Goal: Task Accomplishment & Management: Use online tool/utility

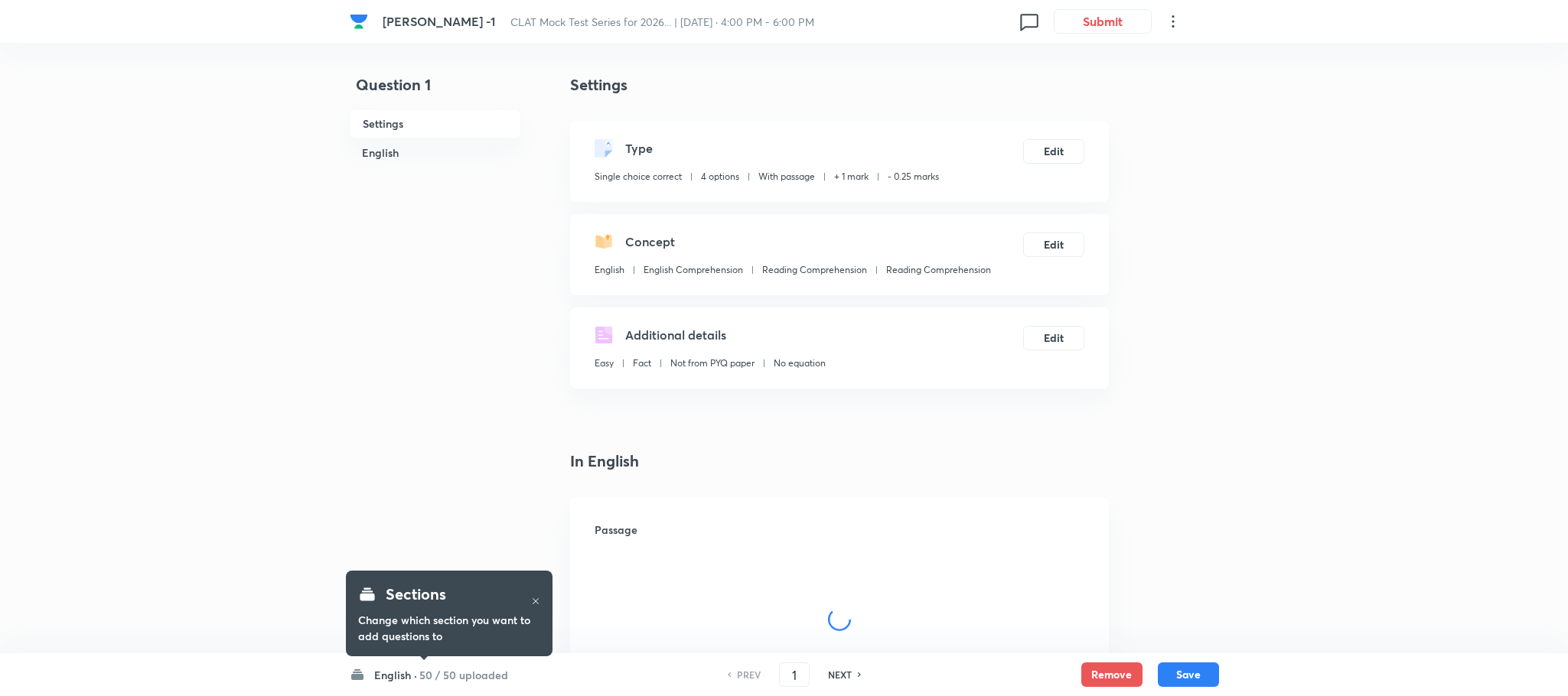
checkbox input "true"
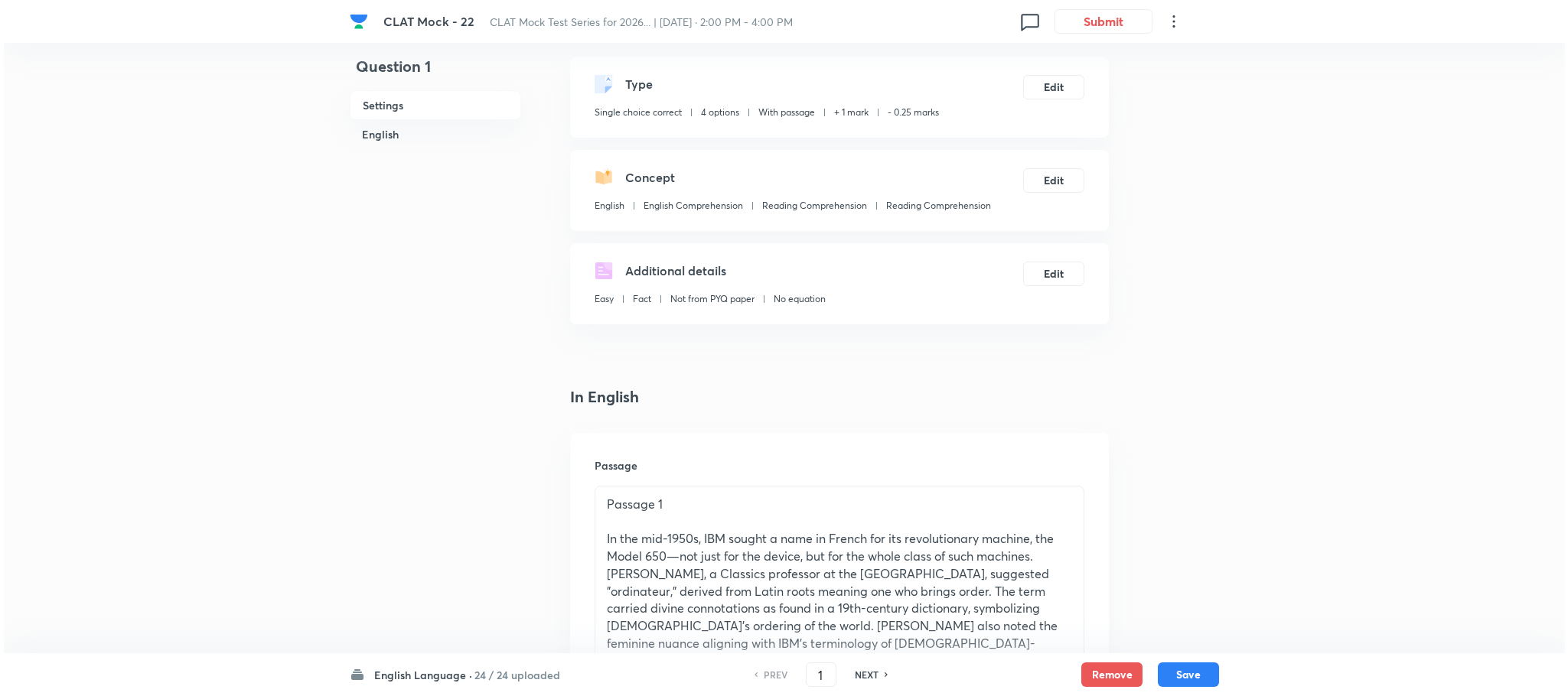
scroll to position [230, 0]
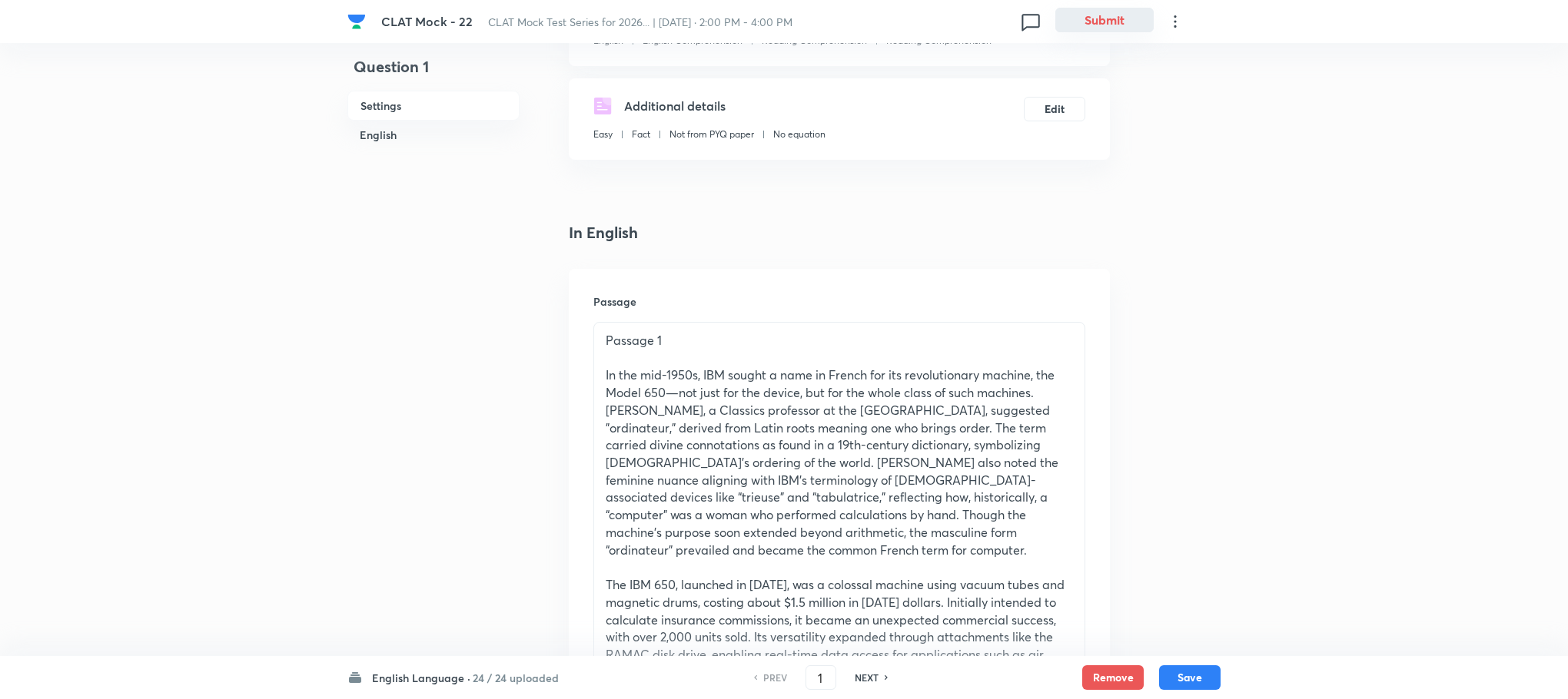
click at [1119, 16] on button "Submit" at bounding box center [1104, 20] width 98 height 25
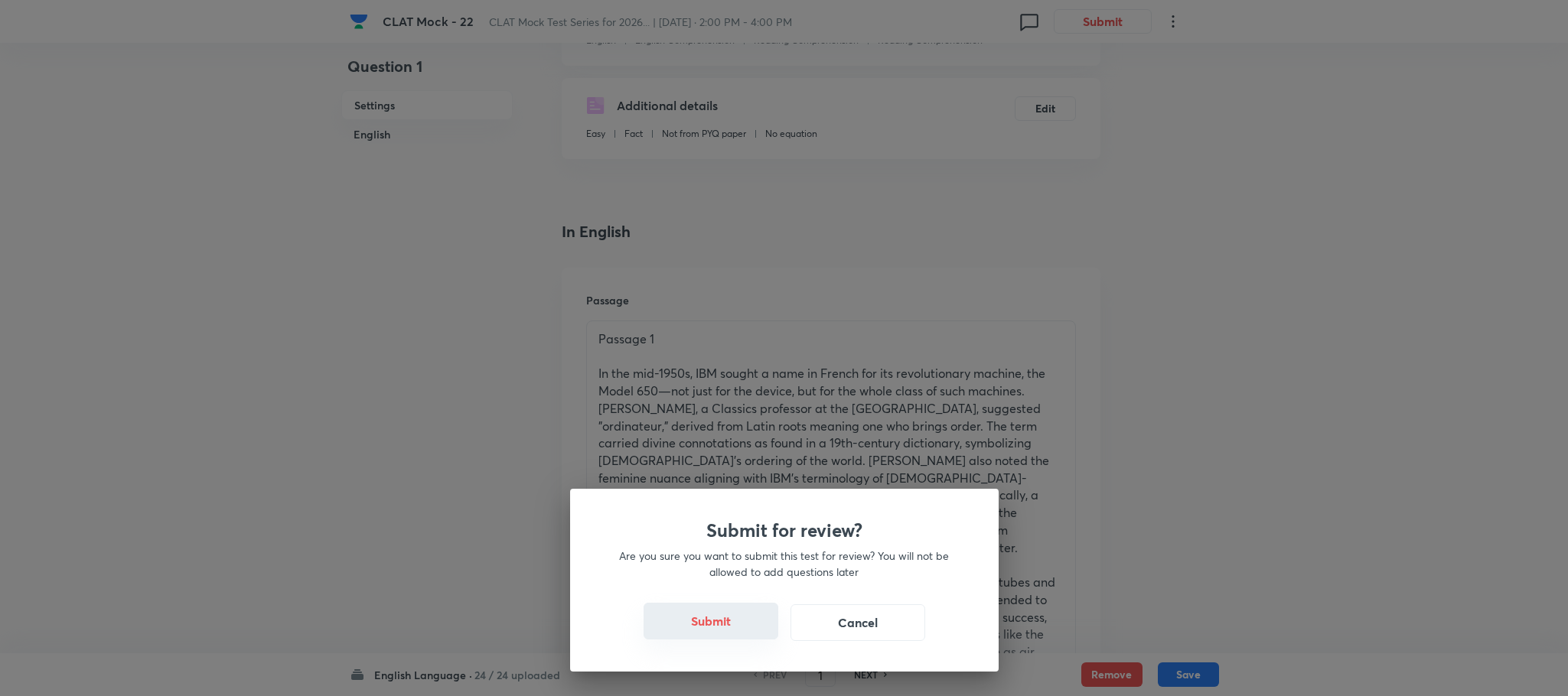
click at [689, 613] on button "Submit" at bounding box center [711, 621] width 135 height 36
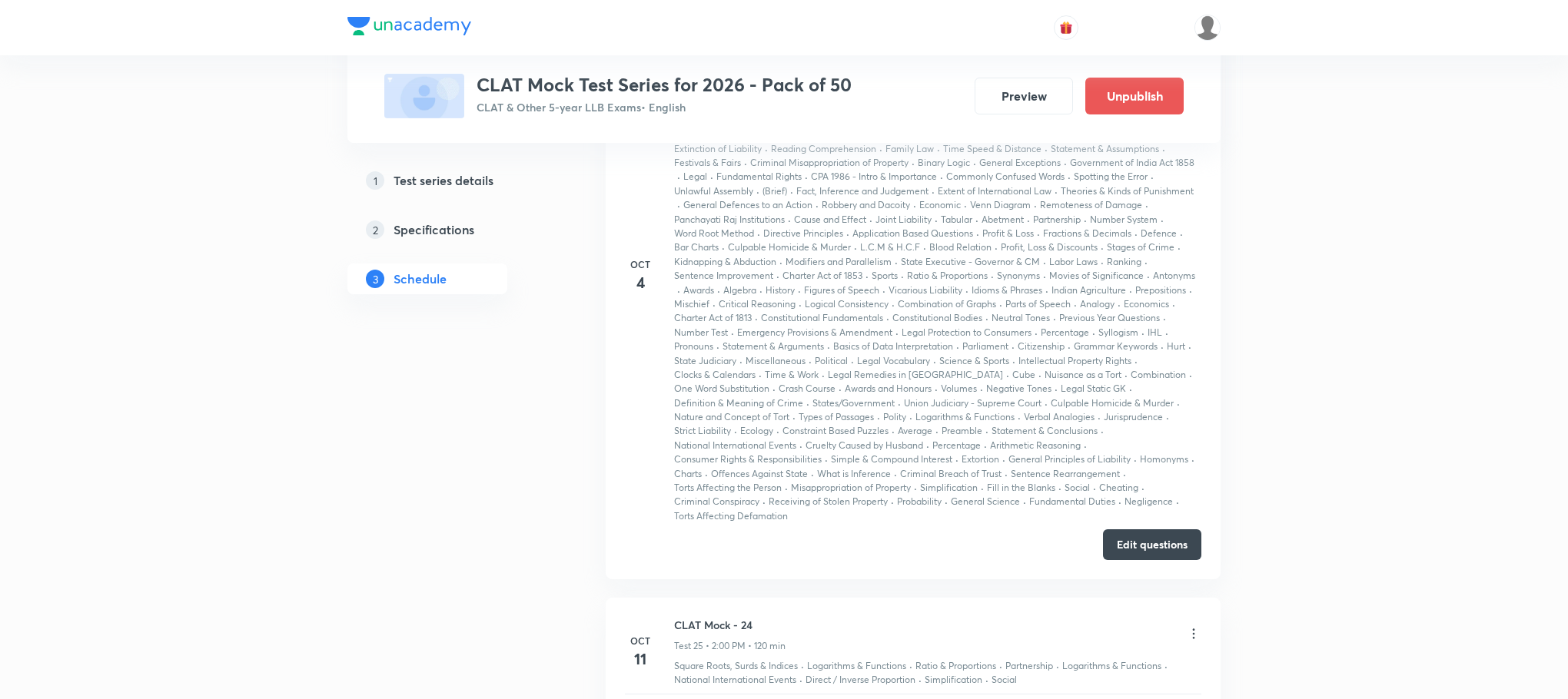
scroll to position [12247, 0]
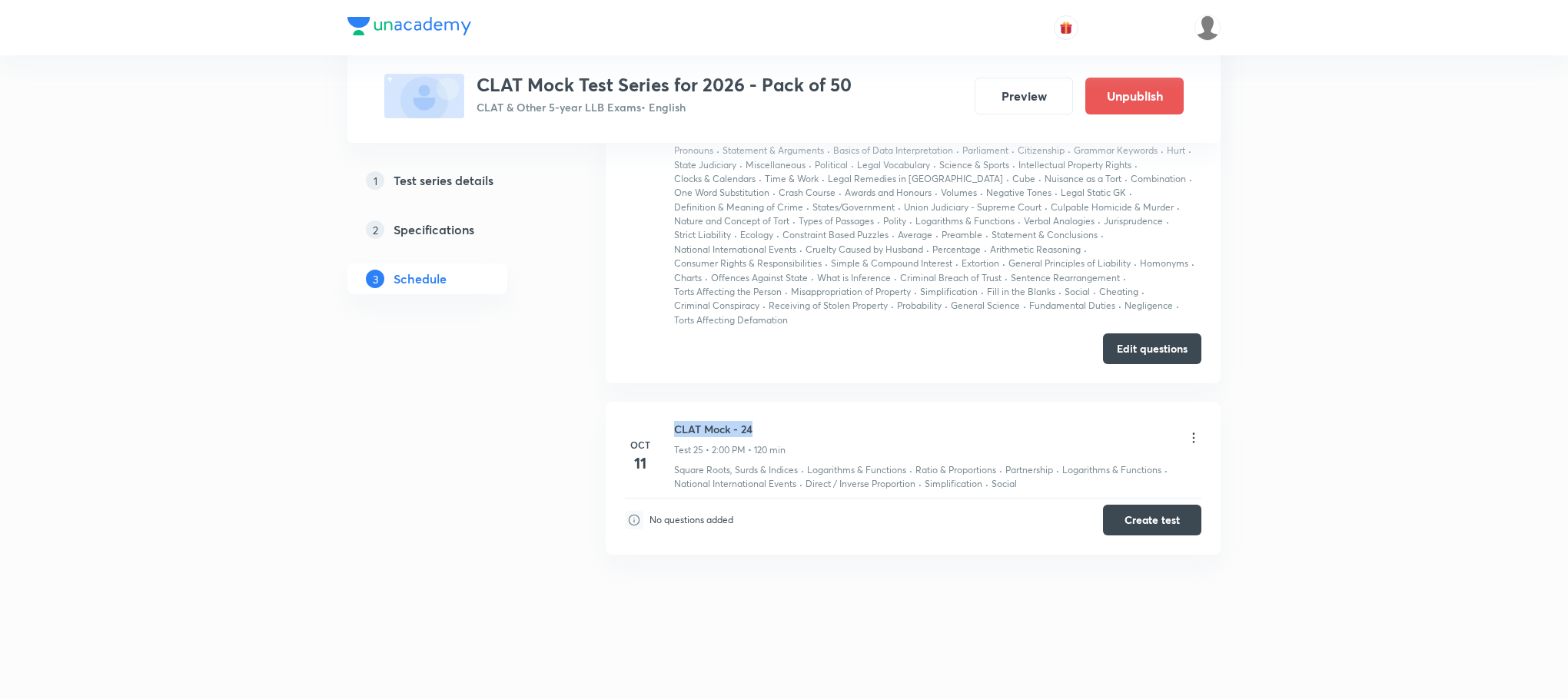
drag, startPoint x: 674, startPoint y: 423, endPoint x: 762, endPoint y: 427, distance: 88.1
click at [762, 427] on h6 "CLAT Mock - 24" at bounding box center [730, 429] width 112 height 16
copy h6 "CLAT Mock - 24"
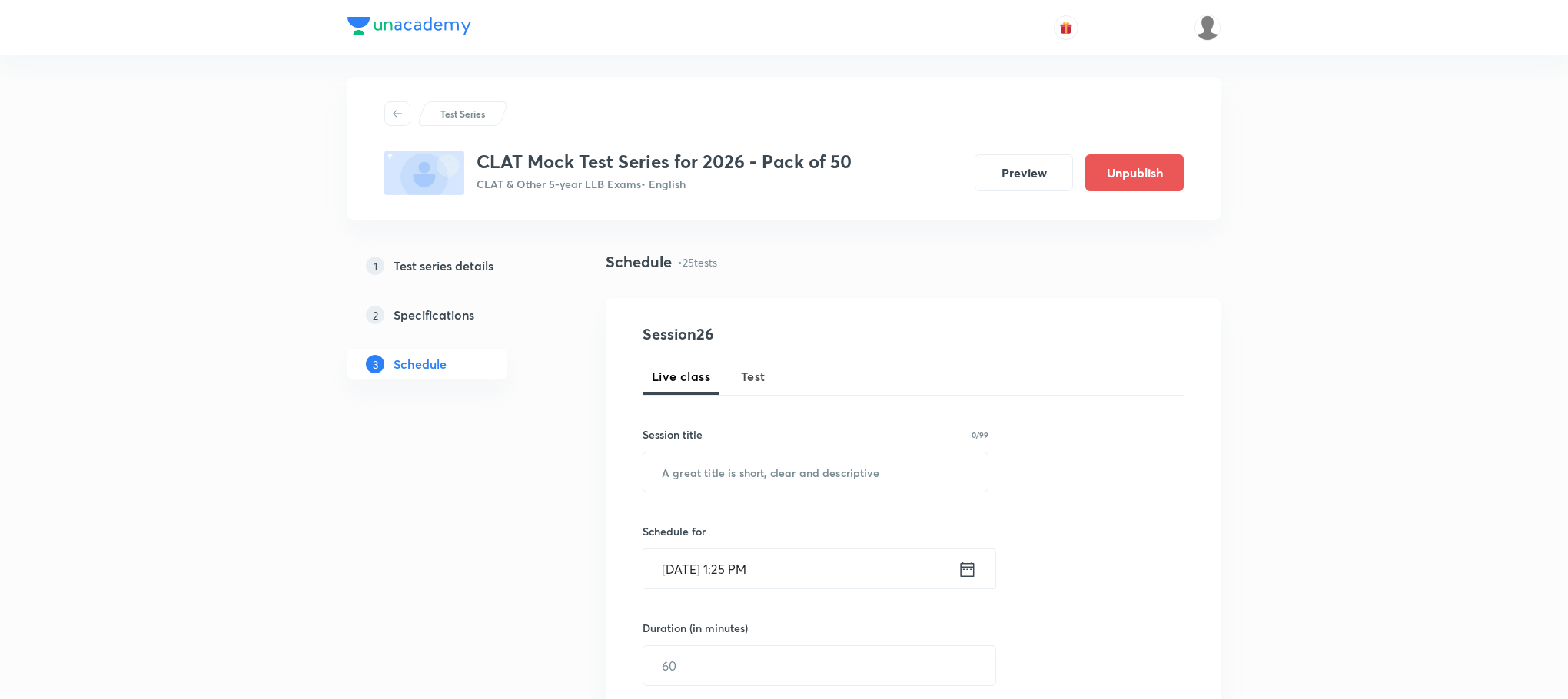
scroll to position [0, 0]
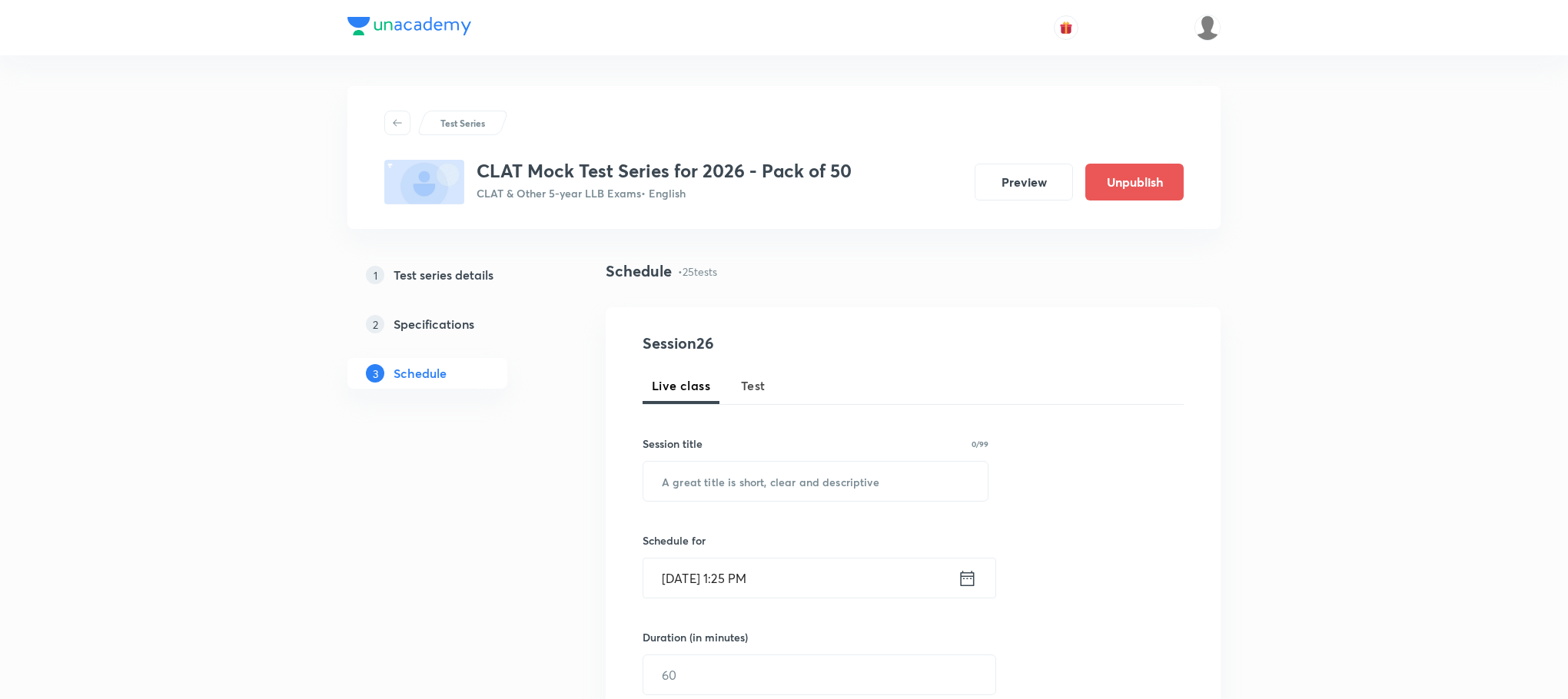
click at [755, 389] on span "Test" at bounding box center [753, 386] width 25 height 18
click at [697, 478] on input "text" at bounding box center [816, 481] width 345 height 39
paste input "CLAT Mock - 24"
type input "CLAT Mock - 25"
click at [971, 577] on icon at bounding box center [967, 579] width 19 height 22
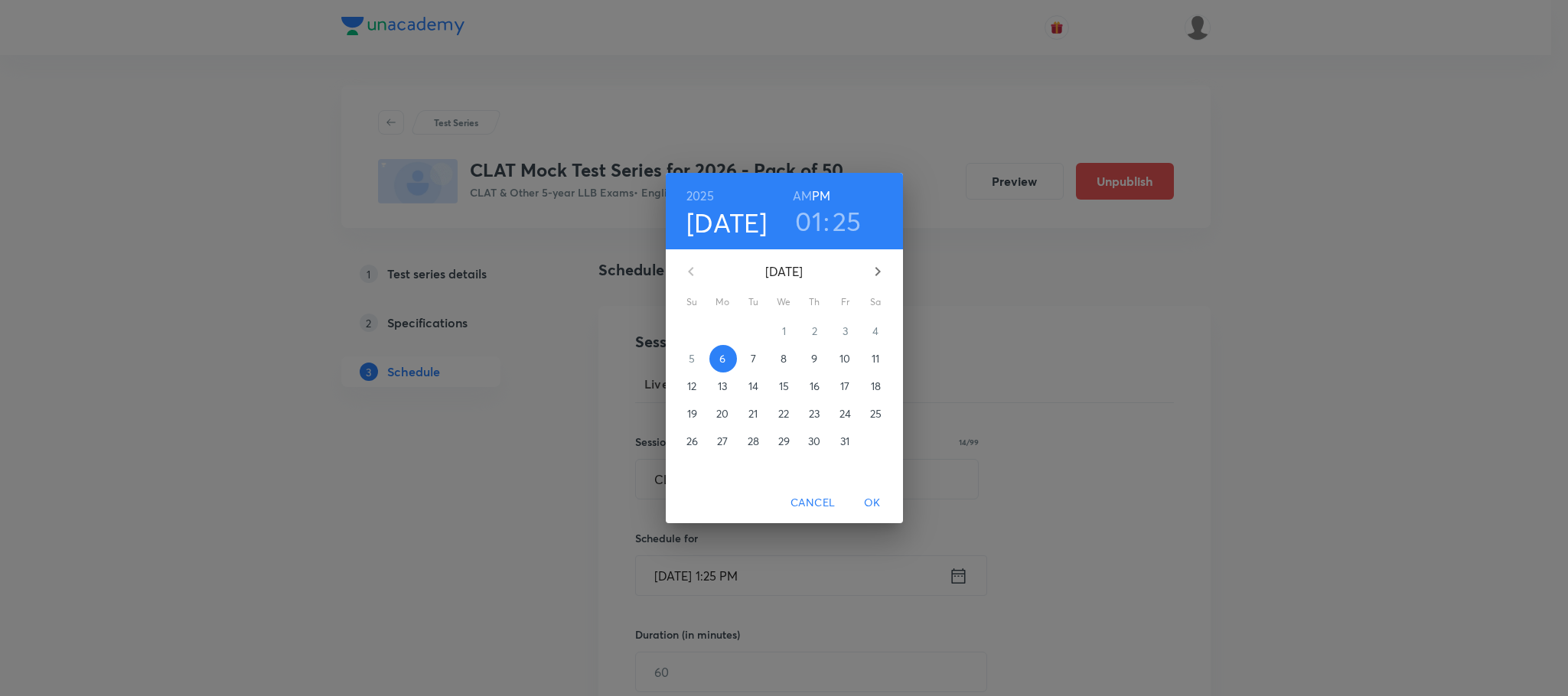
click at [687, 390] on p "12" at bounding box center [691, 386] width 9 height 15
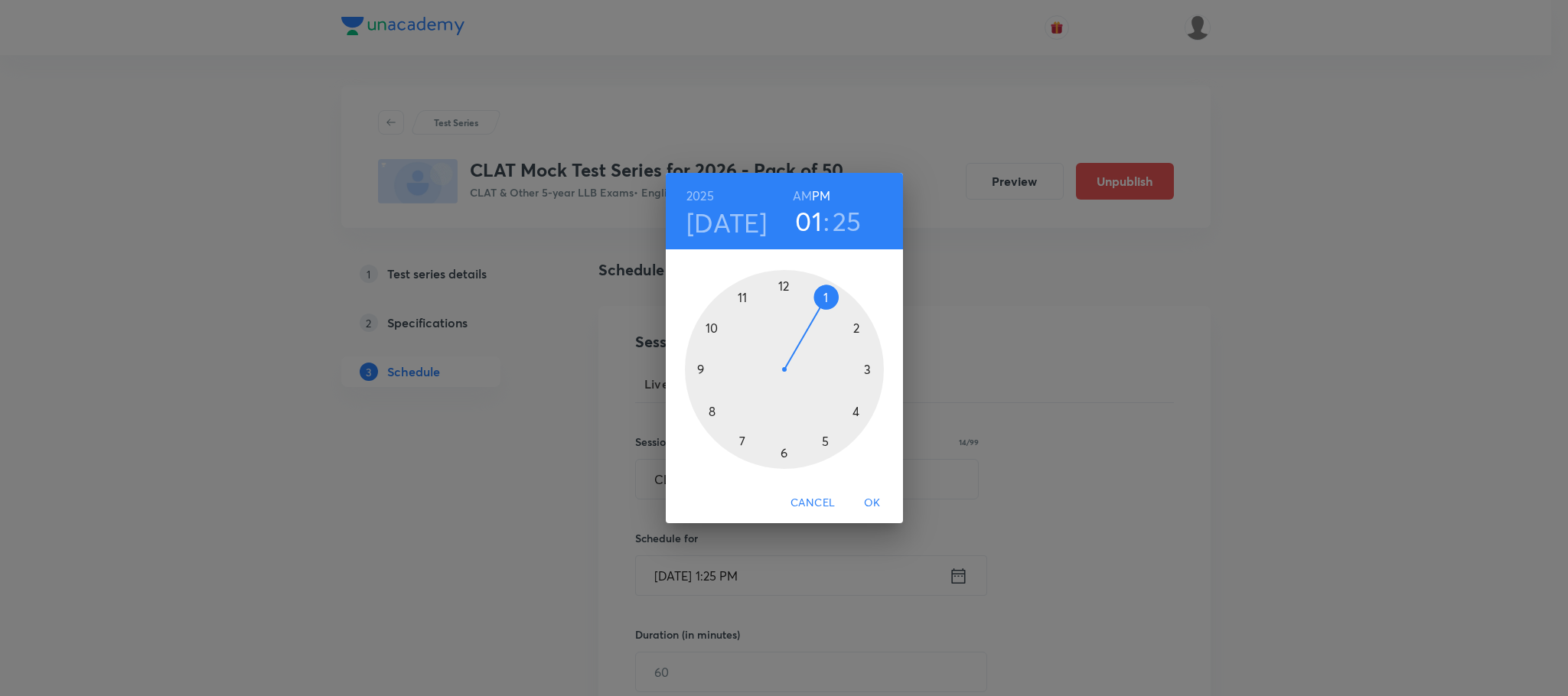
click at [854, 326] on div at bounding box center [785, 370] width 199 height 199
click at [783, 286] on div at bounding box center [785, 370] width 199 height 199
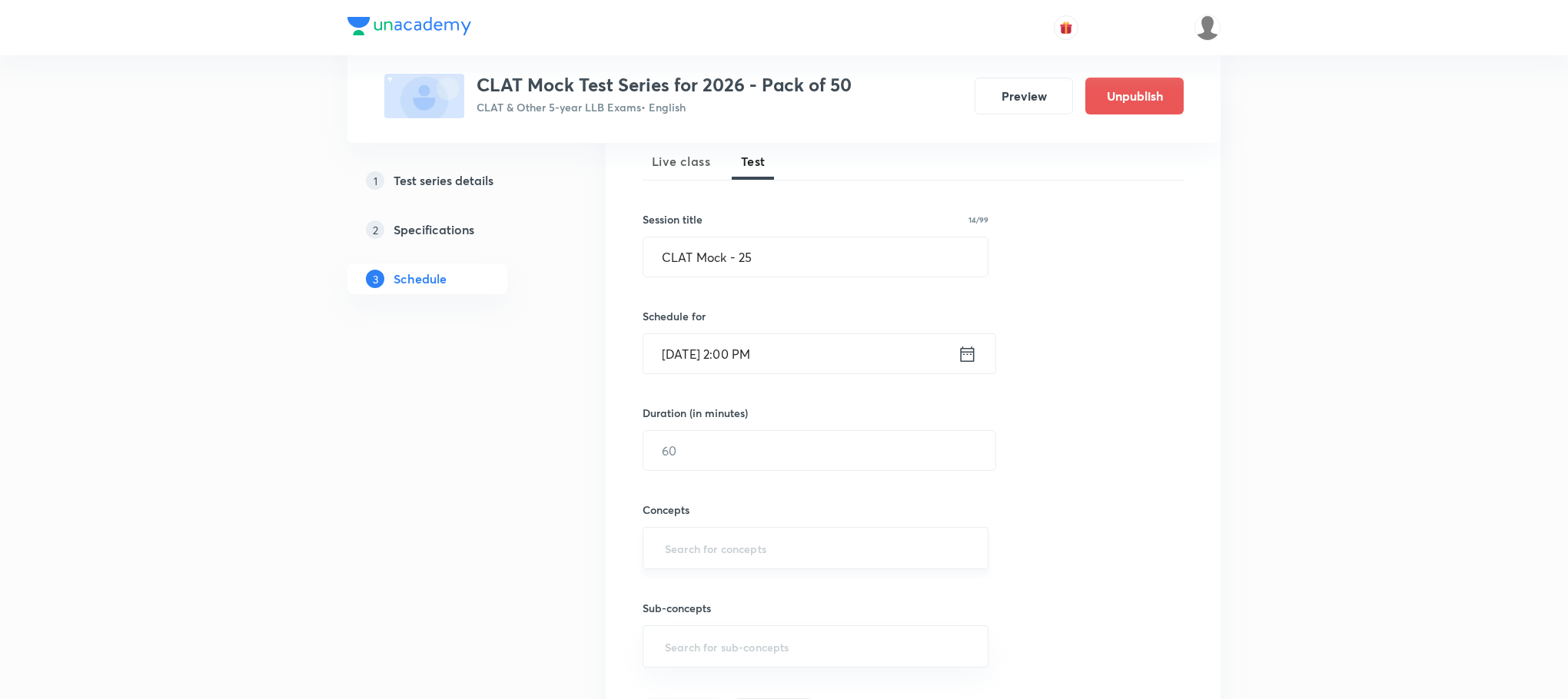
scroll to position [231, 0]
click at [672, 439] on input "text" at bounding box center [819, 444] width 352 height 39
type input "120"
click at [674, 540] on input "text" at bounding box center [815, 543] width 307 height 28
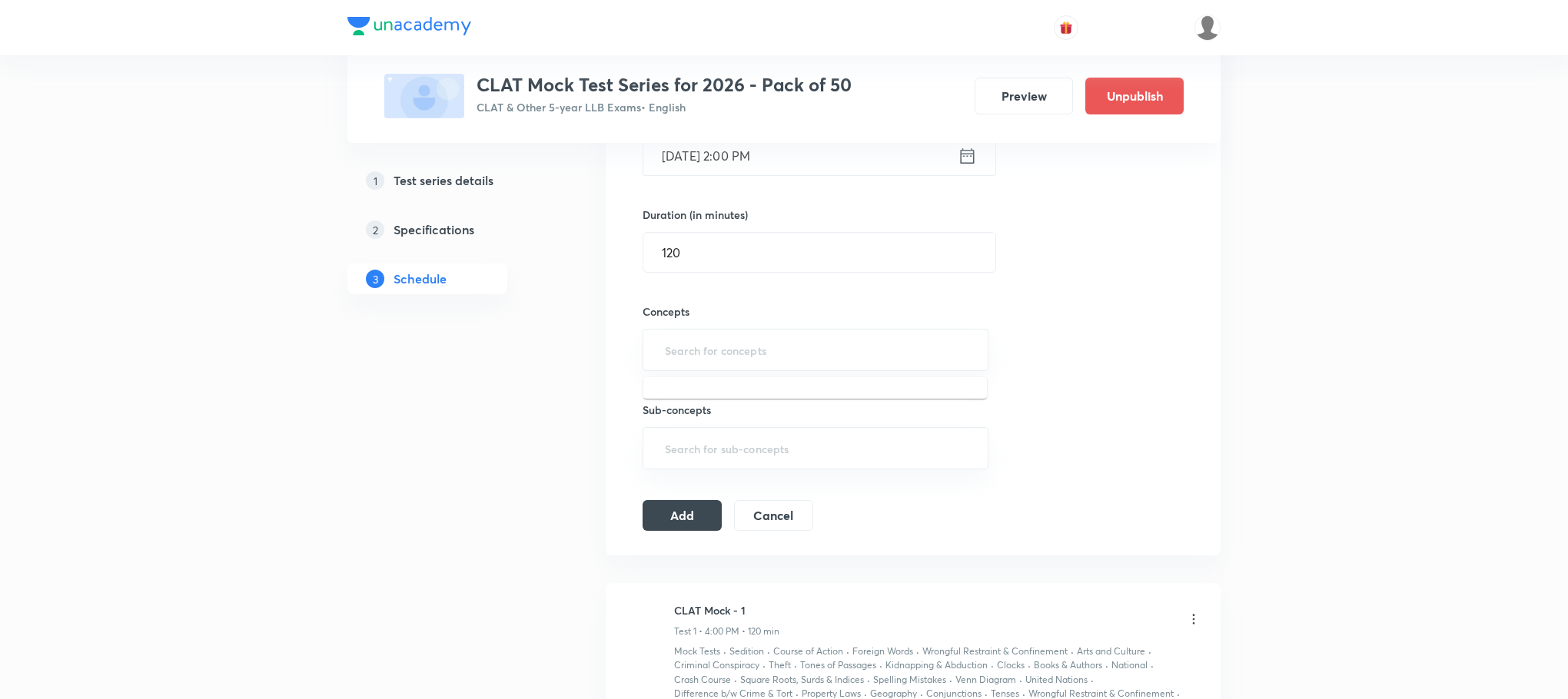
scroll to position [461, 0]
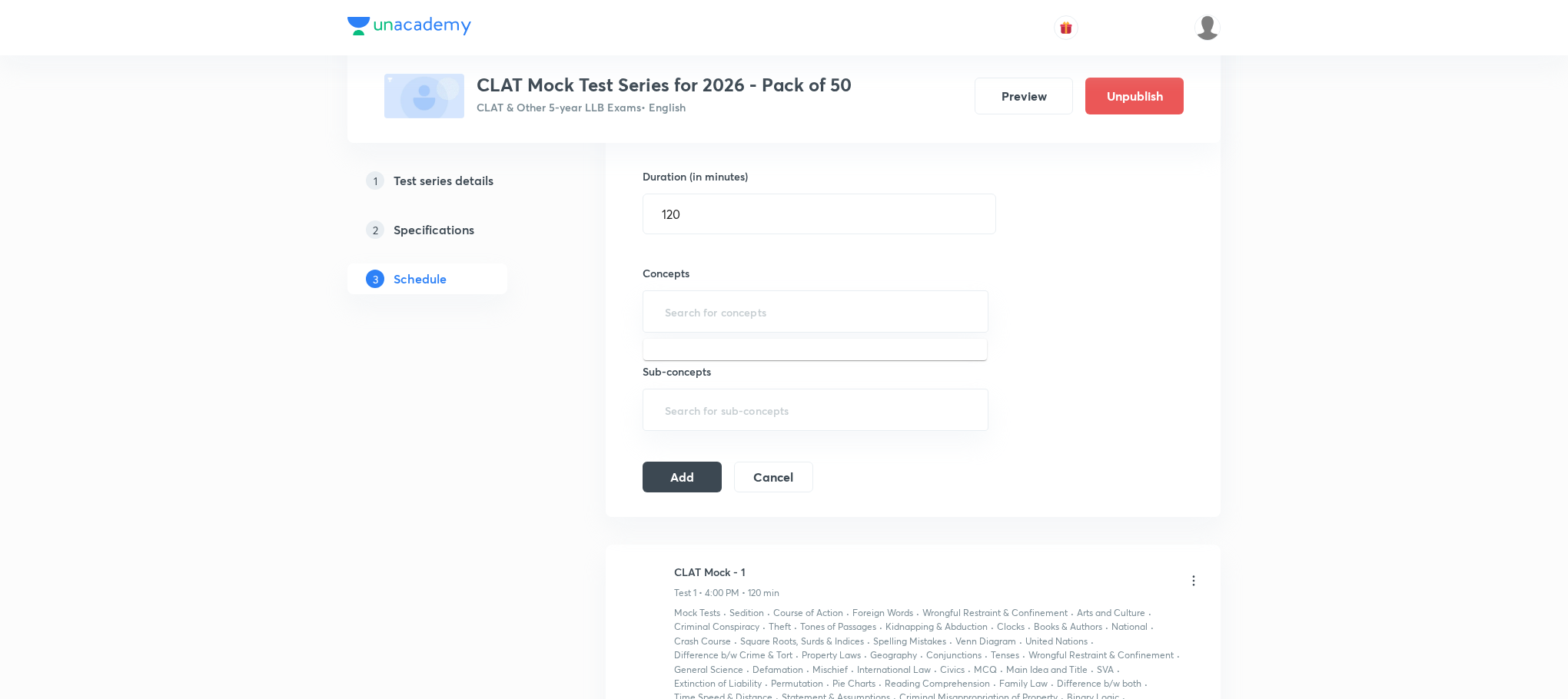
type input "a"
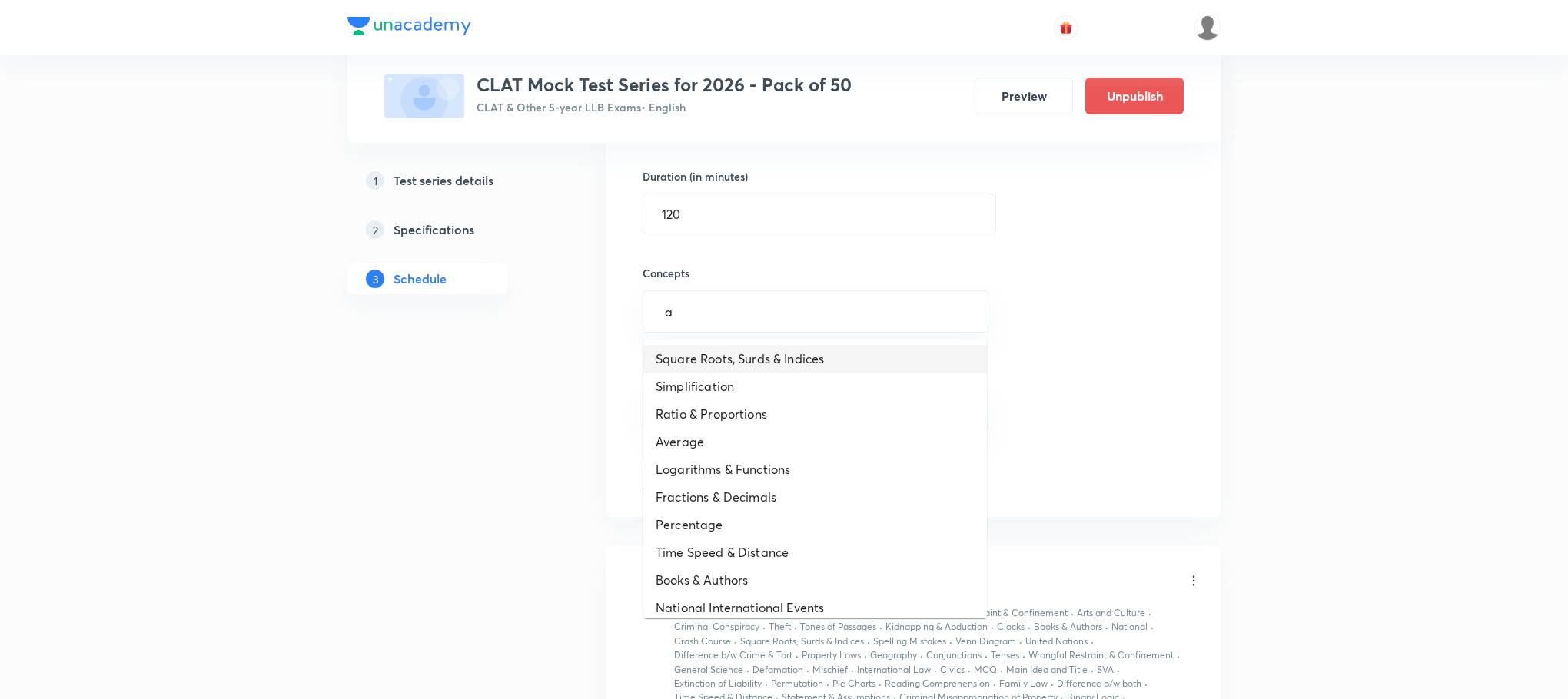
click at [678, 358] on li "Square Roots, Surds & Indices" at bounding box center [815, 359] width 344 height 27
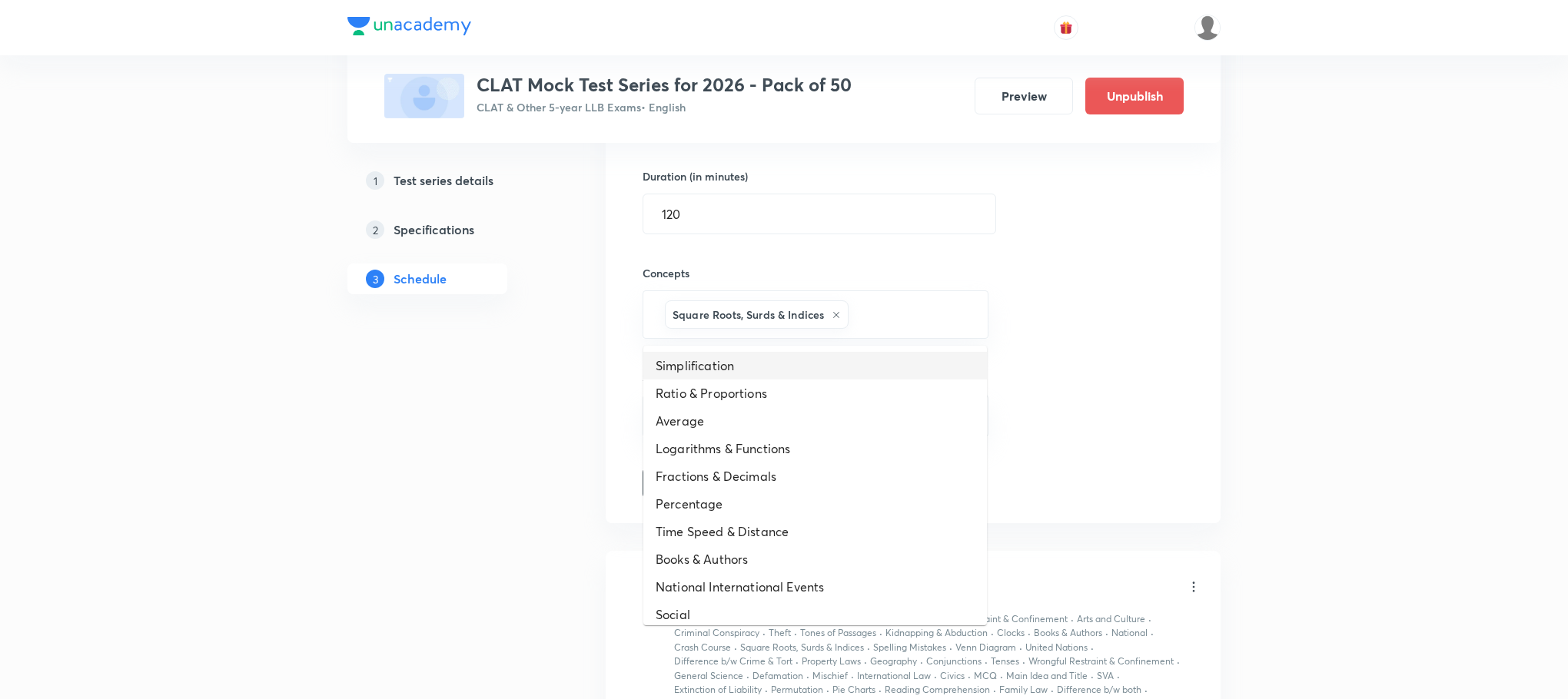
type input "a"
click at [678, 358] on li "Simplification" at bounding box center [815, 365] width 344 height 27
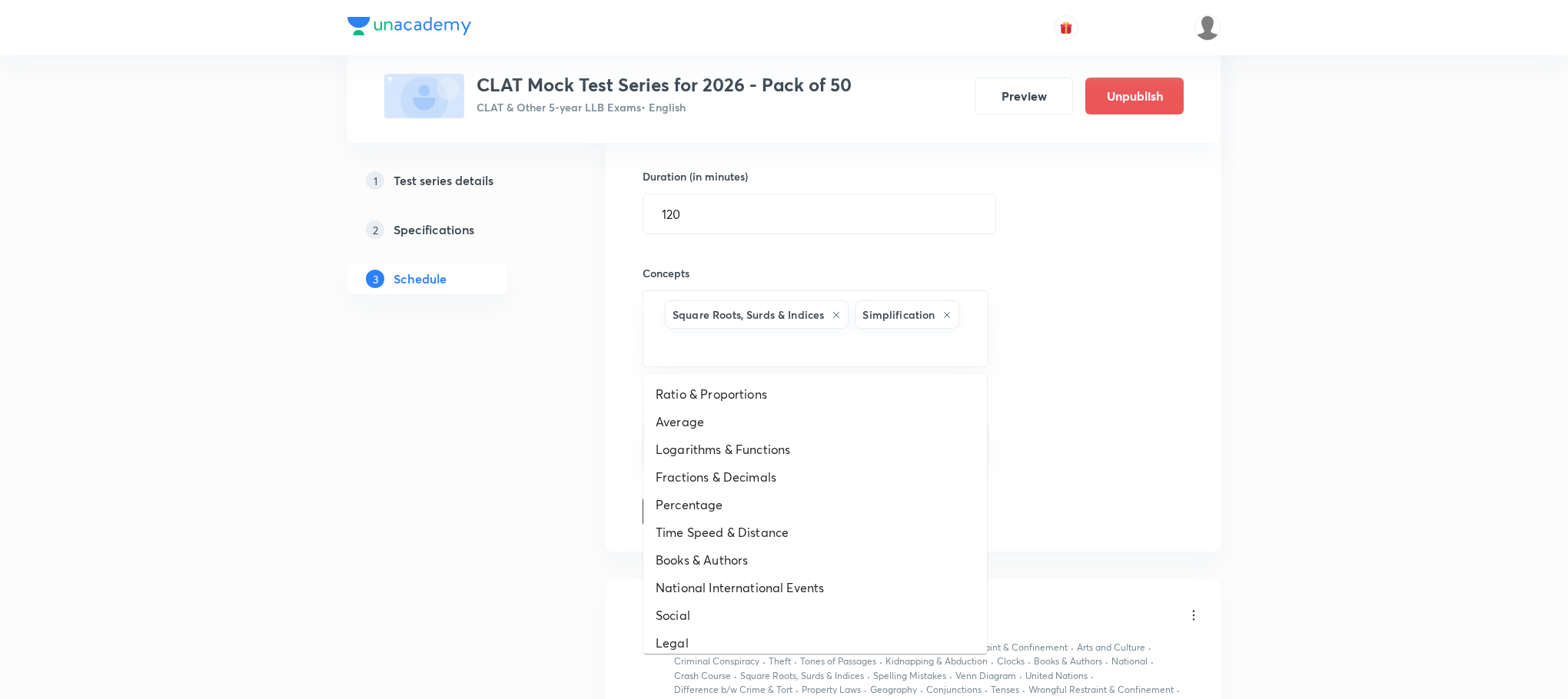
type input "a"
click at [669, 406] on li "Ratio & Proportions" at bounding box center [815, 394] width 344 height 27
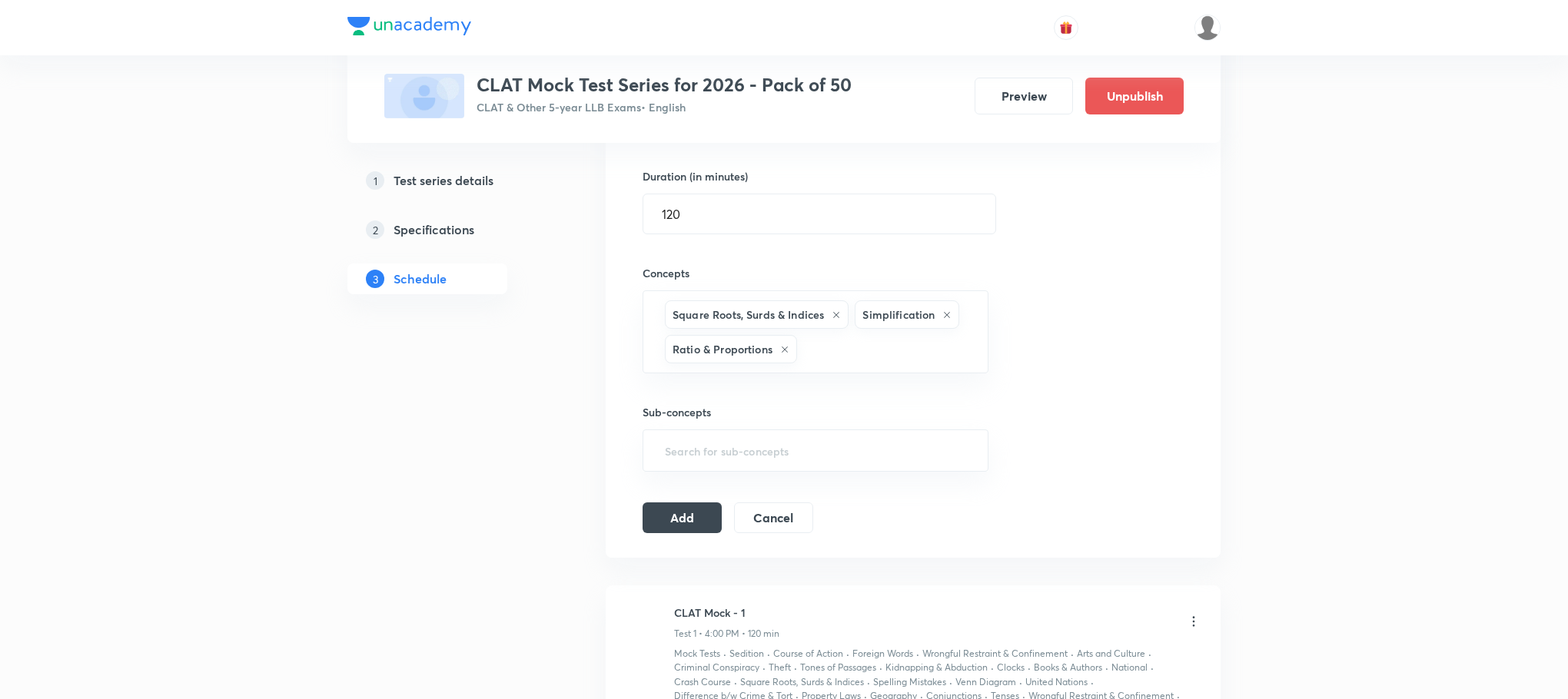
type input "a"
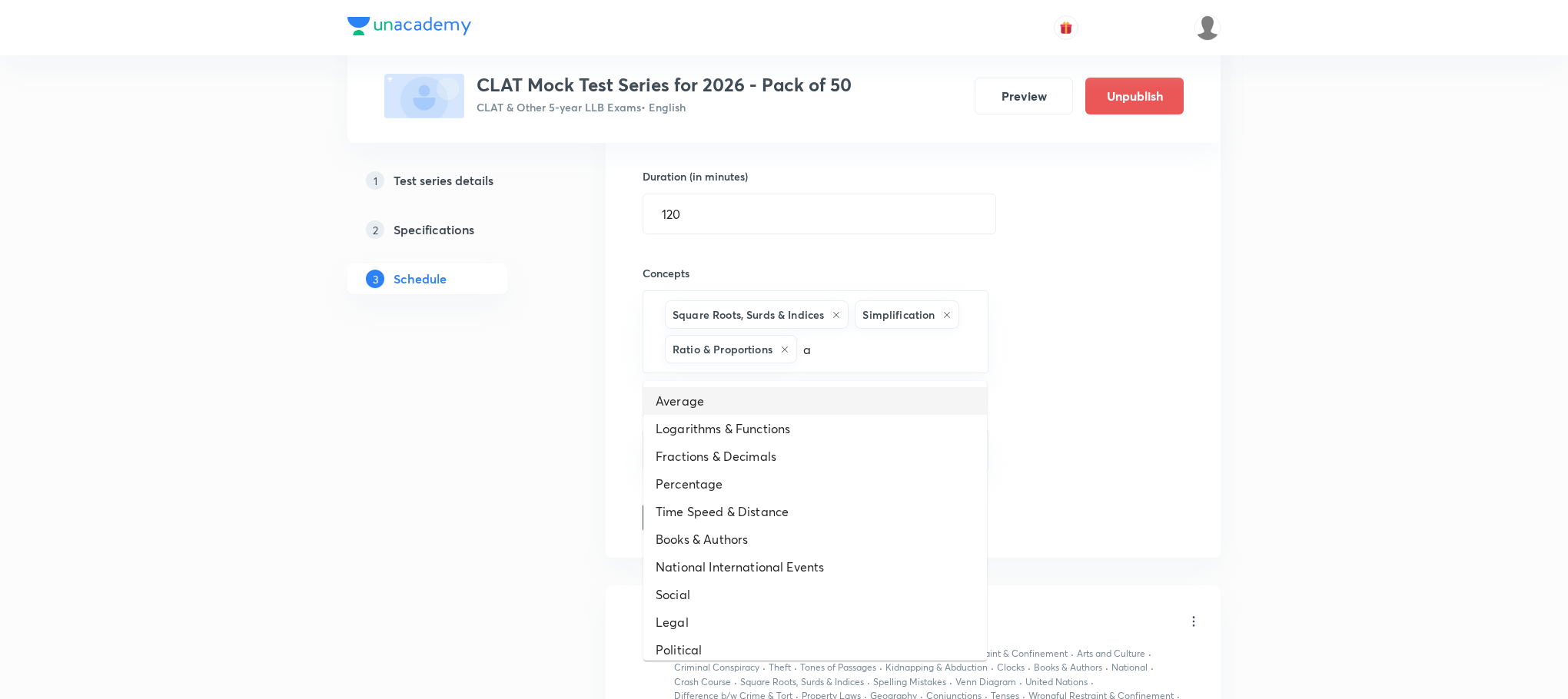
click at [669, 406] on li "Average" at bounding box center [815, 400] width 344 height 27
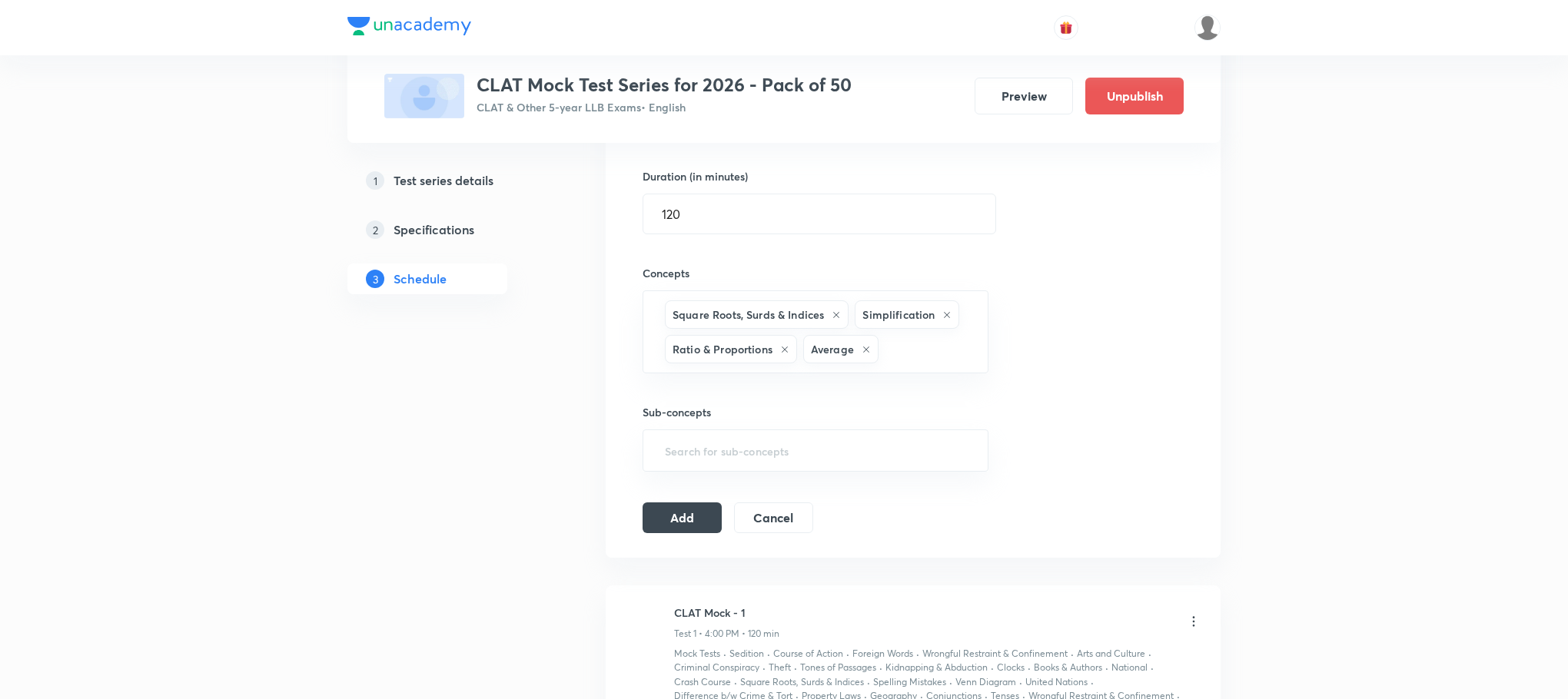
type input "a"
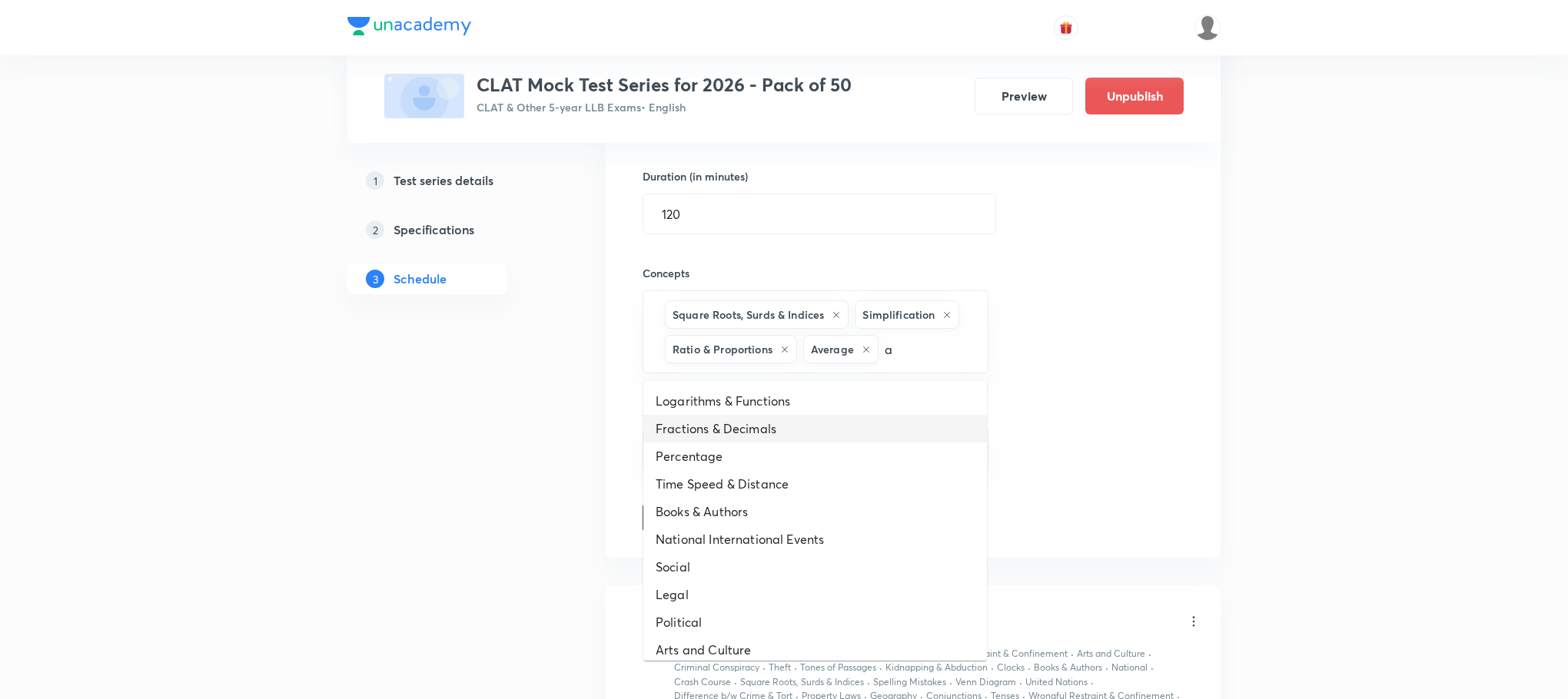
click at [669, 418] on li "Fractions & Decimals" at bounding box center [815, 429] width 344 height 27
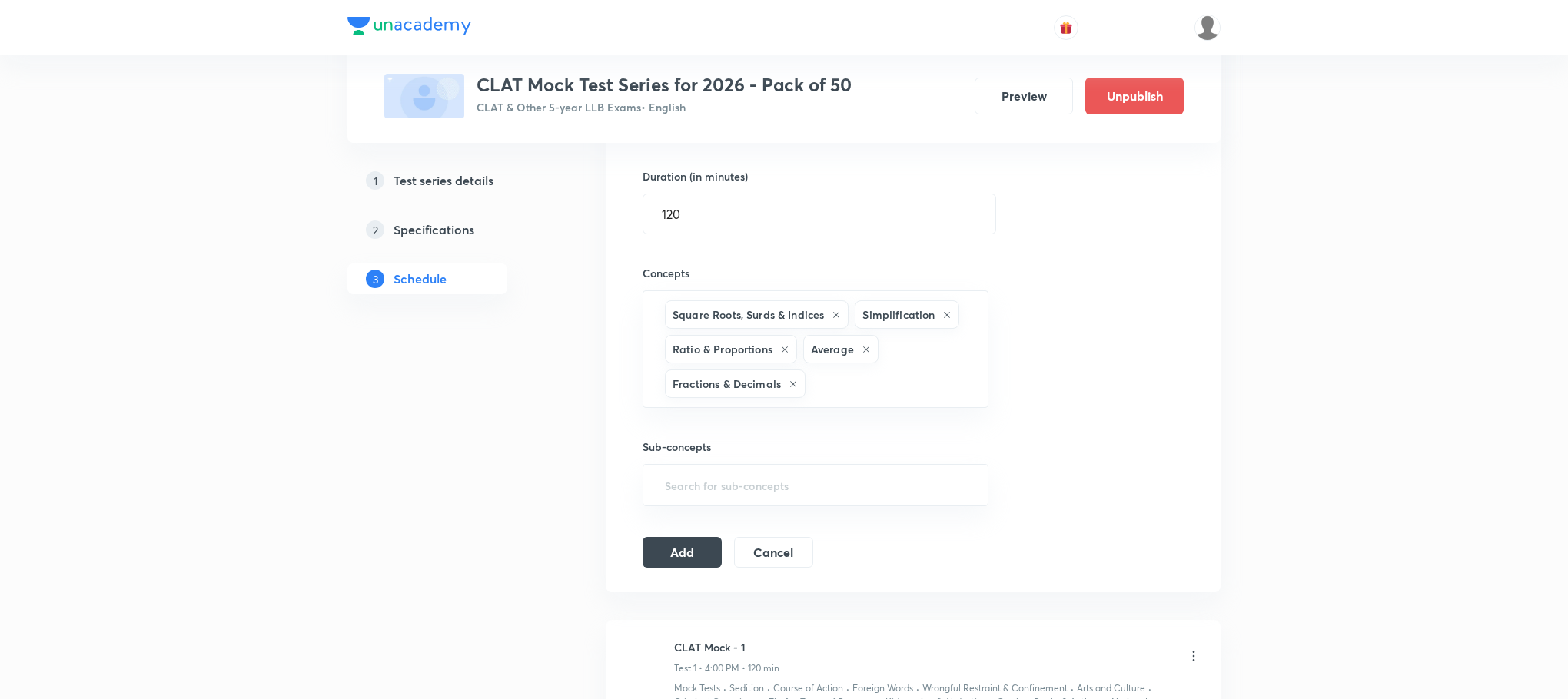
type input "a"
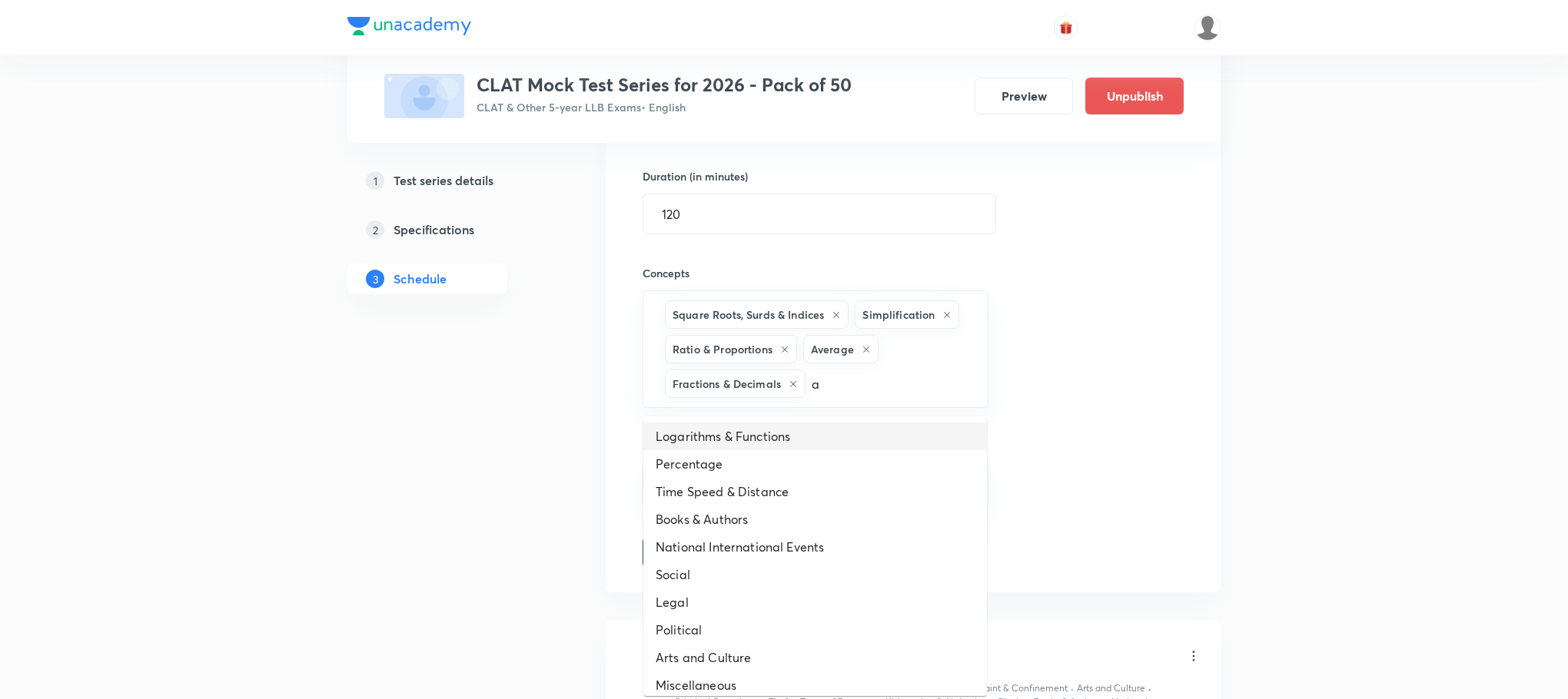
scroll to position [692, 0]
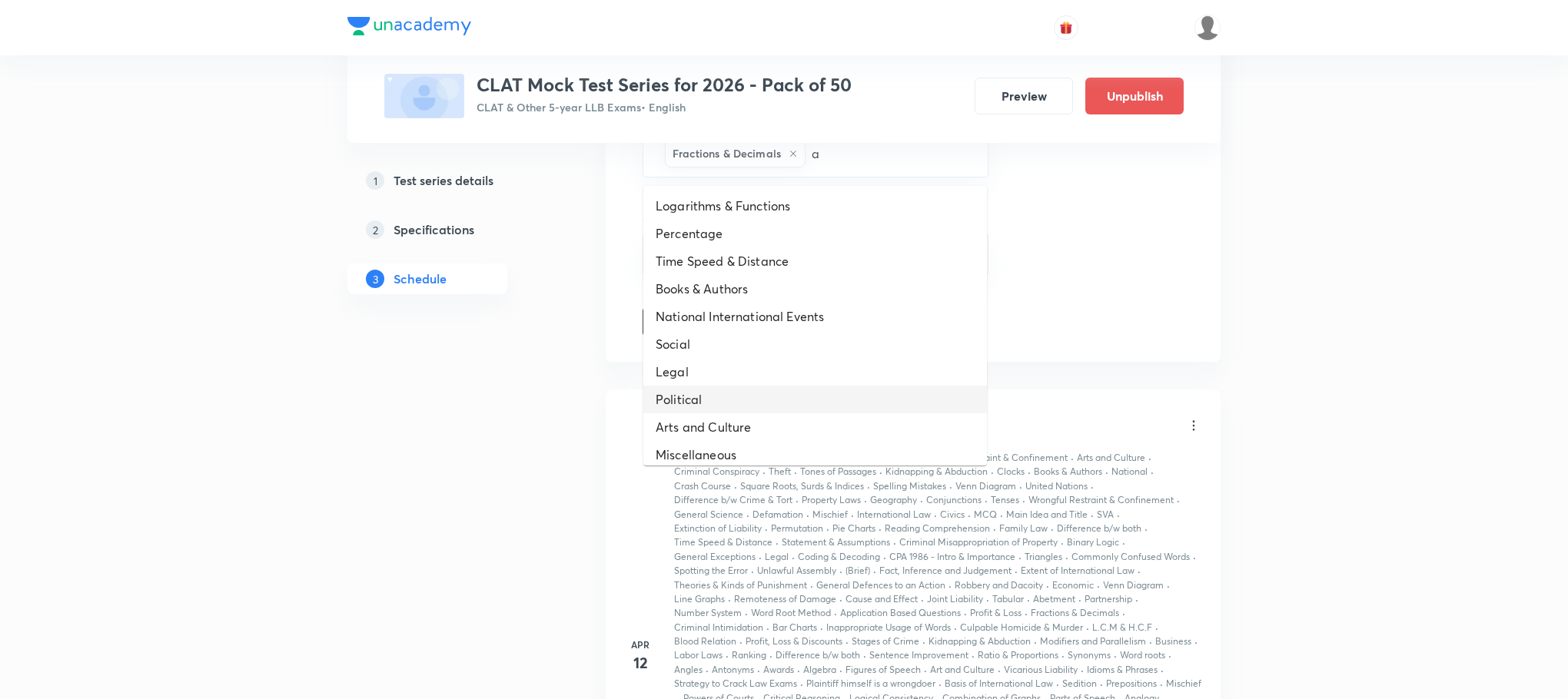
click at [717, 399] on li "Political" at bounding box center [815, 399] width 344 height 27
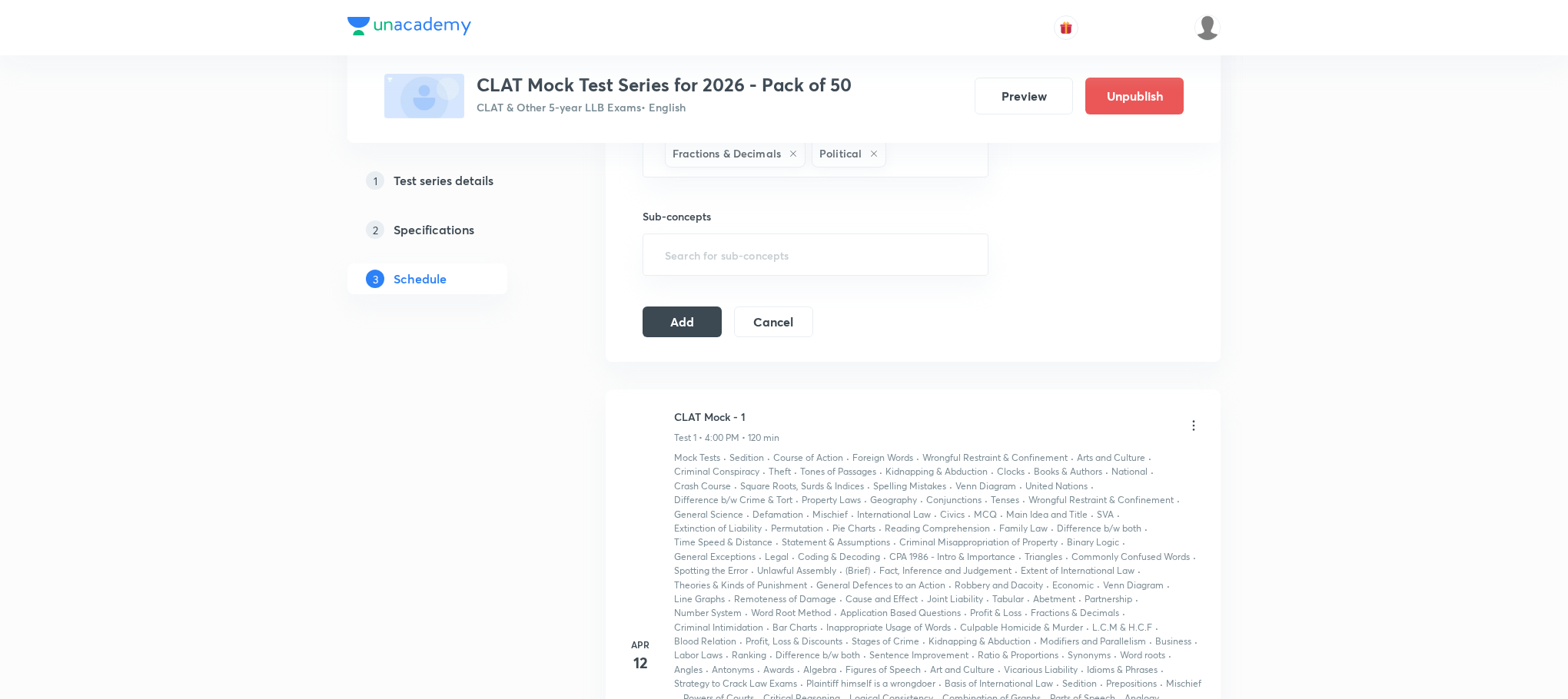
type input "a"
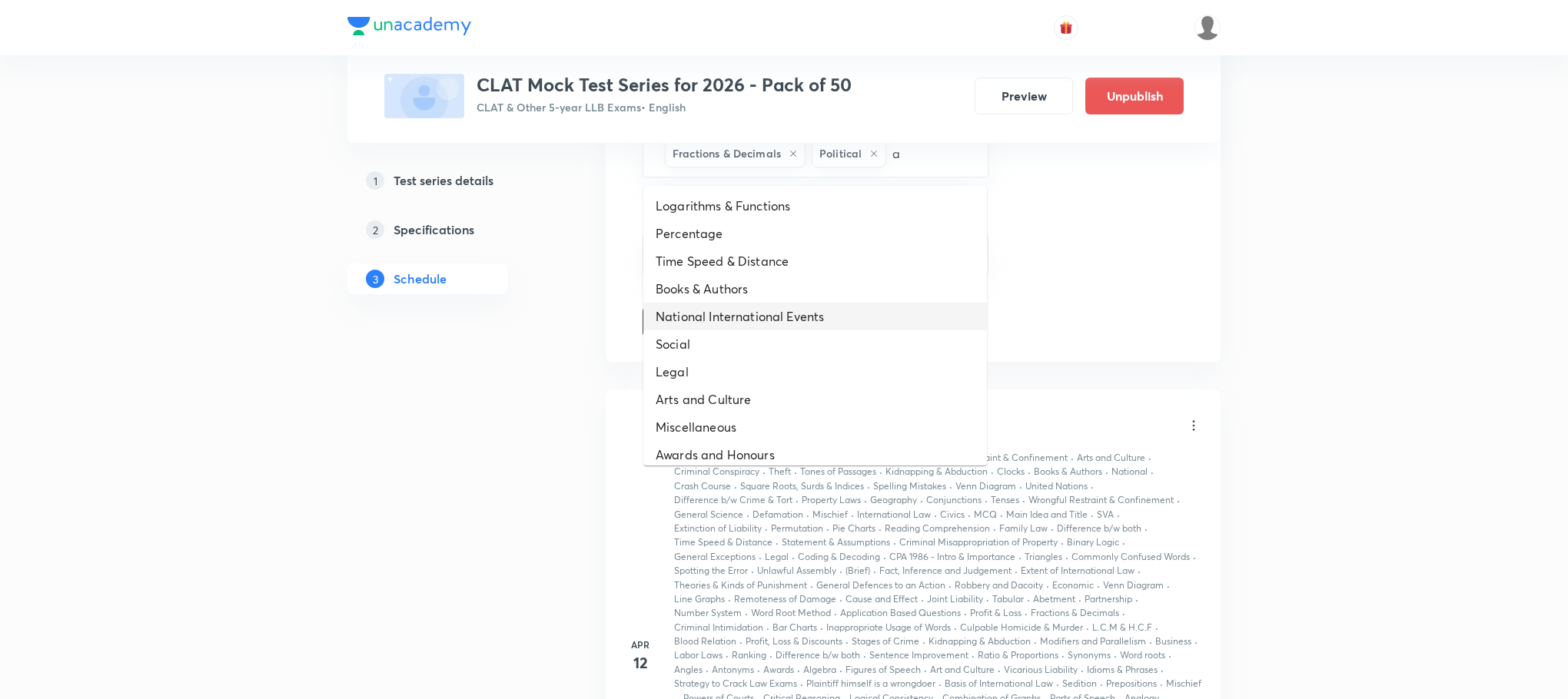
click at [709, 327] on li "National International Events" at bounding box center [815, 316] width 344 height 27
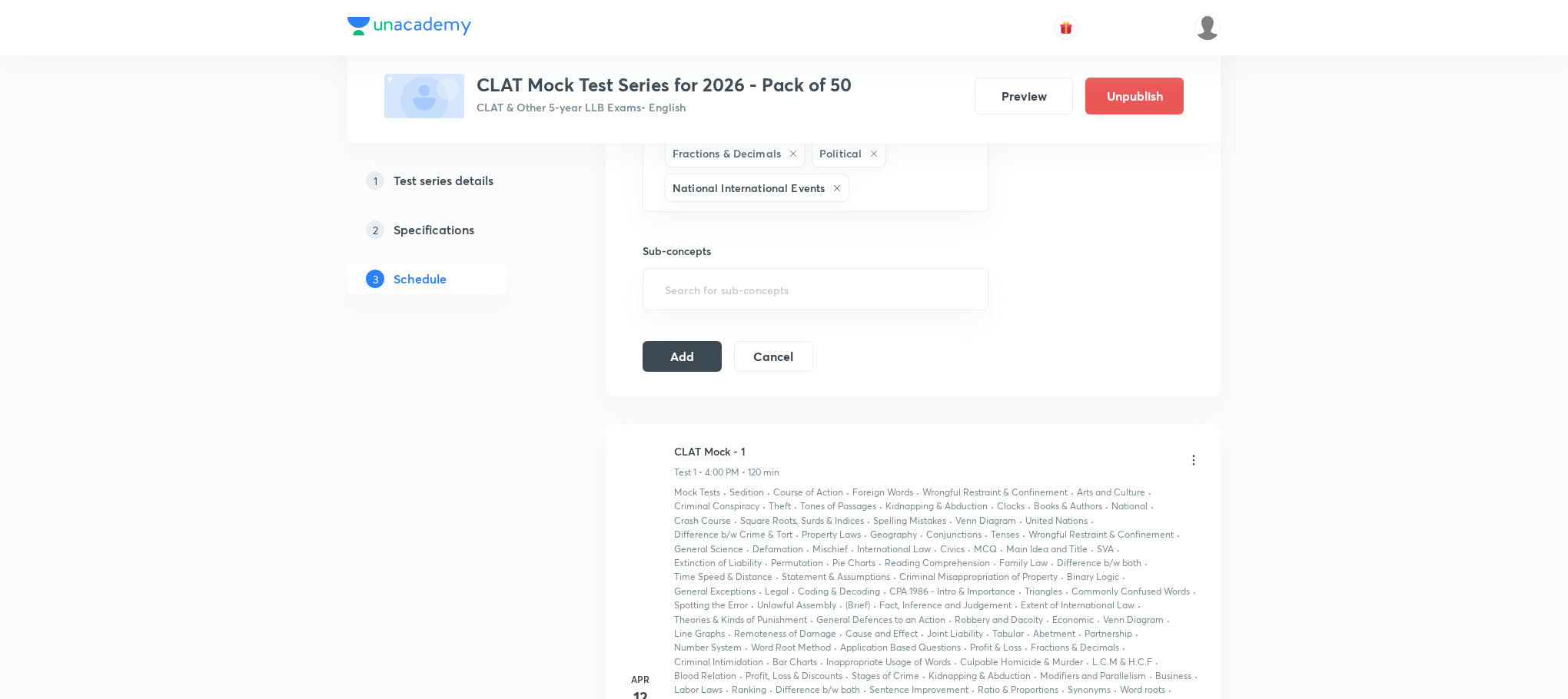
type input "a"
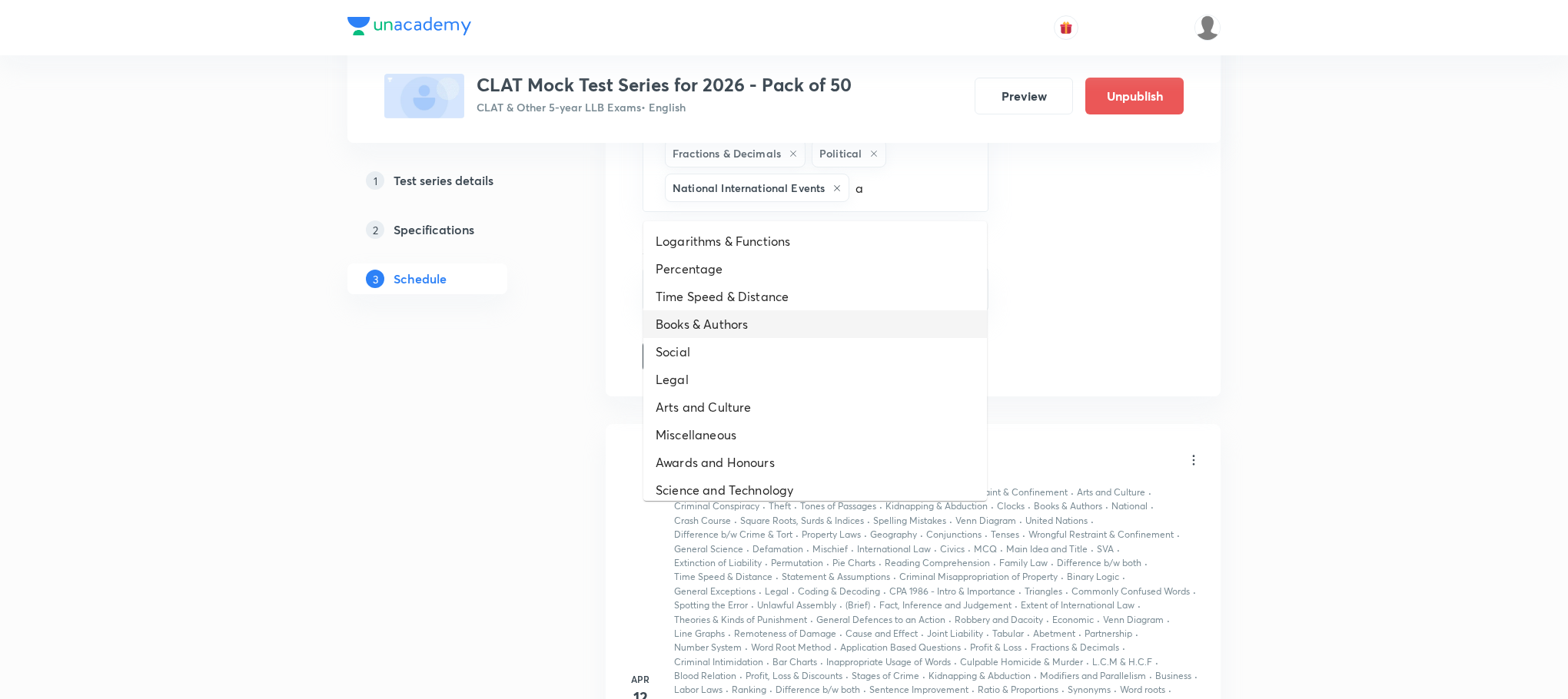
click at [706, 311] on li "Books & Authors" at bounding box center [815, 324] width 344 height 27
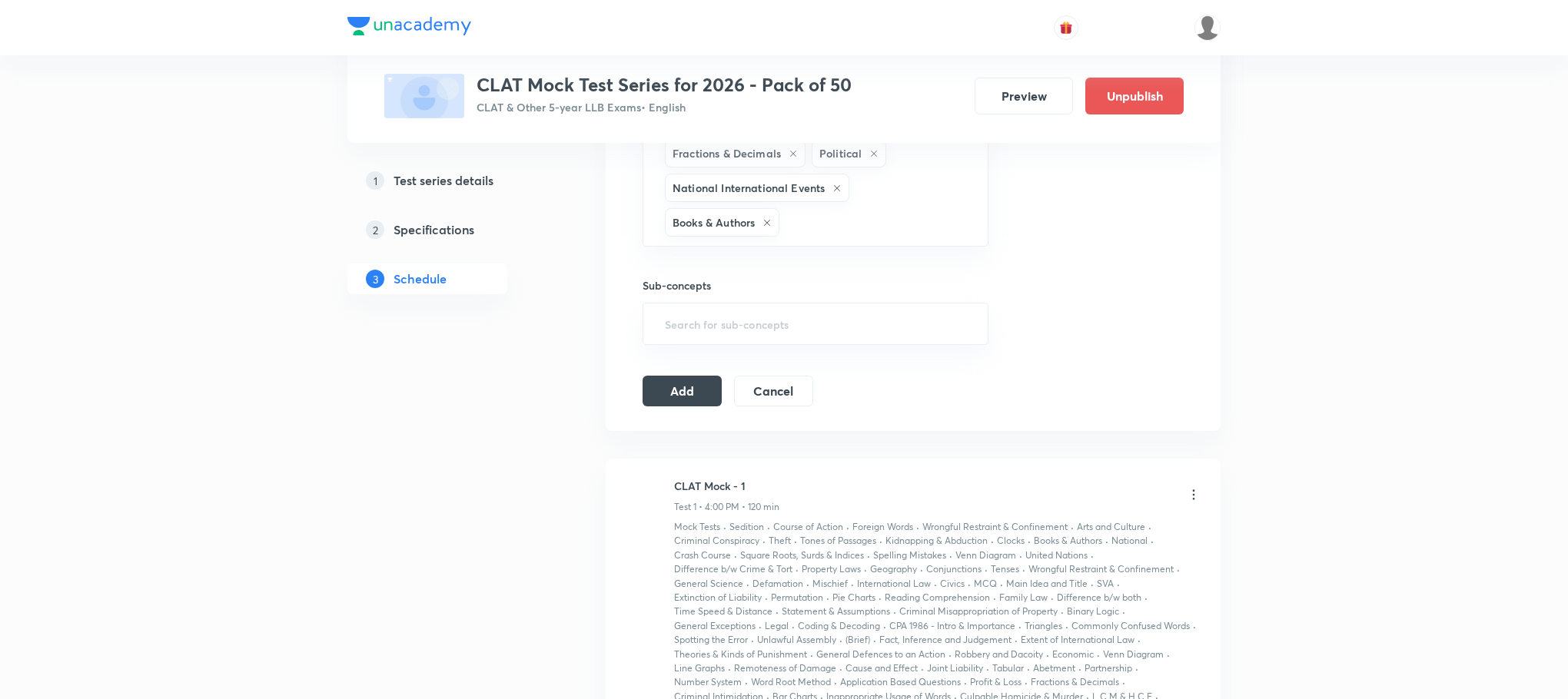
type input "a"
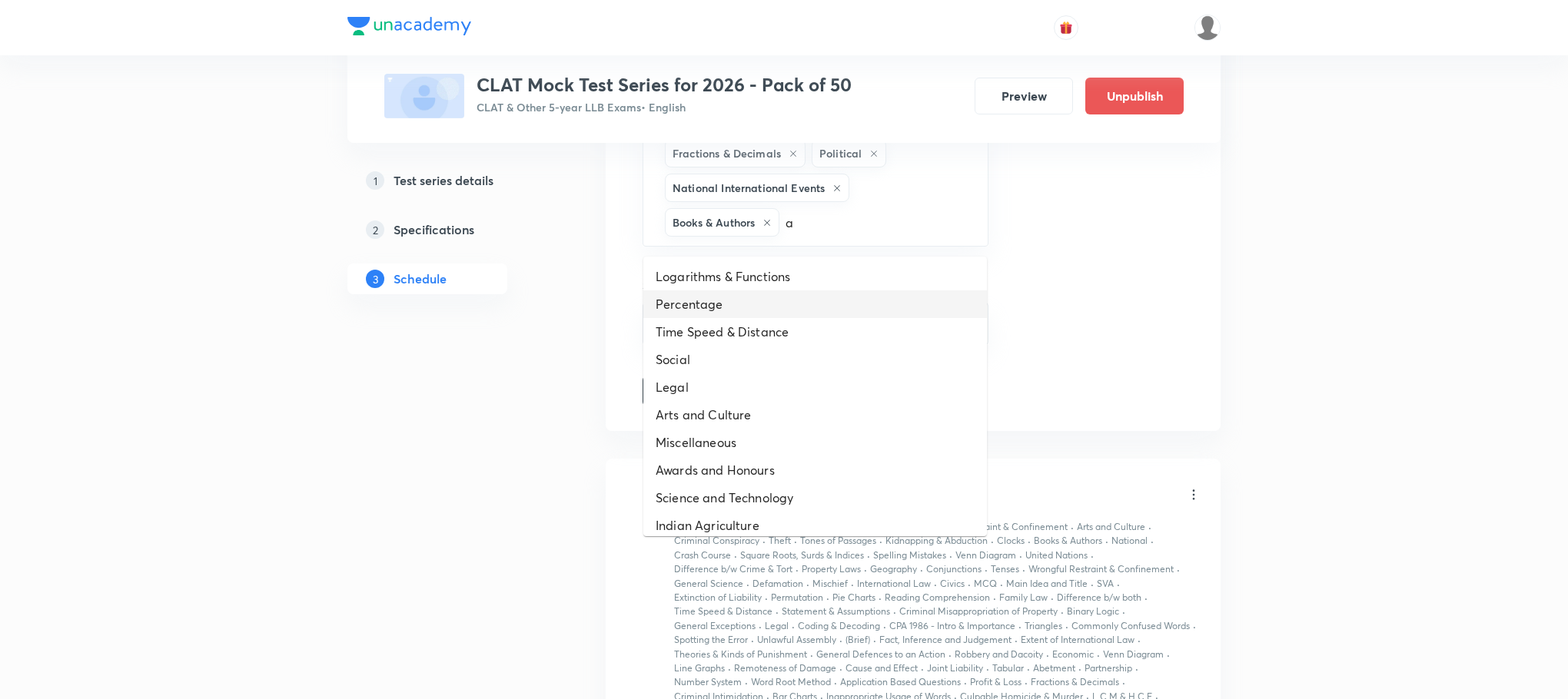
click at [706, 311] on li "Percentage" at bounding box center [815, 304] width 344 height 27
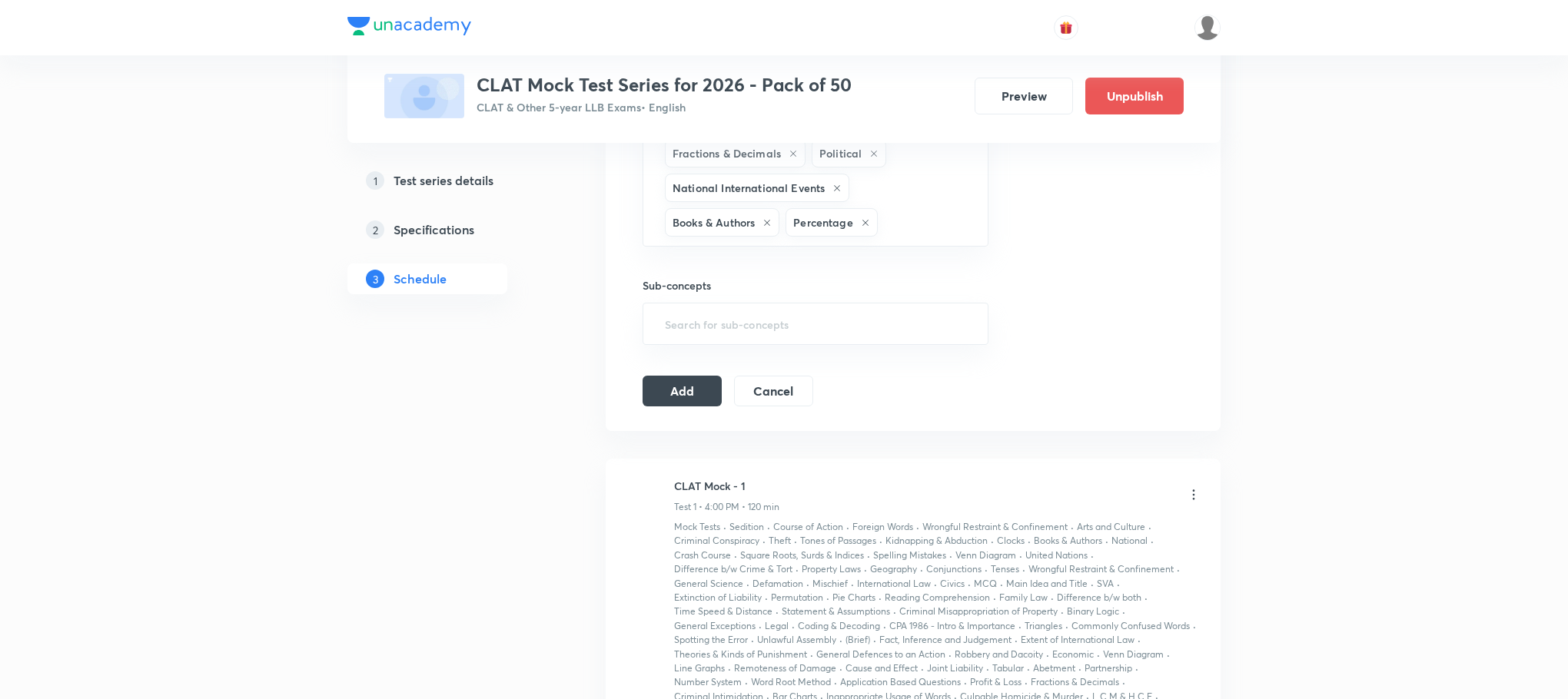
type input "a"
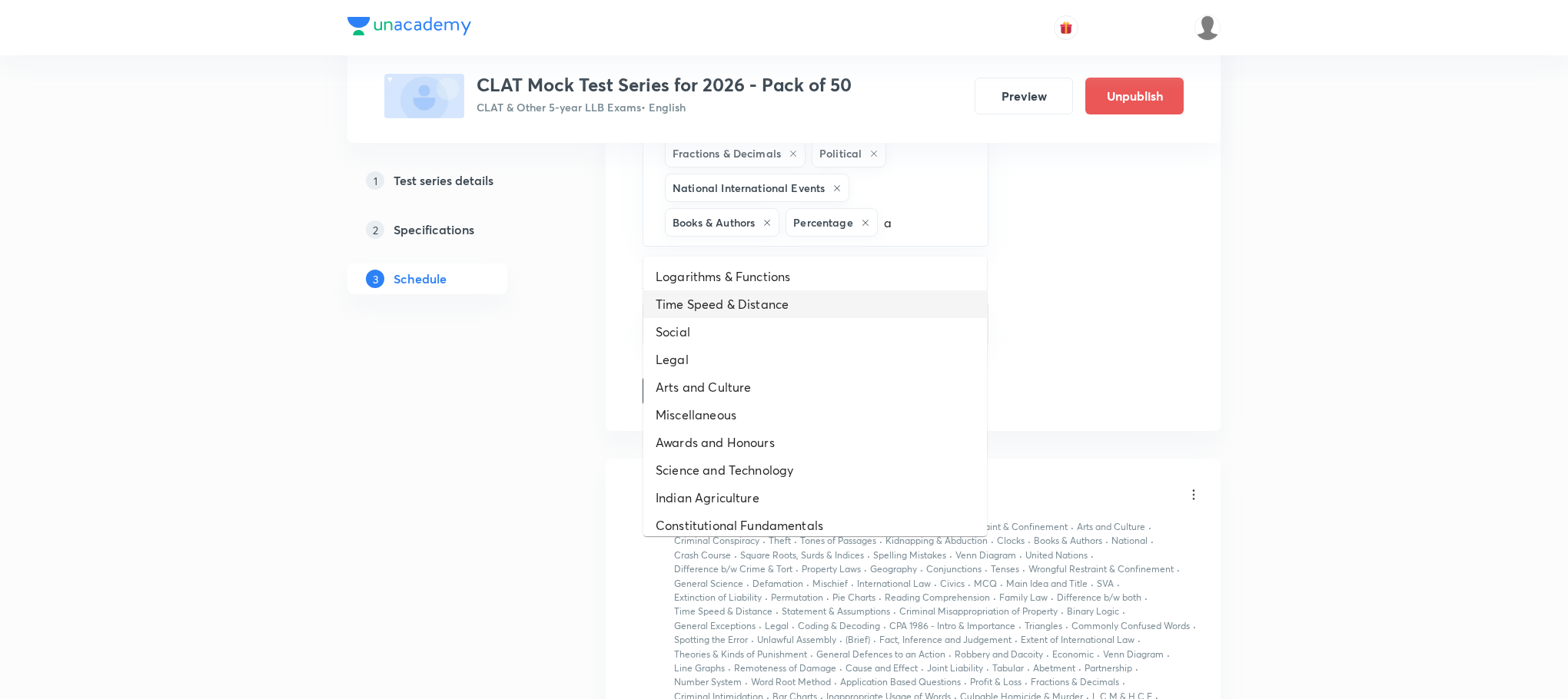
click at [704, 310] on li "Time Speed & Distance" at bounding box center [815, 304] width 344 height 27
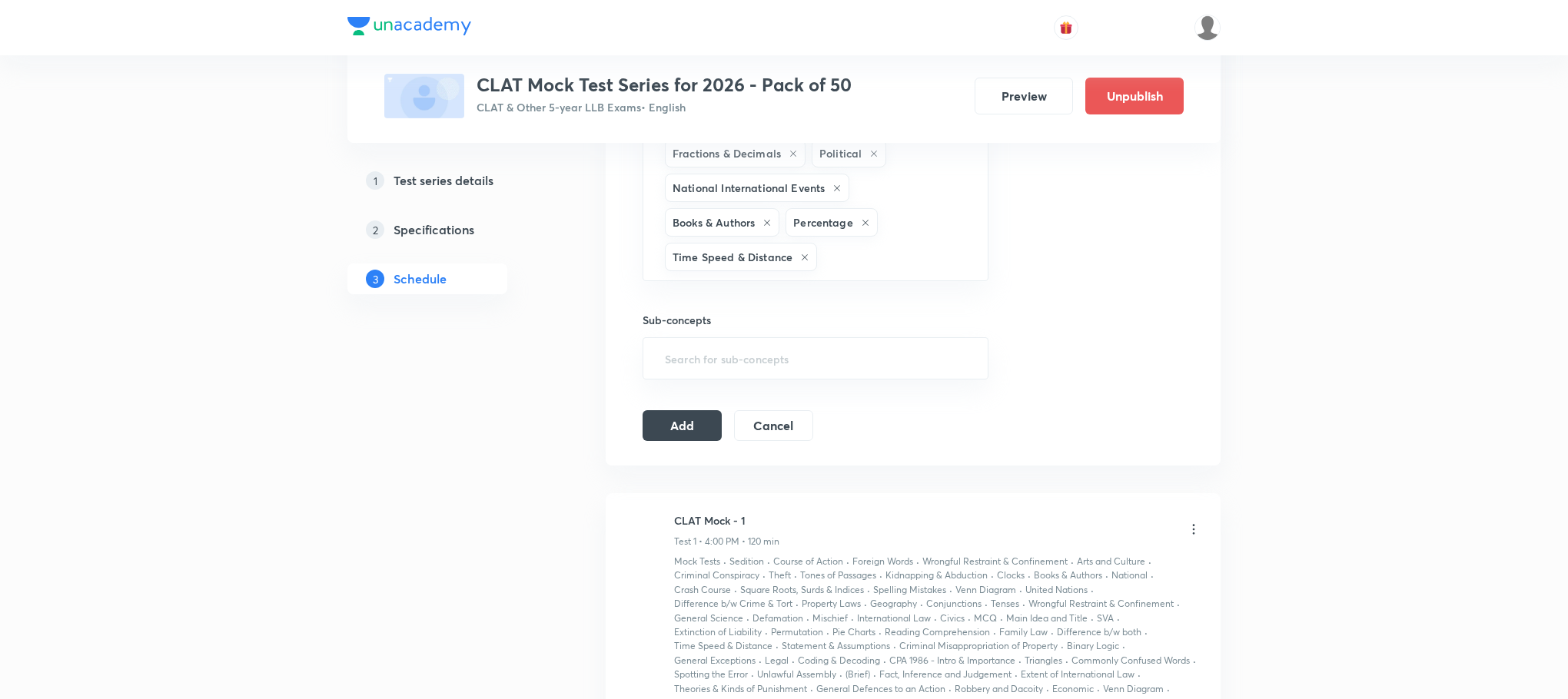
type input "a"
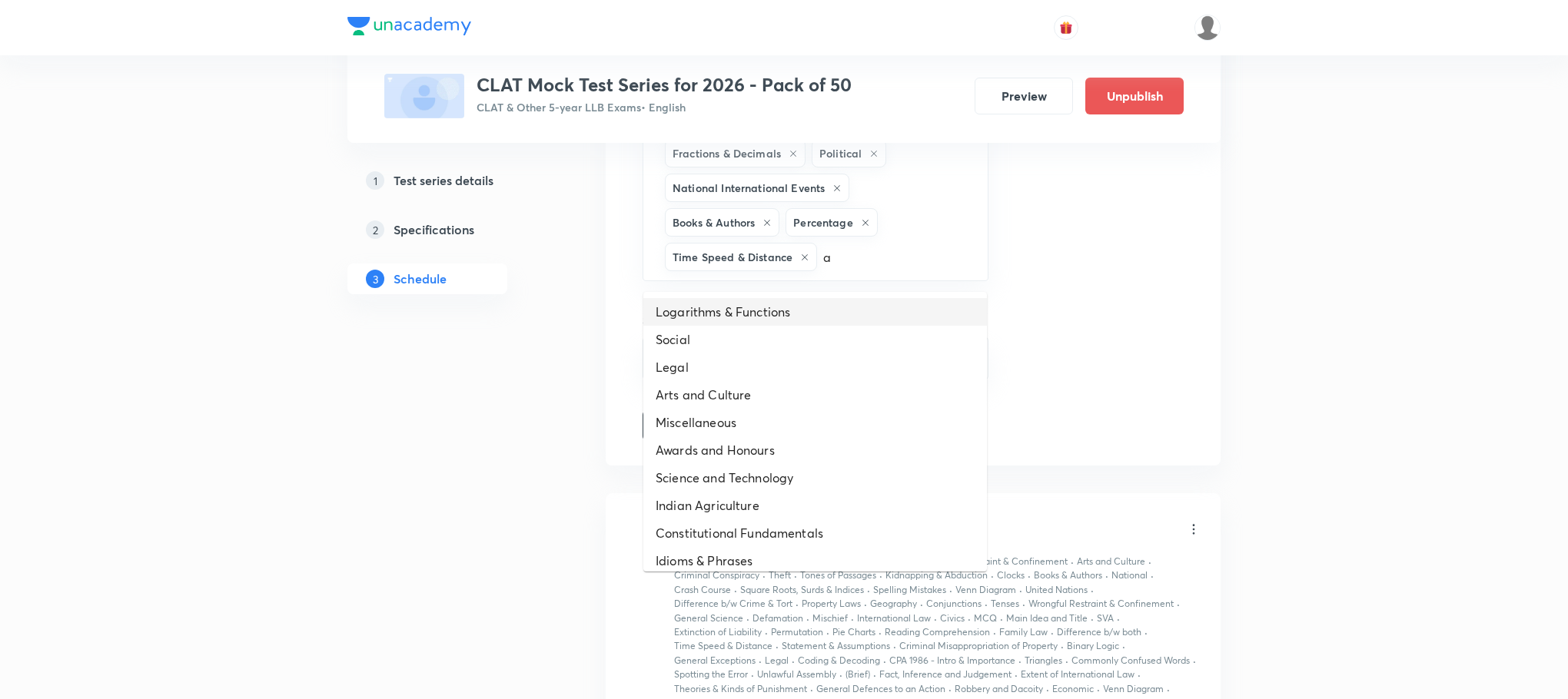
click at [701, 310] on li "Logarithms & Functions" at bounding box center [815, 311] width 344 height 27
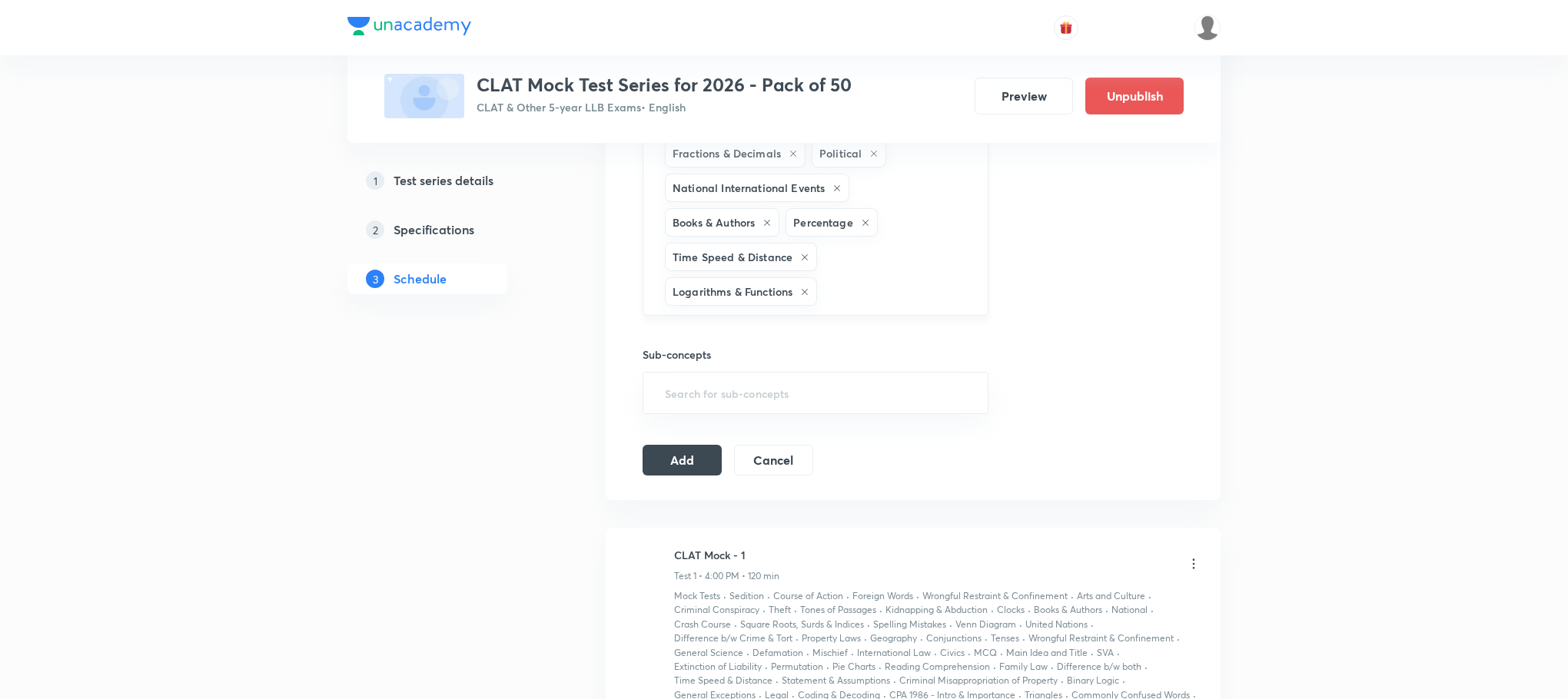
type input "a"
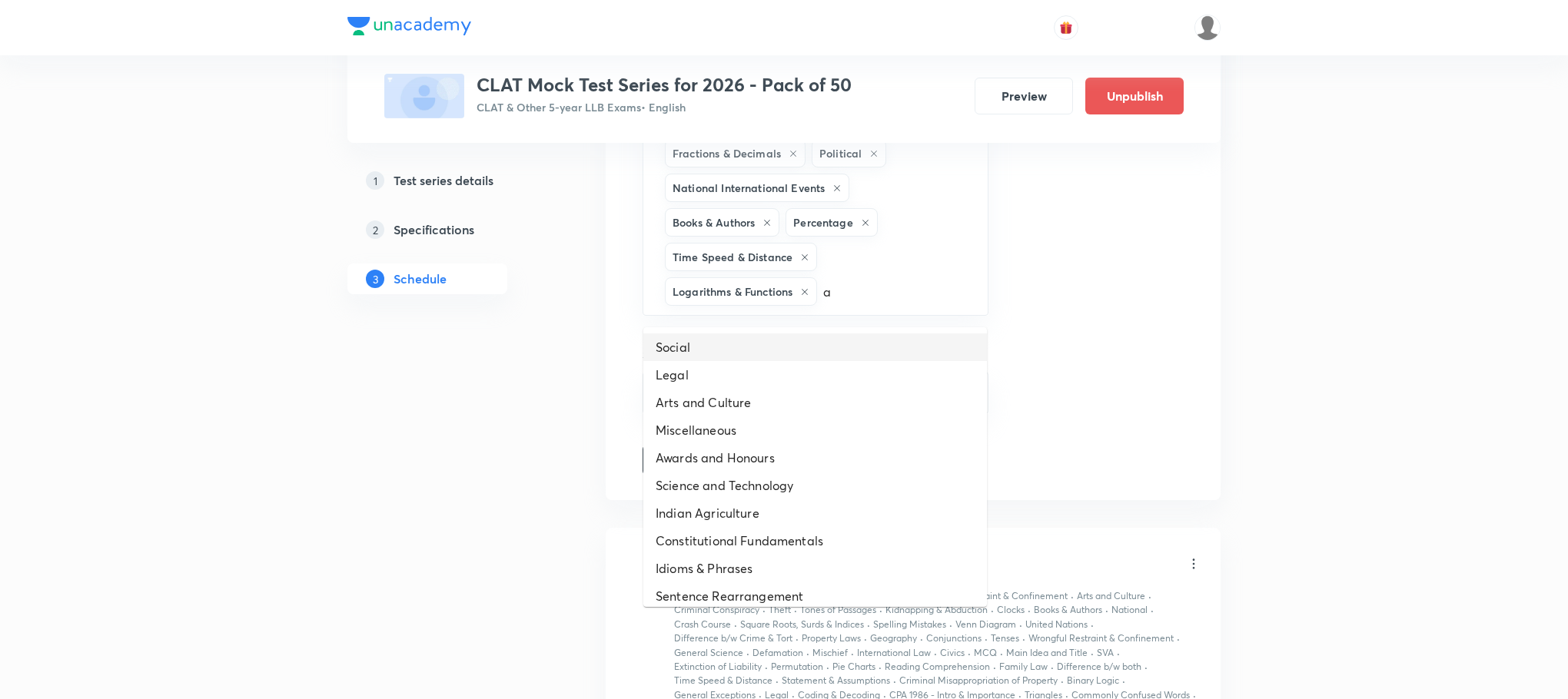
click at [697, 347] on li "Social" at bounding box center [815, 347] width 344 height 27
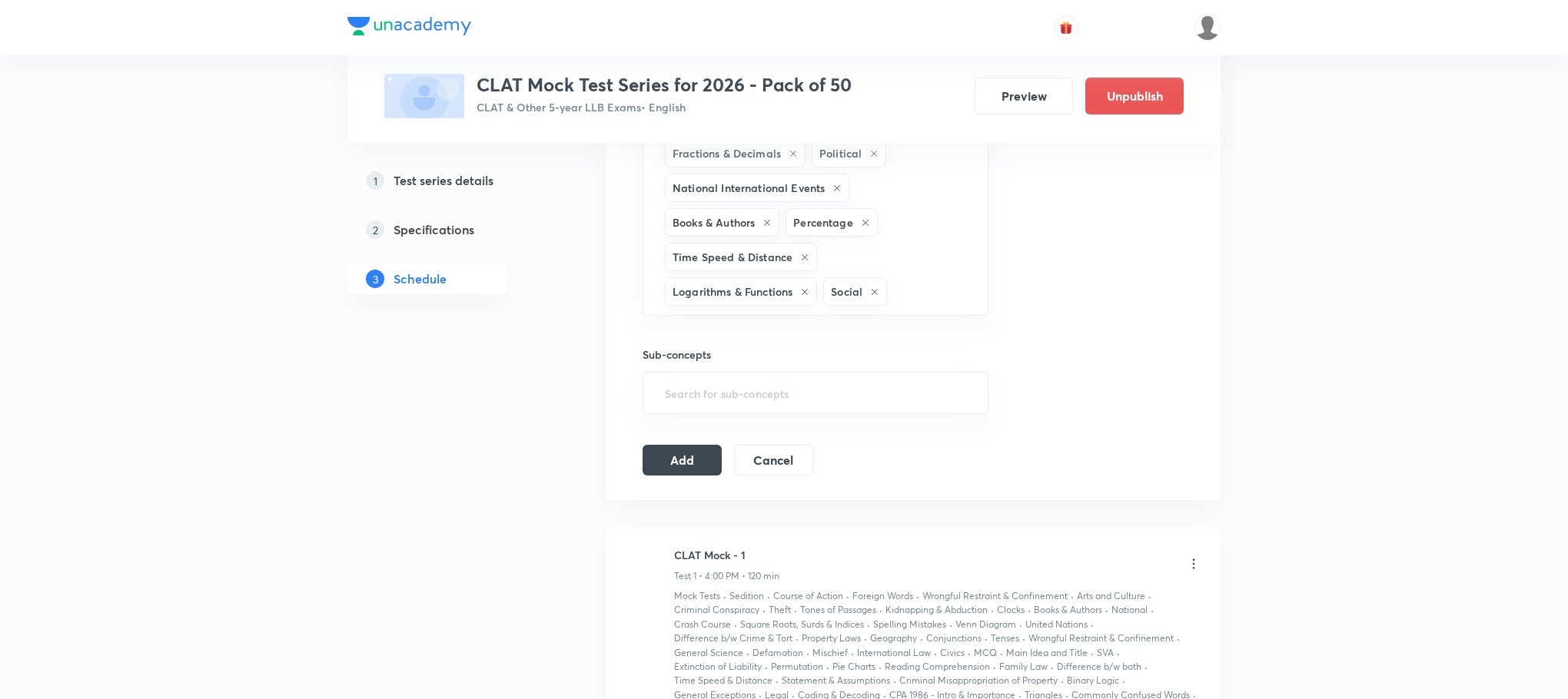
type input "a"
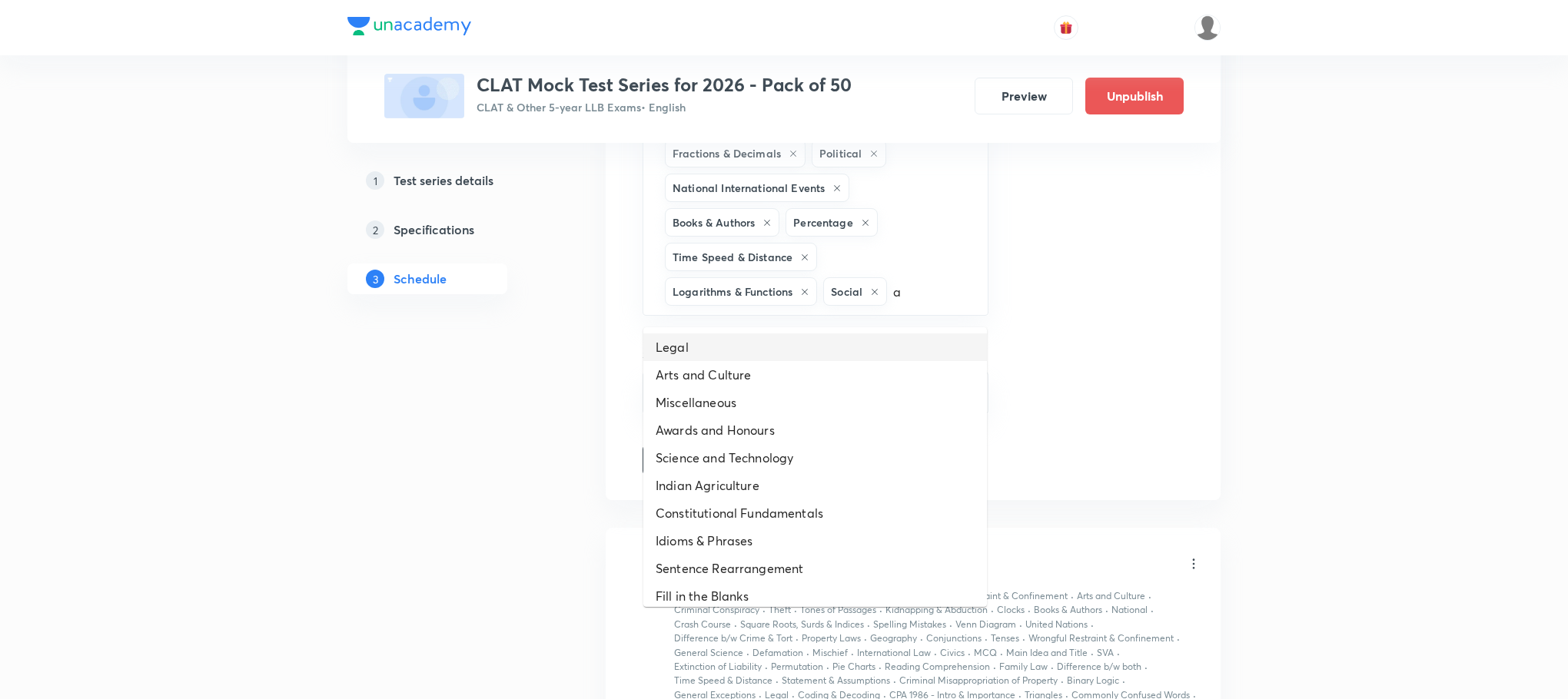
click at [697, 353] on li "Legal" at bounding box center [815, 347] width 344 height 27
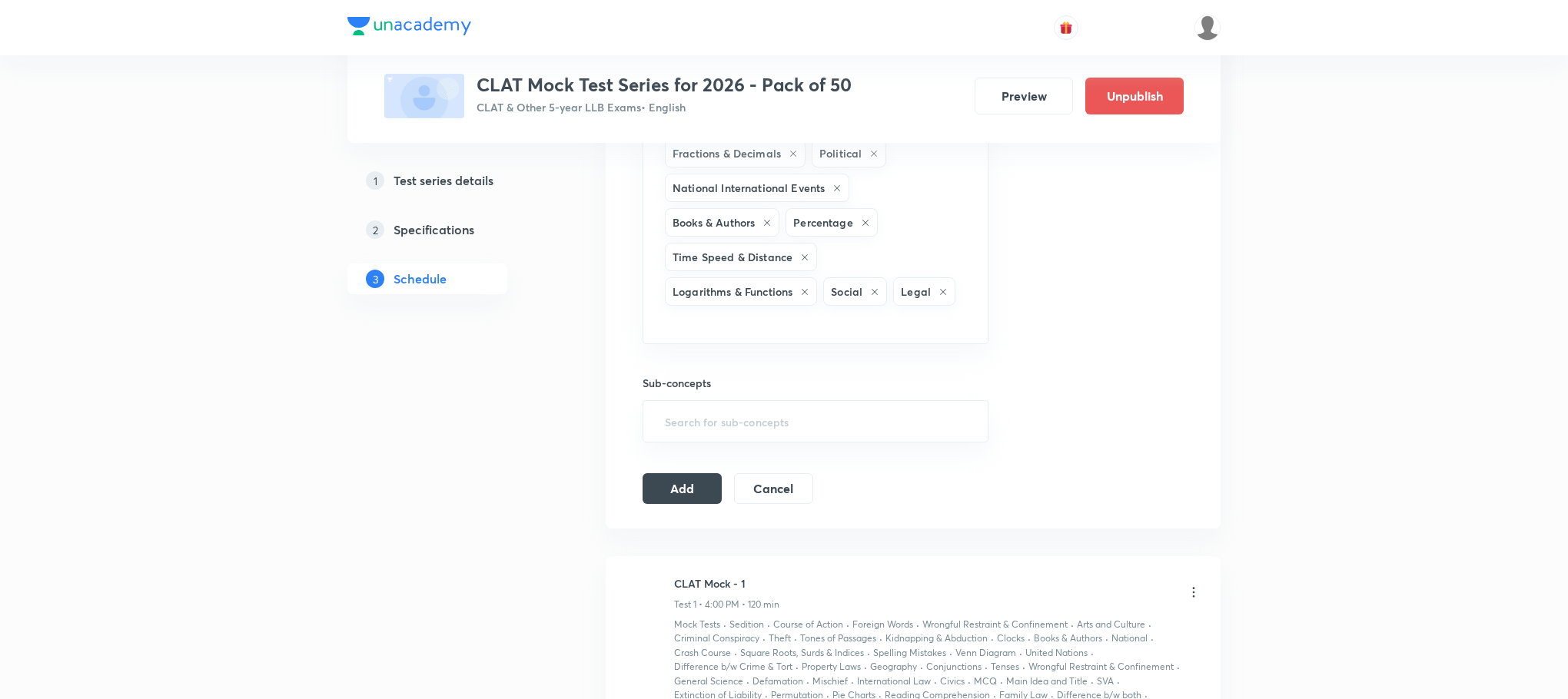
type input "a"
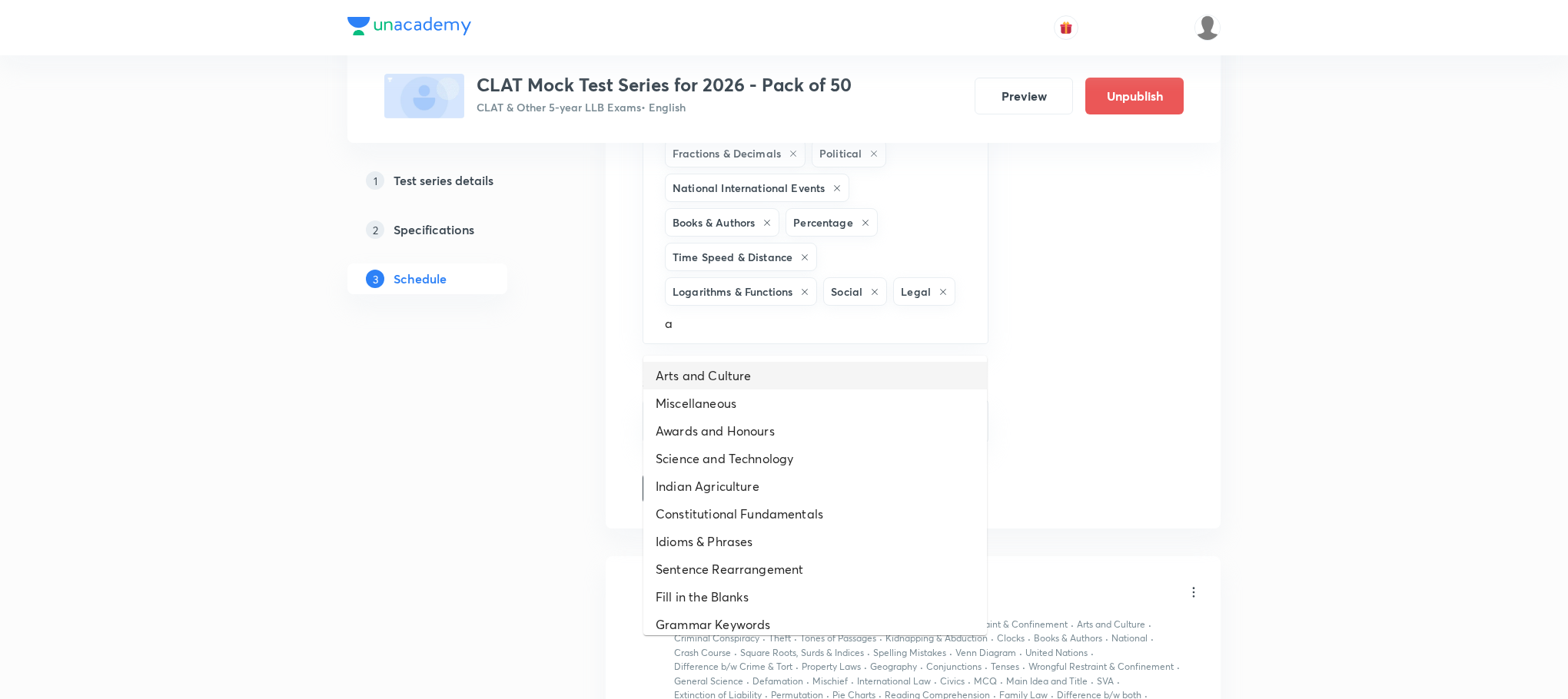
click at [692, 376] on li "Arts and Culture" at bounding box center [815, 375] width 344 height 27
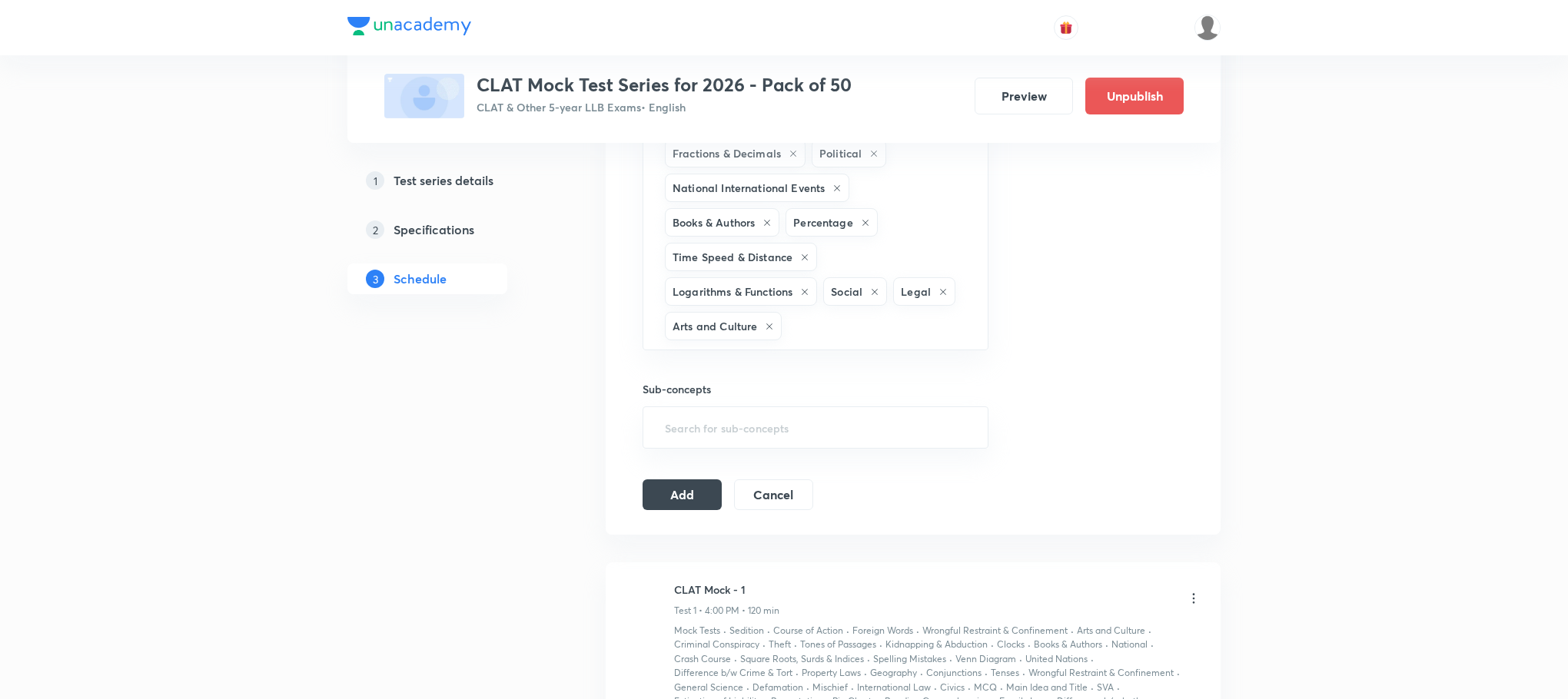
type input "a"
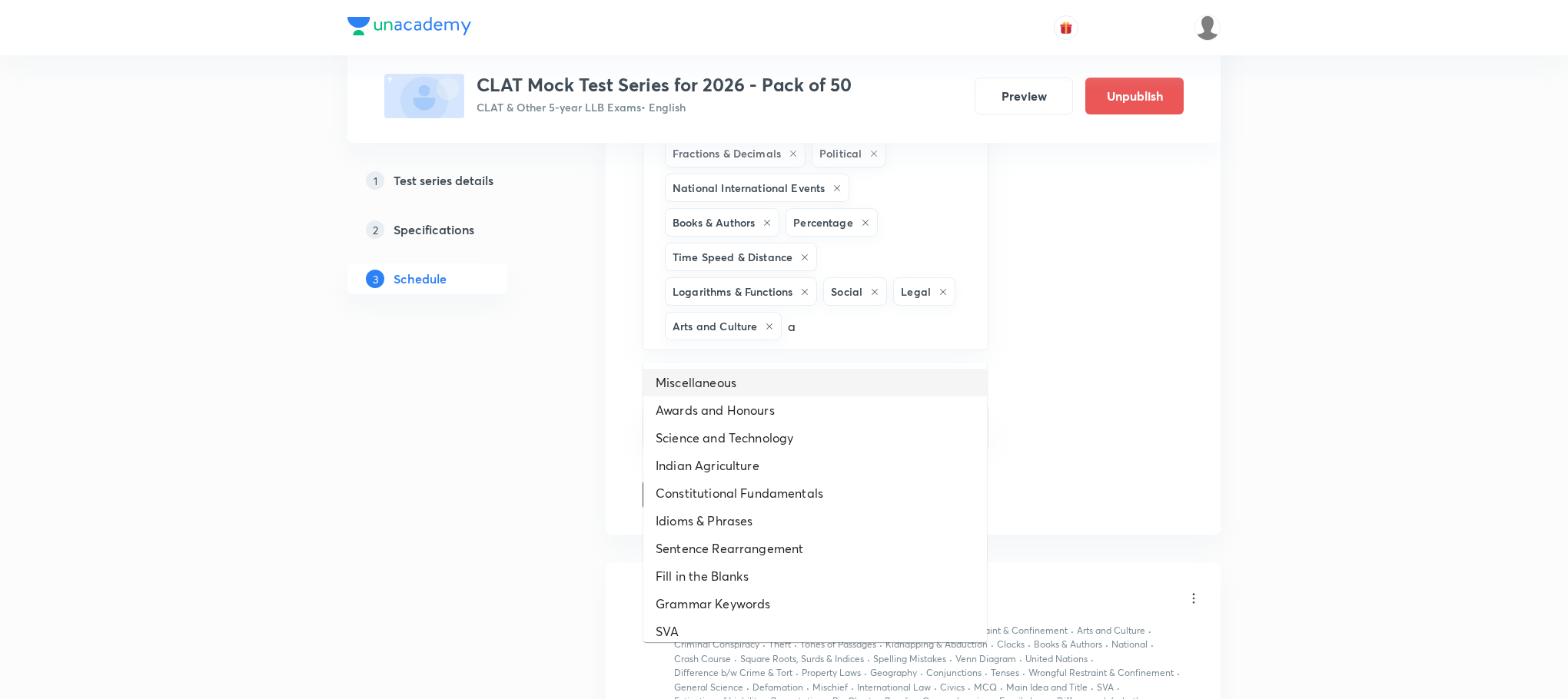
click at [690, 383] on li "Miscellaneous" at bounding box center [815, 382] width 344 height 27
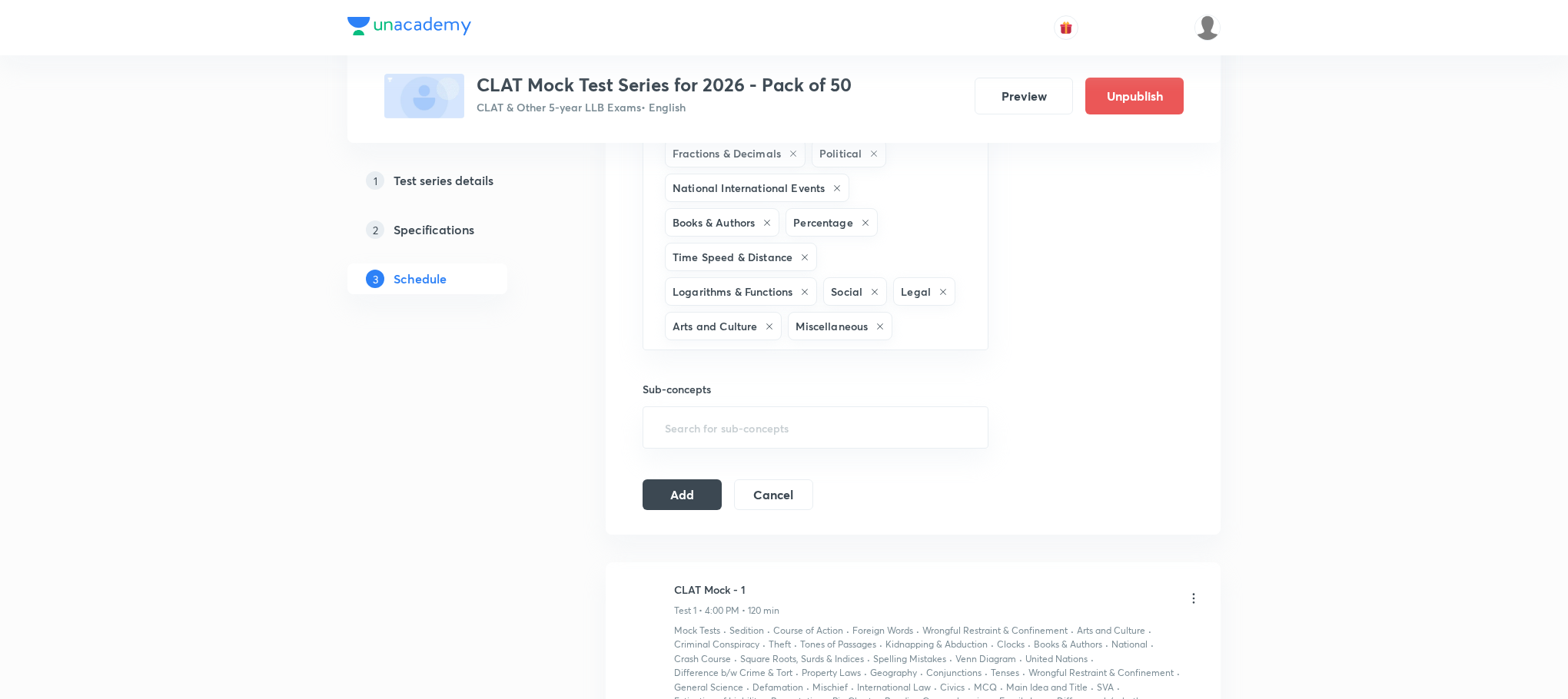
type input "a"
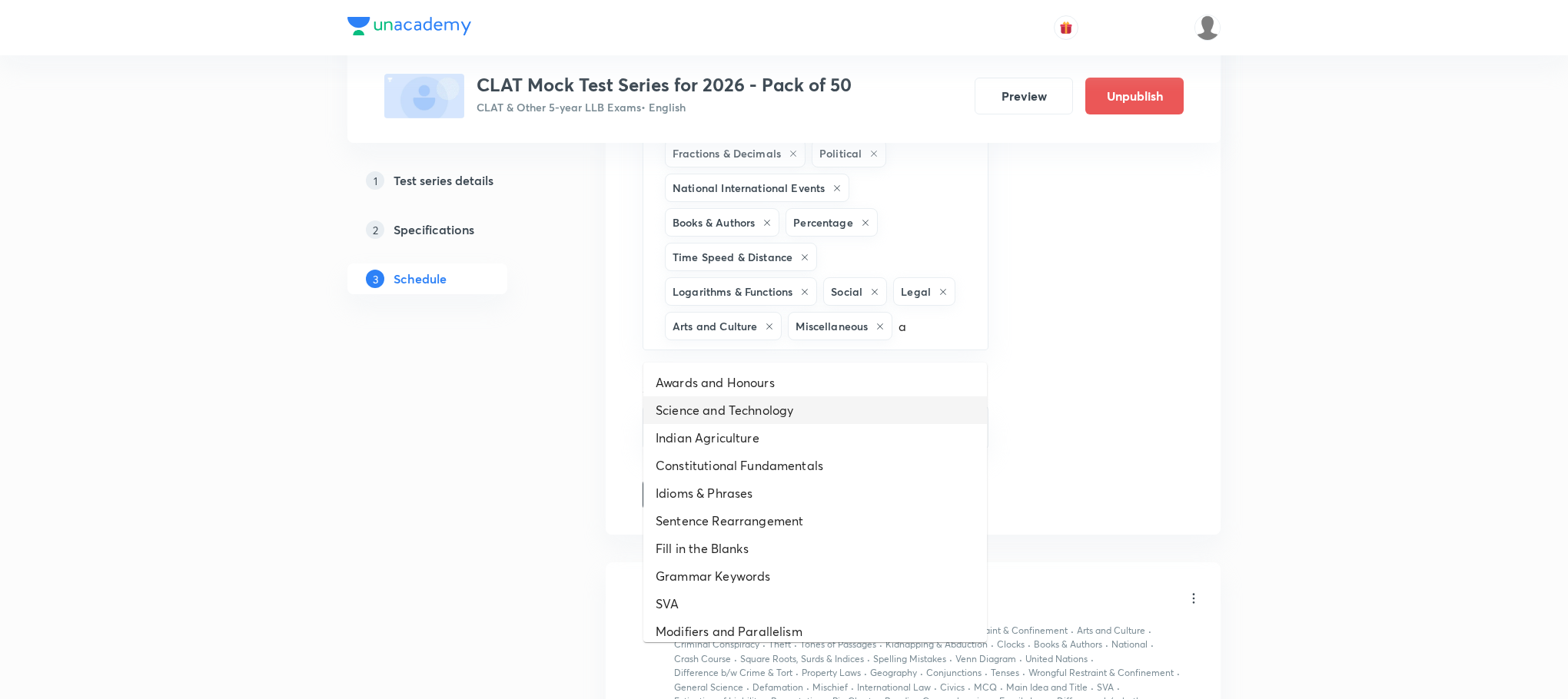
click at [690, 399] on li "Science and Technology" at bounding box center [815, 410] width 344 height 27
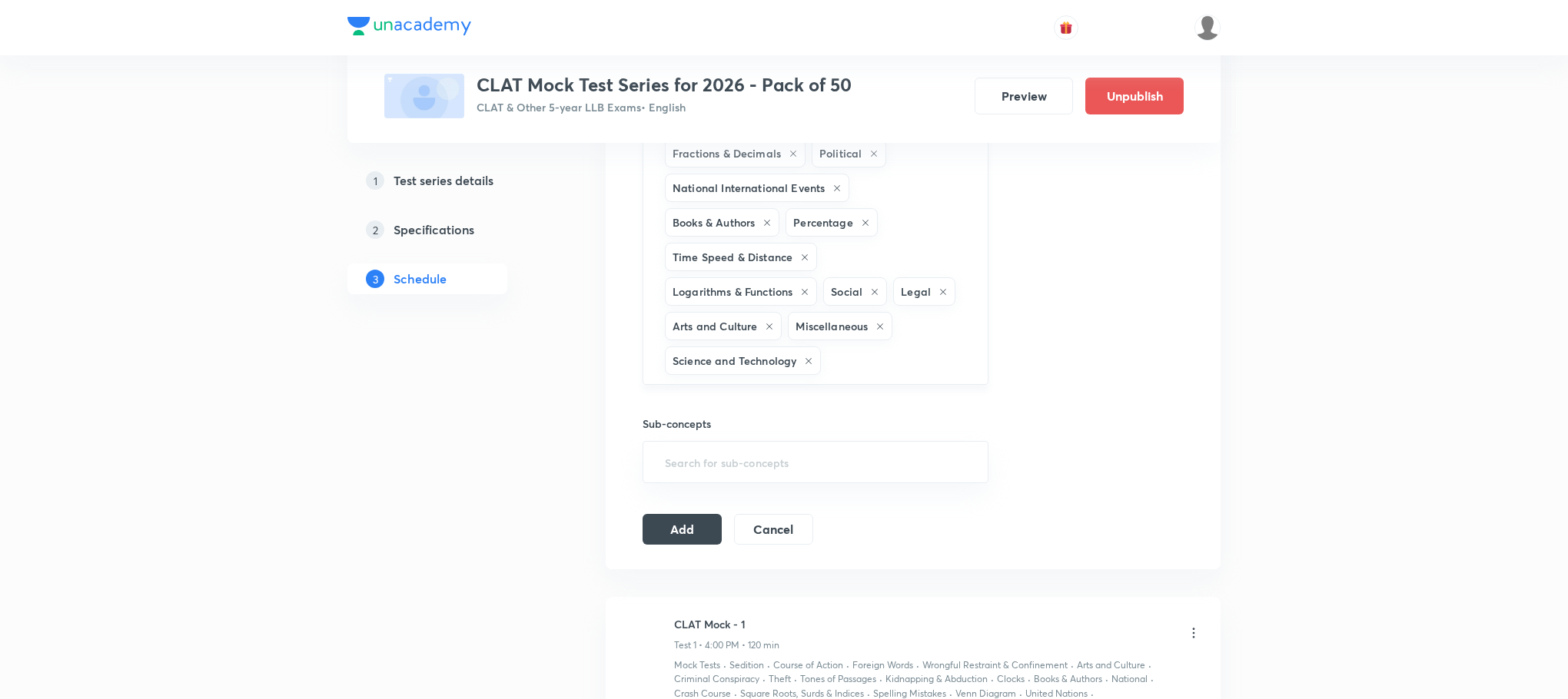
type input "a"
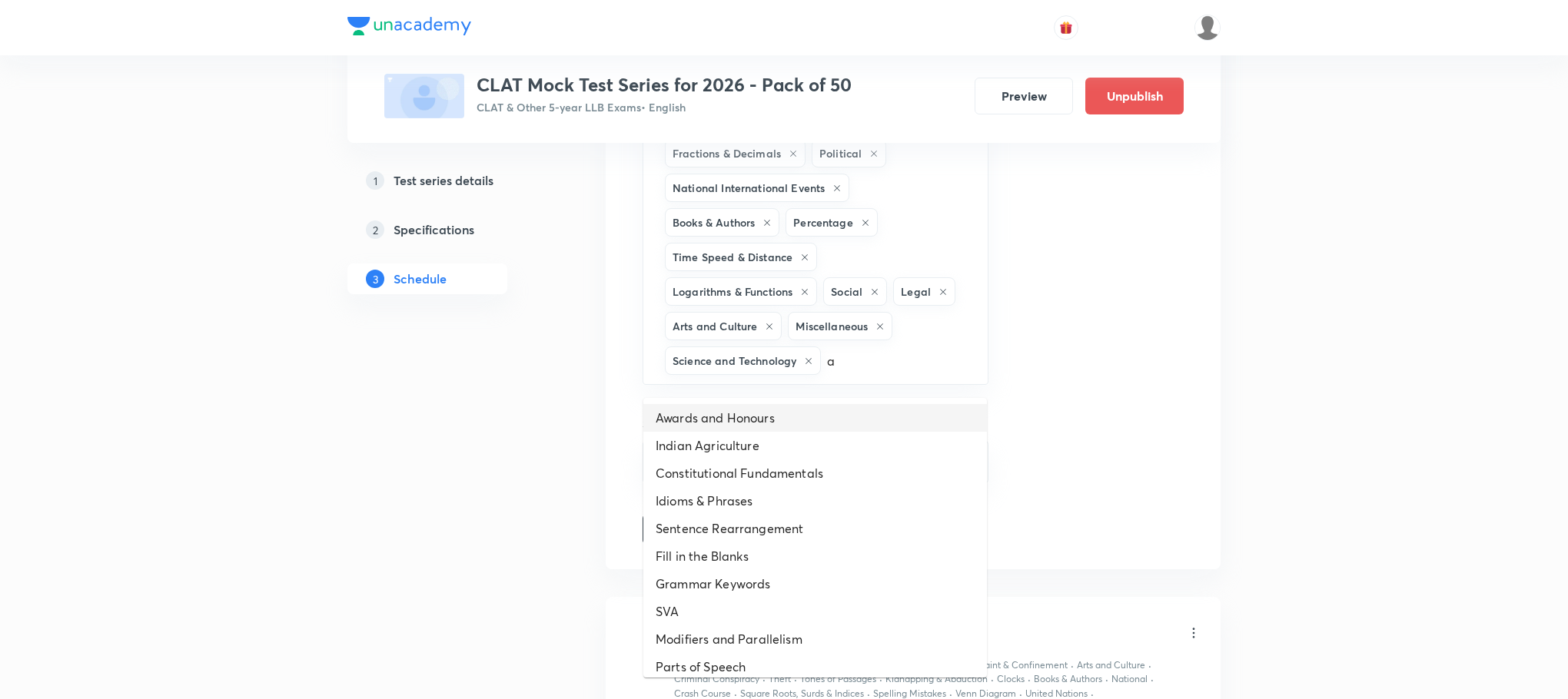
click at [754, 422] on li "Awards and Honours" at bounding box center [815, 418] width 344 height 27
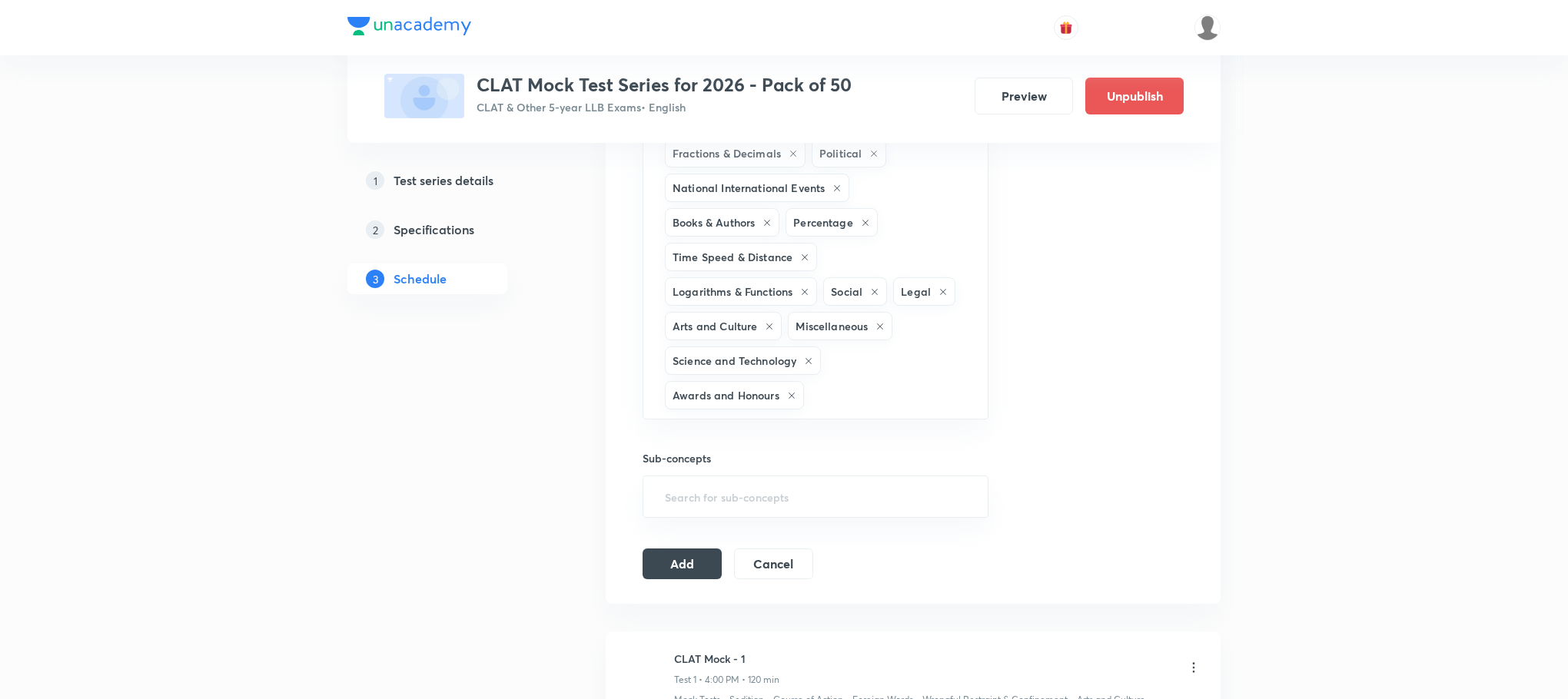
type input "a"
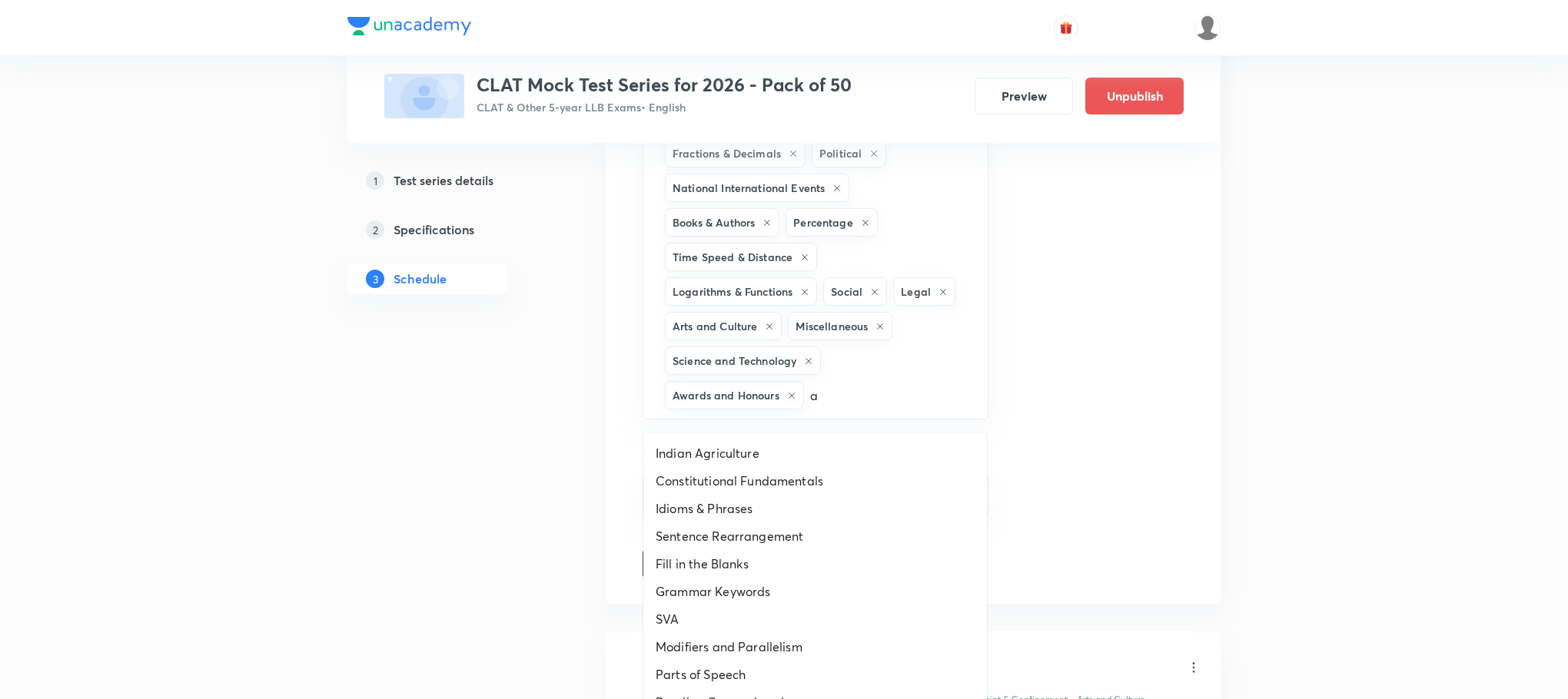
scroll to position [922, 0]
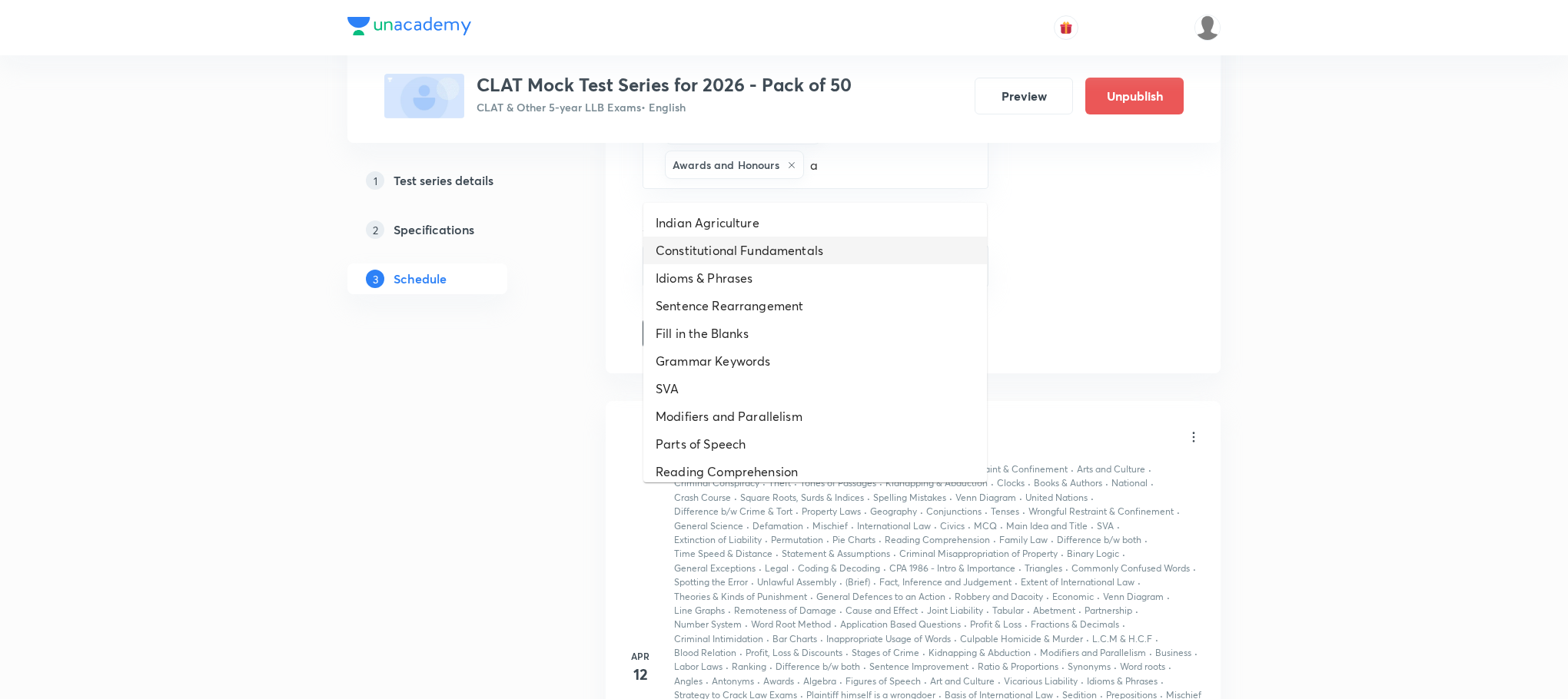
click at [766, 251] on li "Constitutional Fundamentals" at bounding box center [815, 250] width 344 height 27
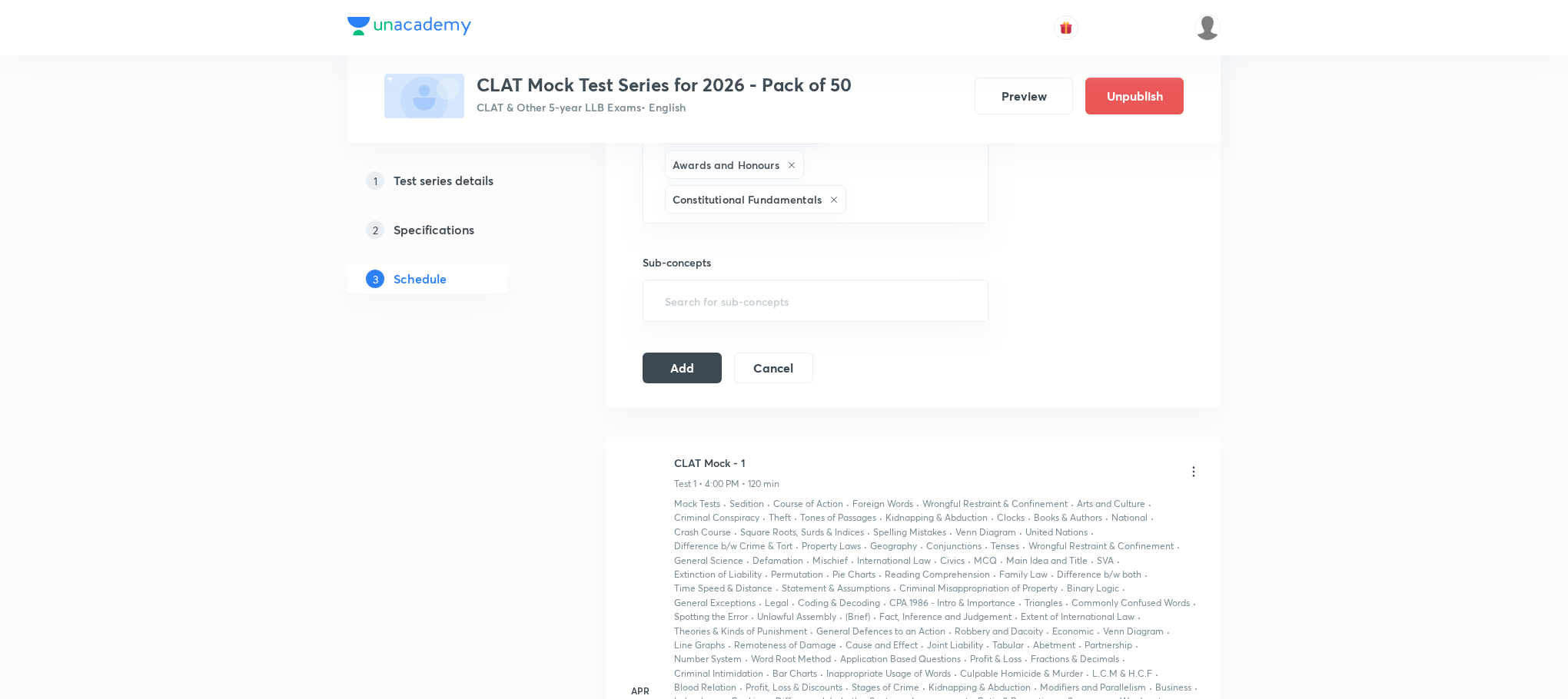
type input "a"
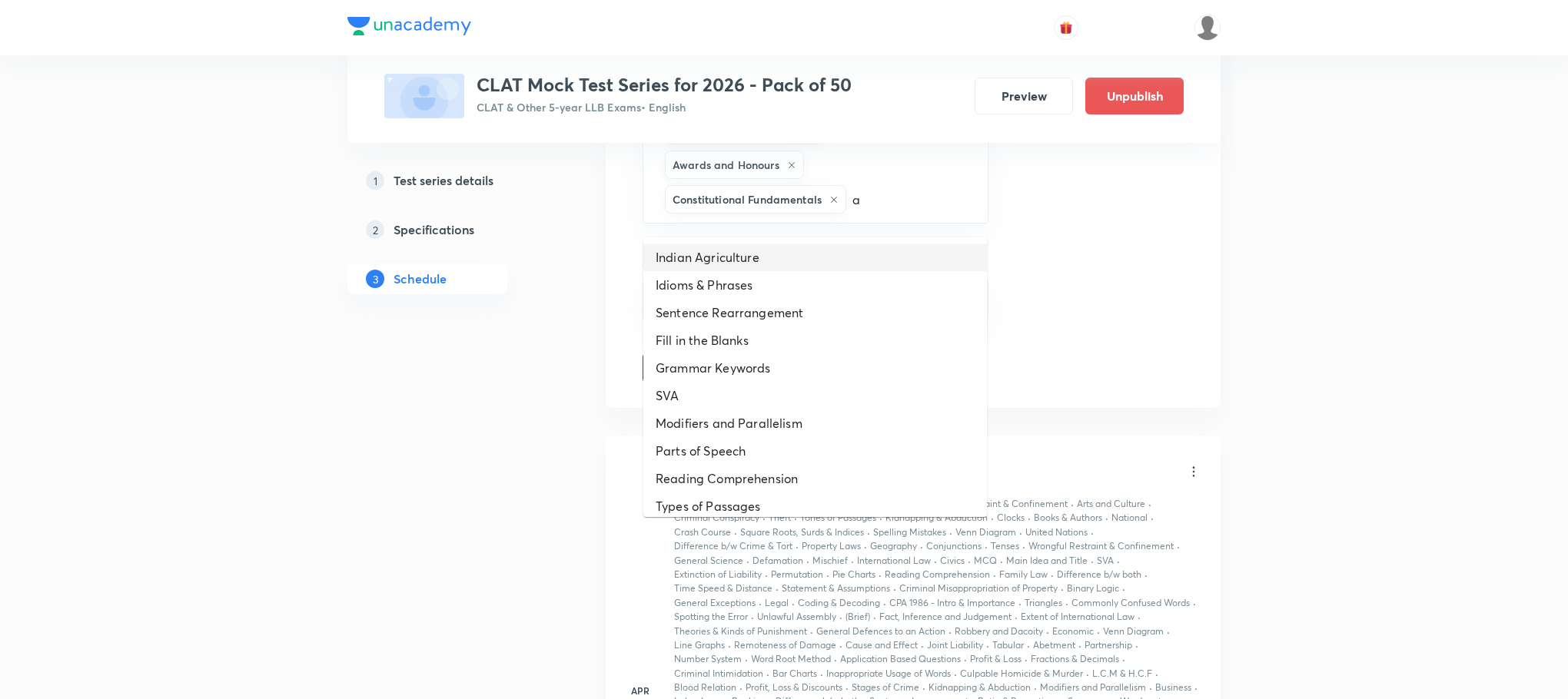
click at [742, 254] on li "Indian Agriculture" at bounding box center [815, 257] width 344 height 27
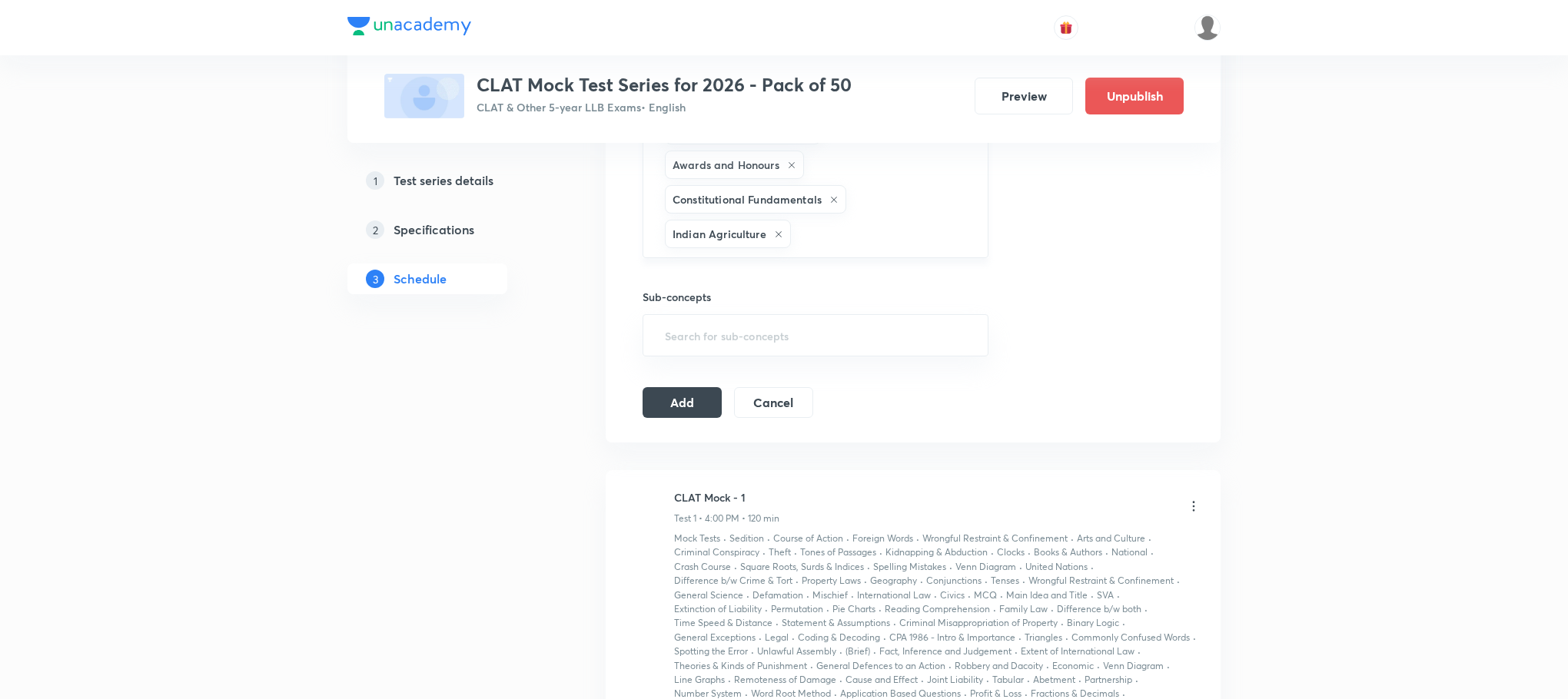
type input "a"
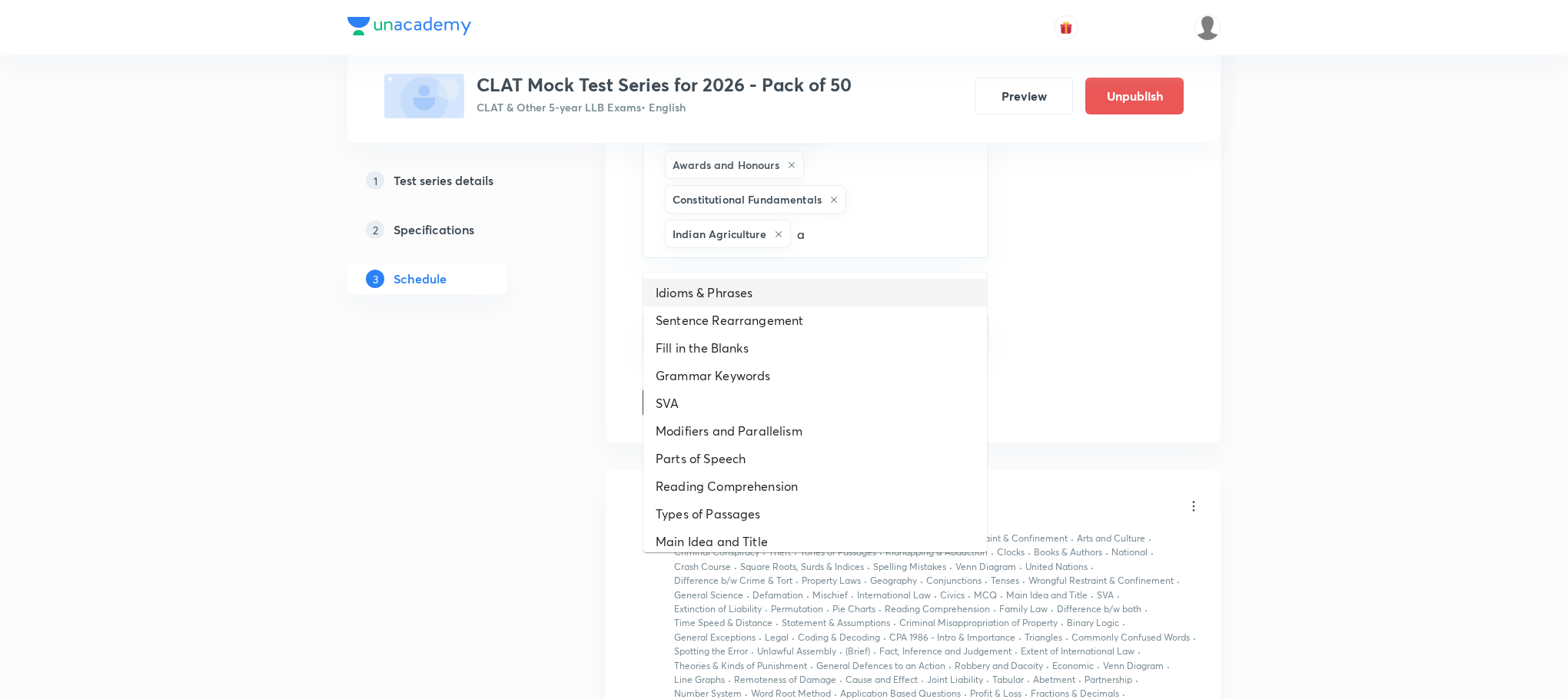
click at [727, 288] on li "Idioms & Phrases" at bounding box center [815, 292] width 344 height 27
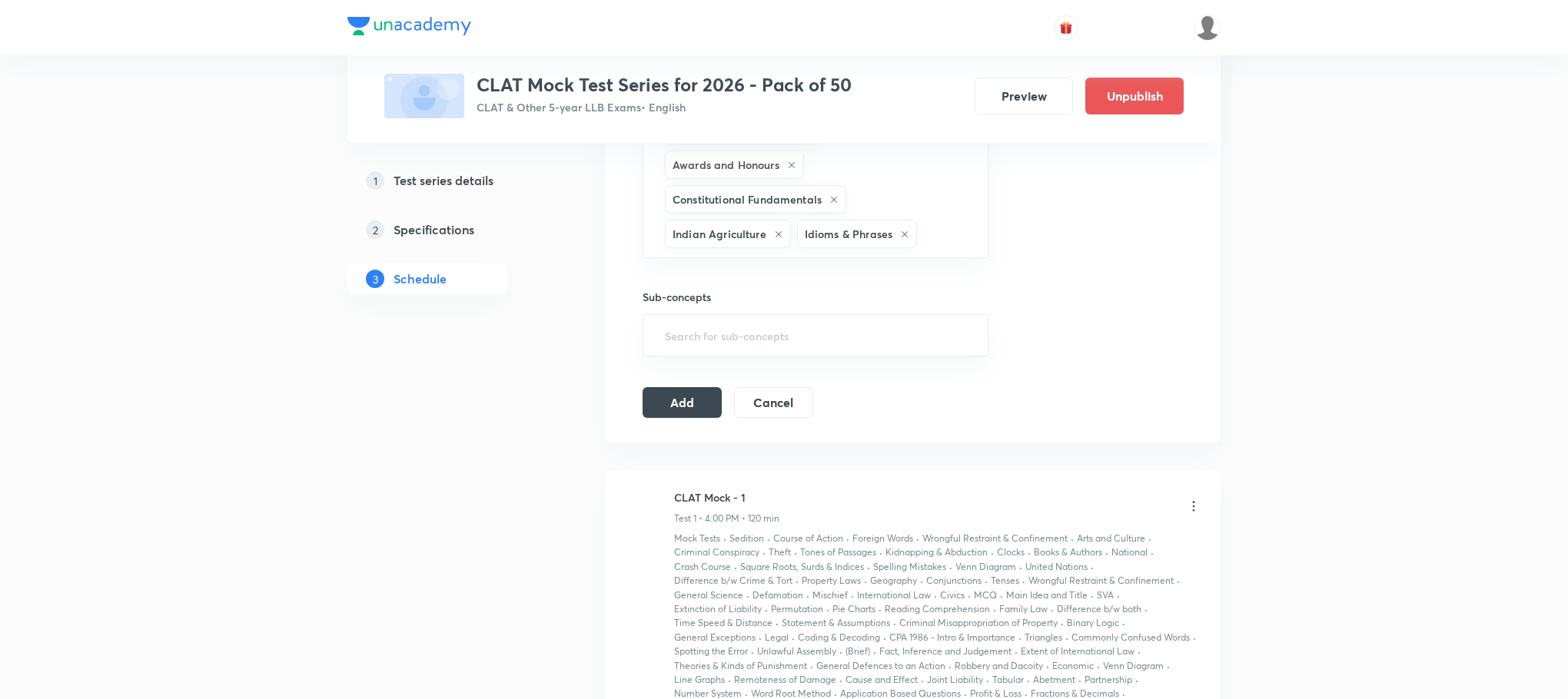
type input "a"
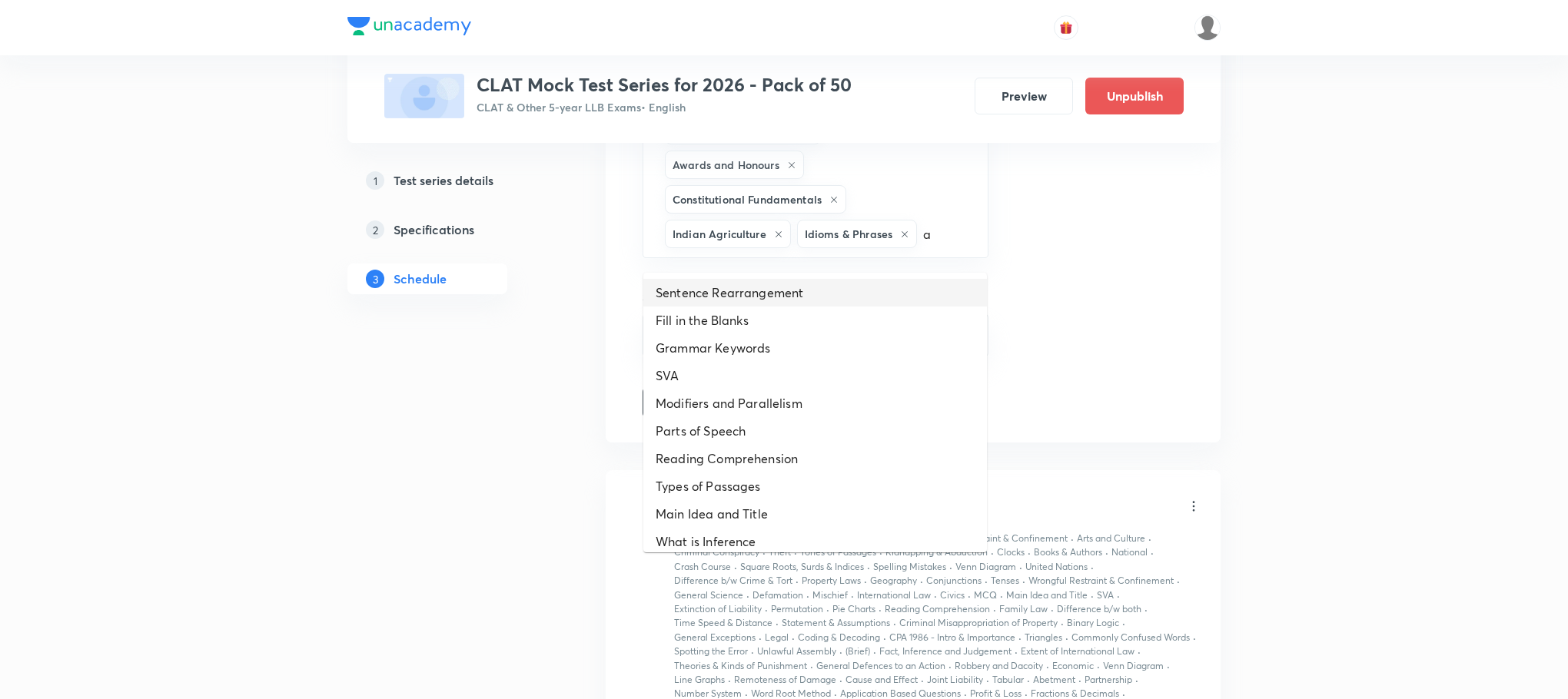
click at [727, 300] on li "Sentence Rearrangement" at bounding box center [815, 292] width 344 height 27
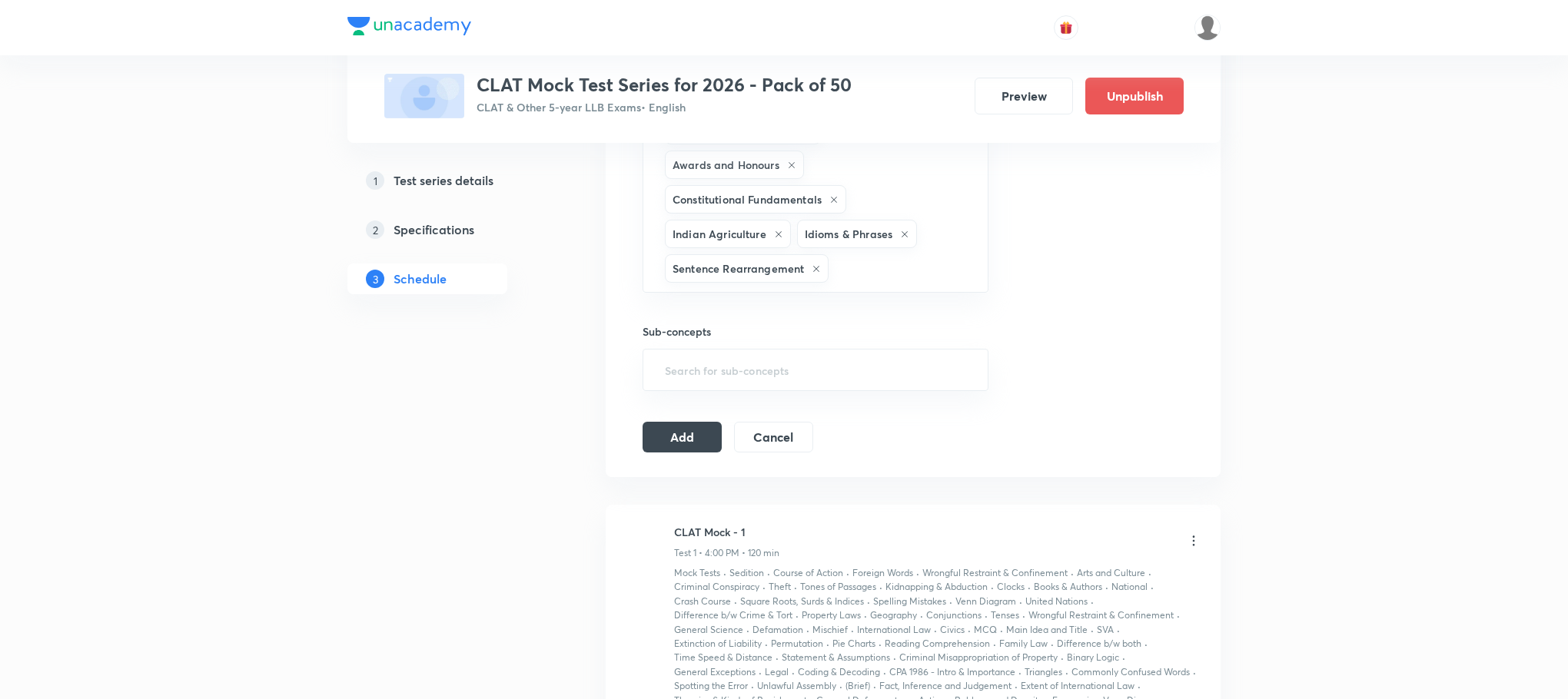
type input "a"
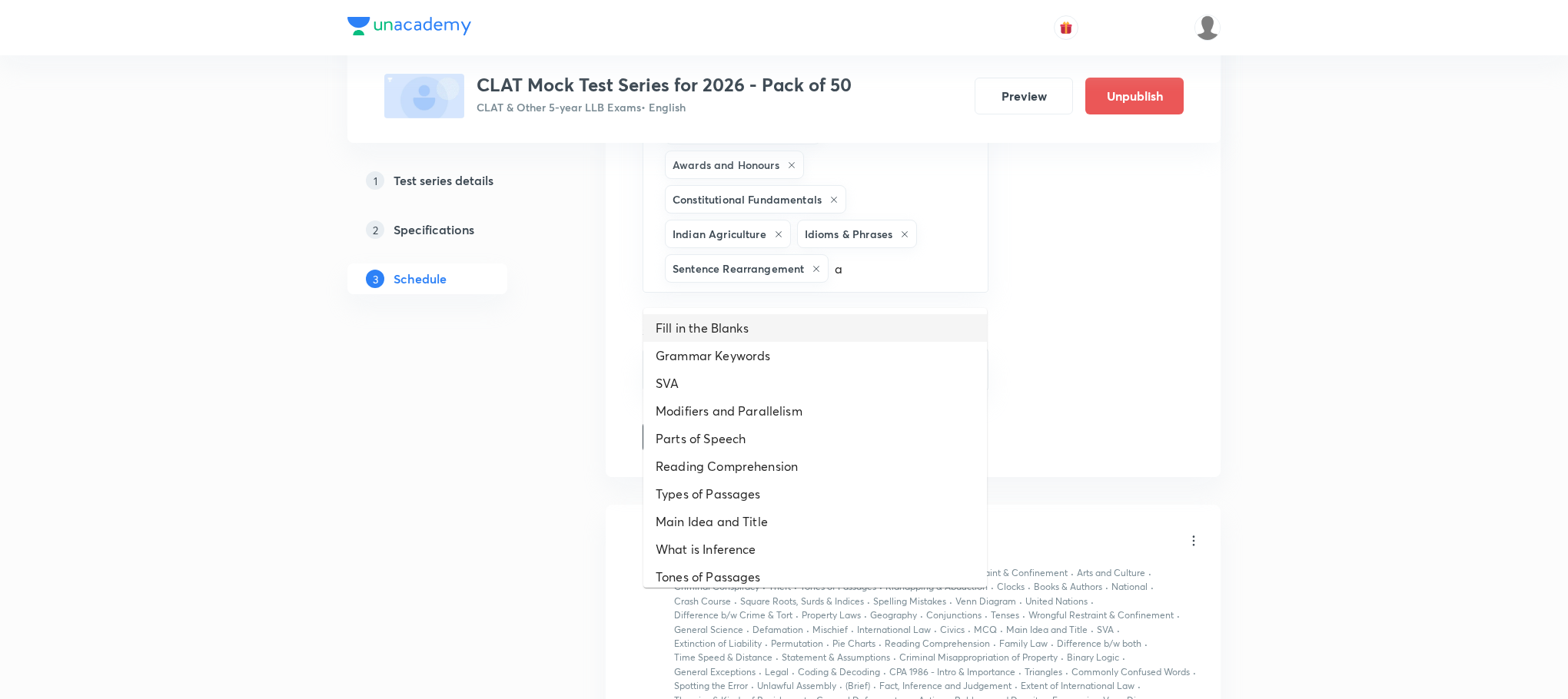
click at [715, 333] on li "Fill in the Blanks" at bounding box center [815, 328] width 344 height 27
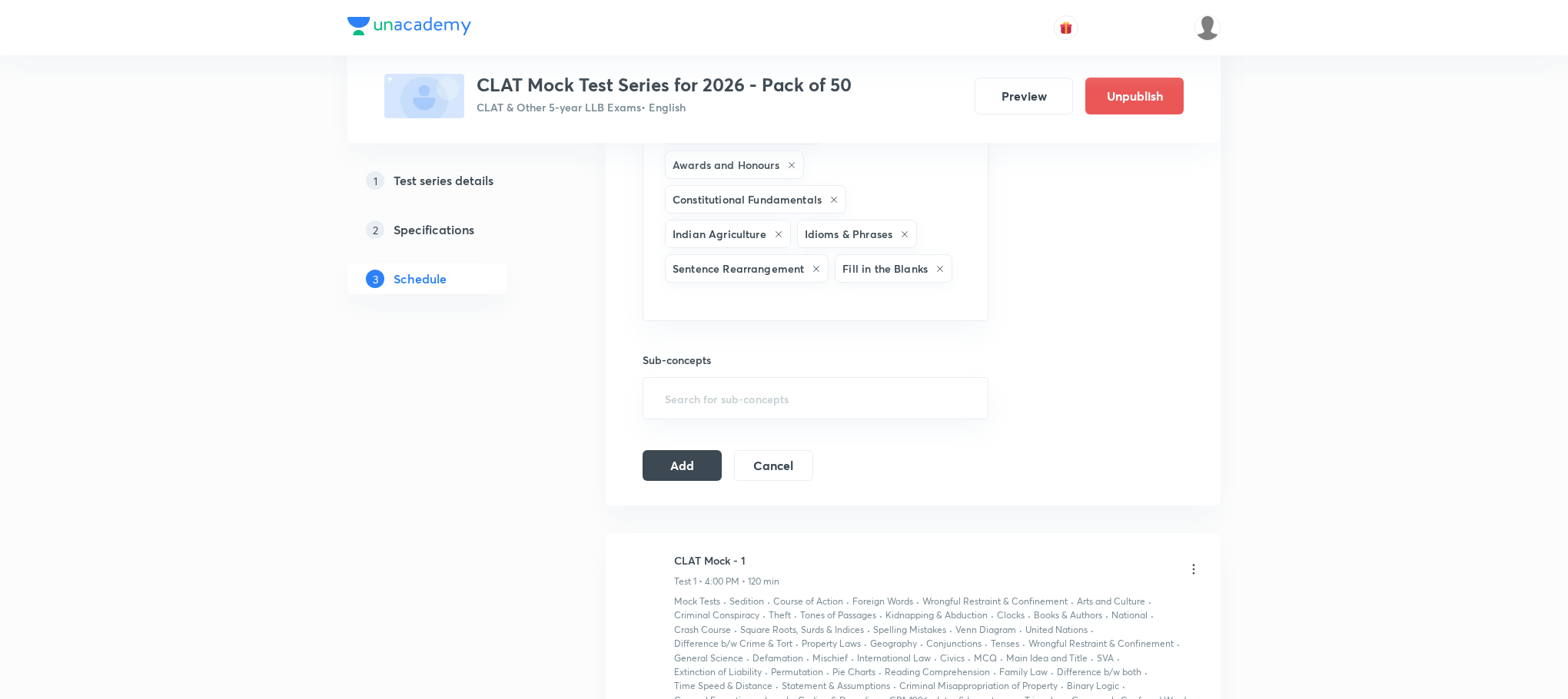
type input "a"
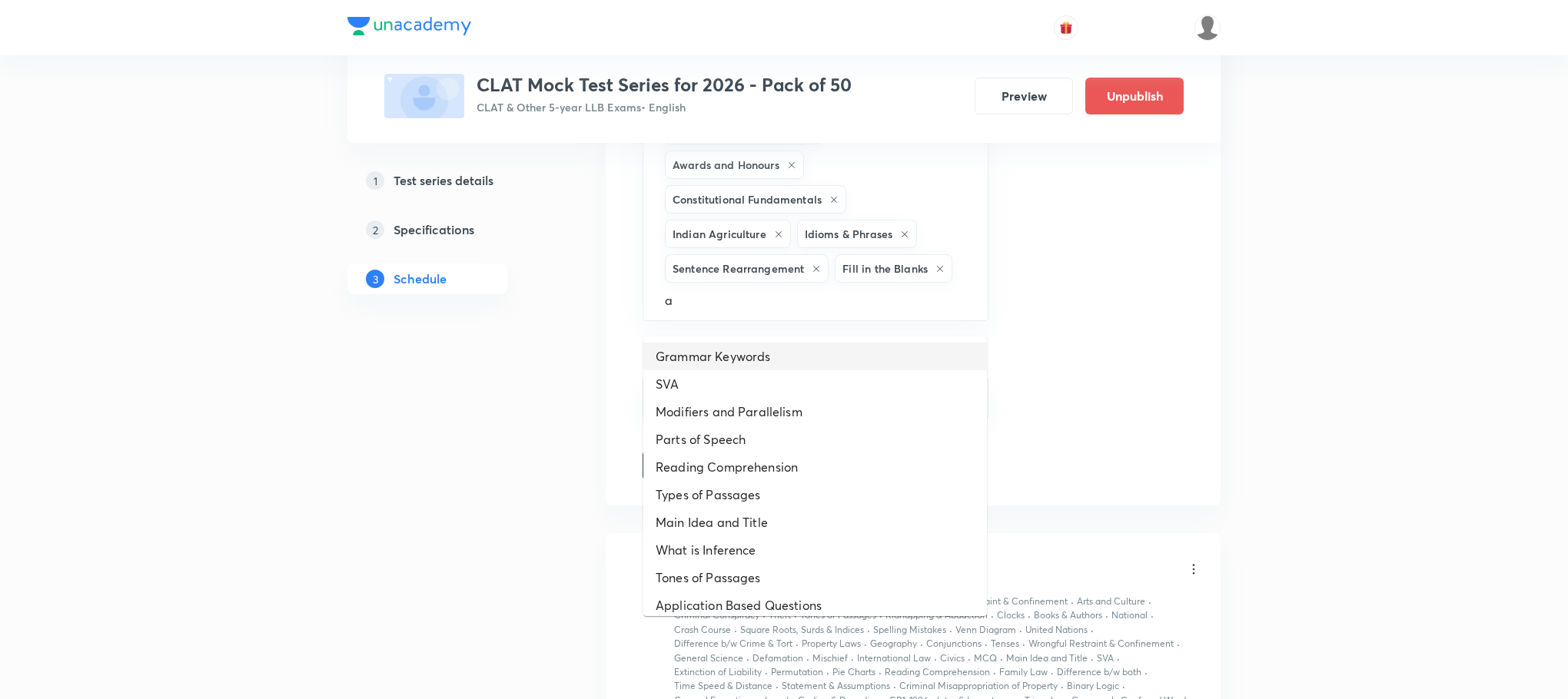
click at [709, 363] on li "Grammar Keywords" at bounding box center [815, 356] width 344 height 27
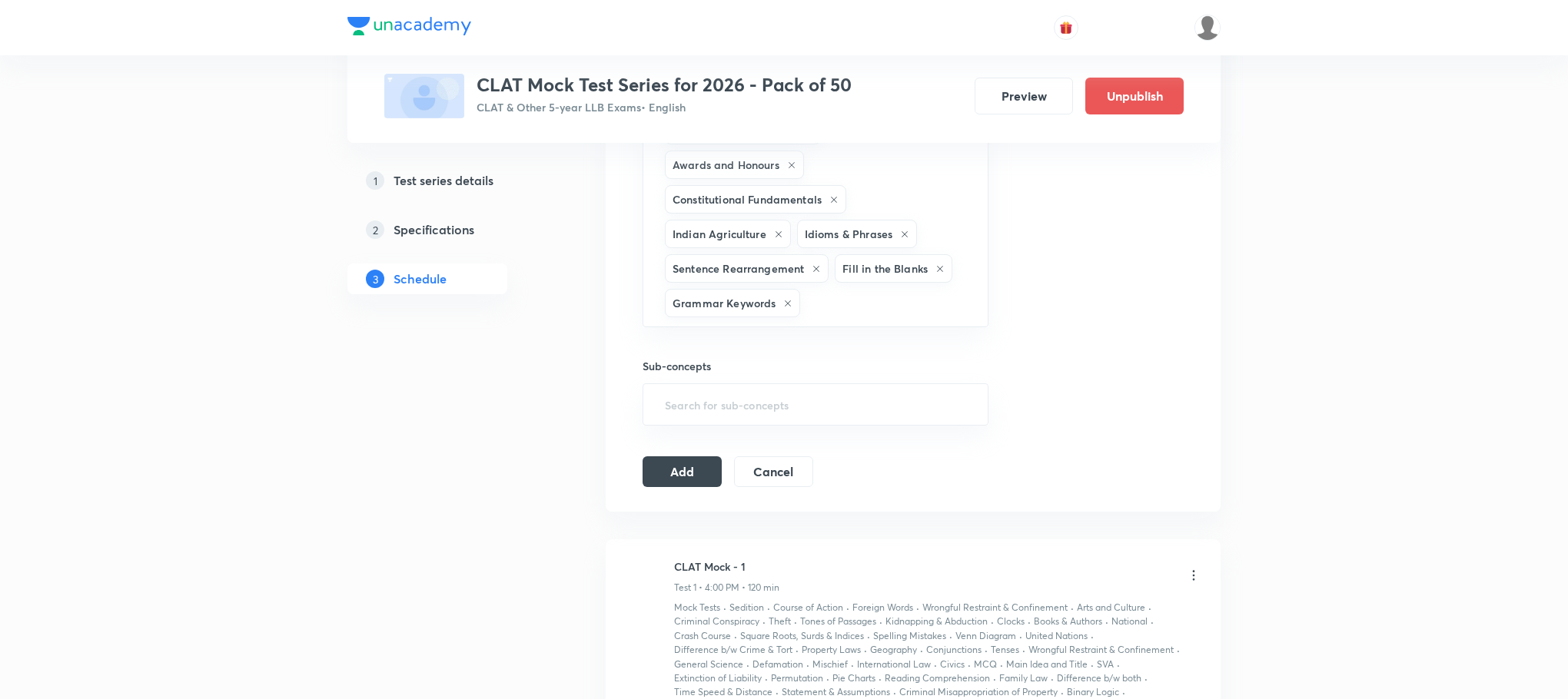
type input "a"
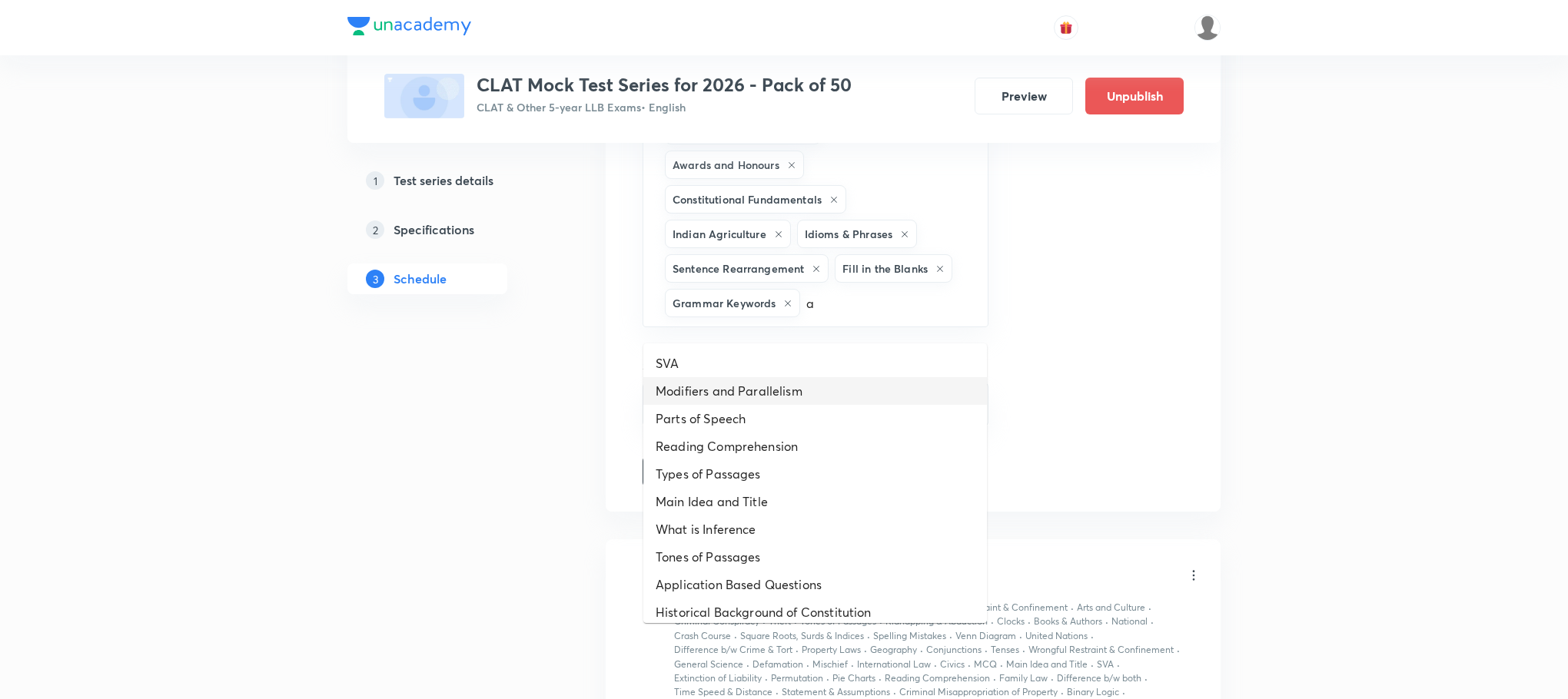
click at [703, 393] on li "Modifiers and Parallelism" at bounding box center [815, 390] width 344 height 27
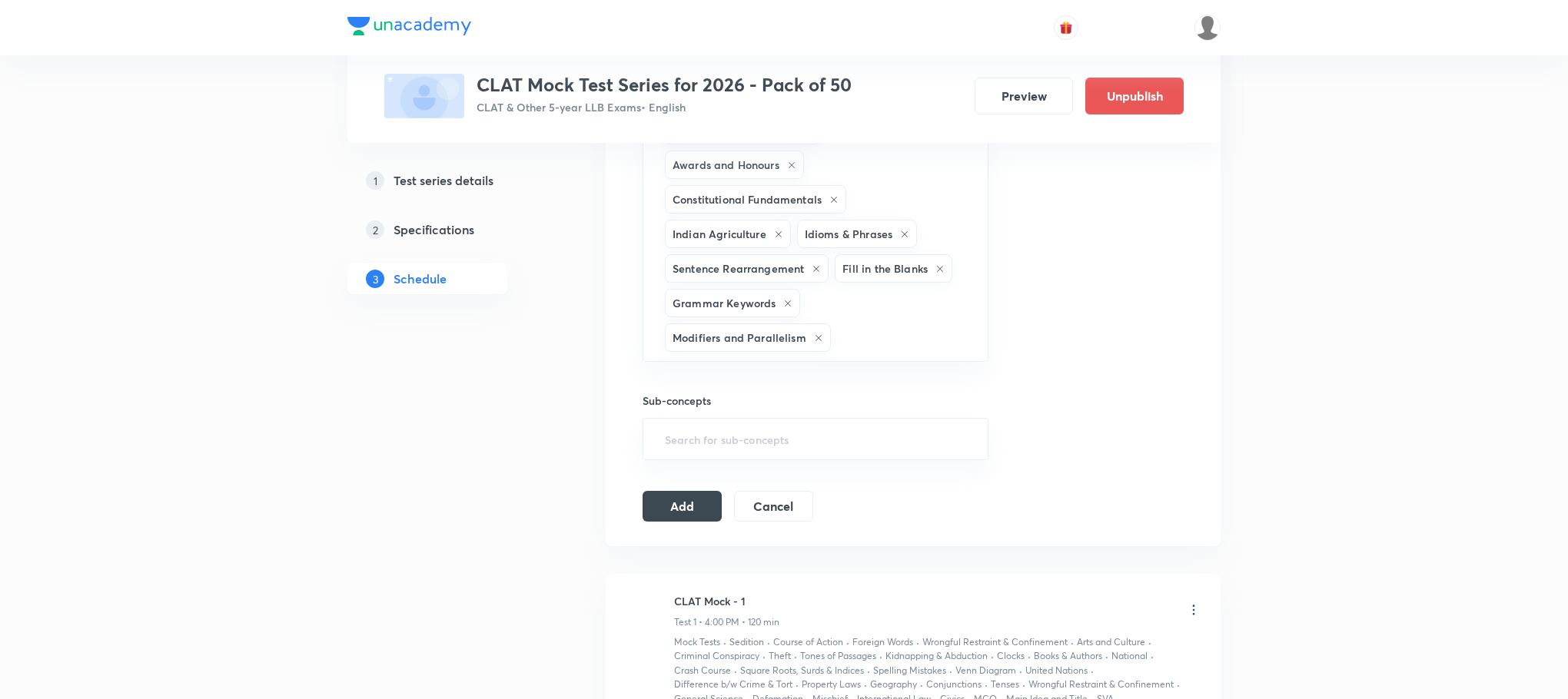
type input "a"
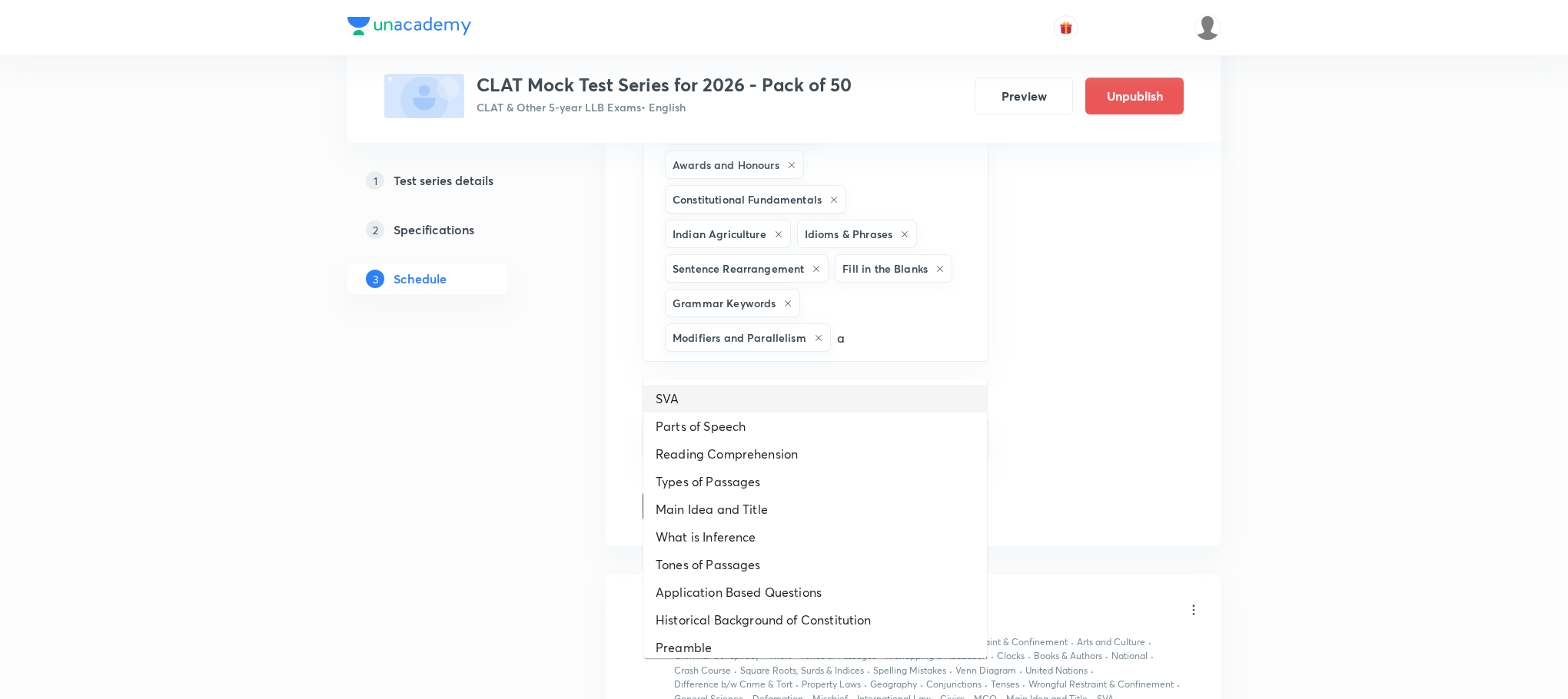
click at [703, 393] on li "SVA" at bounding box center [815, 399] width 344 height 27
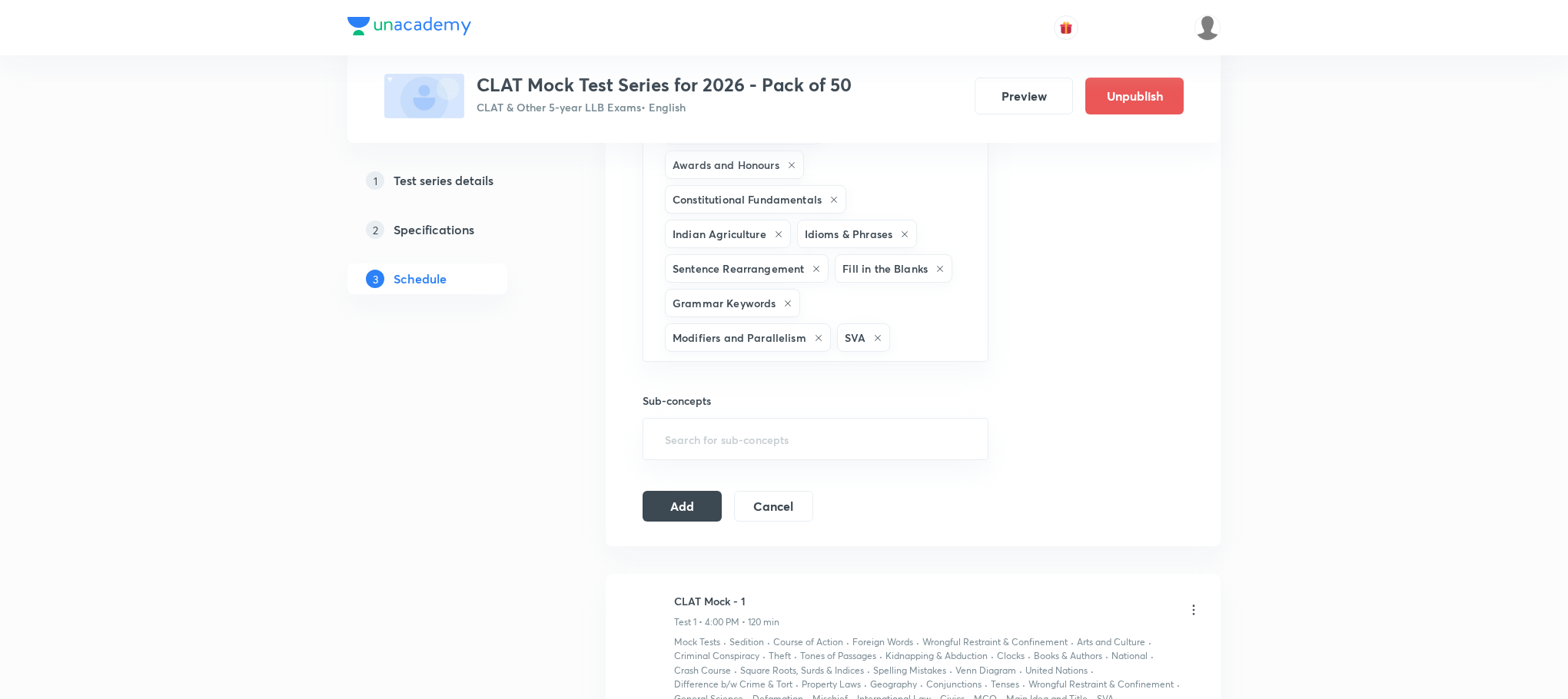
type input "a"
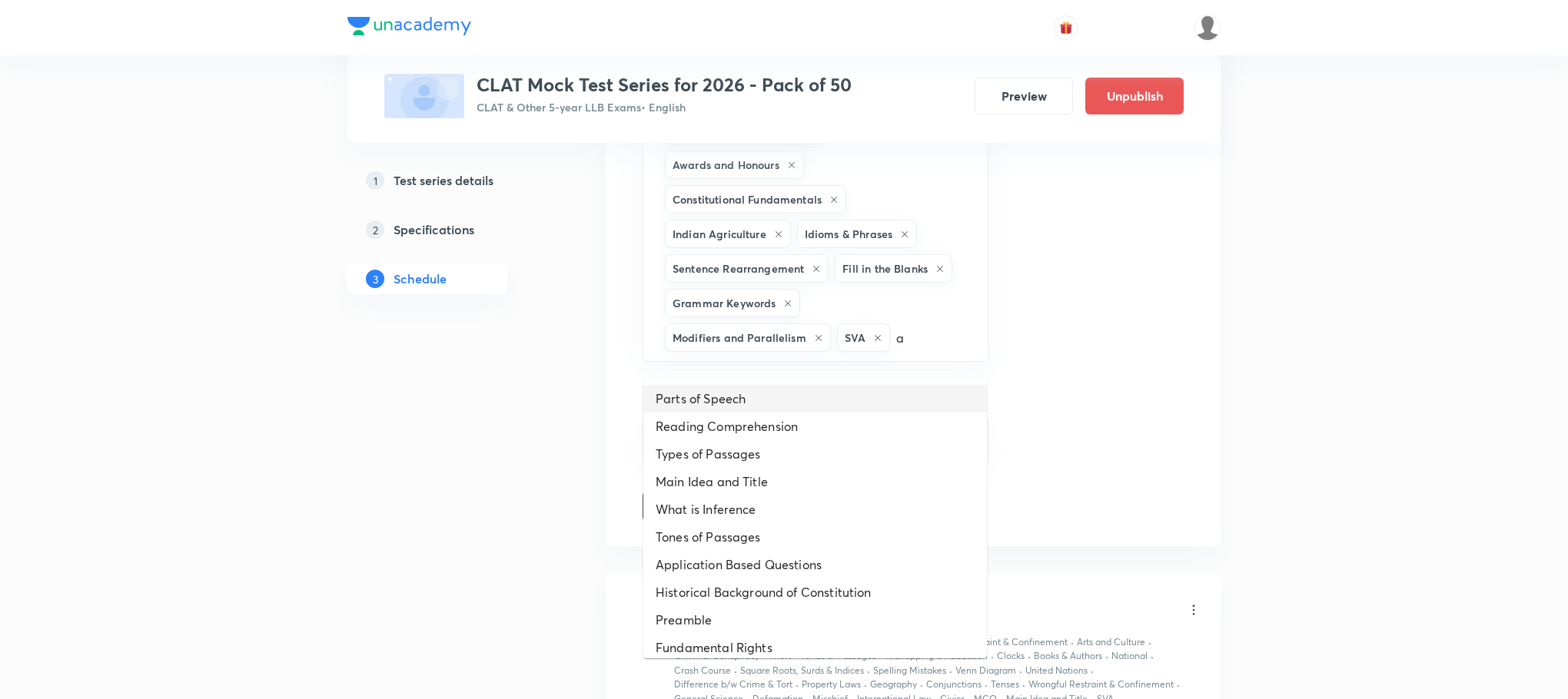
click at [703, 393] on li "Parts of Speech" at bounding box center [815, 399] width 344 height 27
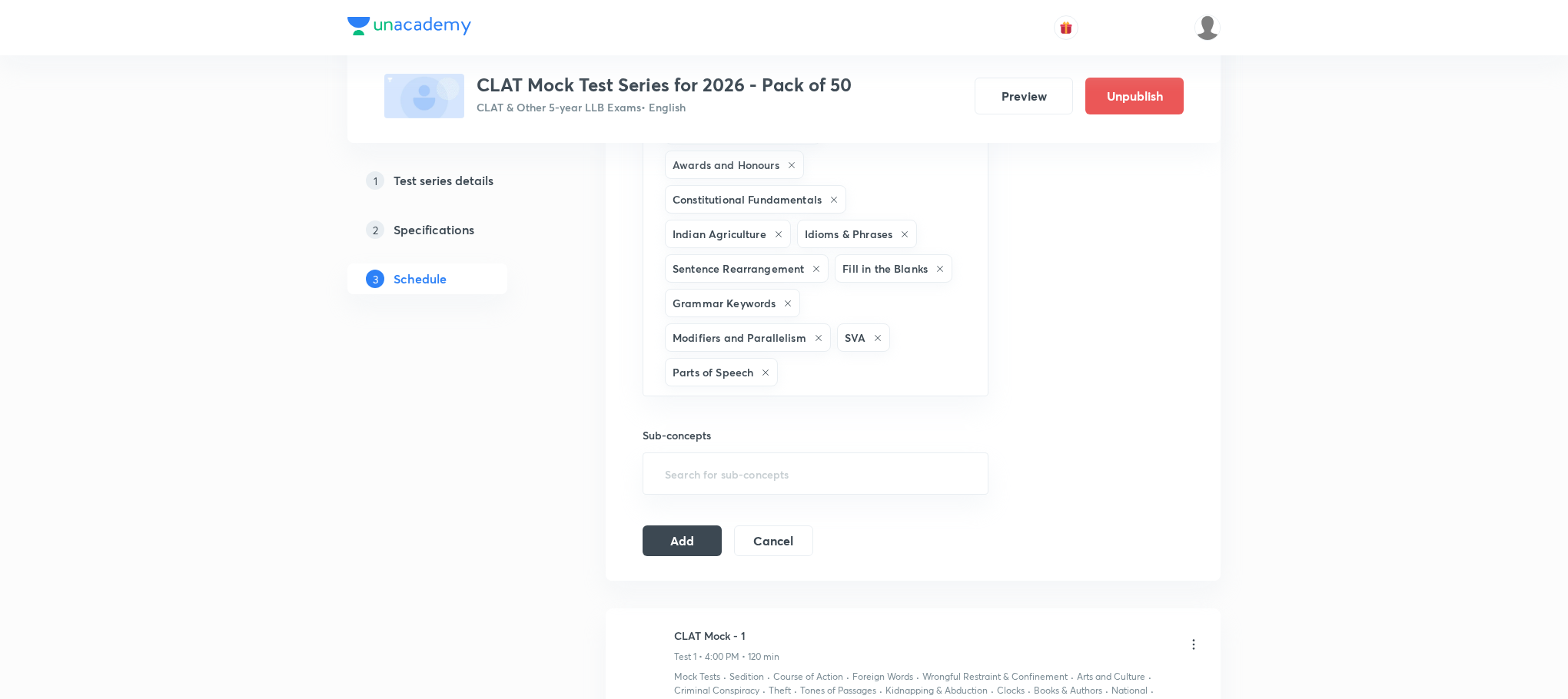
type input "a"
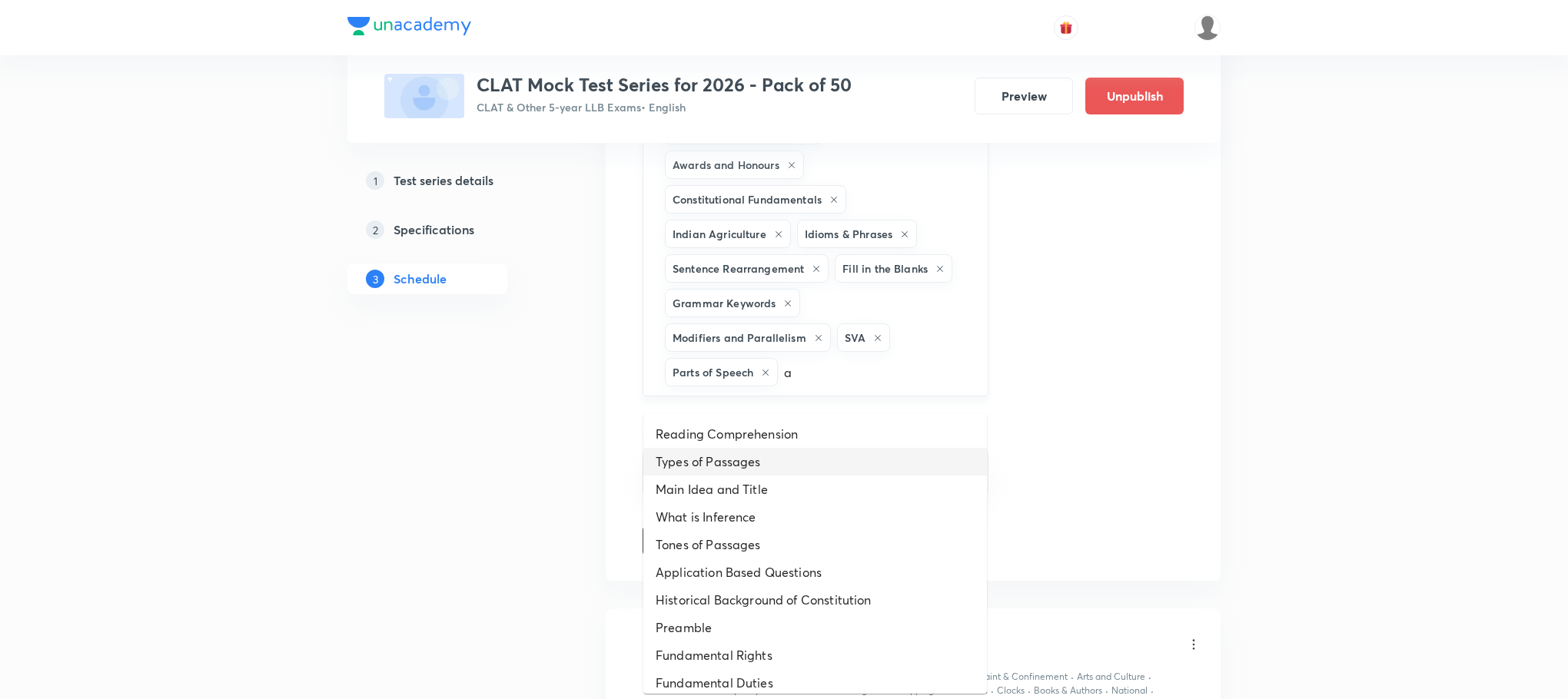
scroll to position [1038, 0]
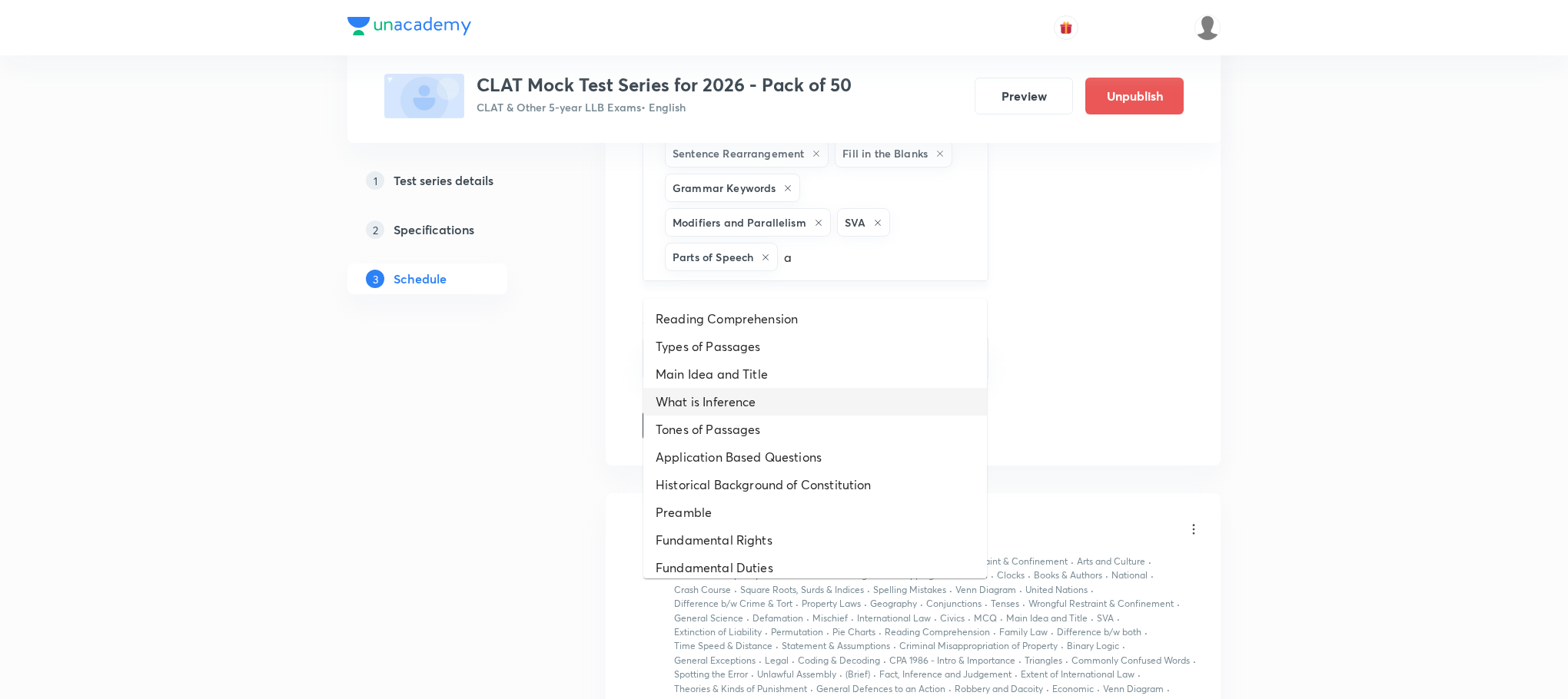
click at [702, 399] on li "What is Inference" at bounding box center [815, 401] width 344 height 27
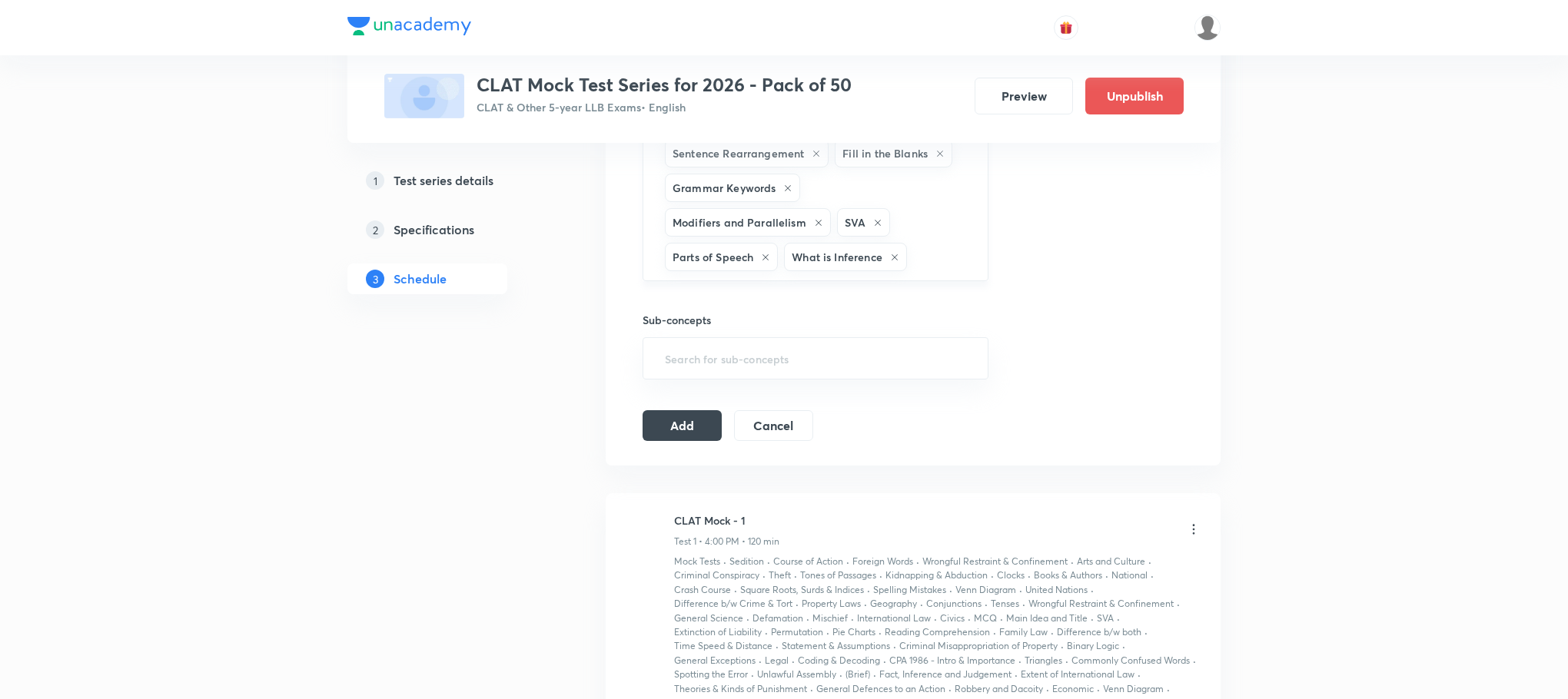
type input "a"
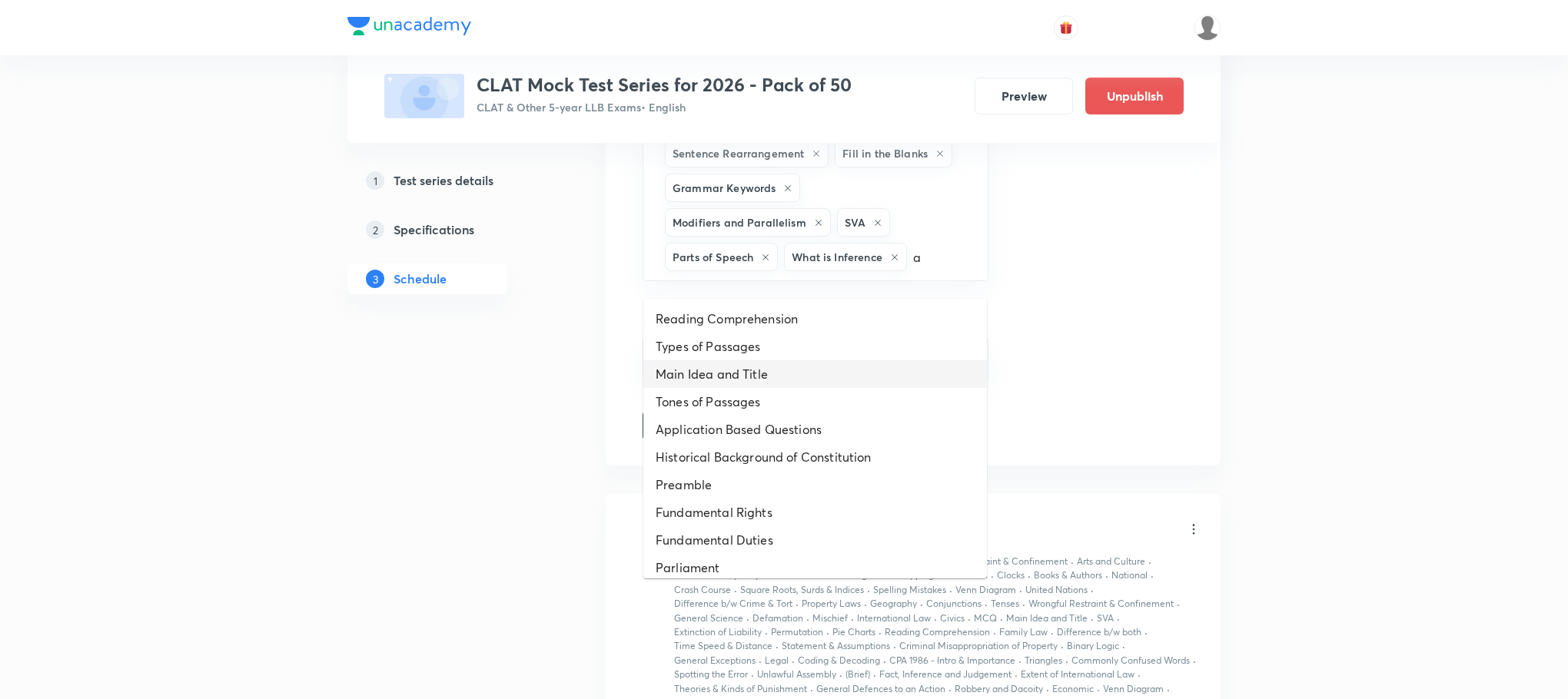
click at [707, 384] on li "Main Idea and Title" at bounding box center [815, 374] width 344 height 27
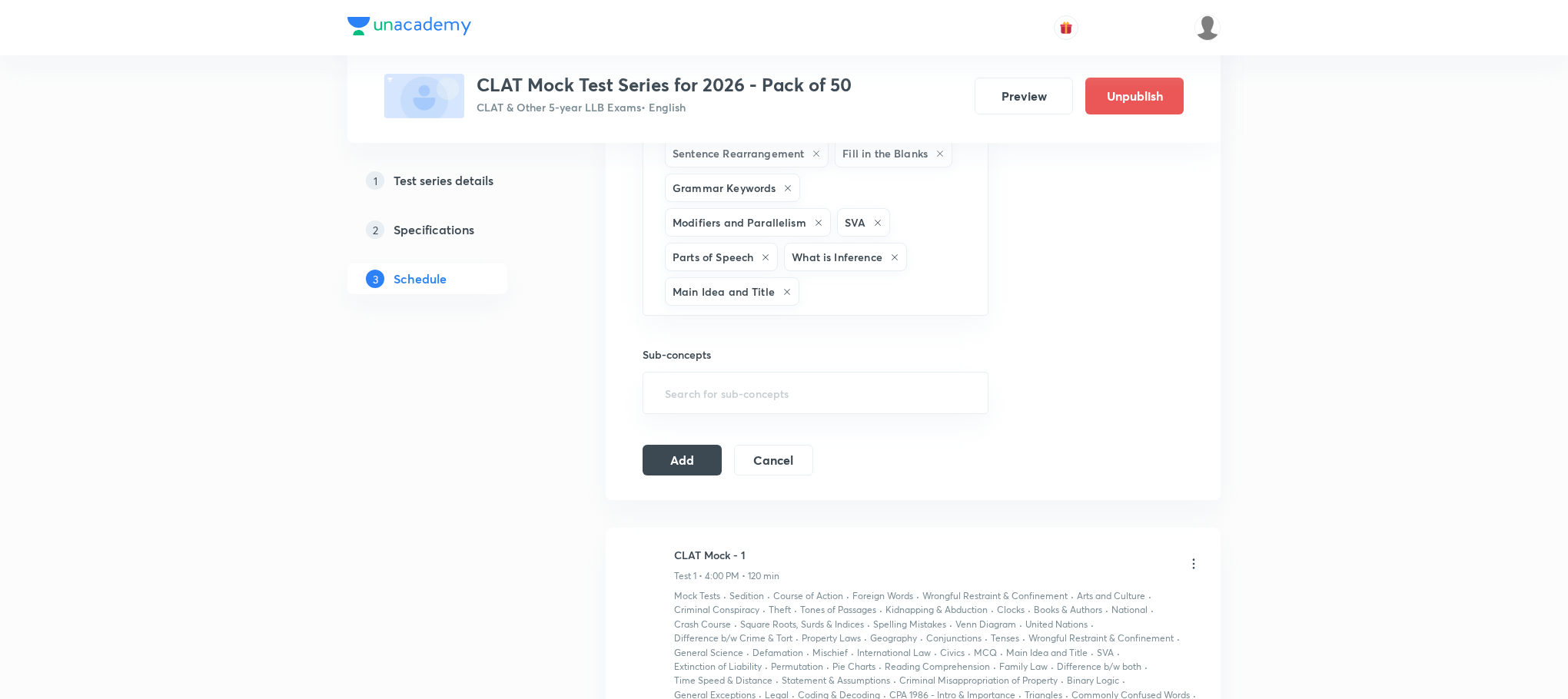
type input "a"
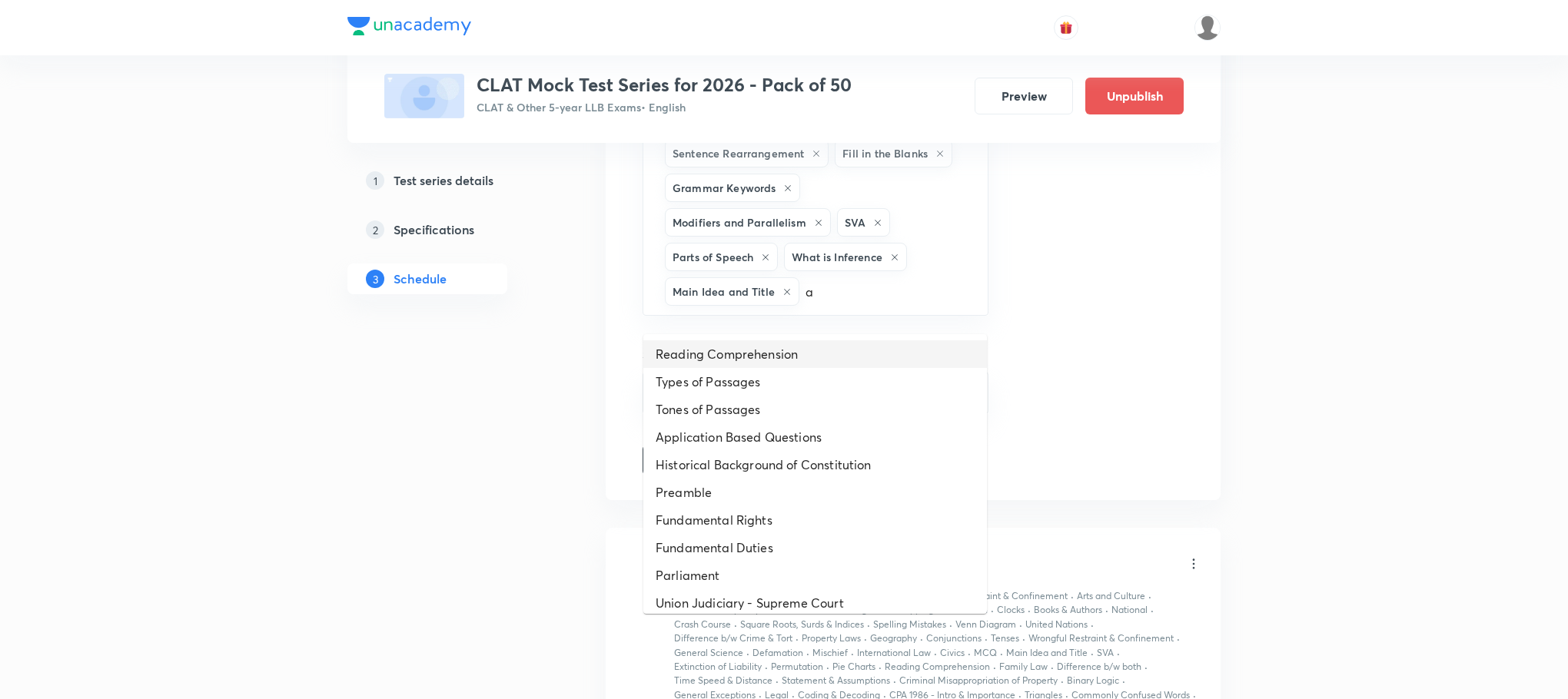
click at [708, 363] on li "Reading Comprehension" at bounding box center [815, 354] width 344 height 27
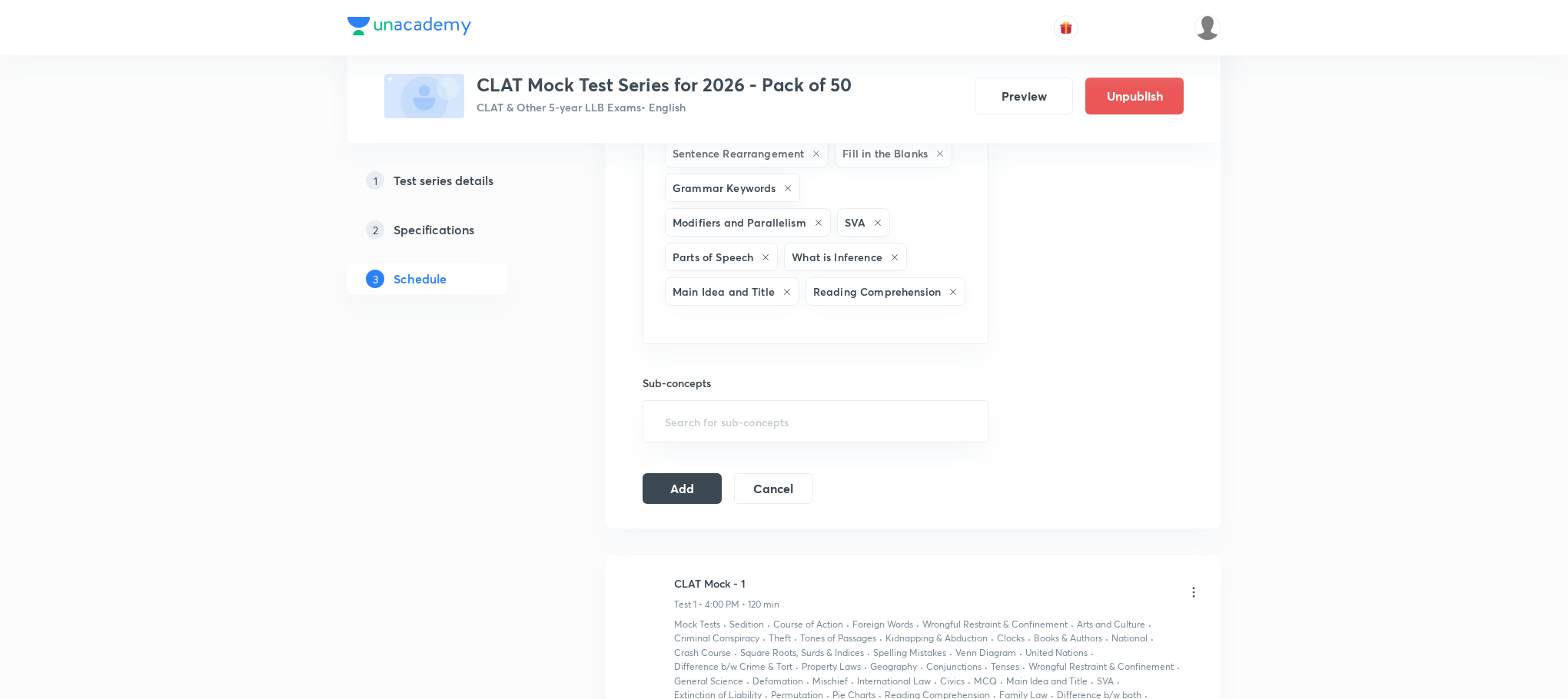
type input "a"
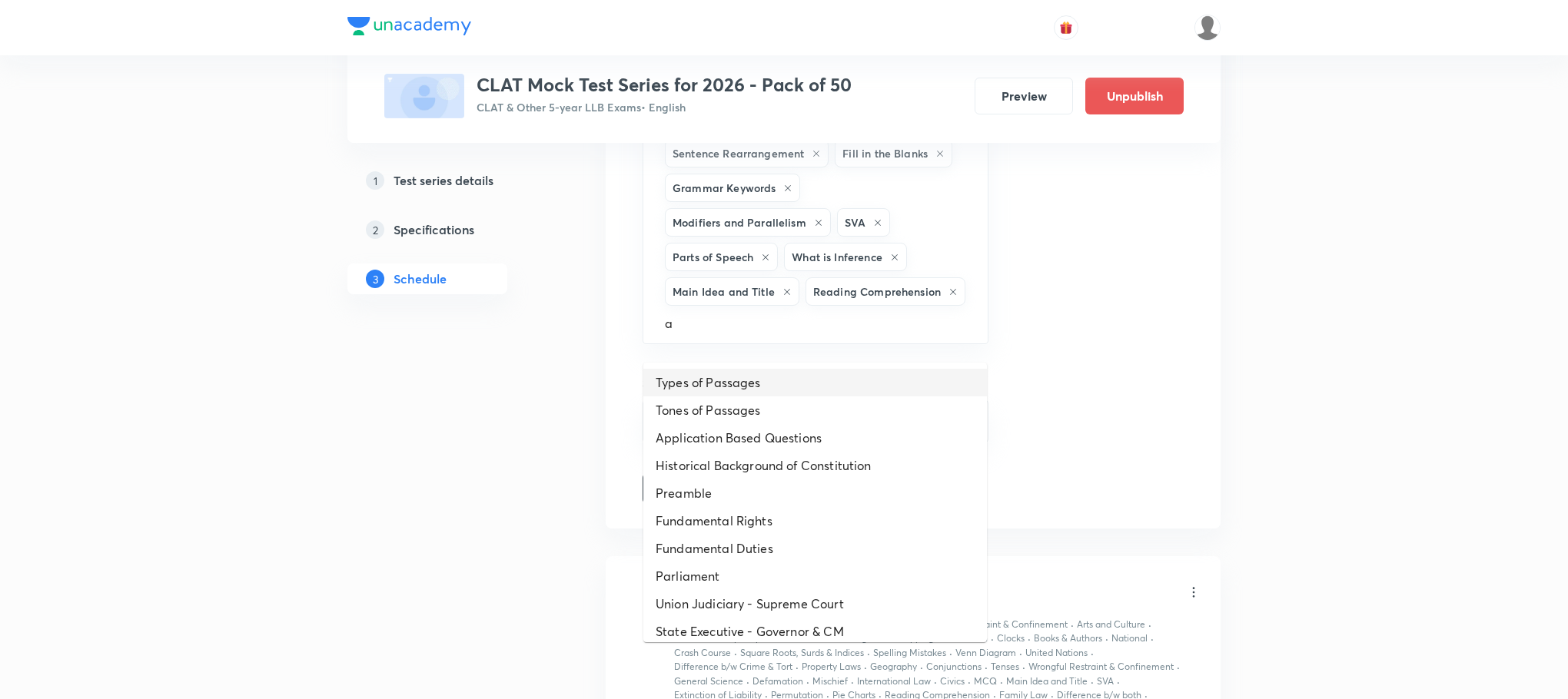
click at [699, 389] on li "Types of Passages" at bounding box center [815, 382] width 344 height 27
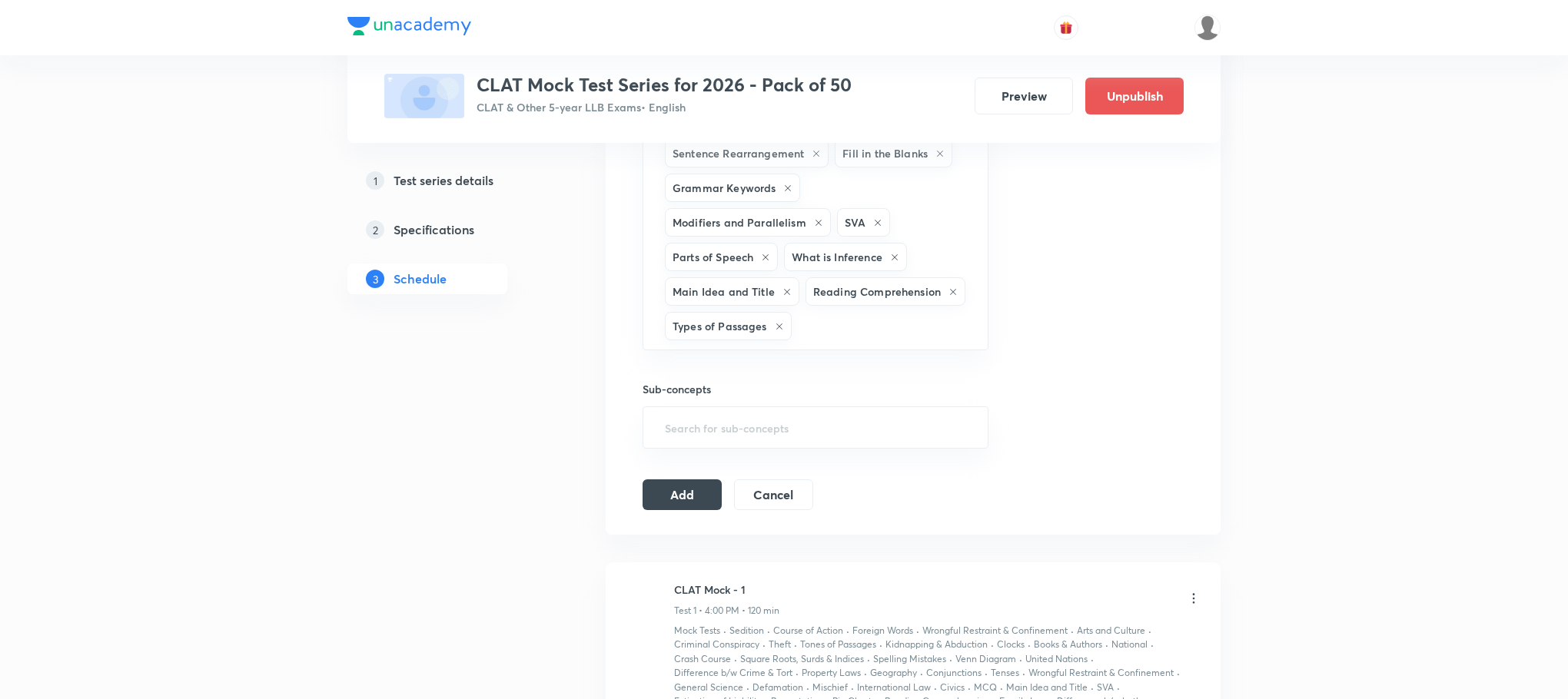
type input "a"
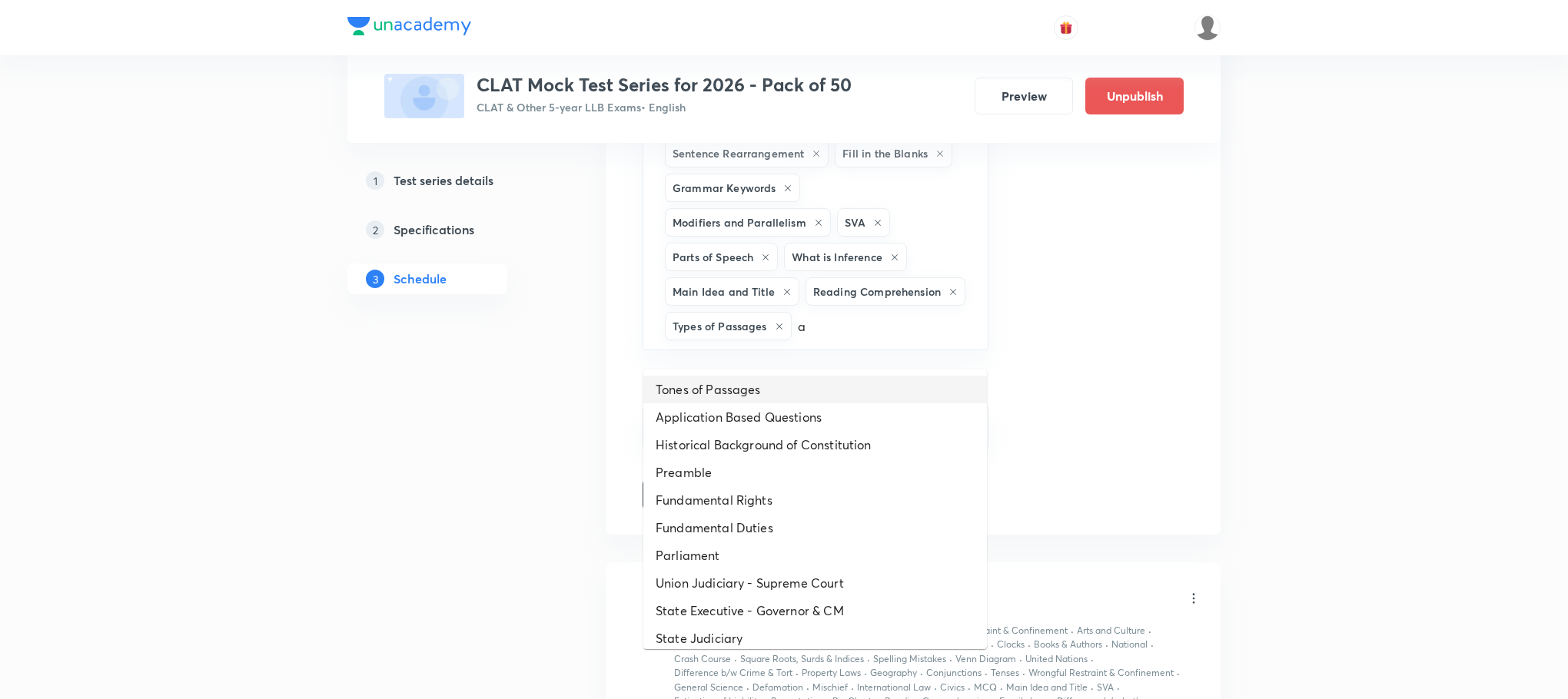
click at [699, 389] on li "Tones of Passages" at bounding box center [815, 389] width 344 height 27
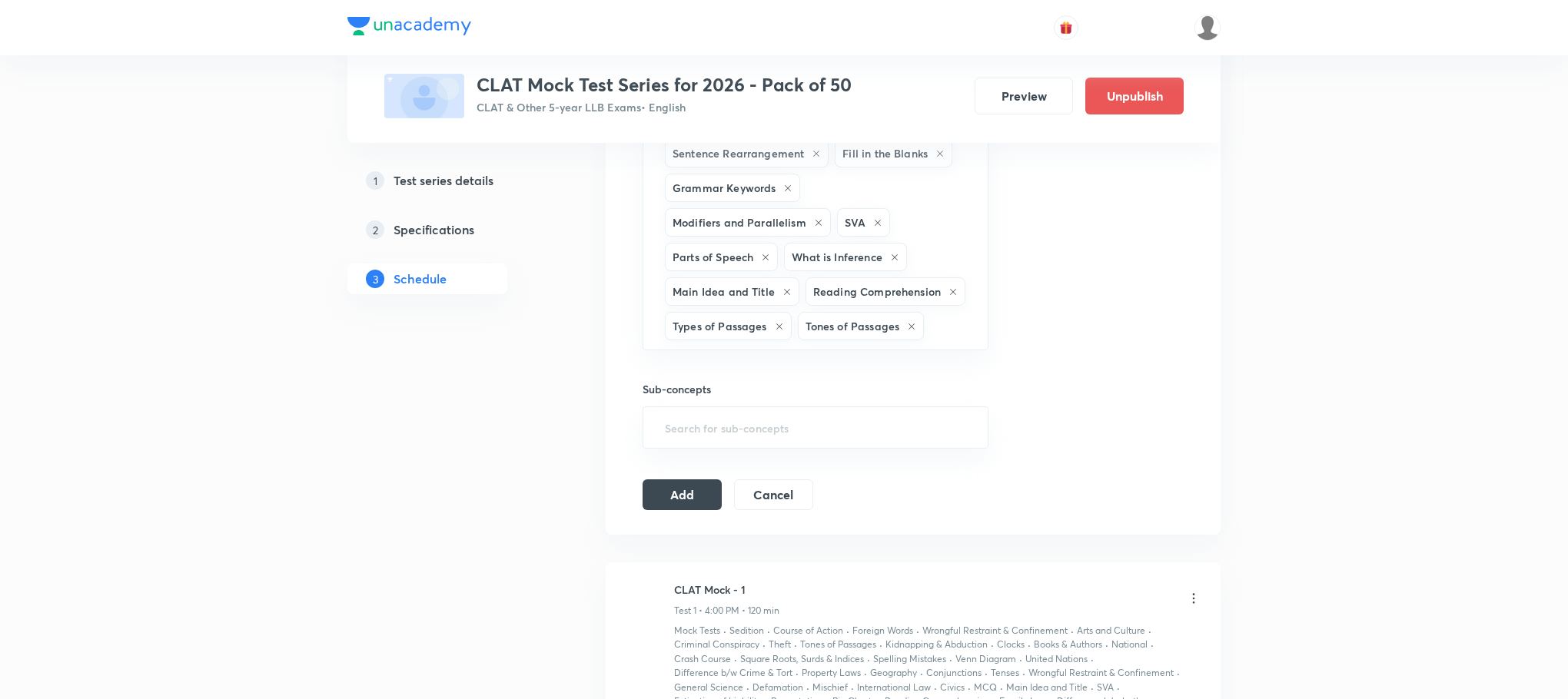
type input "a"
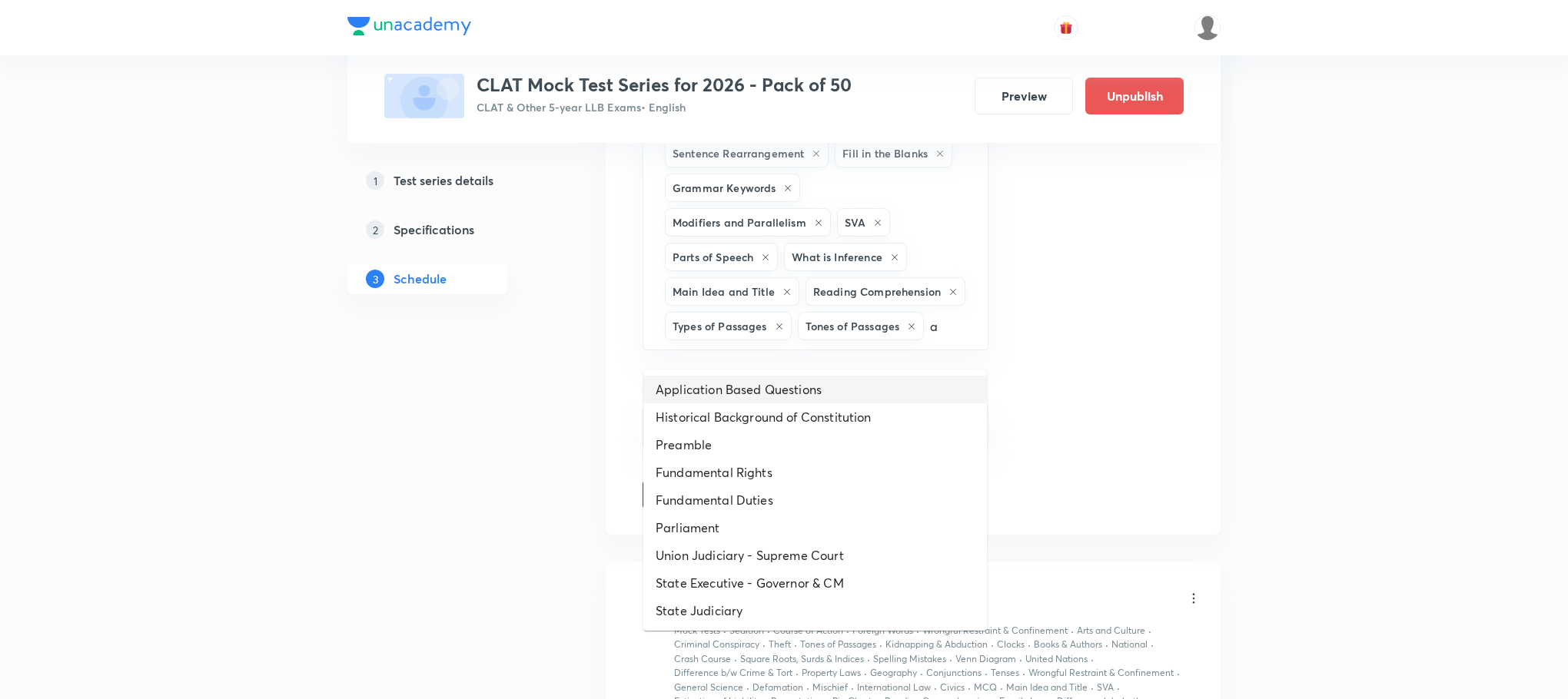
click at [699, 389] on li "Application Based Questions" at bounding box center [815, 389] width 344 height 27
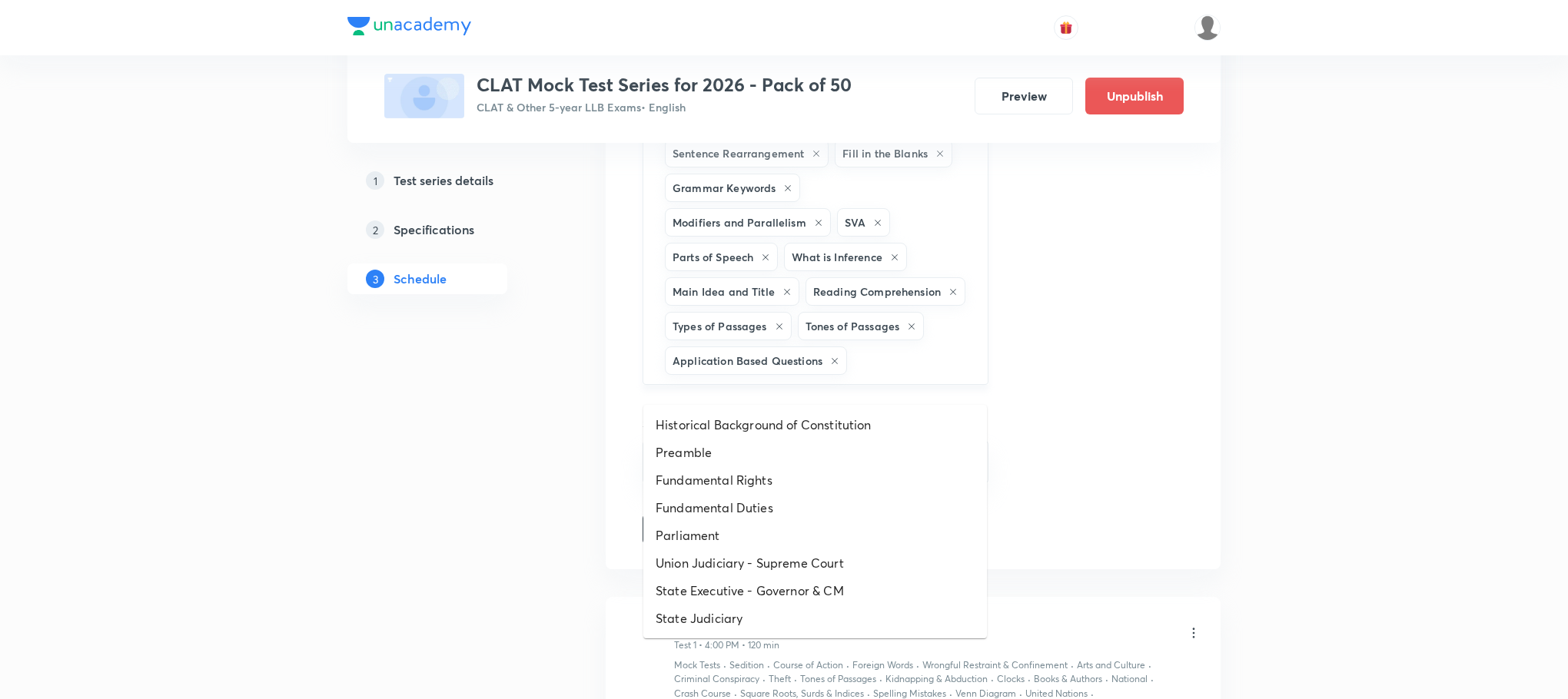
type input "a"
click at [697, 418] on li "Historical Background of Constitution" at bounding box center [815, 424] width 344 height 27
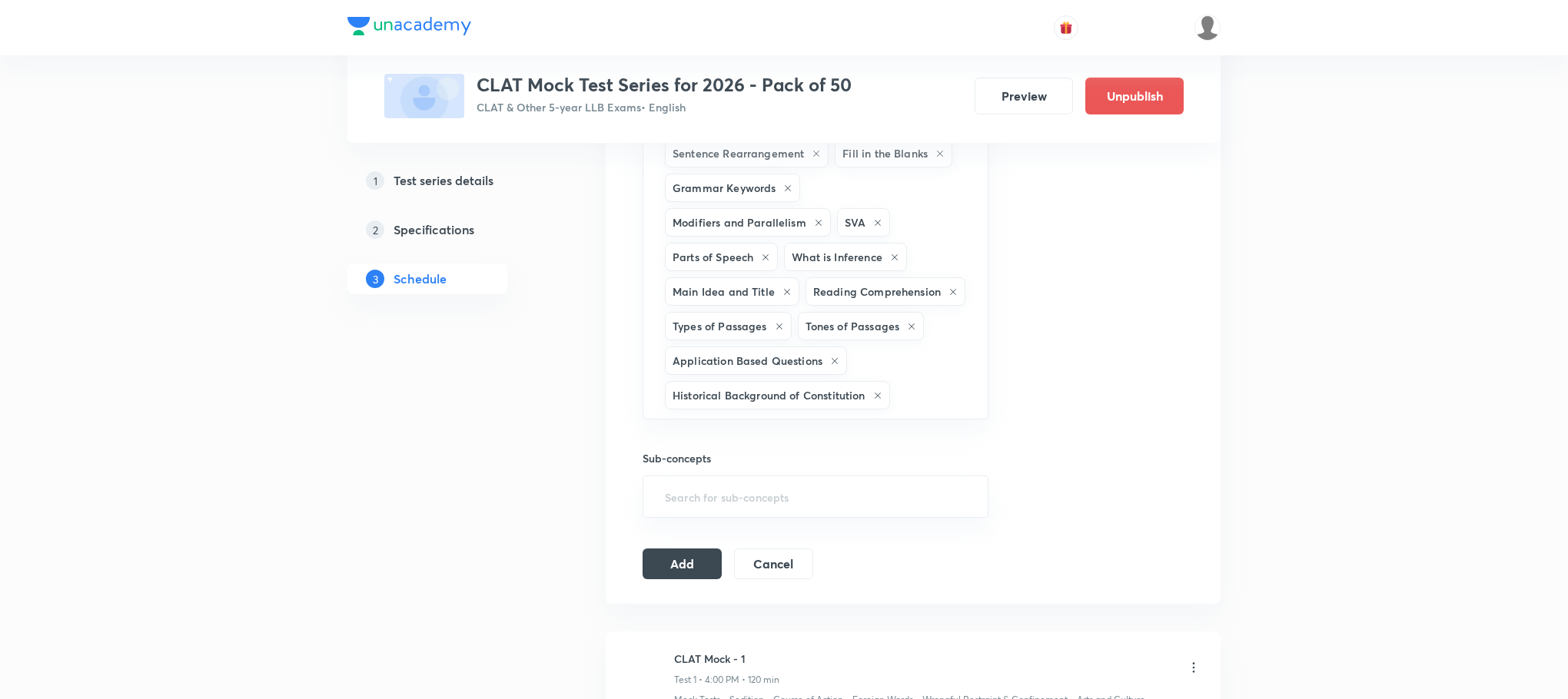
type input "a"
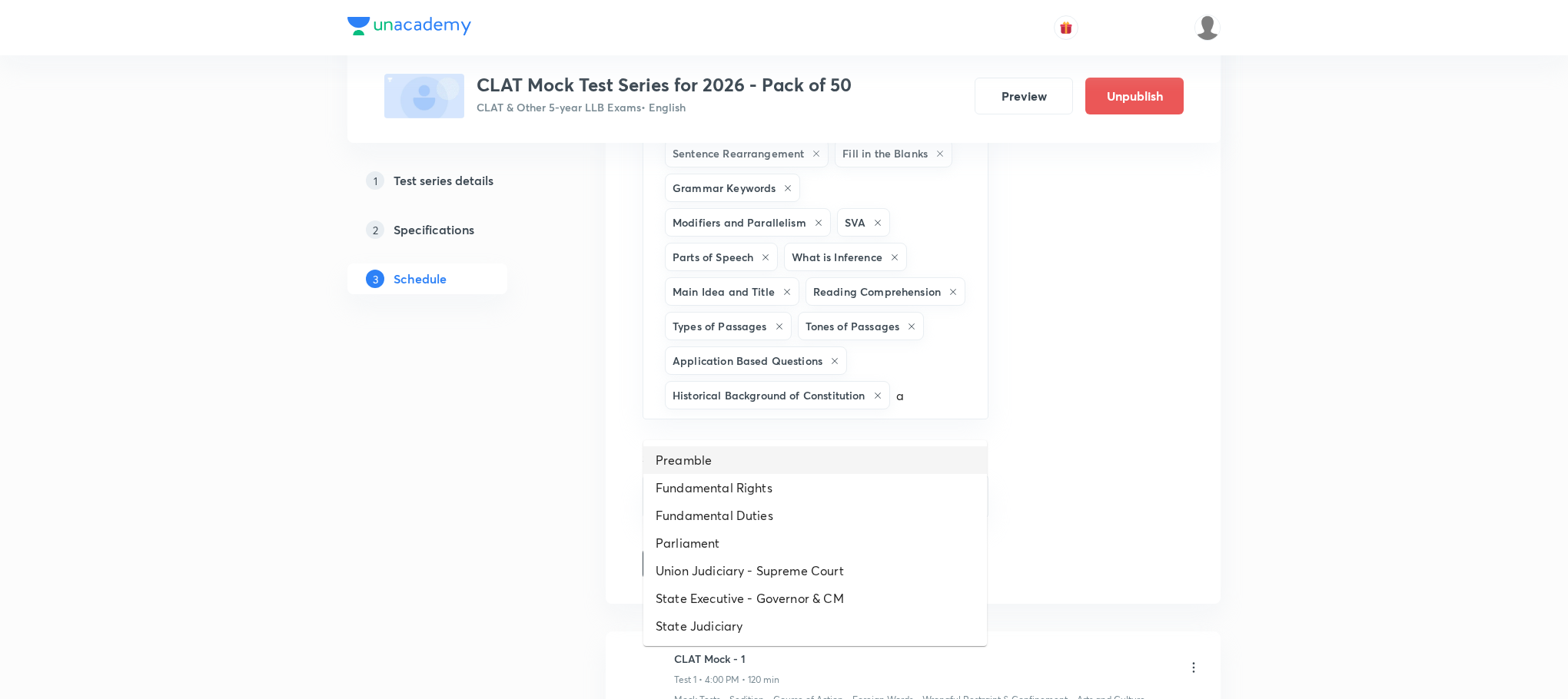
click at [692, 457] on li "Preamble" at bounding box center [815, 460] width 344 height 27
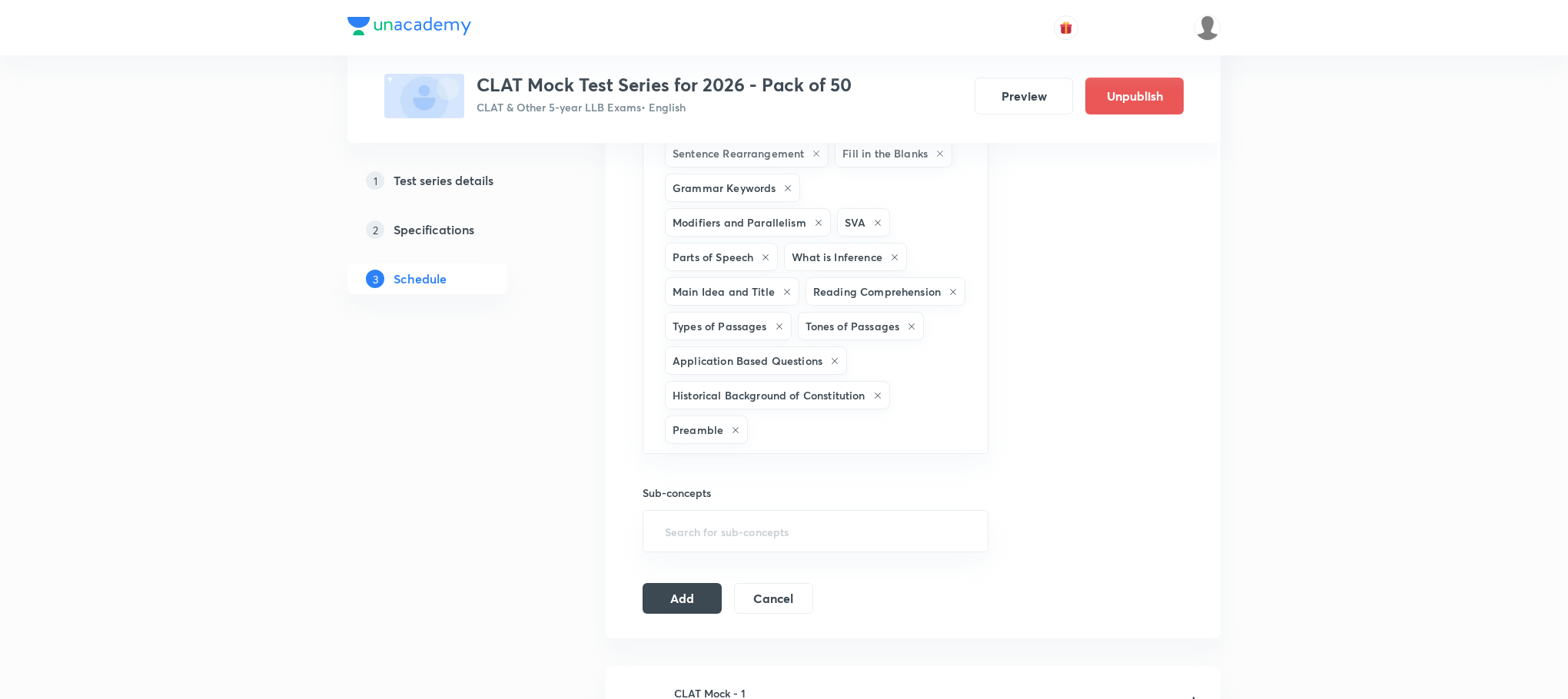
type input "a"
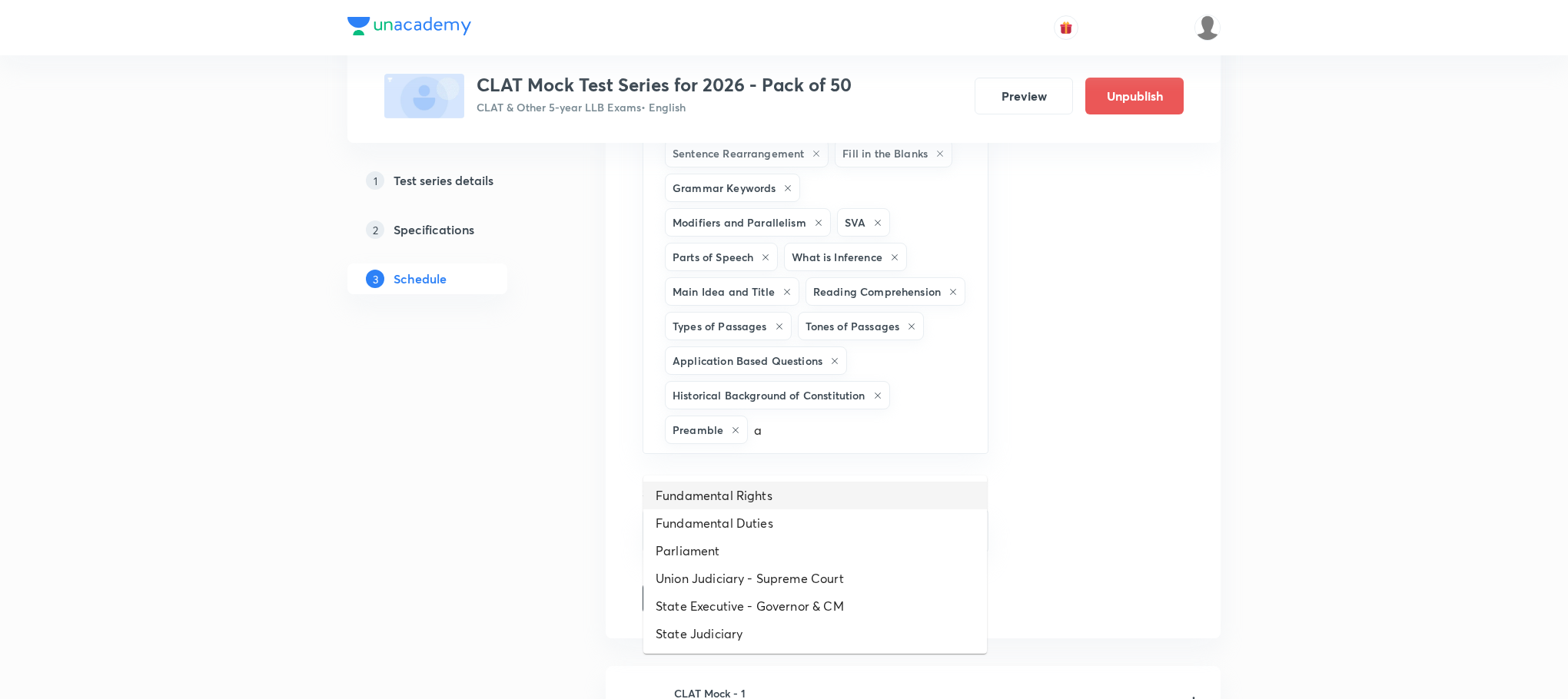
click at [689, 494] on li "Fundamental Rights" at bounding box center [815, 495] width 344 height 27
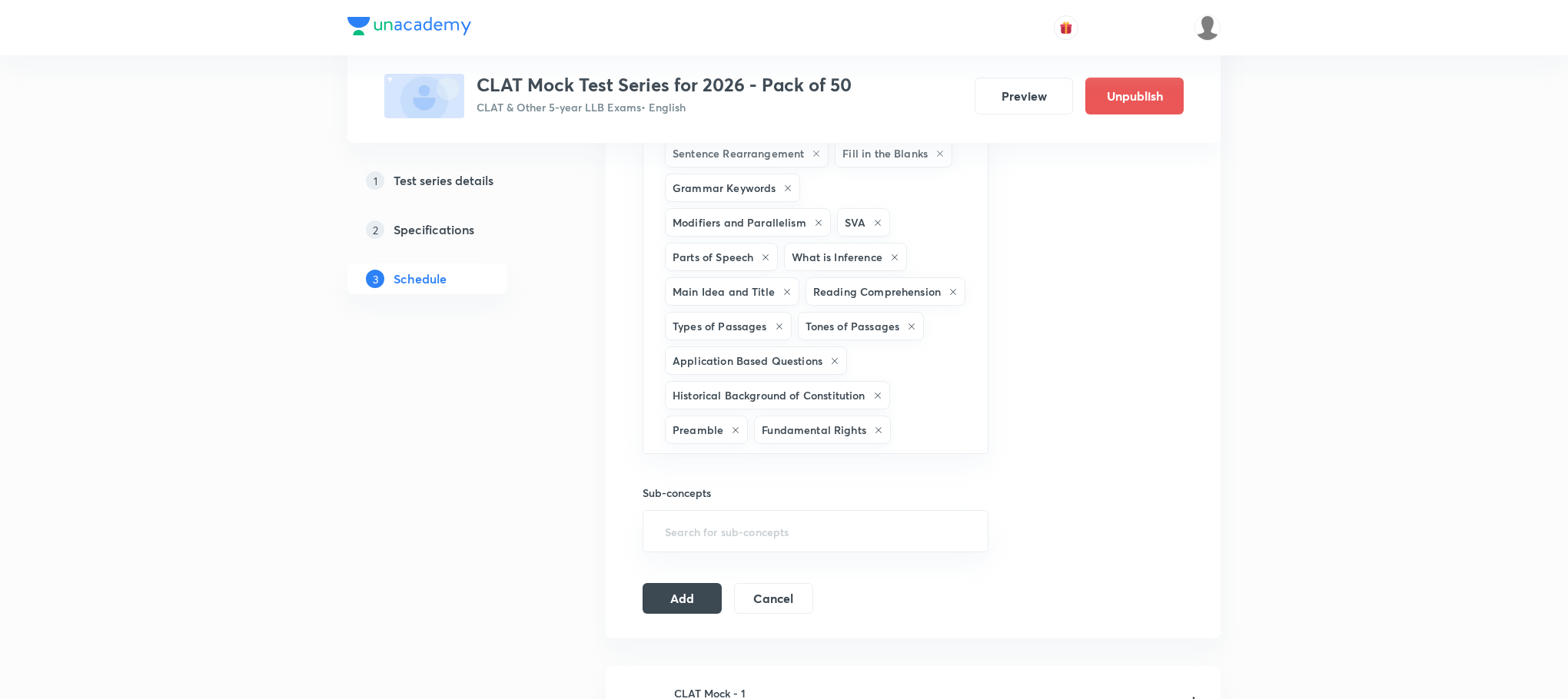
type input "a"
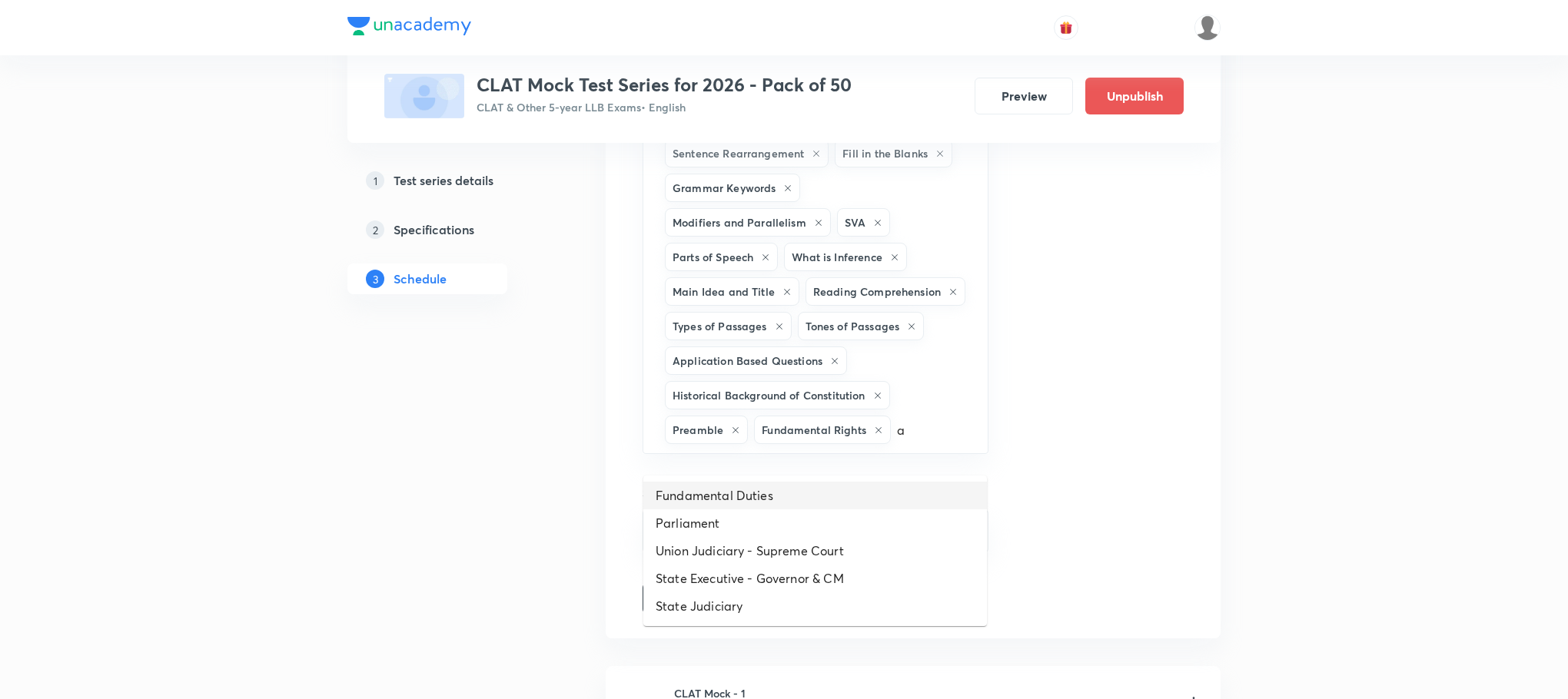
click at [690, 497] on li "Fundamental Duties" at bounding box center [815, 495] width 344 height 27
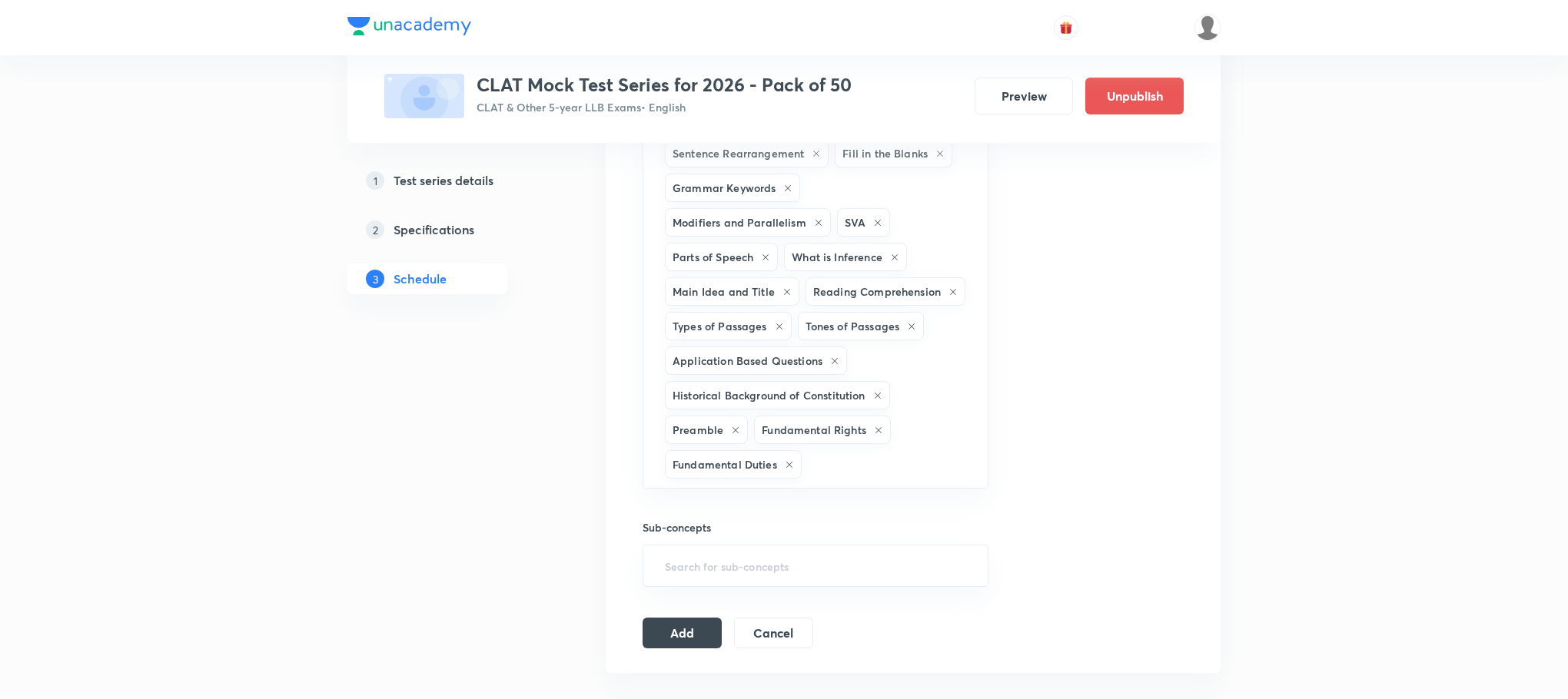
type input "a"
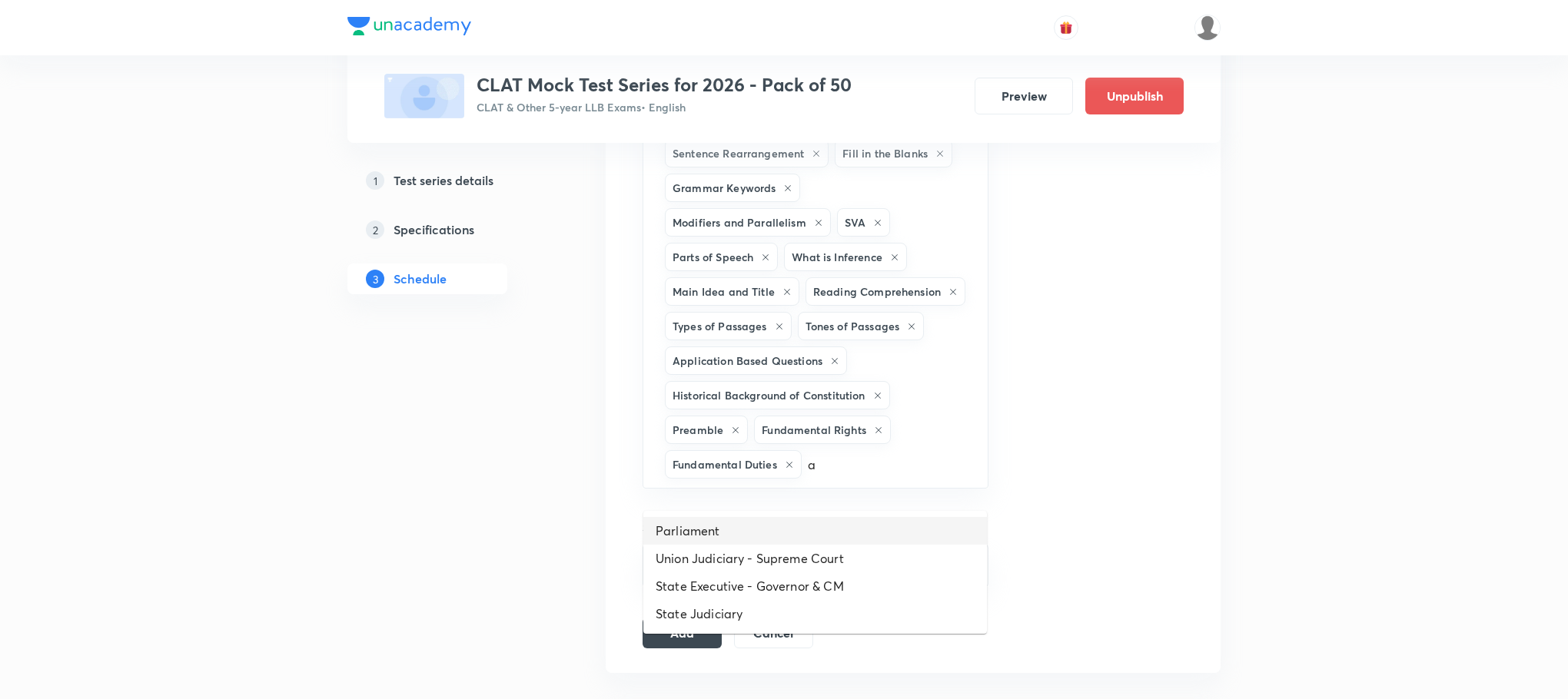
click at [706, 524] on li "Parliament" at bounding box center [815, 531] width 344 height 27
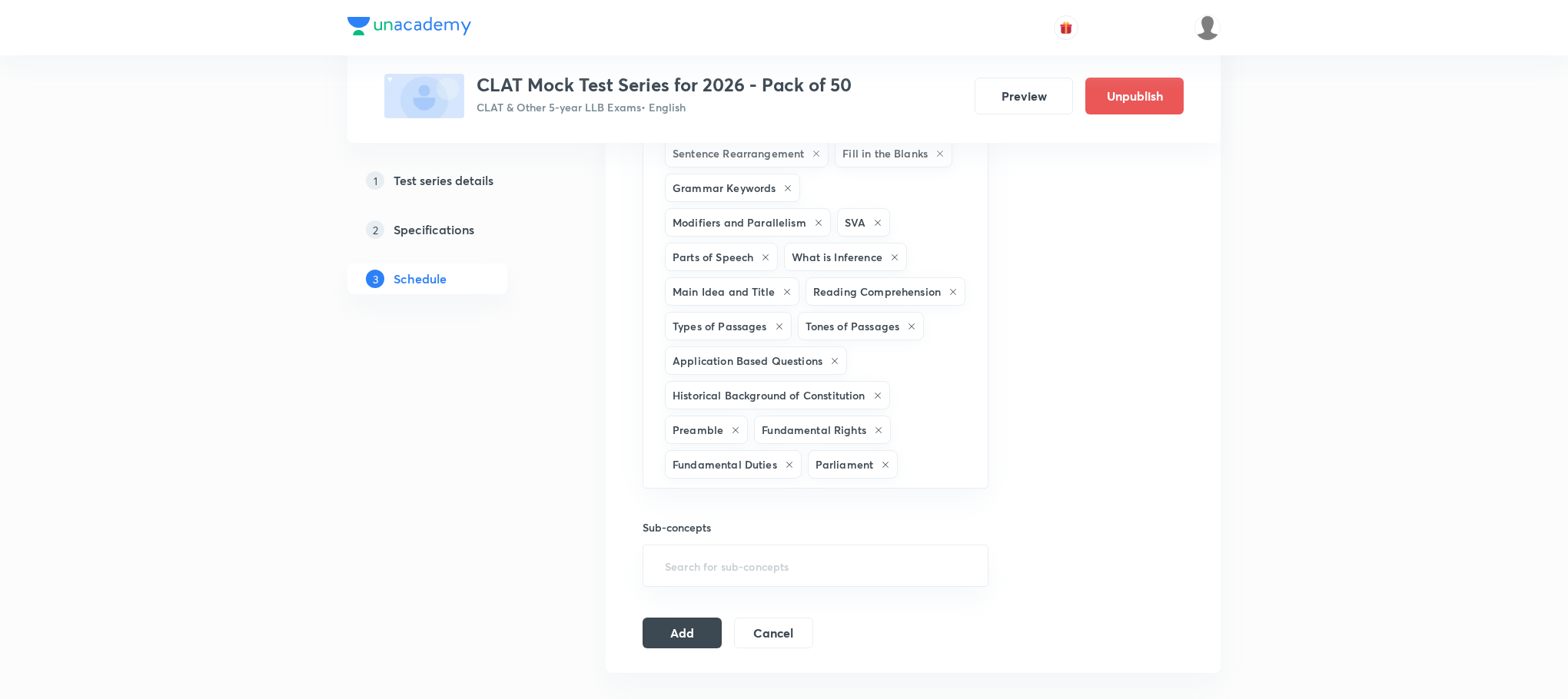
type input "a"
click at [720, 528] on li "Union Judiciary - Supreme Court" at bounding box center [815, 531] width 344 height 27
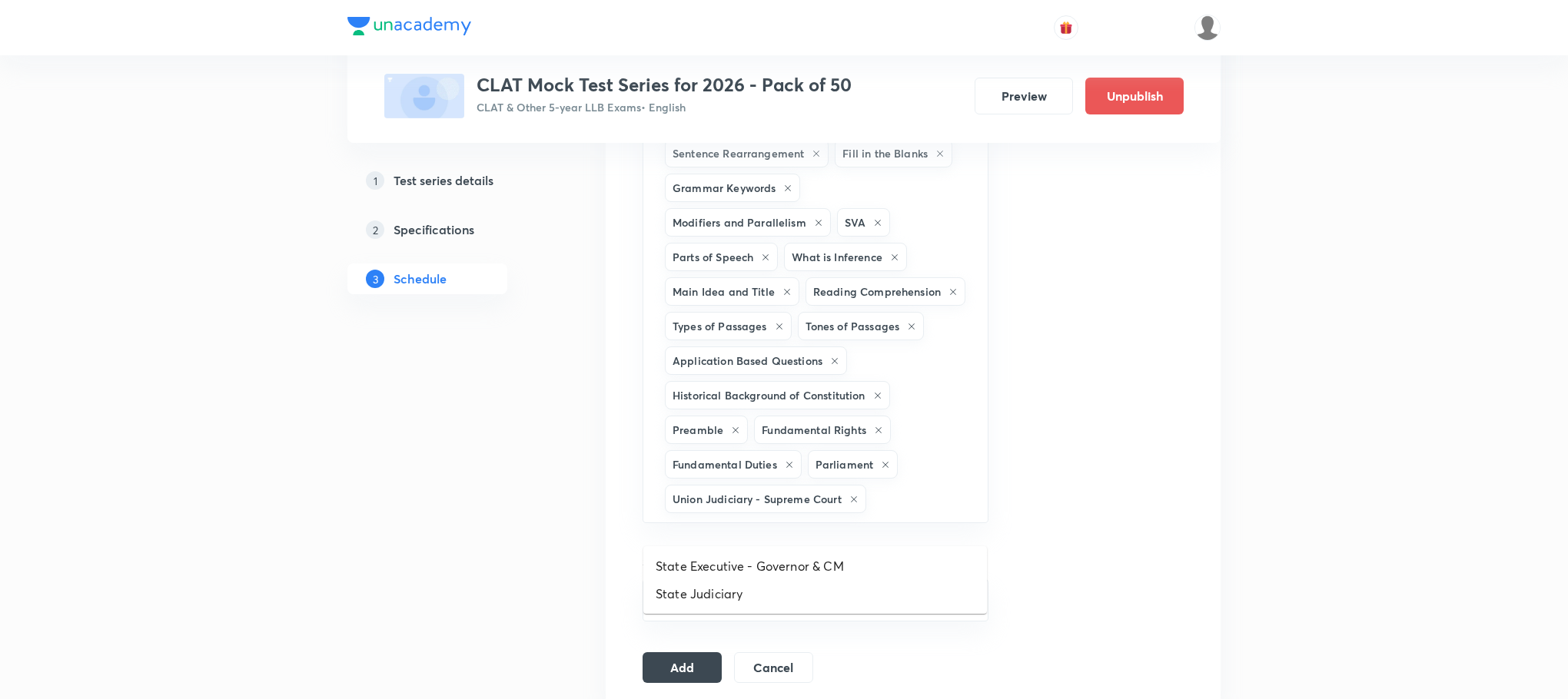
type input "a"
click at [725, 558] on li "State Executive - Governor & CM" at bounding box center [815, 566] width 344 height 27
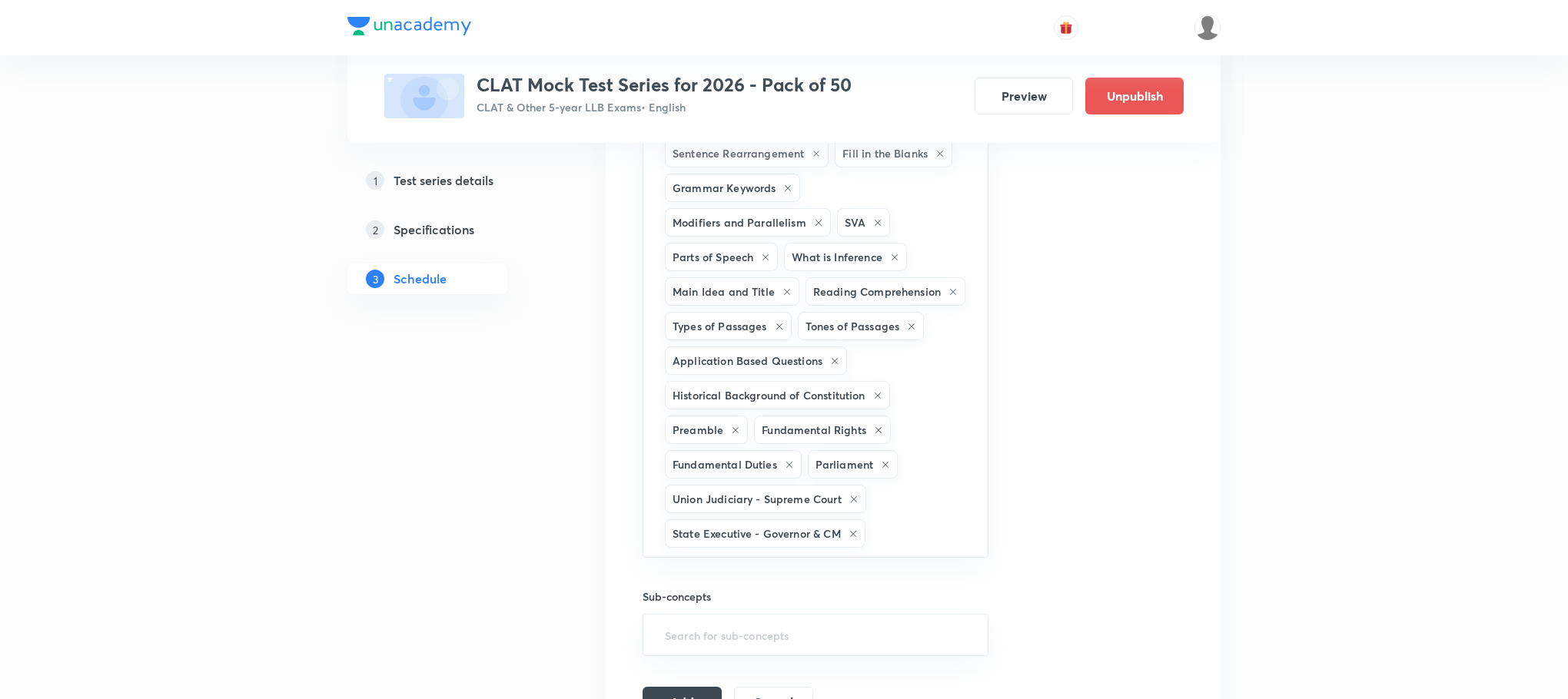
type input "a"
click at [715, 602] on li "State Judiciary" at bounding box center [815, 602] width 344 height 27
type input "b"
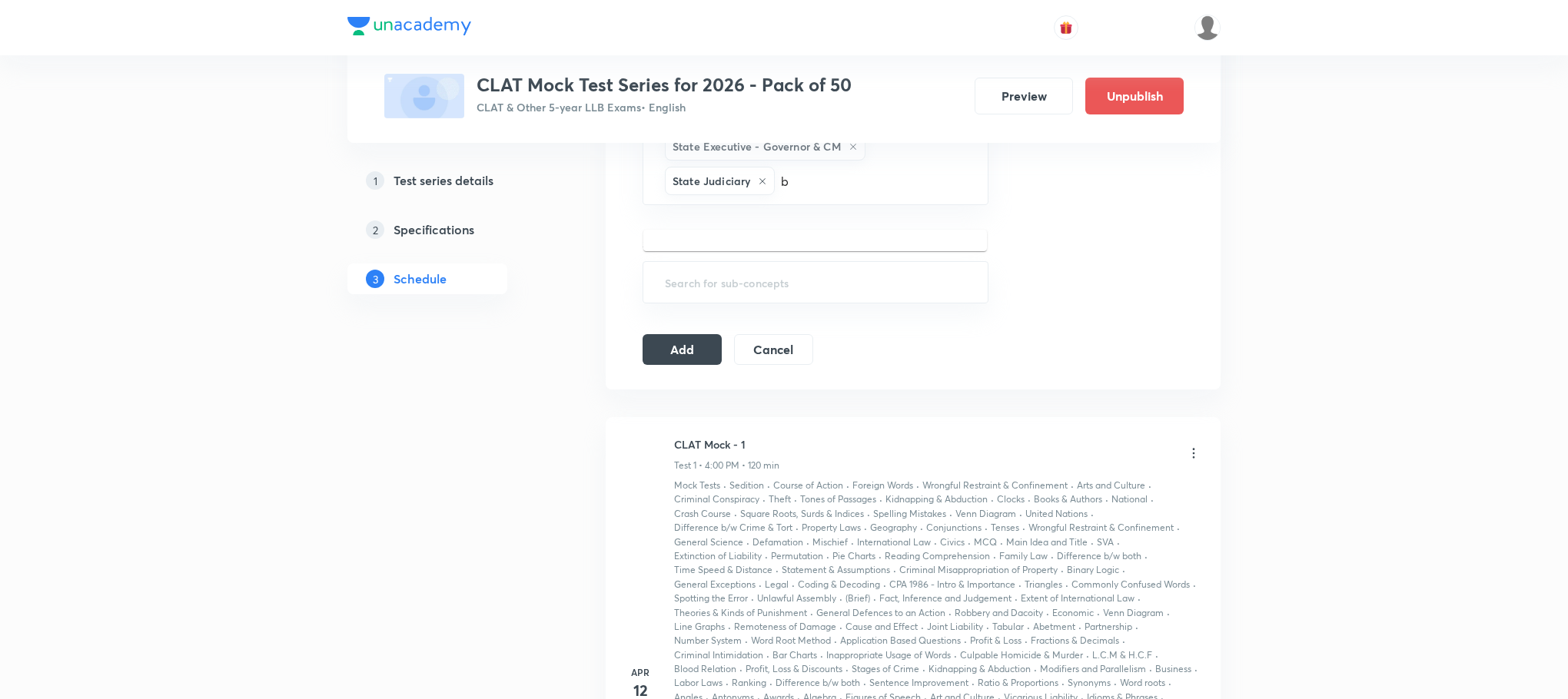
scroll to position [1383, 0]
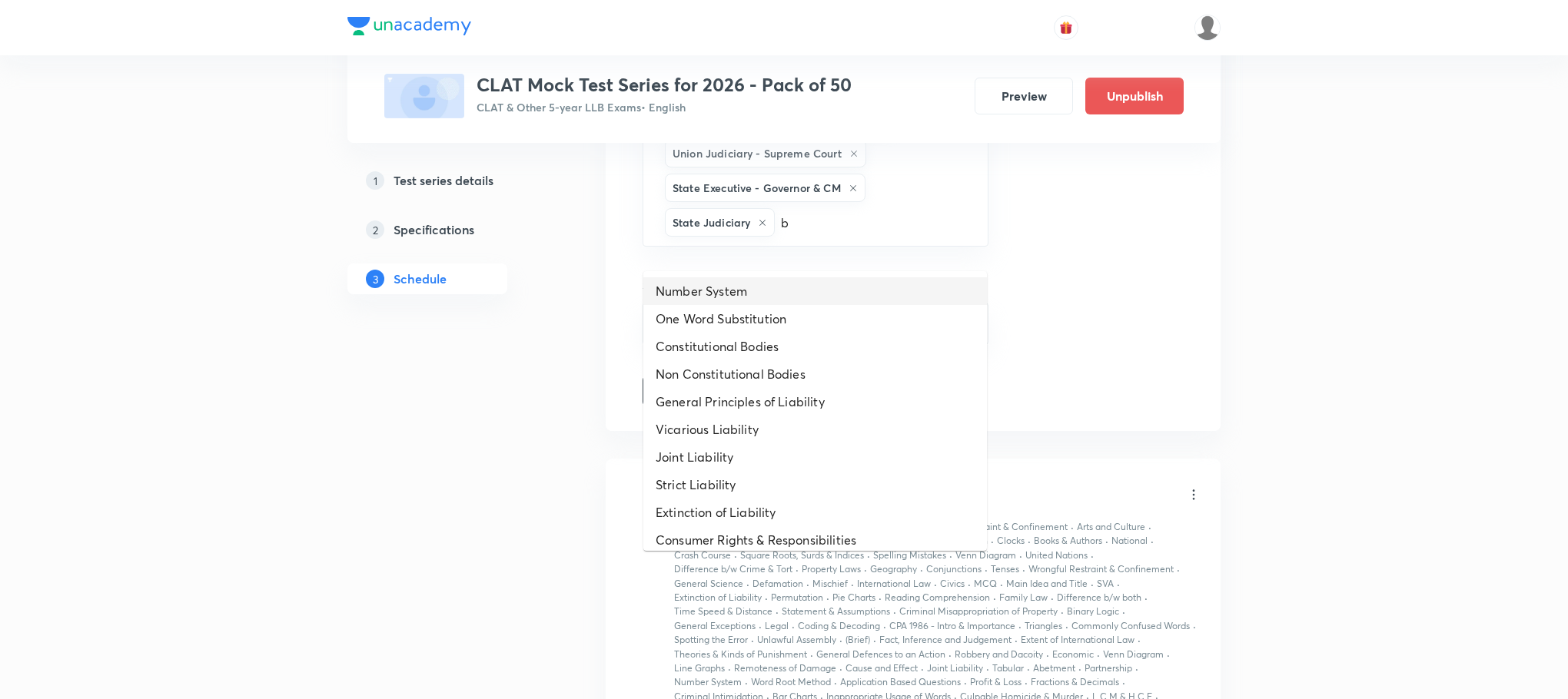
click at [748, 286] on li "Number System" at bounding box center [815, 290] width 344 height 27
click at [725, 305] on li "Constitutional Bodies" at bounding box center [815, 319] width 344 height 27
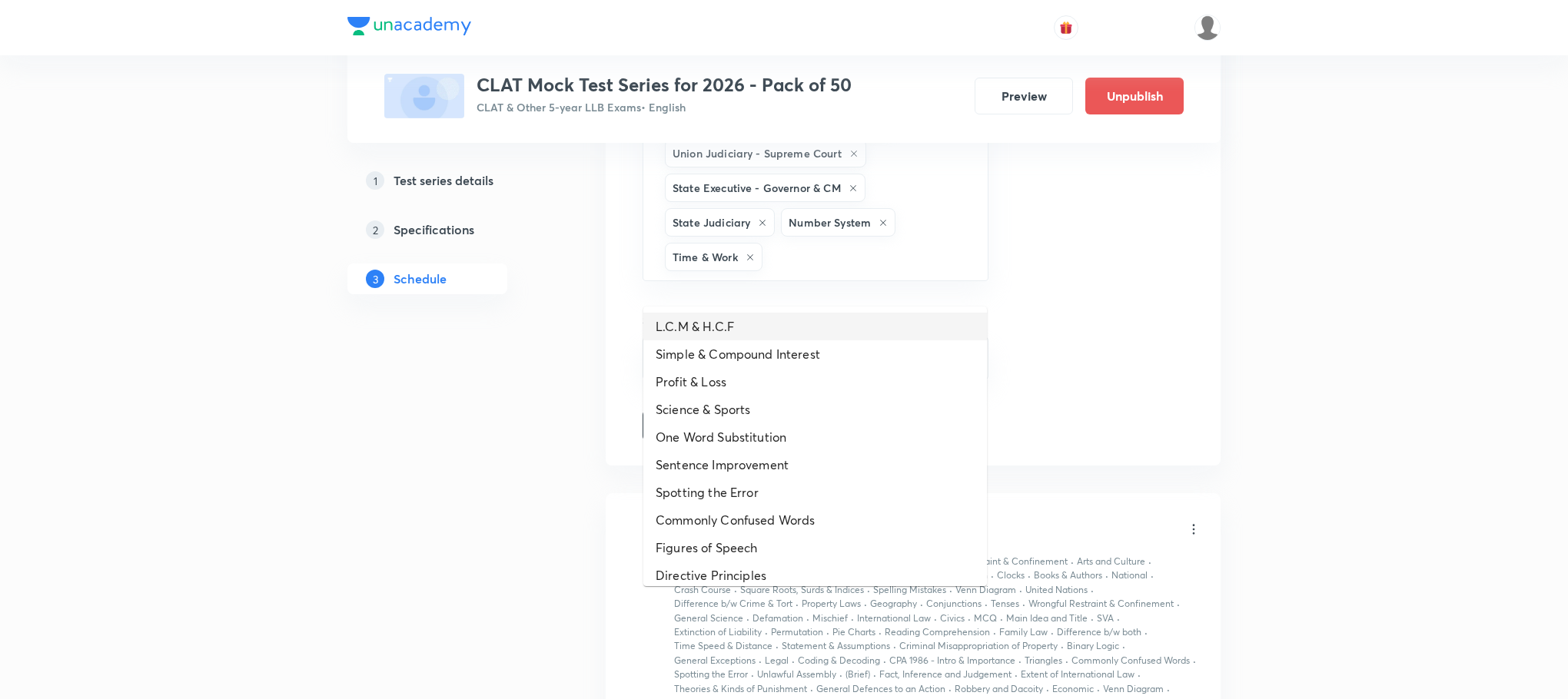
click at [712, 321] on li "L.C.M & H.C.F" at bounding box center [815, 326] width 344 height 27
click at [717, 364] on li "Profit & Loss" at bounding box center [815, 354] width 344 height 27
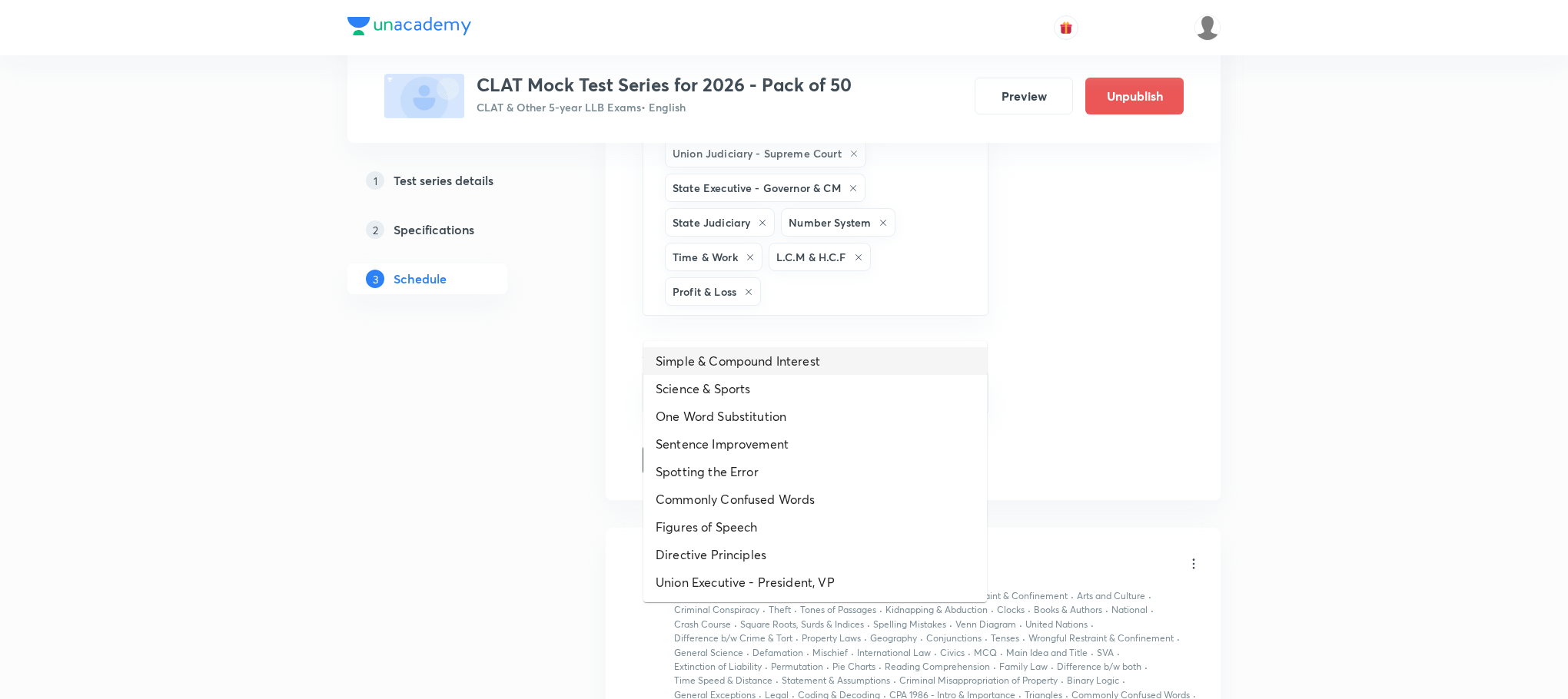
click at [717, 364] on li "Simple & Compound Interest" at bounding box center [815, 360] width 344 height 27
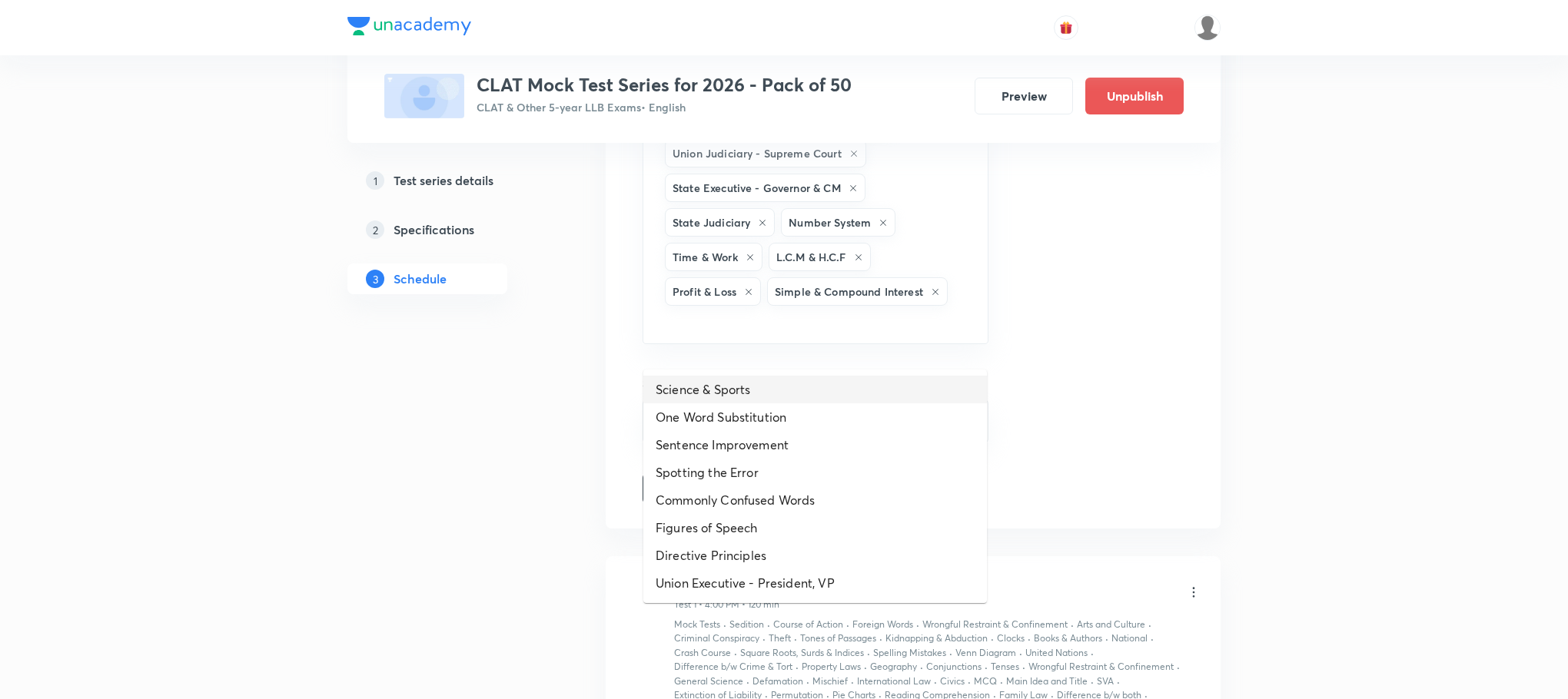
click at [717, 390] on li "Science & Sports" at bounding box center [815, 389] width 344 height 27
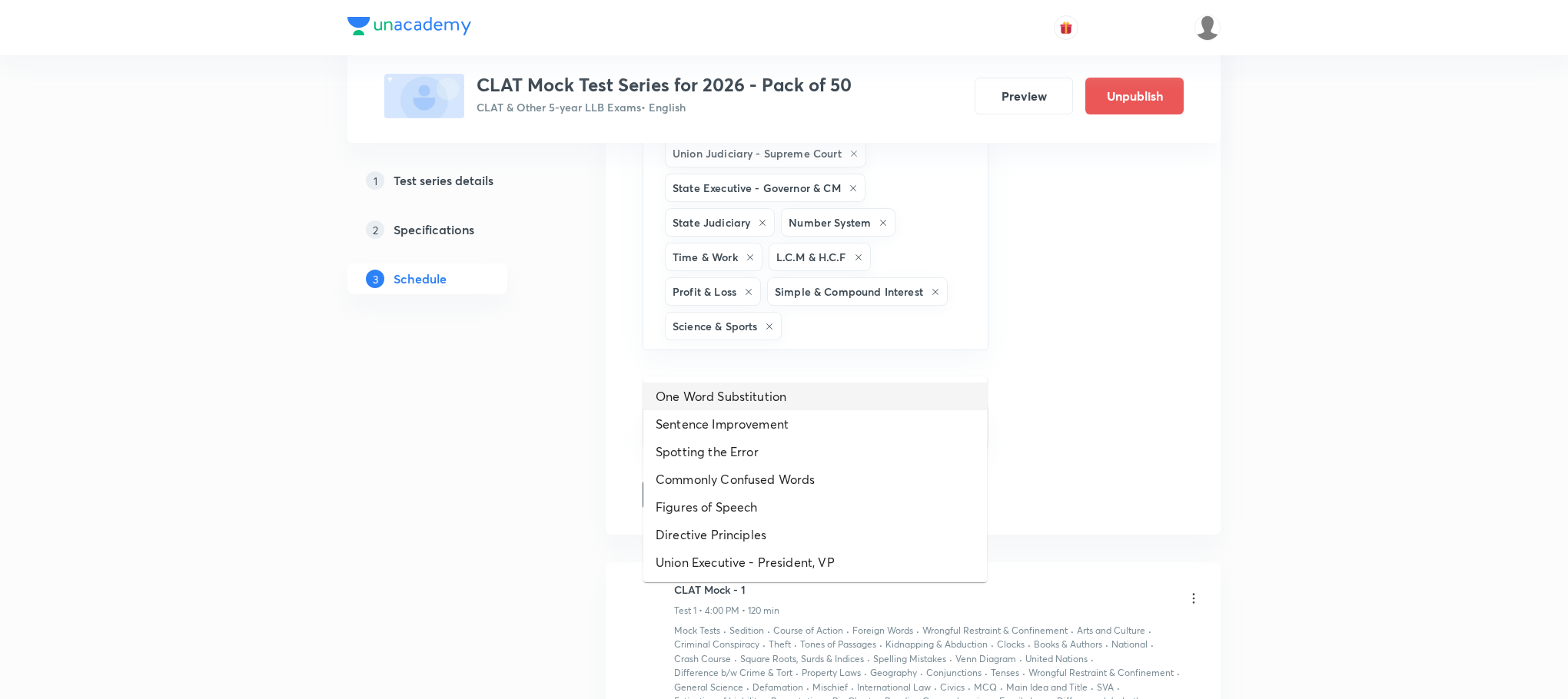
click at [717, 390] on li "One Word Substitution" at bounding box center [815, 396] width 344 height 27
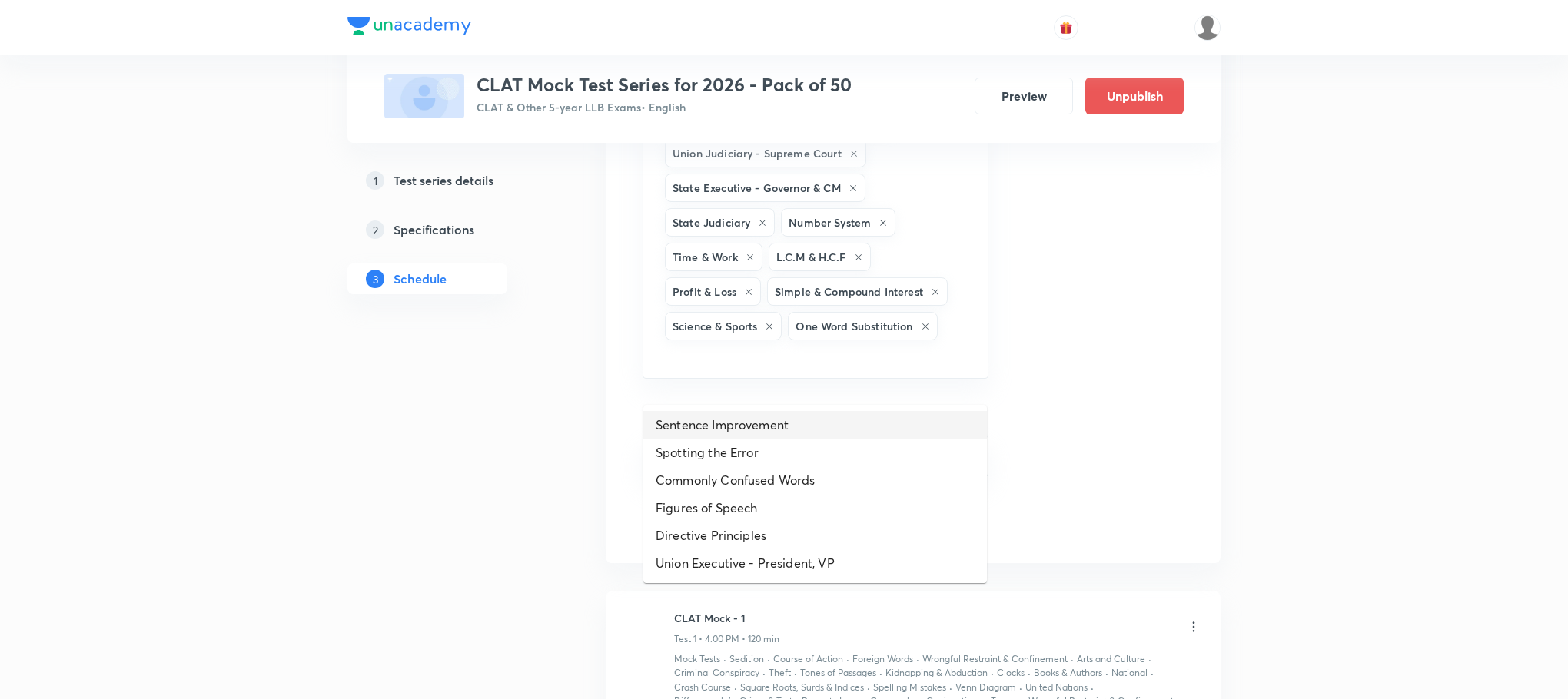
click at [724, 427] on li "Sentence Improvement" at bounding box center [815, 424] width 344 height 27
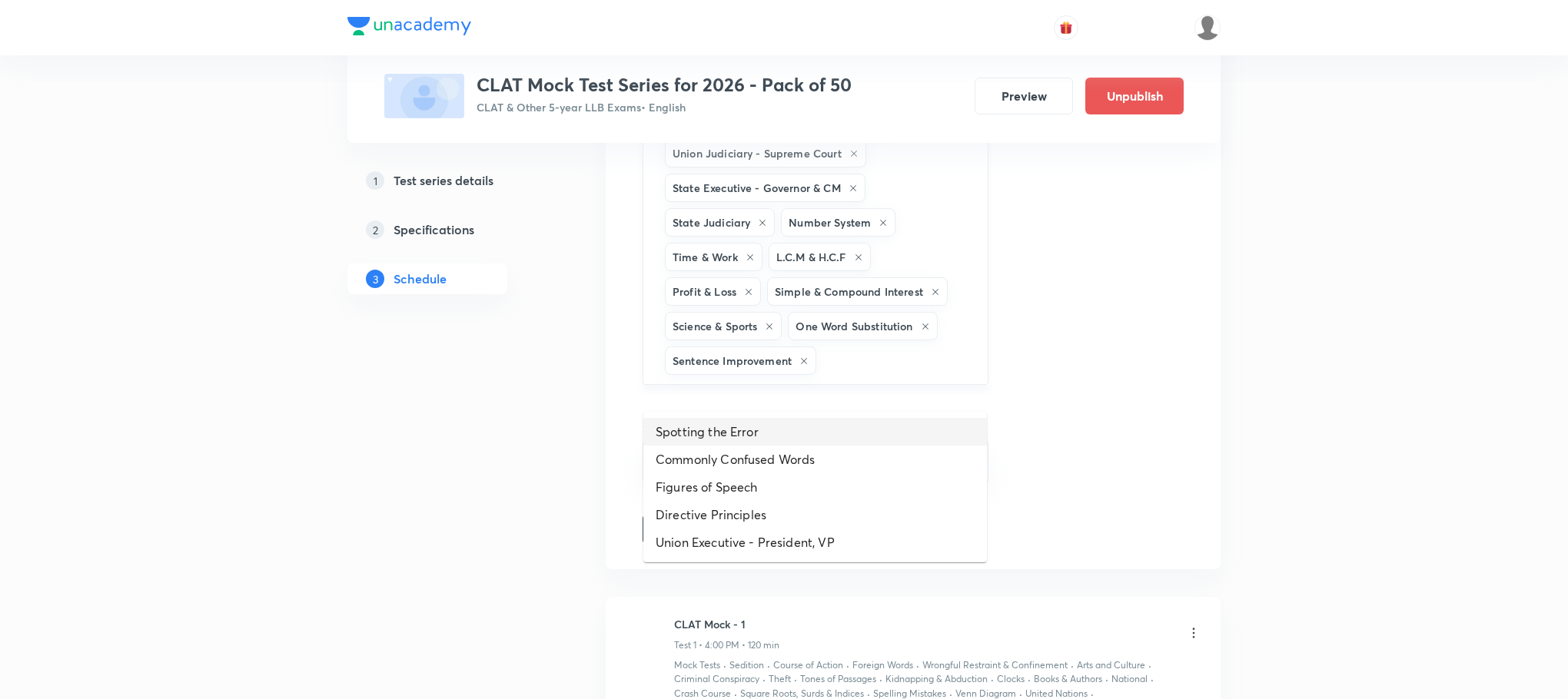
click at [717, 427] on li "Spotting the Error" at bounding box center [815, 431] width 344 height 27
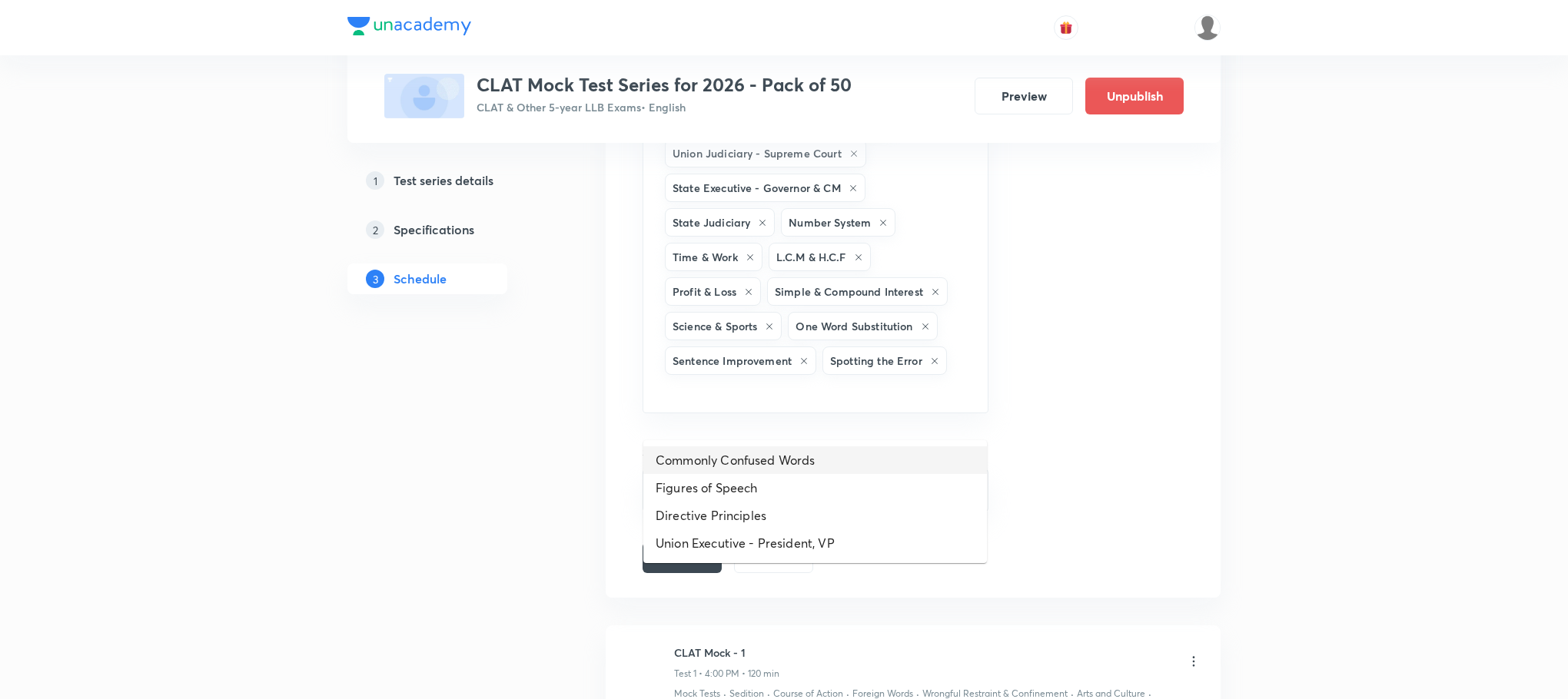
click at [732, 448] on li "Commonly Confused Words" at bounding box center [815, 460] width 344 height 27
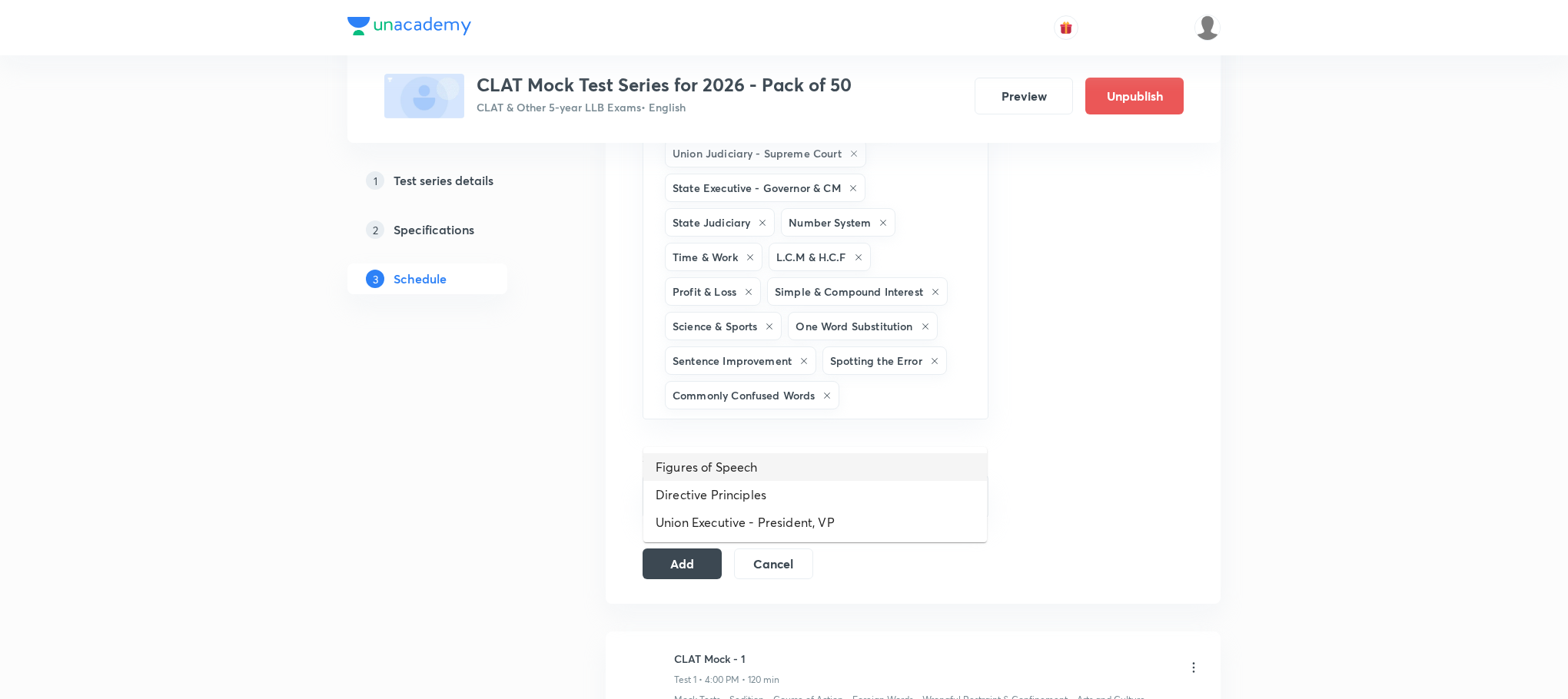
click at [725, 464] on li "Figures of Speech" at bounding box center [815, 467] width 344 height 27
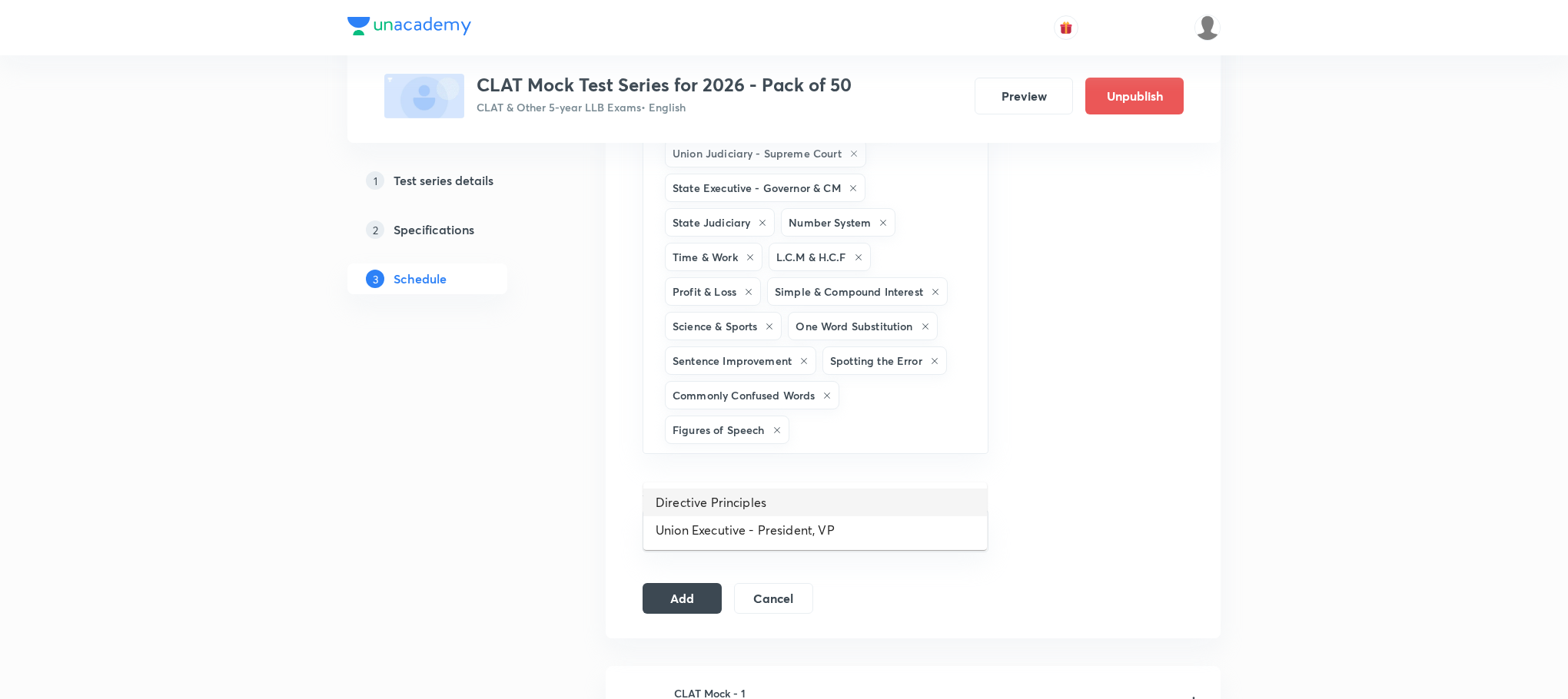
click at [717, 488] on li "Directive Principles" at bounding box center [815, 502] width 344 height 27
click at [716, 500] on li "Union Executive - President, VP" at bounding box center [815, 502] width 344 height 27
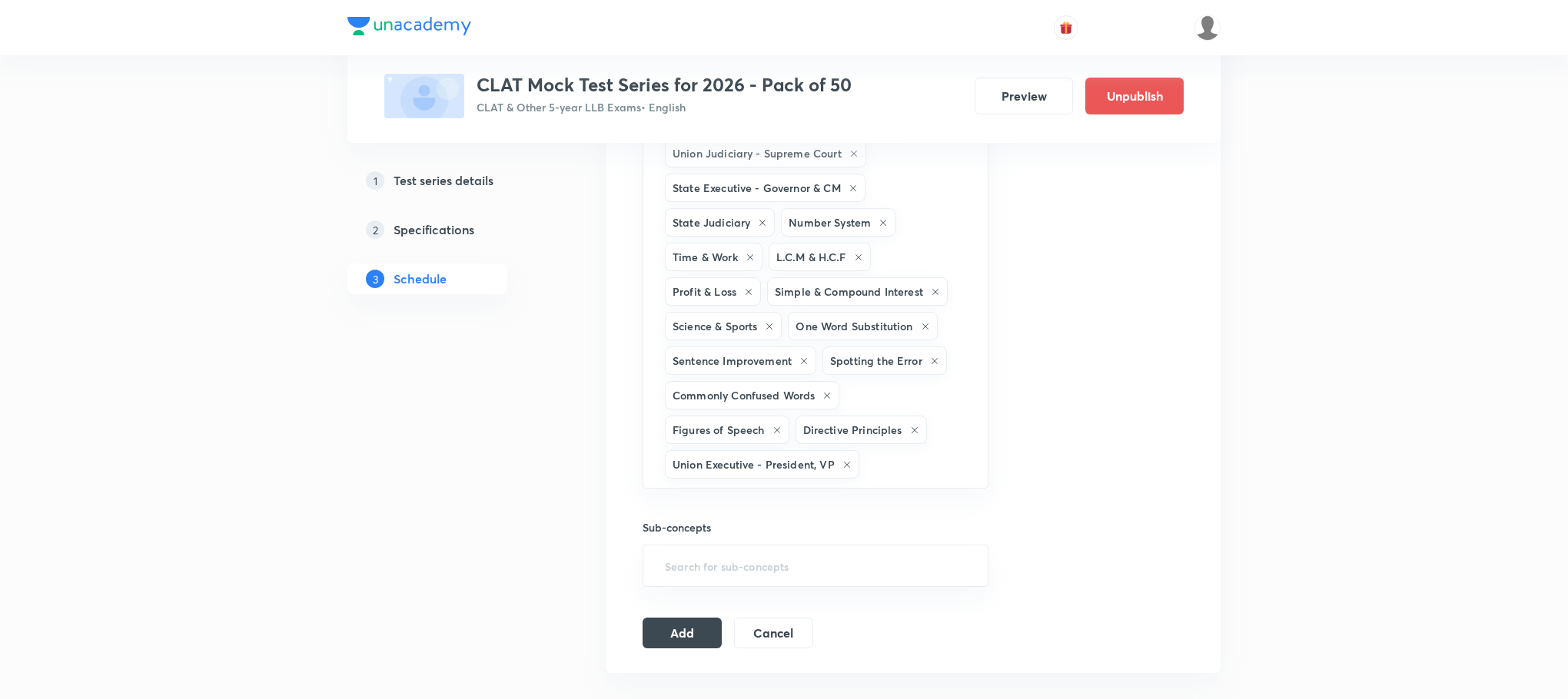
type input "c"
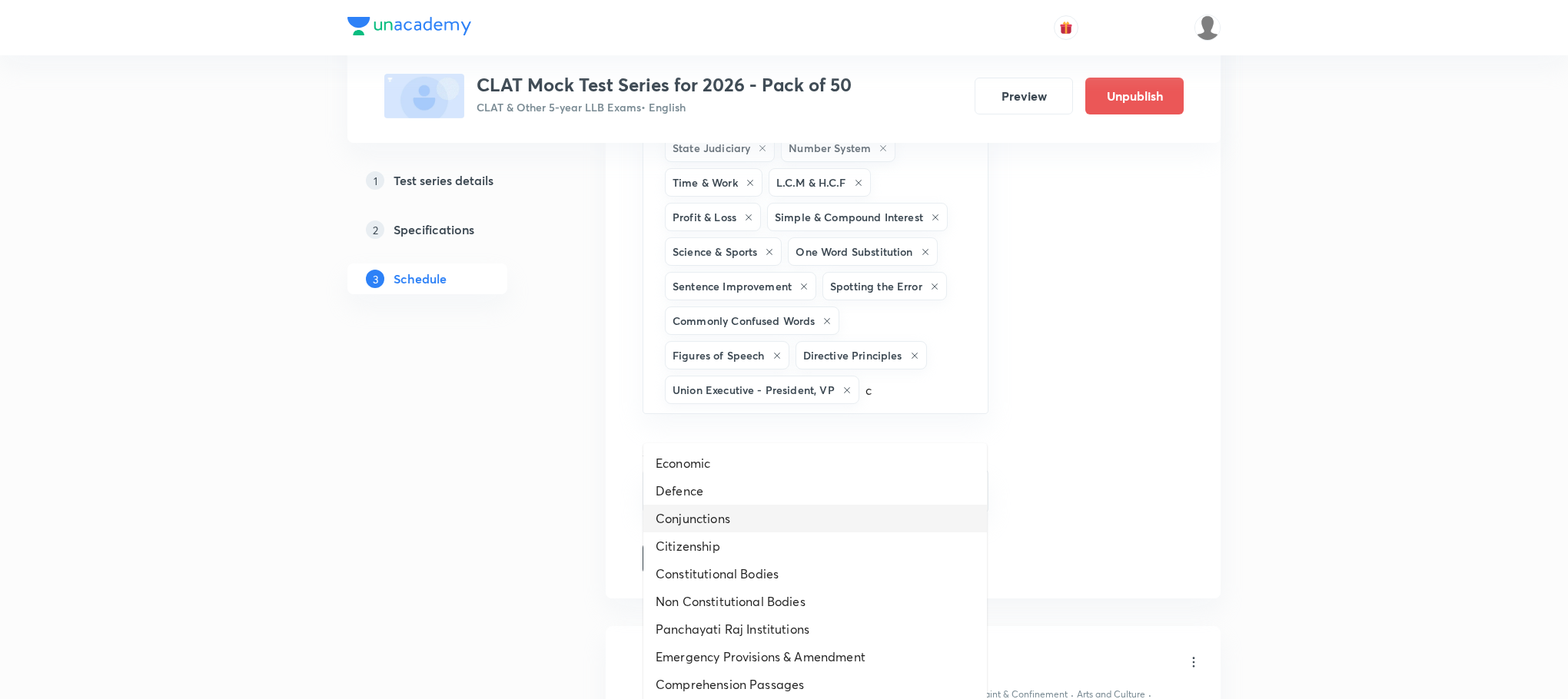
scroll to position [1614, 0]
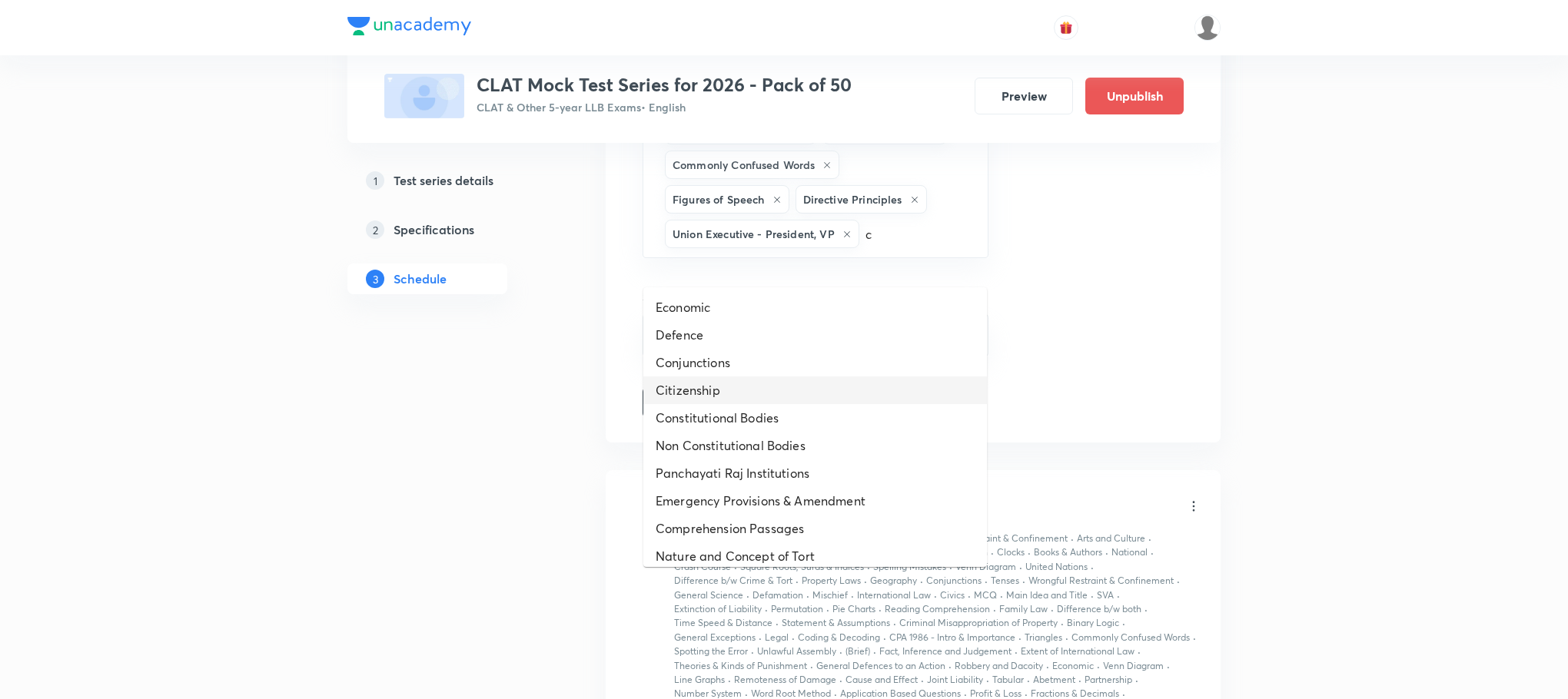
click at [755, 395] on li "Citizenship" at bounding box center [815, 390] width 344 height 27
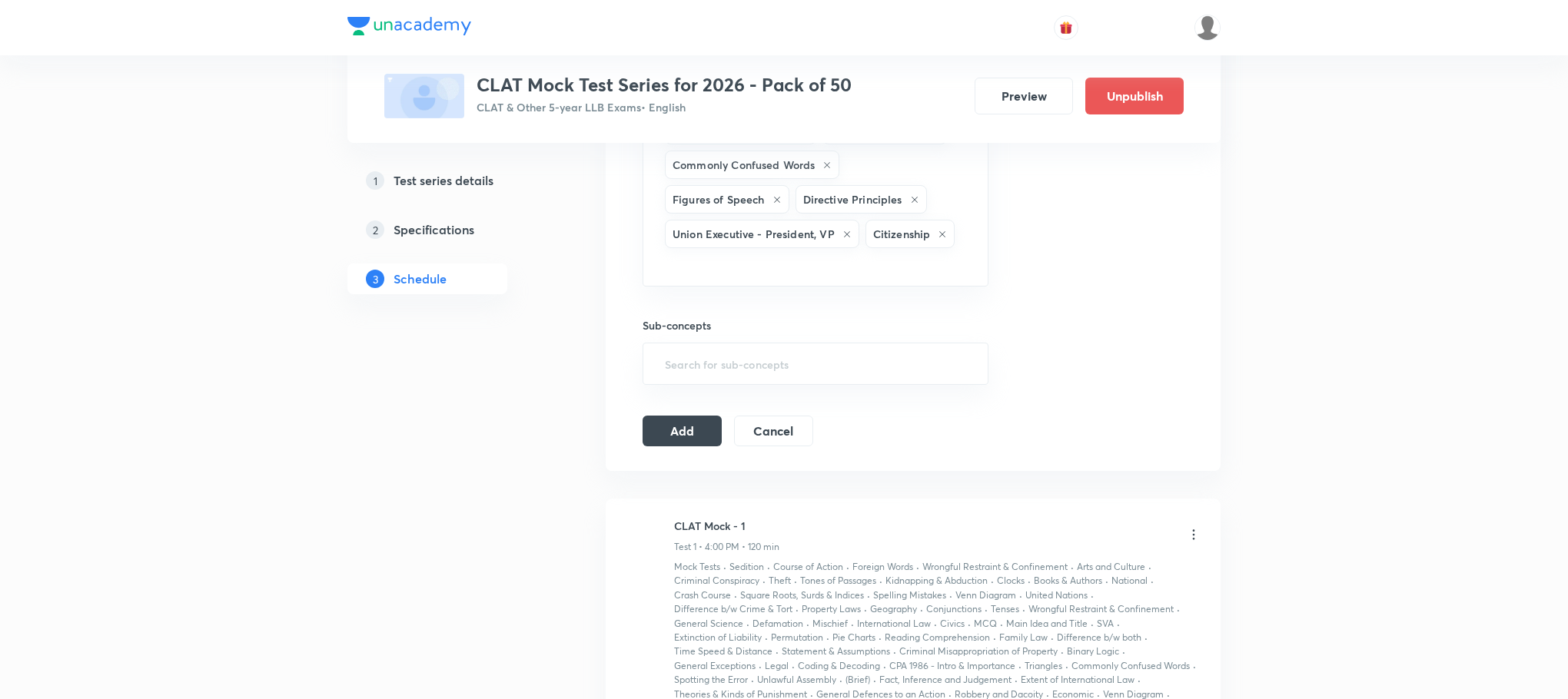
type input "c"
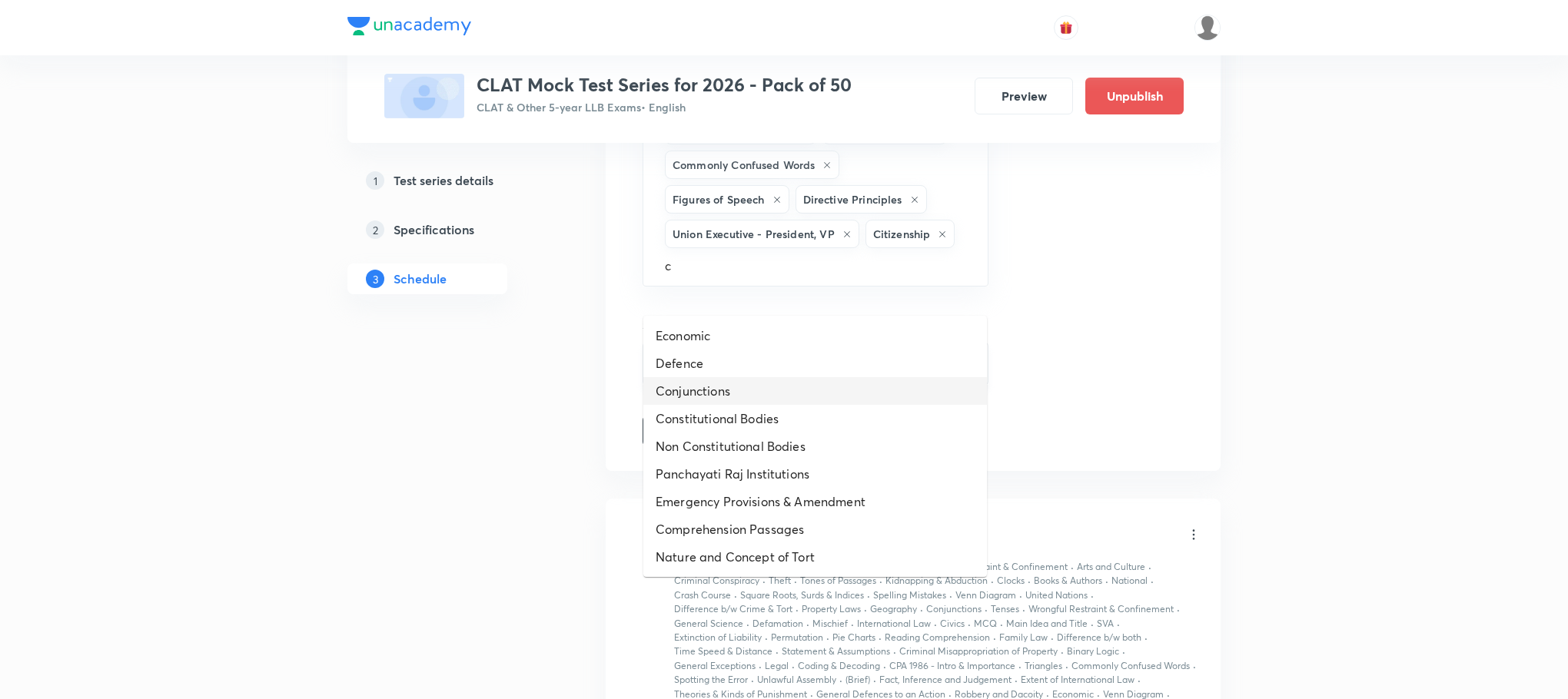
drag, startPoint x: 750, startPoint y: 389, endPoint x: 740, endPoint y: 383, distance: 11.7
click at [742, 384] on li "Conjunctions" at bounding box center [815, 390] width 344 height 27
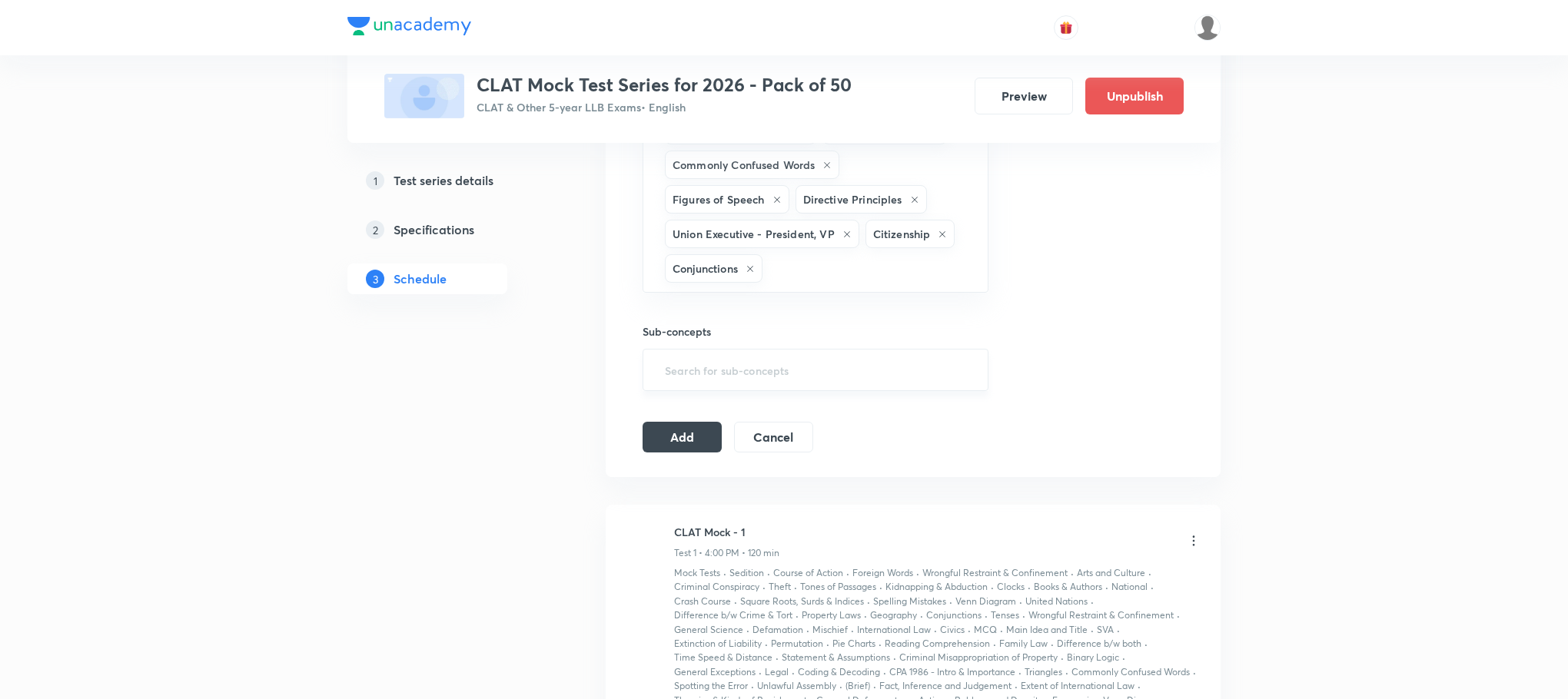
type input "c"
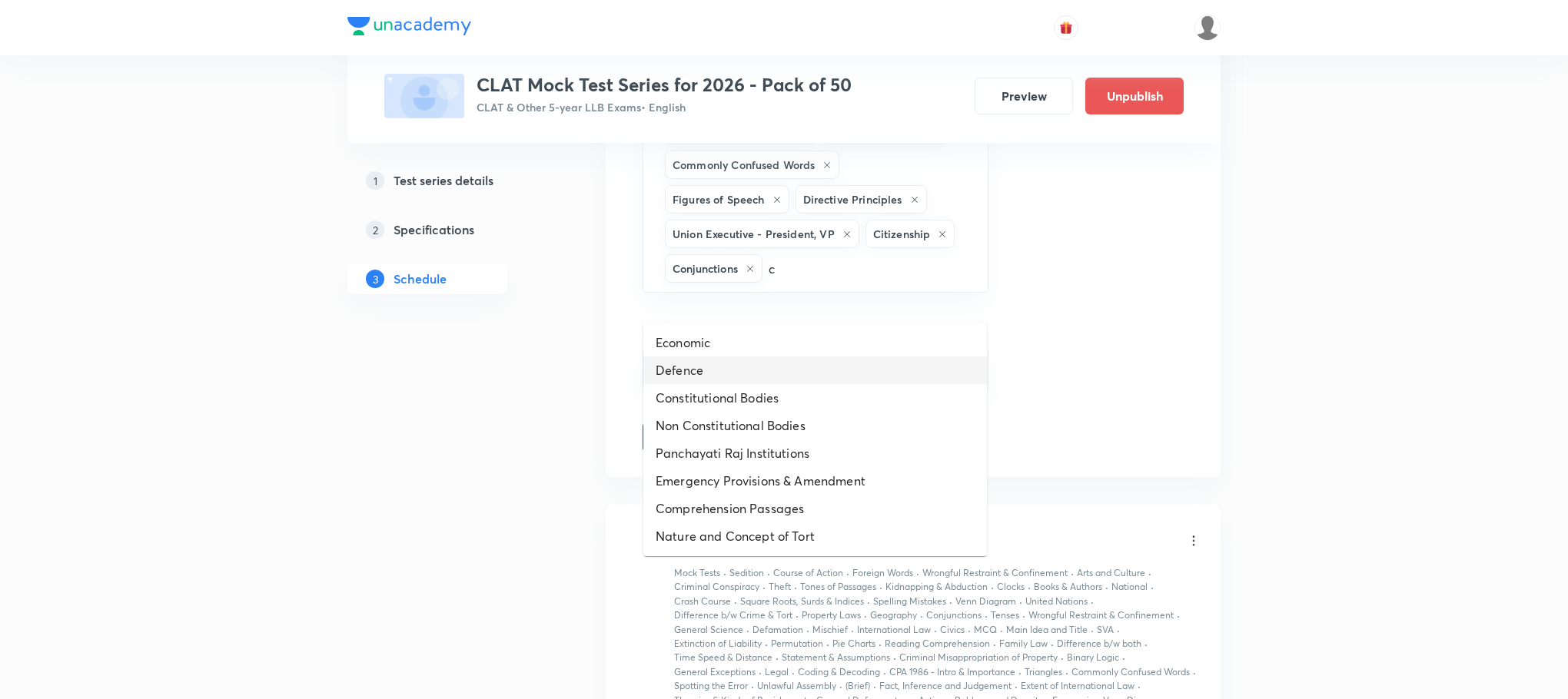
click at [729, 380] on li "Defence" at bounding box center [815, 370] width 344 height 27
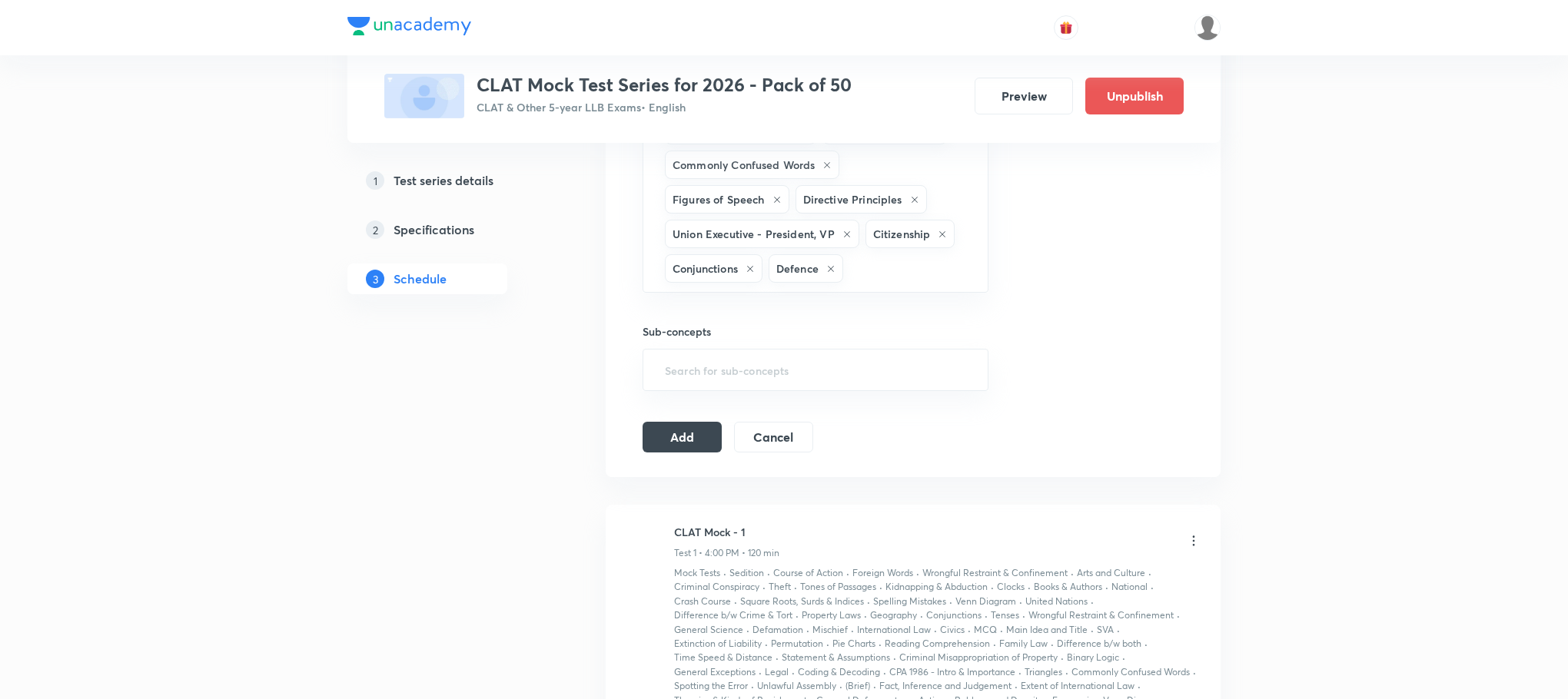
type input "c"
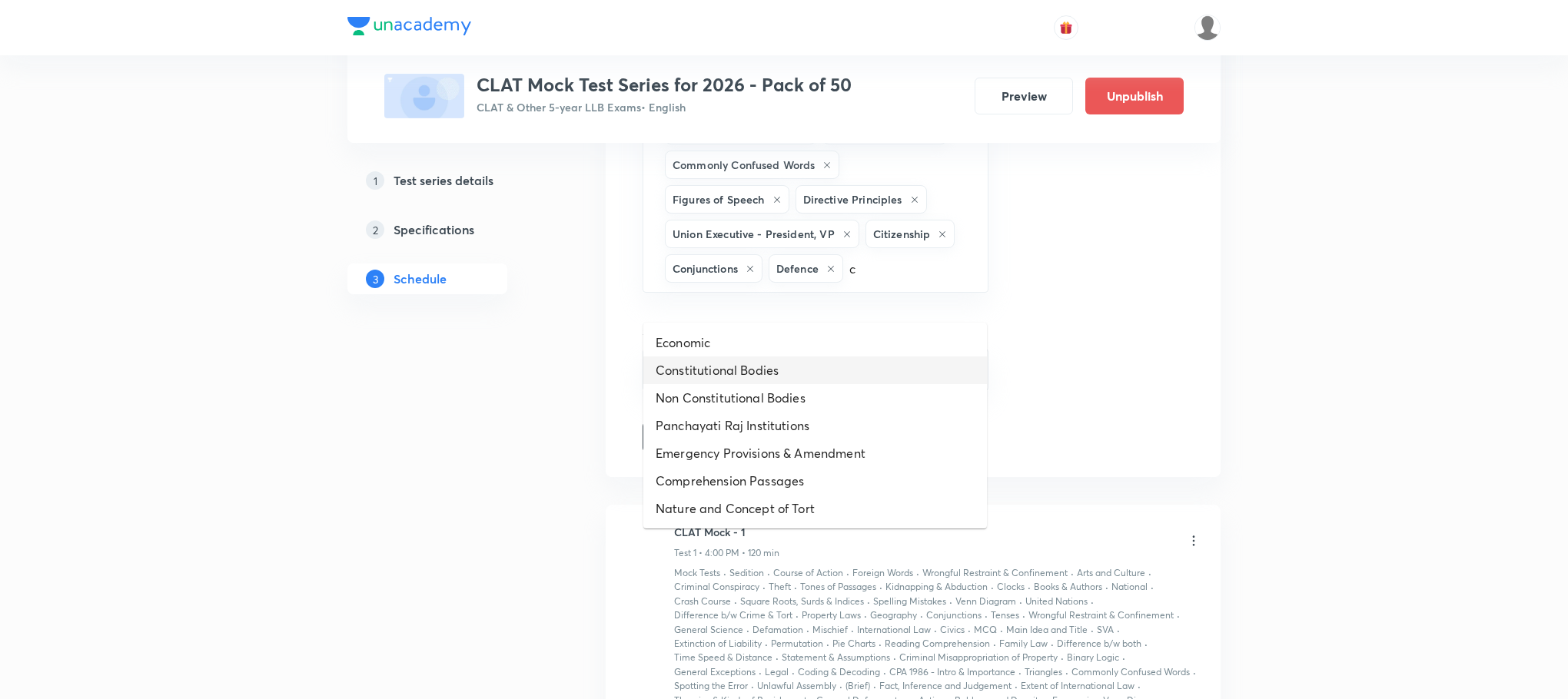
click at [727, 379] on li "Constitutional Bodies" at bounding box center [815, 370] width 344 height 27
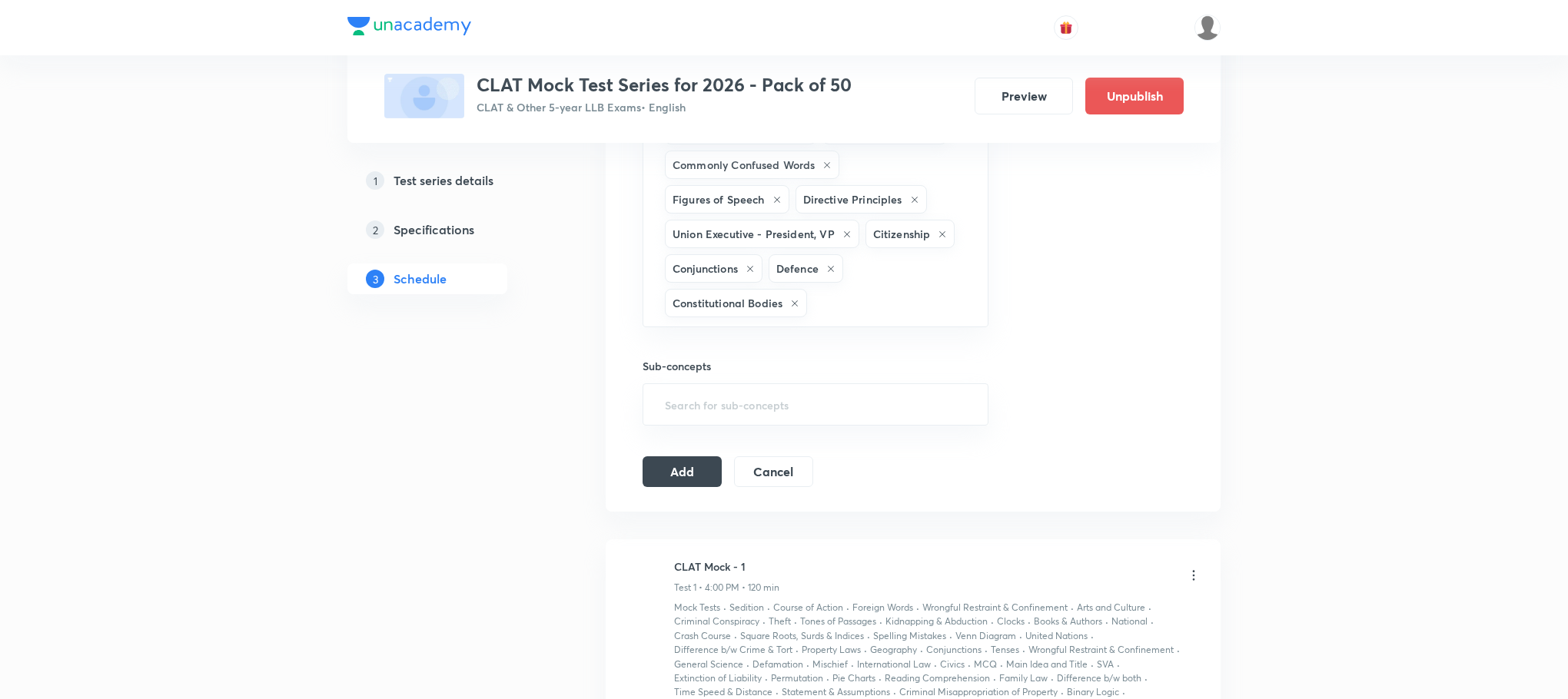
type input "c"
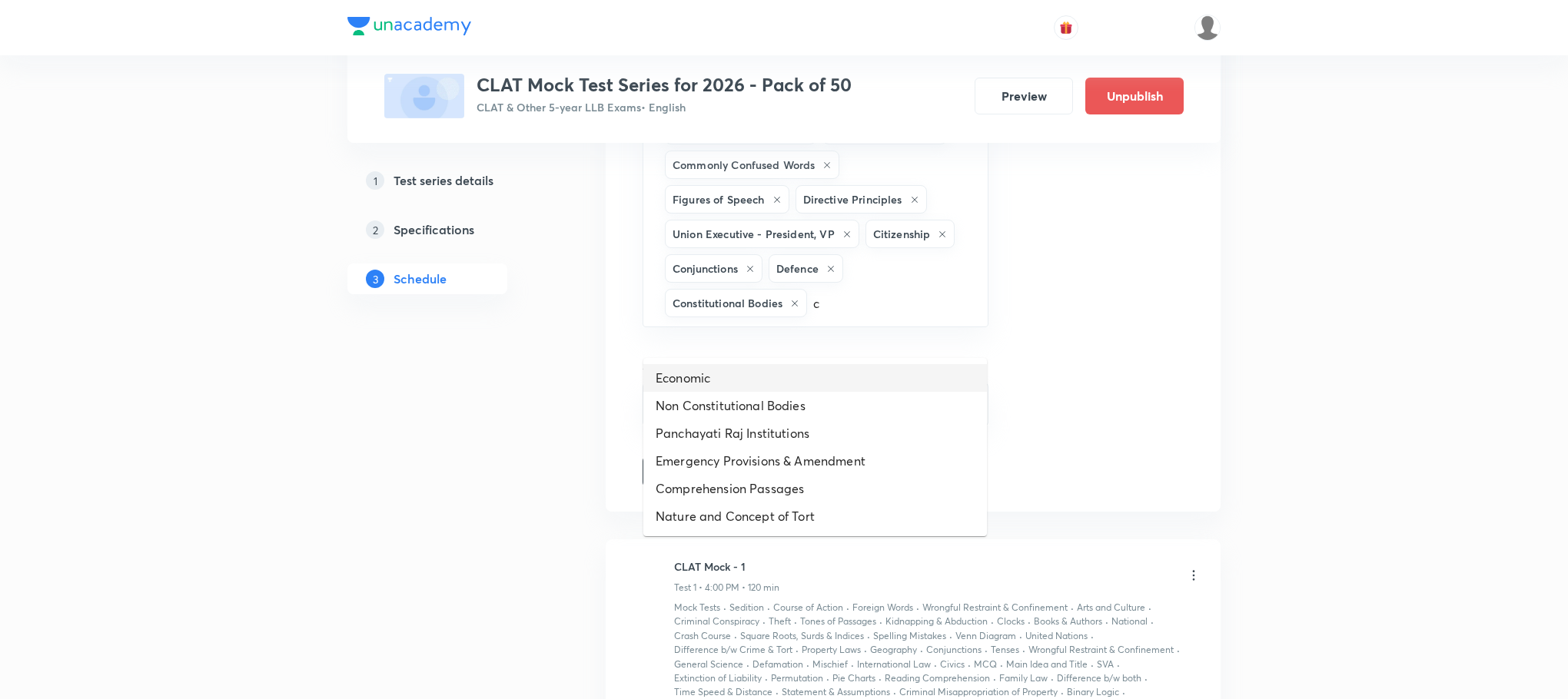
click at [727, 379] on li "Economic" at bounding box center [815, 378] width 344 height 27
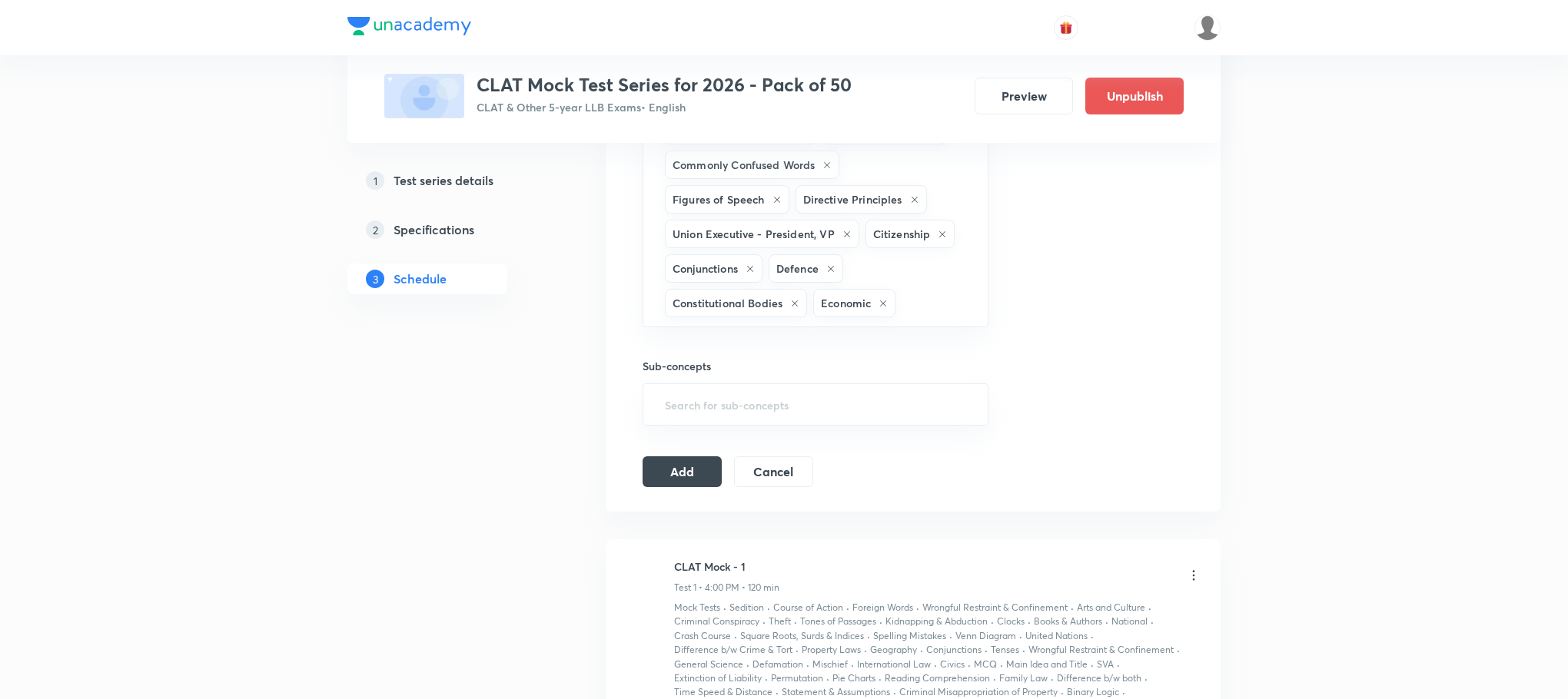
type input "c"
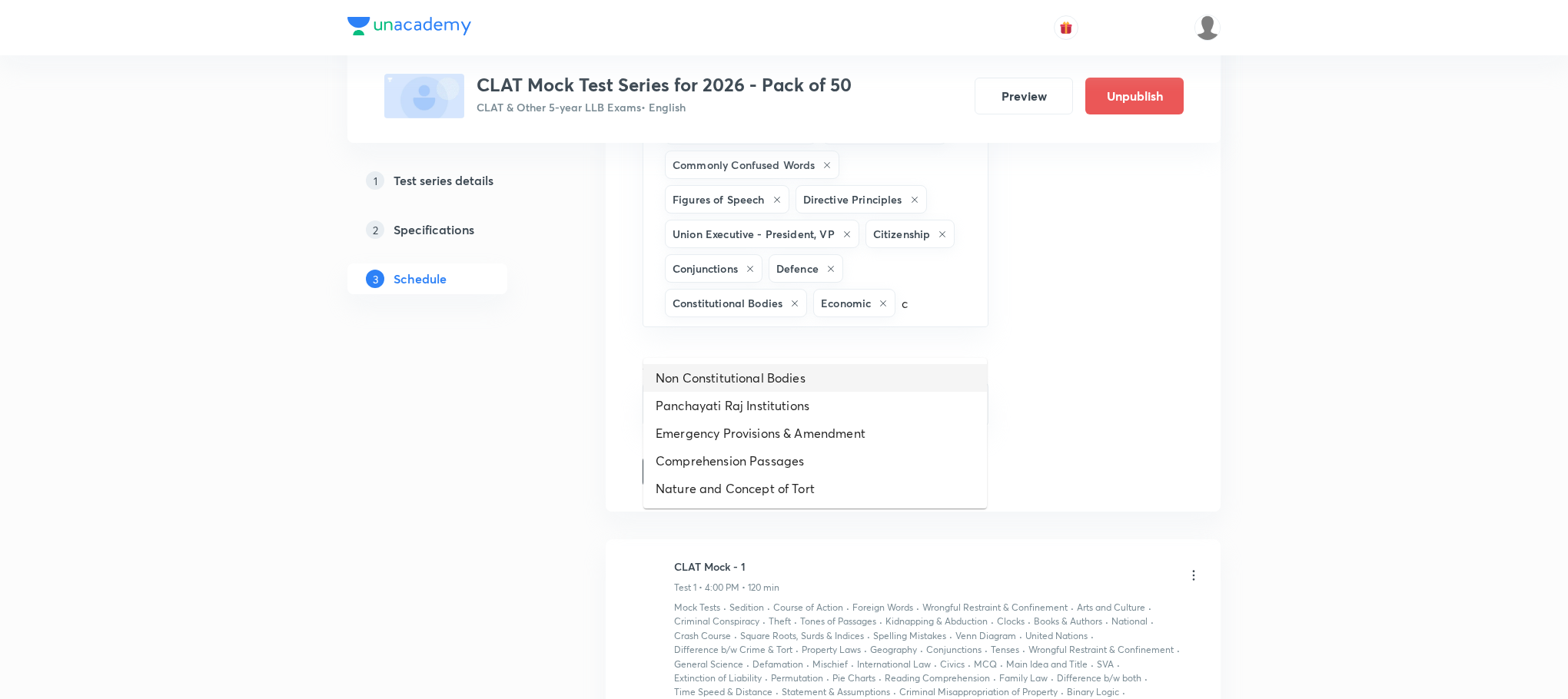
click at [720, 378] on li "Non Constitutional Bodies" at bounding box center [815, 378] width 344 height 27
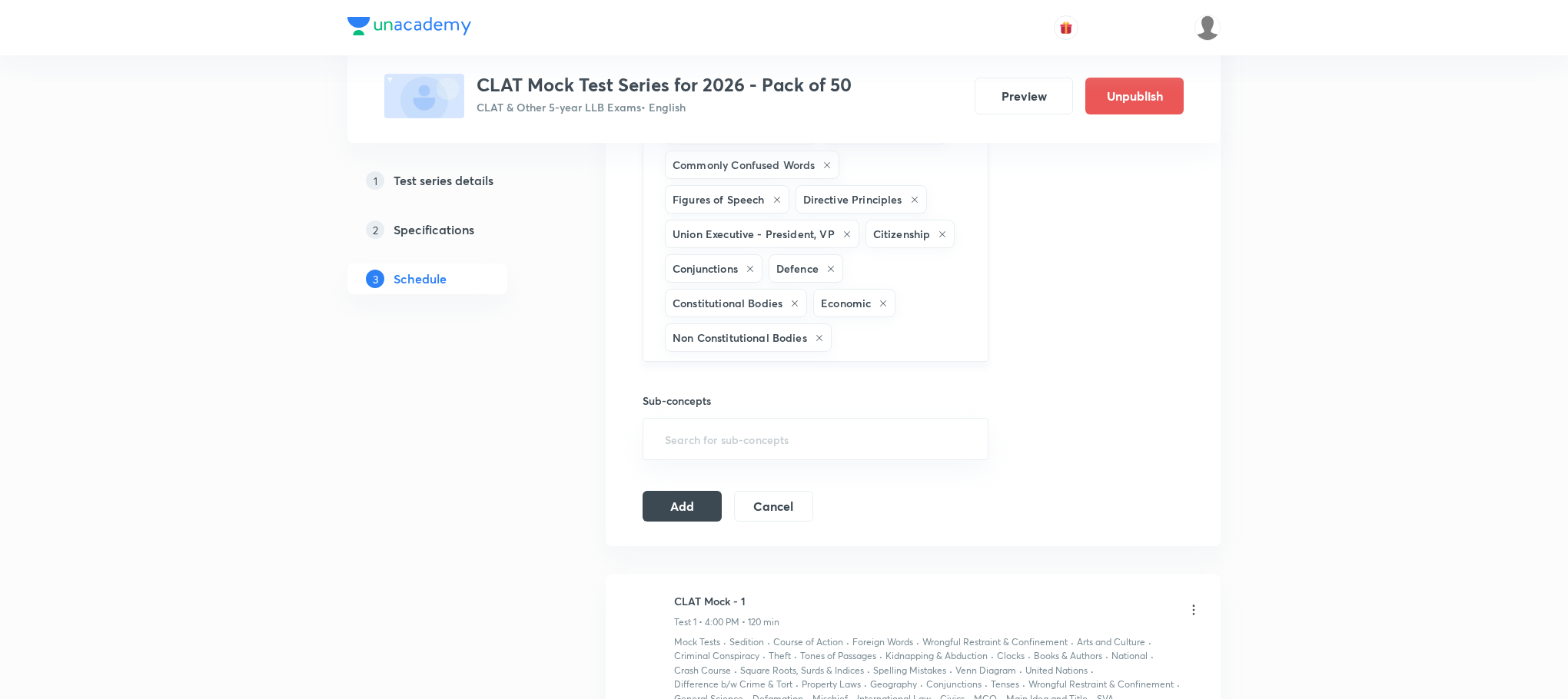
type input "c"
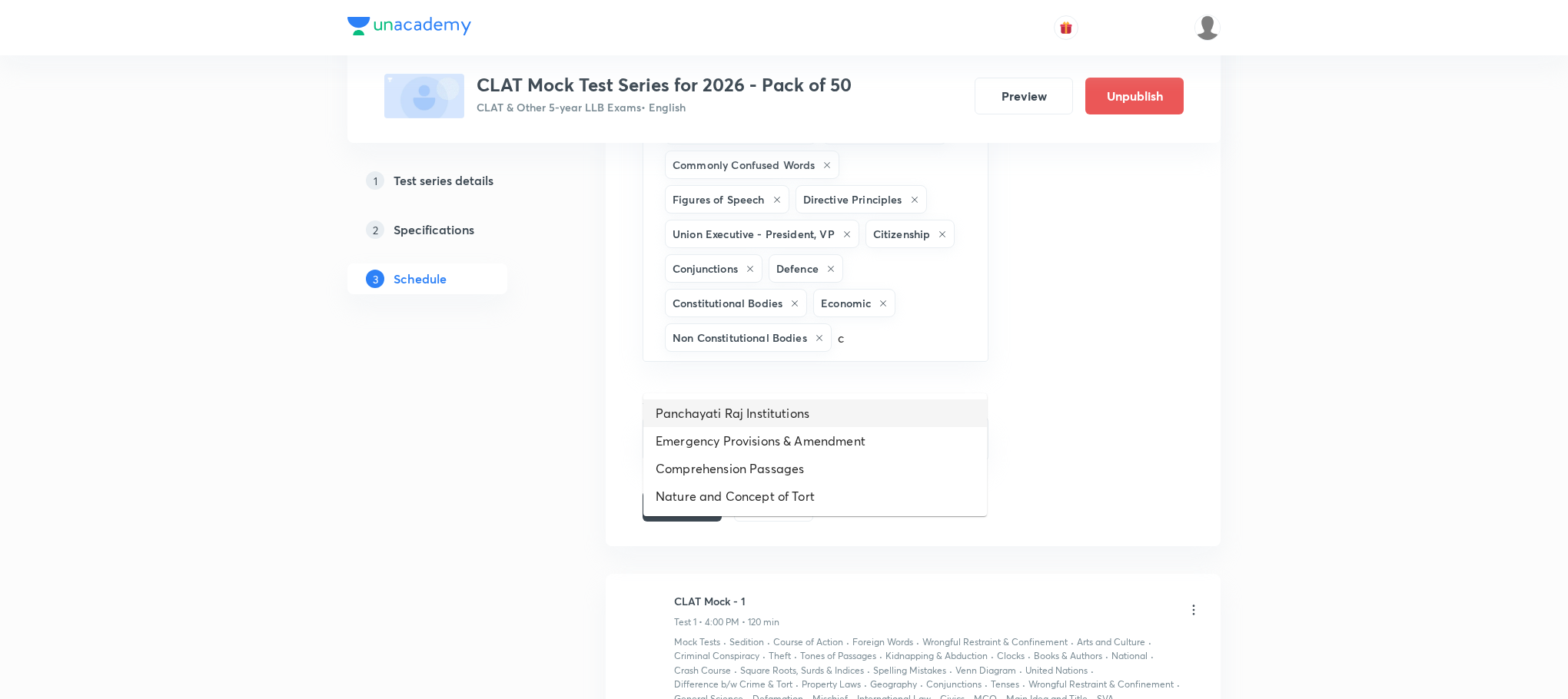
click at [719, 410] on li "Panchayati Raj Institutions" at bounding box center [815, 413] width 344 height 27
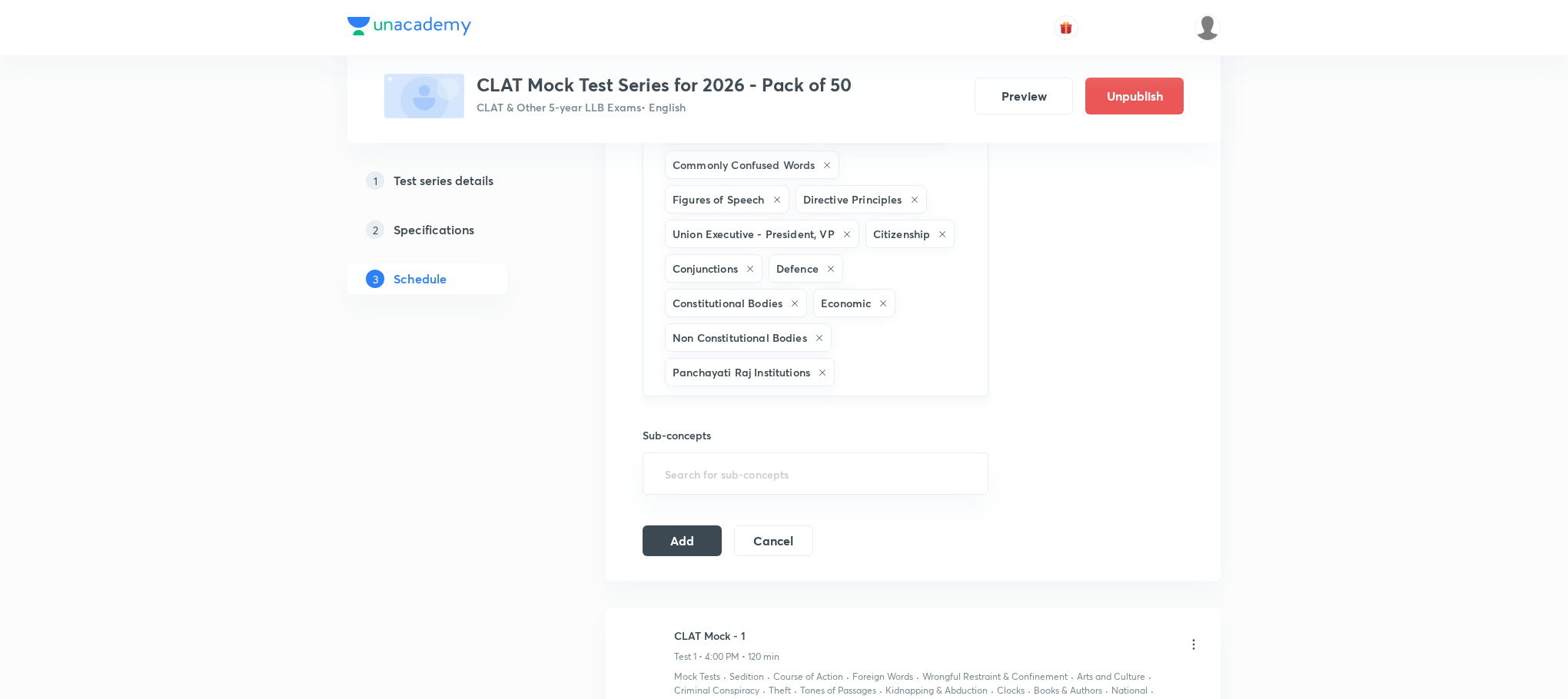
type input "c"
click at [722, 443] on li "Emergency Provisions & Amendment" at bounding box center [815, 449] width 344 height 27
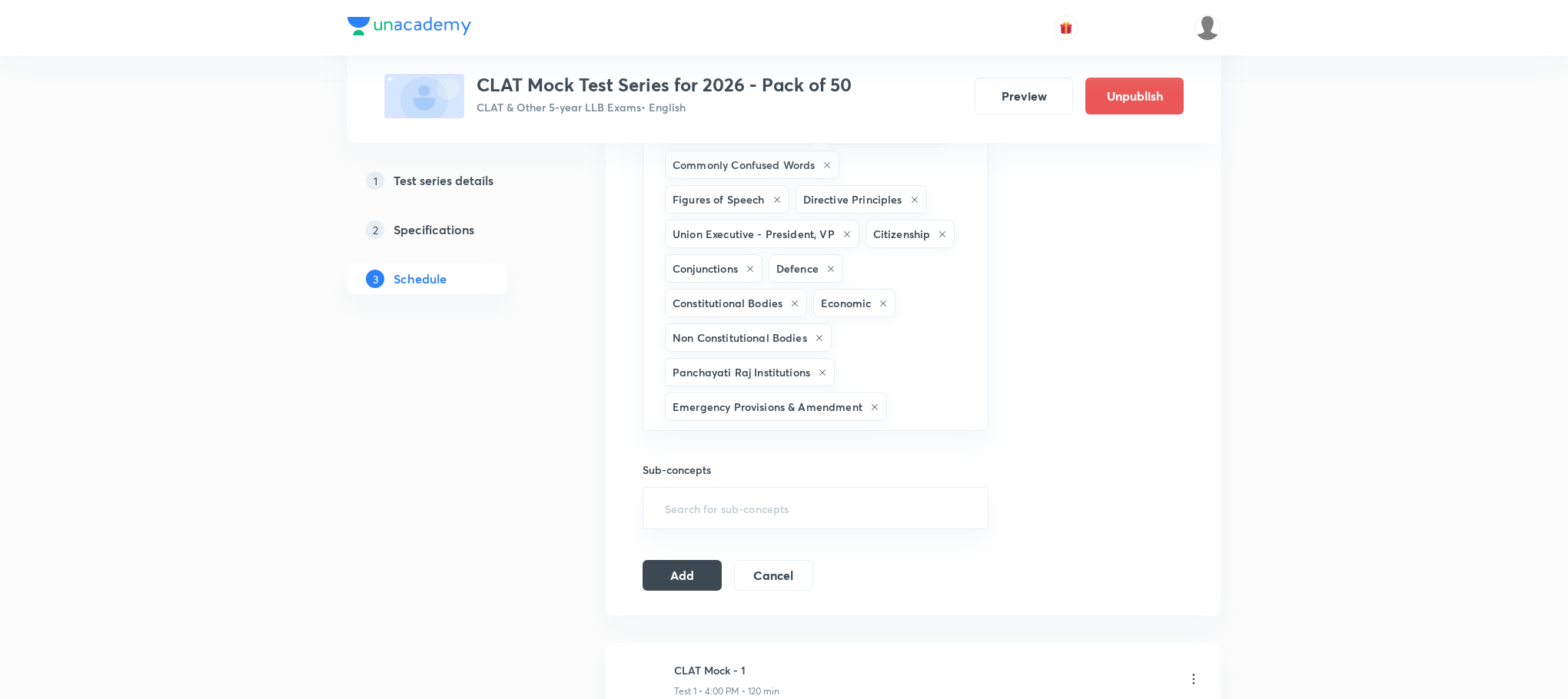
type input "c"
click at [715, 489] on li "Comprehension Passages" at bounding box center [815, 483] width 344 height 27
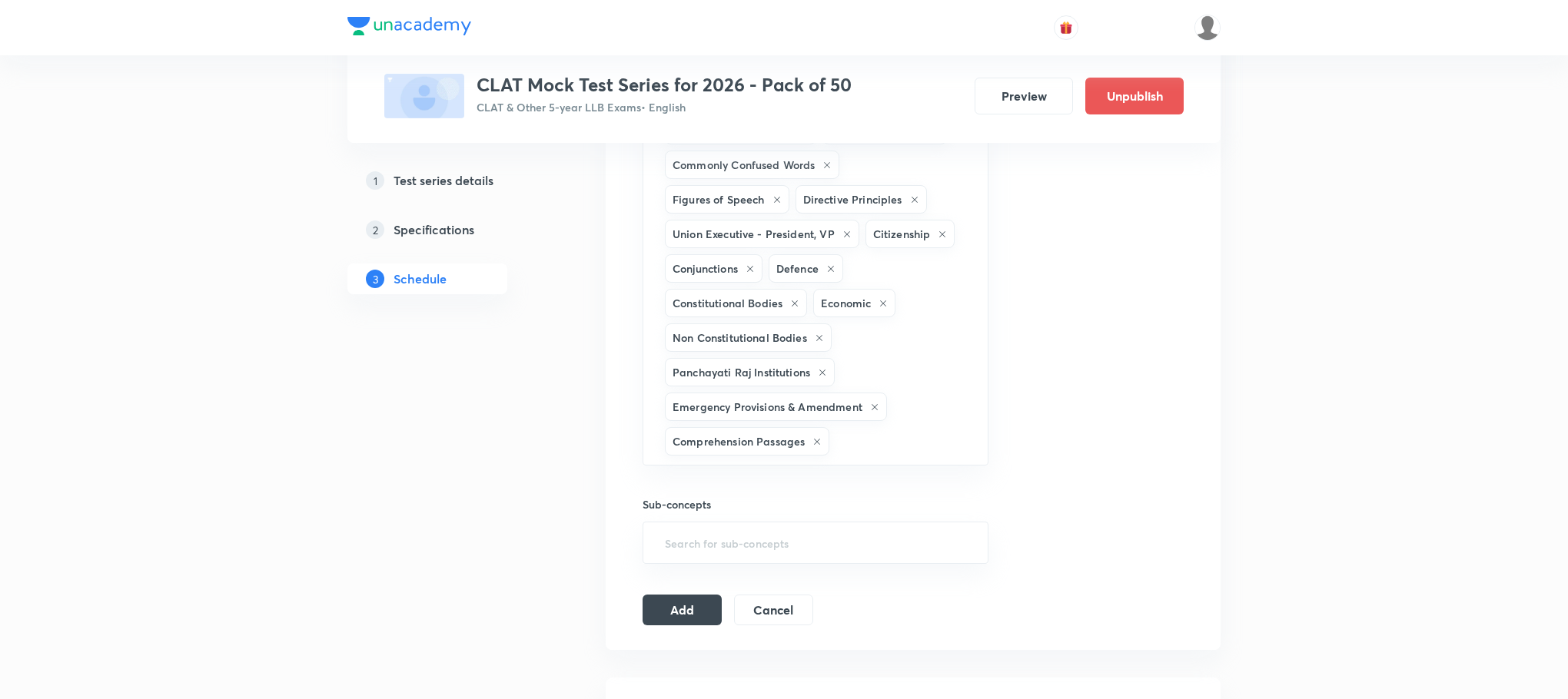
type input "c"
click at [712, 512] on li "Nature and Concept of Tort" at bounding box center [815, 519] width 344 height 27
type input "d"
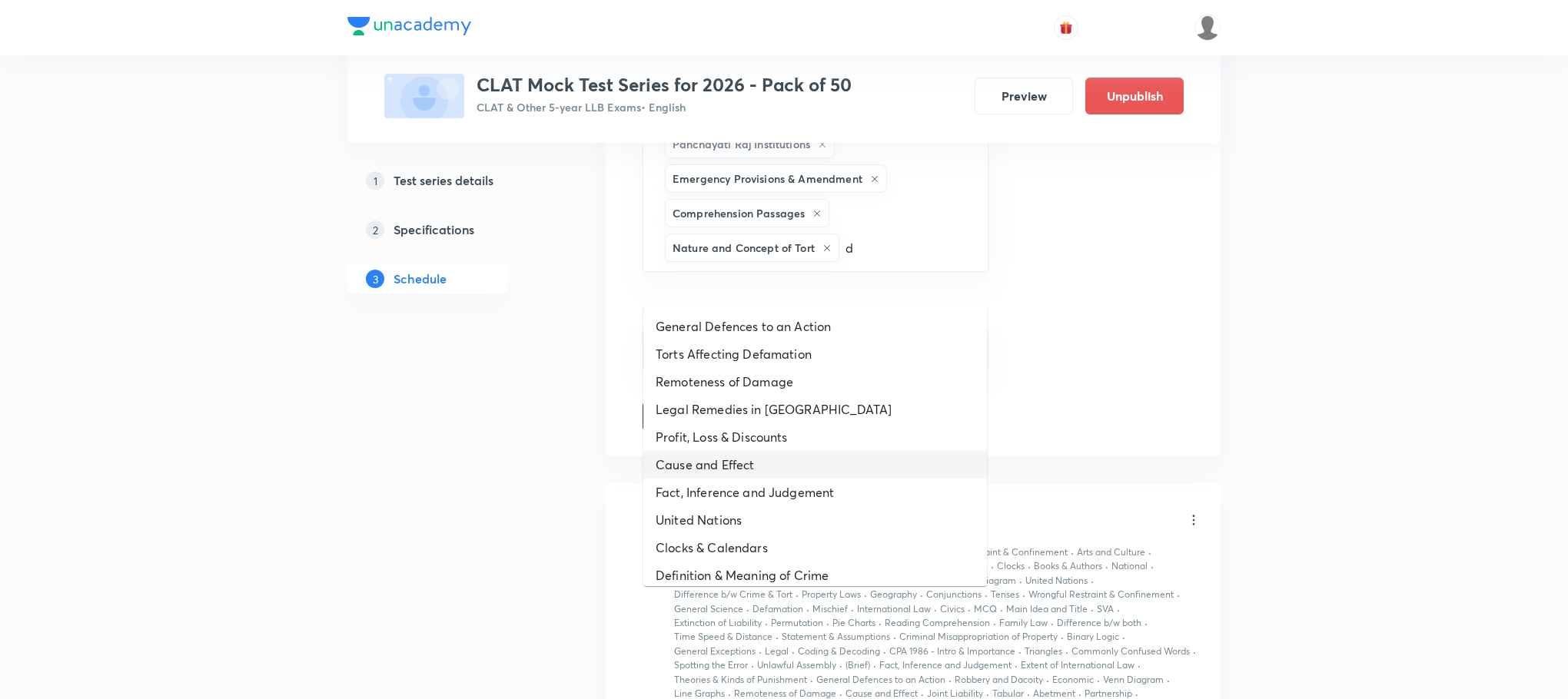
scroll to position [1845, 0]
click at [724, 406] on li "Legal Remedies in [GEOGRAPHIC_DATA]" at bounding box center [815, 407] width 344 height 27
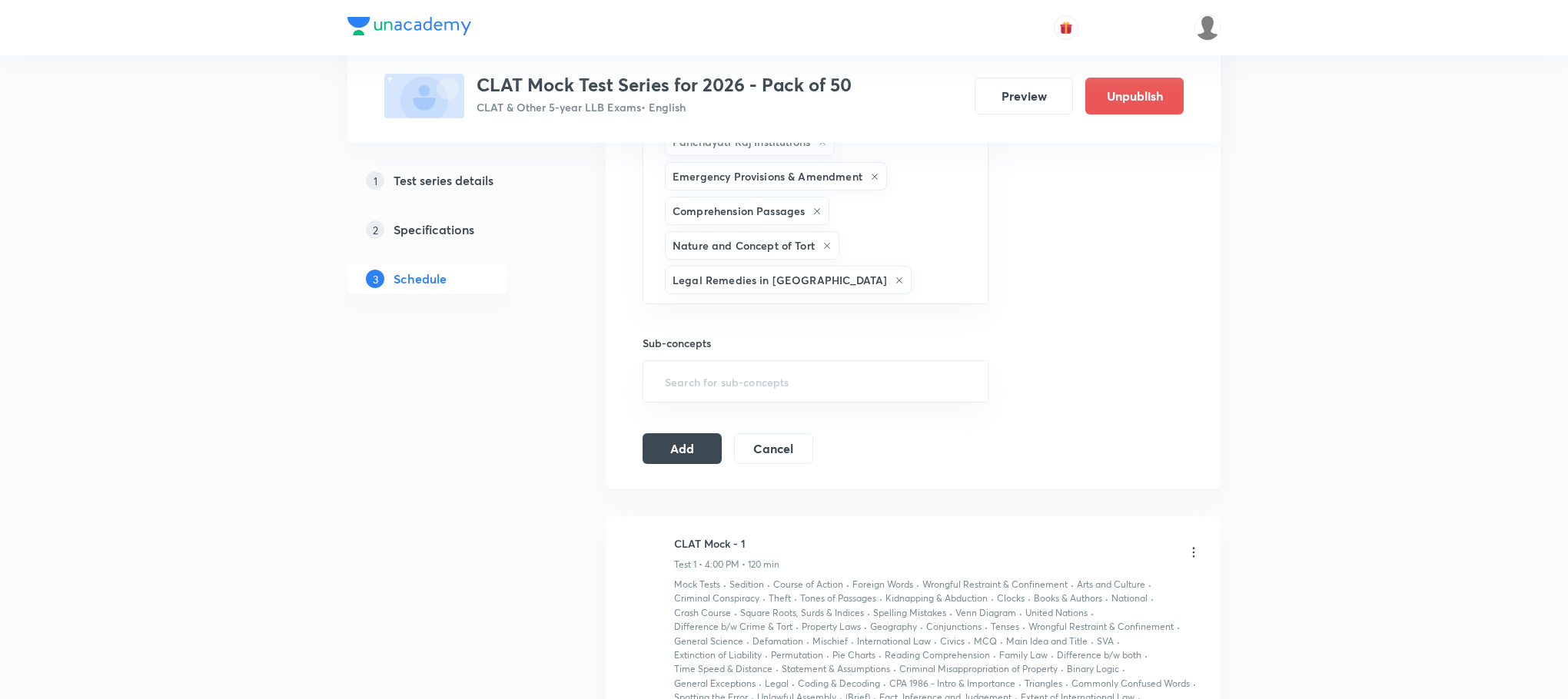
type input "d"
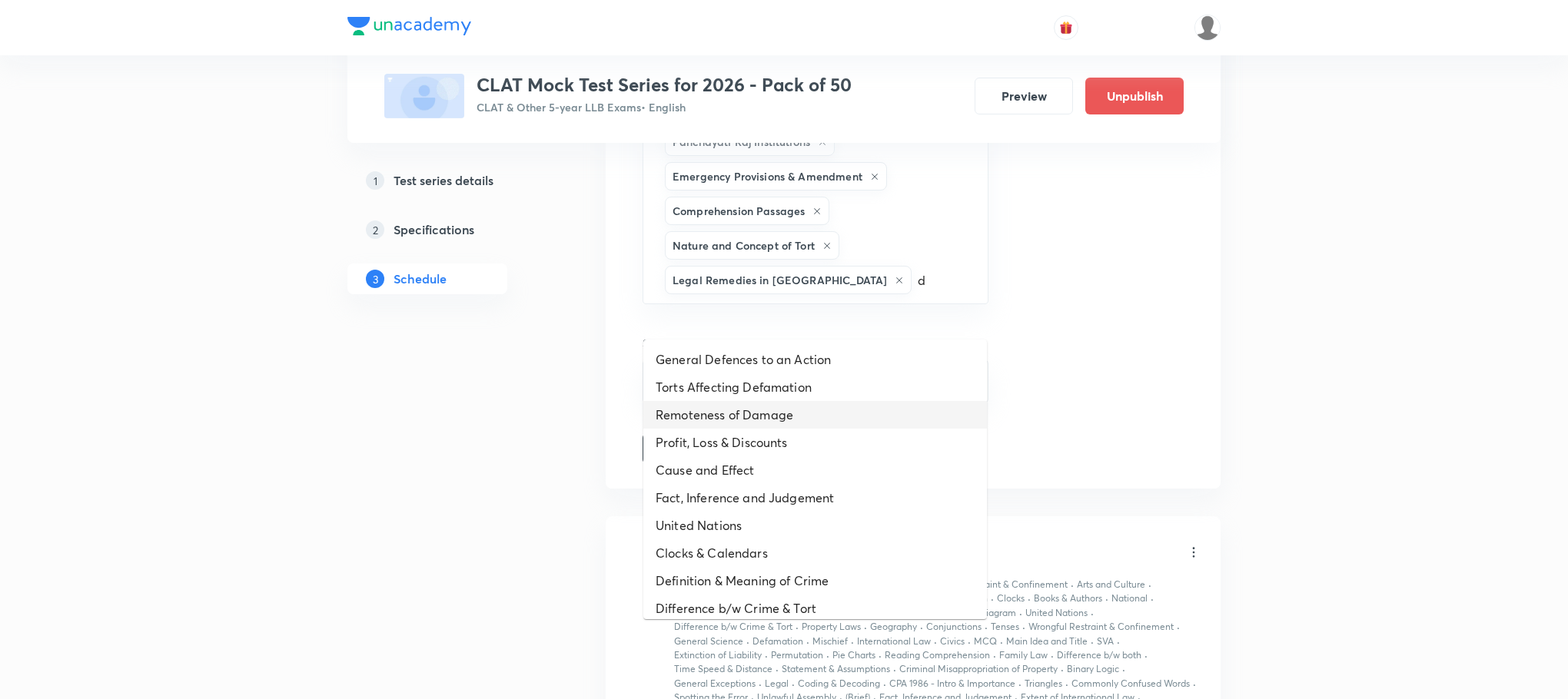
click at [724, 406] on li "Remoteness of Damage" at bounding box center [815, 414] width 344 height 27
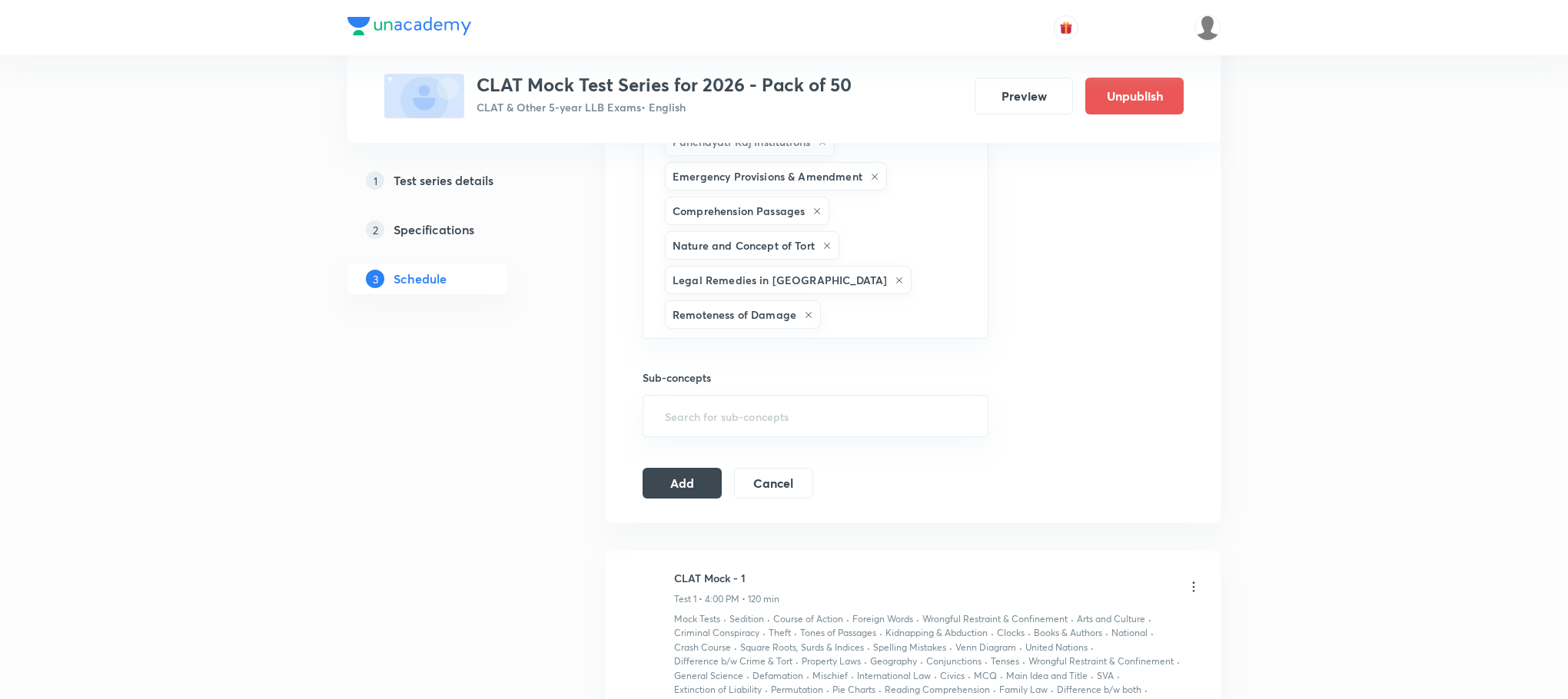
type input "d"
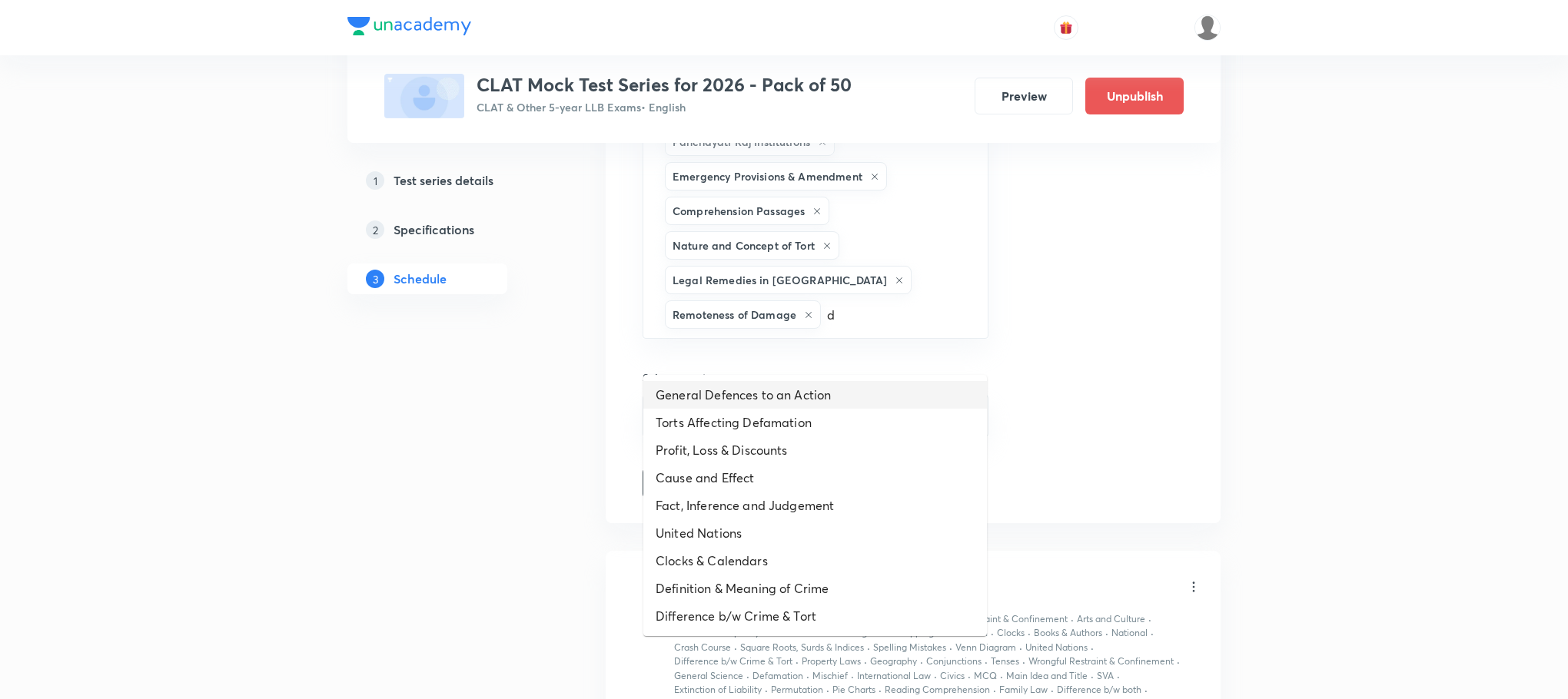
click at [724, 406] on li "General Defences to an Action" at bounding box center [815, 394] width 344 height 27
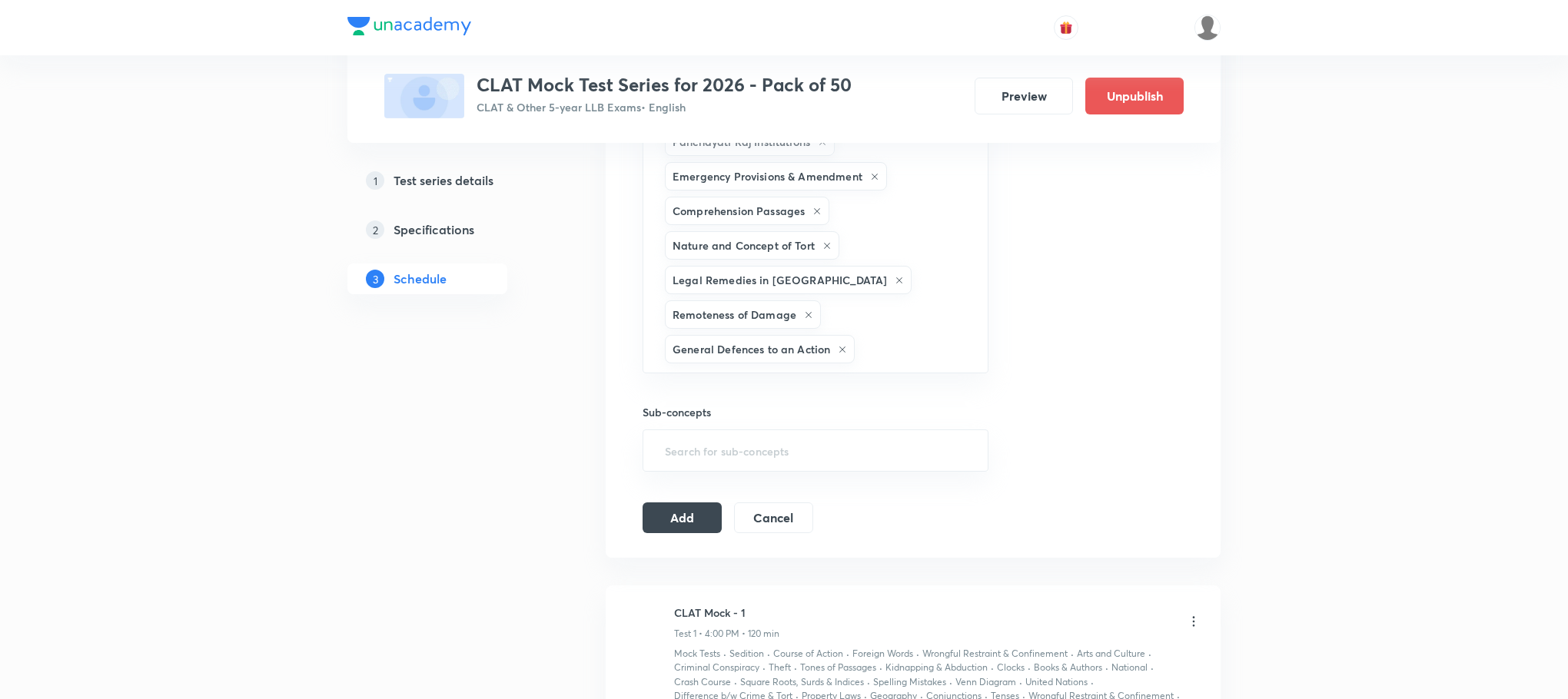
type input "d"
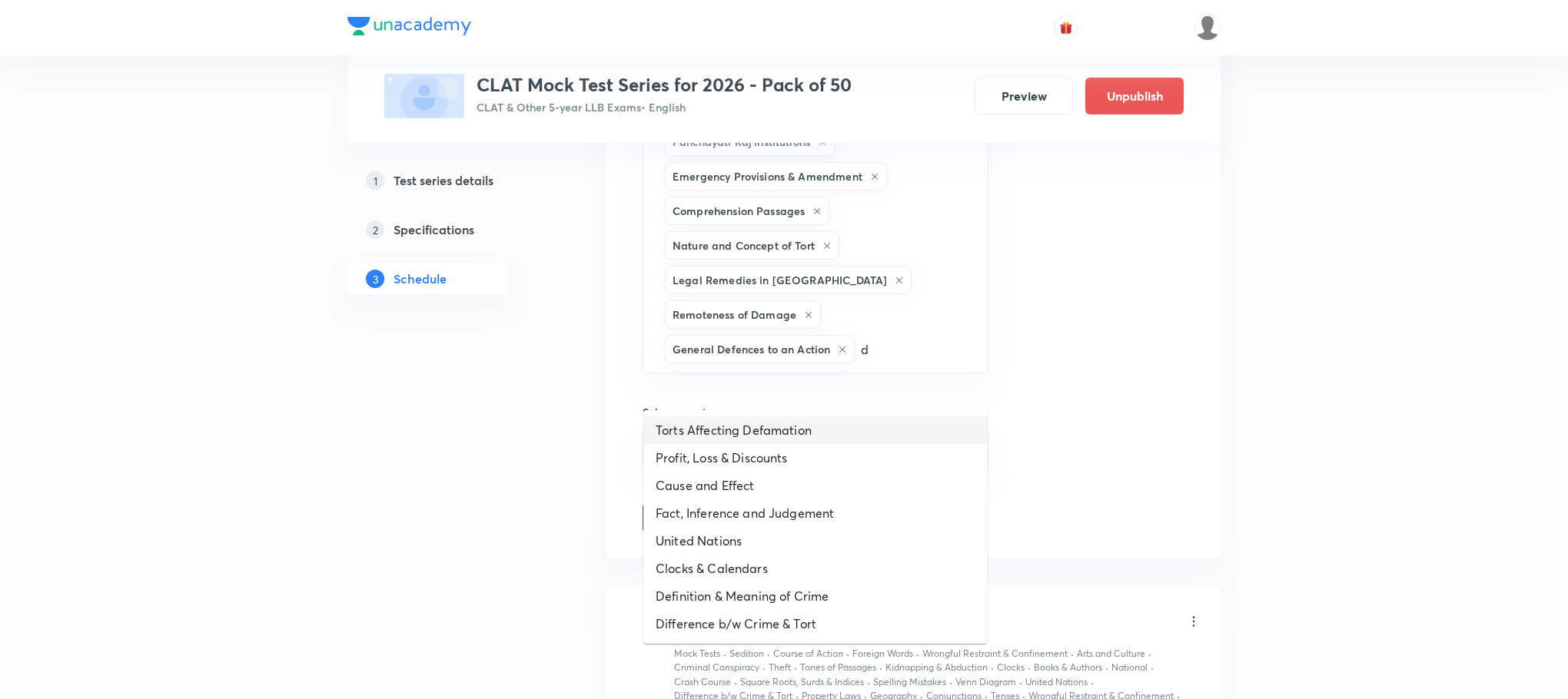
click at [722, 425] on li "Torts Affecting Defamation" at bounding box center [815, 430] width 344 height 27
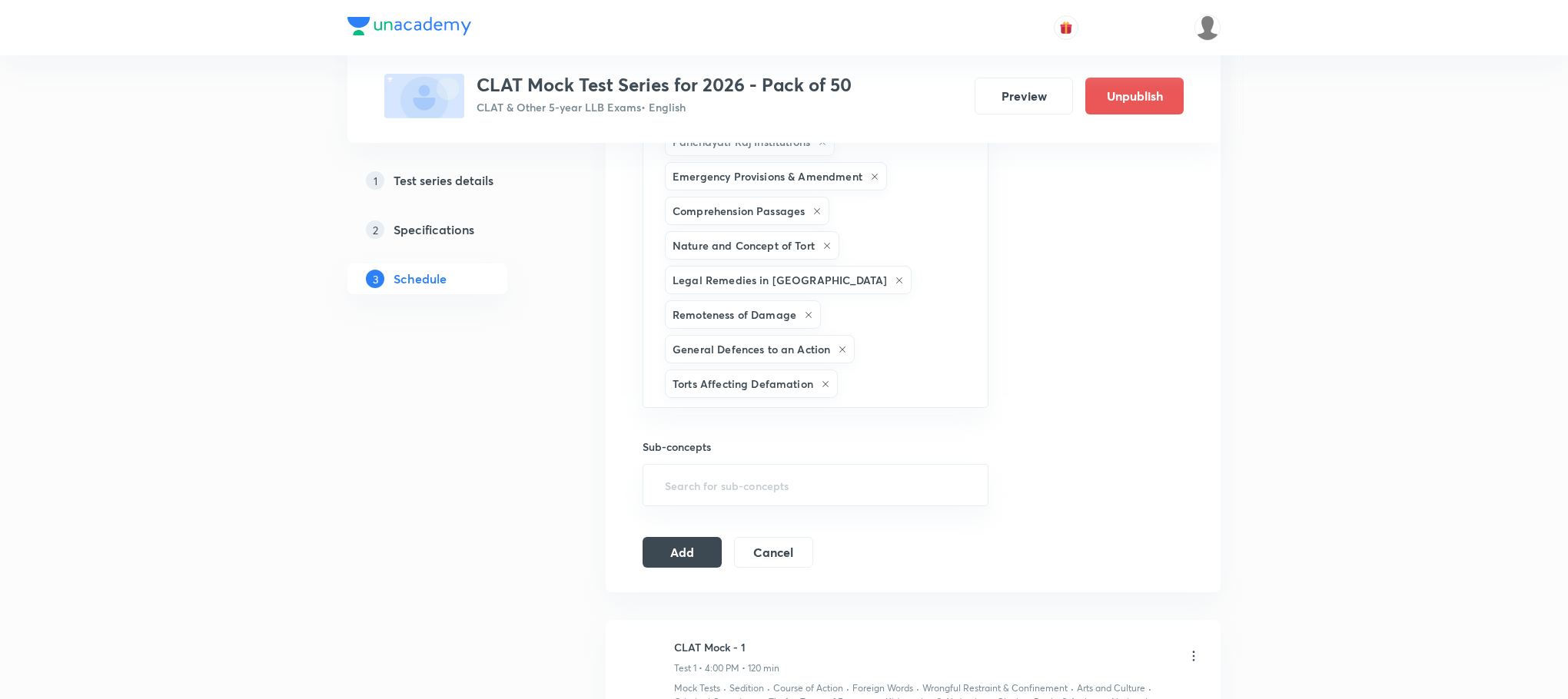
type input "d"
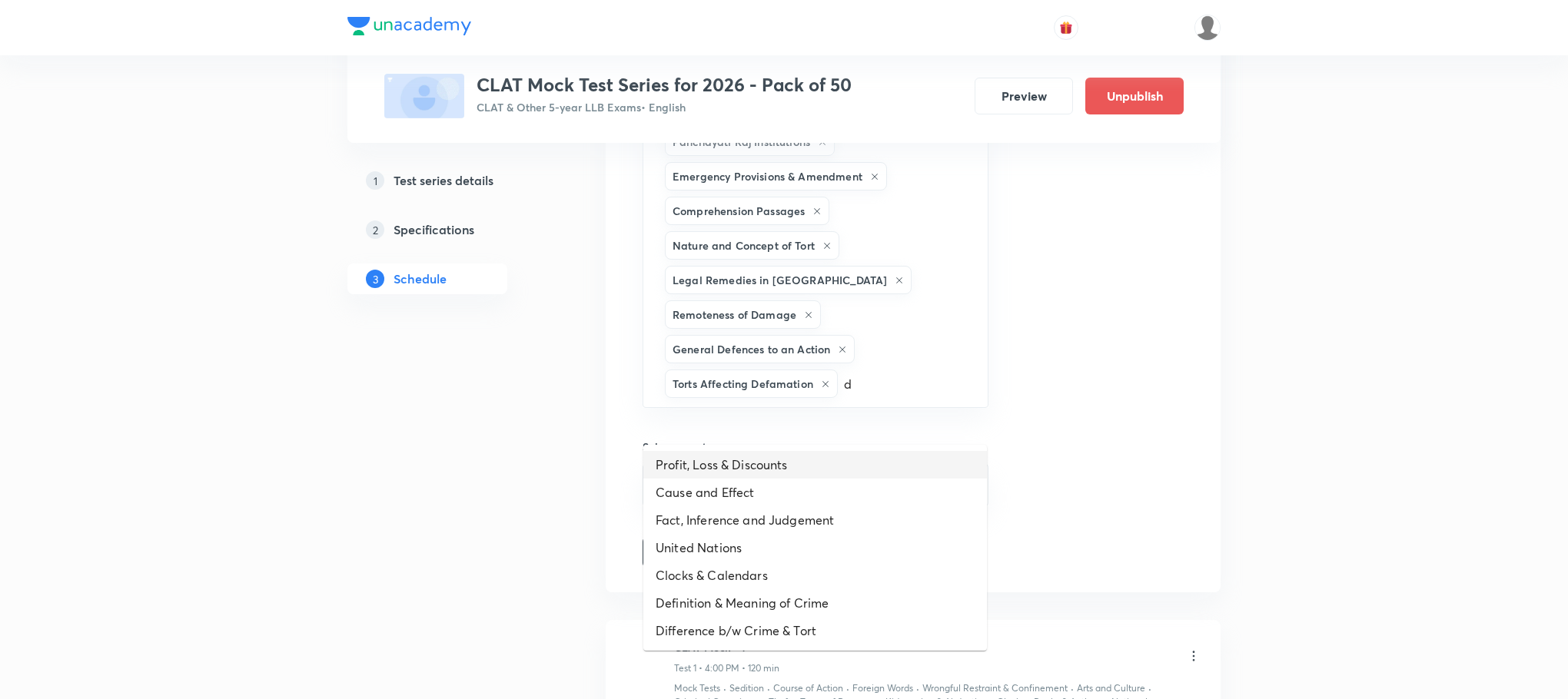
click at [732, 473] on li "Profit, Loss & Discounts" at bounding box center [815, 464] width 344 height 27
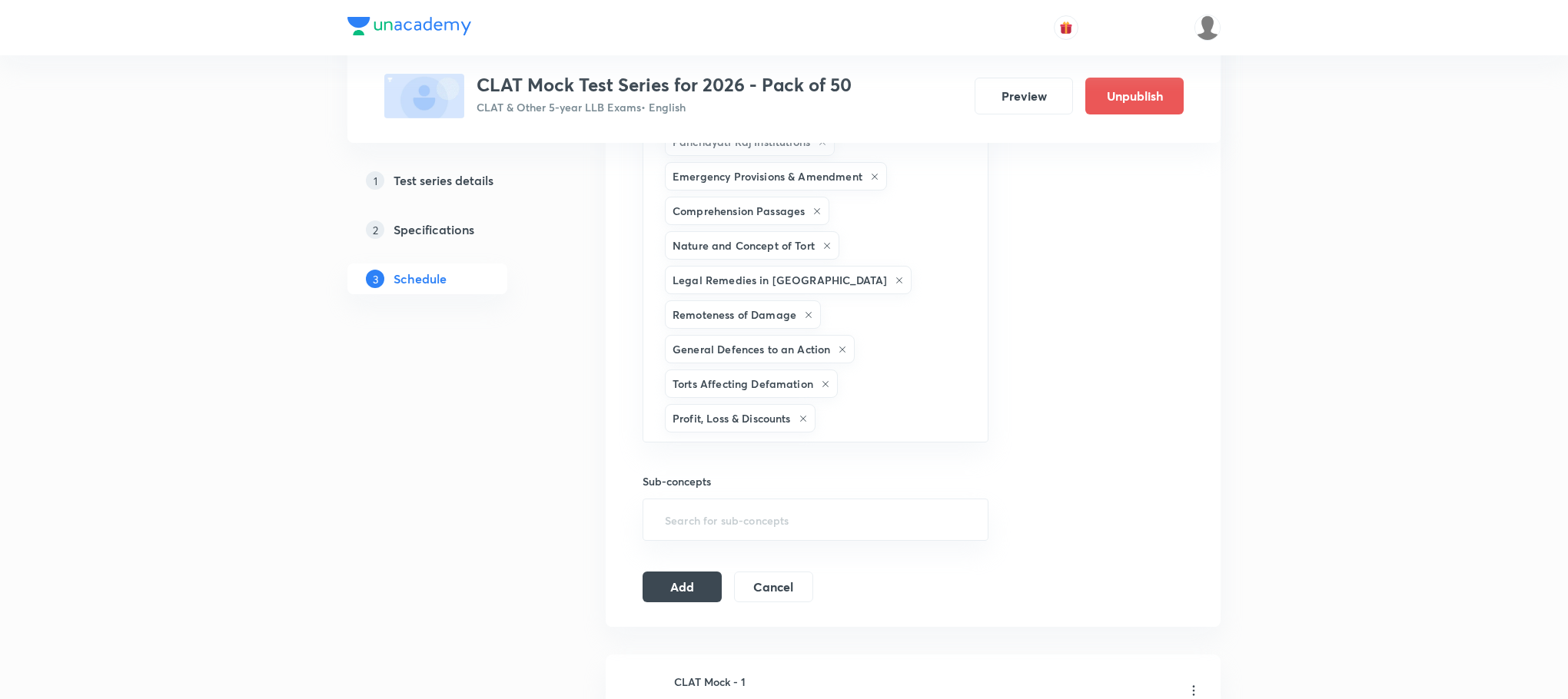
type input "d"
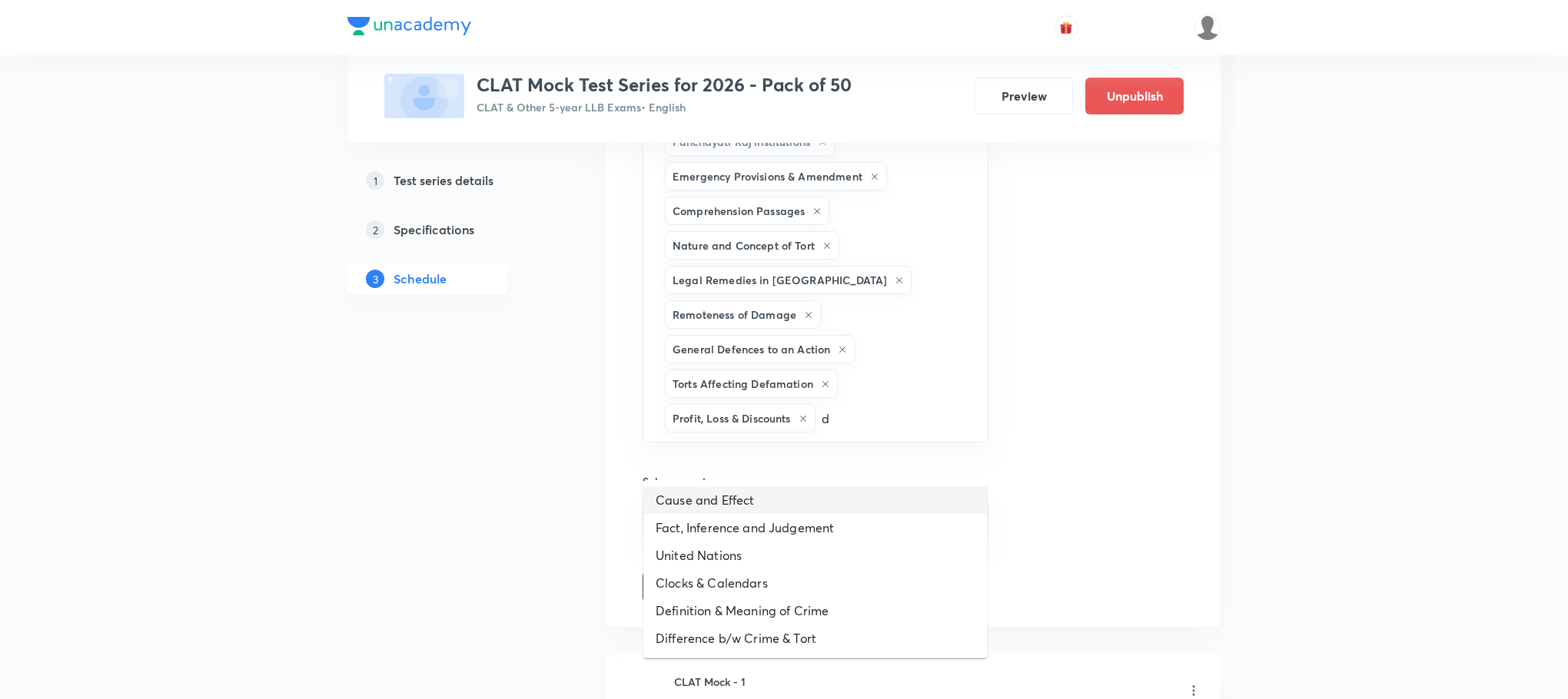
click at [785, 512] on li "Cause and Effect" at bounding box center [815, 500] width 344 height 27
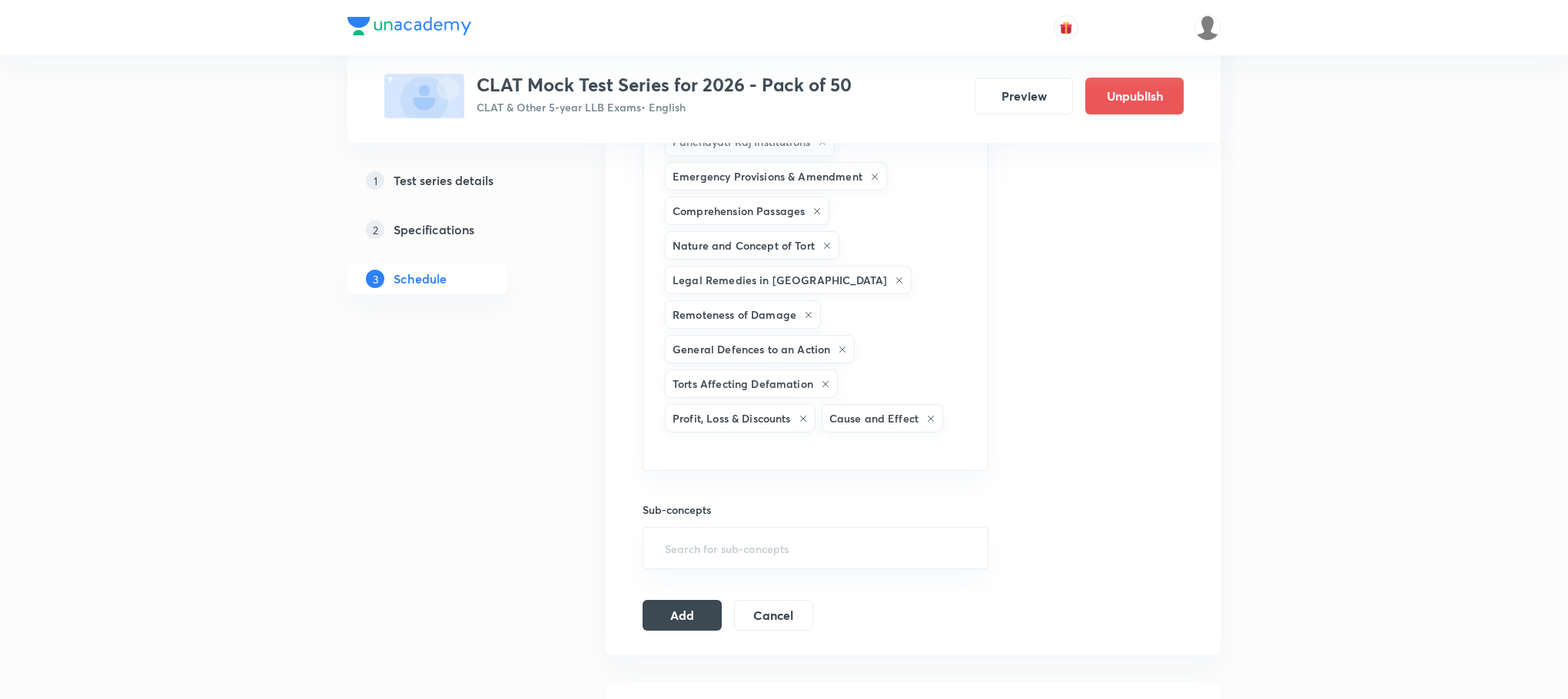
type input "d"
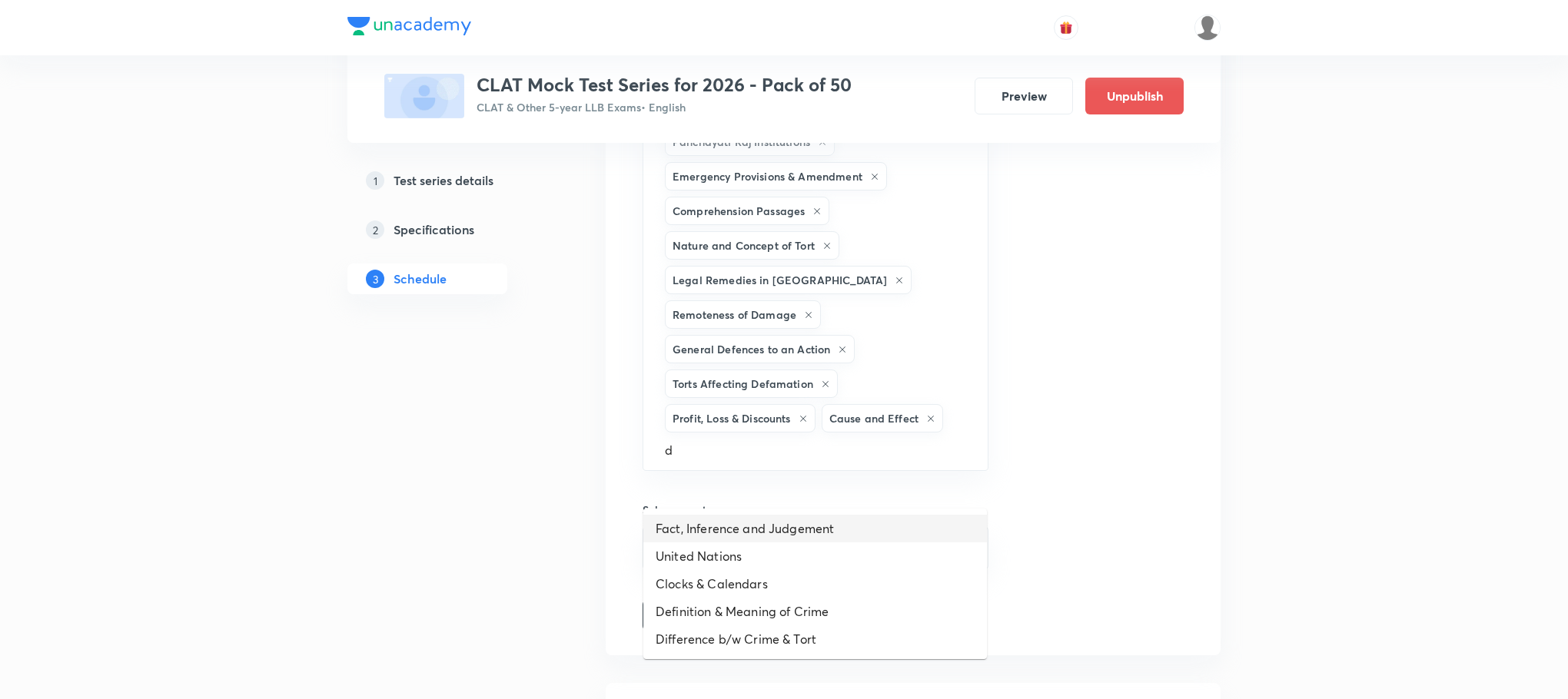
click at [764, 531] on li "Fact, Inference and Judgement" at bounding box center [815, 528] width 344 height 27
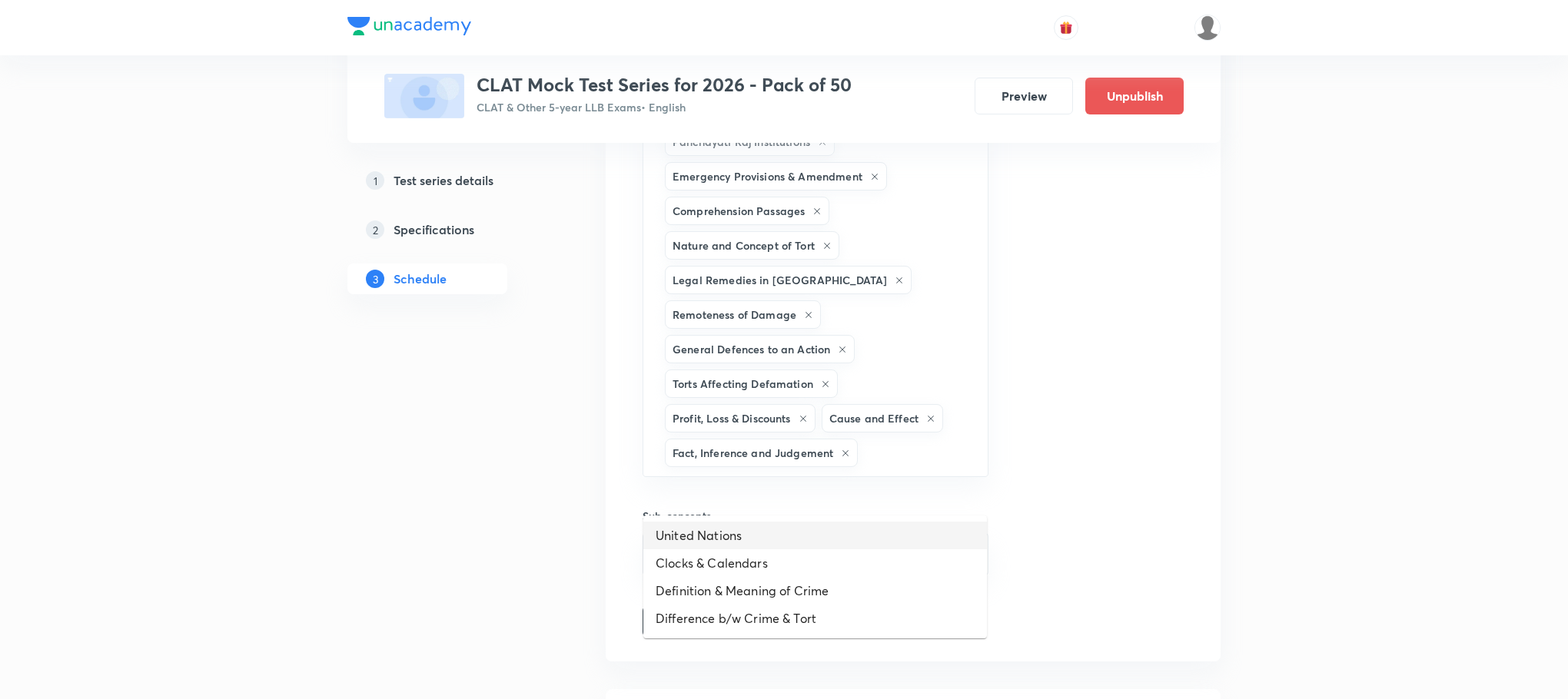
type input "d"
click at [759, 542] on li "United Nations" at bounding box center [815, 535] width 344 height 27
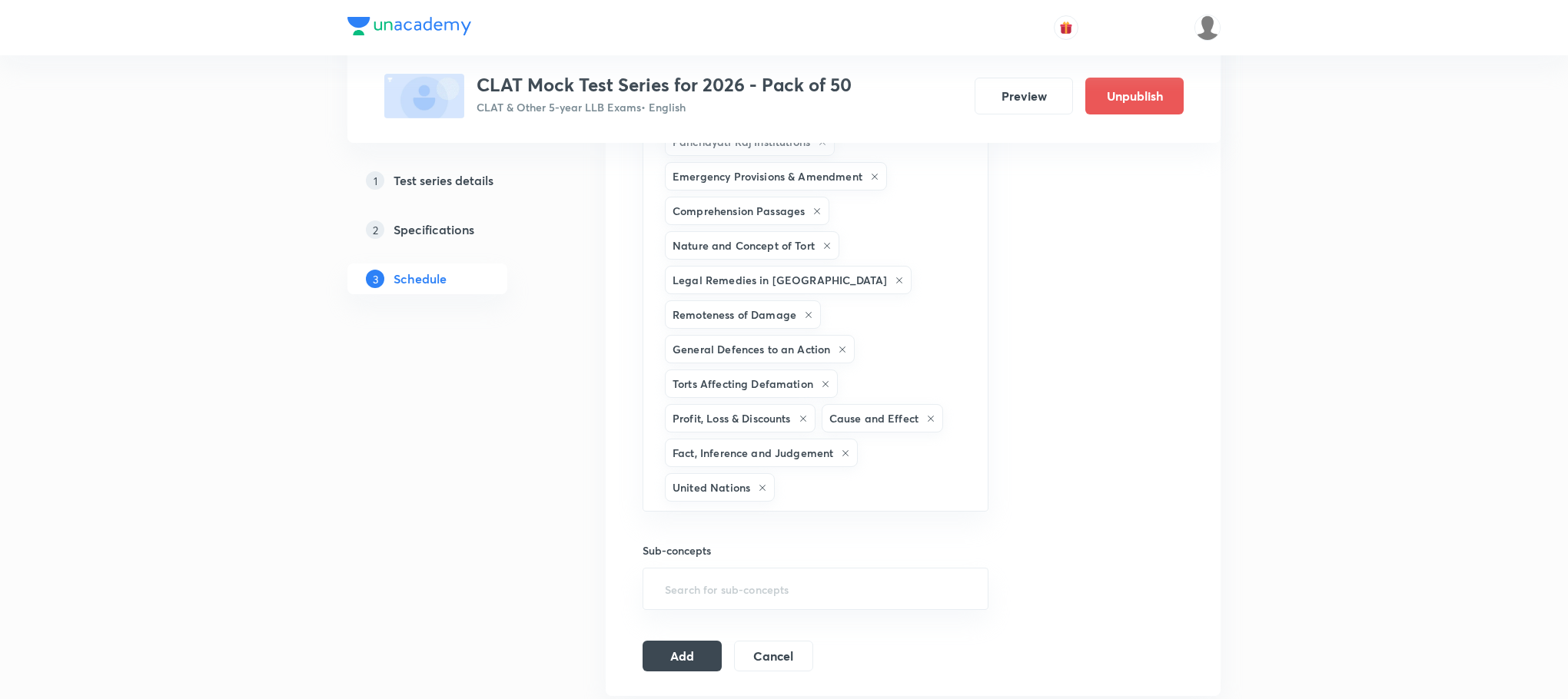
type input "d"
click at [750, 574] on li "Clocks & Calendars" at bounding box center [815, 571] width 344 height 27
type input "d"
click at [745, 578] on li "Definition & Meaning of Crime" at bounding box center [815, 571] width 344 height 27
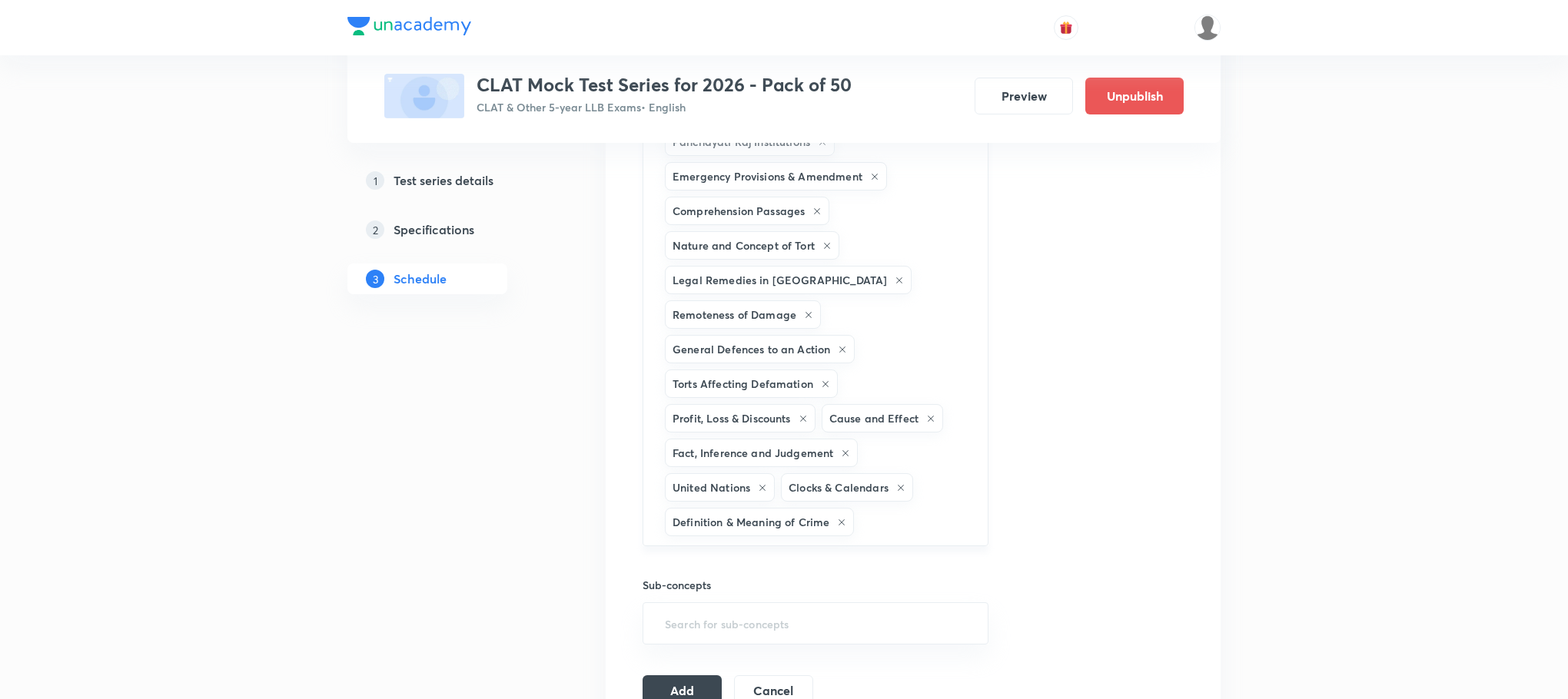
type input "d"
click at [729, 602] on li "Difference b/w Crime & Tort" at bounding box center [815, 606] width 344 height 27
type input "e"
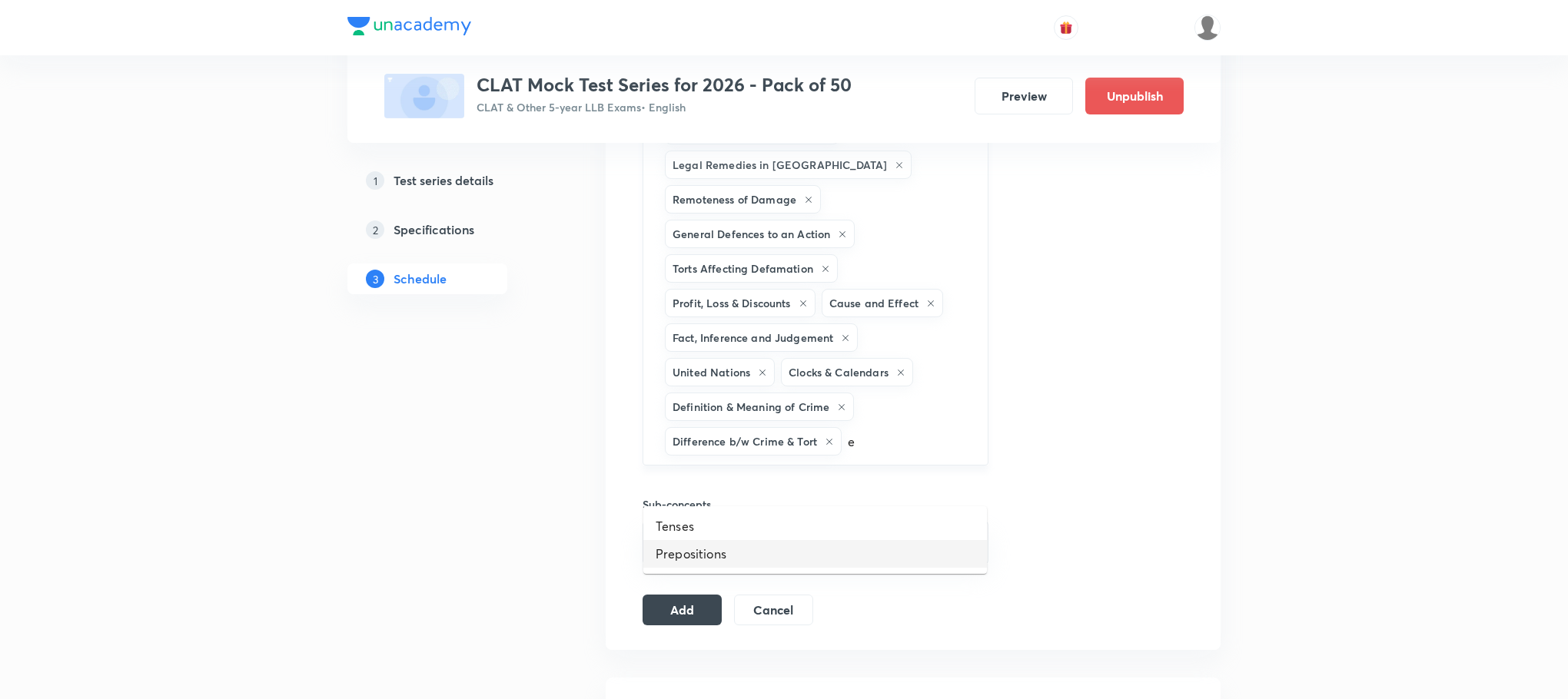
scroll to position [2075, 0]
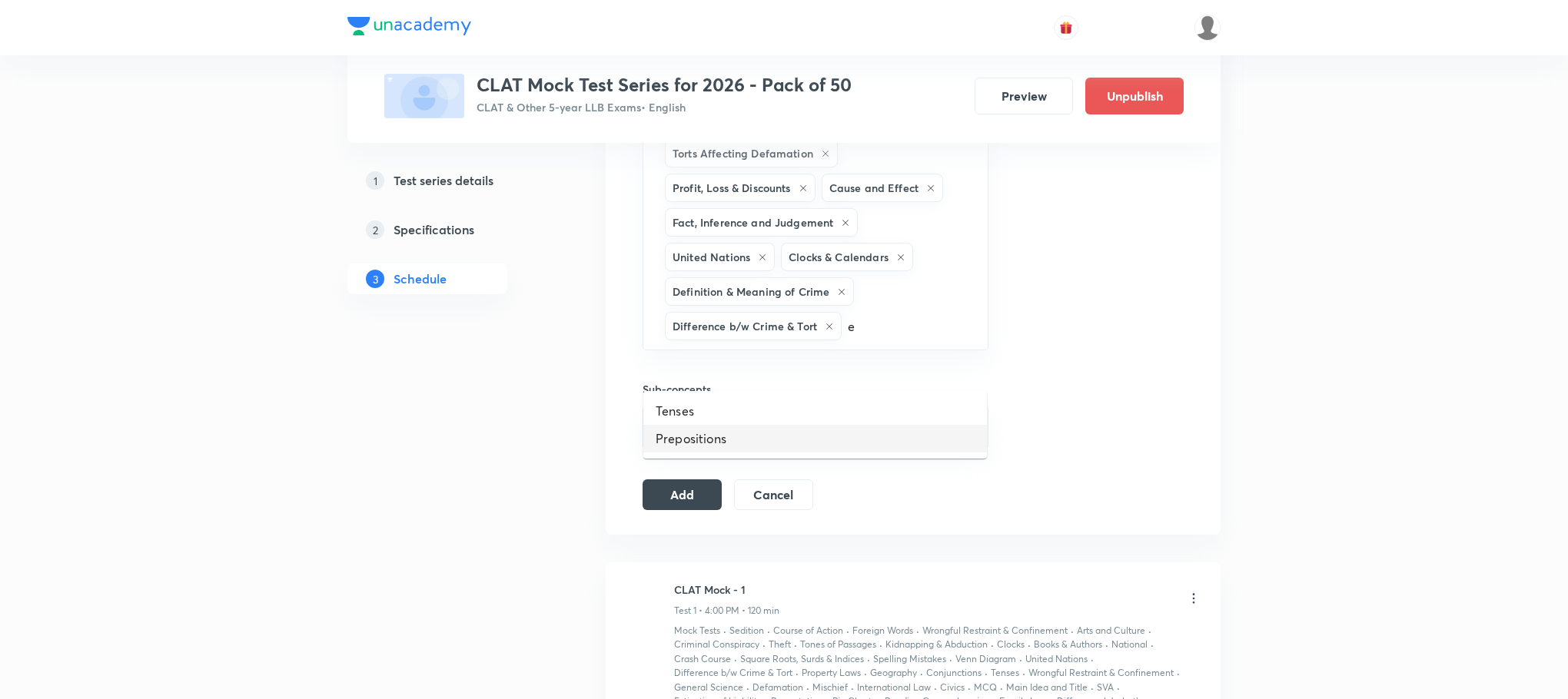
click at [720, 443] on li "Prepositions" at bounding box center [815, 439] width 344 height 27
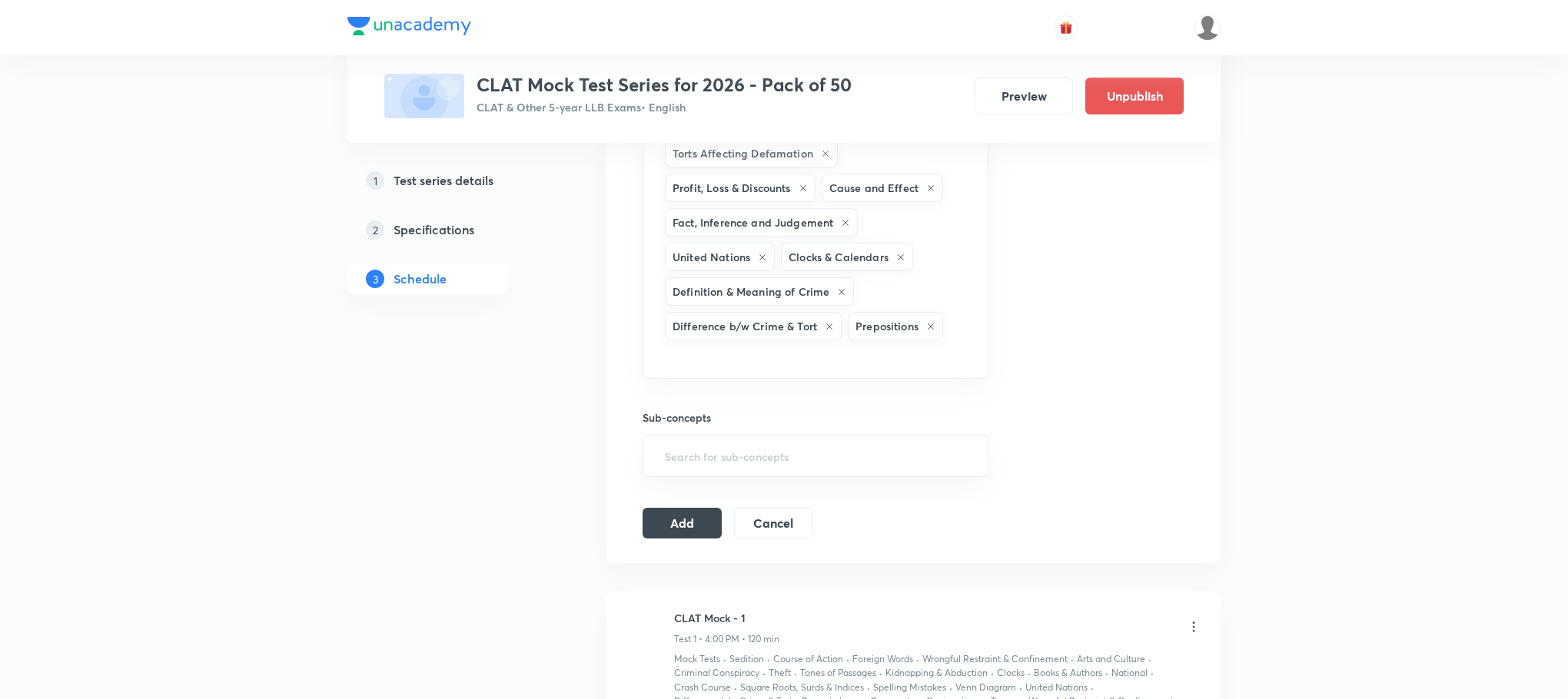
type input "e"
click at [720, 443] on li "Tenses" at bounding box center [815, 439] width 344 height 27
type input "f"
type input "g"
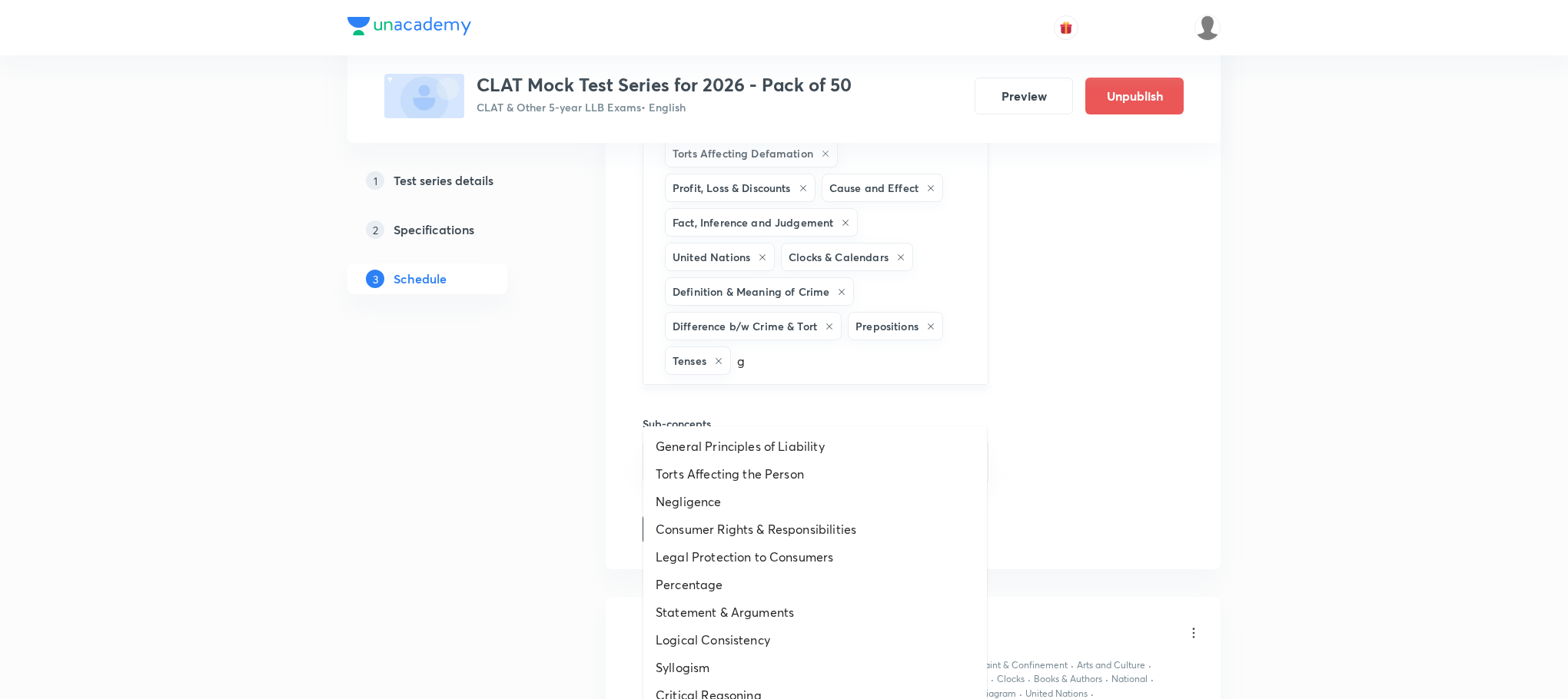
scroll to position [2190, 0]
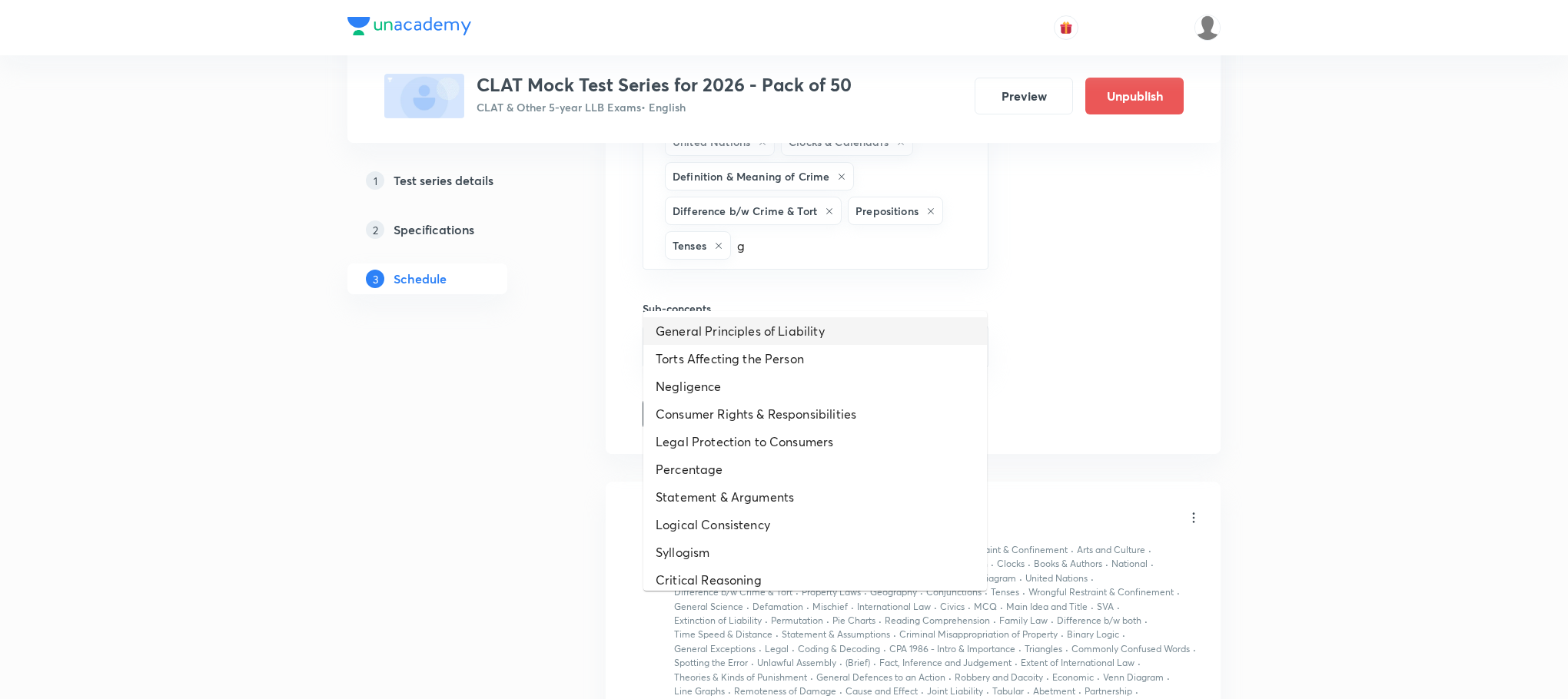
click at [740, 337] on li "General Principles of Liability" at bounding box center [815, 330] width 344 height 27
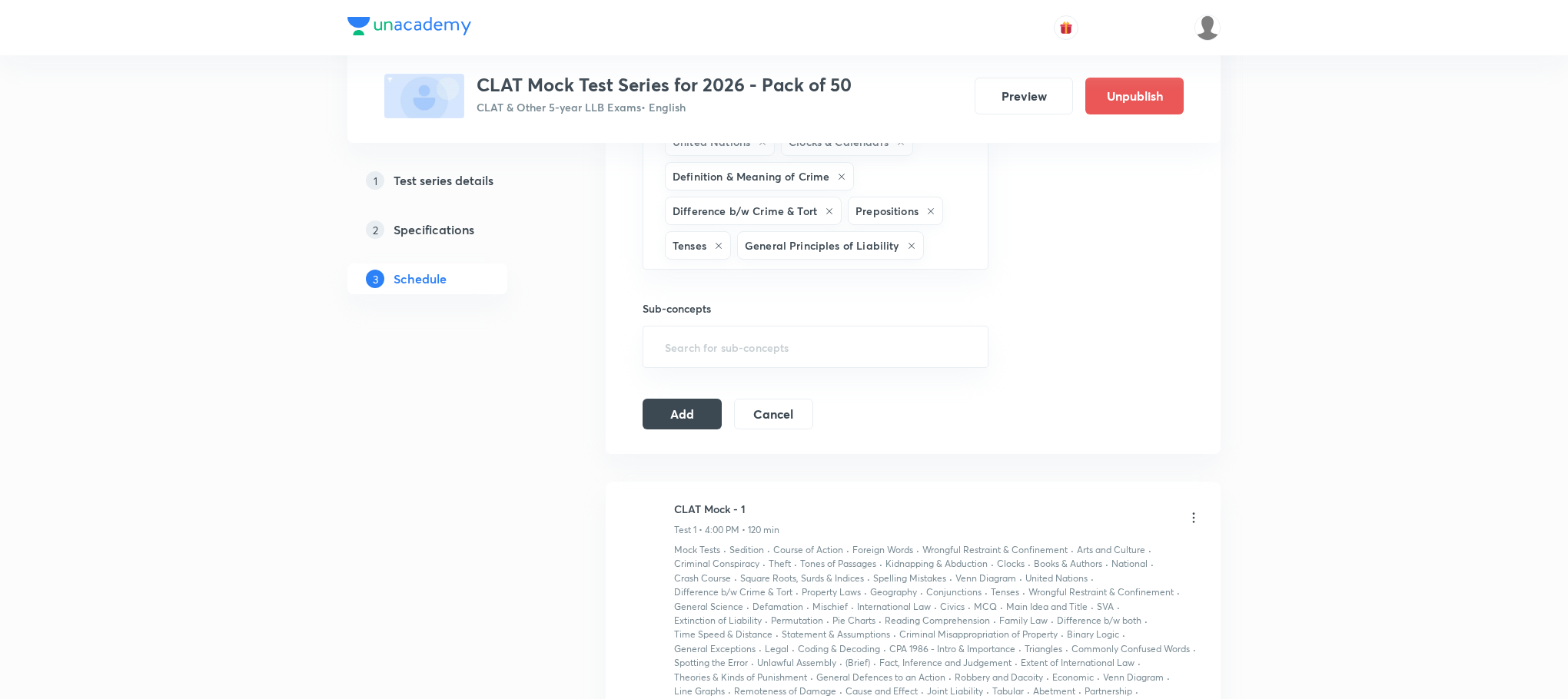
type input "g"
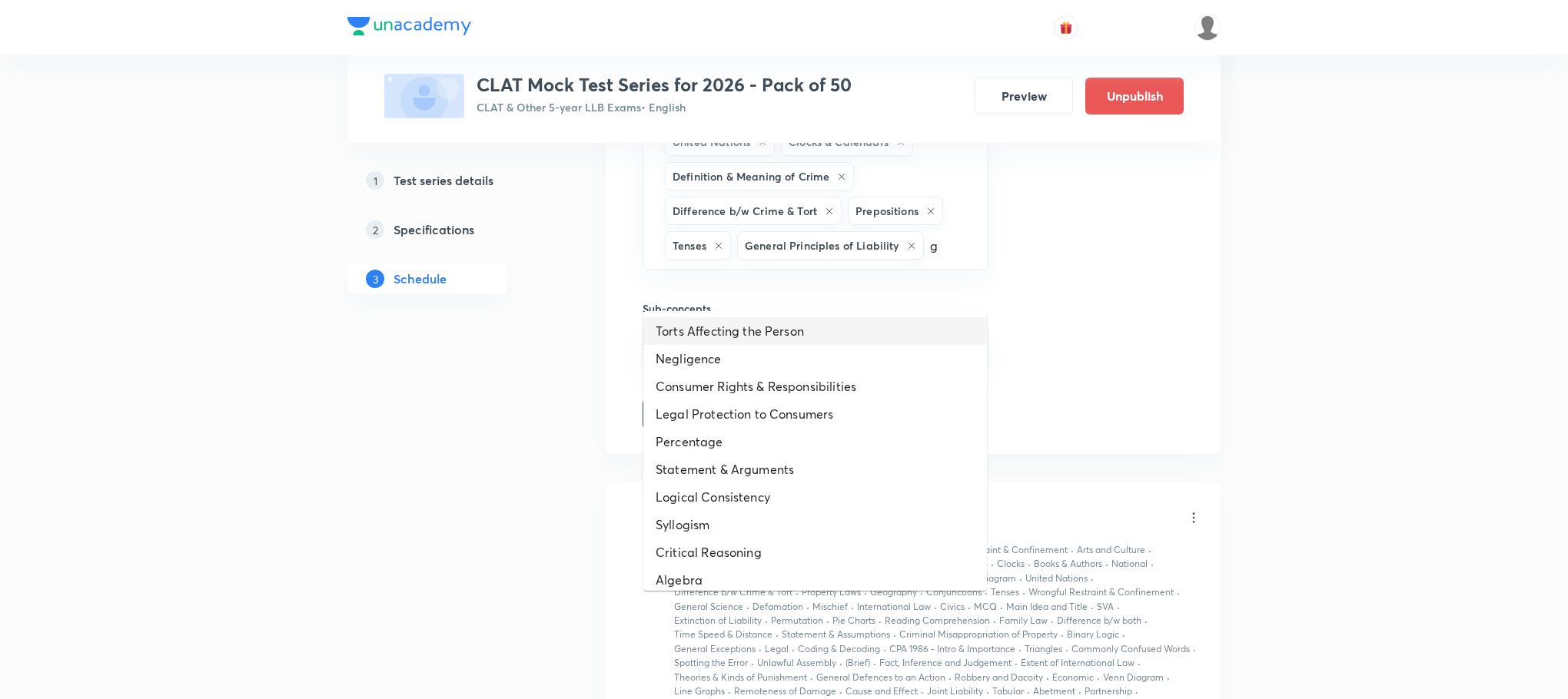
click at [740, 337] on li "Torts Affecting the Person" at bounding box center [815, 330] width 344 height 27
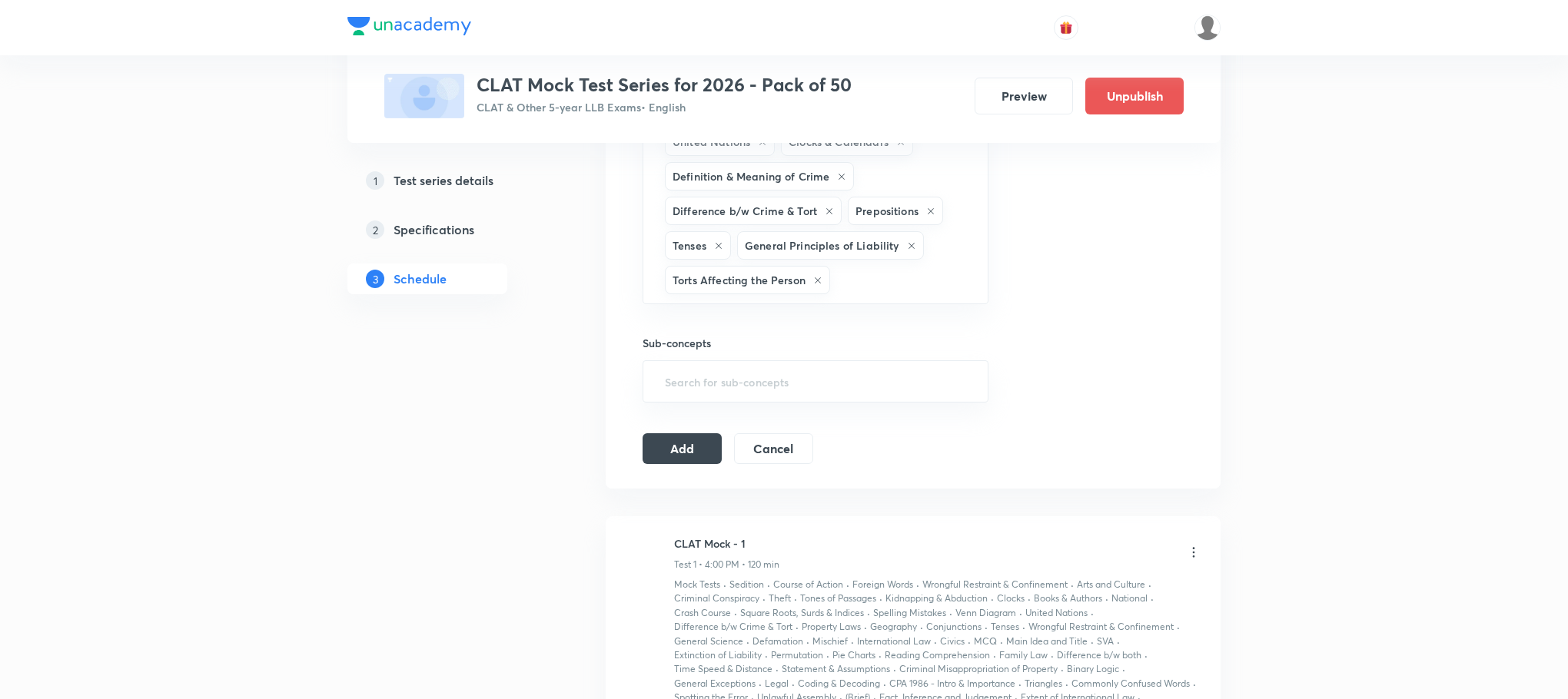
type input "g"
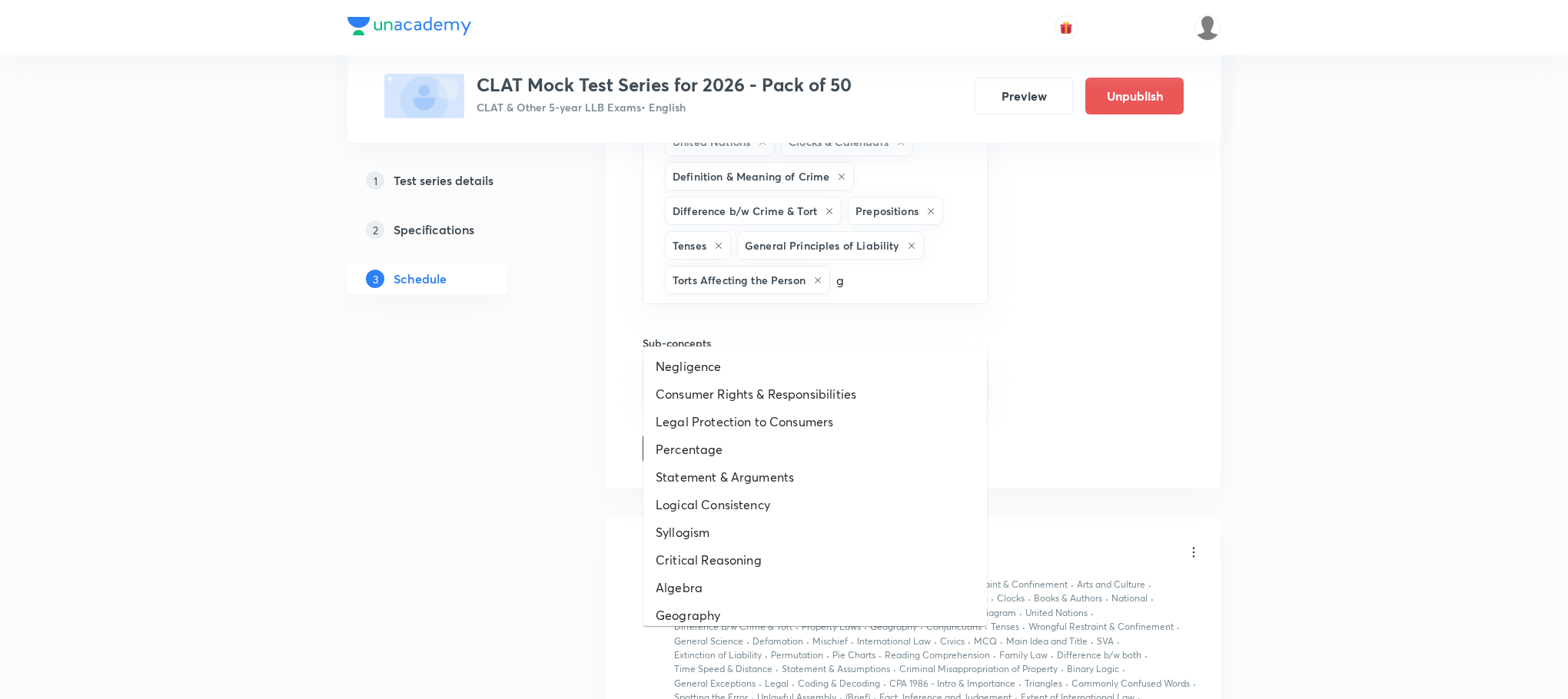
click at [731, 350] on ul "Negligence Consumer Rights & Responsibilities Legal Protection to Consumers Per…" at bounding box center [815, 487] width 344 height 280
click at [729, 353] on li "Negligence" at bounding box center [815, 366] width 344 height 27
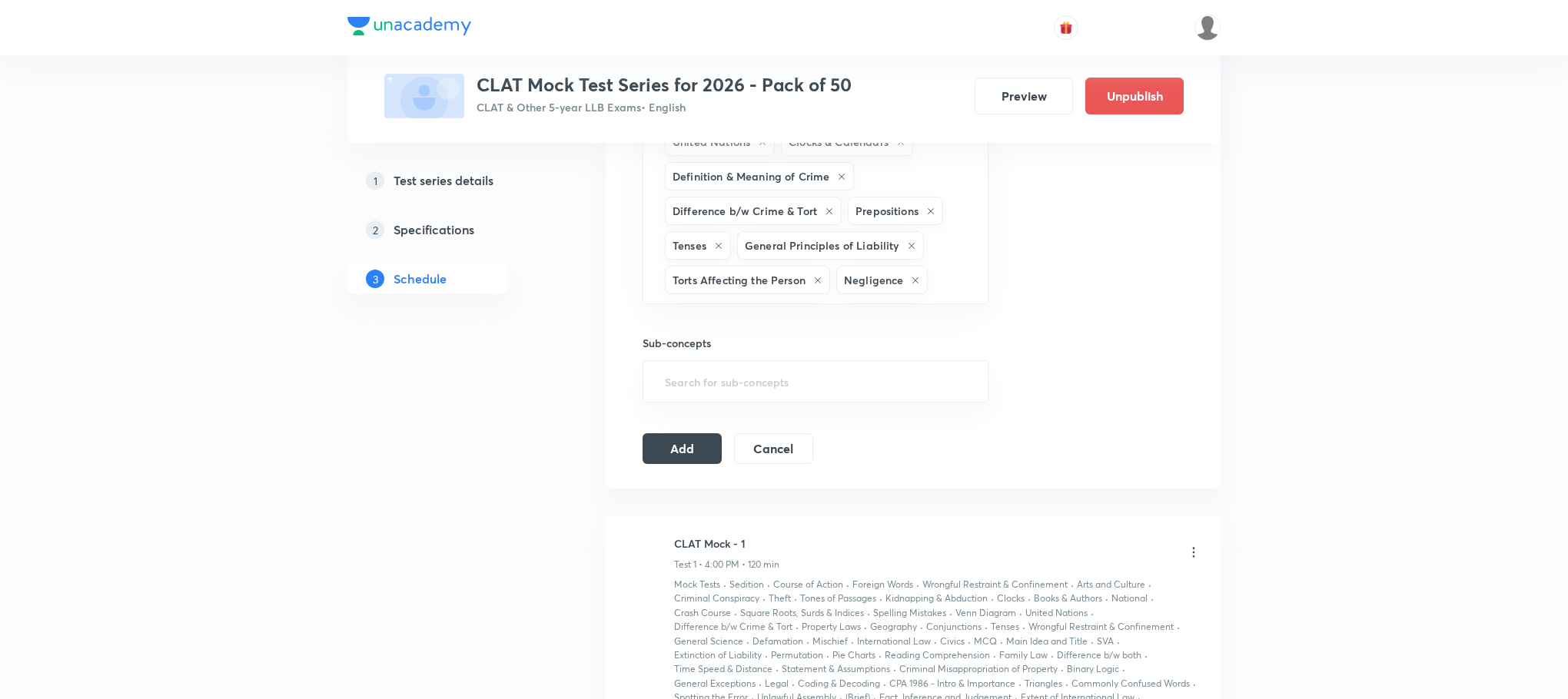
type input "g"
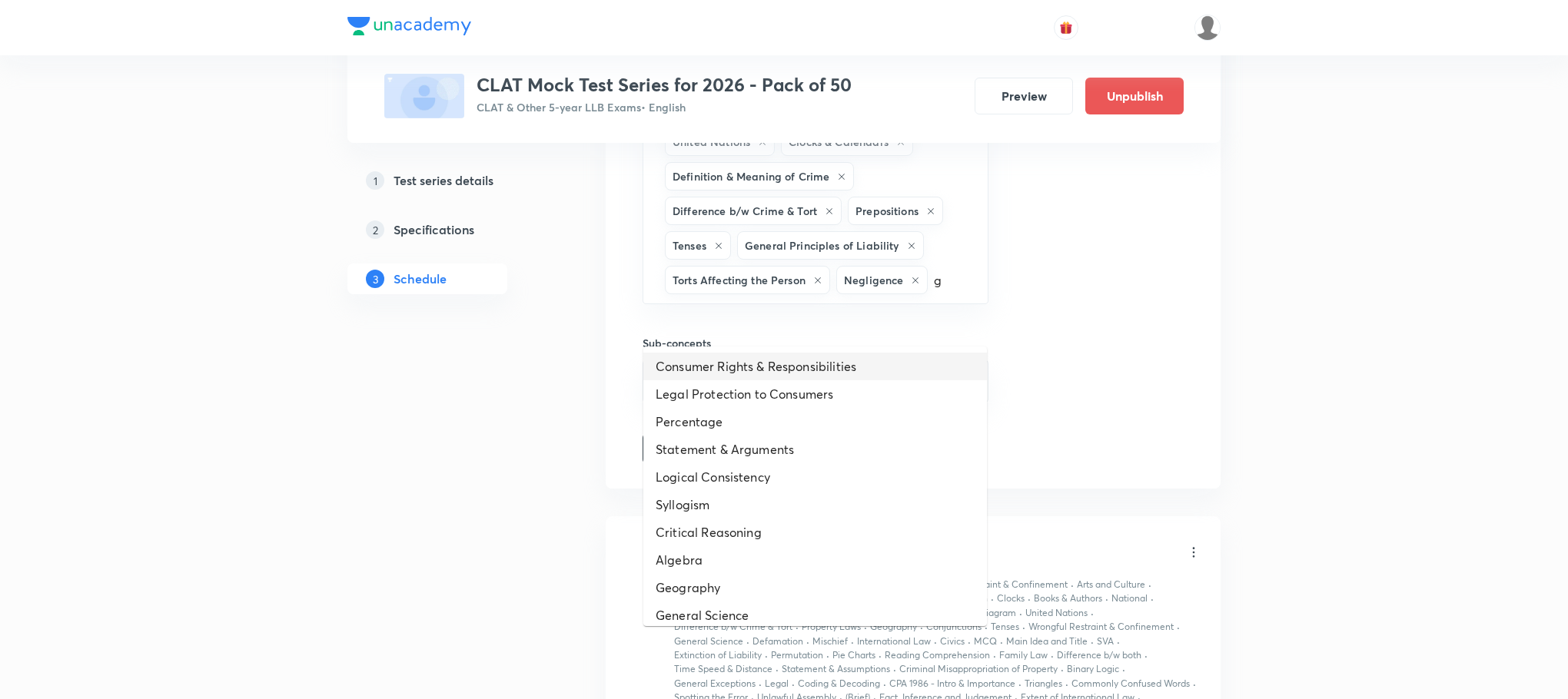
click at [709, 369] on li "Consumer Rights & Responsibilities" at bounding box center [815, 366] width 344 height 27
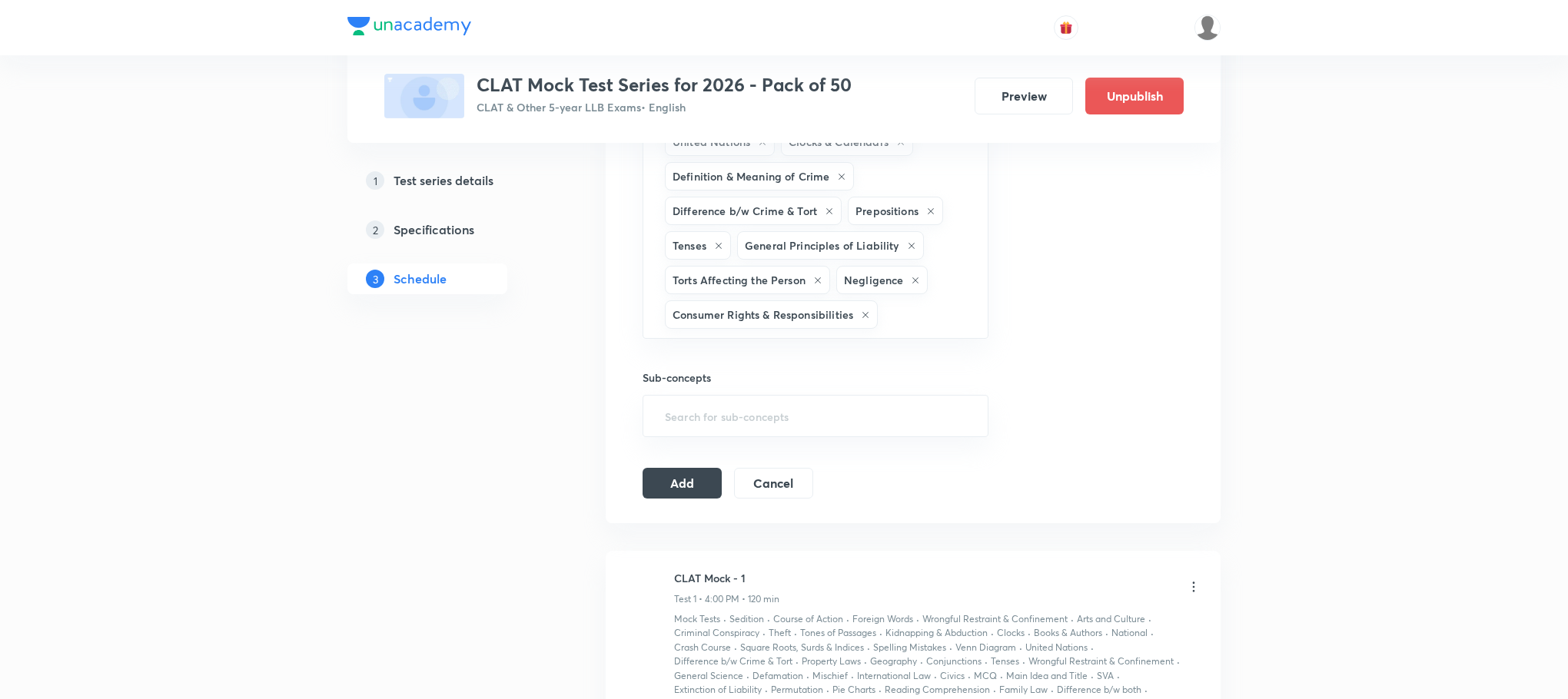
type input "g"
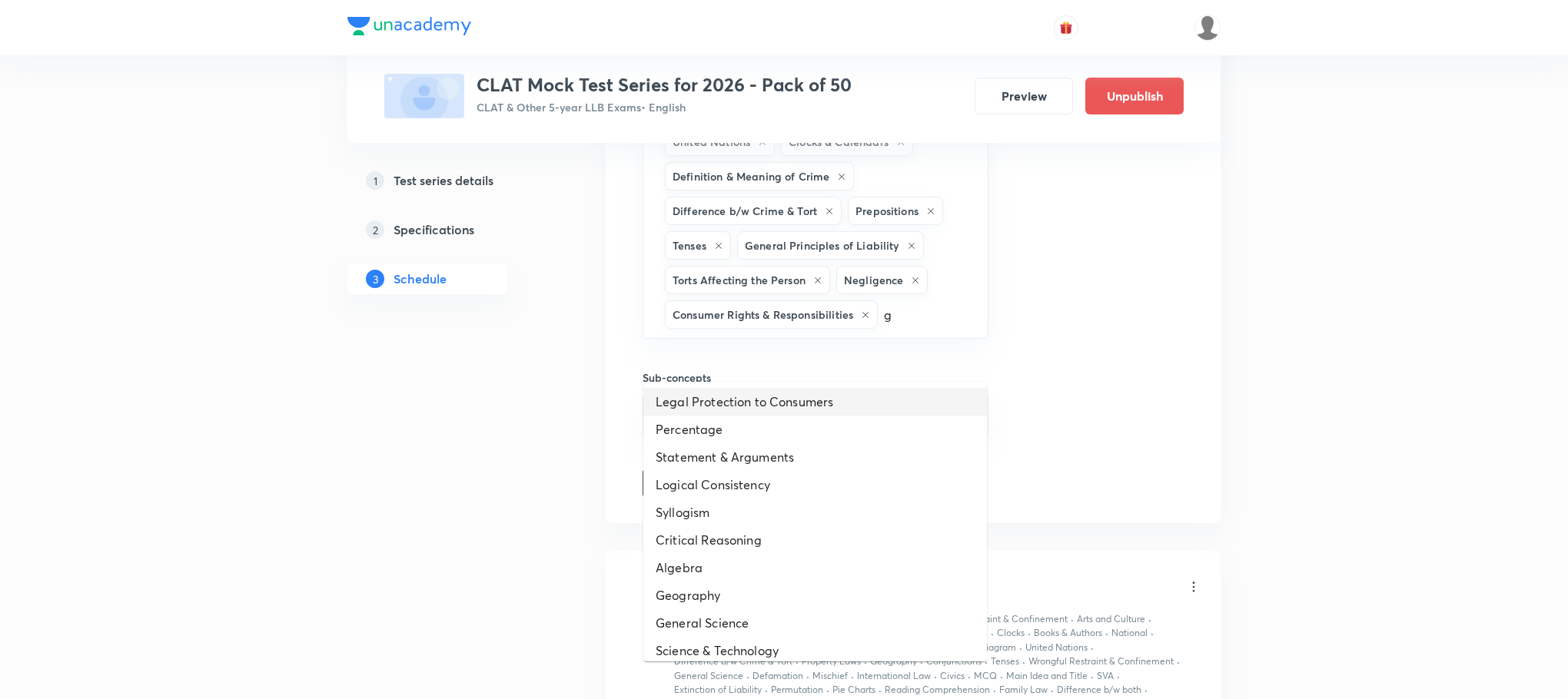
click at [697, 406] on li "Legal Protection to Consumers" at bounding box center [815, 401] width 344 height 27
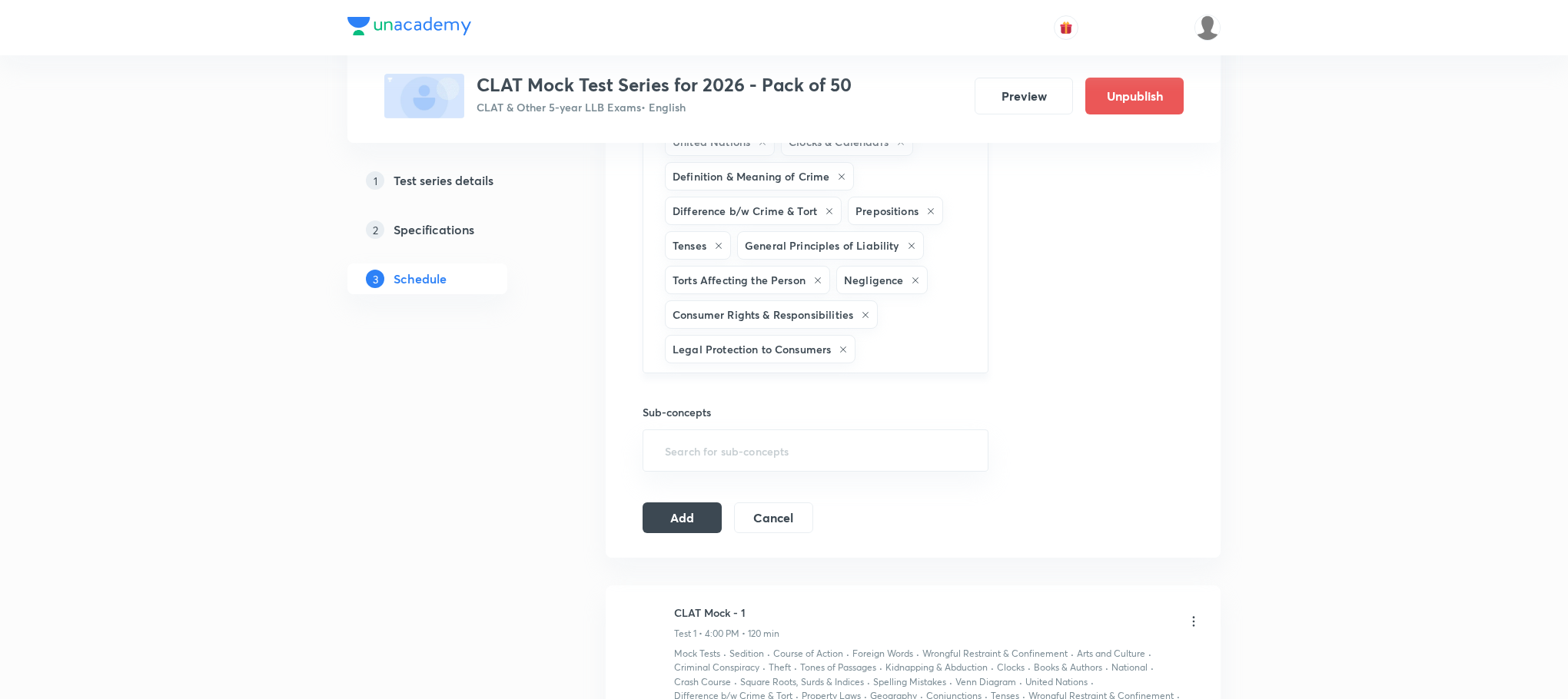
type input "g"
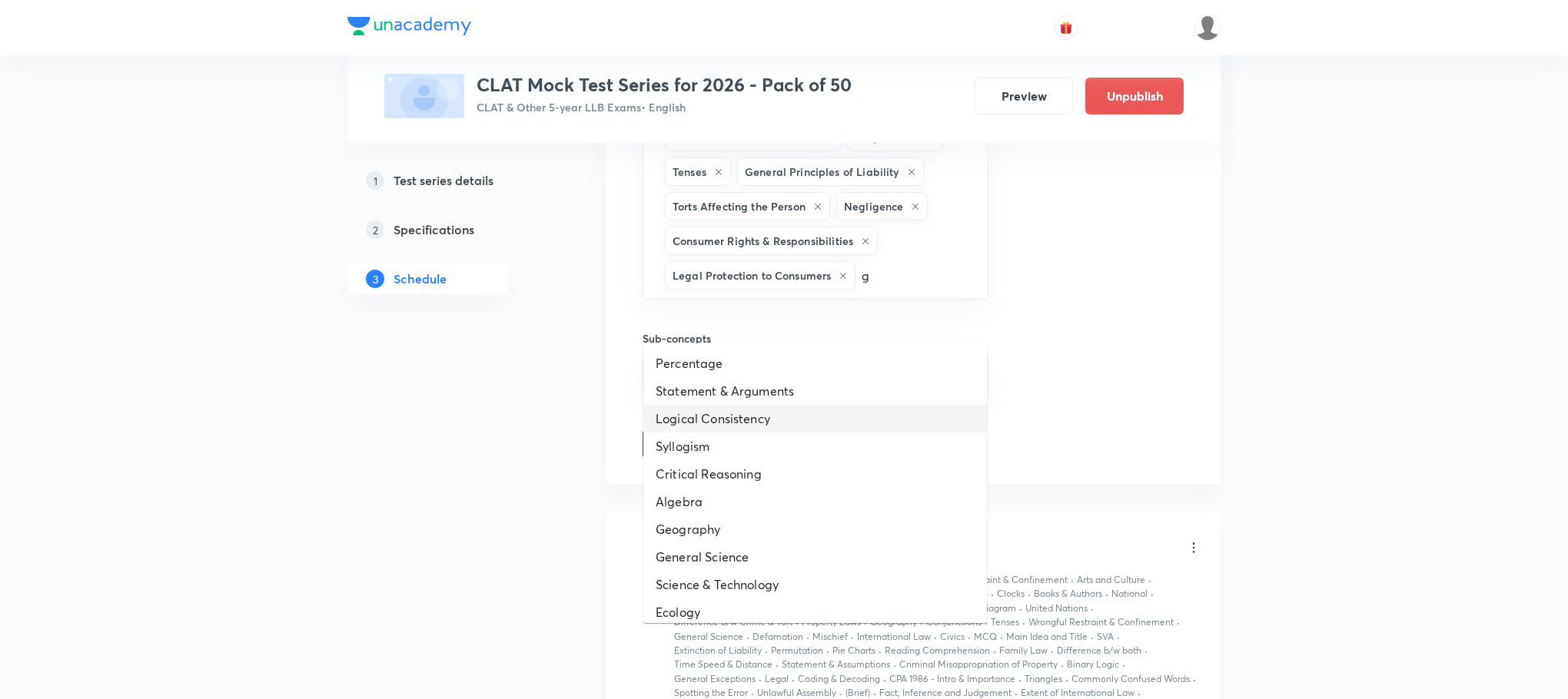
scroll to position [2306, 0]
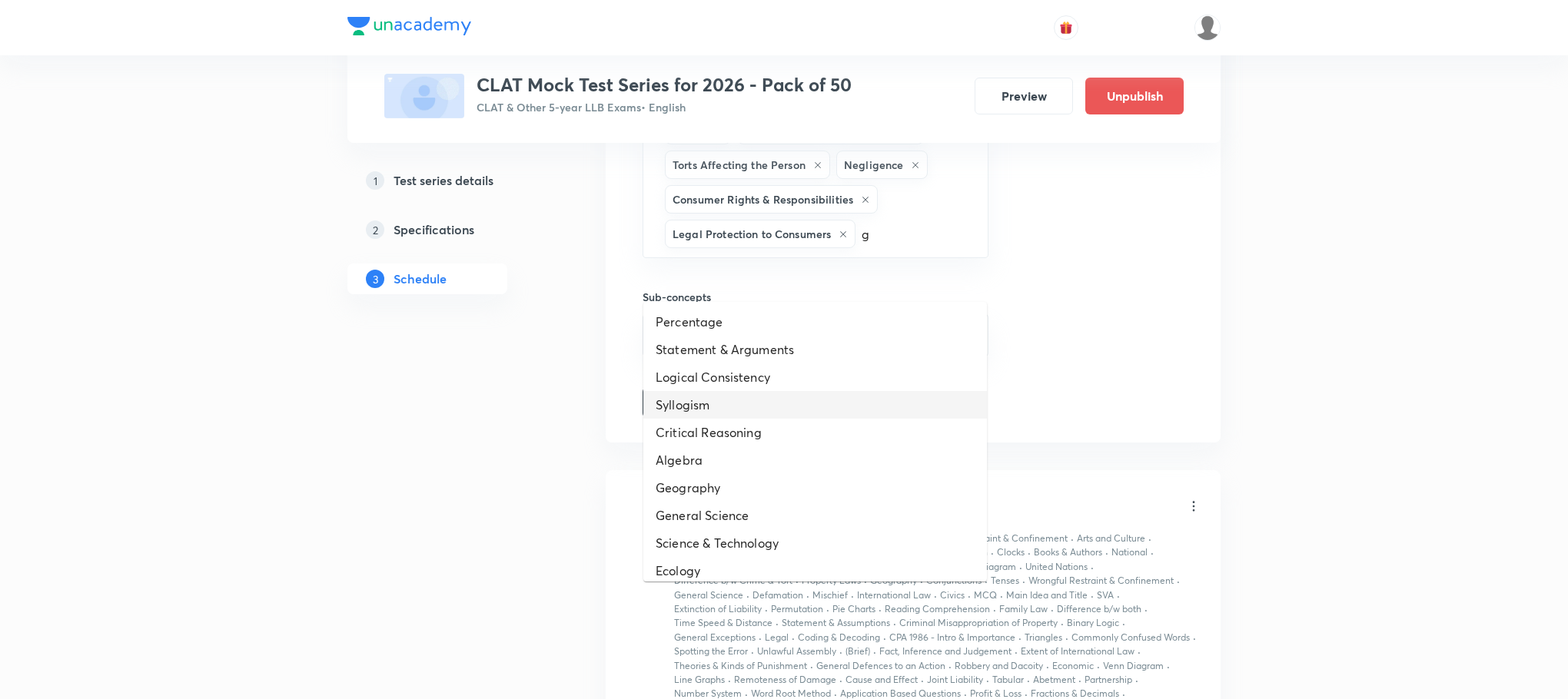
click at [720, 416] on li "Syllogism" at bounding box center [815, 404] width 344 height 27
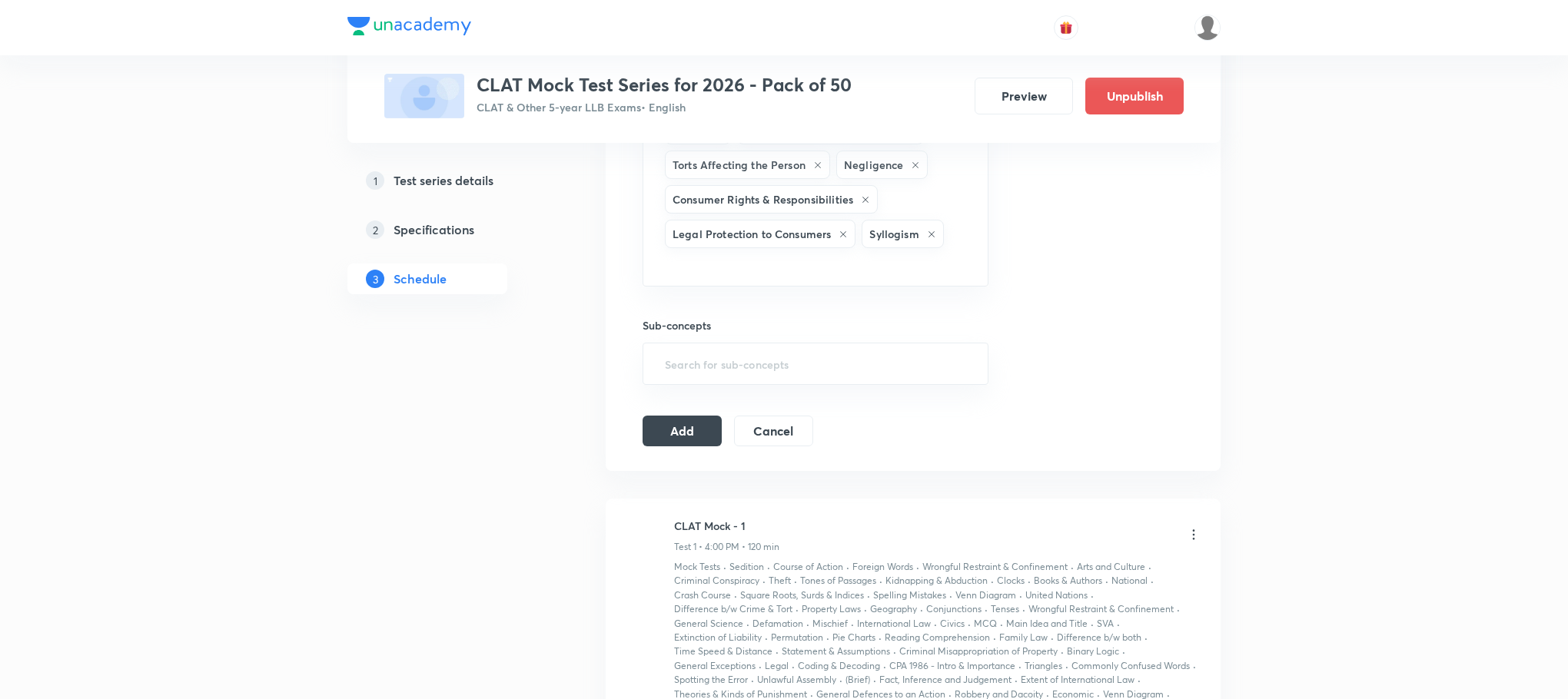
type input "g"
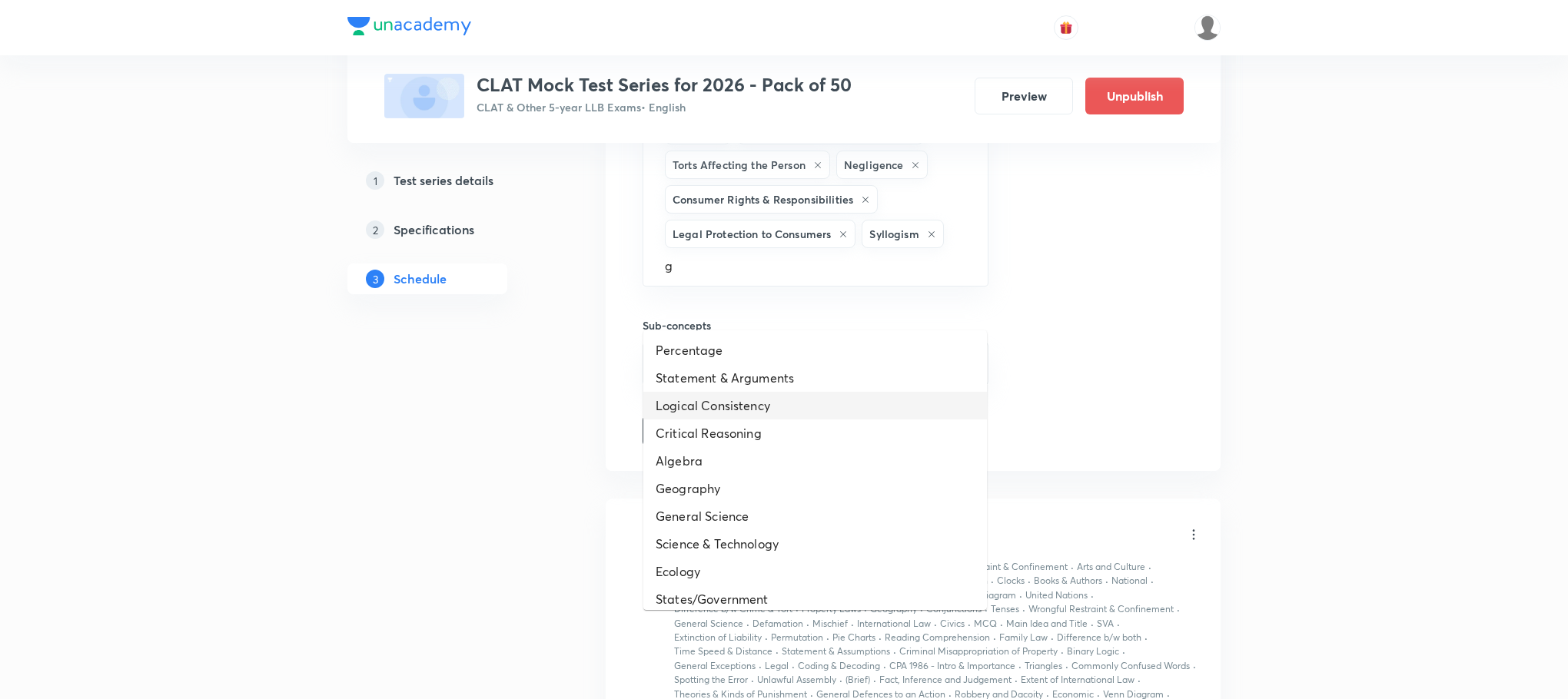
click at [720, 416] on li "Logical Consistency" at bounding box center [815, 405] width 344 height 27
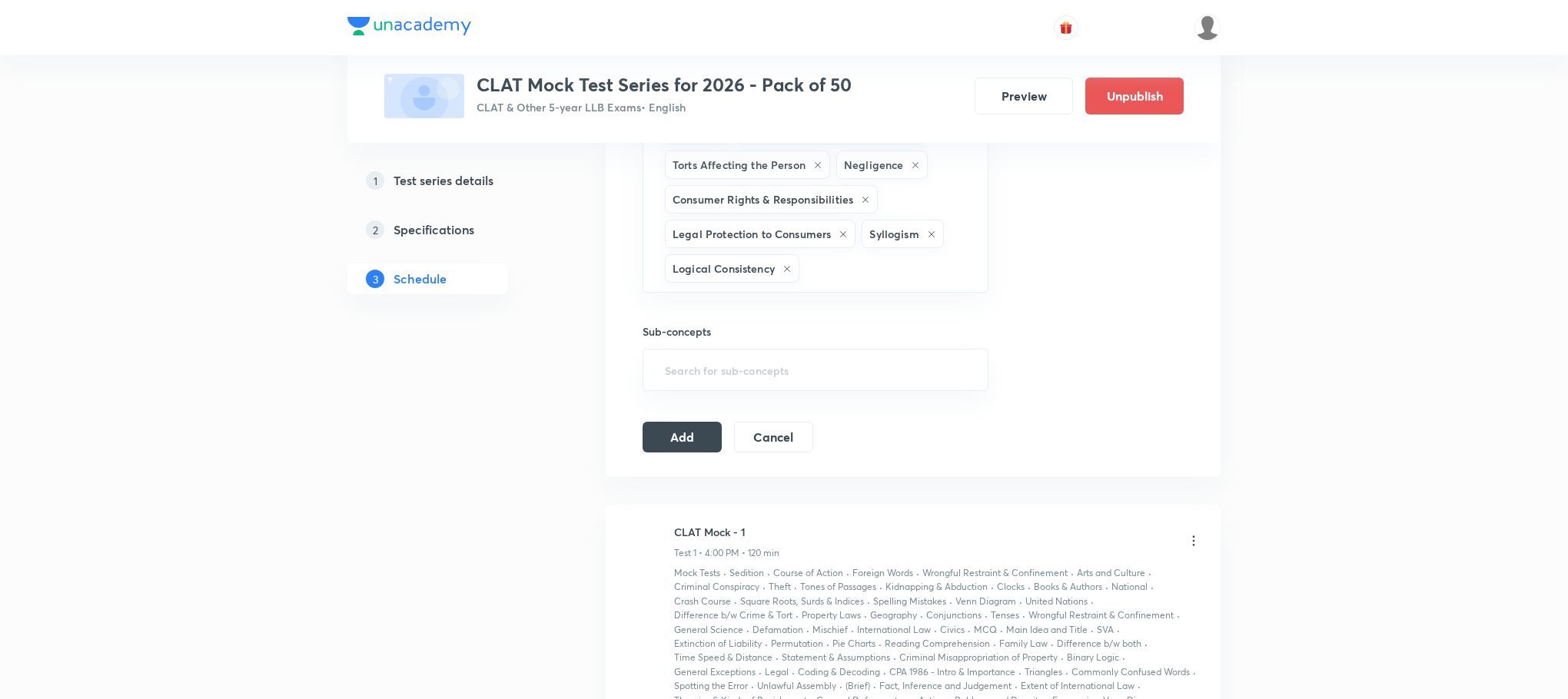
type input "g"
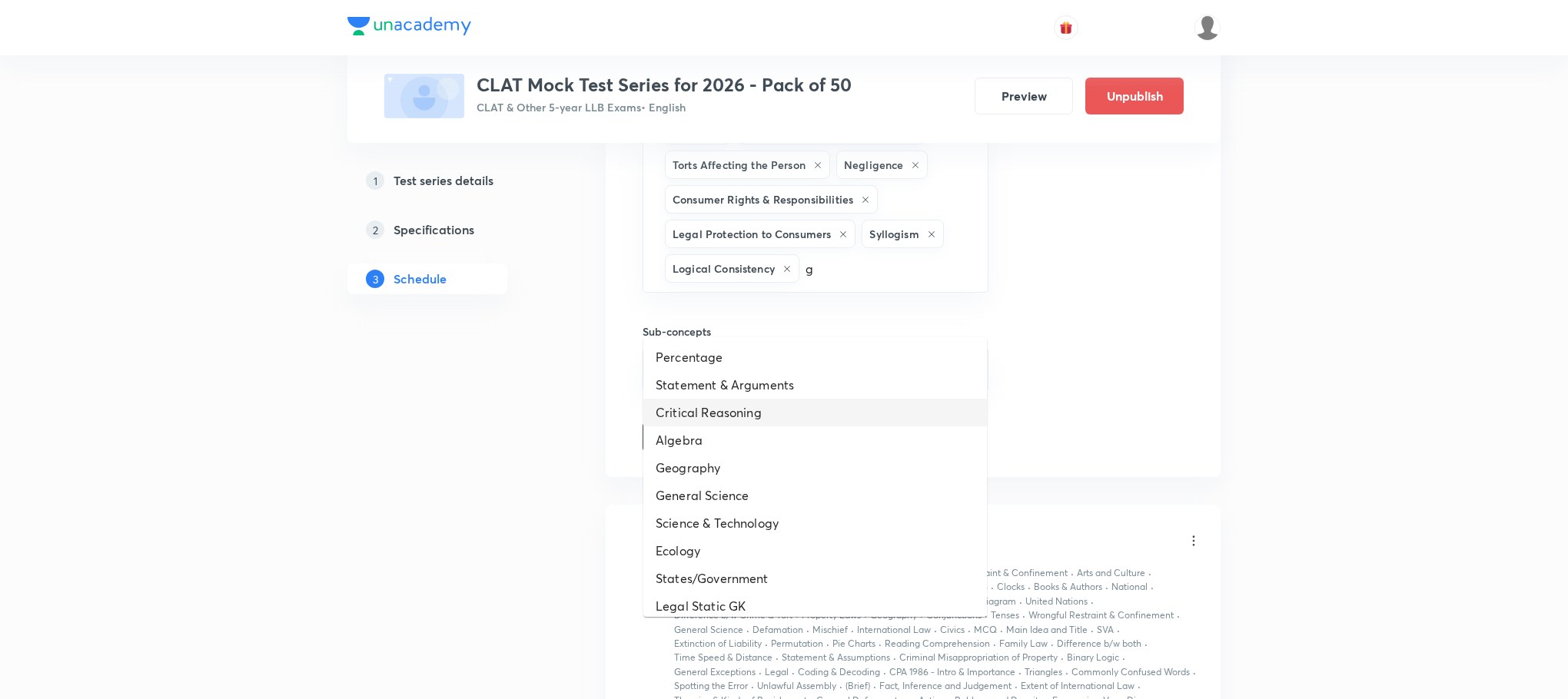
click at [720, 416] on li "Critical Reasoning" at bounding box center [815, 412] width 344 height 27
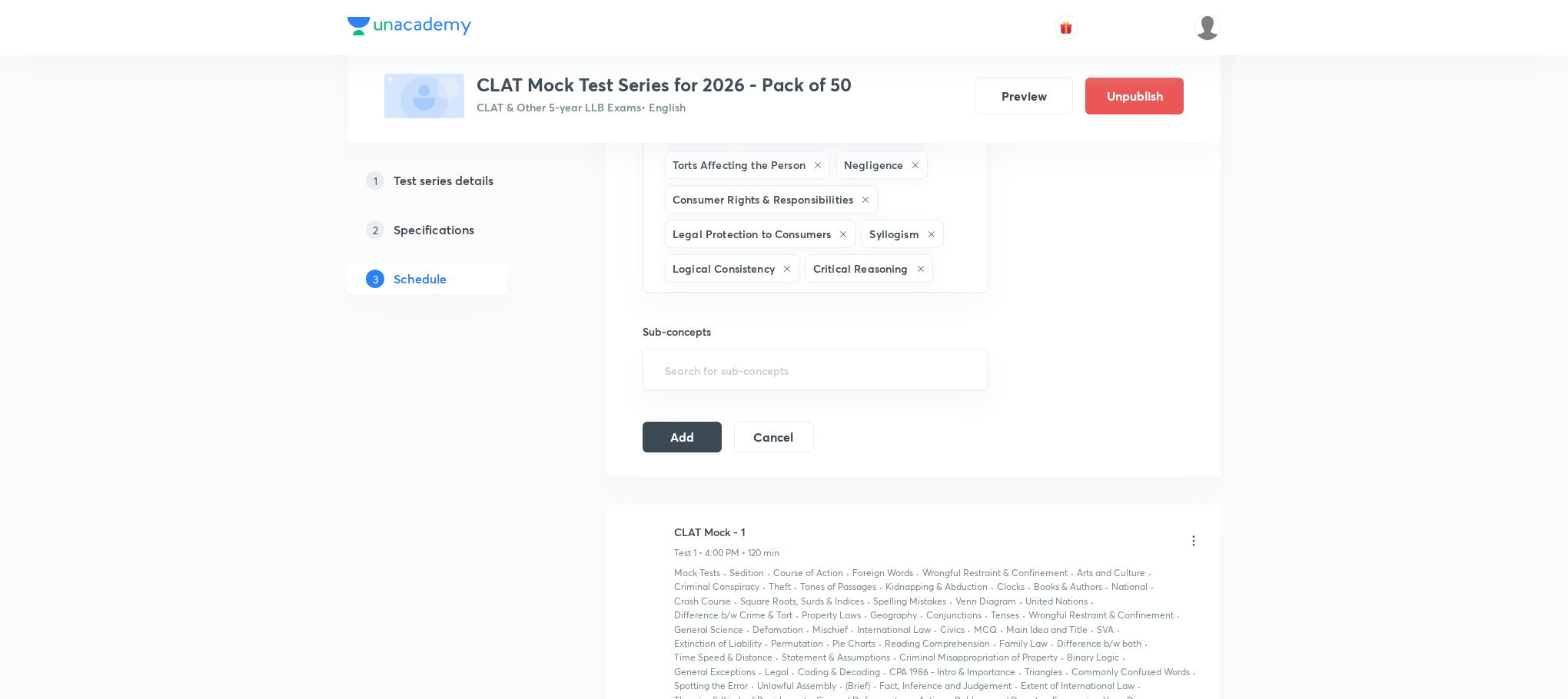
type input "g"
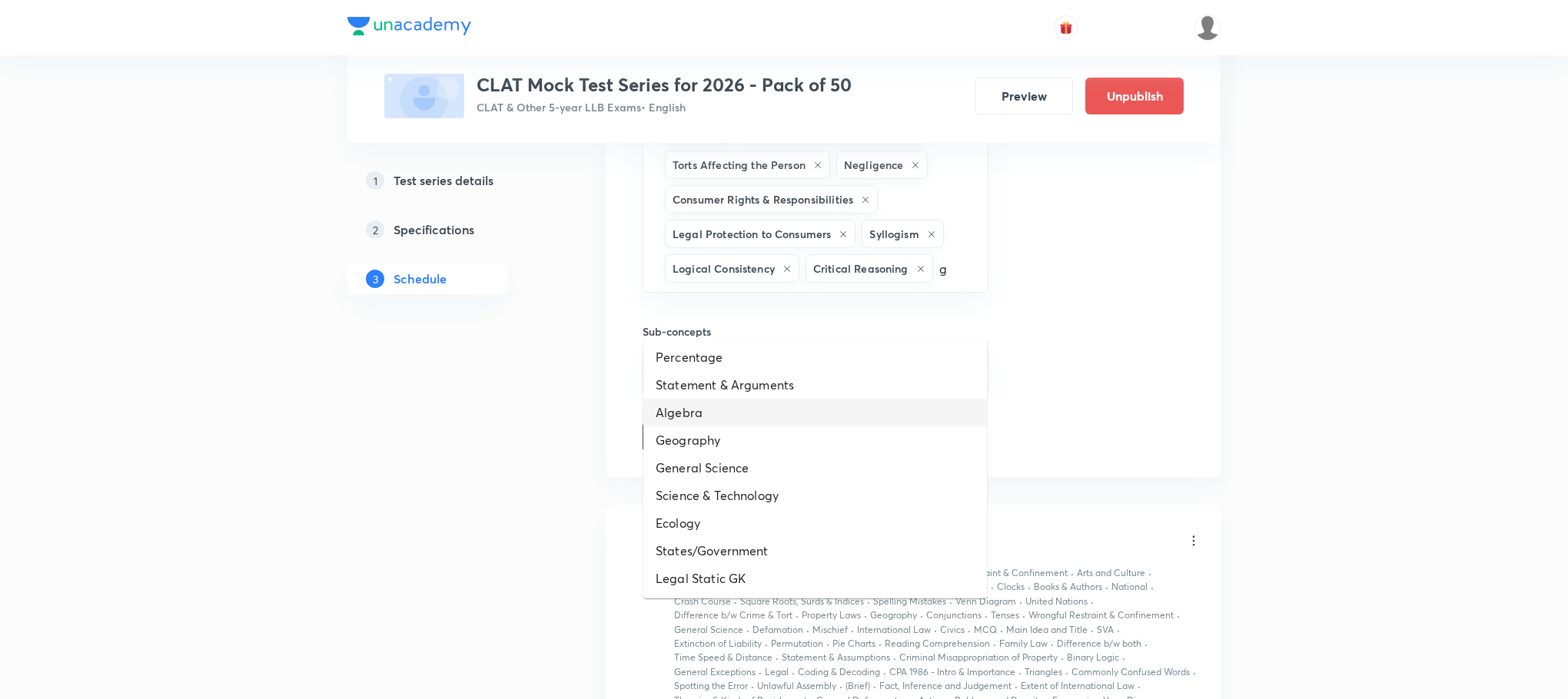
click at [720, 416] on li "Algebra" at bounding box center [815, 412] width 344 height 27
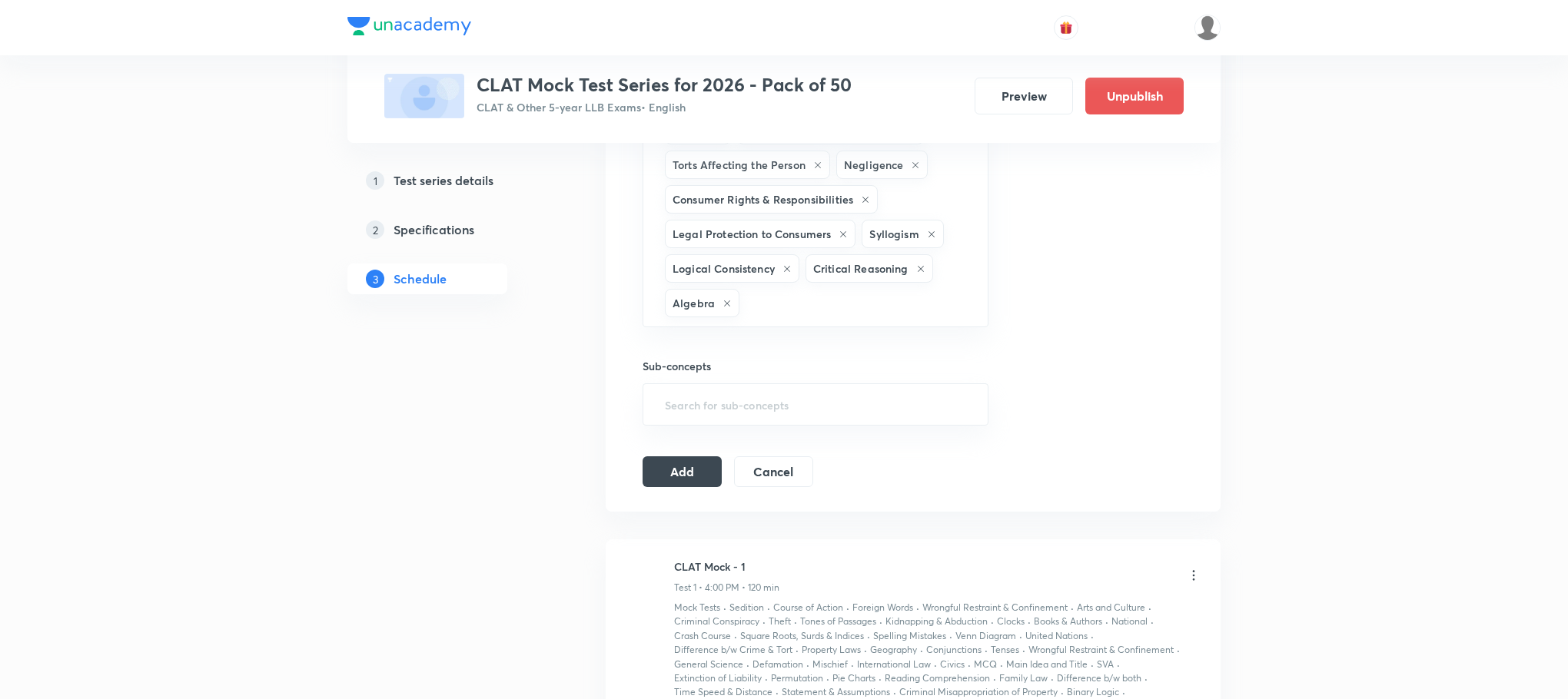
type input "g"
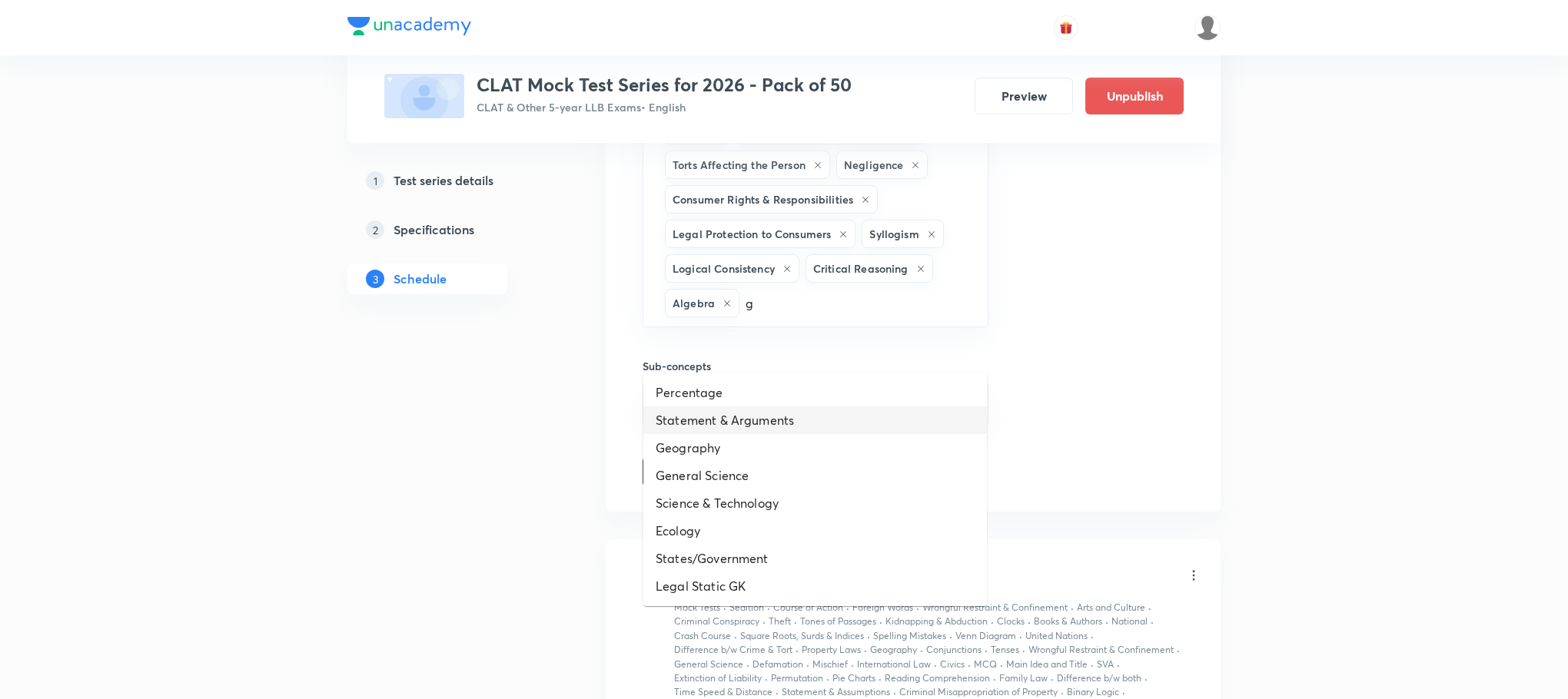
click at [720, 416] on li "Statement & Arguments" at bounding box center [815, 420] width 344 height 27
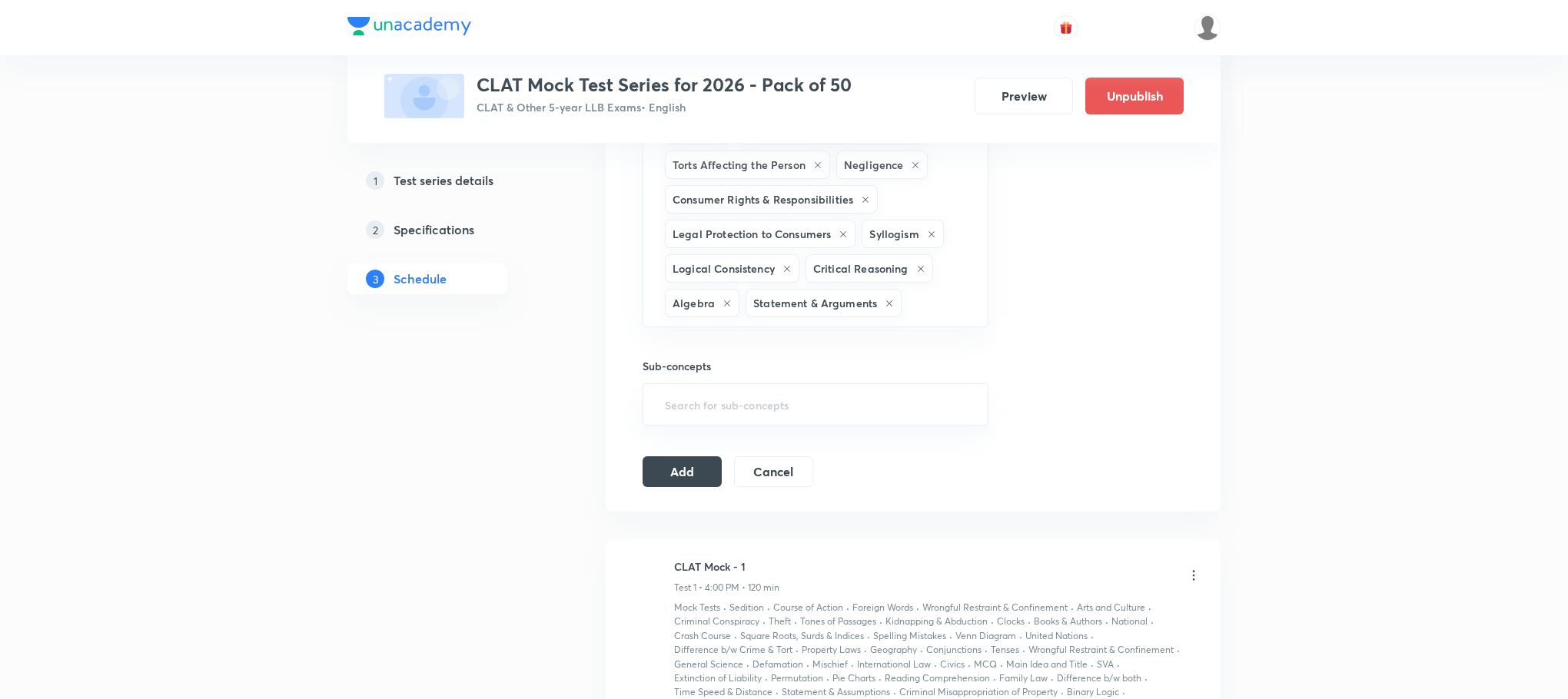
type input "g"
click at [701, 415] on li "Geography" at bounding box center [815, 420] width 344 height 27
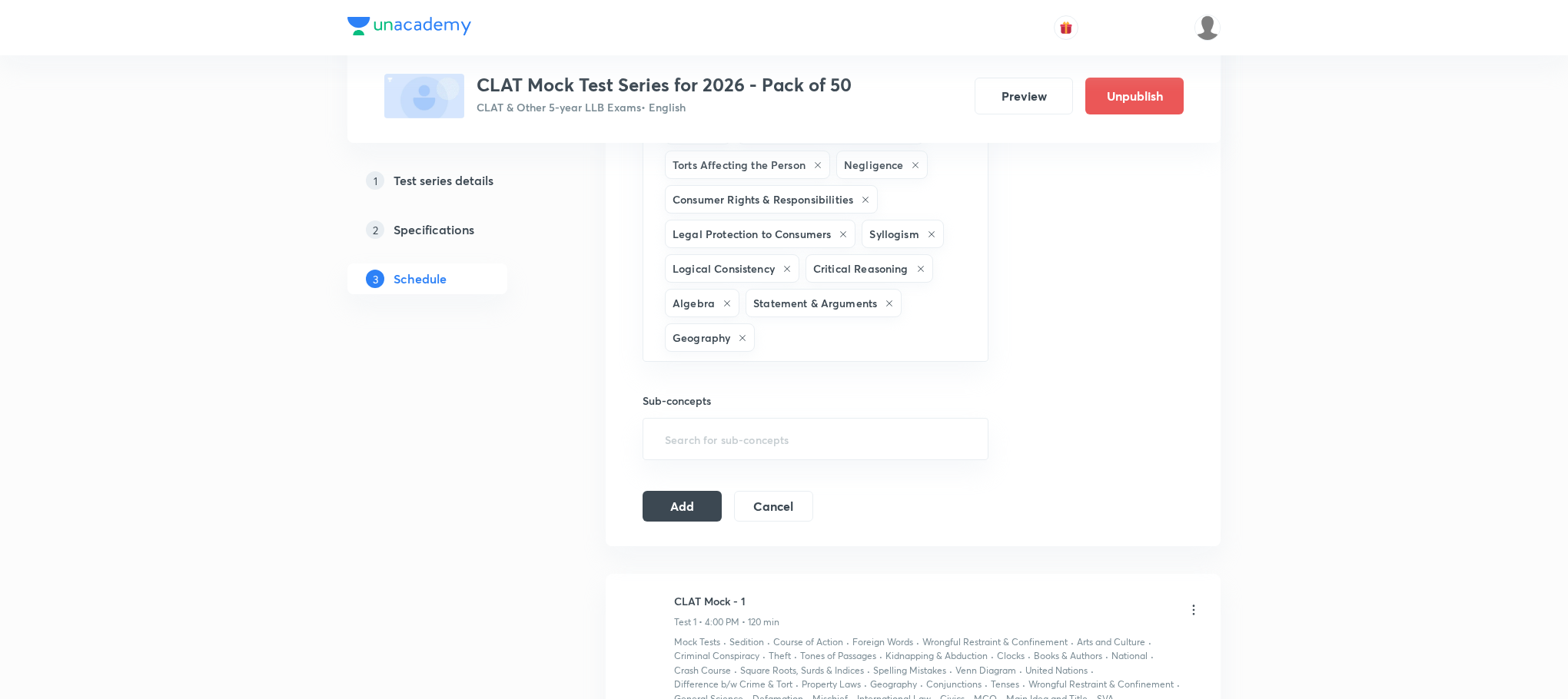
type input "g"
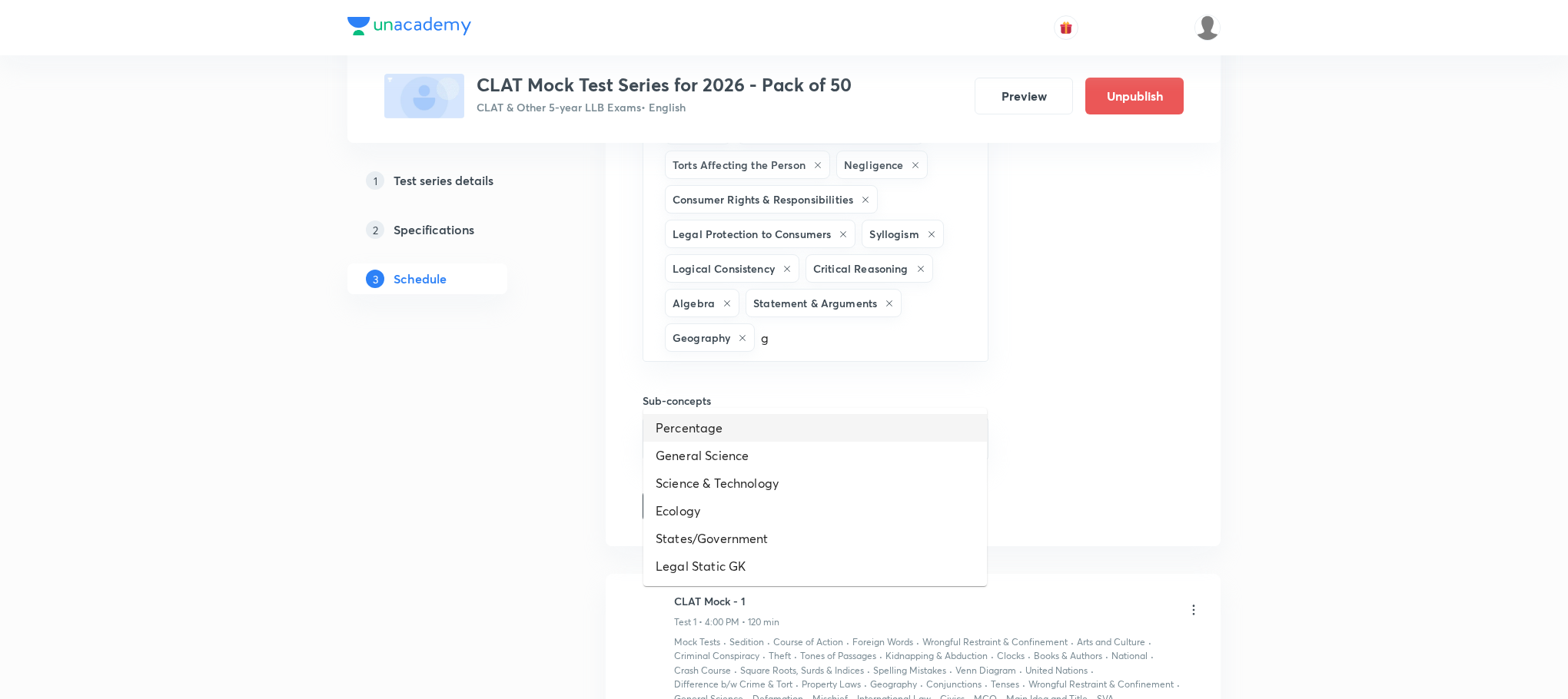
click at [713, 434] on li "Percentage" at bounding box center [815, 428] width 344 height 27
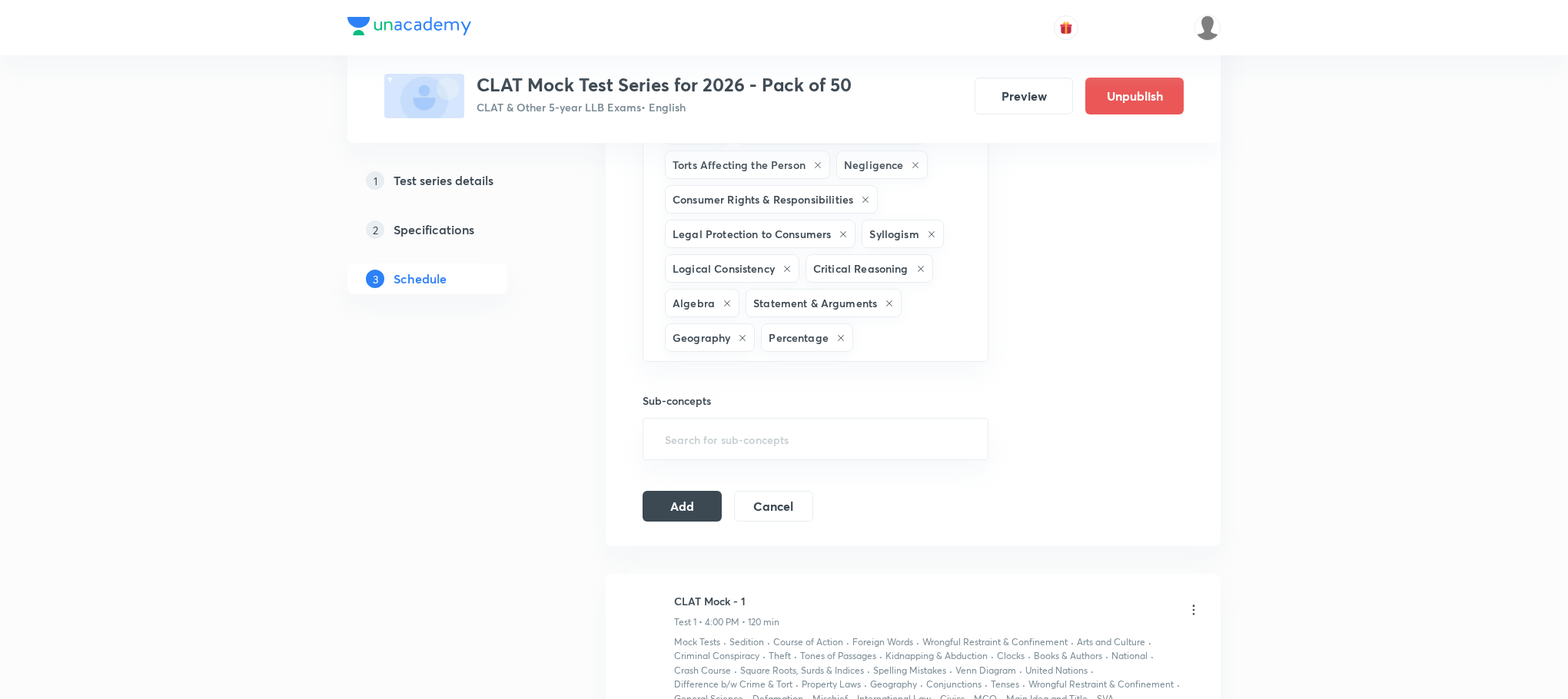
type input "g"
click at [715, 445] on li "Science & Technology" at bounding box center [815, 455] width 344 height 27
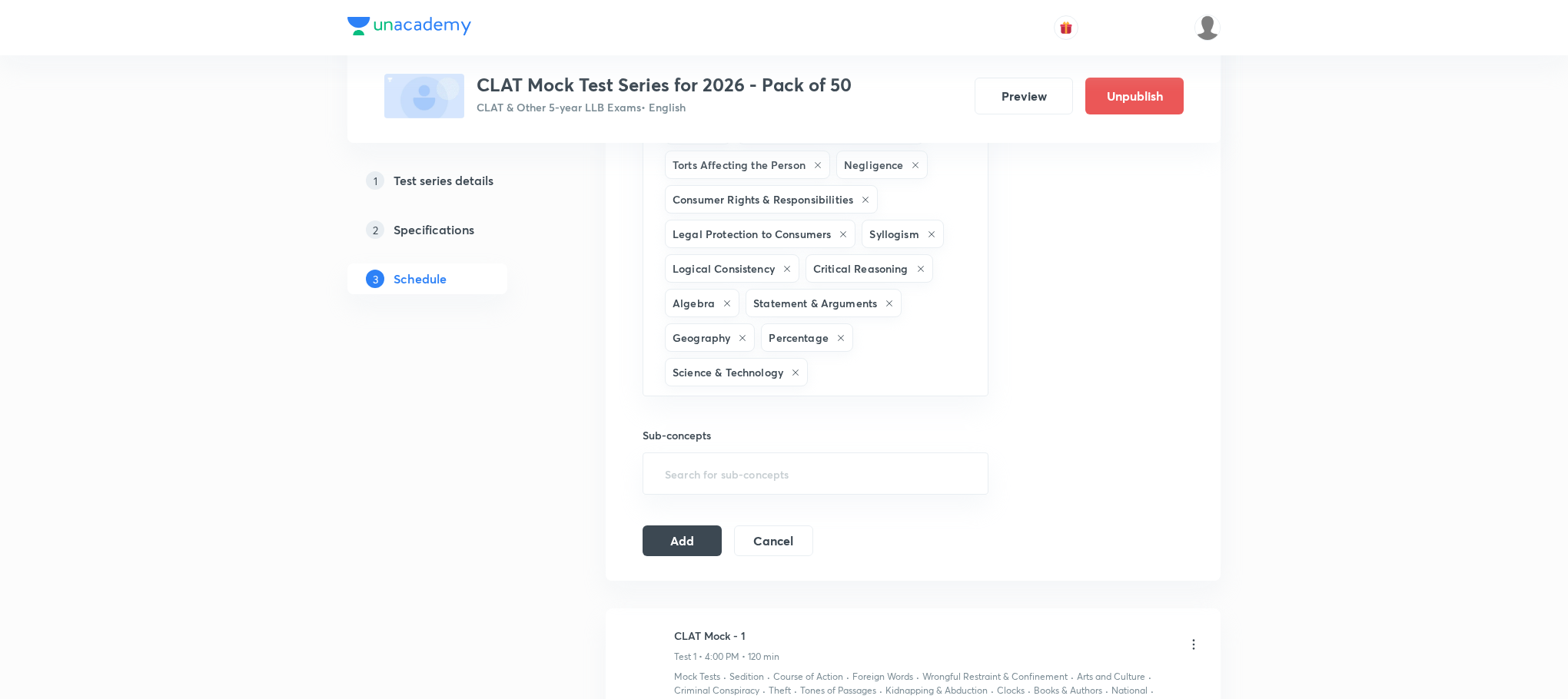
type input "g"
click at [718, 461] on li "General Science" at bounding box center [815, 463] width 344 height 27
type input "g"
click at [718, 461] on li "Ecology" at bounding box center [815, 463] width 344 height 27
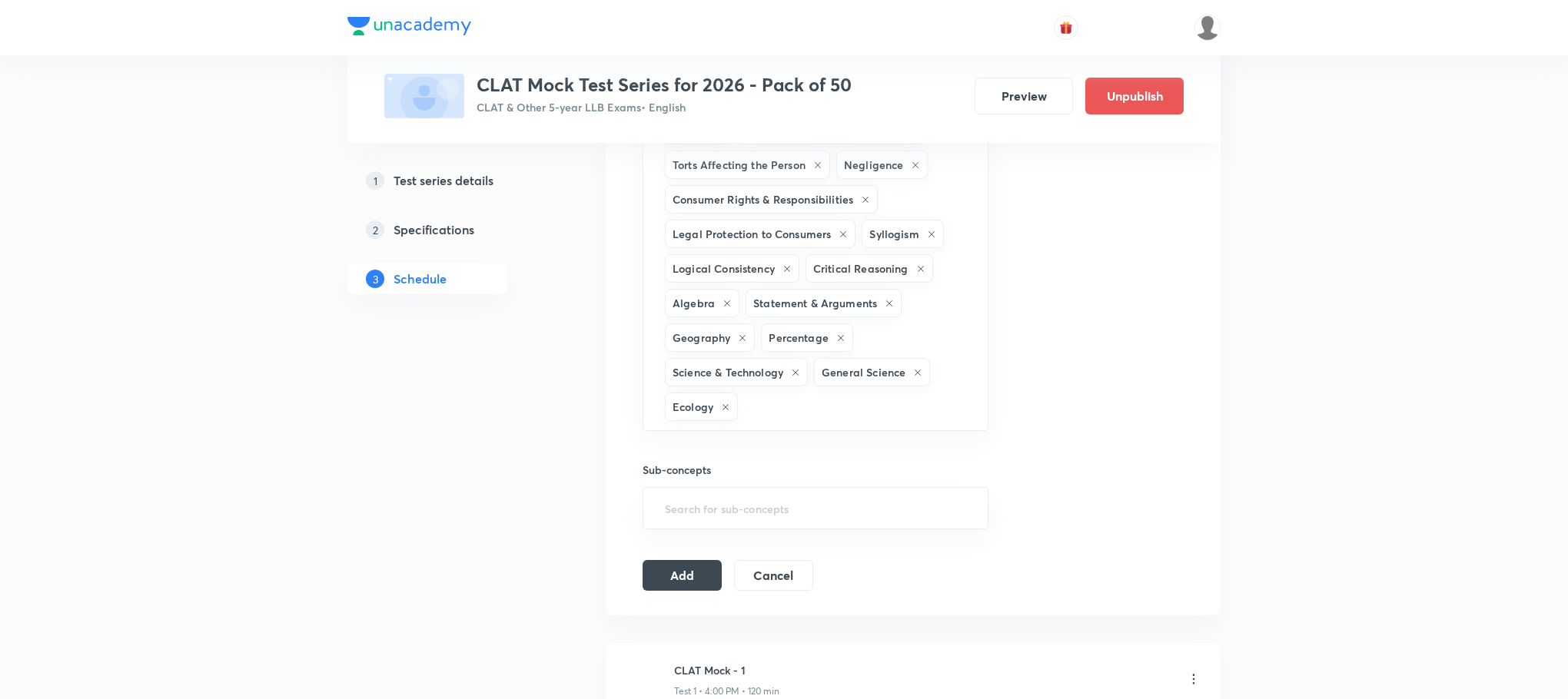
type input "g"
click at [712, 485] on li "States/Government" at bounding box center [815, 498] width 344 height 27
type input "g"
click at [715, 498] on li "Legal Static GK" at bounding box center [815, 498] width 344 height 27
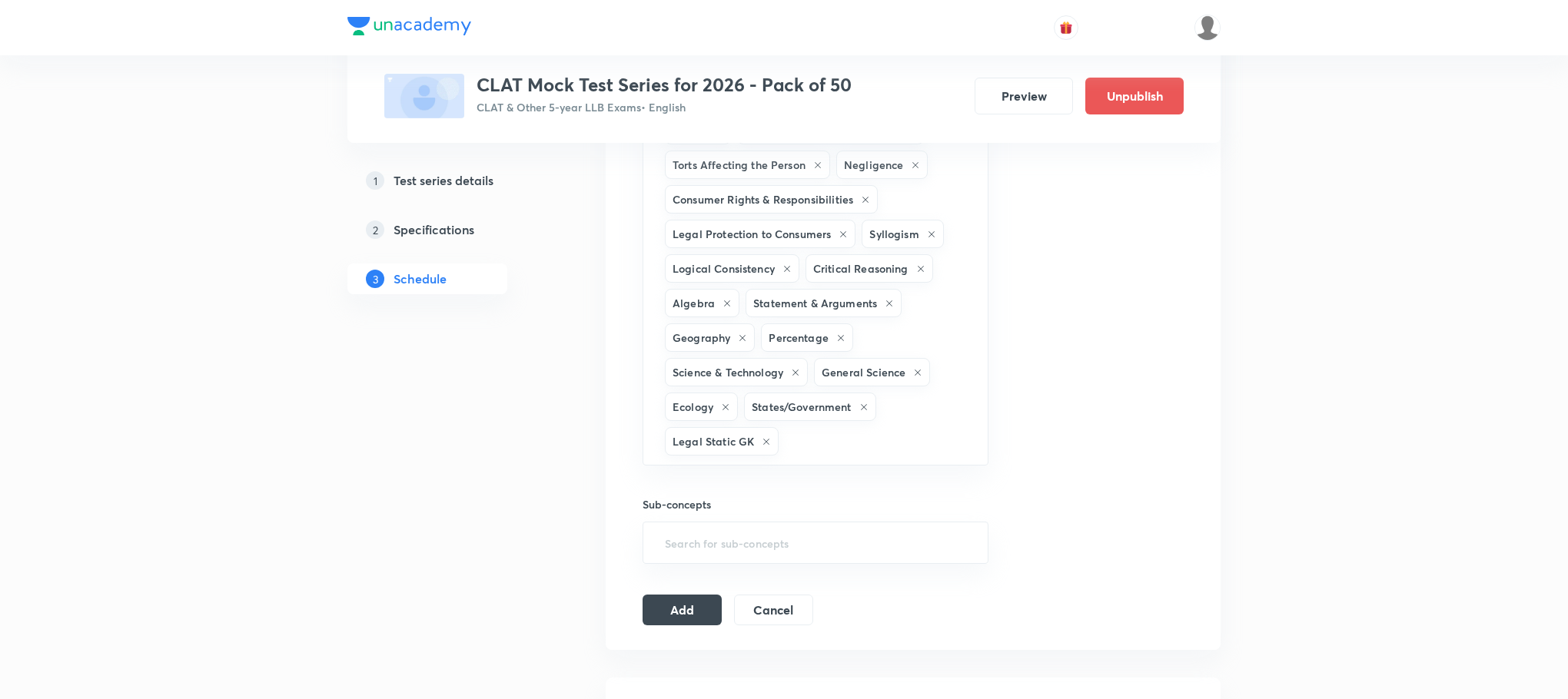
type input "h"
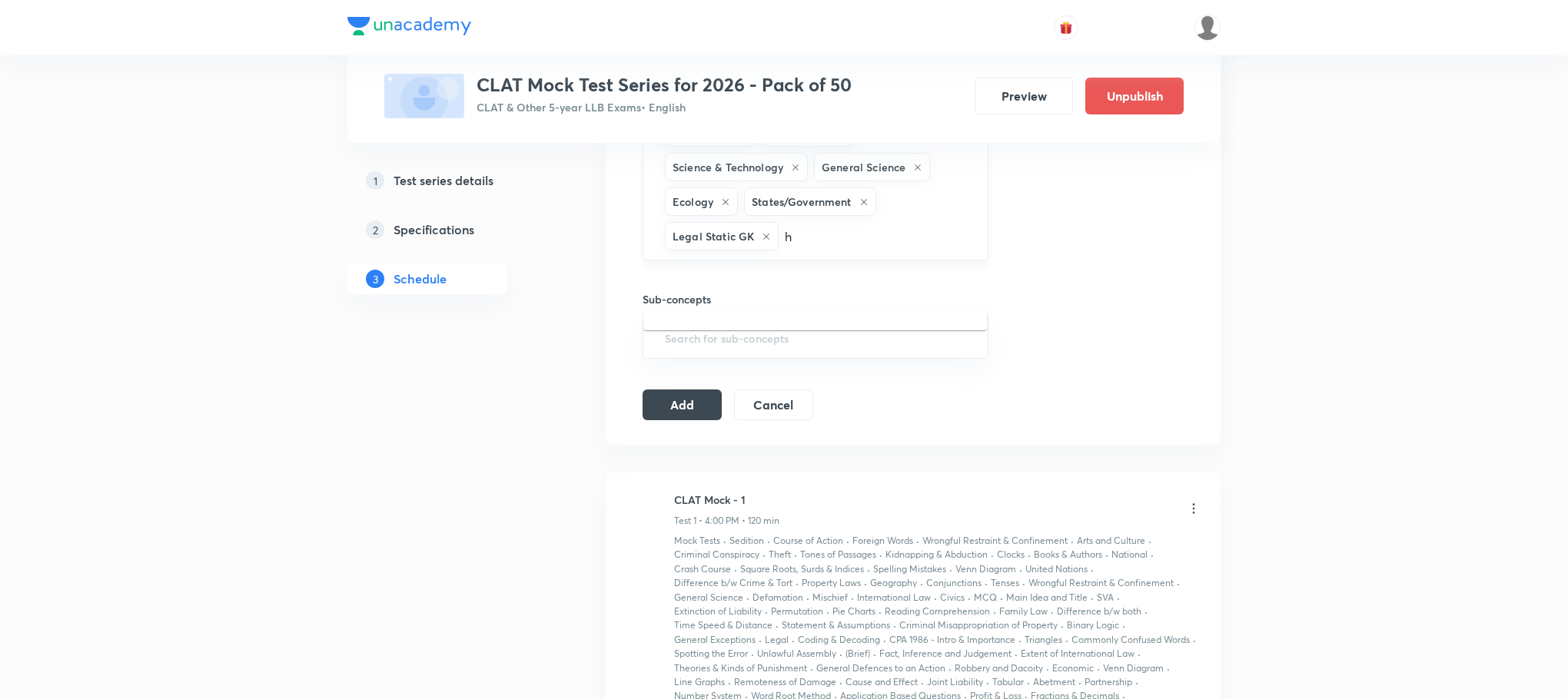
scroll to position [2536, 0]
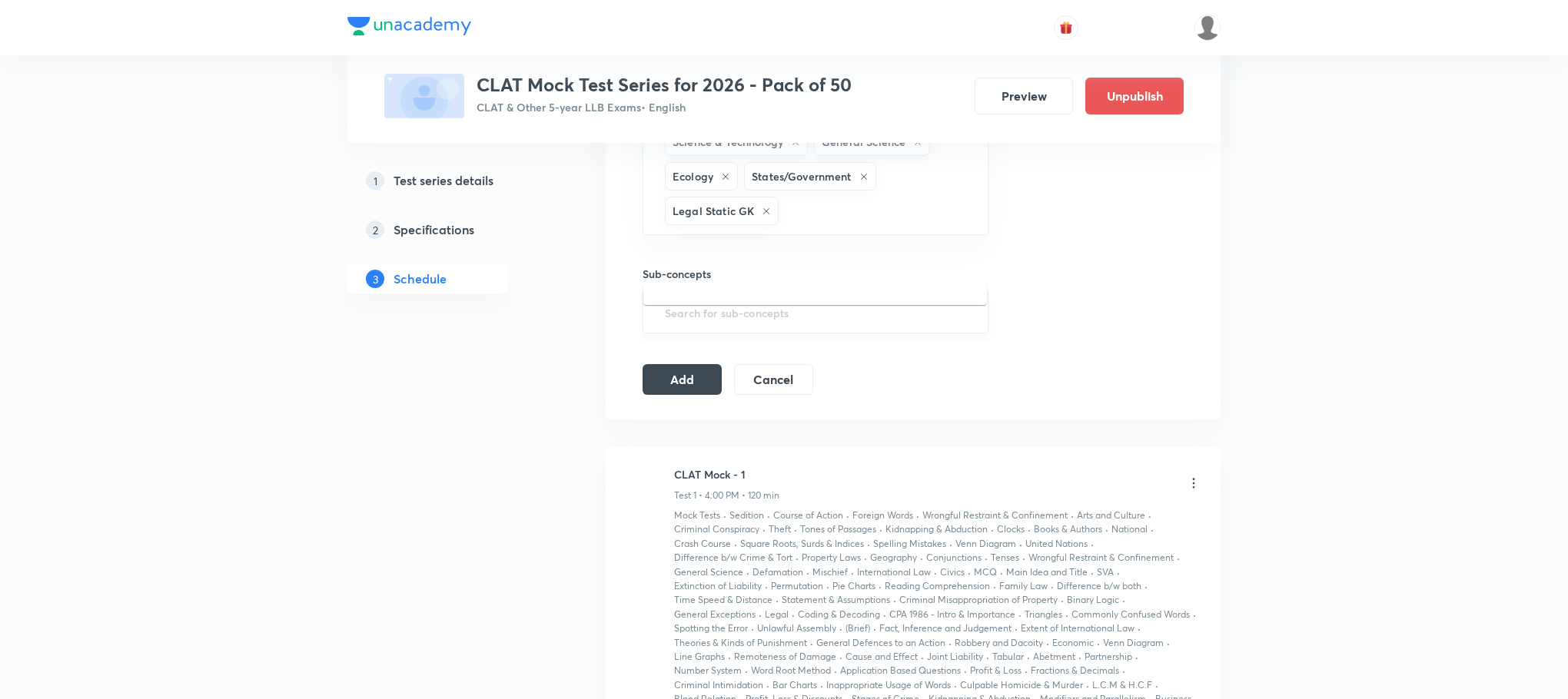
type input "i"
type input "j"
click at [752, 298] on li "Joint Liability" at bounding box center [815, 303] width 344 height 27
type input "j"
click at [738, 305] on li "Jurisprudence" at bounding box center [815, 303] width 344 height 27
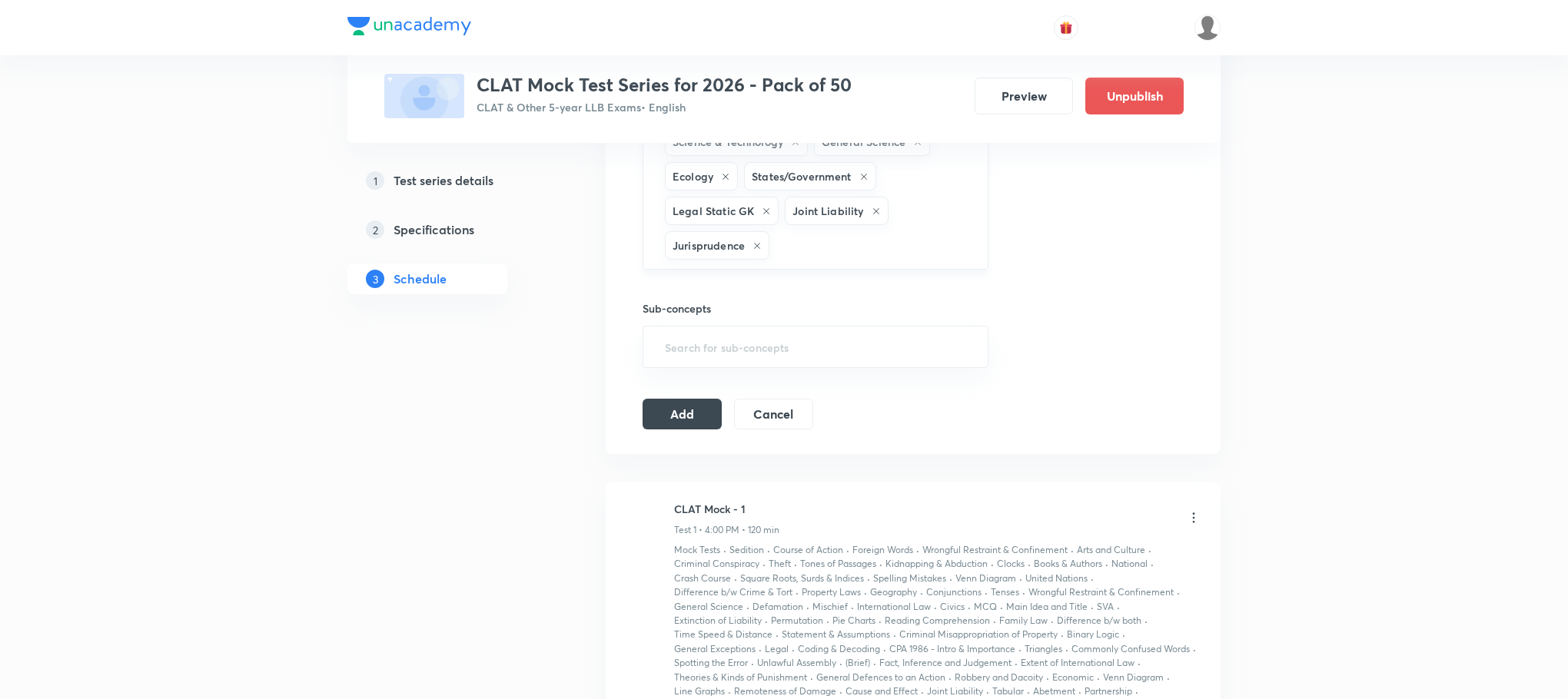
type input "k"
click at [727, 324] on ul "Mock Tests Theories & Kinds of Punishment Kidnapping & Abduction Kidnapping & A…" at bounding box center [815, 421] width 344 height 206
click at [719, 328] on li "Mock Tests" at bounding box center [815, 338] width 344 height 27
type input "k"
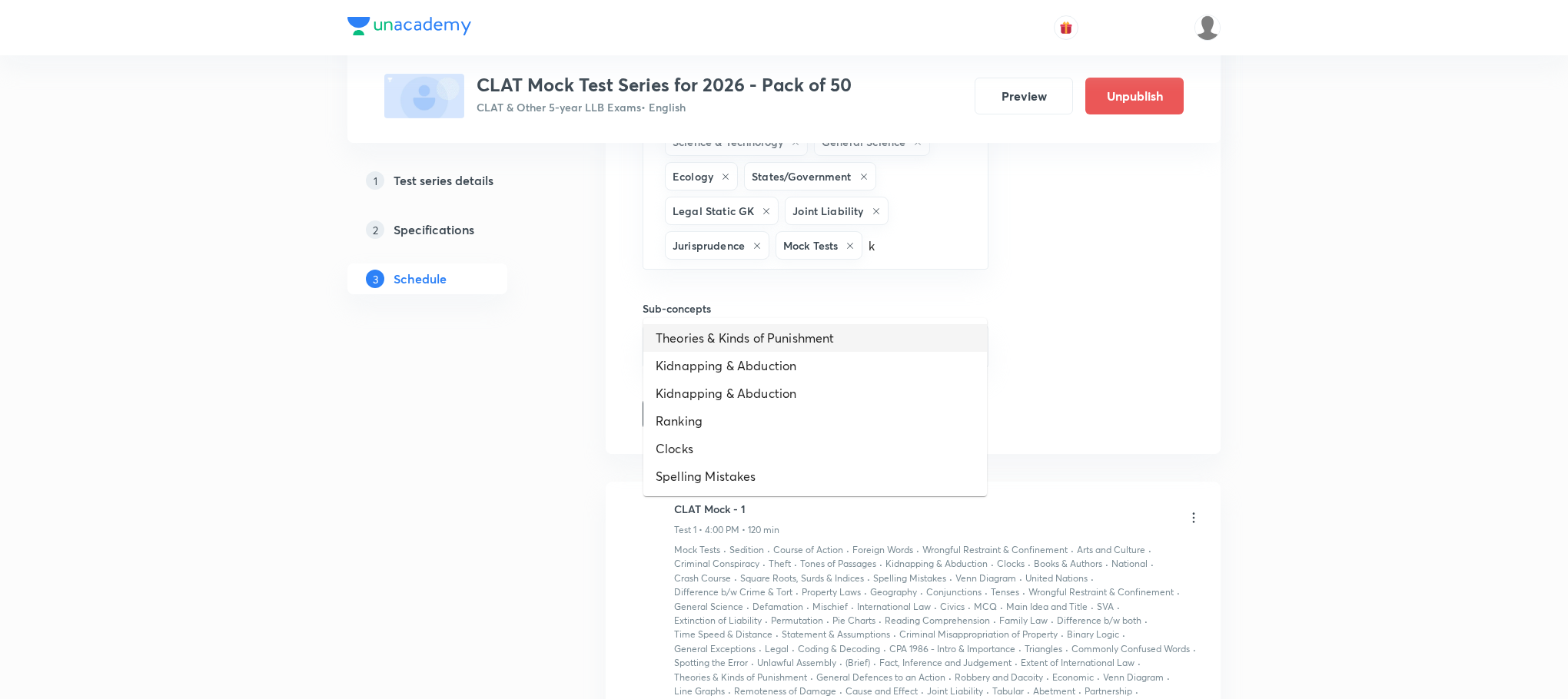
click at [716, 333] on li "Theories & Kinds of Punishment" at bounding box center [815, 338] width 344 height 27
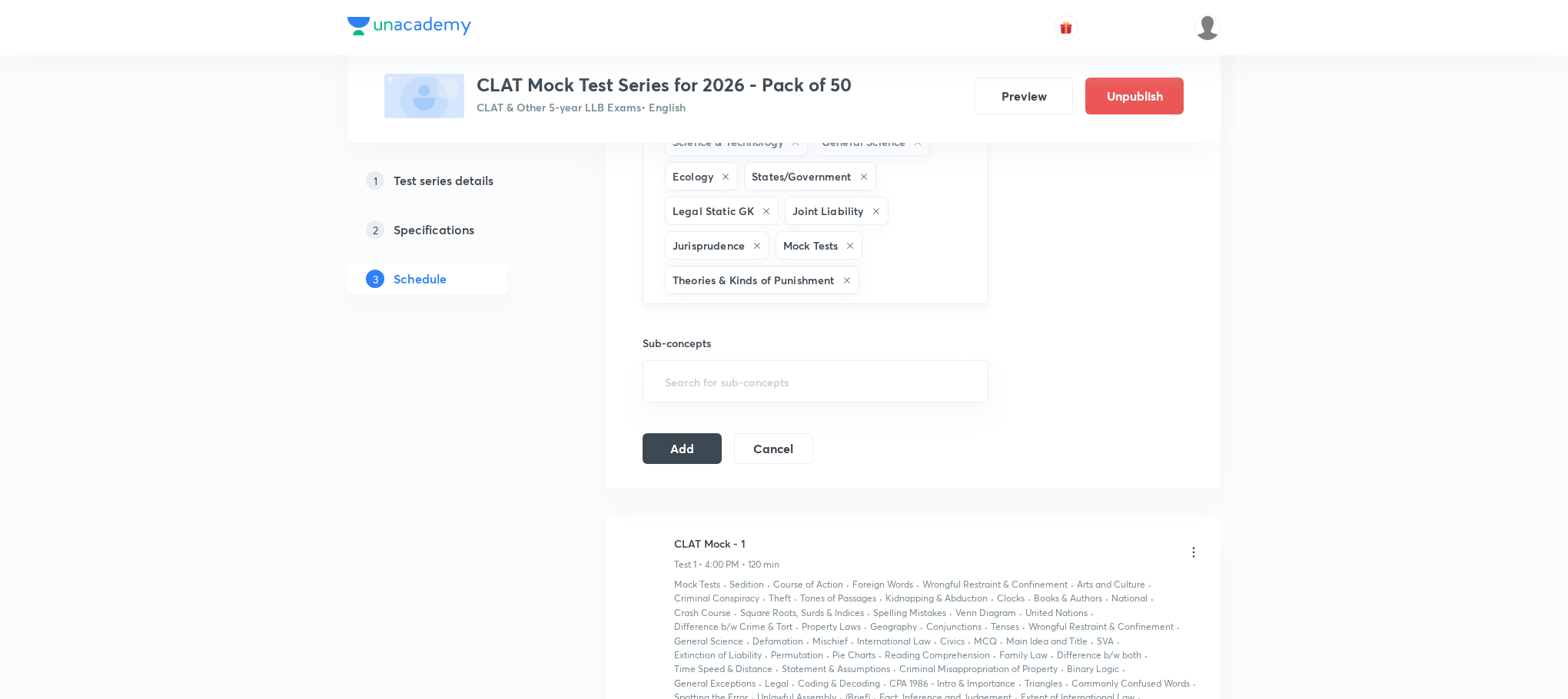
type input "k"
click at [703, 365] on li "Kidnapping & Abduction" at bounding box center [815, 373] width 344 height 27
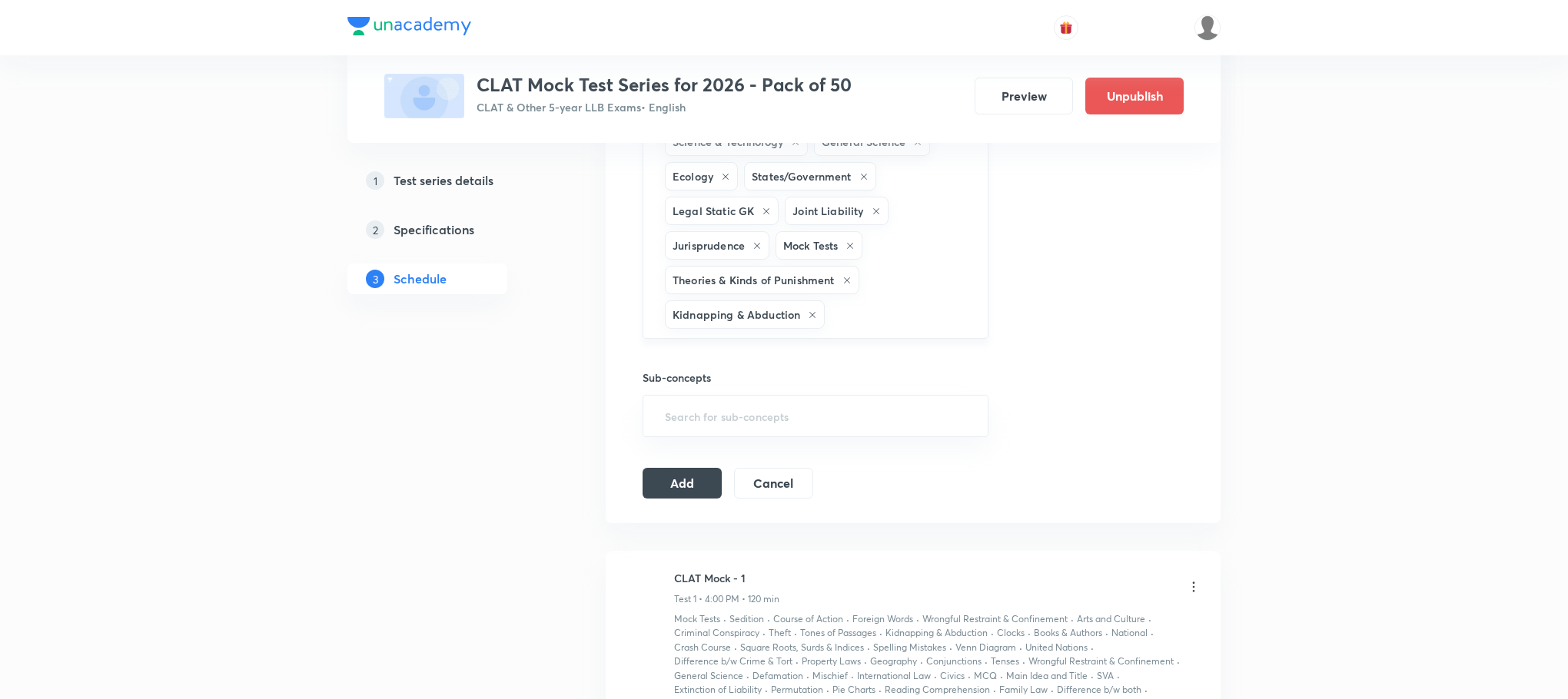
type input "k"
click at [706, 402] on li "Kidnapping & Abduction" at bounding box center [815, 409] width 344 height 27
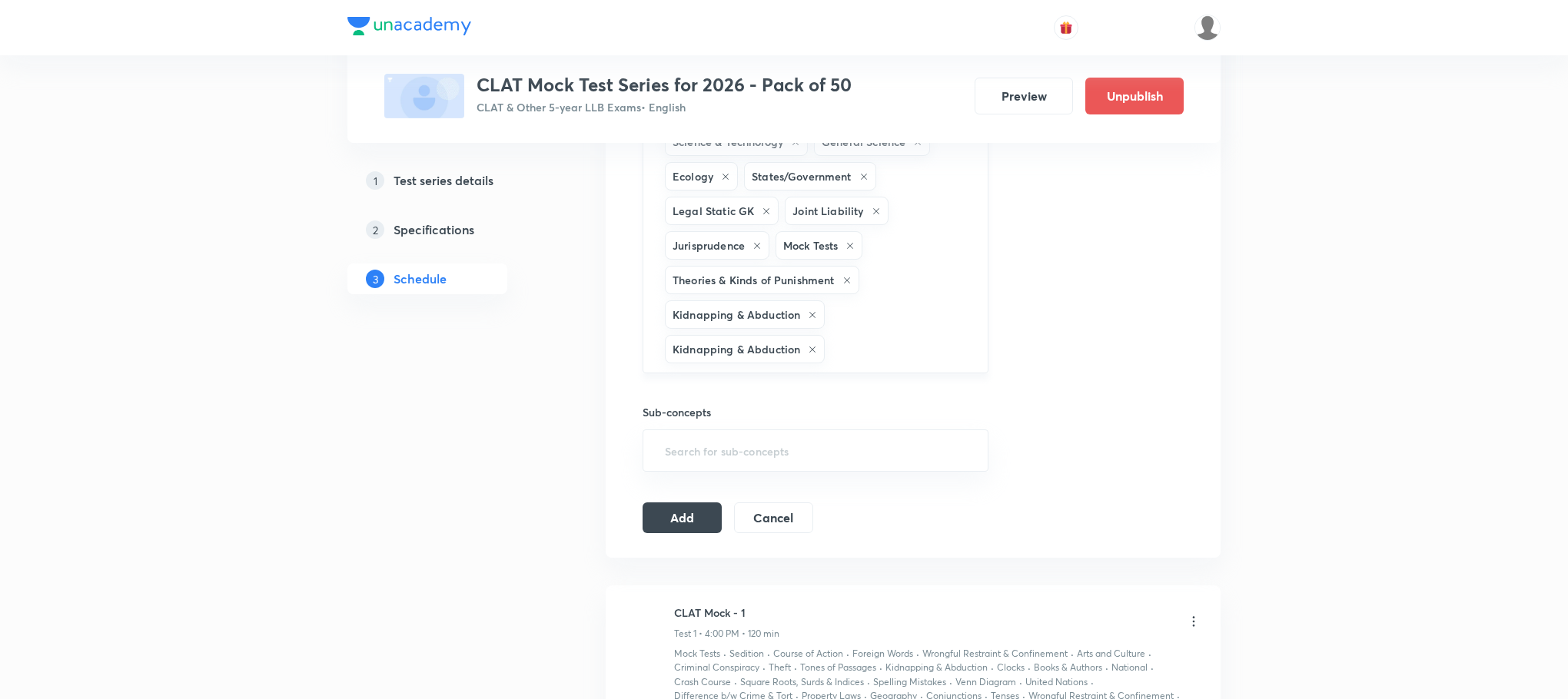
type input "k"
click at [702, 434] on li "Ranking" at bounding box center [815, 444] width 344 height 27
type input "k"
click at [703, 452] on li "Clocks" at bounding box center [815, 444] width 344 height 27
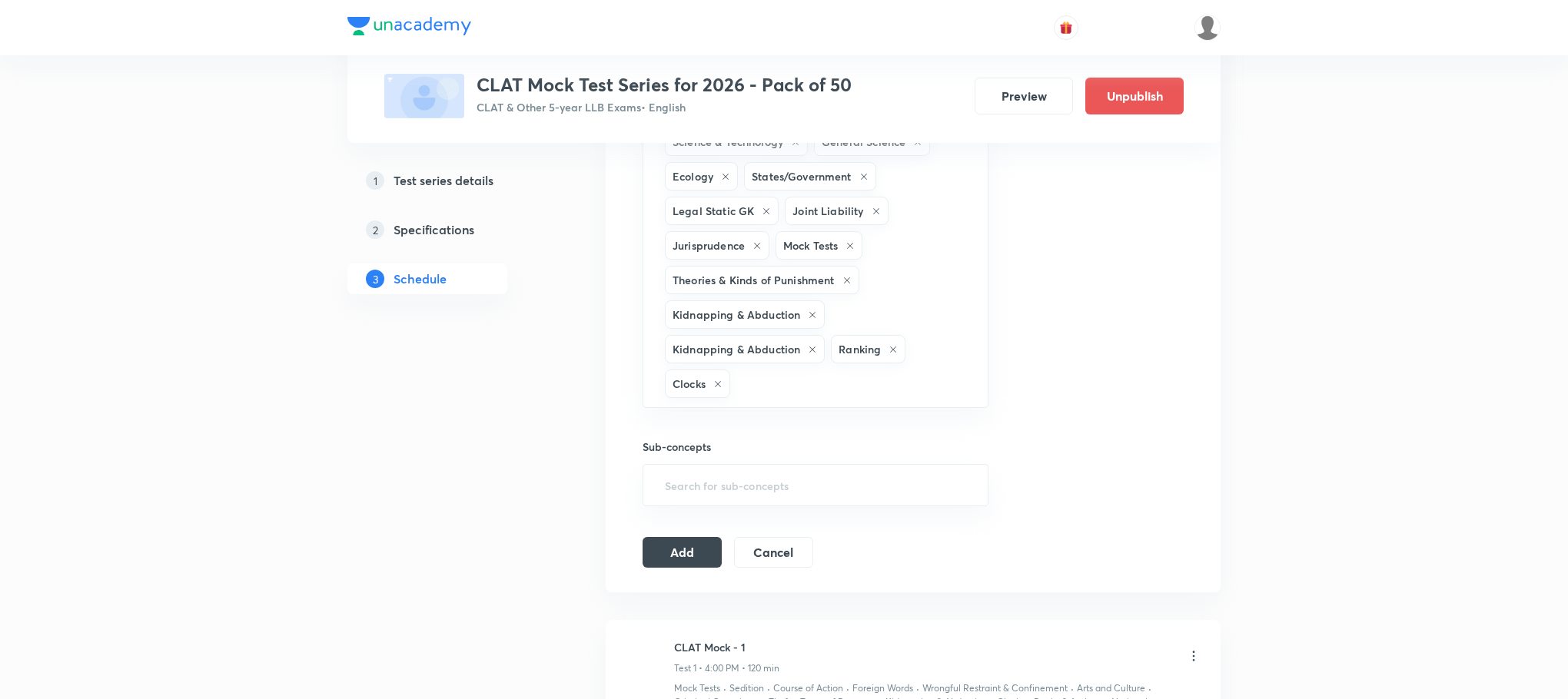
type input "k"
click at [711, 471] on li "Spelling Mistakes" at bounding box center [815, 479] width 344 height 27
type input "l"
click at [720, 494] on li "Strict Liability" at bounding box center [815, 507] width 344 height 27
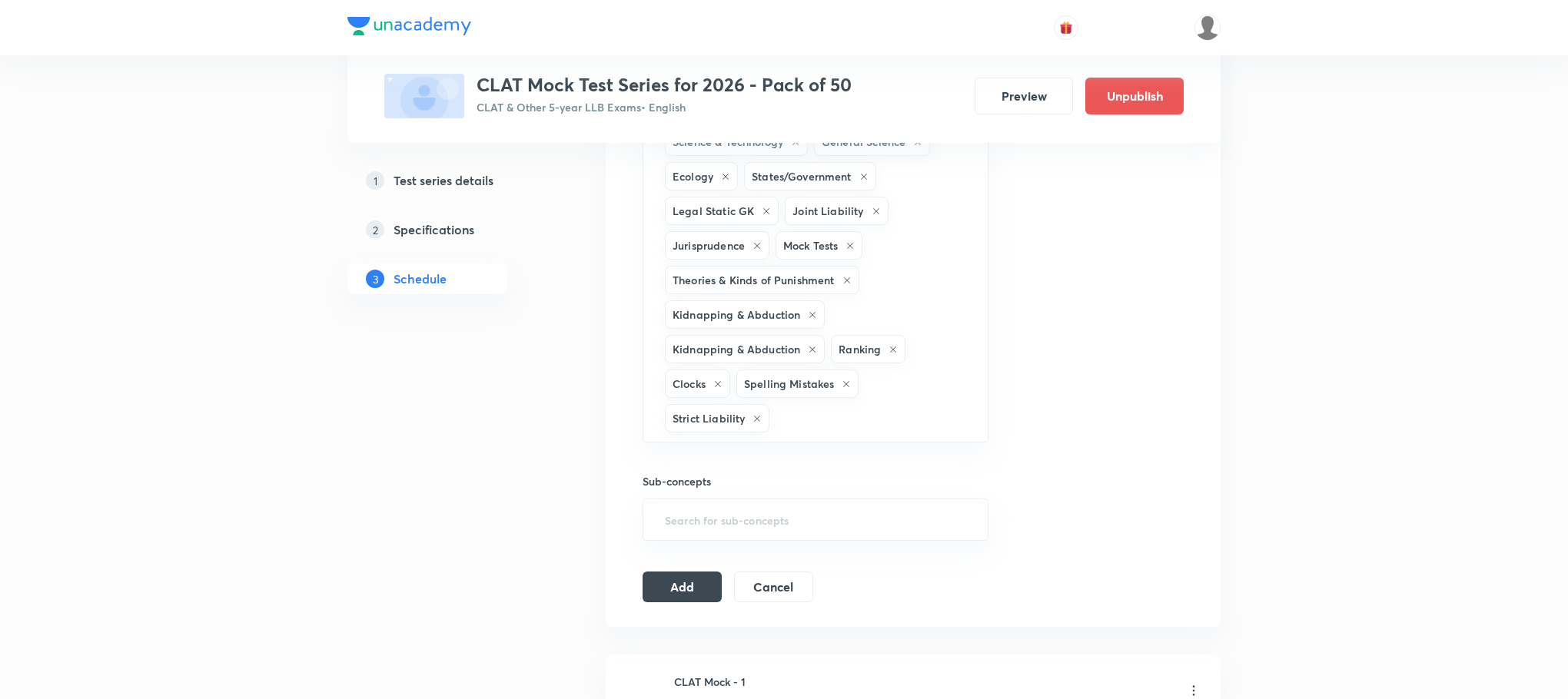
type input "l"
click at [720, 515] on li "Vicarious Liability" at bounding box center [815, 514] width 344 height 27
type input "l"
click at [720, 519] on li "Extinction of Liability" at bounding box center [815, 514] width 344 height 27
type input "l"
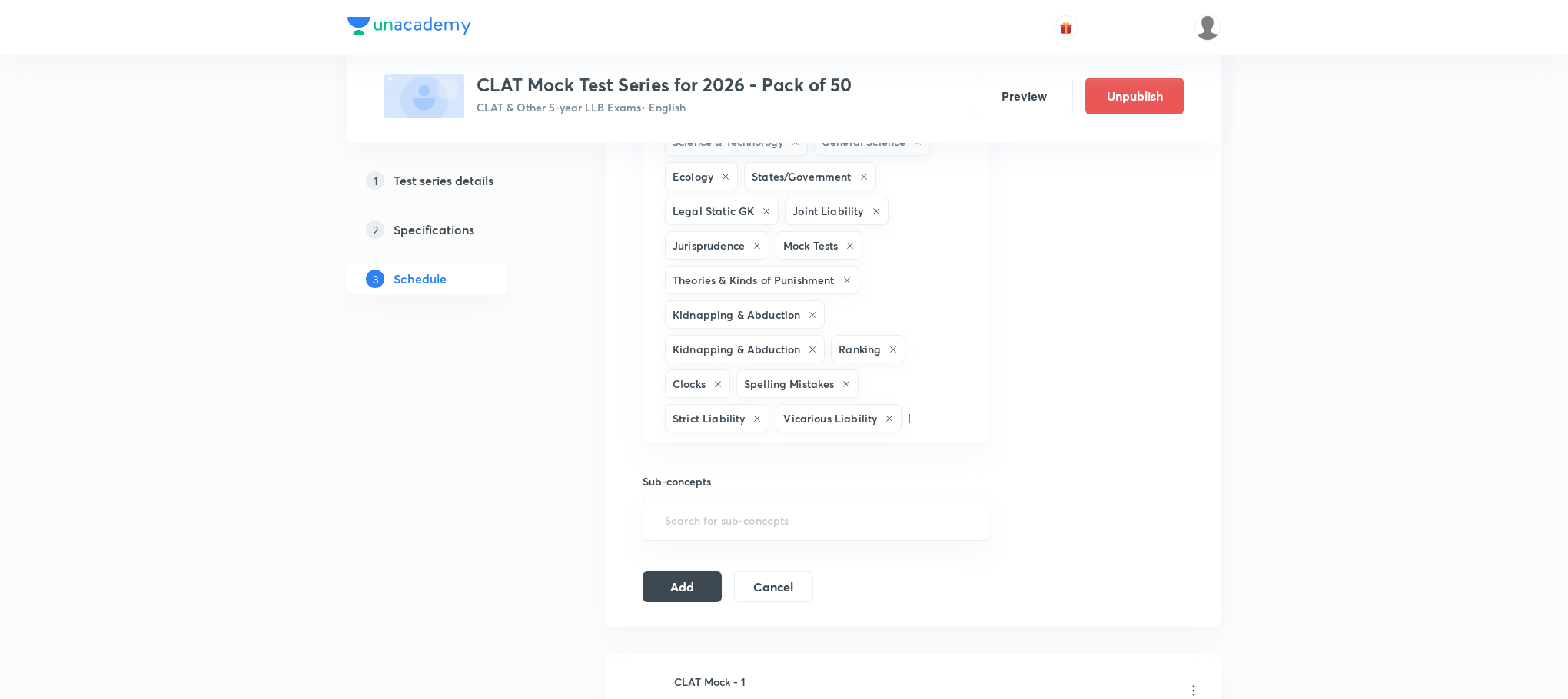
click li "National"
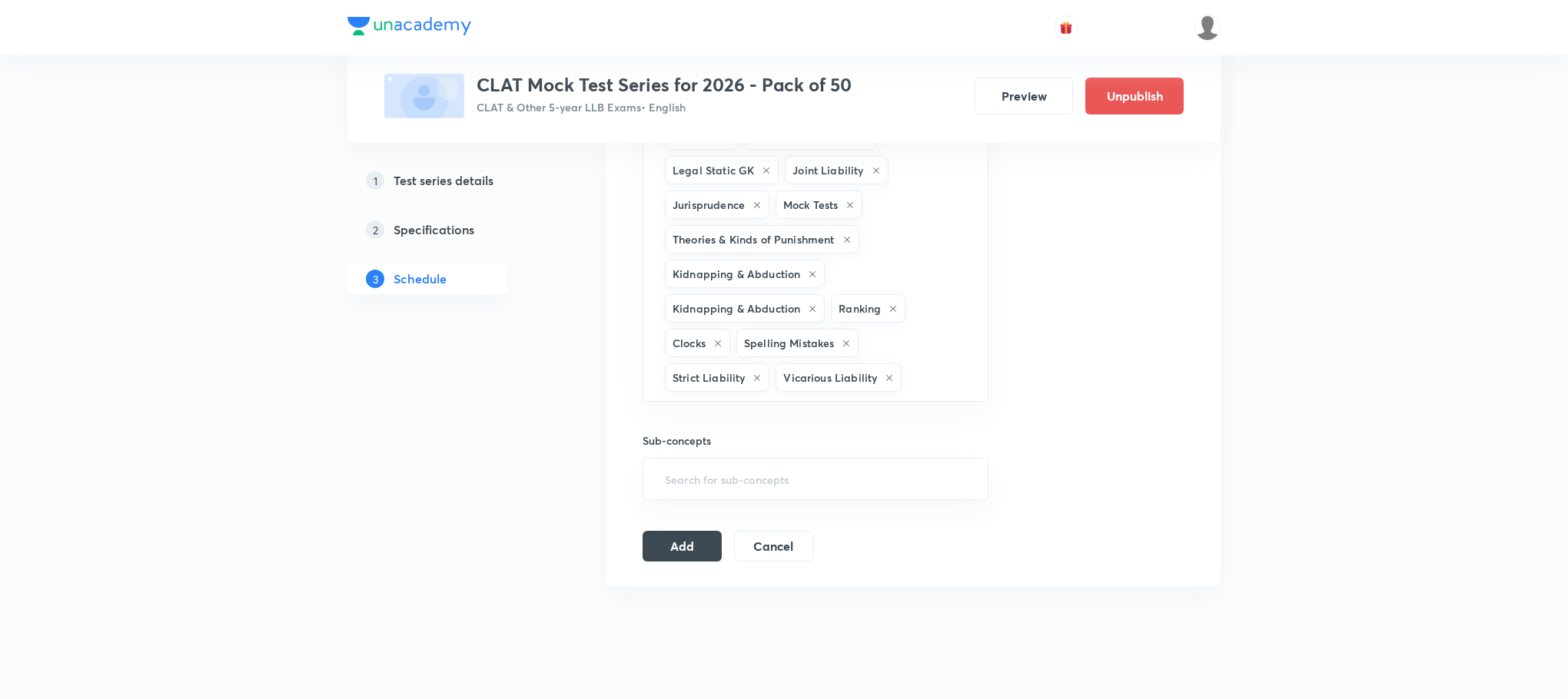
type input "m"
click li "CPA 1986 - Intro & Importance"
type input "m"
click li "Statement & Assumptions"
type input "m"
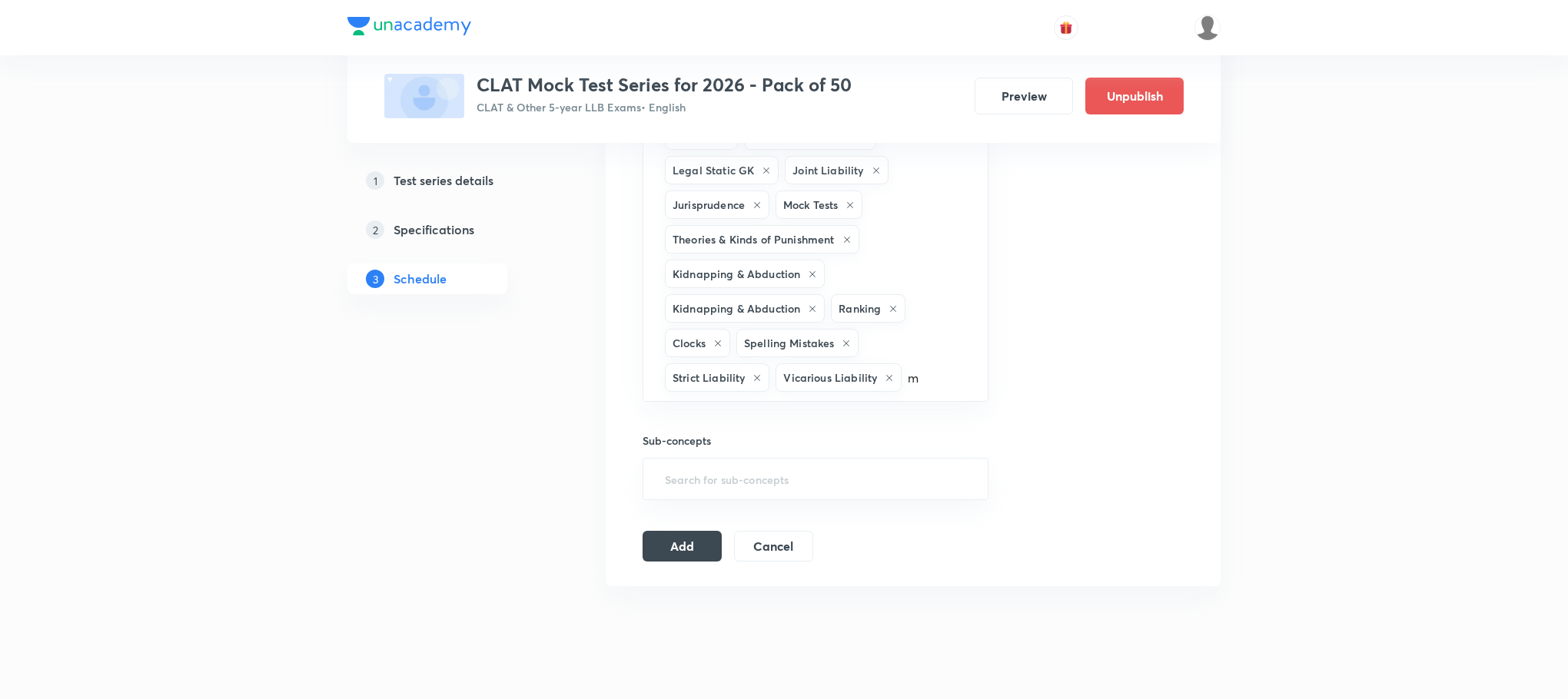
click li "Statement & Conclusions"
type input "m"
click li "Economics"
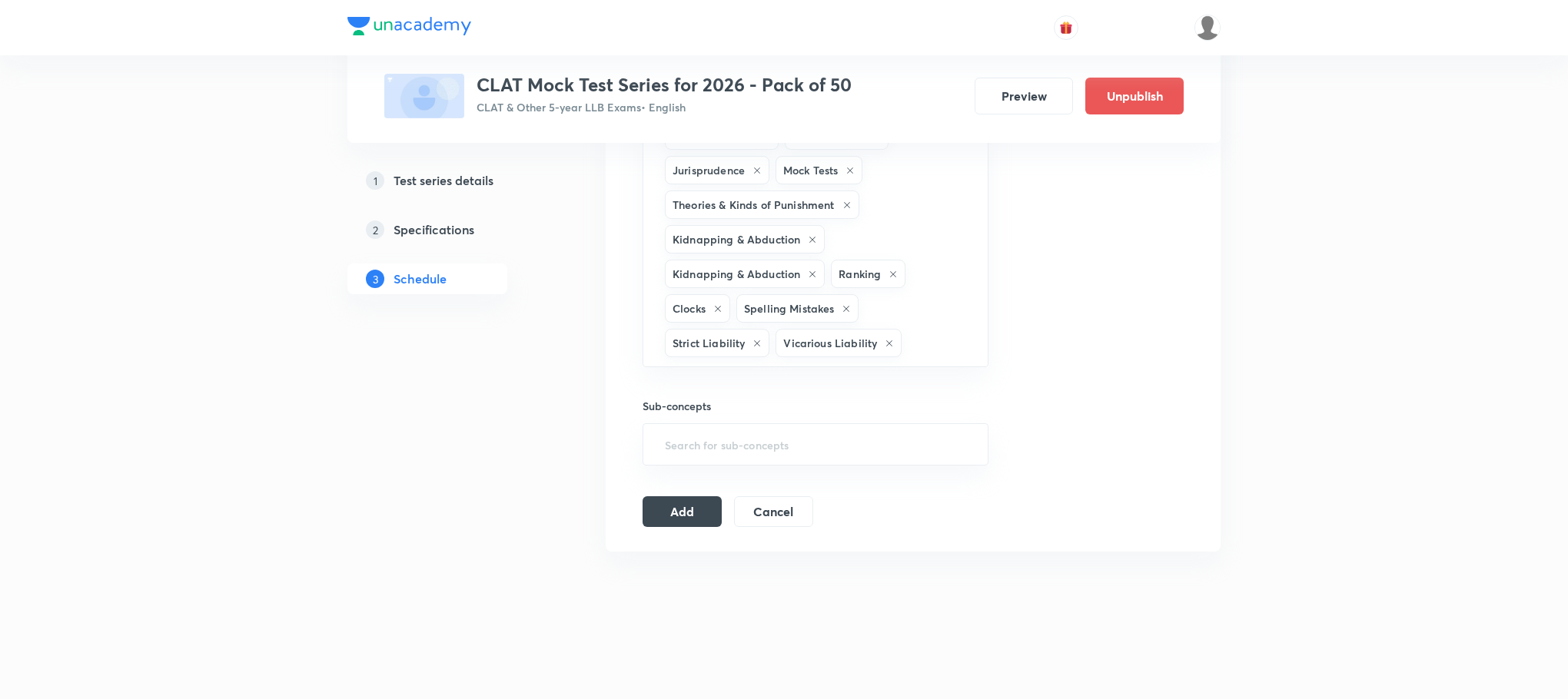
scroll to position [2767, 0]
type input "o"
drag, startPoint x: 760, startPoint y: 452, endPoint x: 752, endPoint y: 445, distance: 10.6
click li "Pronouns"
type input "o"
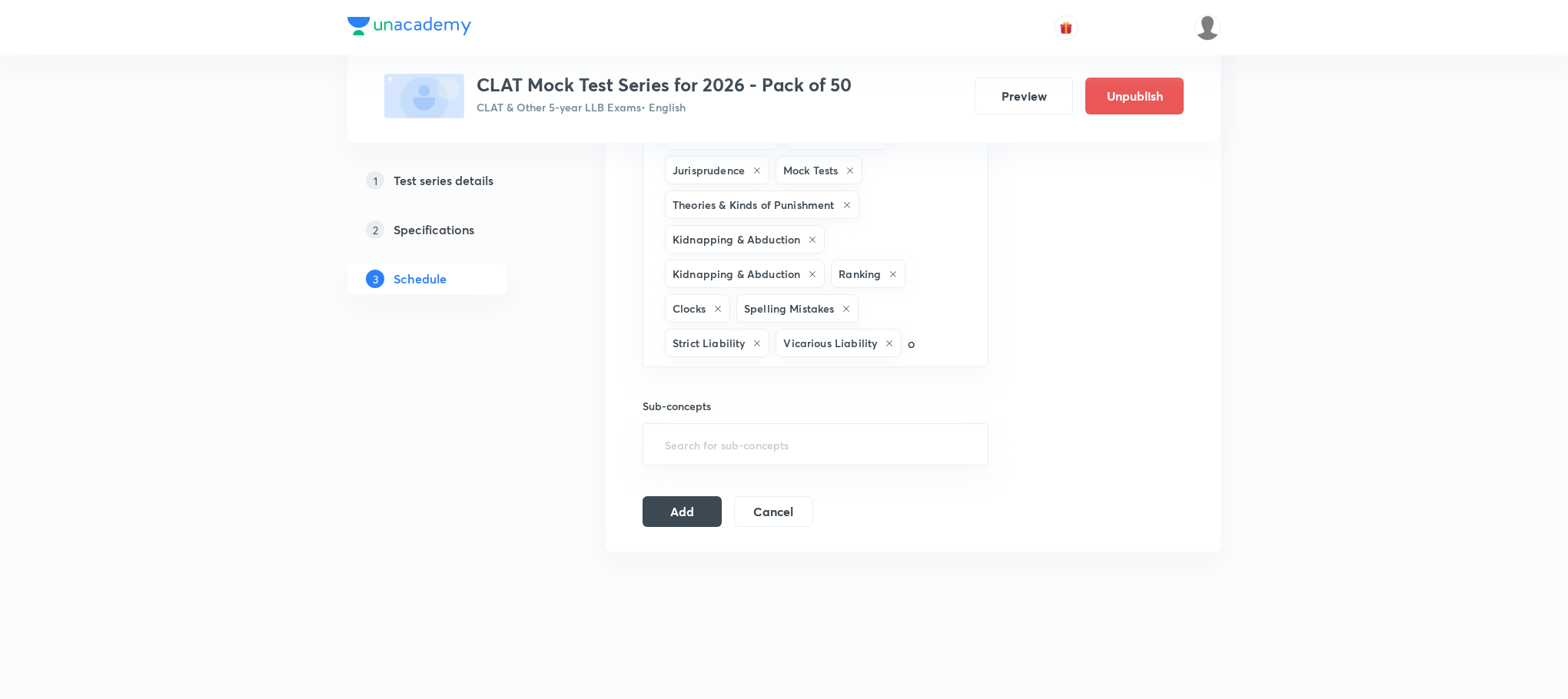
click li "Sports"
type input "0"
type input "o"
type input "p"
click li "Partnership"
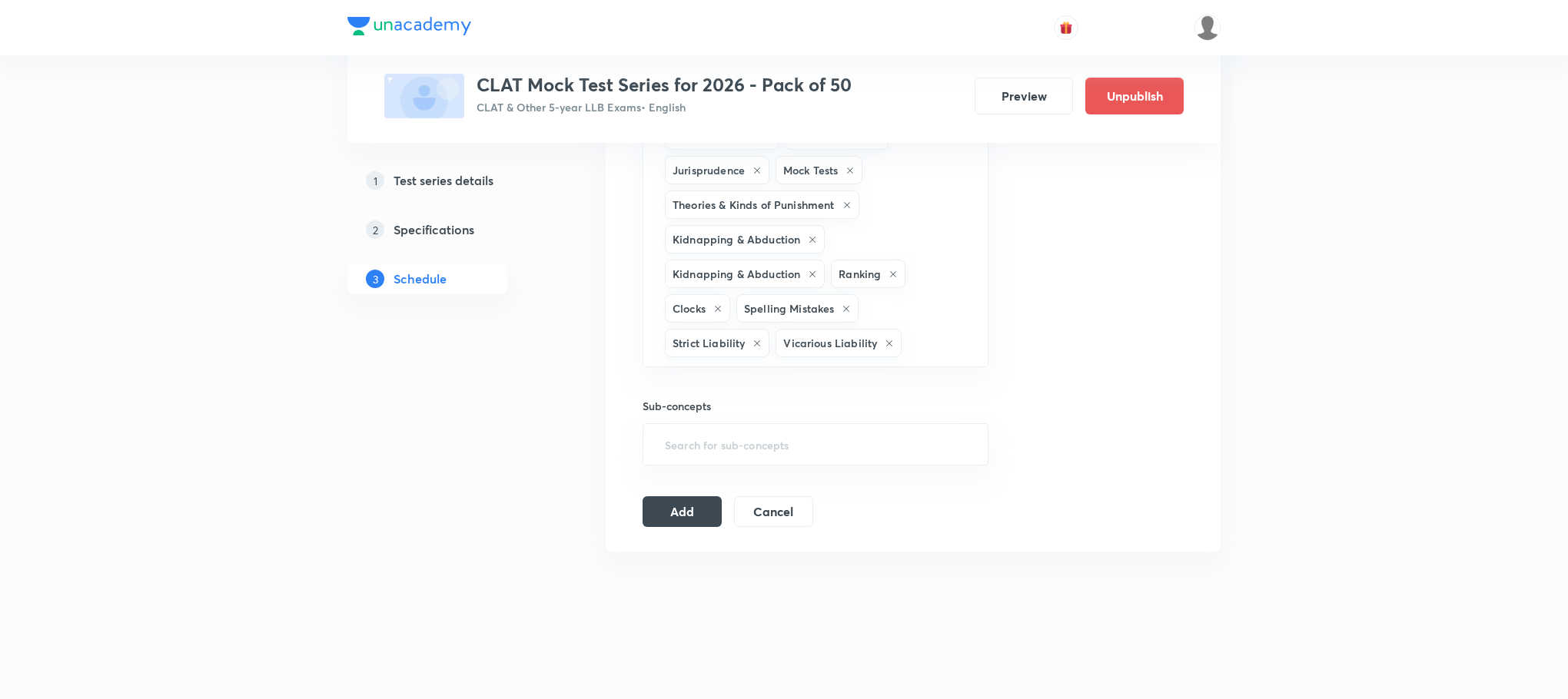
type input "q"
click li "Previous Year Questions"
type input "r"
type input "s"
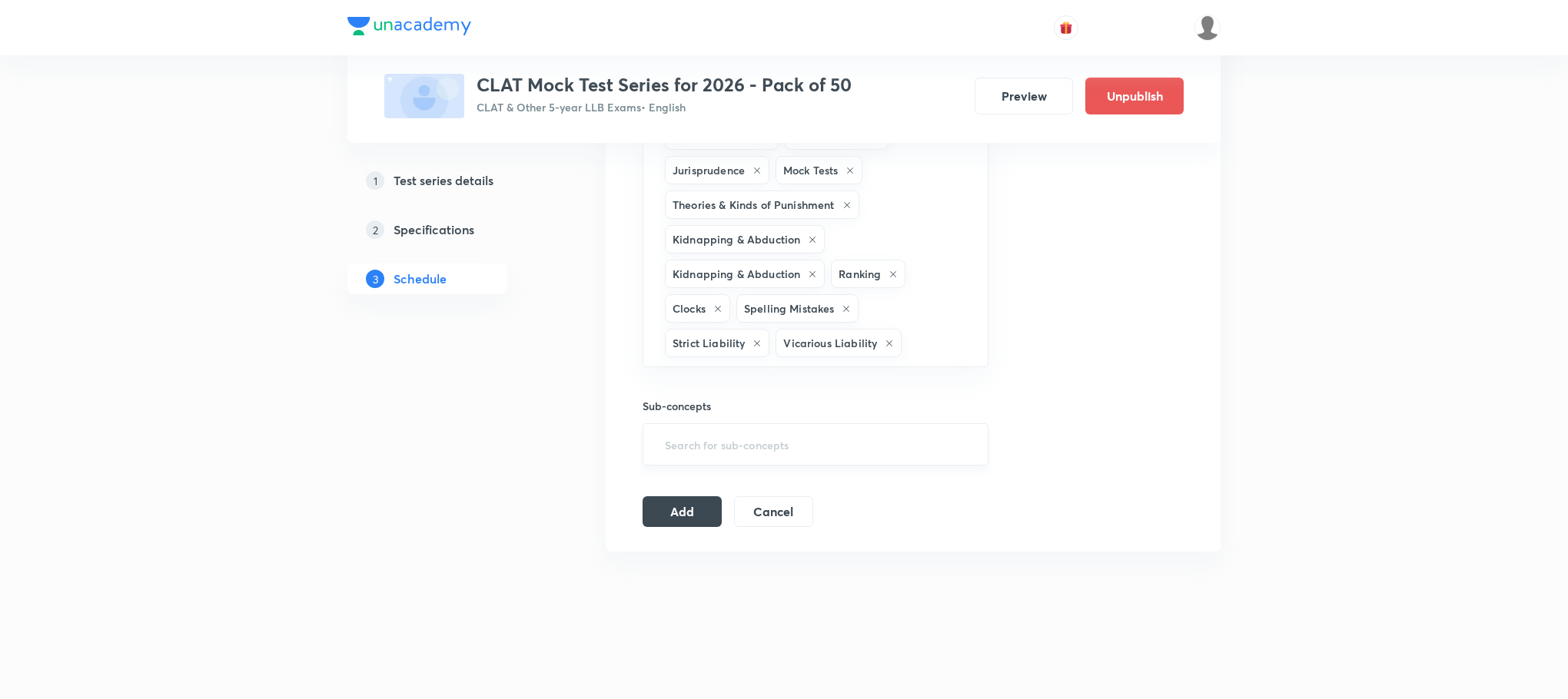
click at [711, 459] on input "text" at bounding box center [815, 444] width 307 height 28
type input "a"
click li "Negative Tones"
type input "a"
click li "Regulating Act 1773"
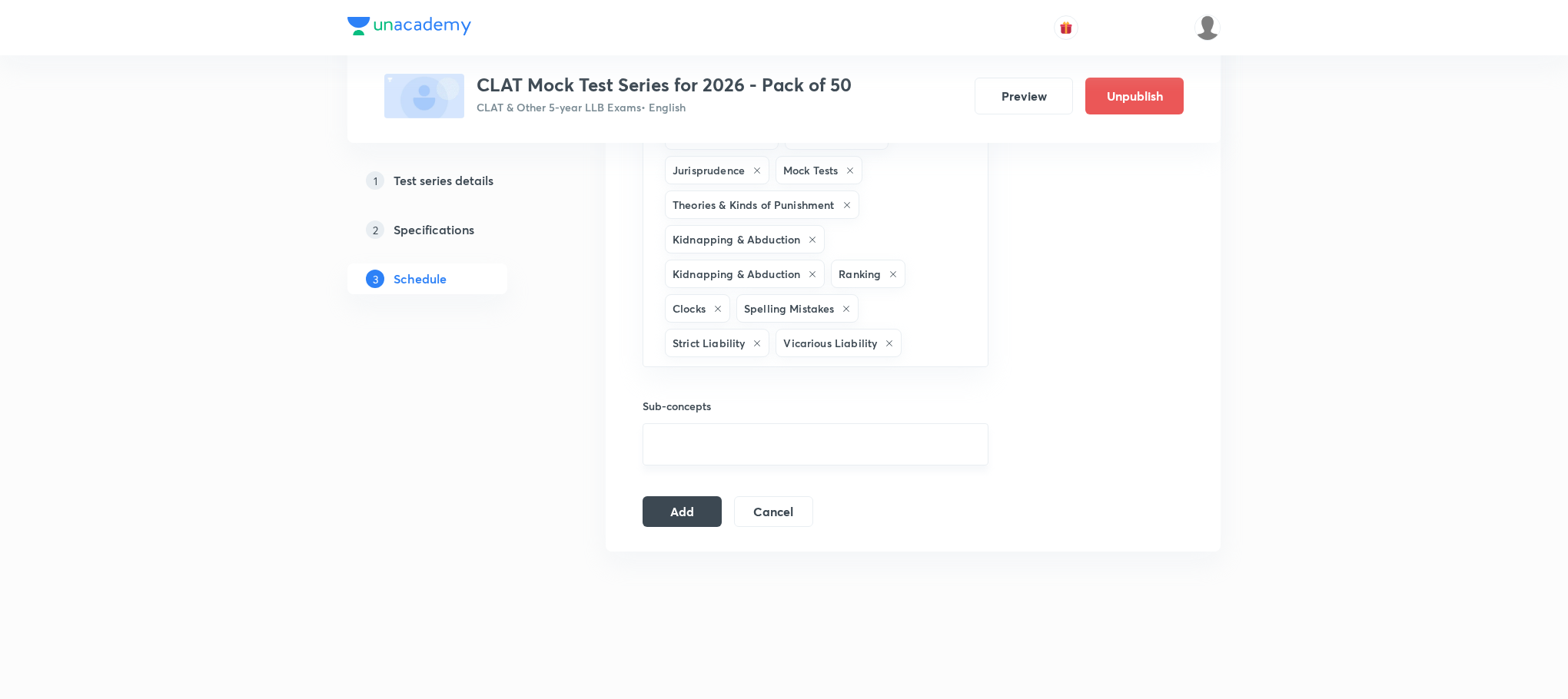
type input "a"
click li "Pitt’s India Act 1784"
type input "a"
click li "Charter Act of 1813"
type input "a"
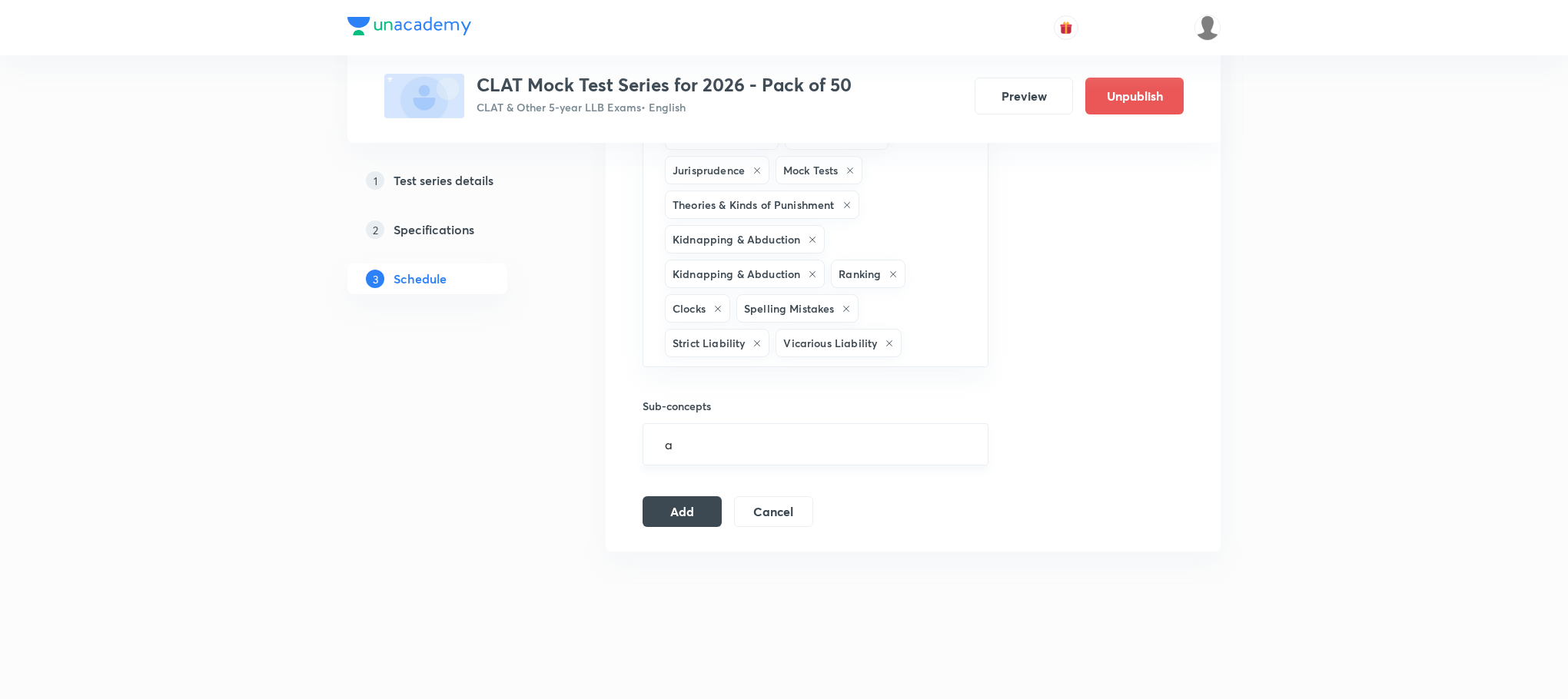
click li "Charter Act of 1833"
click at [683, 526] on button "Add" at bounding box center [682, 510] width 79 height 31
click at [685, 495] on button "Add" at bounding box center [682, 510] width 79 height 31
click at [671, 495] on button "Add" at bounding box center [682, 510] width 79 height 31
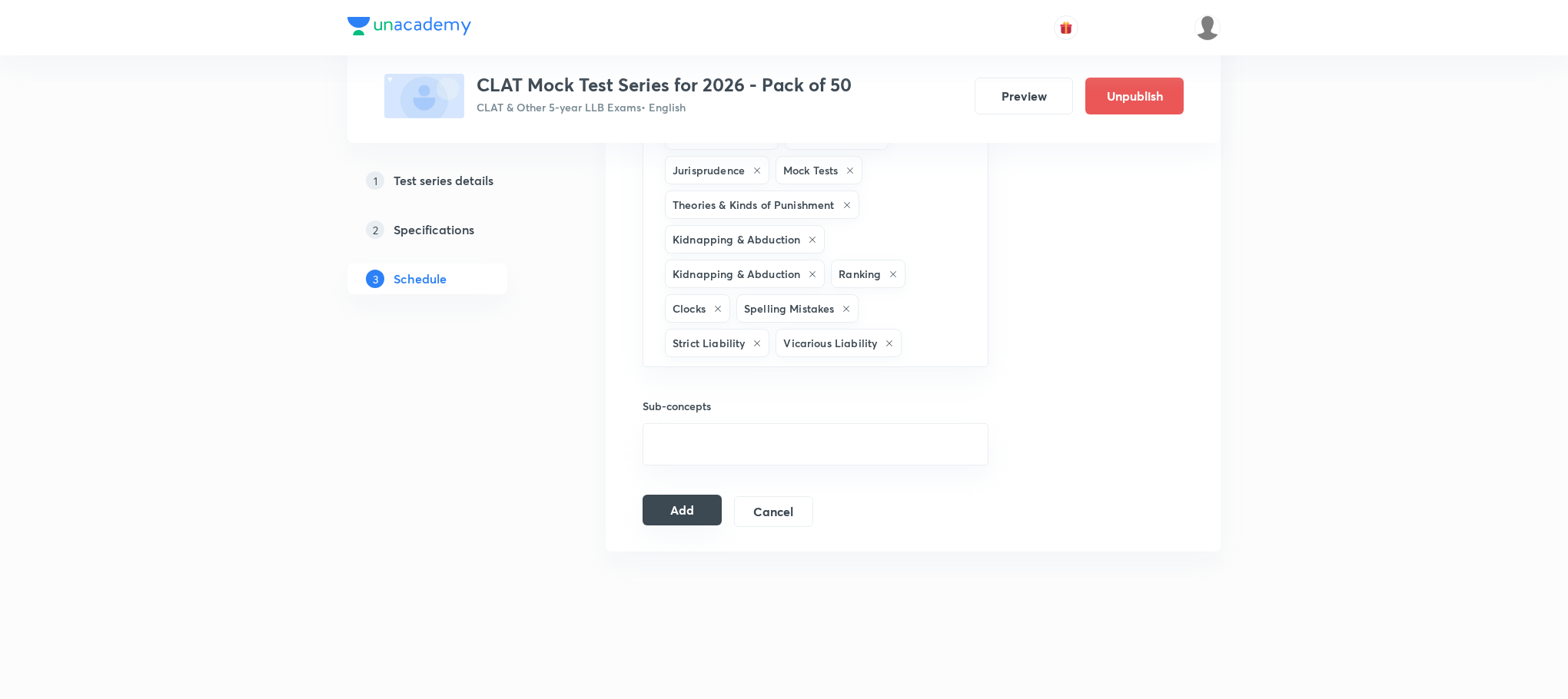
click at [669, 495] on button "Add" at bounding box center [682, 510] width 79 height 31
click at [695, 495] on button "Add" at bounding box center [682, 510] width 79 height 31
click at [692, 495] on button "Add" at bounding box center [682, 510] width 79 height 31
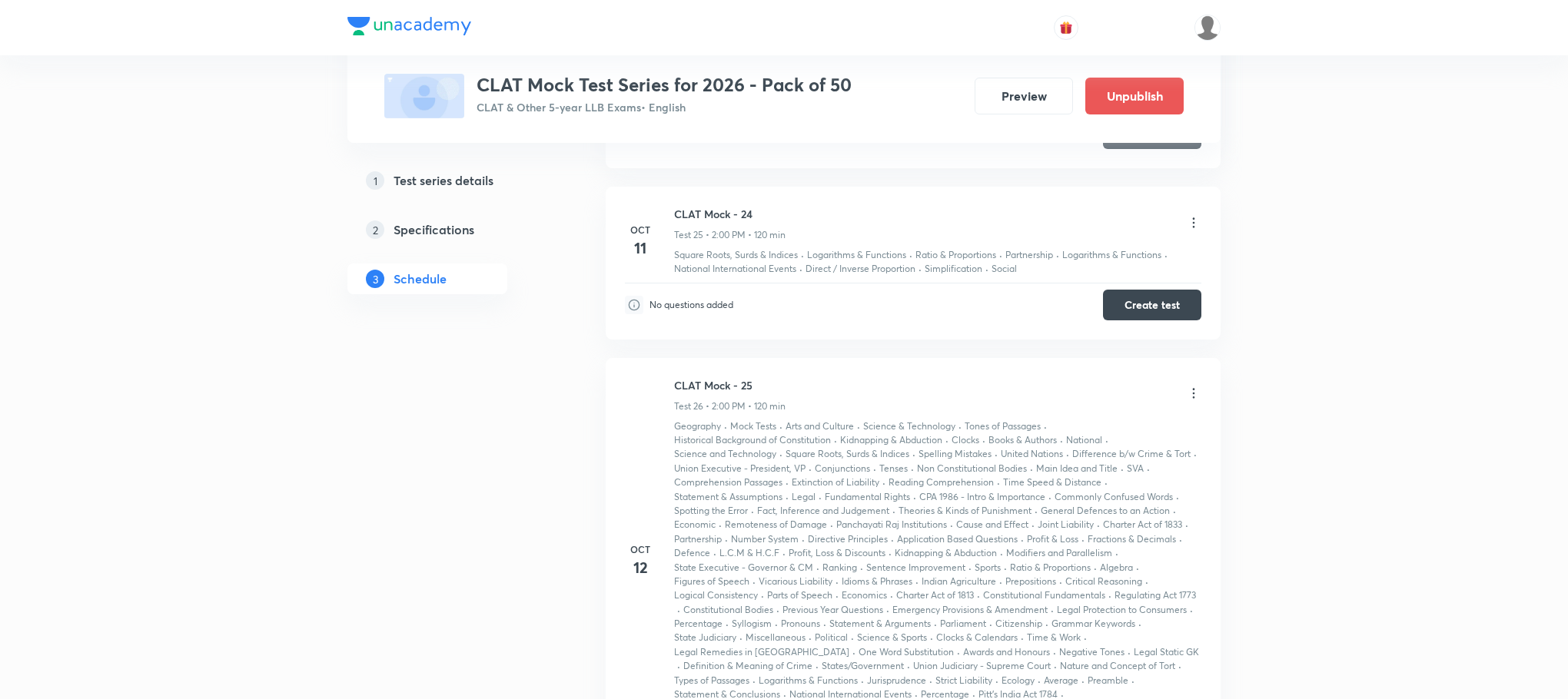
scroll to position [12232, 0]
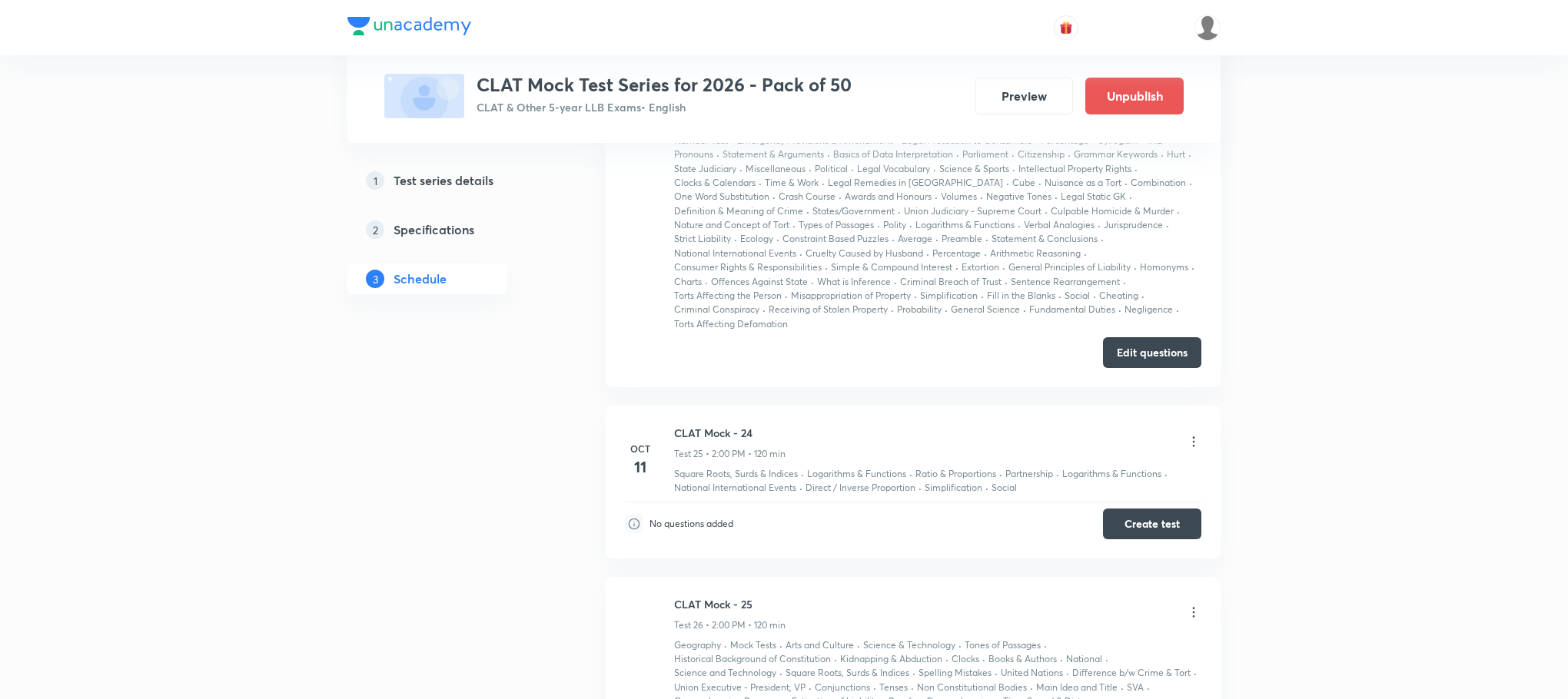
click at [1188, 449] on icon at bounding box center [1193, 442] width 15 height 15
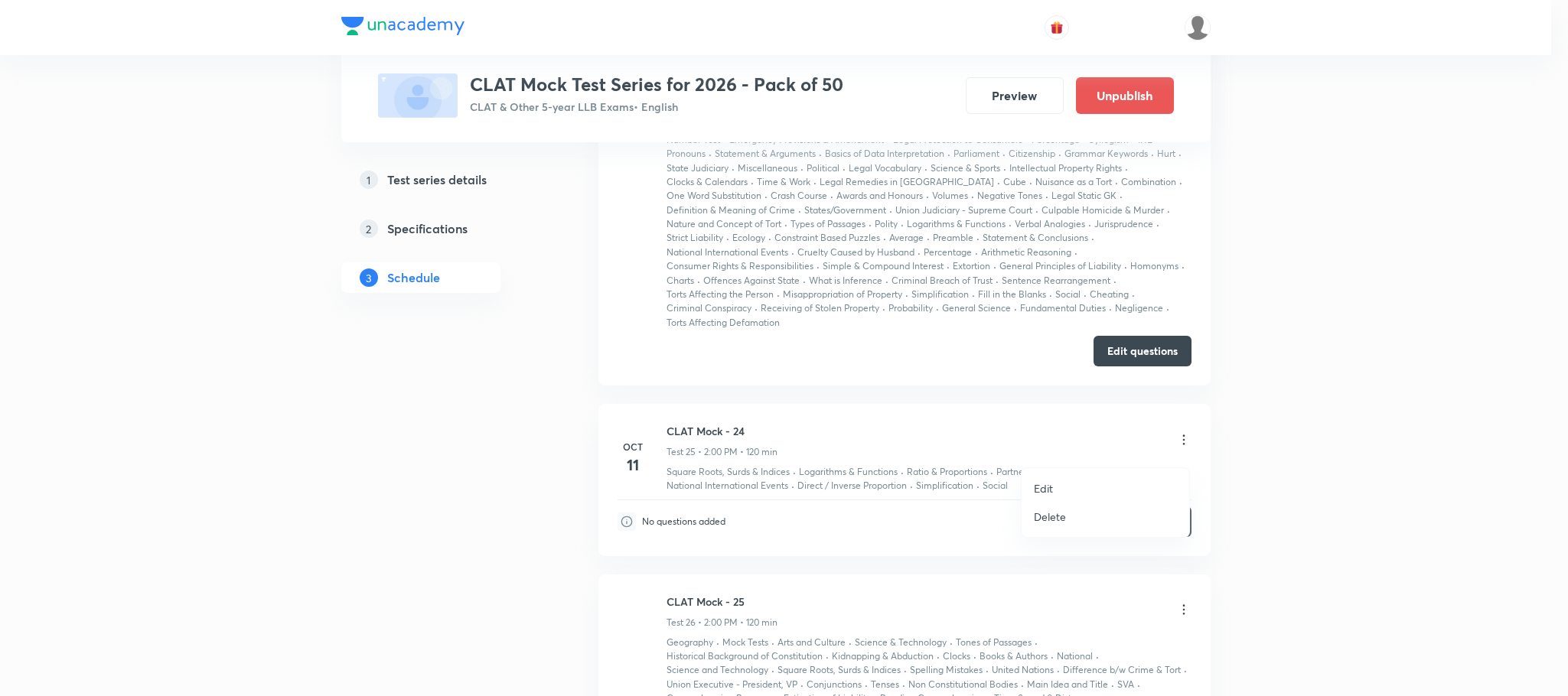
click at [1087, 480] on li "Edit" at bounding box center [1106, 489] width 167 height 28
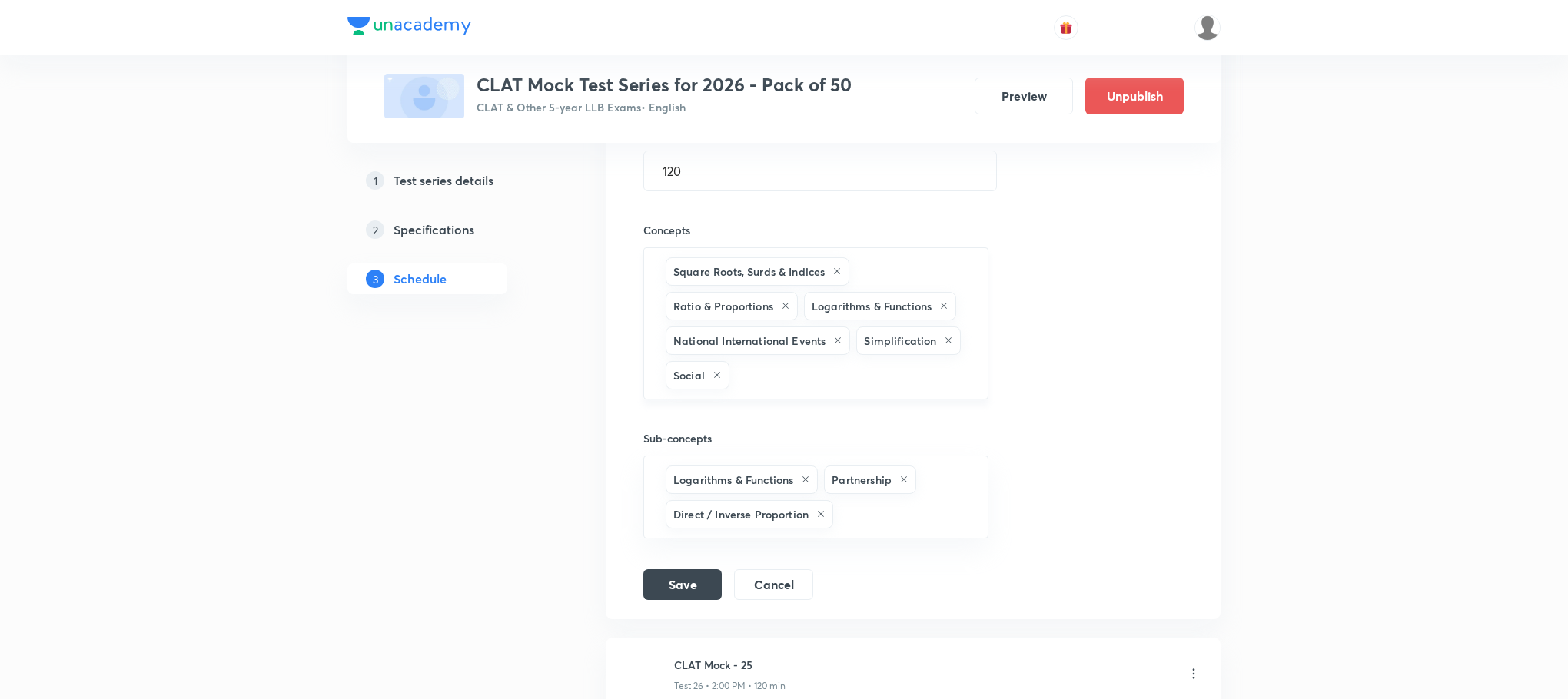
click at [816, 384] on input "text" at bounding box center [851, 375] width 236 height 28
type input "a"
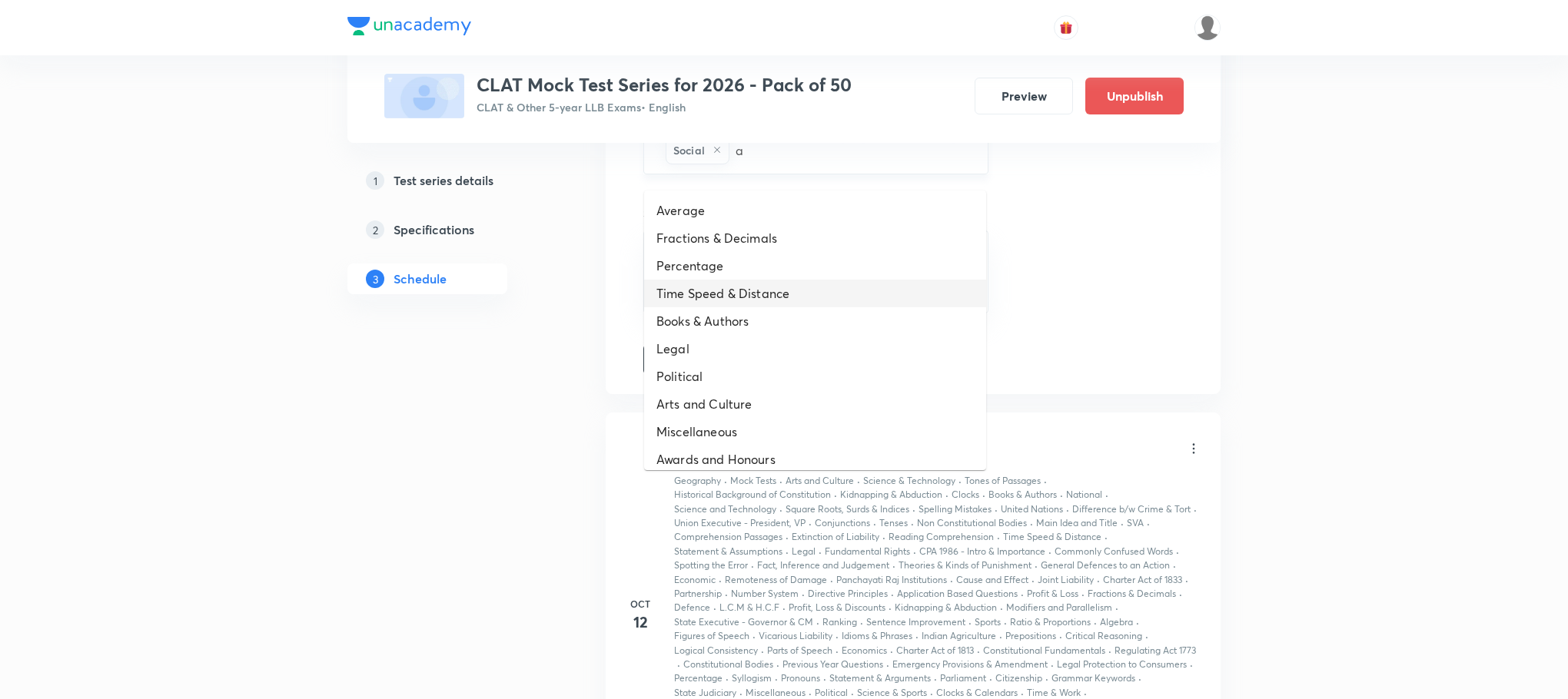
scroll to position [12463, 0]
click at [748, 251] on li "Percentage" at bounding box center [815, 260] width 342 height 27
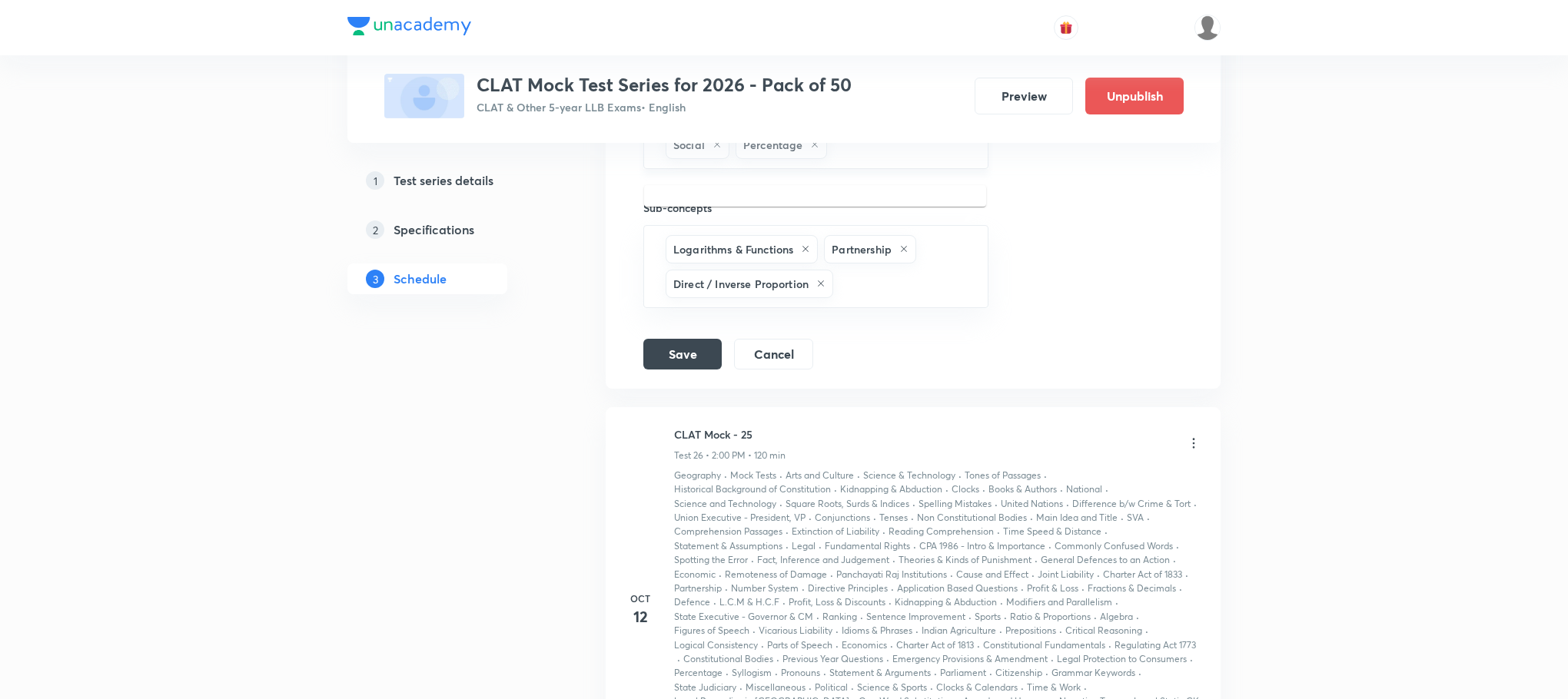
click at [835, 159] on input "text" at bounding box center [899, 145] width 138 height 28
type input "a"
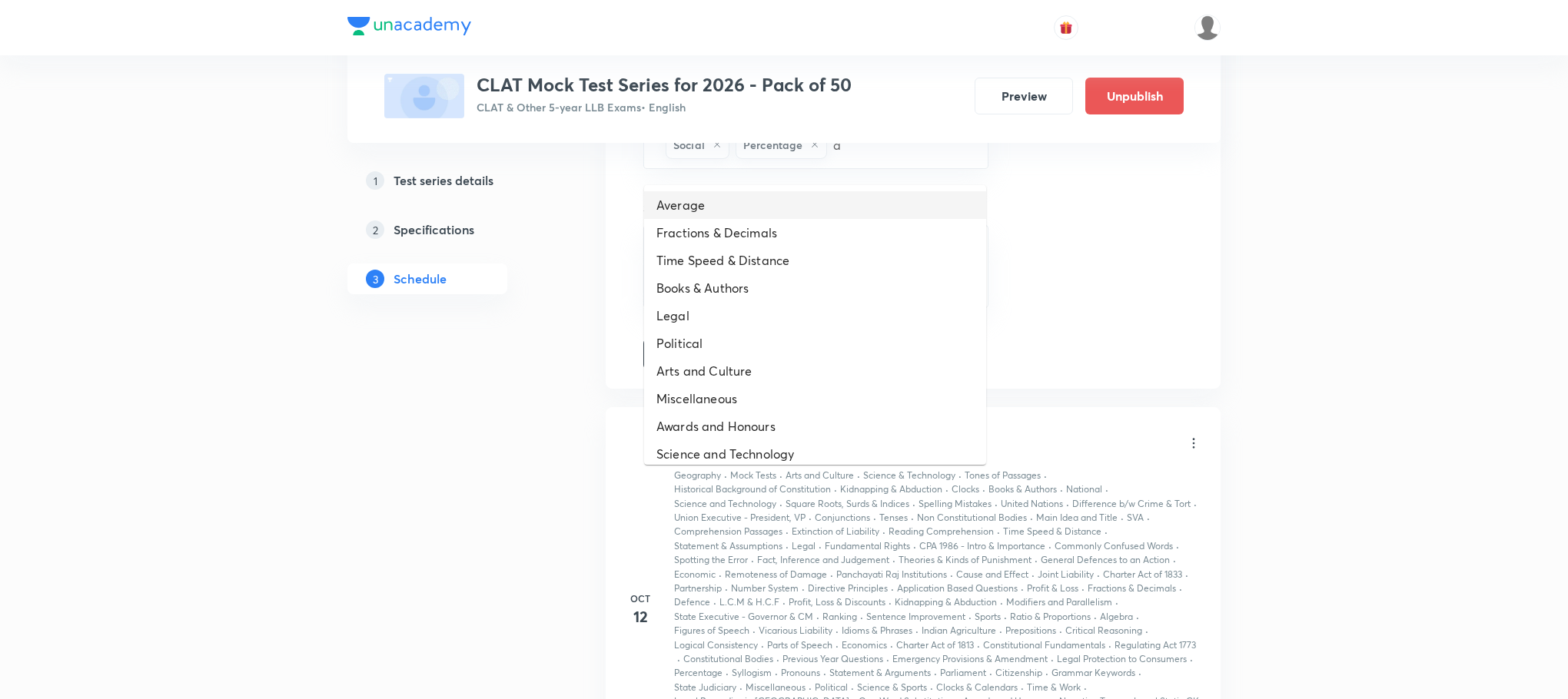
click at [791, 195] on li "Average" at bounding box center [815, 205] width 342 height 27
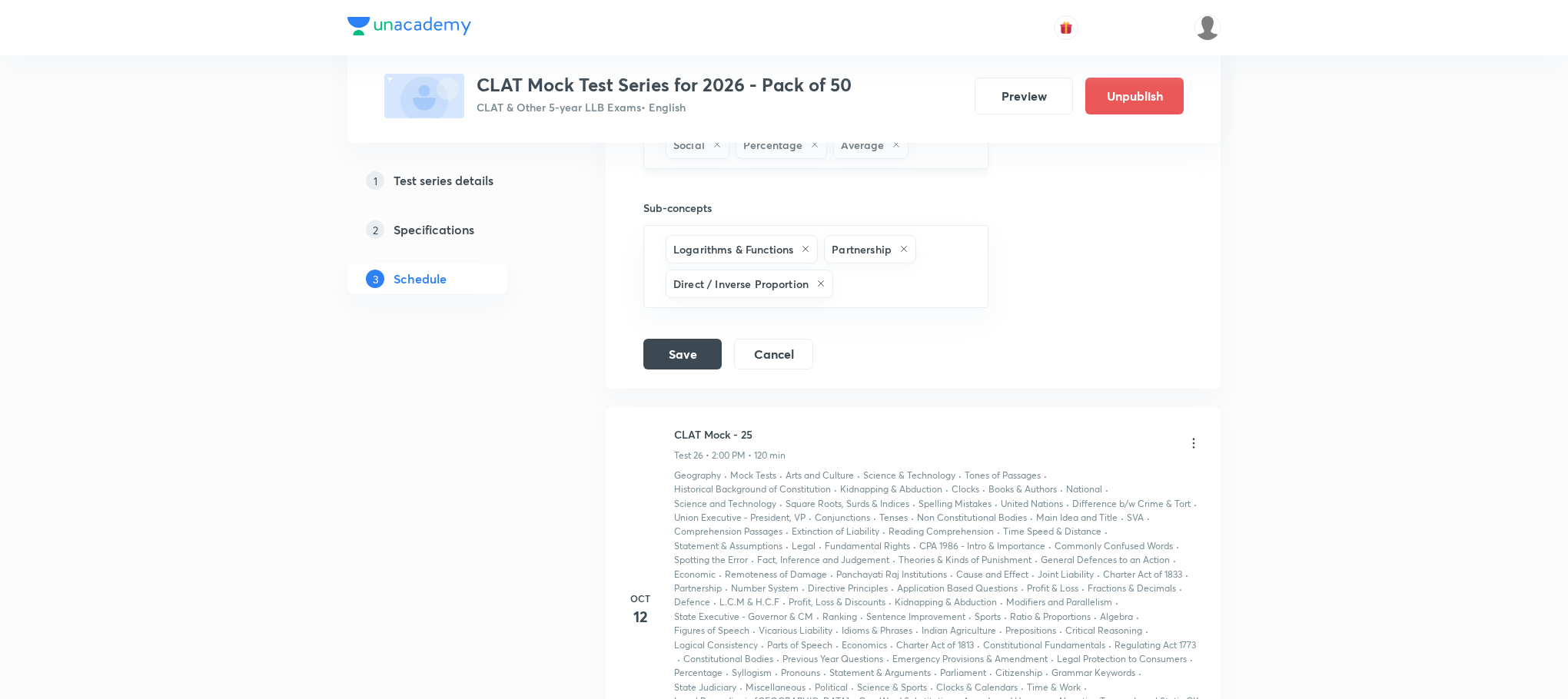
click at [936, 159] on input "text" at bounding box center [940, 145] width 57 height 28
type input "a"
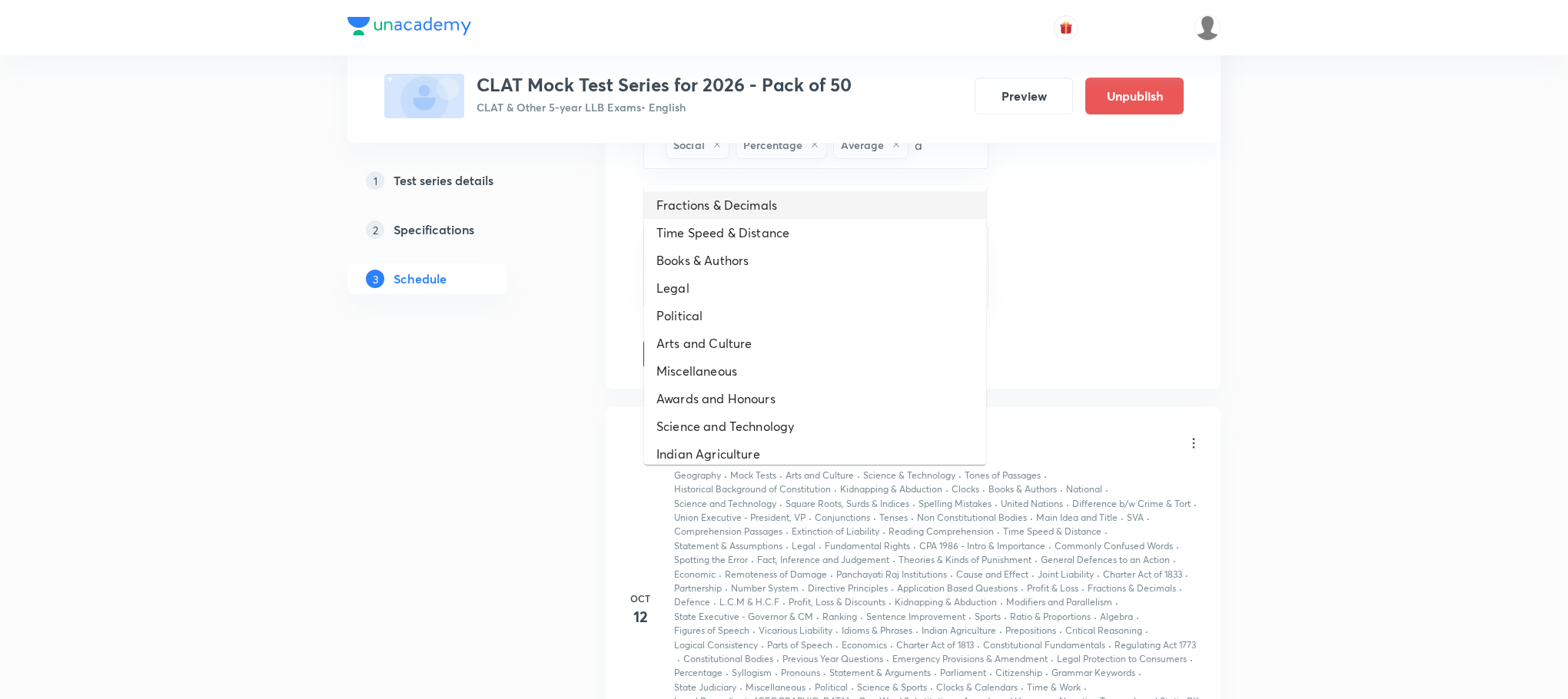
click at [874, 196] on li "Fractions & Decimals" at bounding box center [815, 205] width 342 height 27
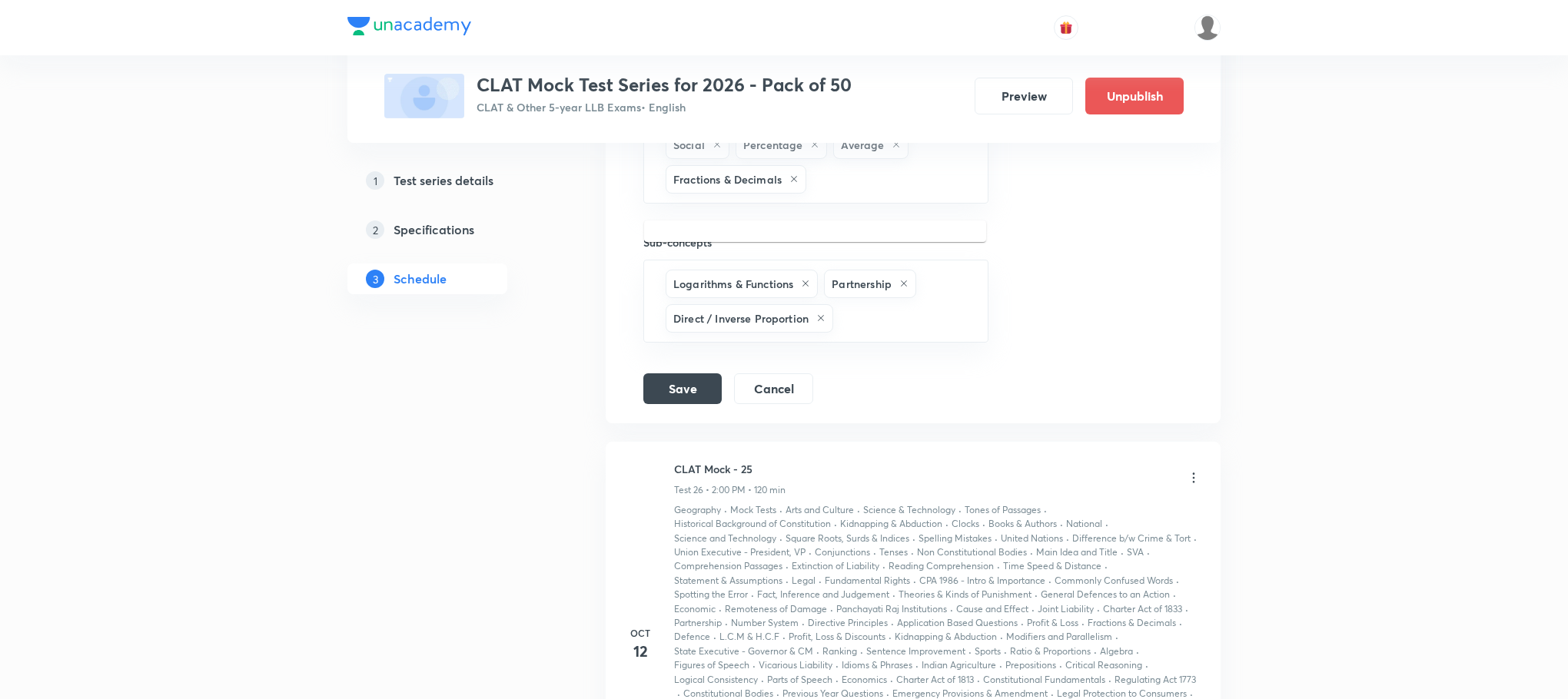
click at [874, 194] on input "text" at bounding box center [890, 180] width 160 height 28
type input "a"
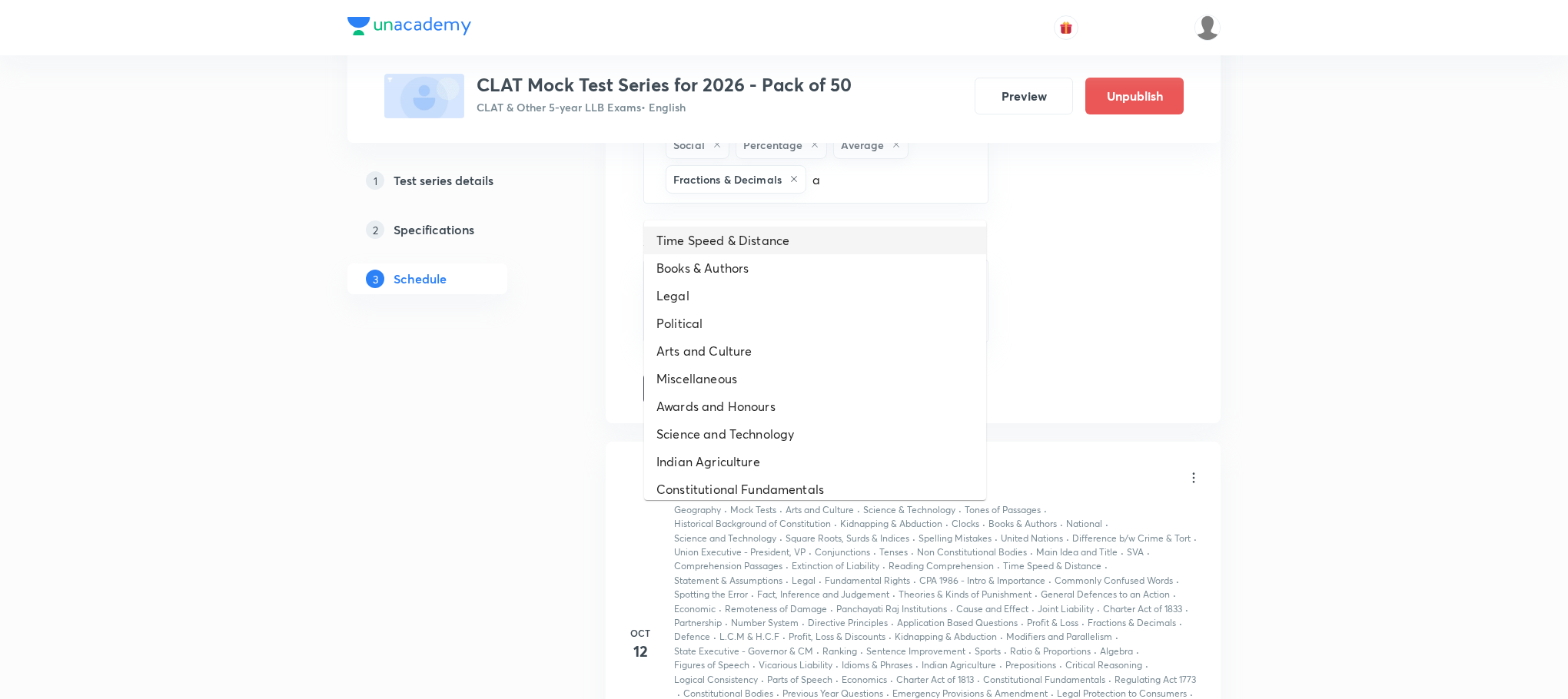
click at [826, 226] on li "Time Speed & Distance" at bounding box center [815, 240] width 342 height 27
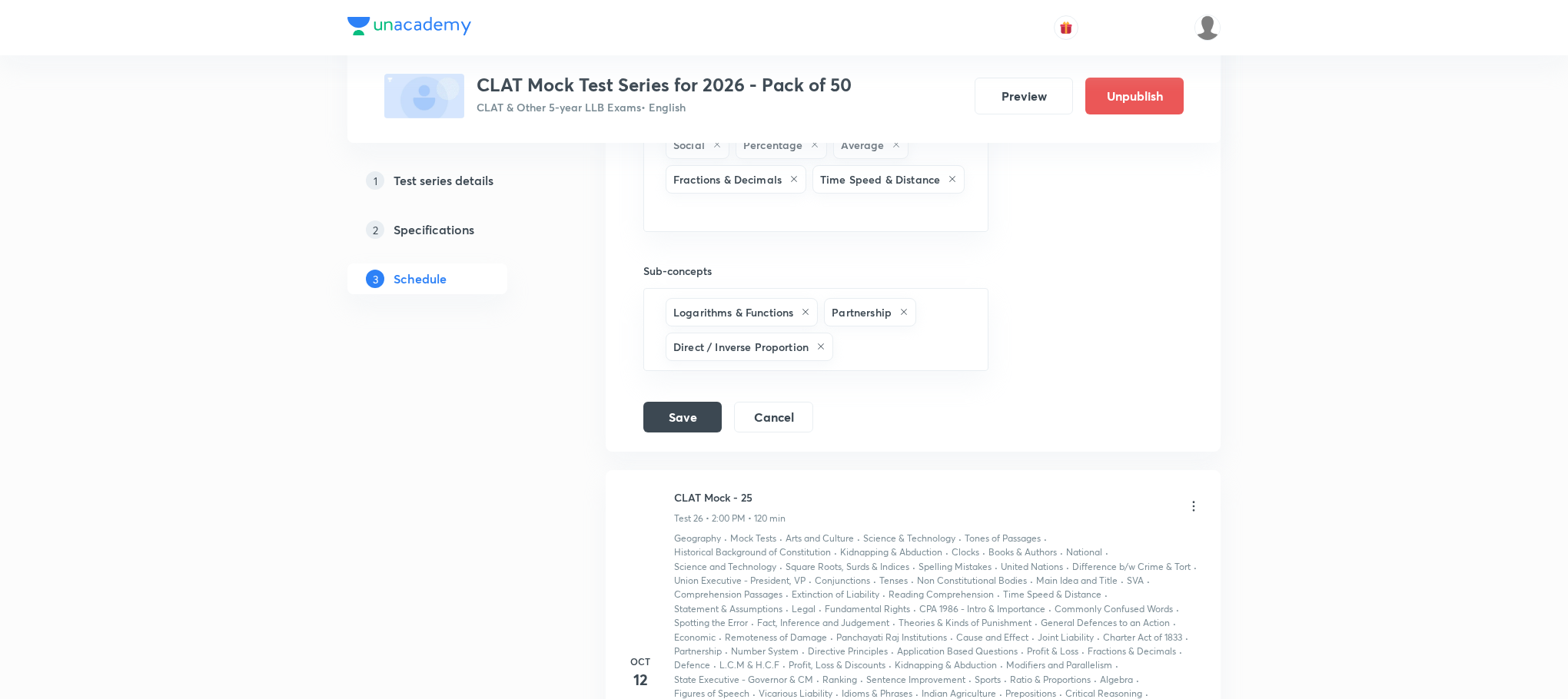
click at [826, 226] on input "text" at bounding box center [816, 211] width 307 height 28
type input "a"
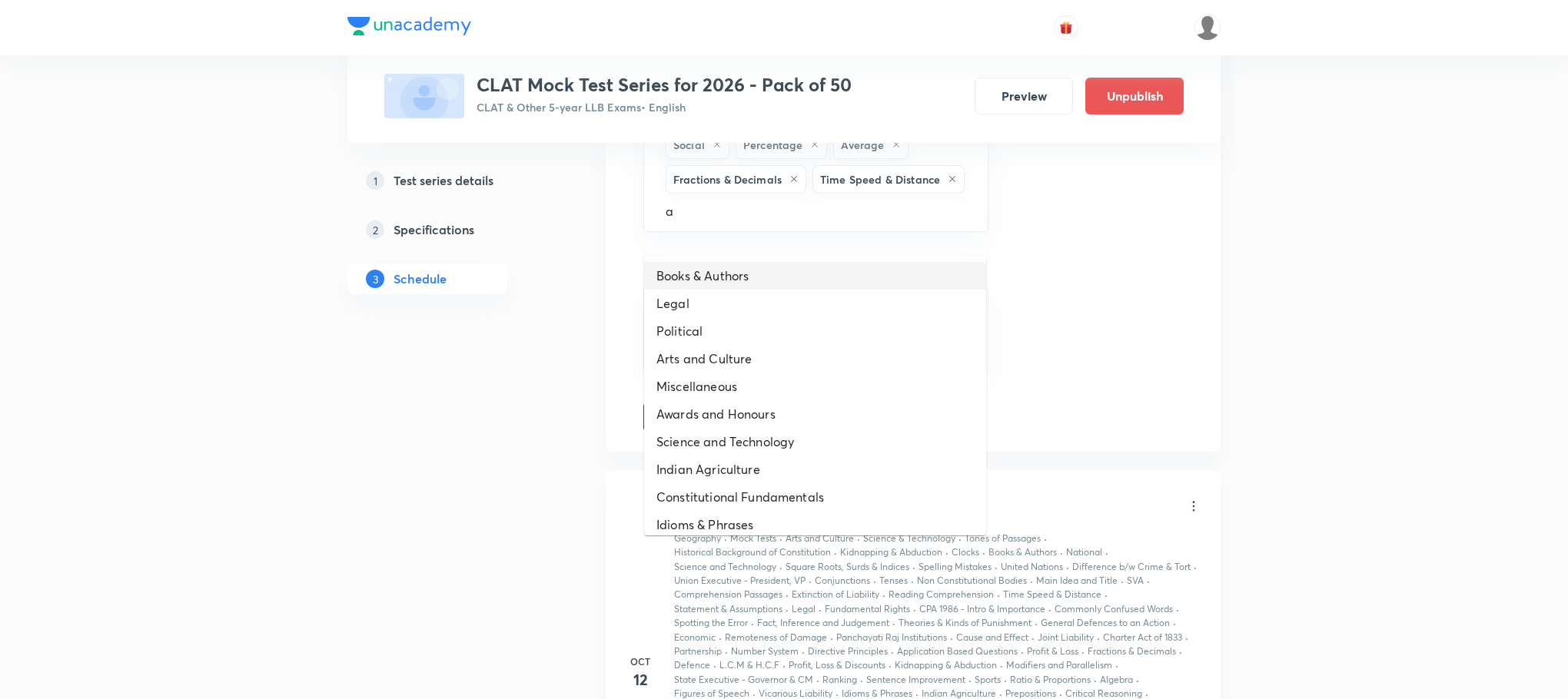
click at [803, 265] on li "Books & Authors" at bounding box center [815, 275] width 342 height 27
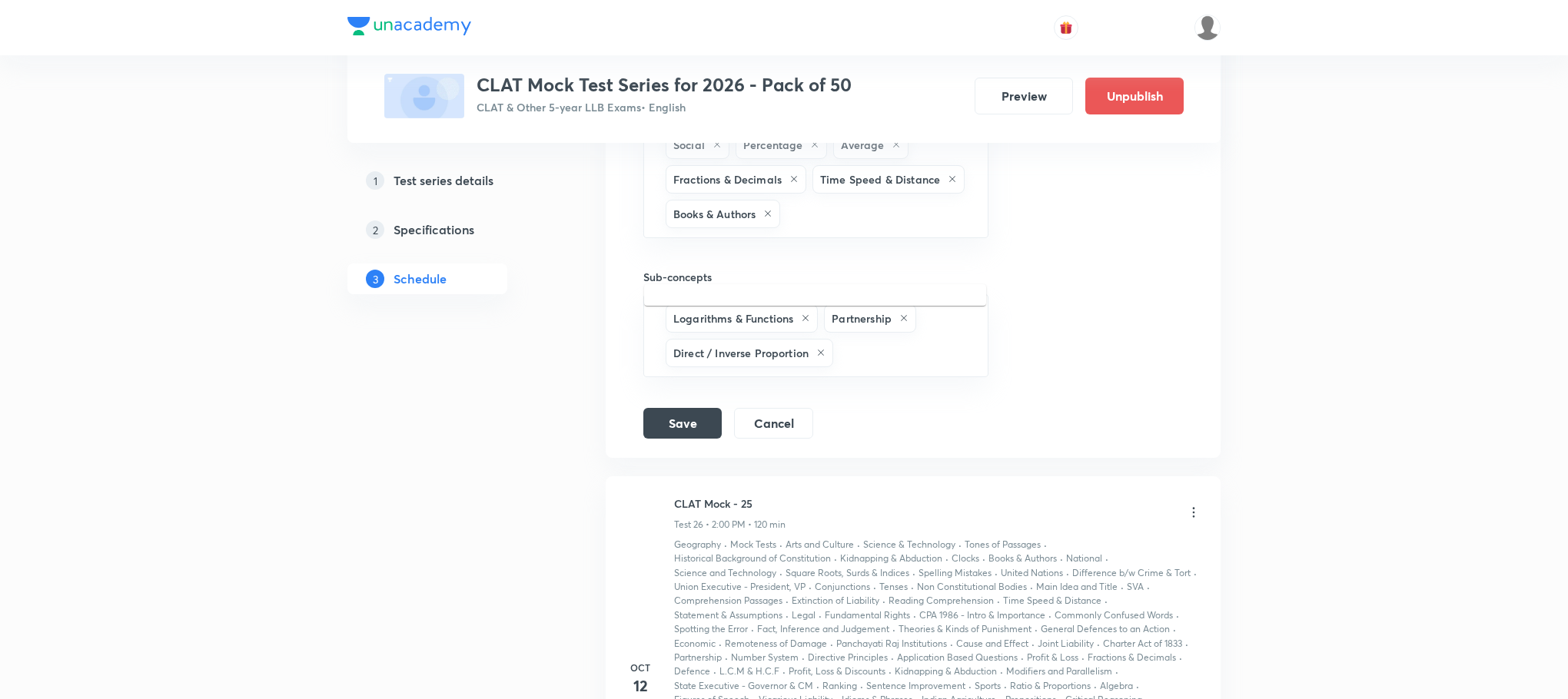
click at [803, 228] on input "text" at bounding box center [876, 214] width 186 height 28
type input "a"
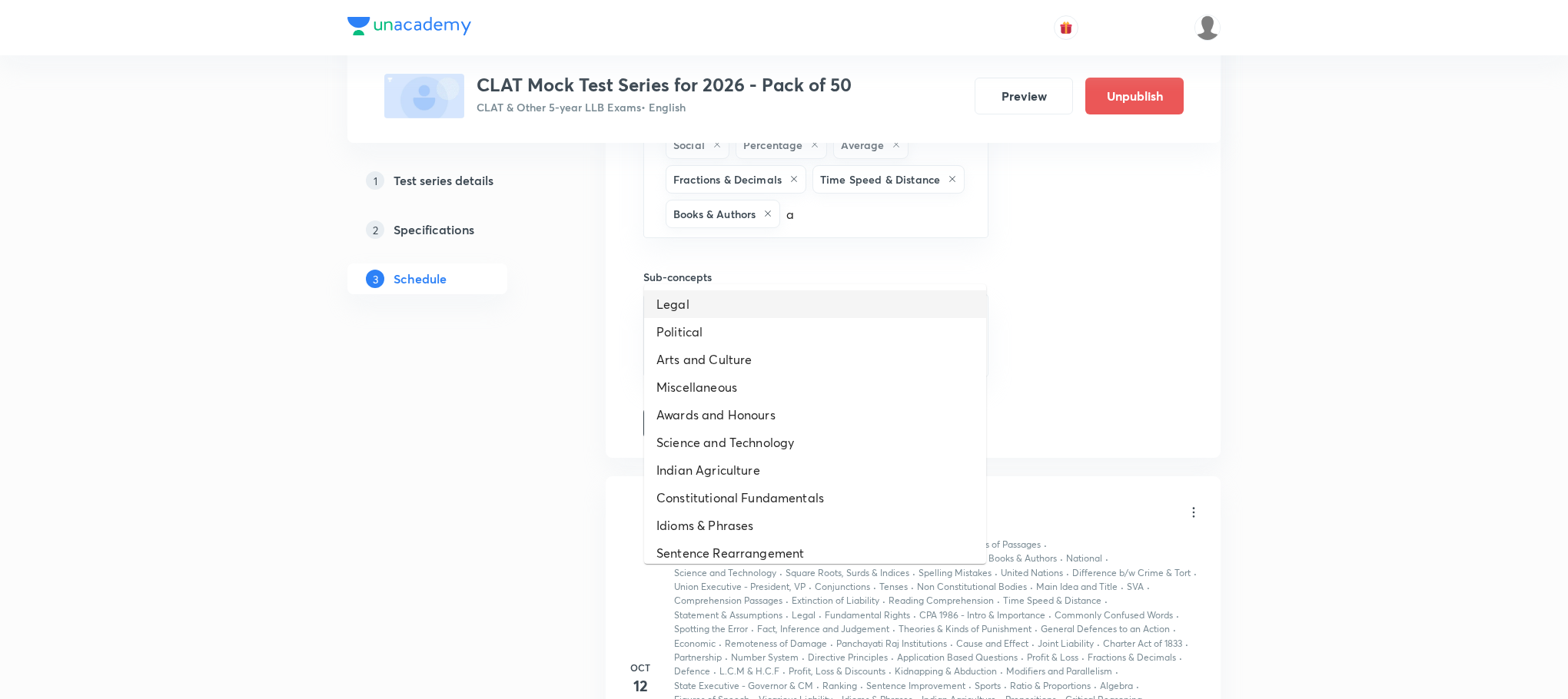
click at [759, 298] on li "Legal" at bounding box center [815, 304] width 342 height 27
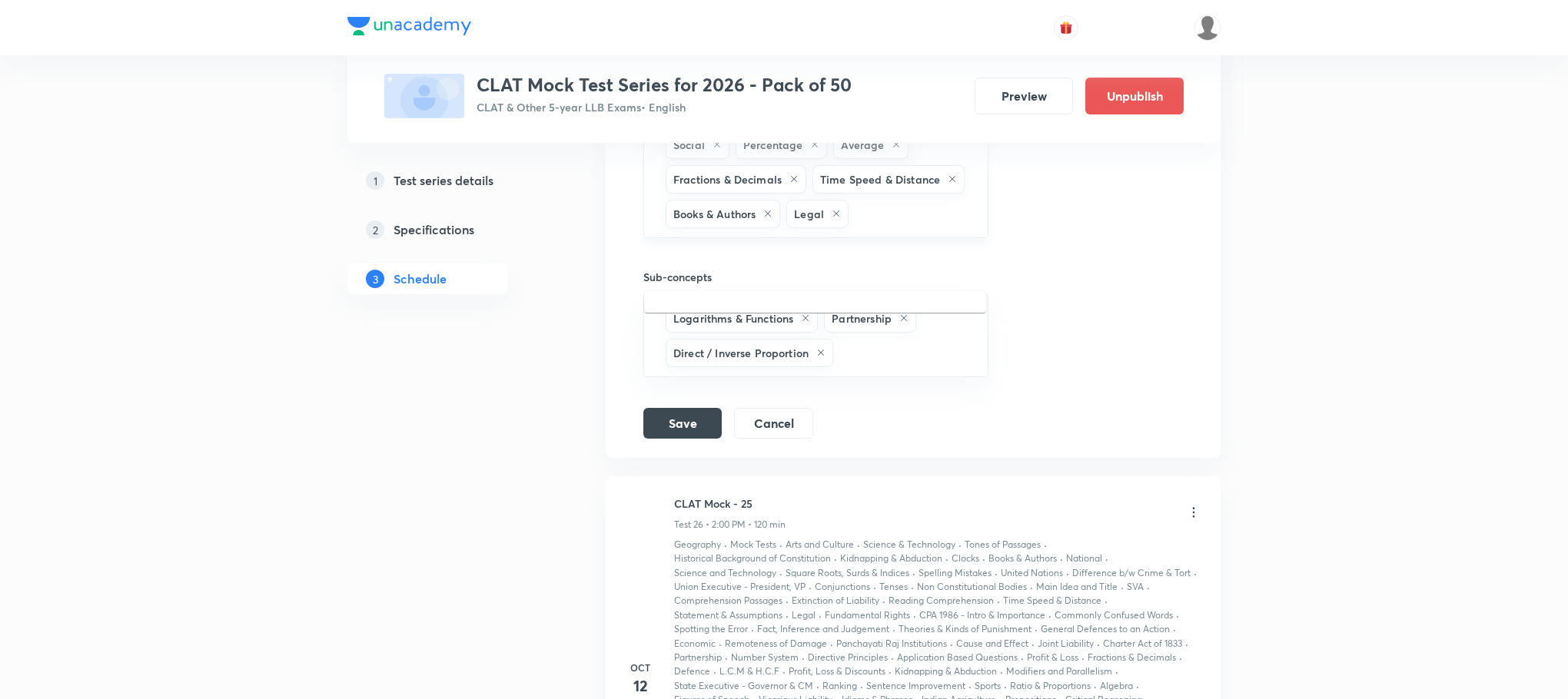
click at [851, 228] on input "text" at bounding box center [910, 214] width 117 height 28
type input "a"
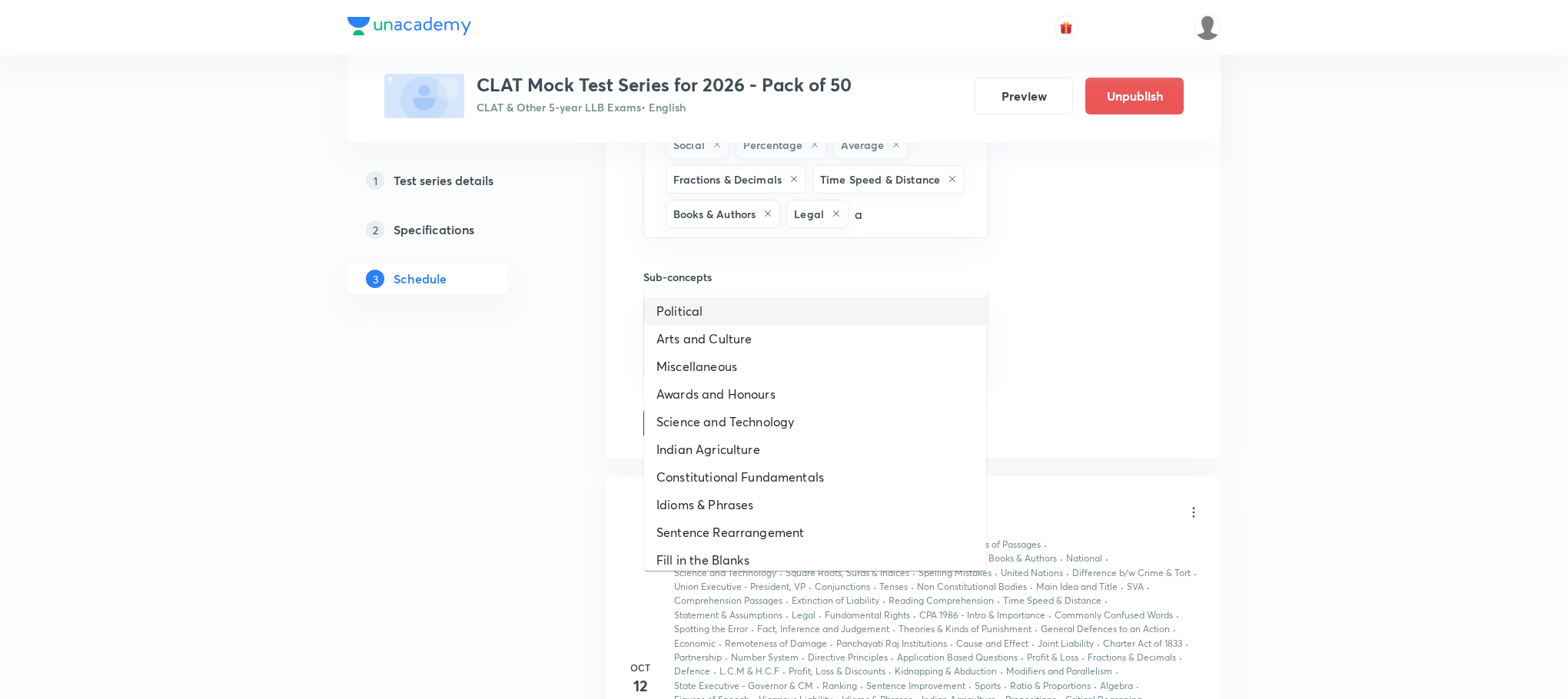
click at [741, 312] on li "Political" at bounding box center [815, 310] width 342 height 27
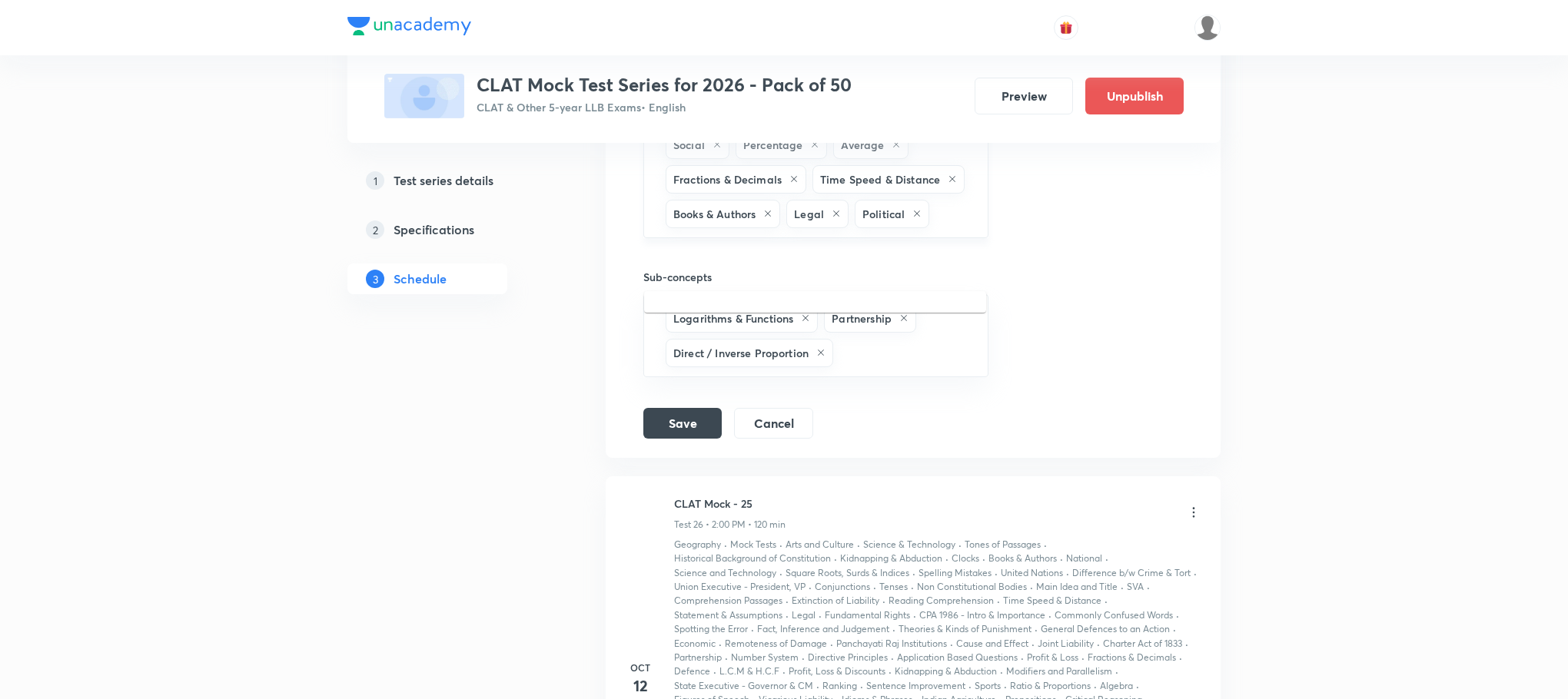
click at [932, 228] on input "text" at bounding box center [950, 214] width 36 height 28
type input "a"
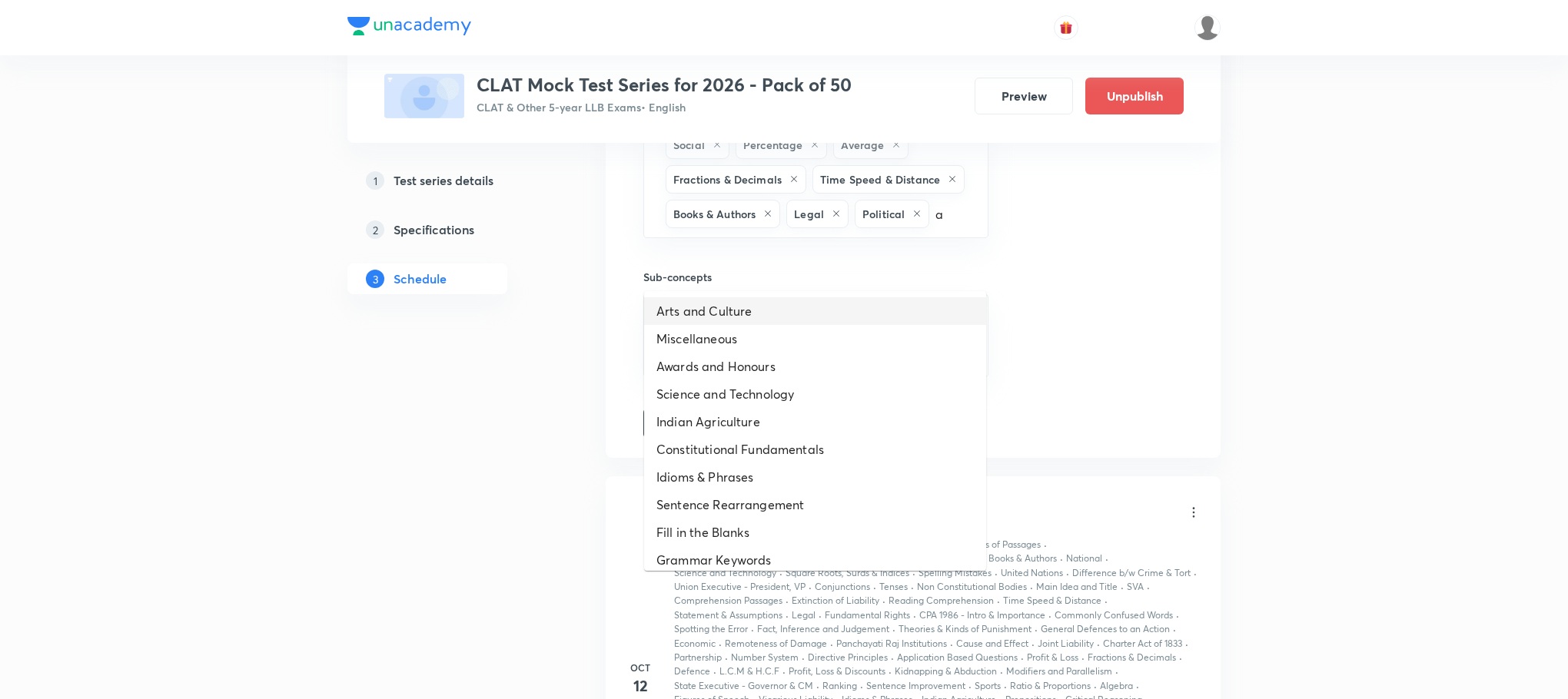
click at [743, 323] on li "Arts and Culture" at bounding box center [815, 310] width 342 height 27
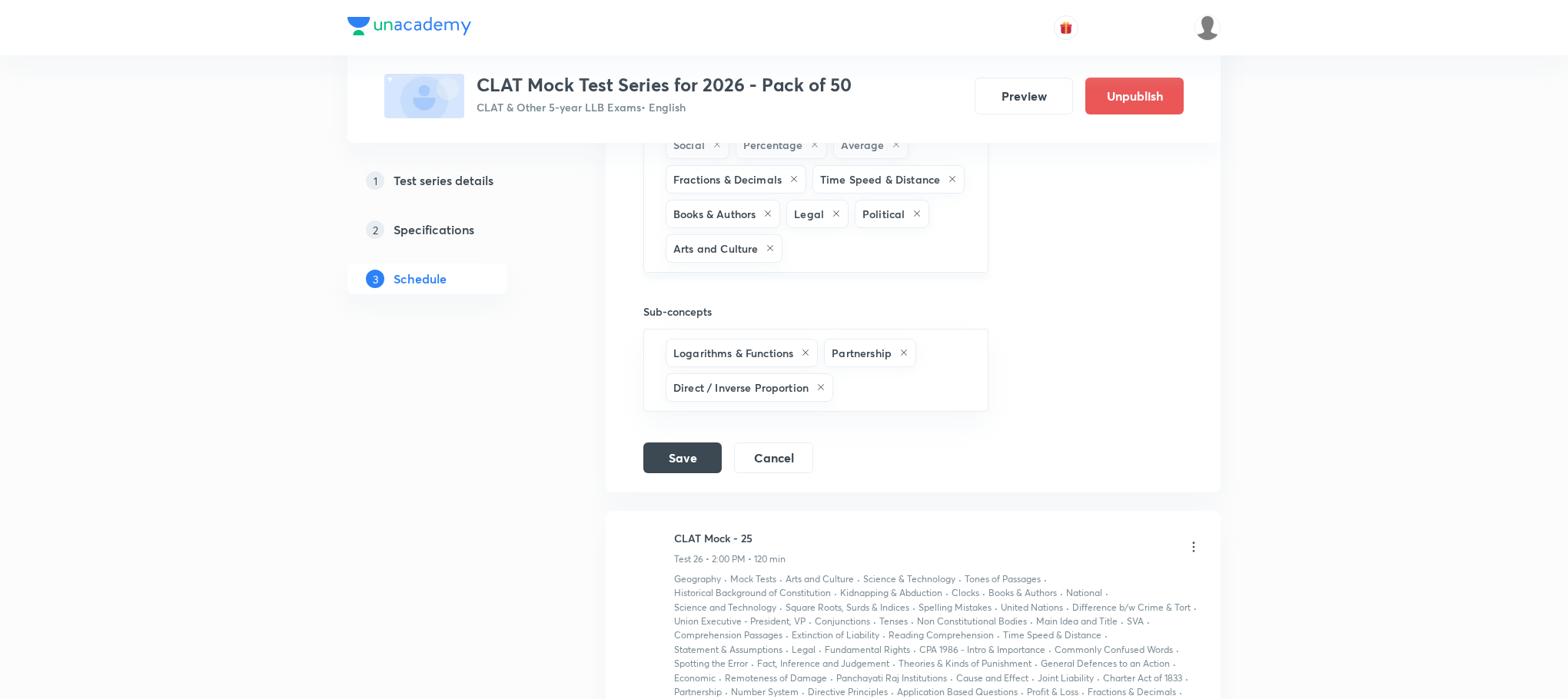
click at [945, 260] on input "text" at bounding box center [877, 249] width 183 height 28
type input "a"
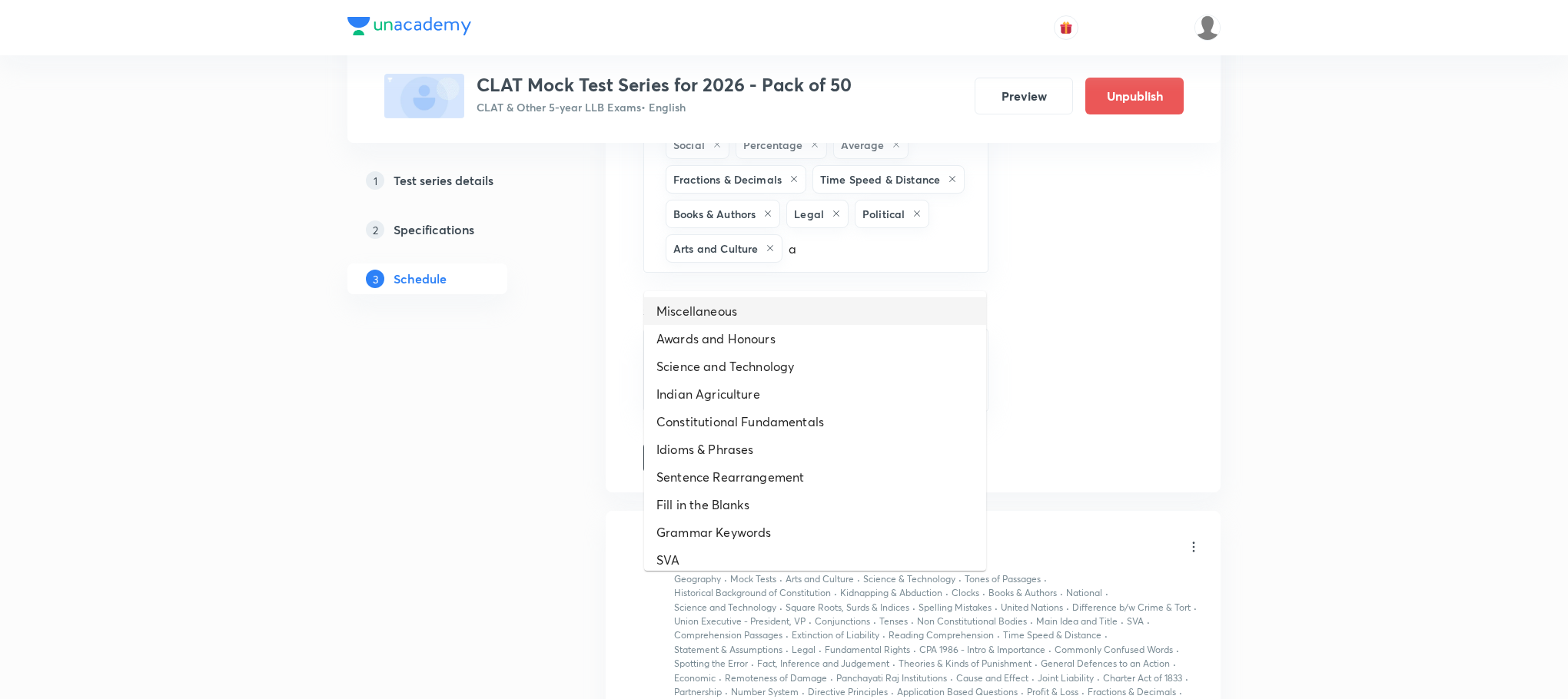
click at [715, 297] on li "Miscellaneous" at bounding box center [815, 310] width 342 height 27
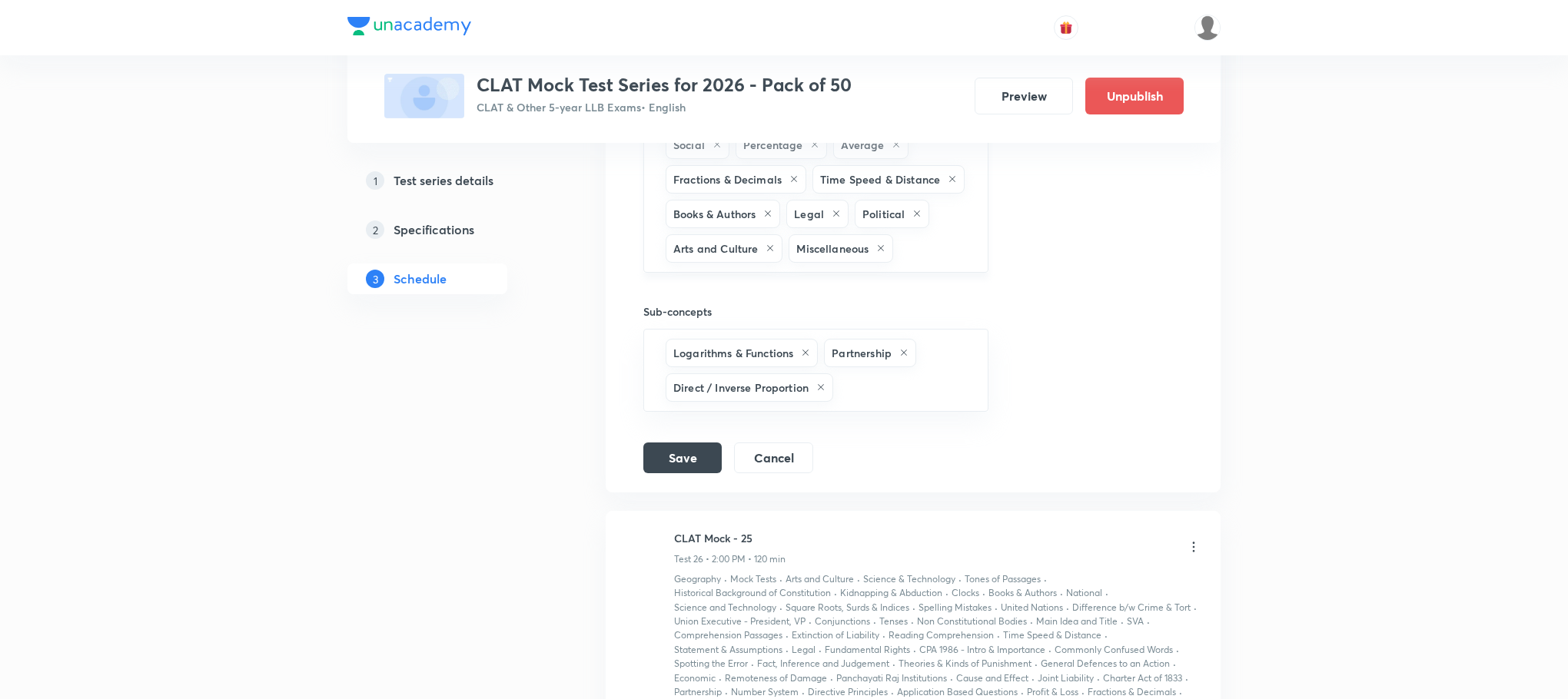
click at [850, 273] on div "Square Roots, Surds & Indices Ratio & Proportions Logarithms & Functions Nation…" at bounding box center [816, 145] width 345 height 256
type input "a"
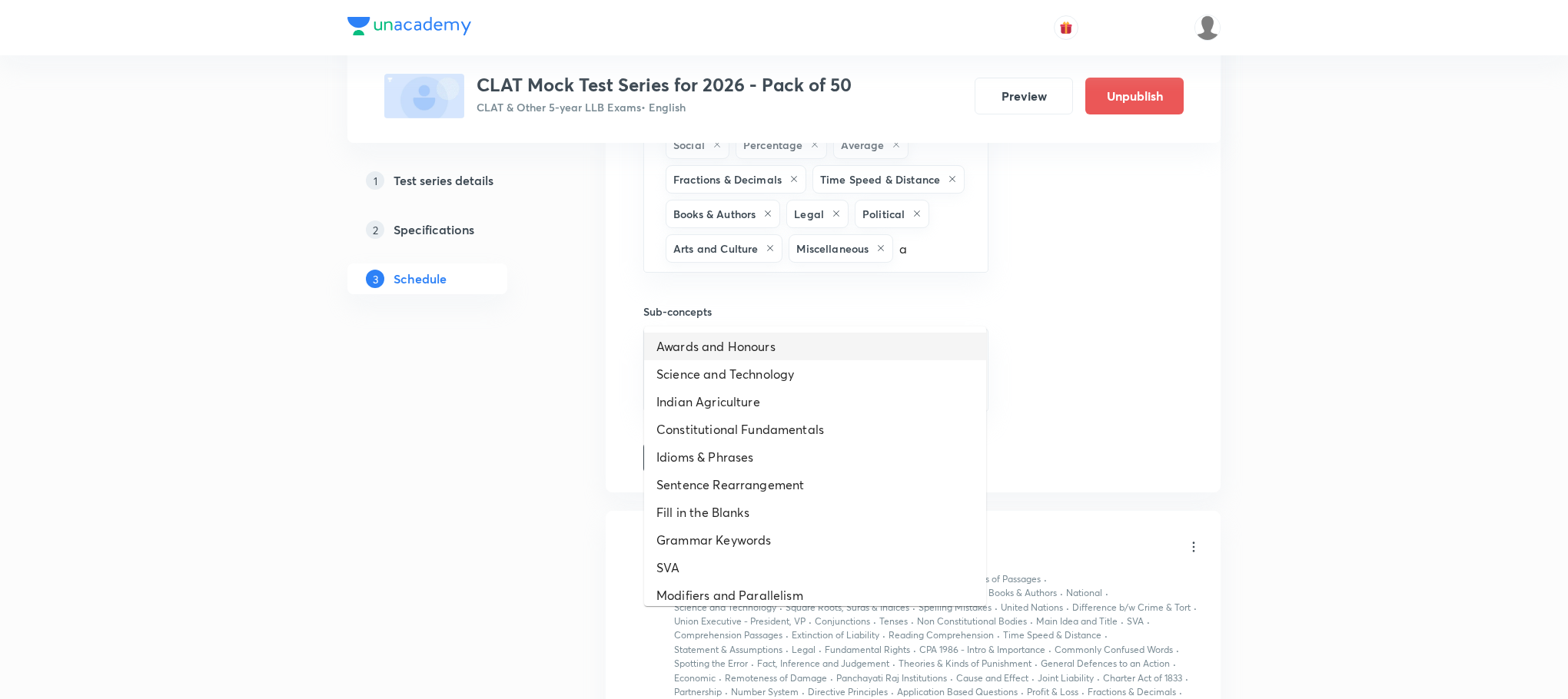
click at [775, 353] on li "Awards and Honours" at bounding box center [815, 346] width 342 height 27
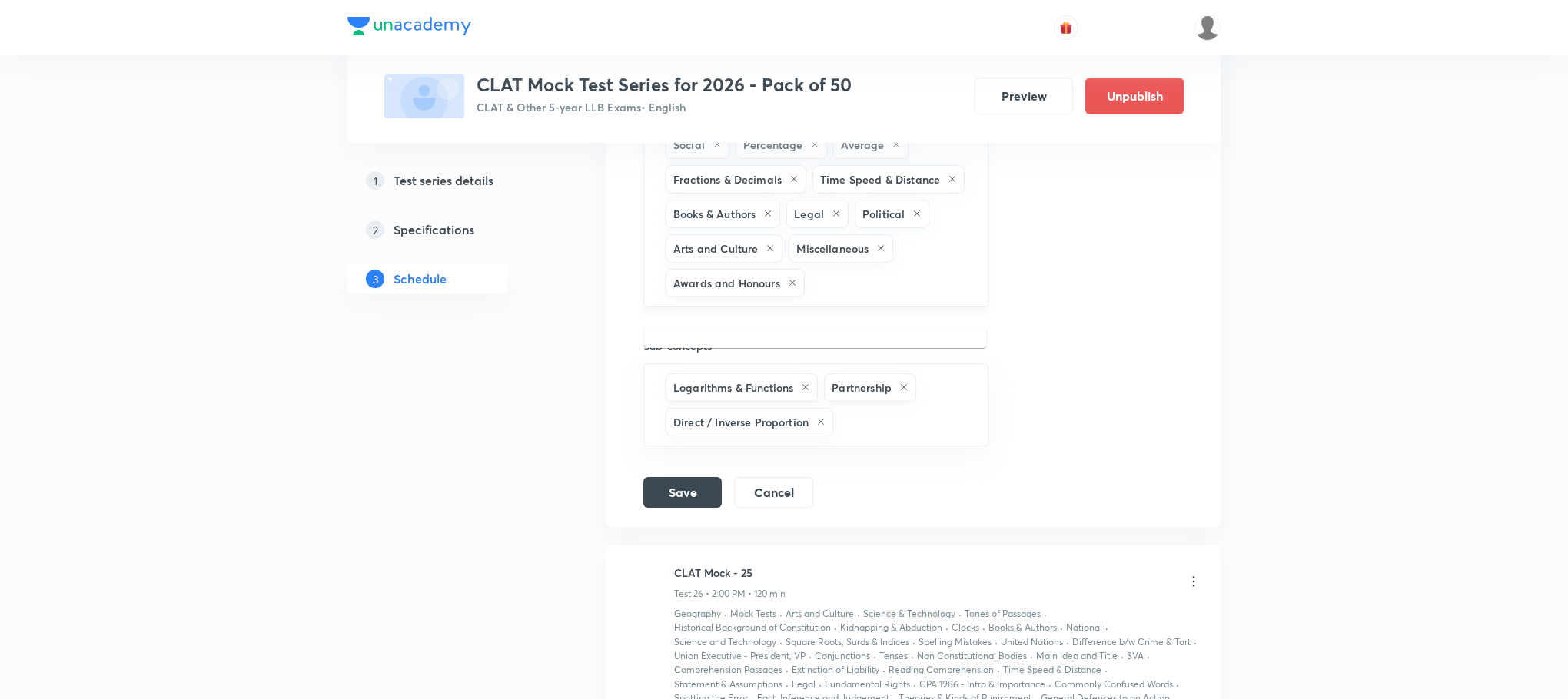
click at [945, 285] on input "text" at bounding box center [889, 283] width 161 height 28
type input "a"
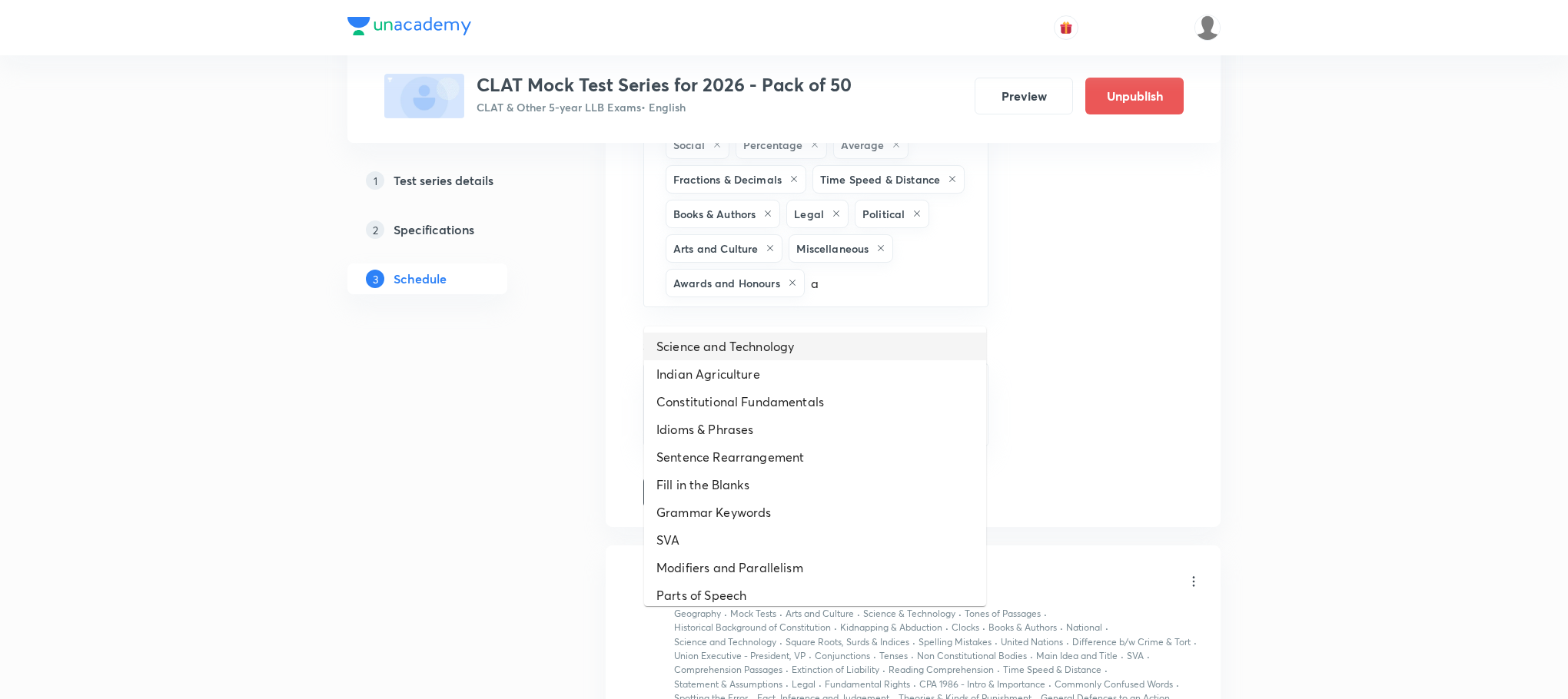
click at [808, 335] on li "Science and Technology" at bounding box center [815, 346] width 342 height 27
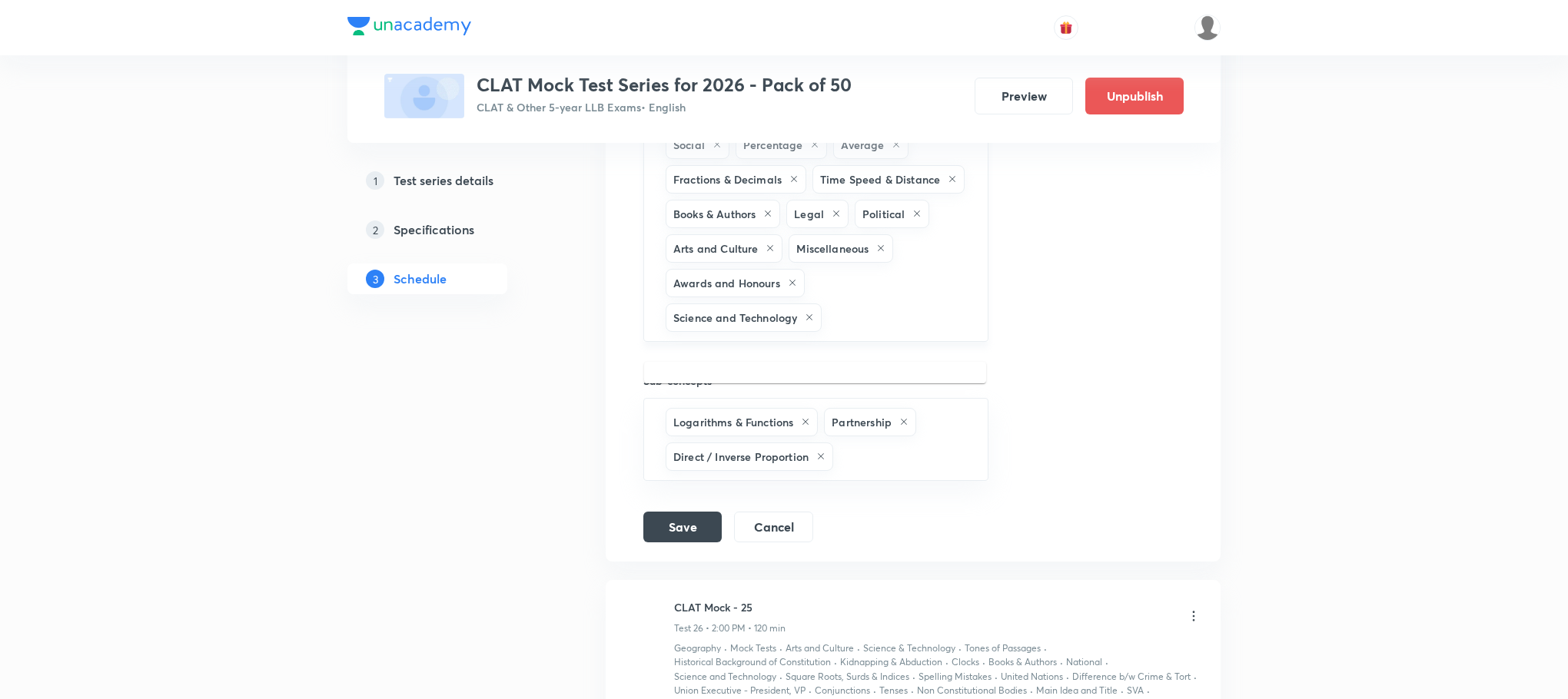
click at [851, 330] on input "text" at bounding box center [896, 318] width 144 height 28
type input "a"
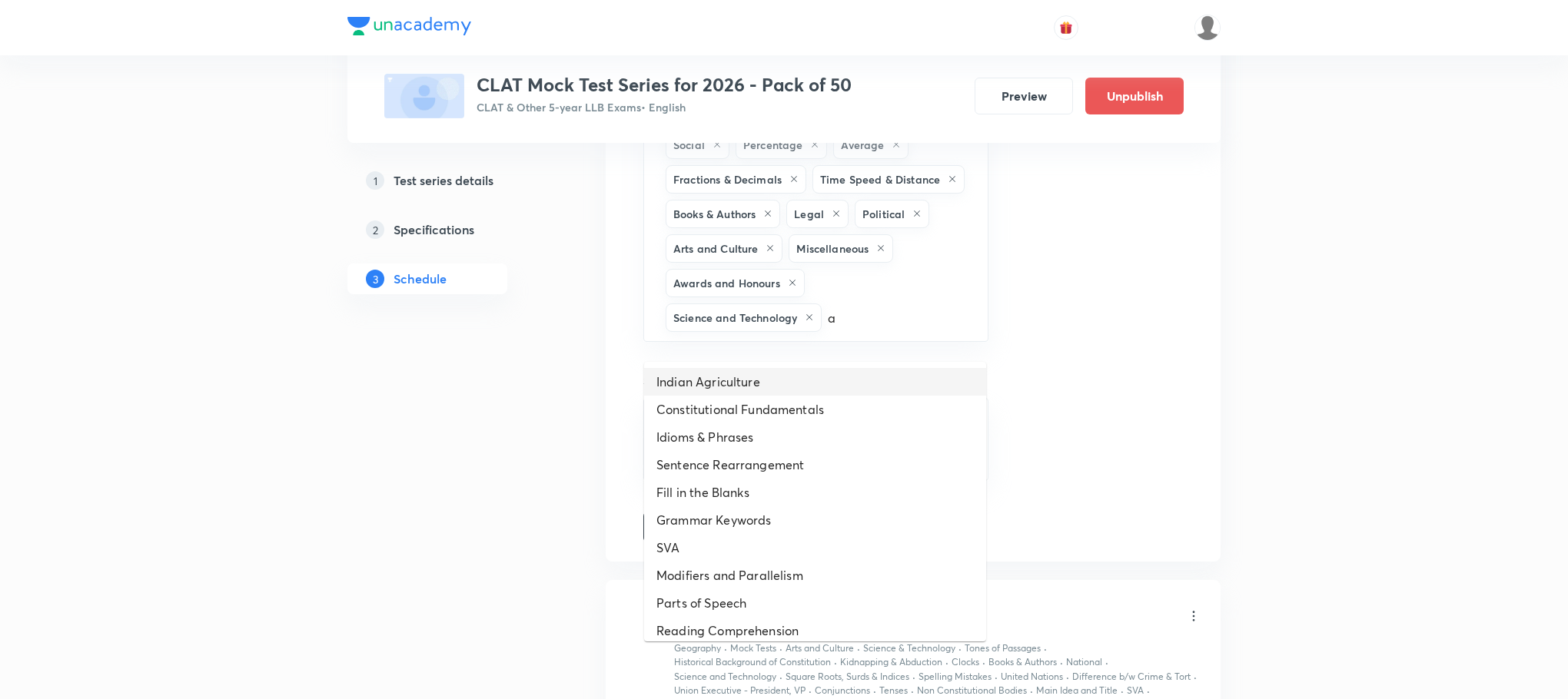
click at [780, 379] on li "Indian Agriculture" at bounding box center [815, 381] width 342 height 27
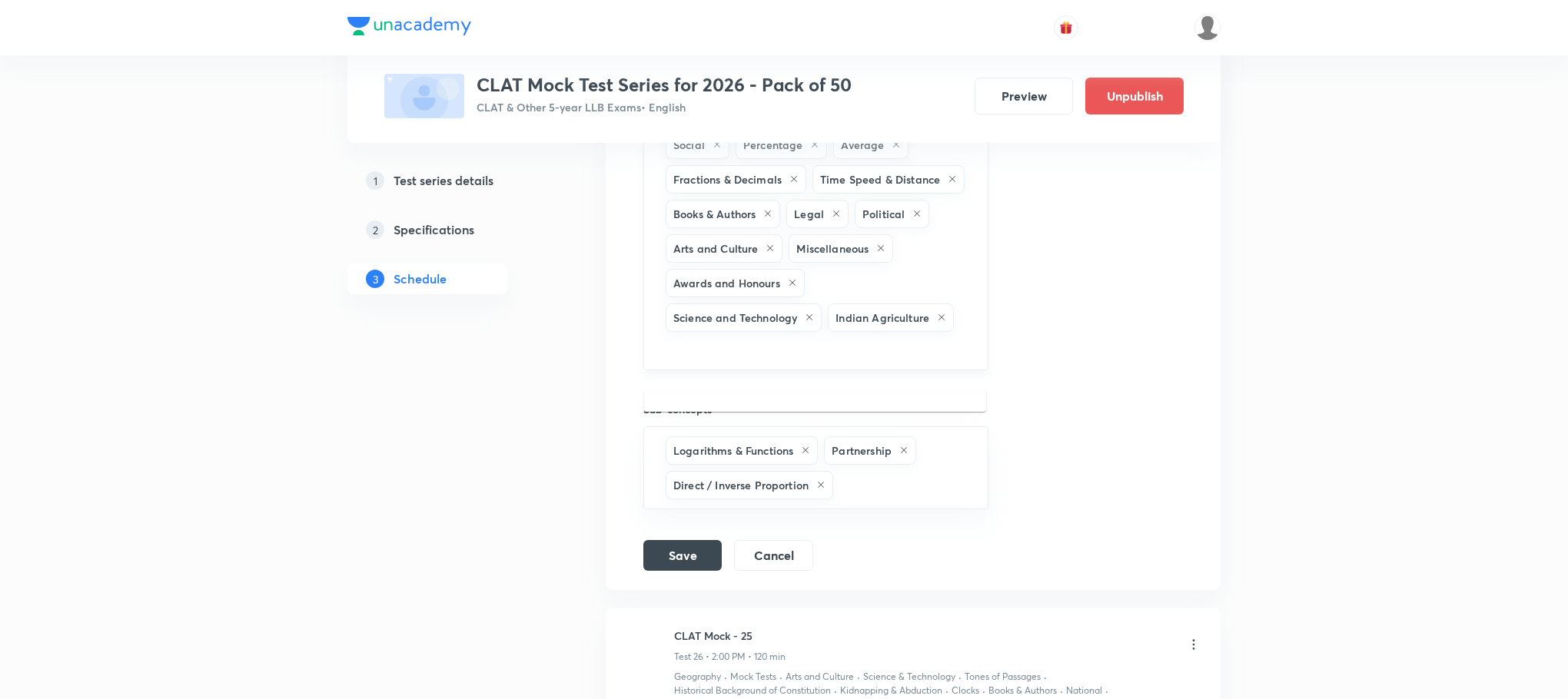
click at [840, 364] on input "text" at bounding box center [816, 350] width 307 height 28
type input "a"
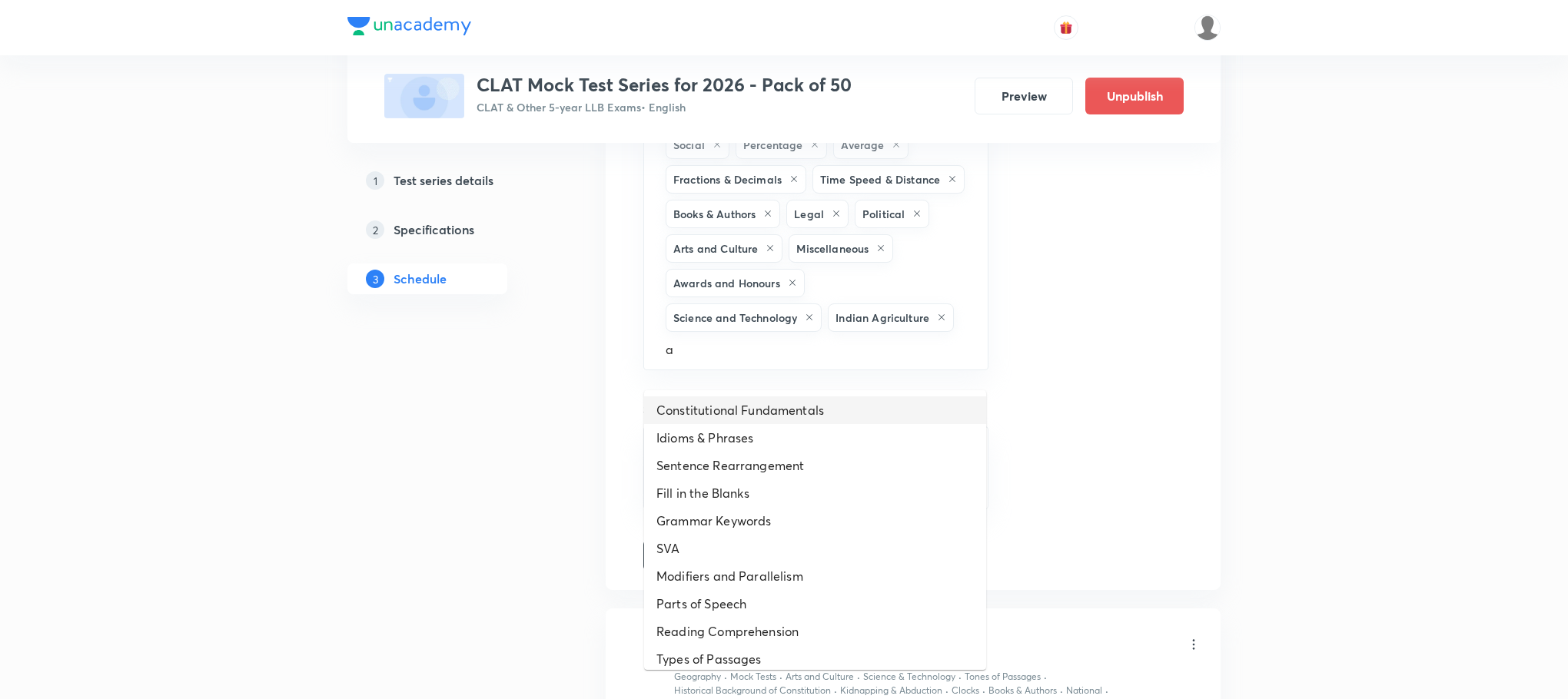
click at [763, 407] on li "Constitutional Fundamentals" at bounding box center [815, 410] width 342 height 27
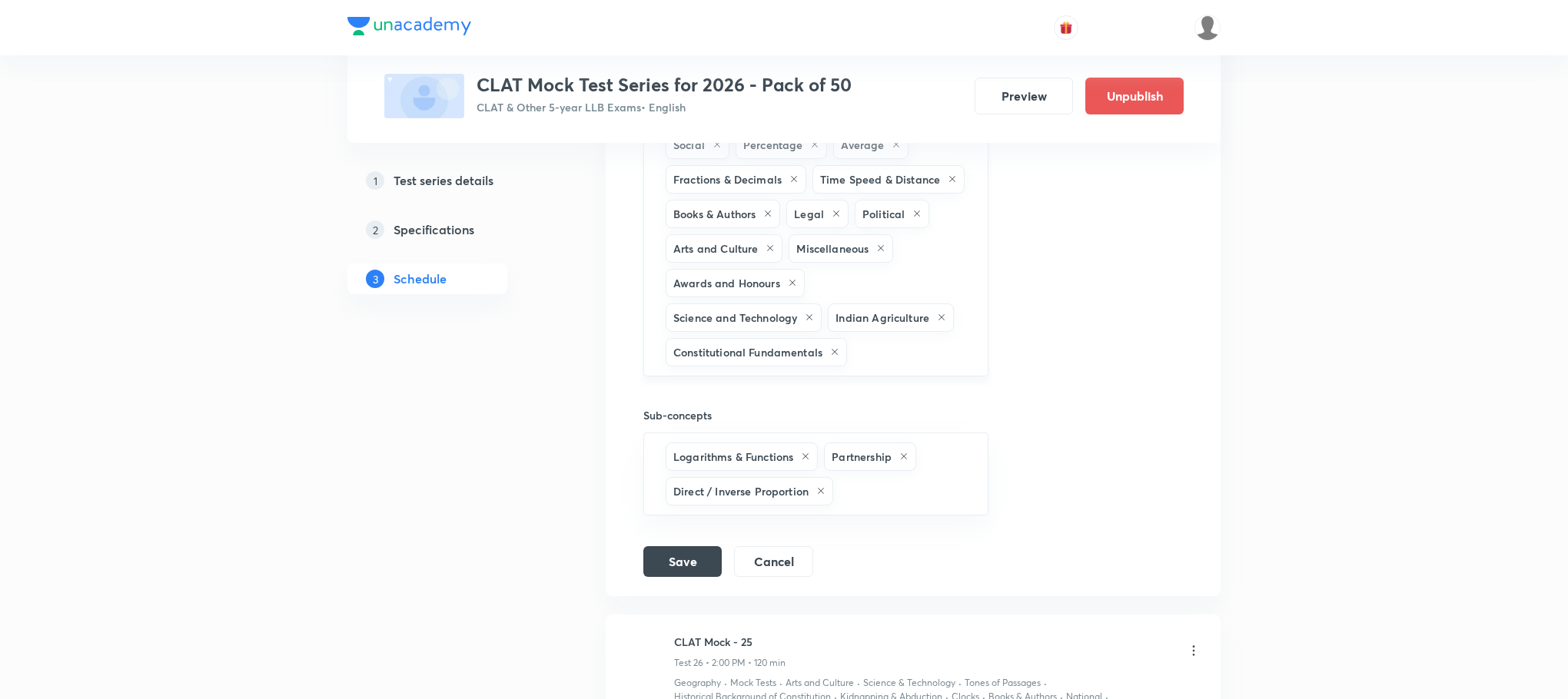
click at [872, 367] on input "text" at bounding box center [910, 352] width 119 height 28
type input "a"
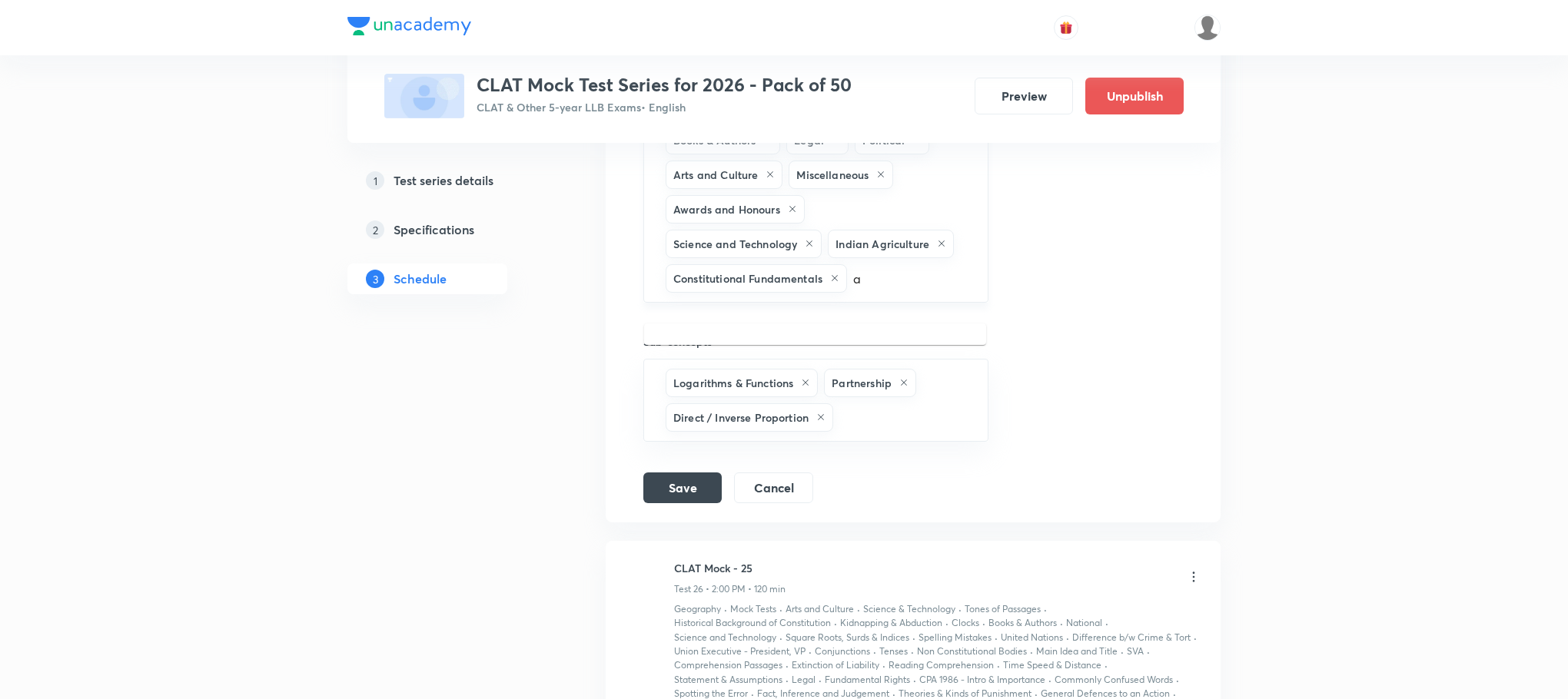
scroll to position [12579, 0]
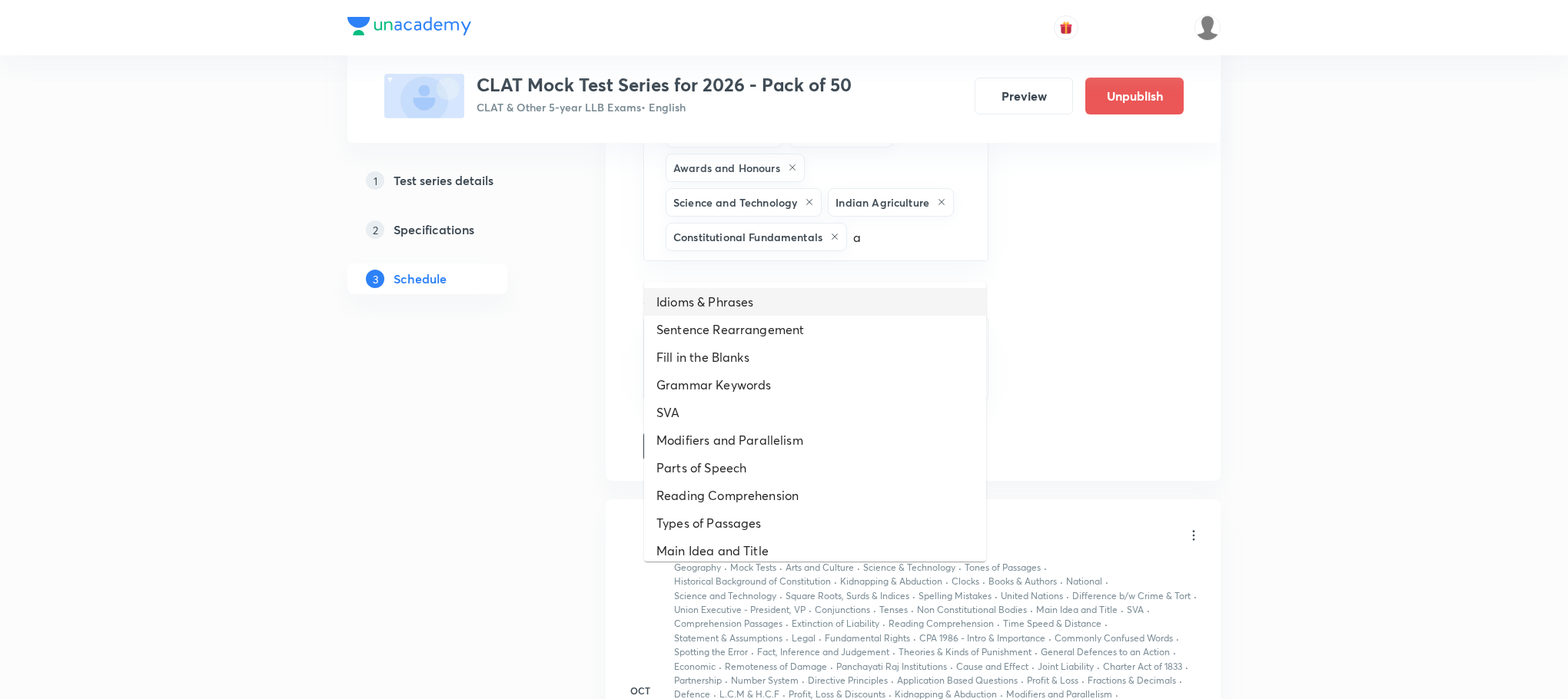
click at [821, 293] on li "Idioms & Phrases" at bounding box center [815, 301] width 342 height 27
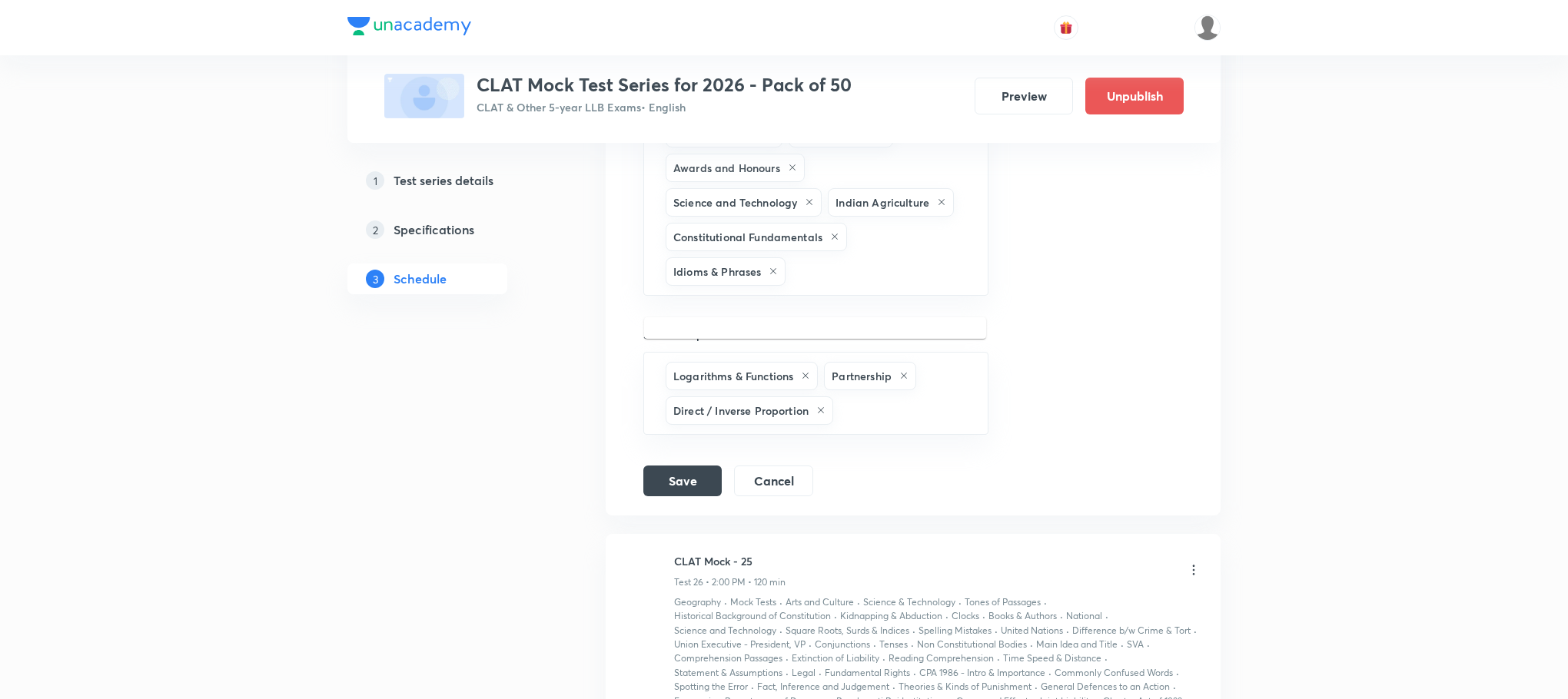
click at [821, 286] on input "text" at bounding box center [879, 271] width 180 height 28
type input "a"
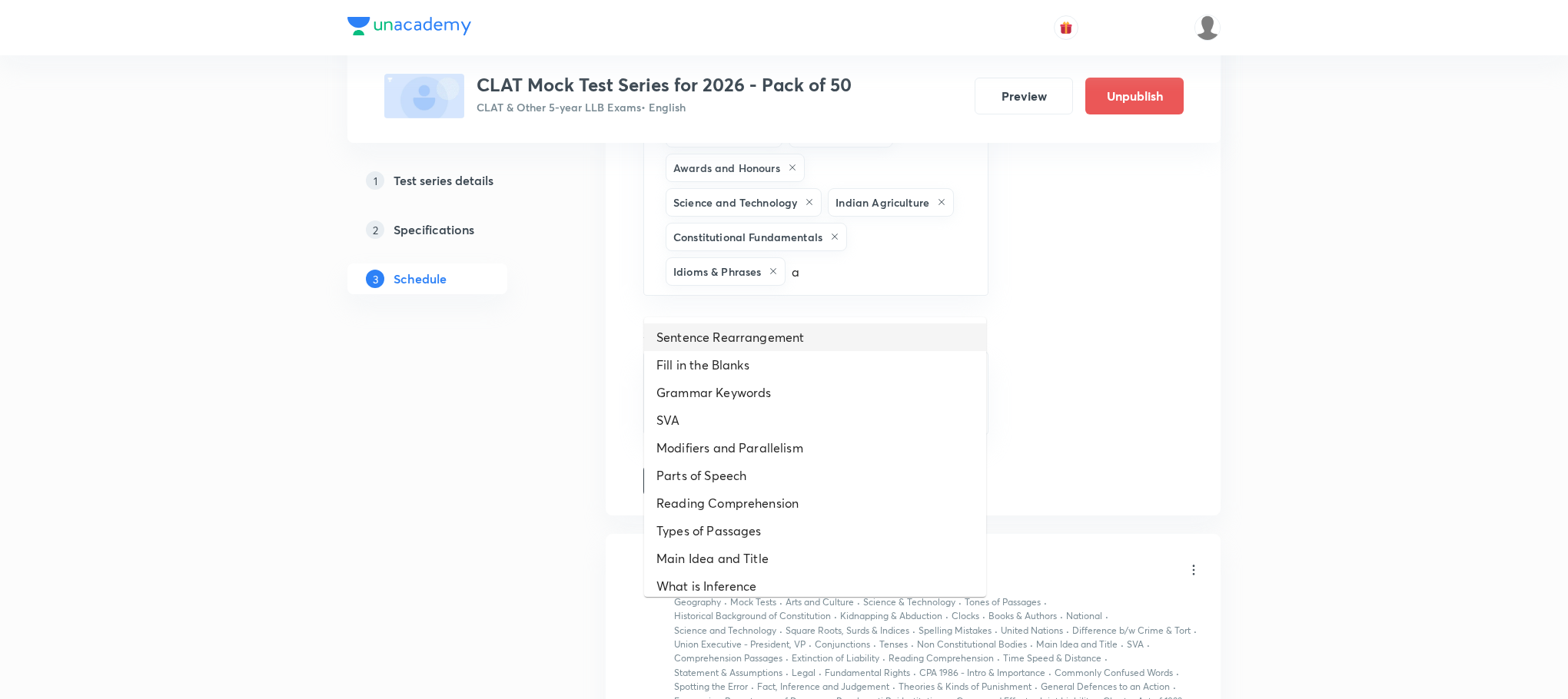
click at [766, 333] on li "Sentence Rearrangement" at bounding box center [815, 337] width 342 height 27
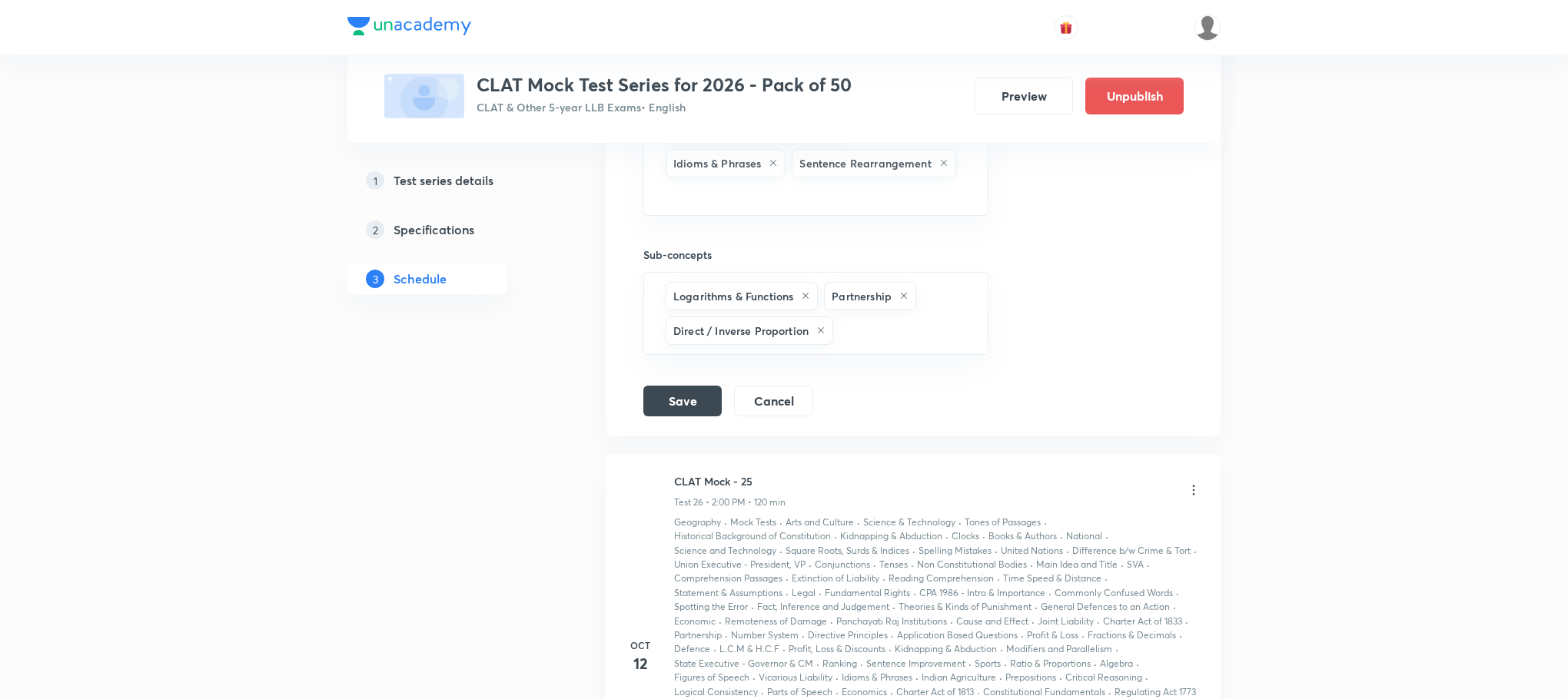
scroll to position [12694, 0]
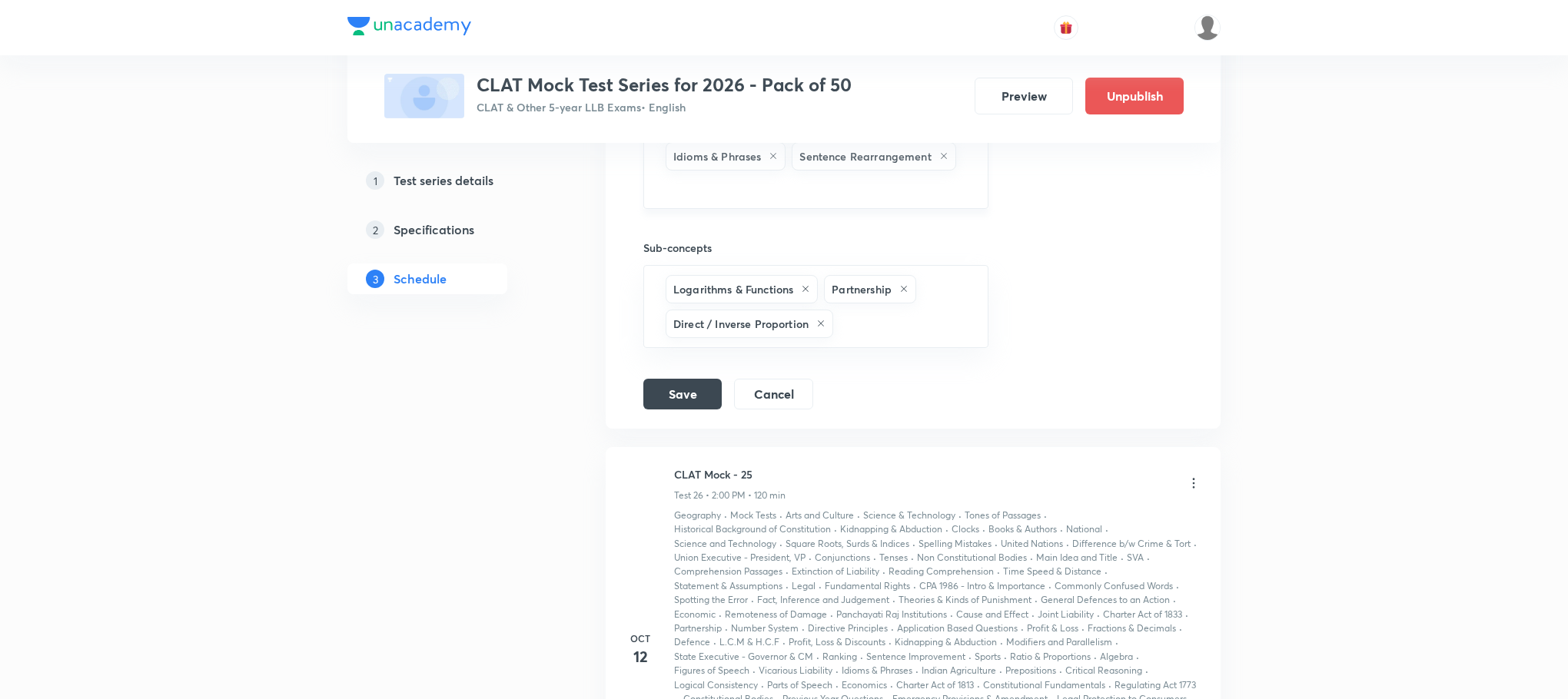
type input "a"
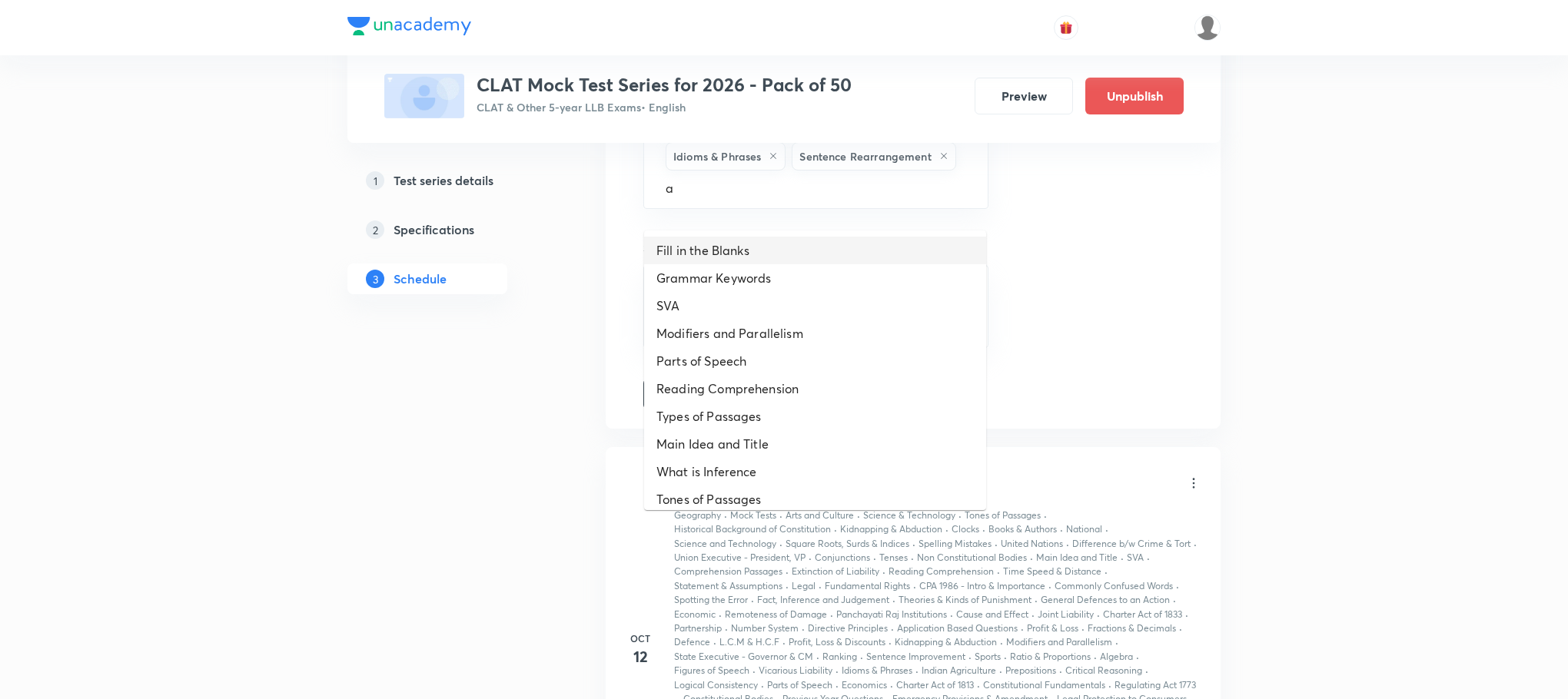
click at [718, 256] on li "Fill in the Blanks" at bounding box center [815, 250] width 342 height 27
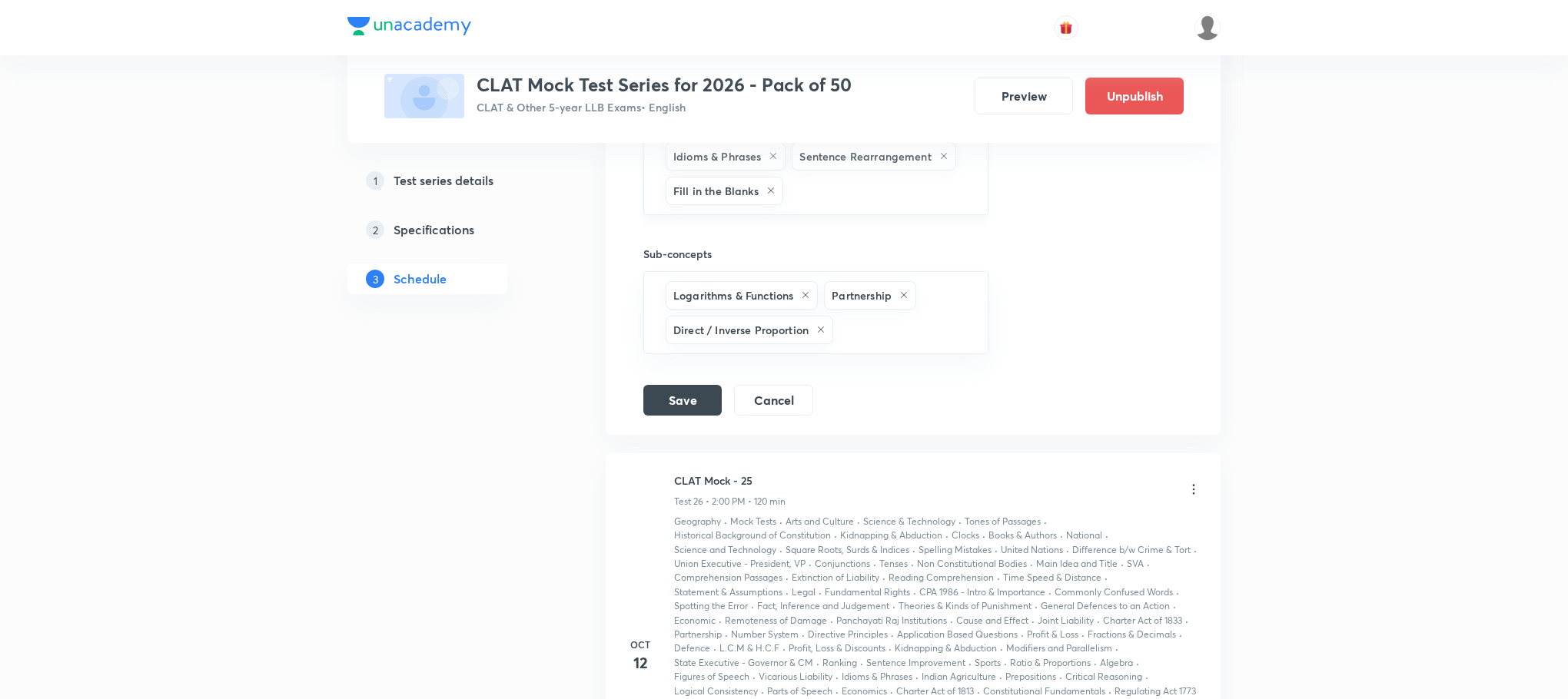
click at [805, 206] on input "text" at bounding box center [878, 191] width 183 height 28
type input "a"
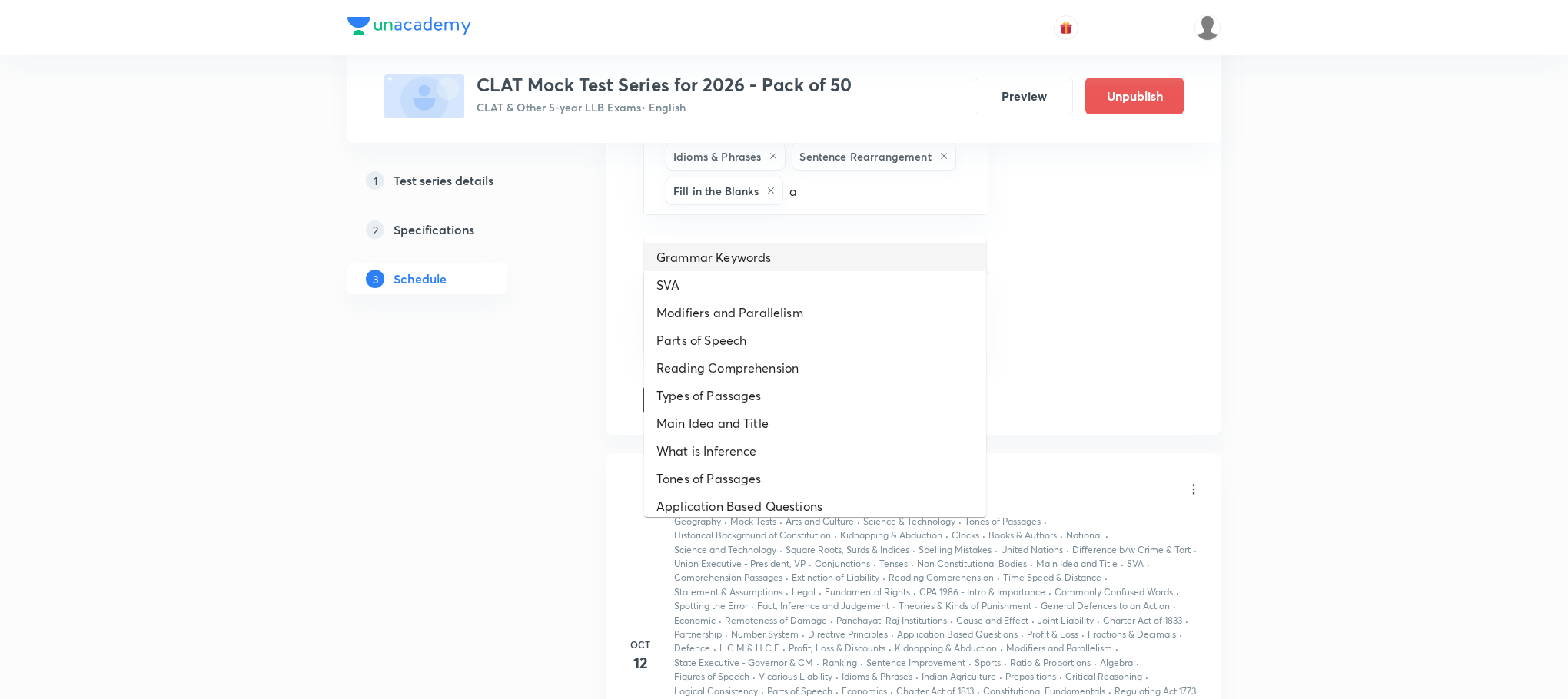
click at [767, 255] on li "Grammar Keywords" at bounding box center [815, 257] width 342 height 27
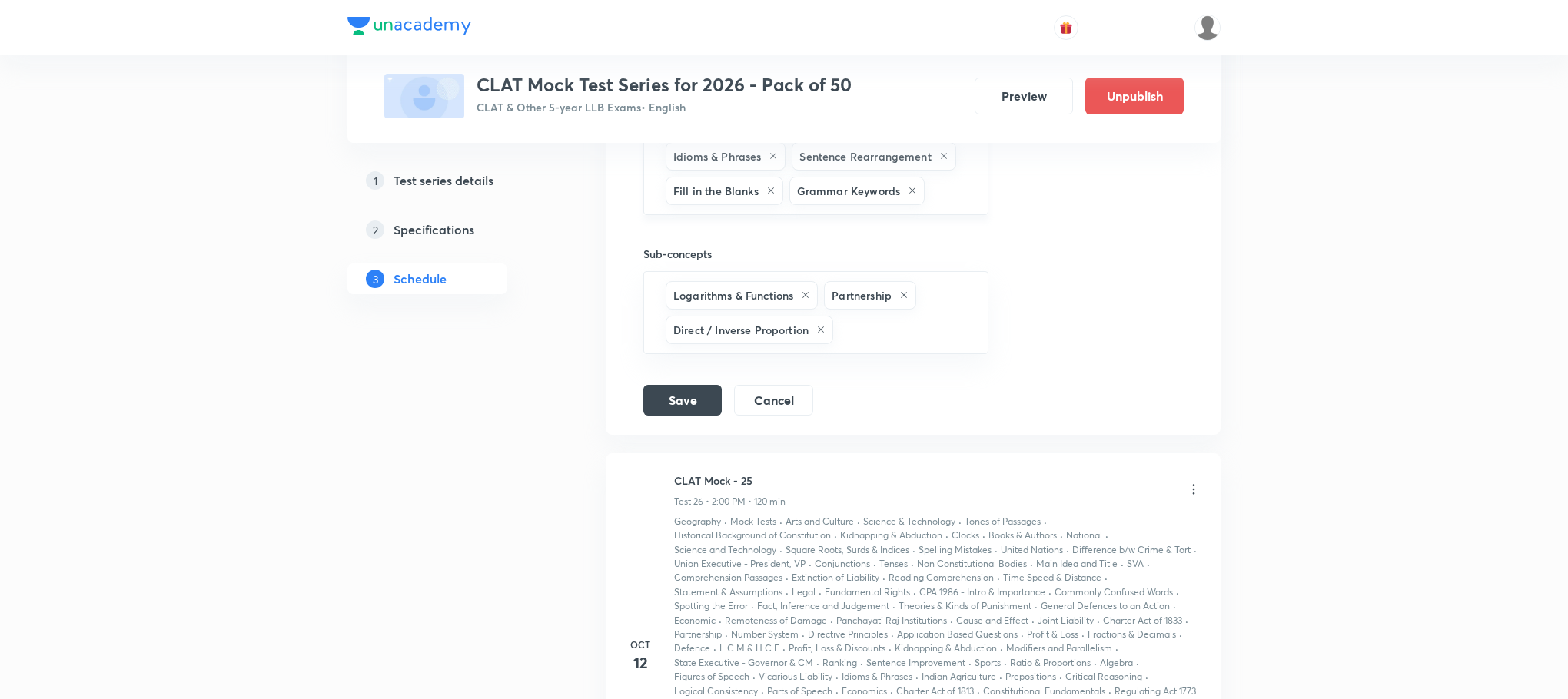
click at [946, 216] on div "Square Roots, Surds & Indices Ratio & Proportions Logarithms & Functions Nation…" at bounding box center [816, 0] width 345 height 429
type input "a"
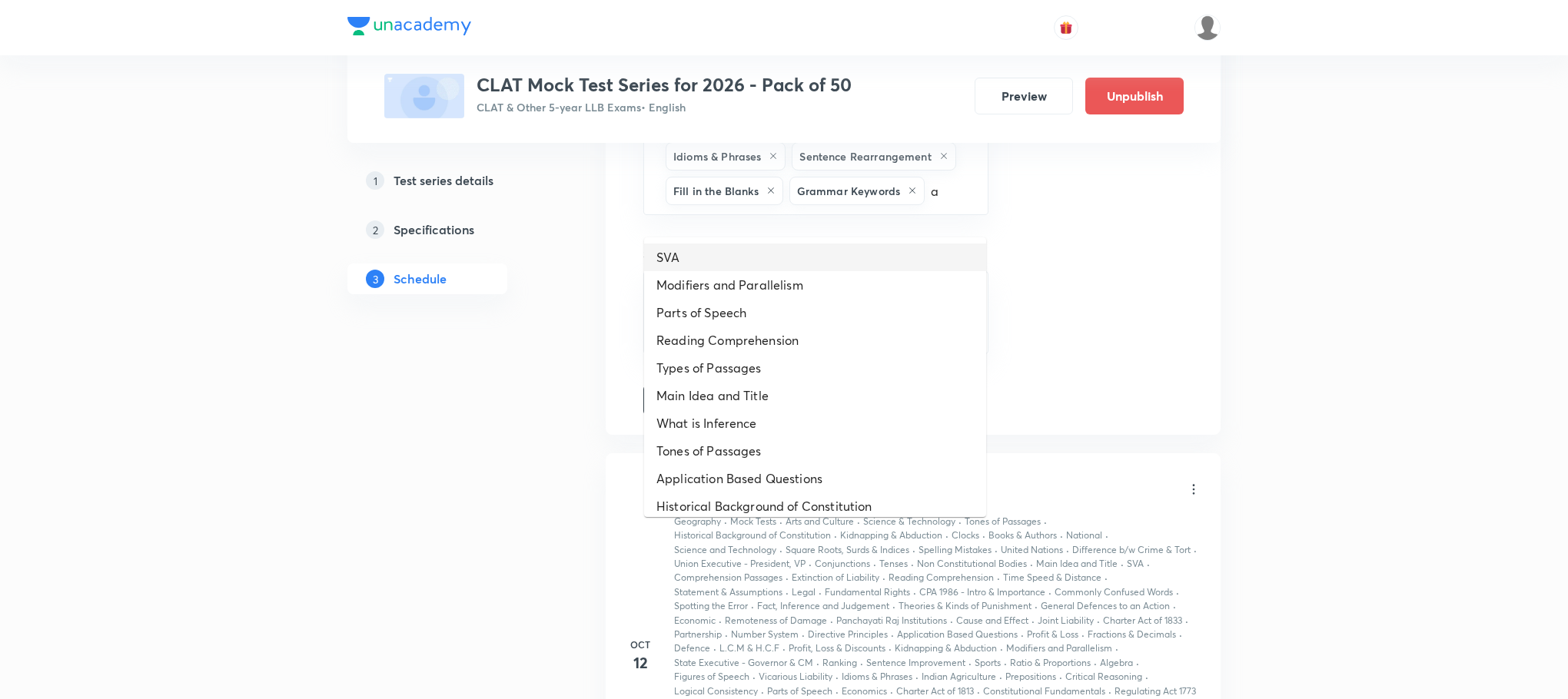
click at [849, 268] on li "SVA" at bounding box center [815, 257] width 342 height 27
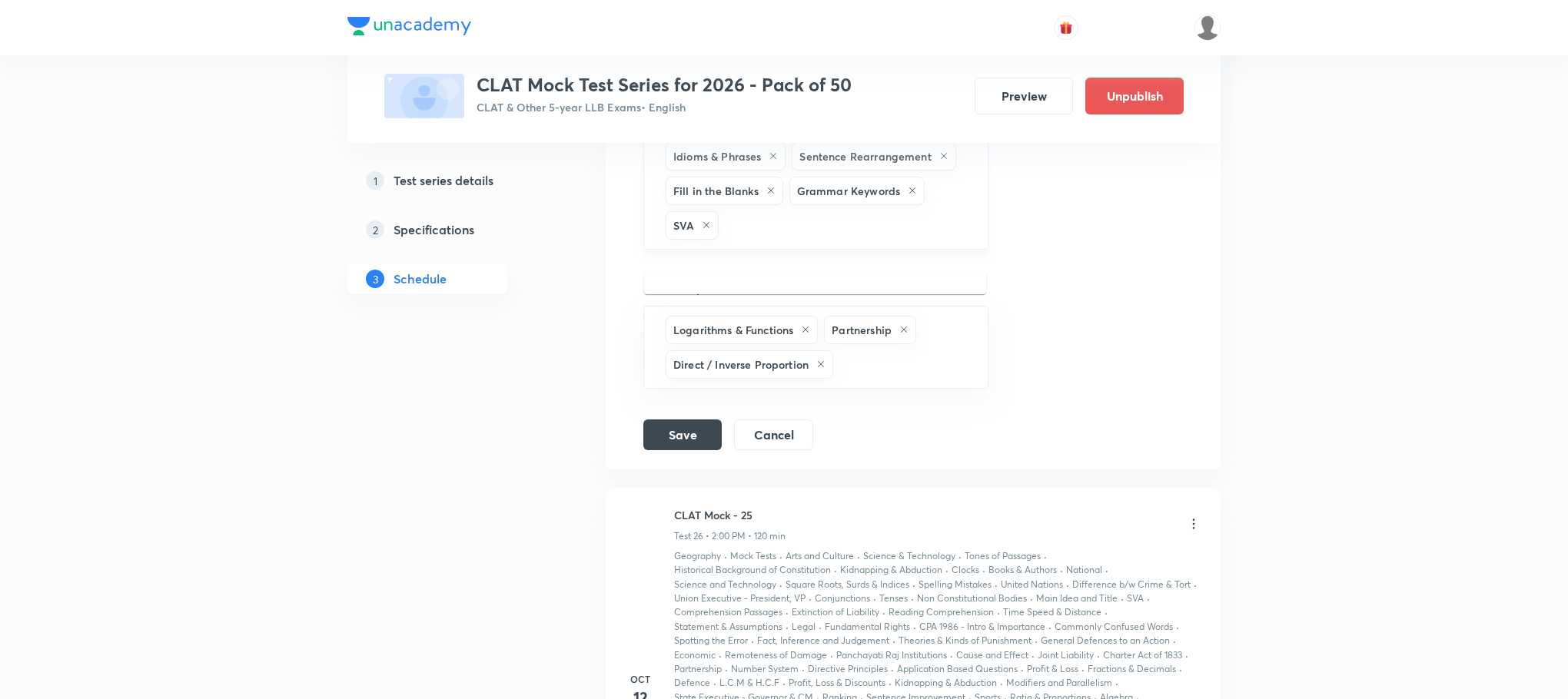
click at [814, 240] on input "text" at bounding box center [845, 226] width 246 height 28
type input "a"
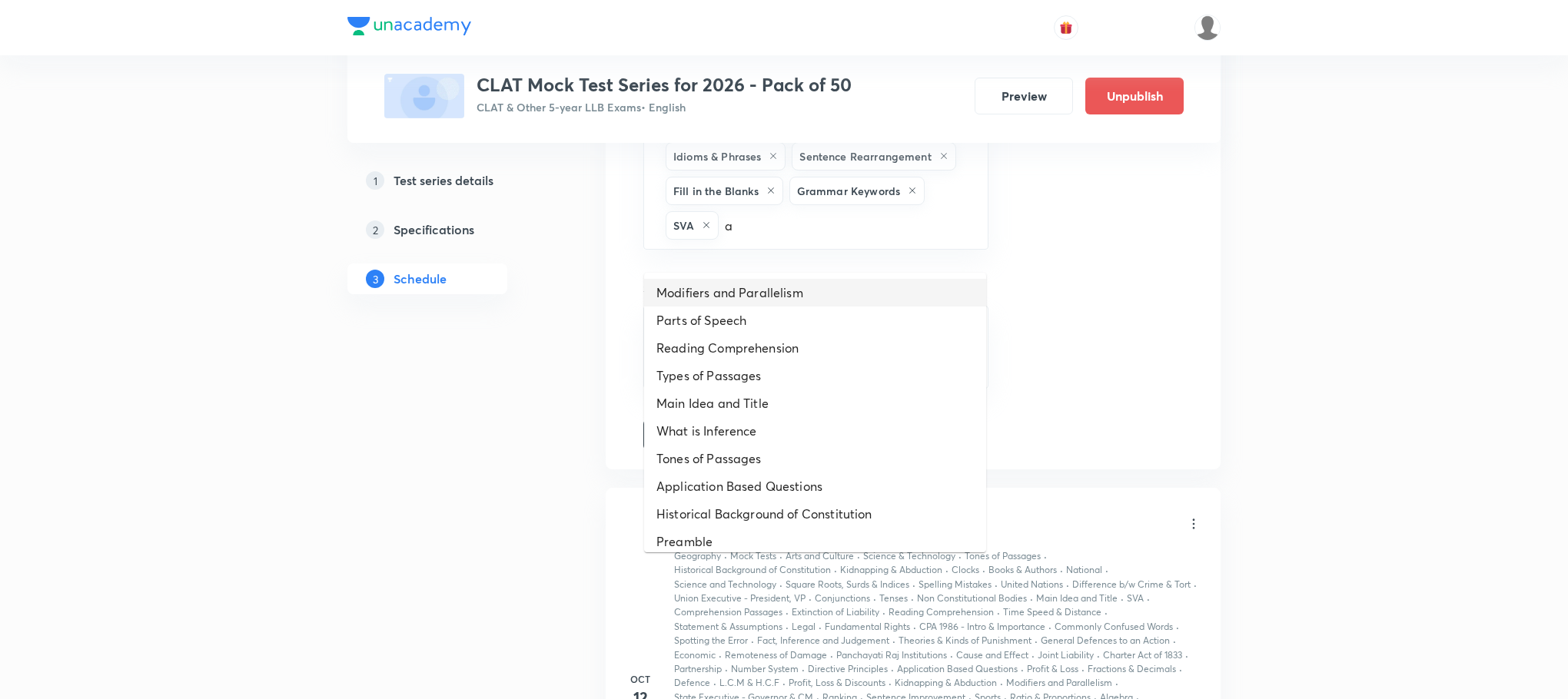
click at [768, 291] on li "Modifiers and Parallelism" at bounding box center [815, 292] width 342 height 27
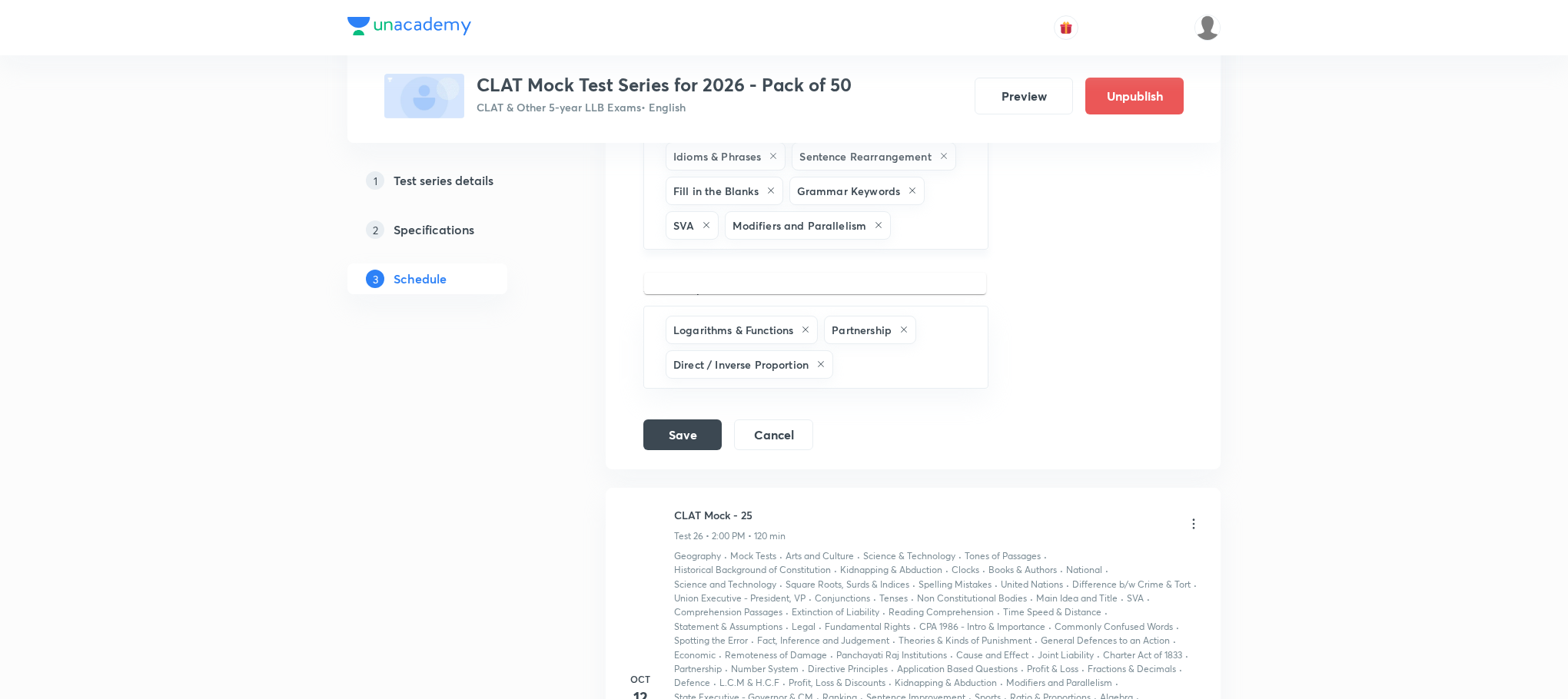
drag, startPoint x: 946, startPoint y: 237, endPoint x: 935, endPoint y: 243, distance: 12.5
click at [945, 238] on input "text" at bounding box center [931, 226] width 75 height 28
type input "a"
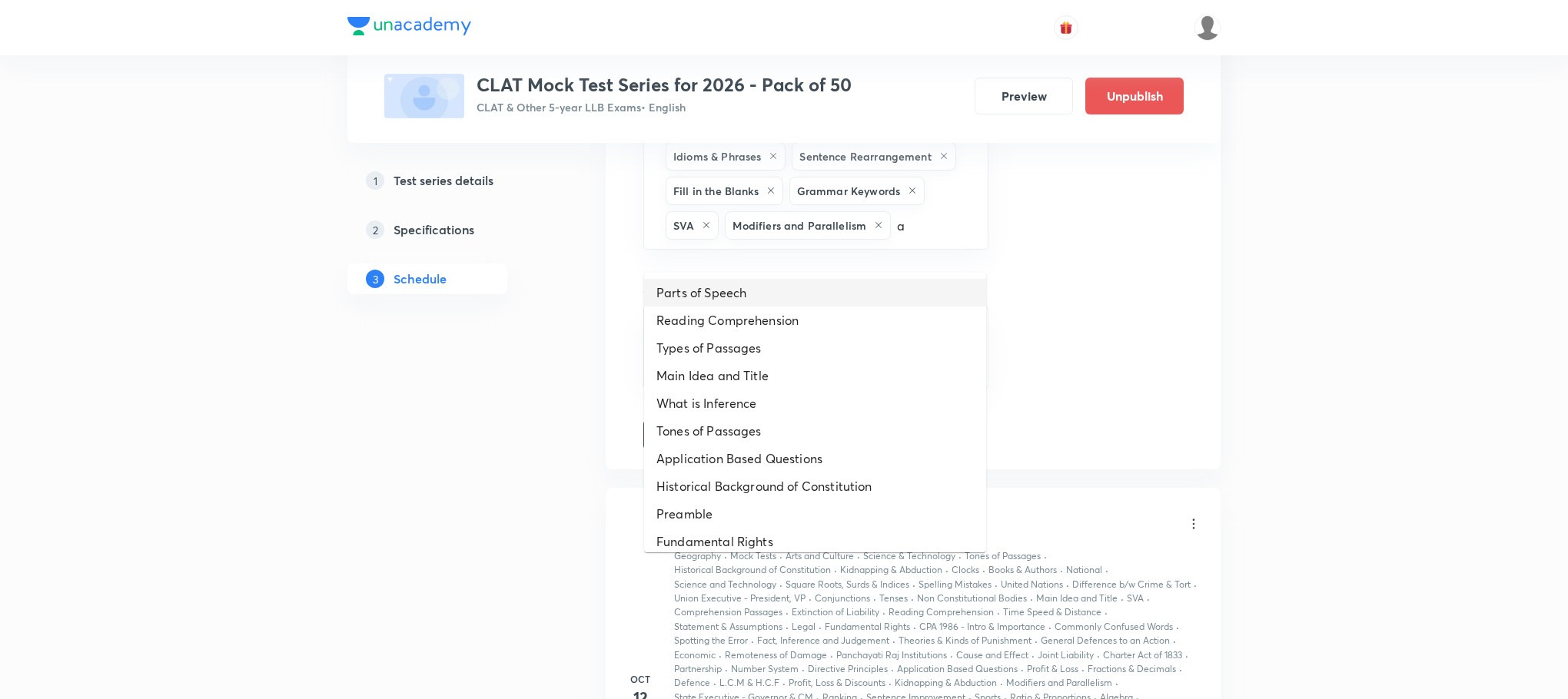
click at [858, 284] on li "Parts of Speech" at bounding box center [815, 292] width 342 height 27
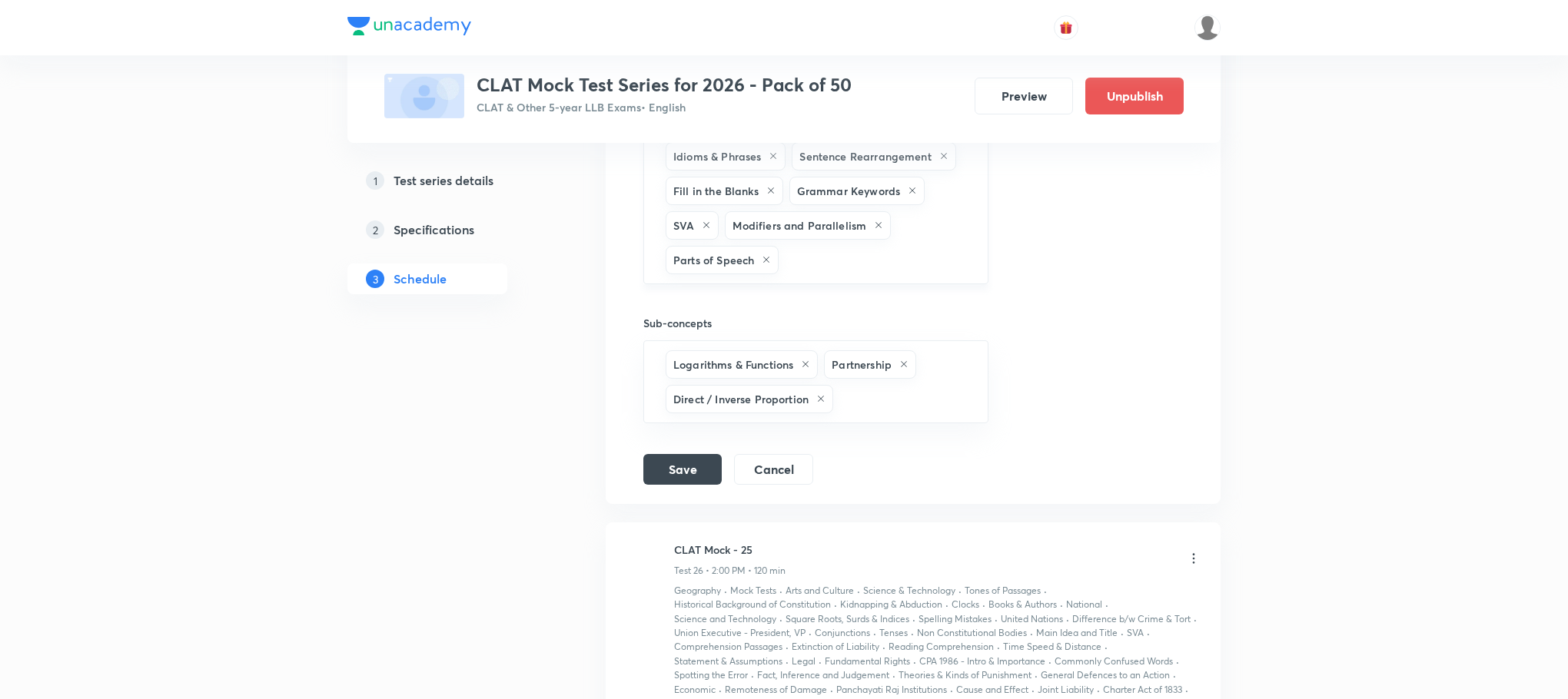
click at [856, 275] on input "text" at bounding box center [875, 260] width 186 height 28
type input "a"
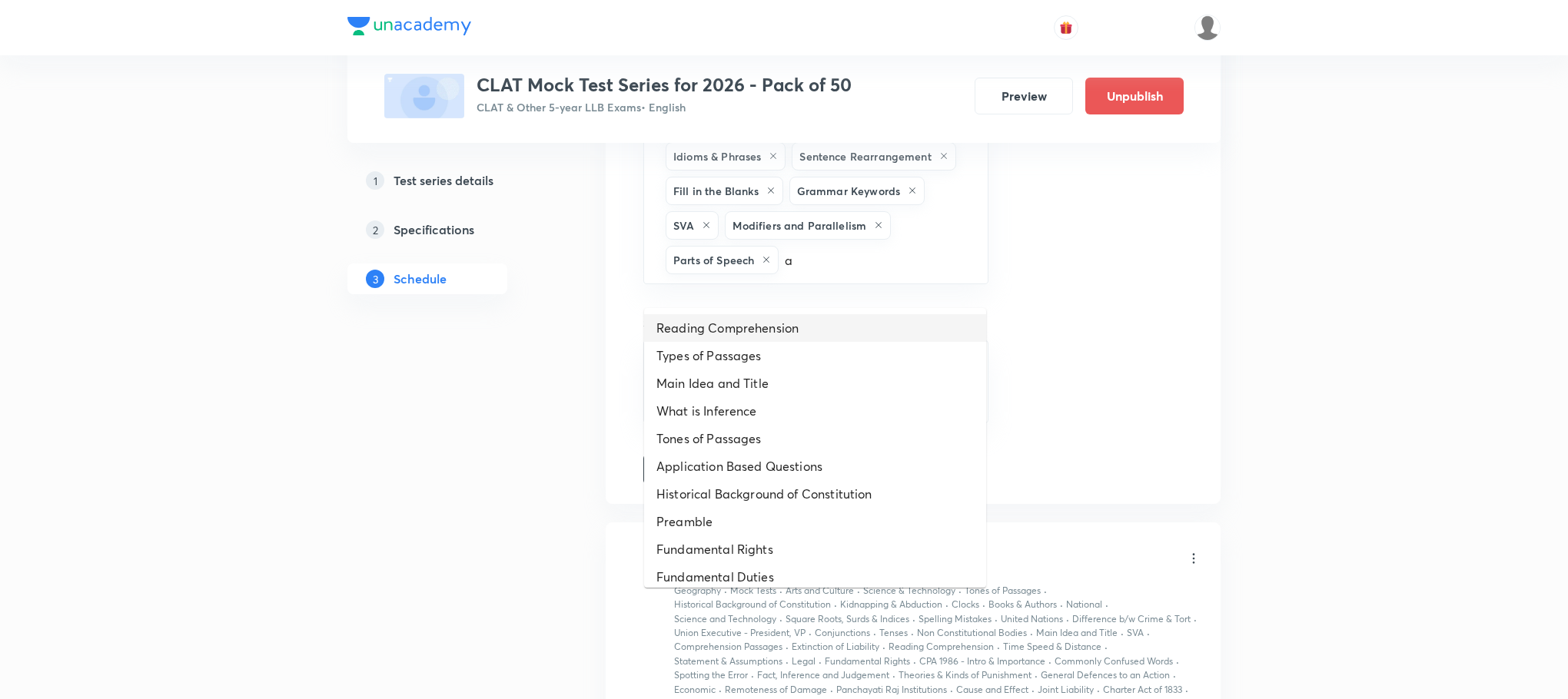
click at [785, 323] on li "Reading Comprehension" at bounding box center [815, 328] width 342 height 27
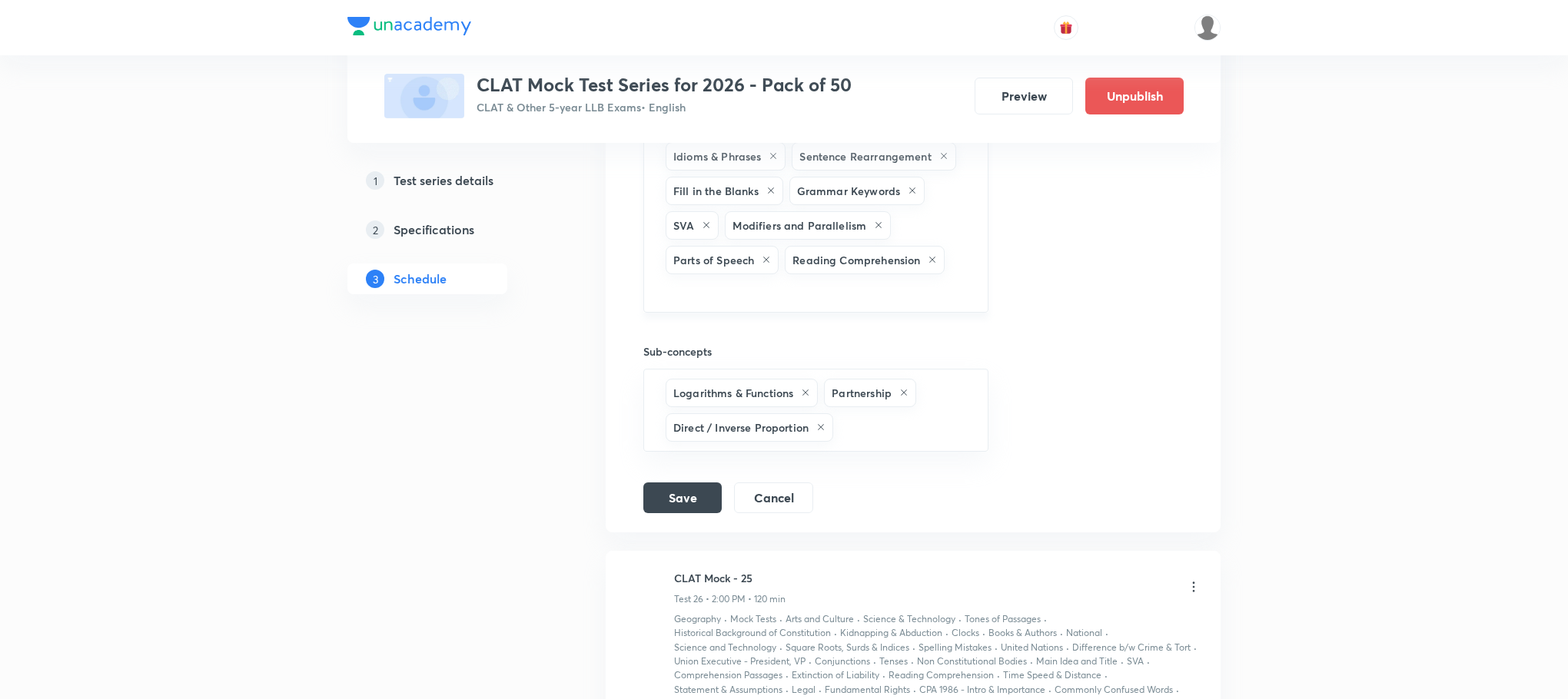
click at [872, 306] on input "text" at bounding box center [816, 291] width 307 height 28
type input "a"
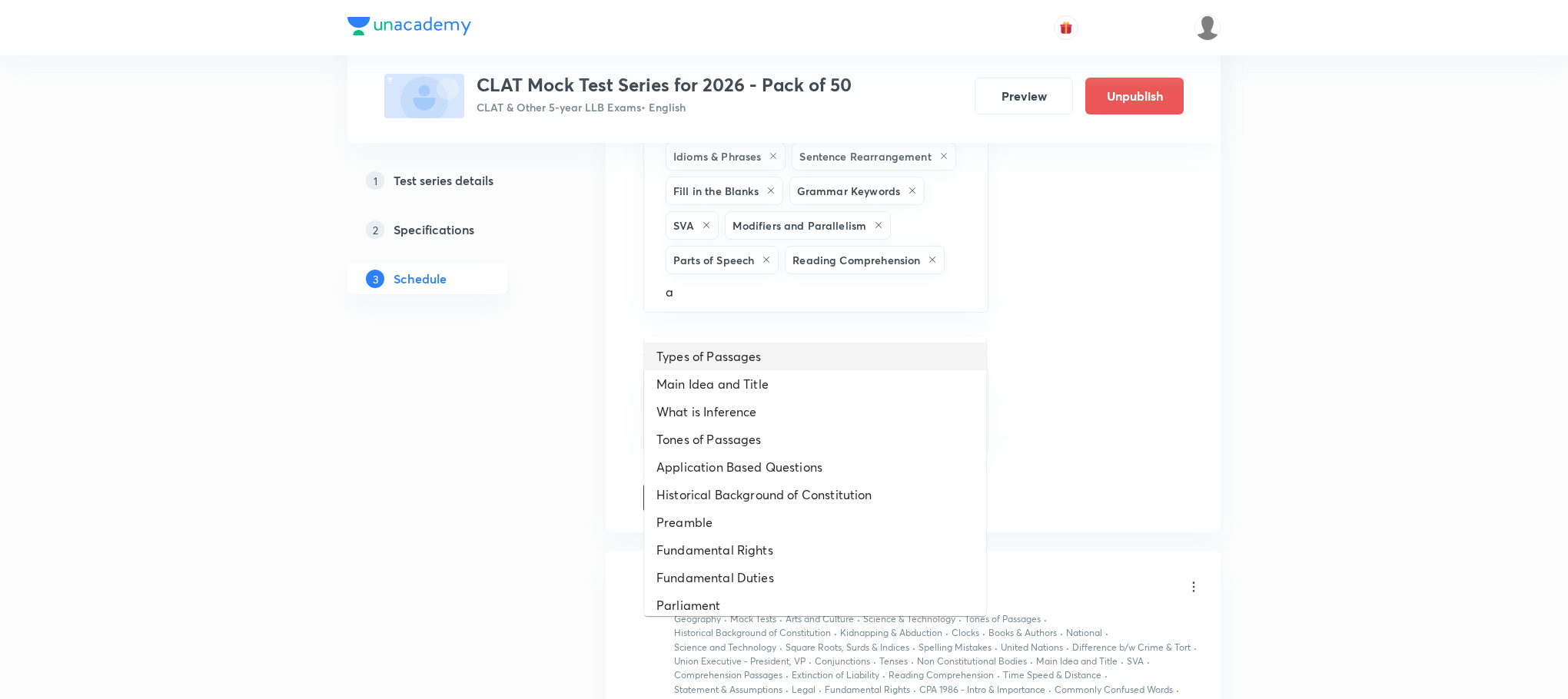
click at [761, 354] on li "Types of Passages" at bounding box center [815, 356] width 342 height 27
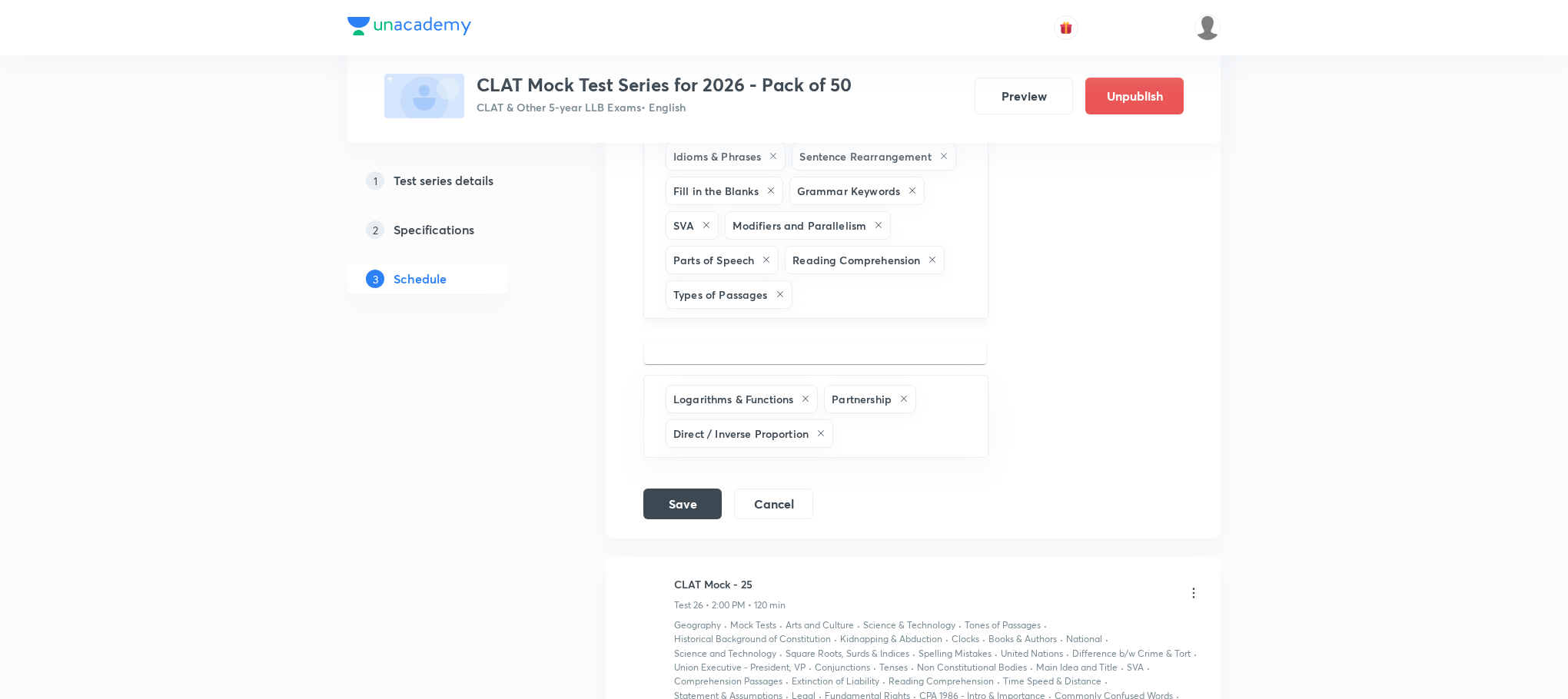
click at [821, 309] on input "text" at bounding box center [882, 295] width 174 height 28
type input "a"
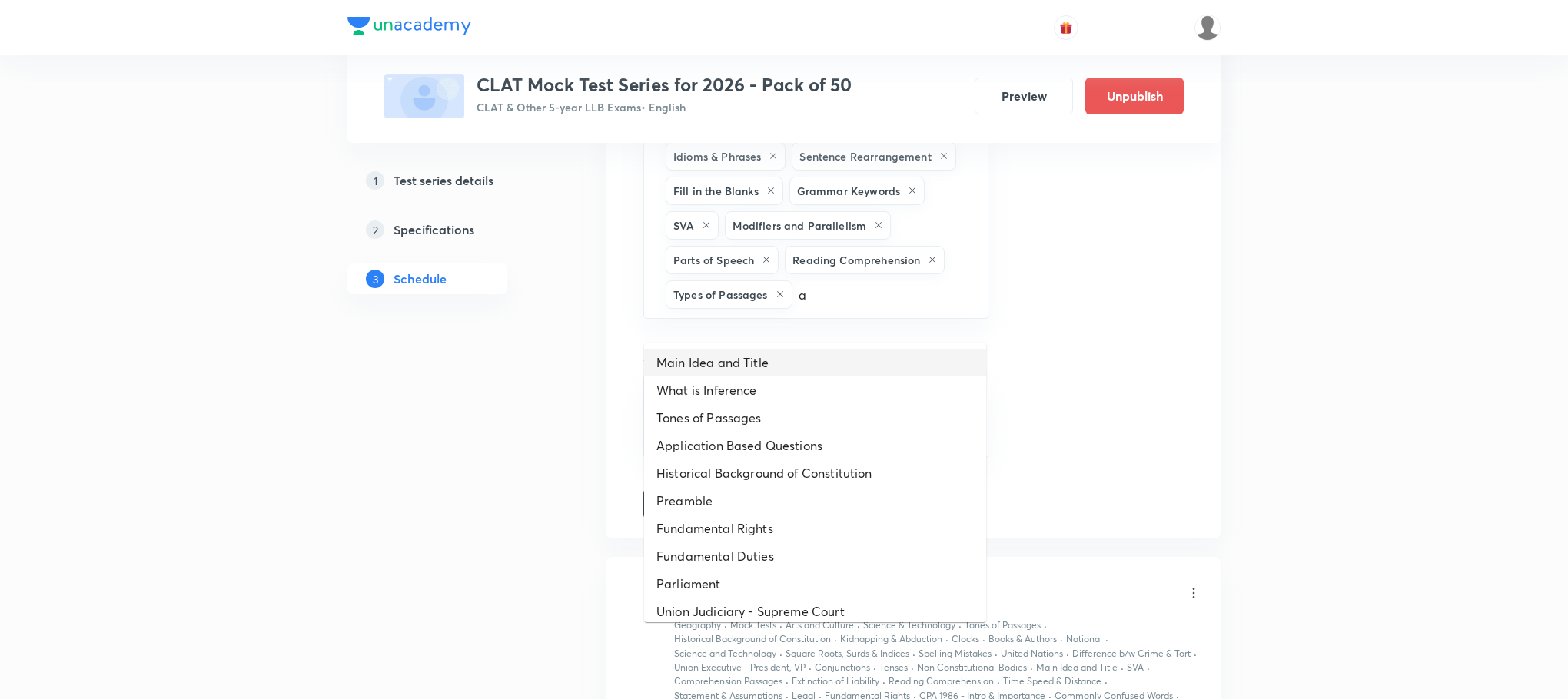
click at [773, 369] on li "Main Idea and Title" at bounding box center [815, 362] width 342 height 27
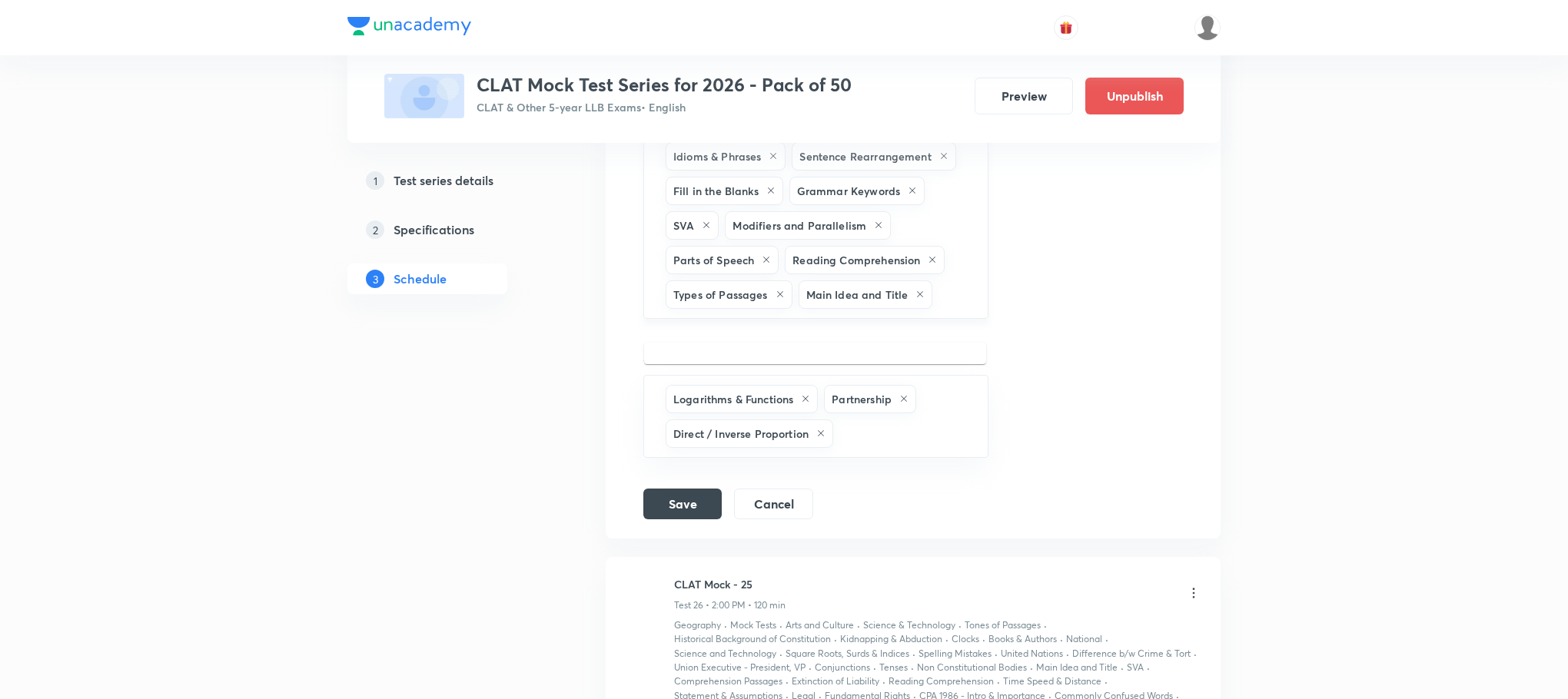
click at [944, 309] on input "text" at bounding box center [952, 295] width 33 height 28
type input "a"
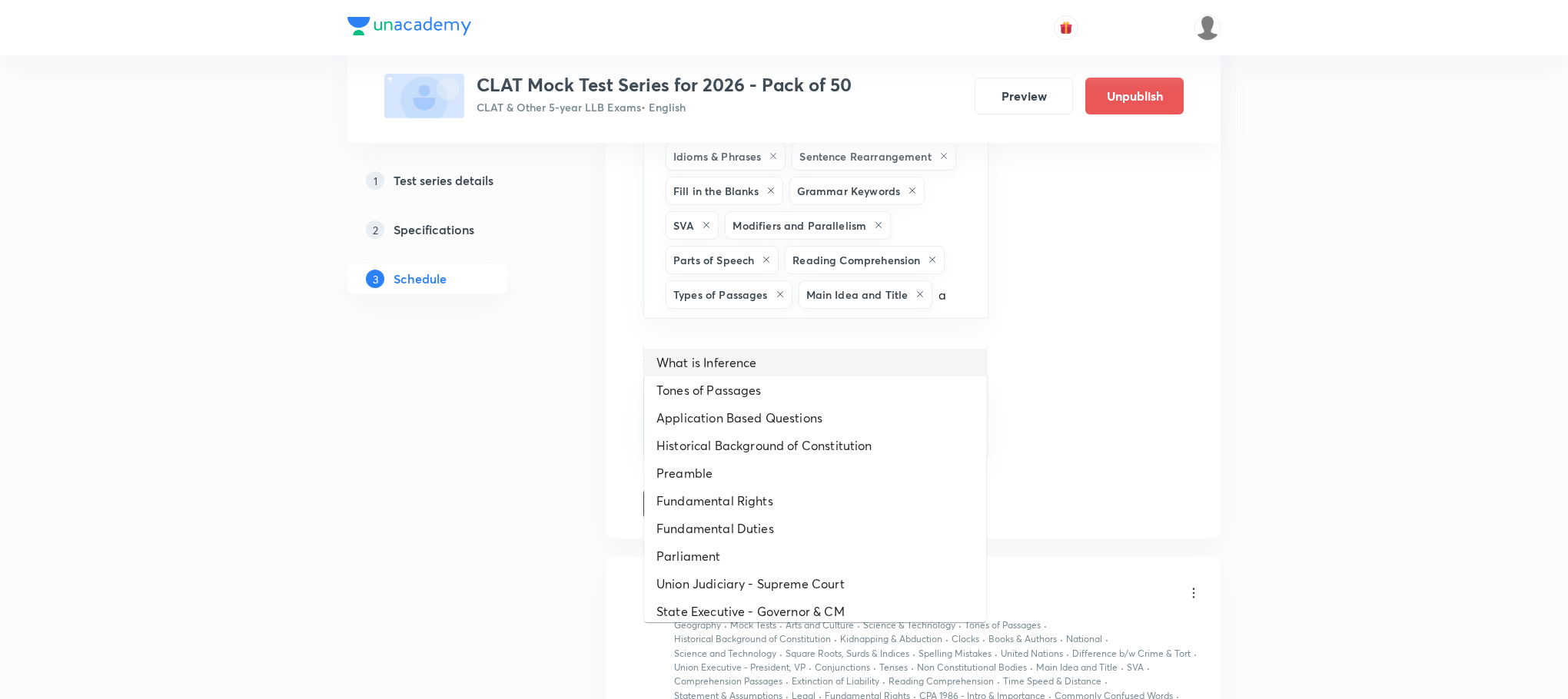
click at [810, 362] on li "What is Inference" at bounding box center [815, 362] width 342 height 27
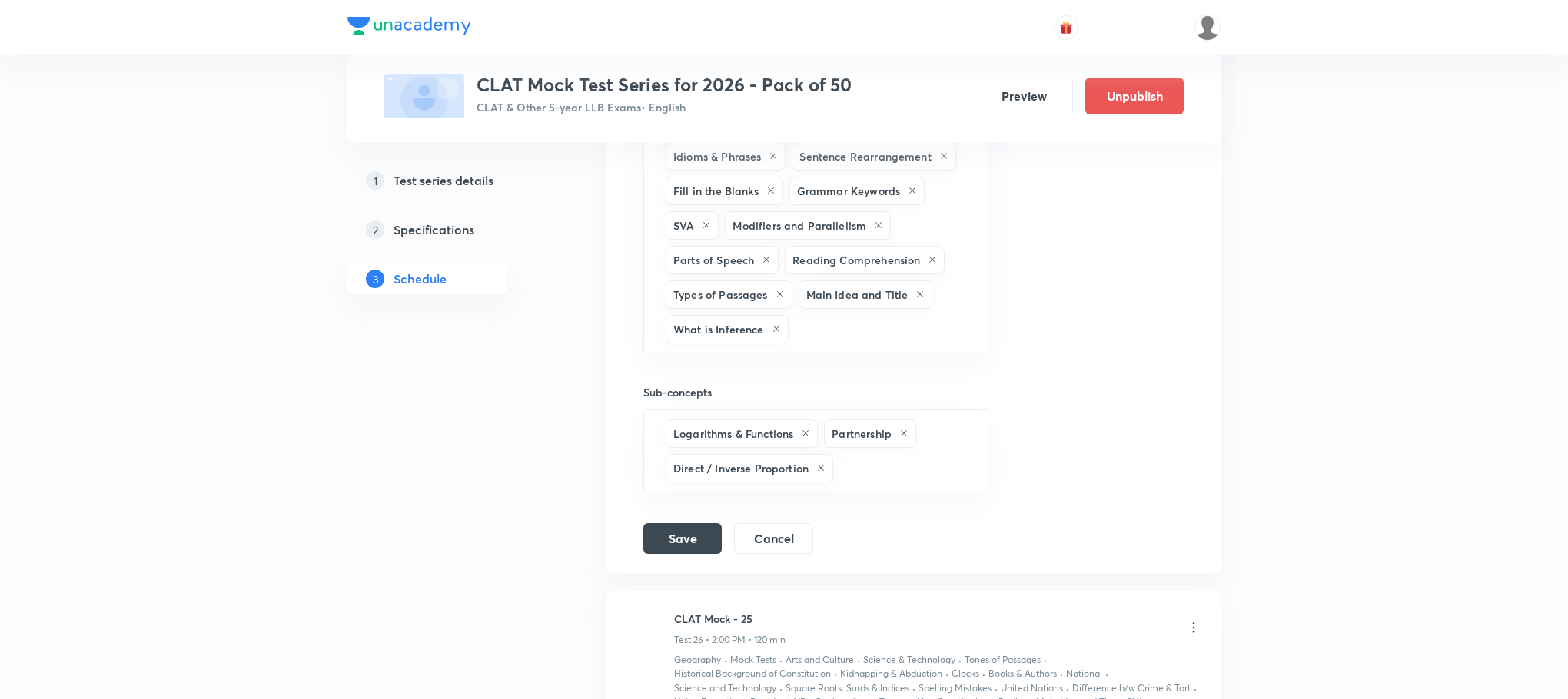
click at [810, 344] on input "text" at bounding box center [880, 330] width 177 height 28
type input "a"
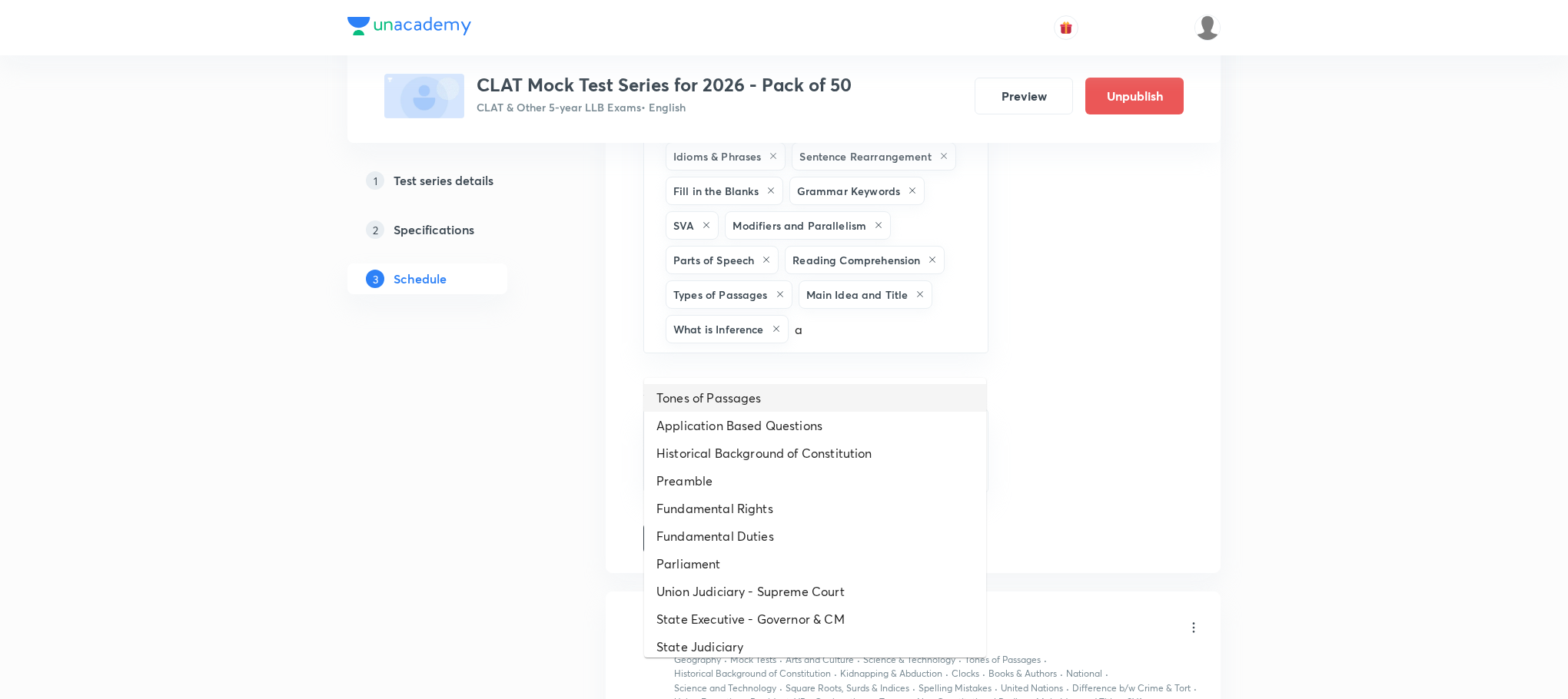
click at [789, 390] on li "Tones of Passages" at bounding box center [815, 398] width 342 height 27
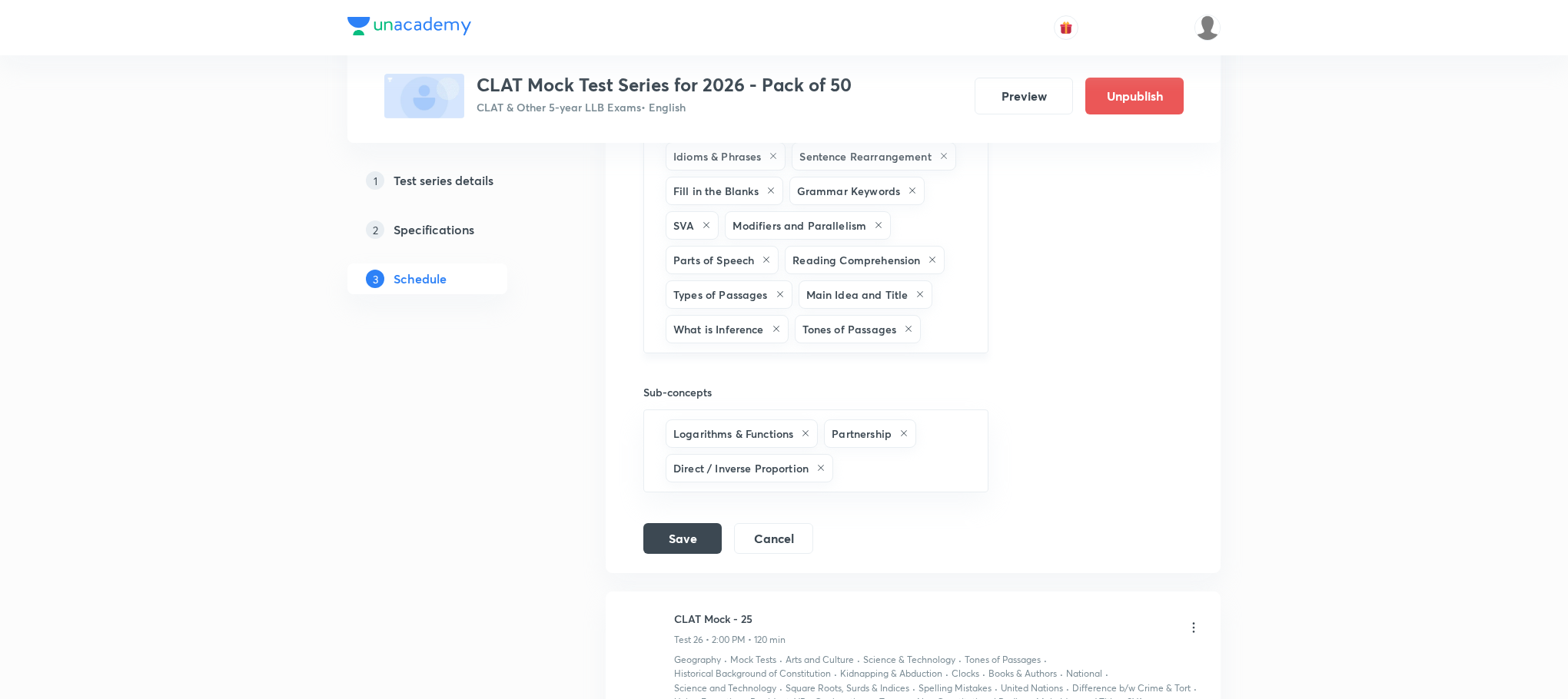
click at [958, 344] on input "text" at bounding box center [946, 330] width 45 height 28
type input "a"
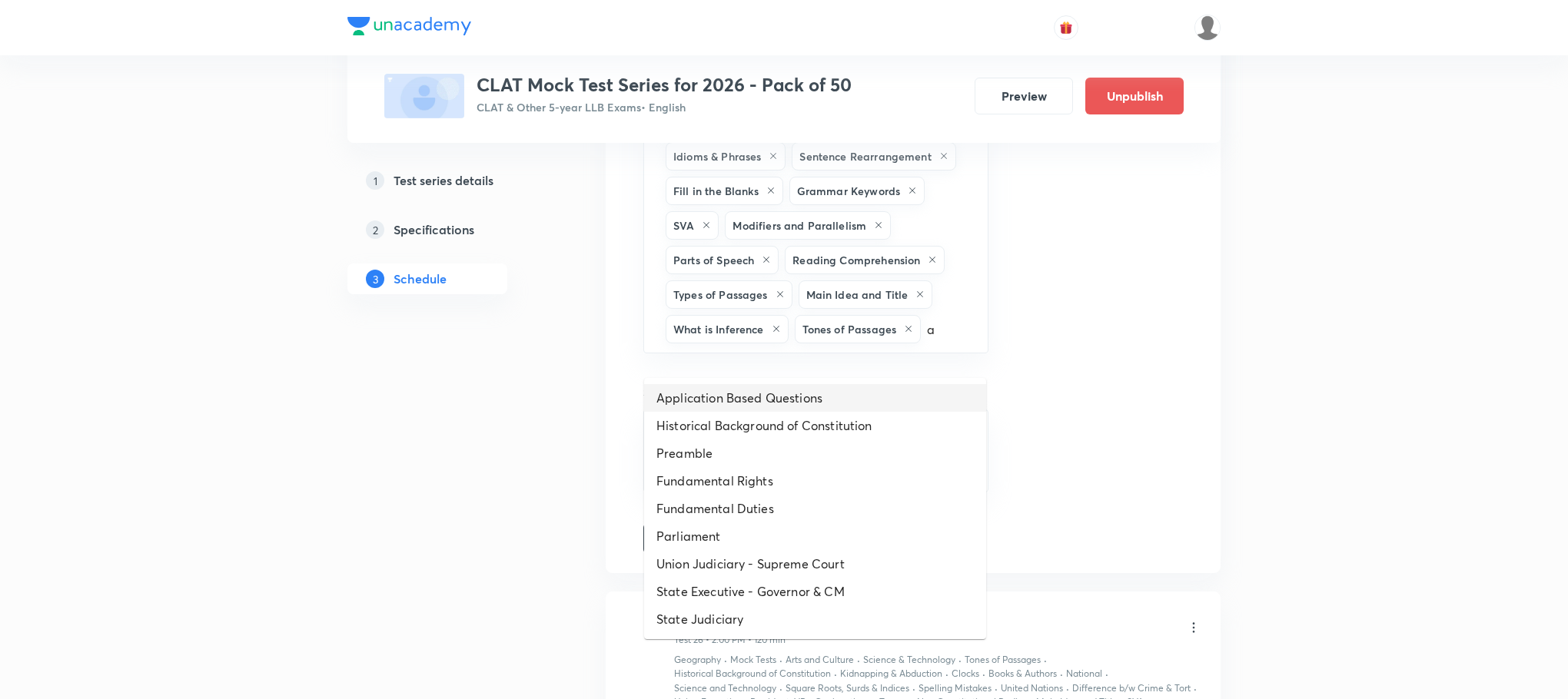
click at [826, 401] on li "Application Based Questions" at bounding box center [815, 398] width 342 height 27
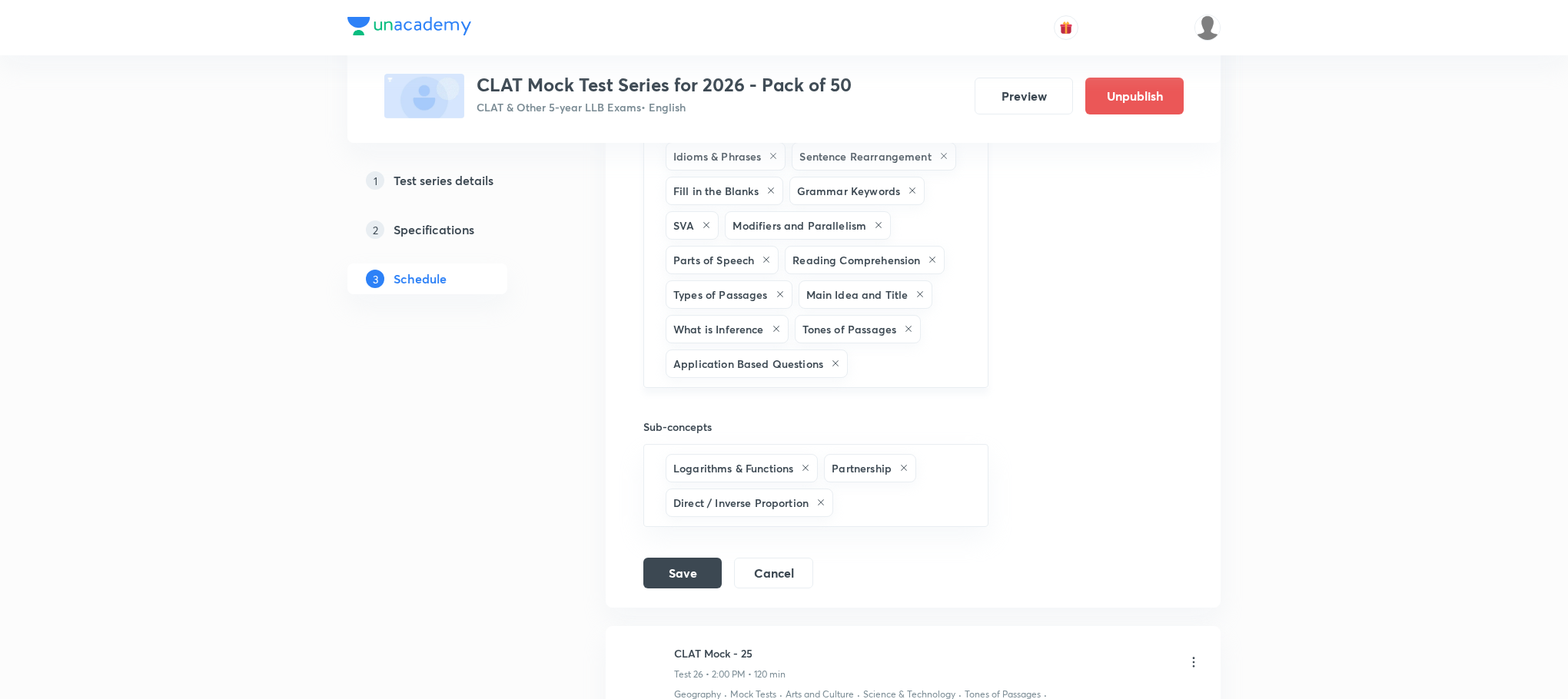
click at [867, 378] on input "text" at bounding box center [910, 364] width 118 height 28
type input "a"
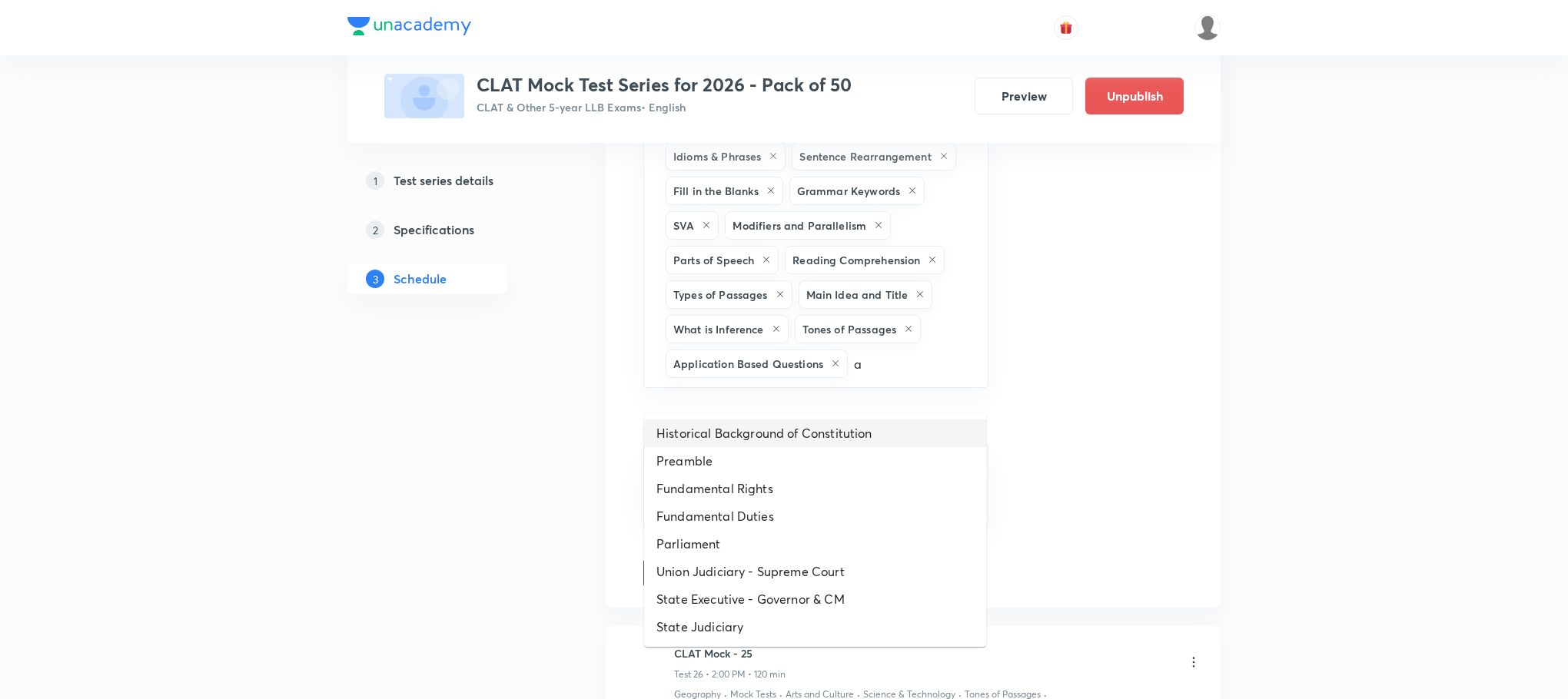
click at [826, 422] on li "Historical Background of Constitution" at bounding box center [815, 433] width 342 height 27
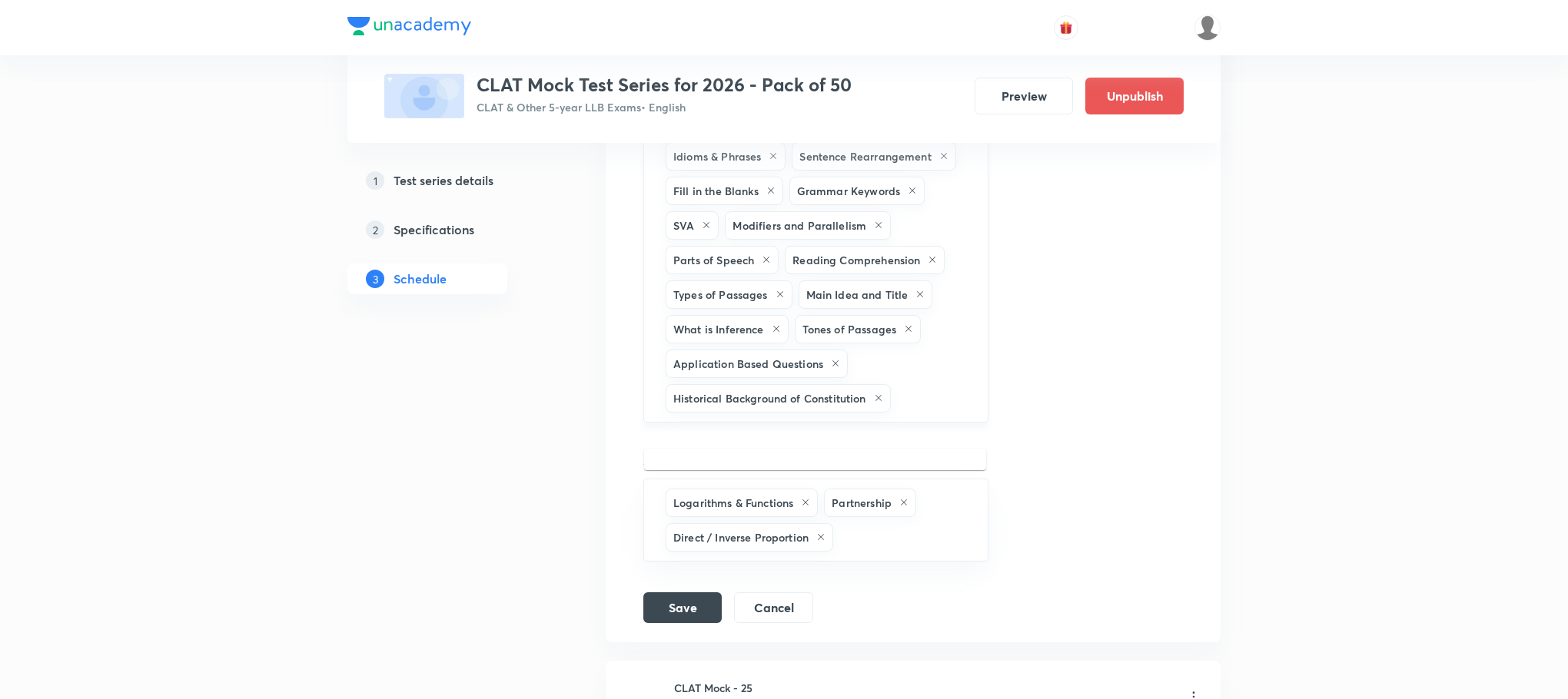
click at [901, 413] on input "text" at bounding box center [931, 399] width 76 height 28
type input "a"
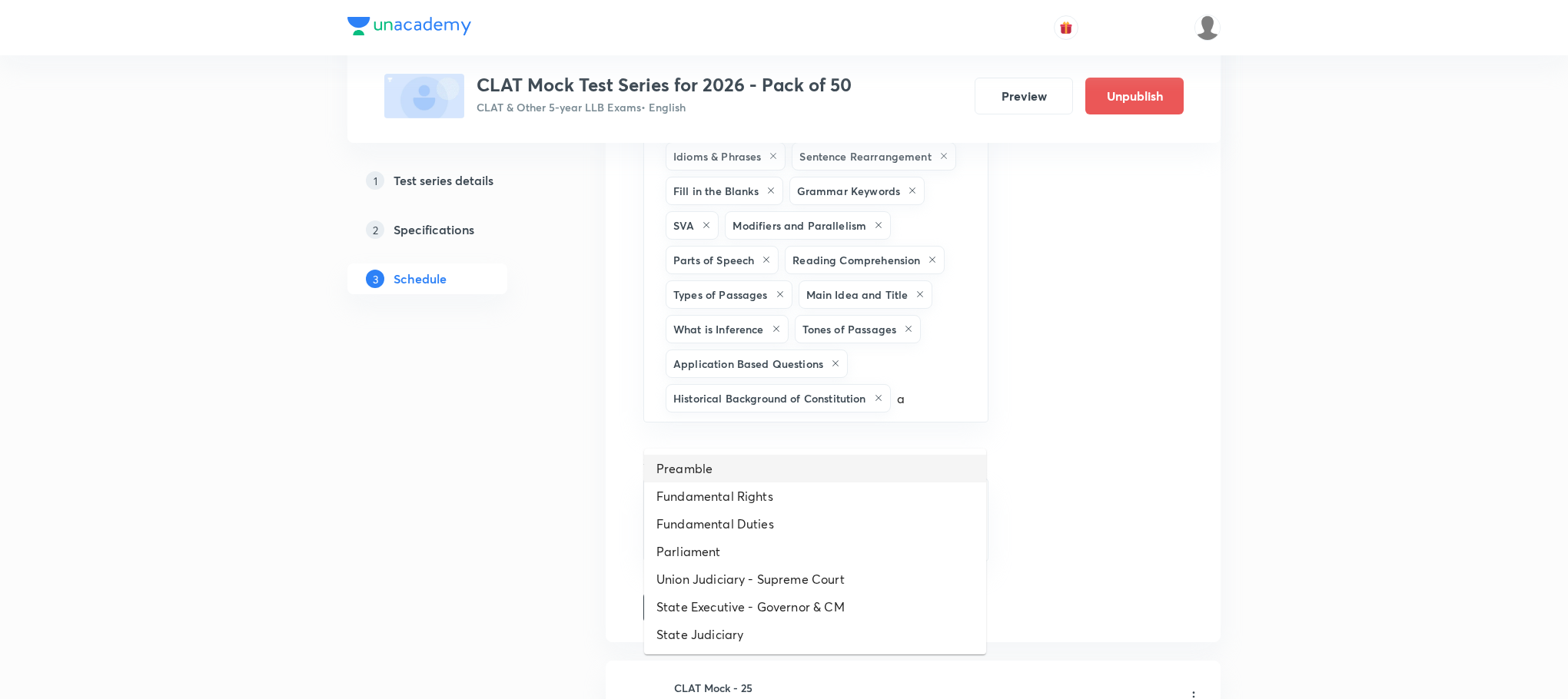
click at [815, 457] on li "Preamble" at bounding box center [815, 468] width 342 height 27
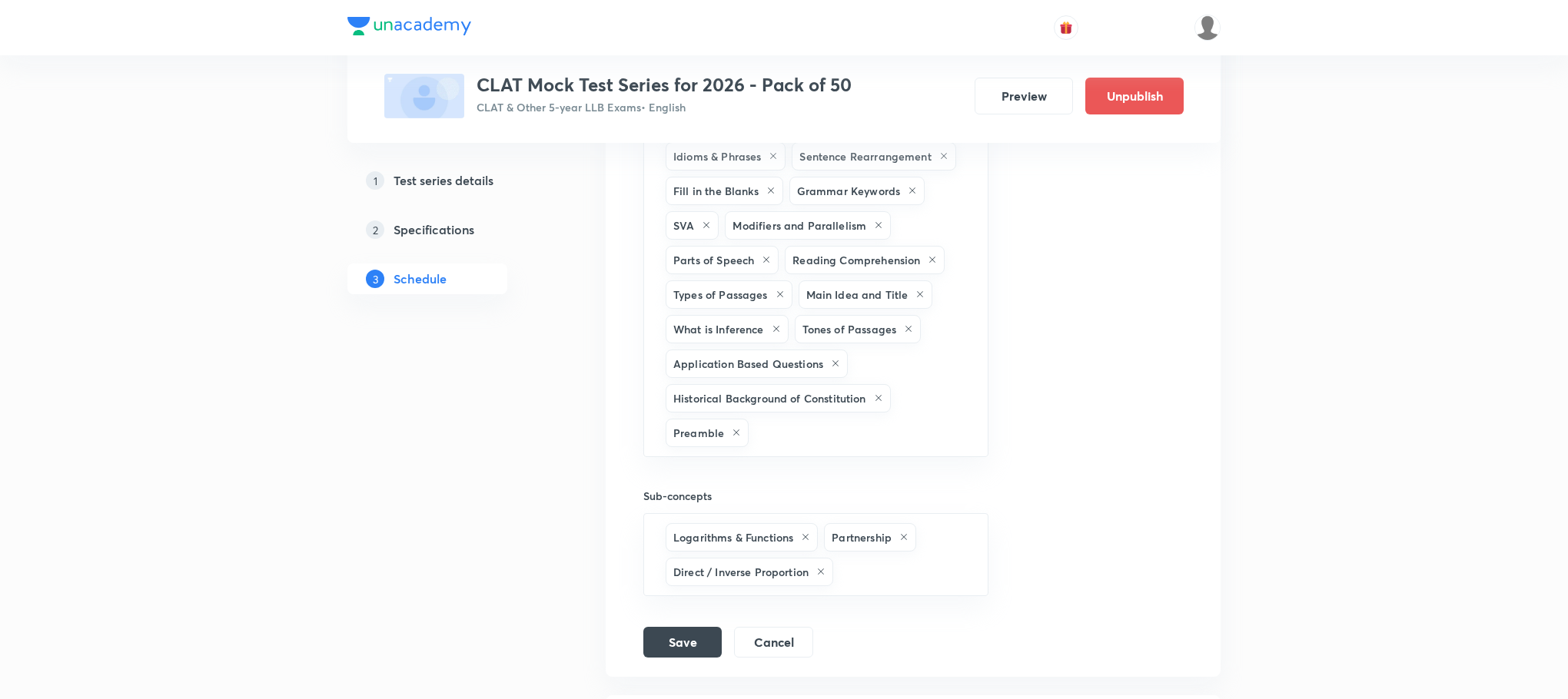
click at [815, 448] on input "text" at bounding box center [860, 433] width 216 height 28
type input "a"
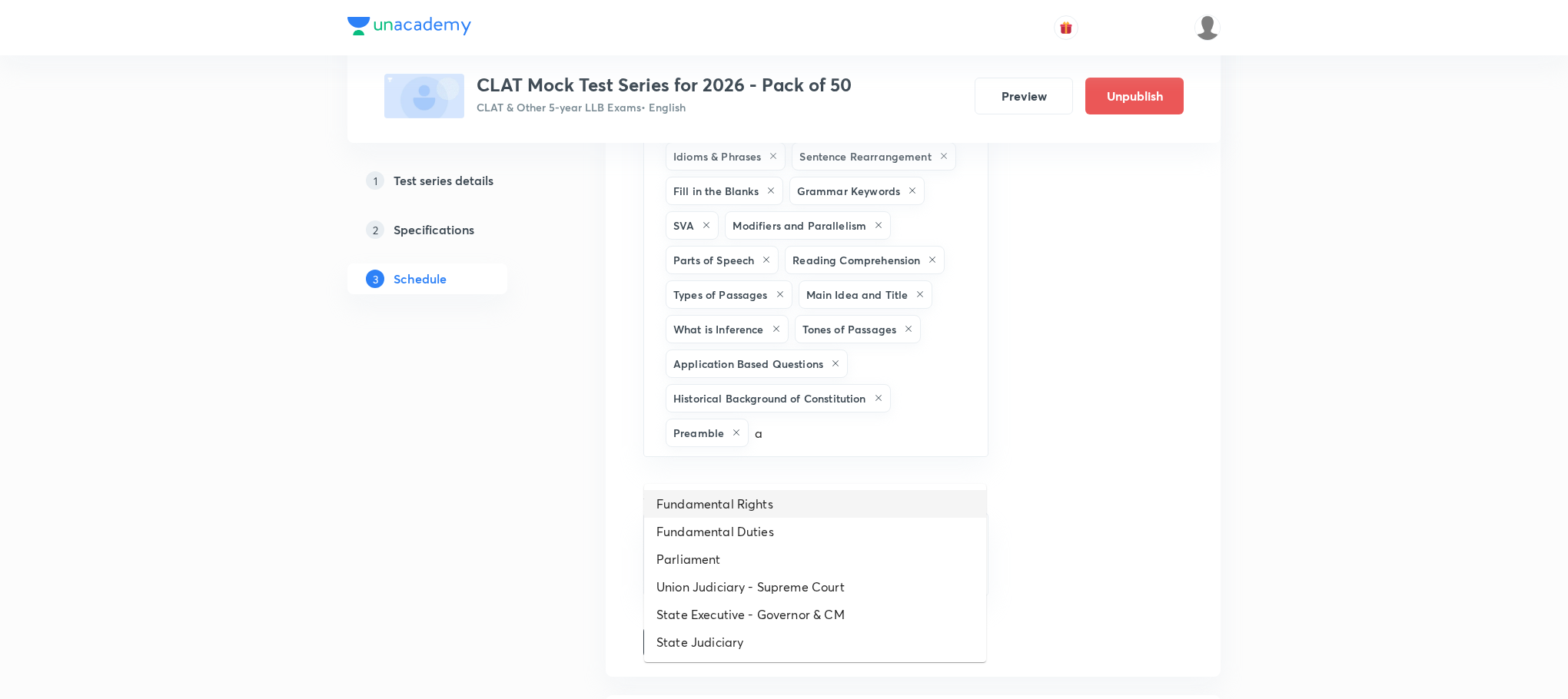
click at [904, 514] on li "Fundamental Rights" at bounding box center [815, 503] width 342 height 27
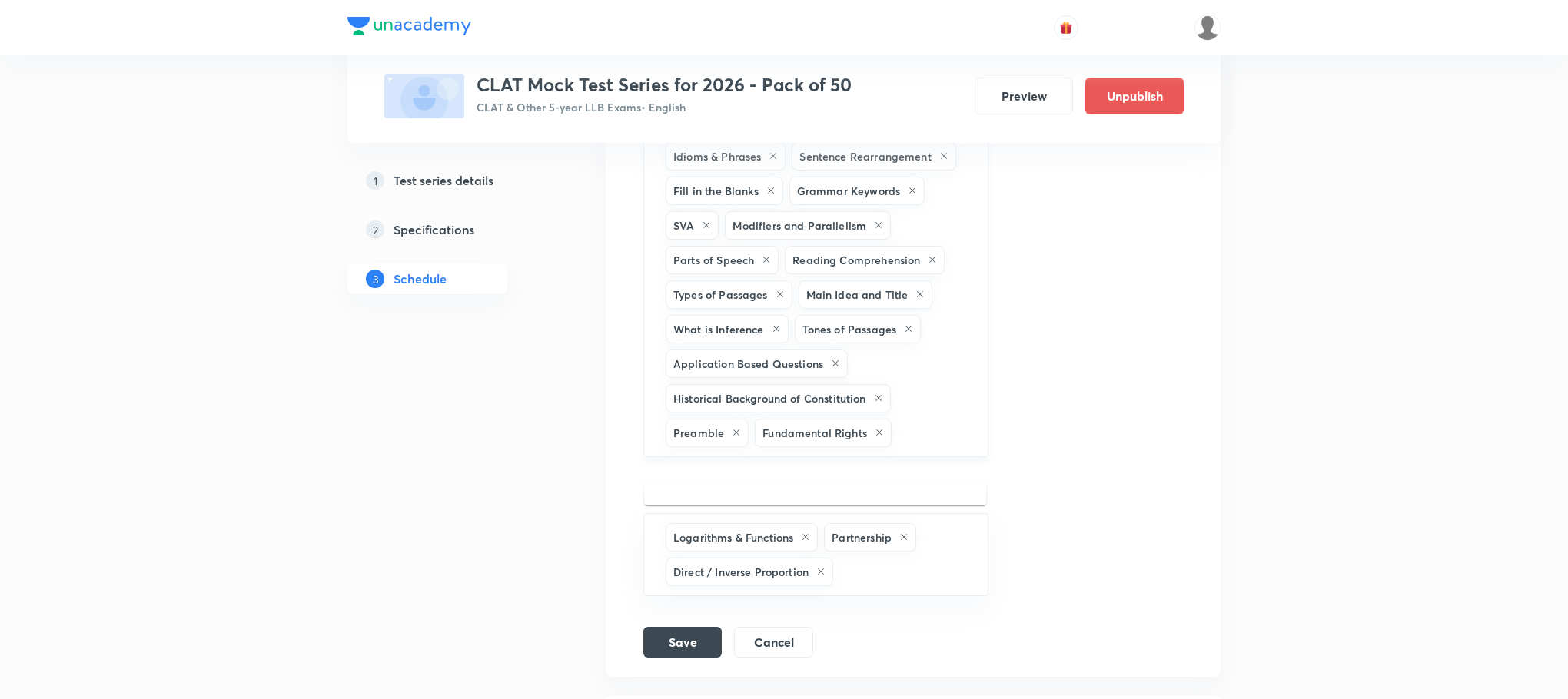
click at [910, 448] on input "text" at bounding box center [932, 433] width 75 height 28
type input "a"
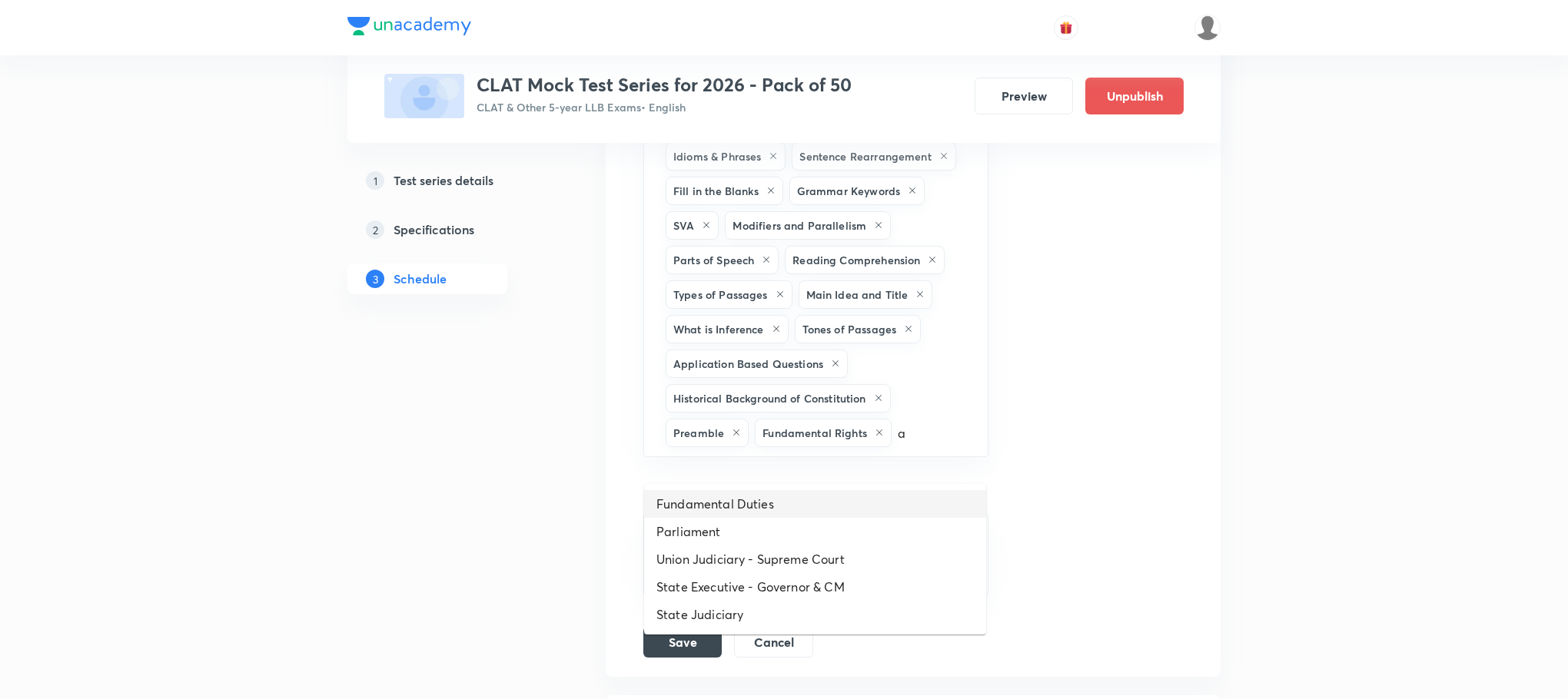
click at [711, 506] on li "Fundamental Duties" at bounding box center [815, 503] width 342 height 27
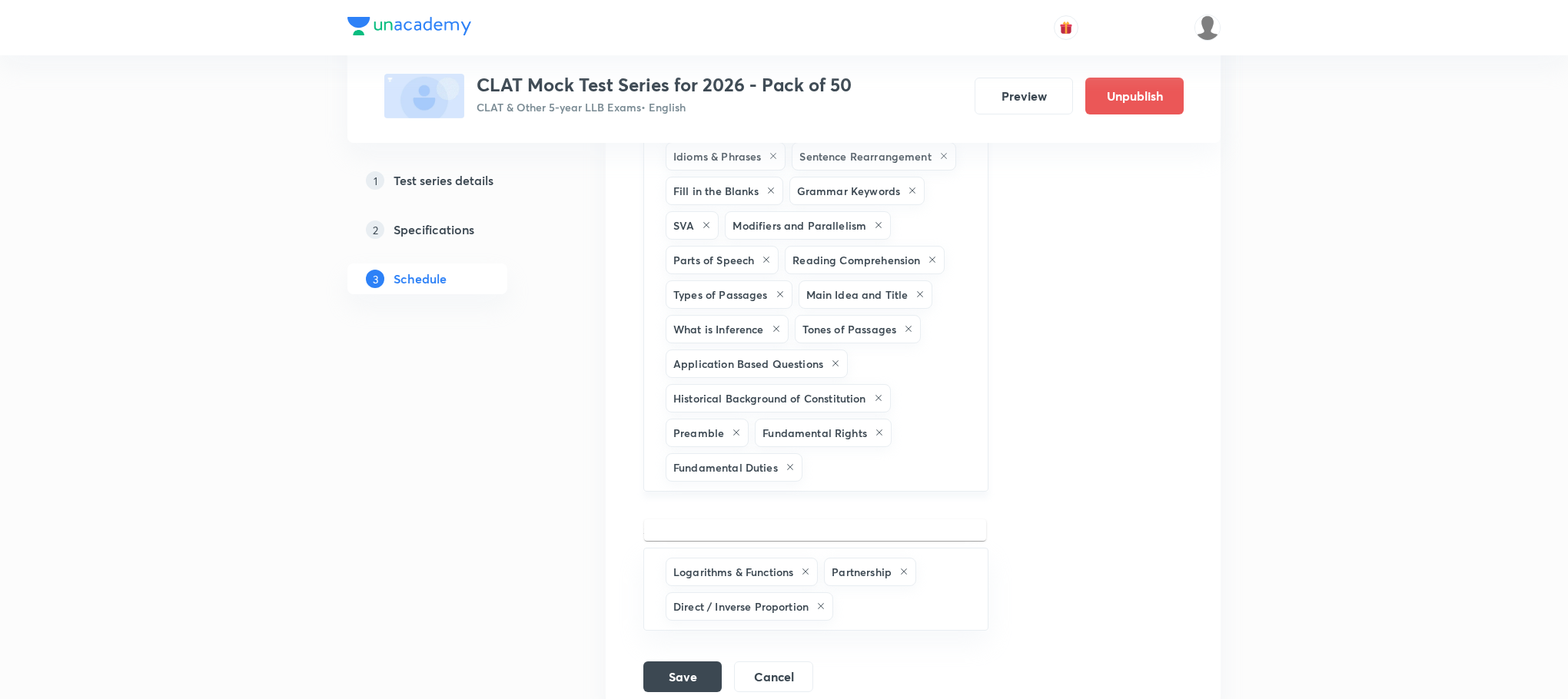
click at [877, 482] on input "text" at bounding box center [887, 468] width 164 height 28
type input "a"
click at [772, 547] on li "Parliament" at bounding box center [815, 539] width 342 height 27
click at [958, 482] on input "text" at bounding box center [935, 468] width 67 height 28
type input "a"
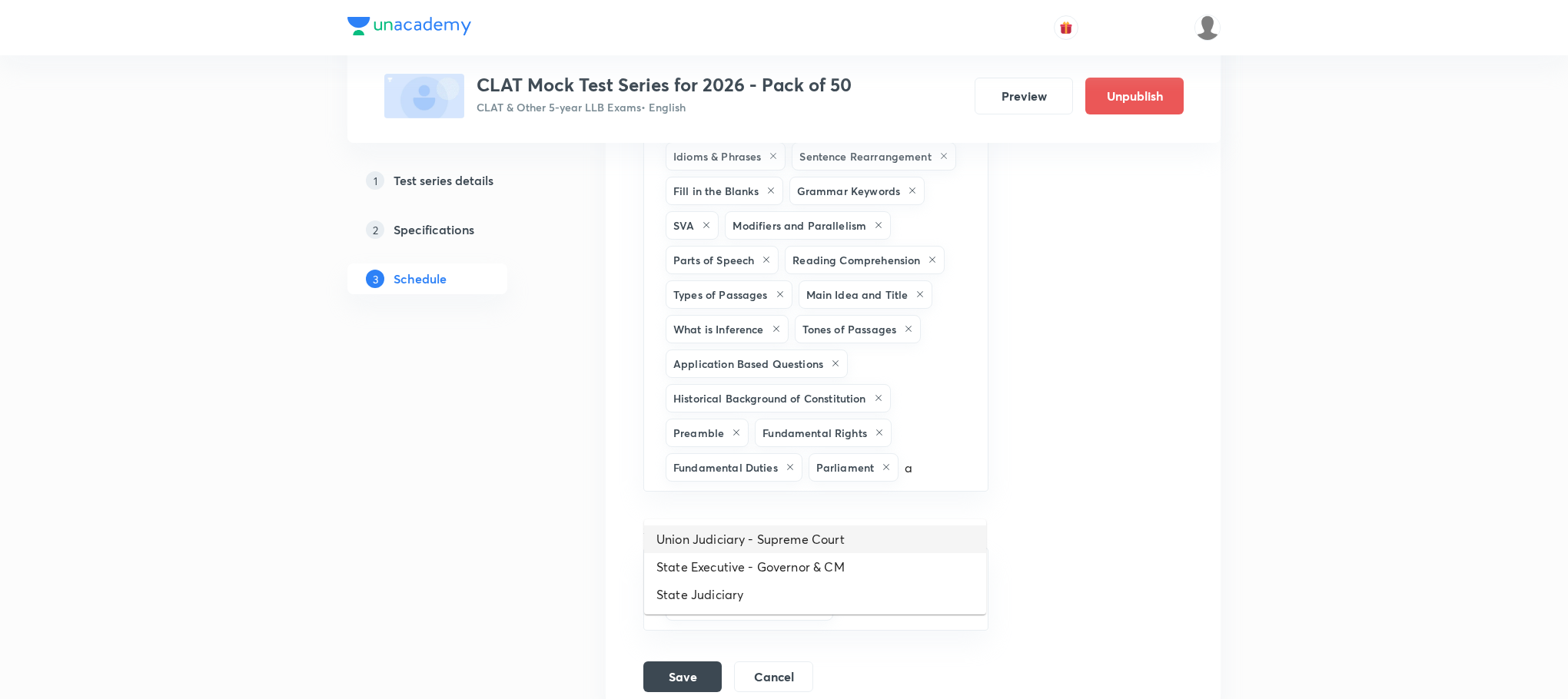
click at [772, 536] on li "Union Judiciary - Supreme Court" at bounding box center [815, 539] width 342 height 27
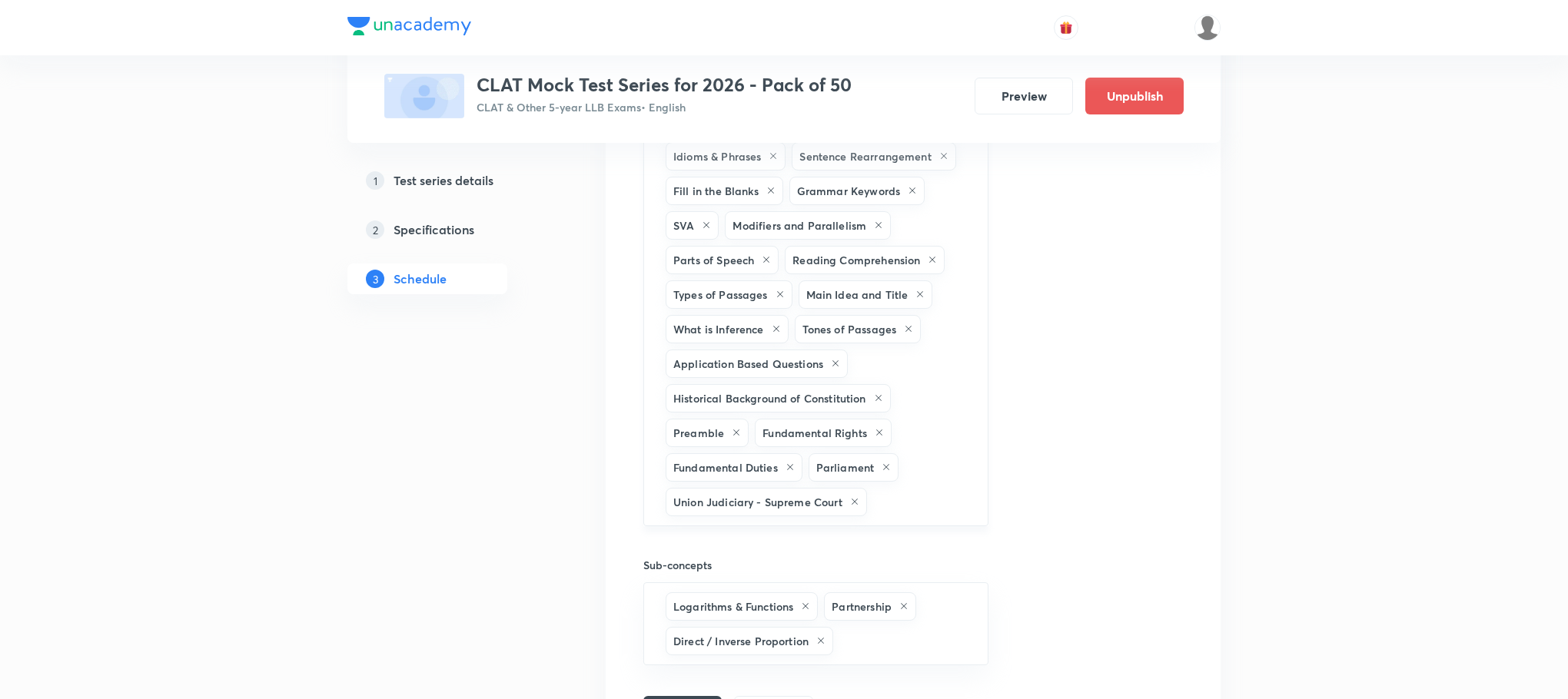
click at [871, 517] on input "text" at bounding box center [920, 502] width 99 height 28
type input "a"
click at [759, 566] on li "State Executive - Governor & CM" at bounding box center [815, 574] width 342 height 27
click at [896, 551] on input "text" at bounding box center [920, 537] width 100 height 28
type input "a"
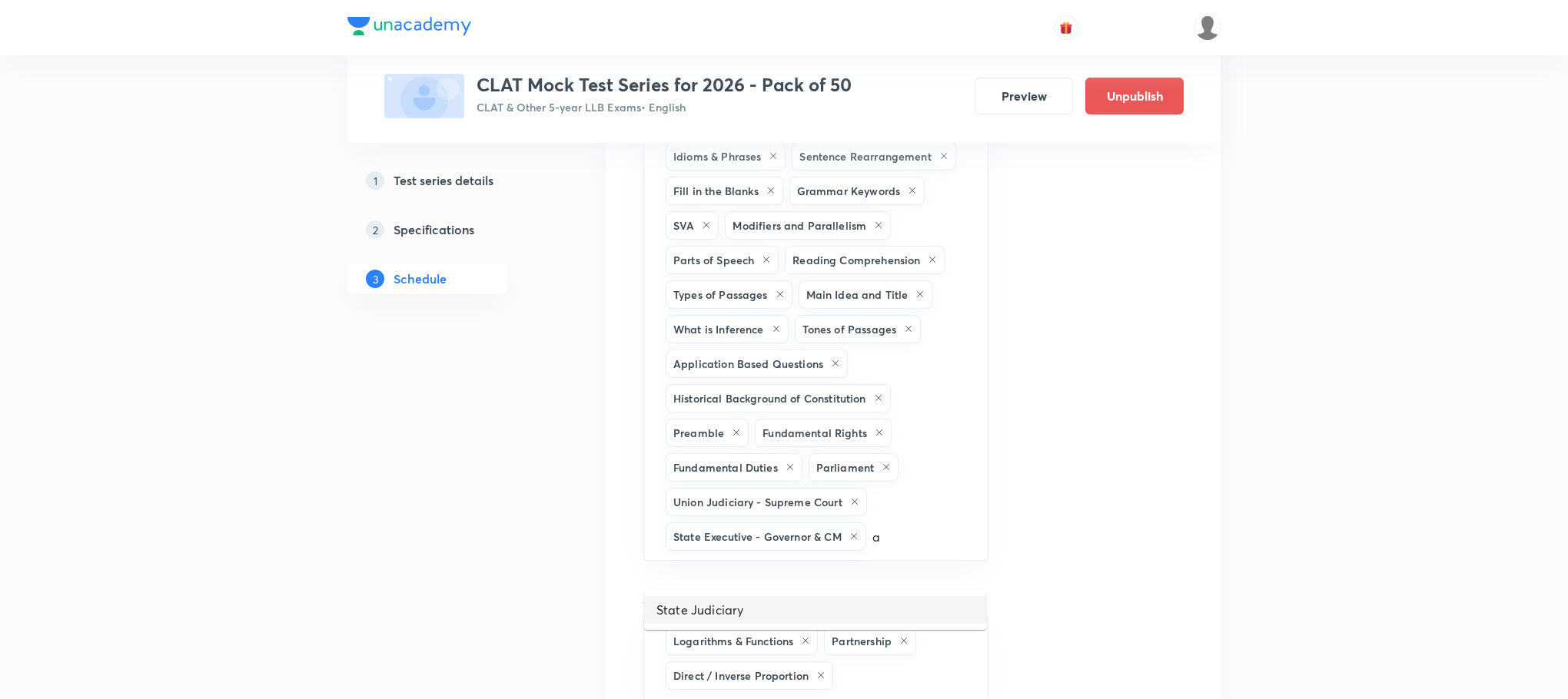
click at [771, 605] on li "State Judiciary" at bounding box center [815, 610] width 342 height 27
click at [811, 582] on input "text" at bounding box center [874, 572] width 190 height 28
type input "b"
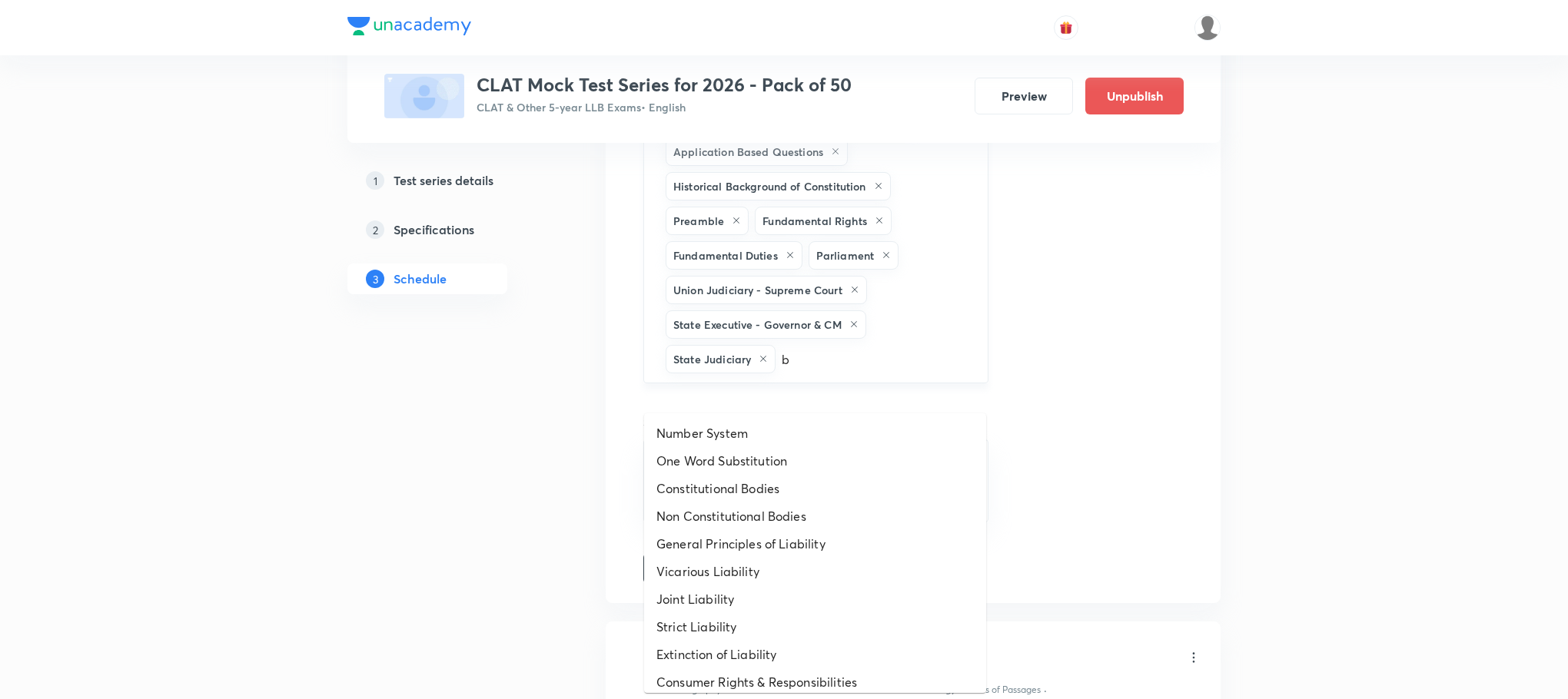
scroll to position [13040, 0]
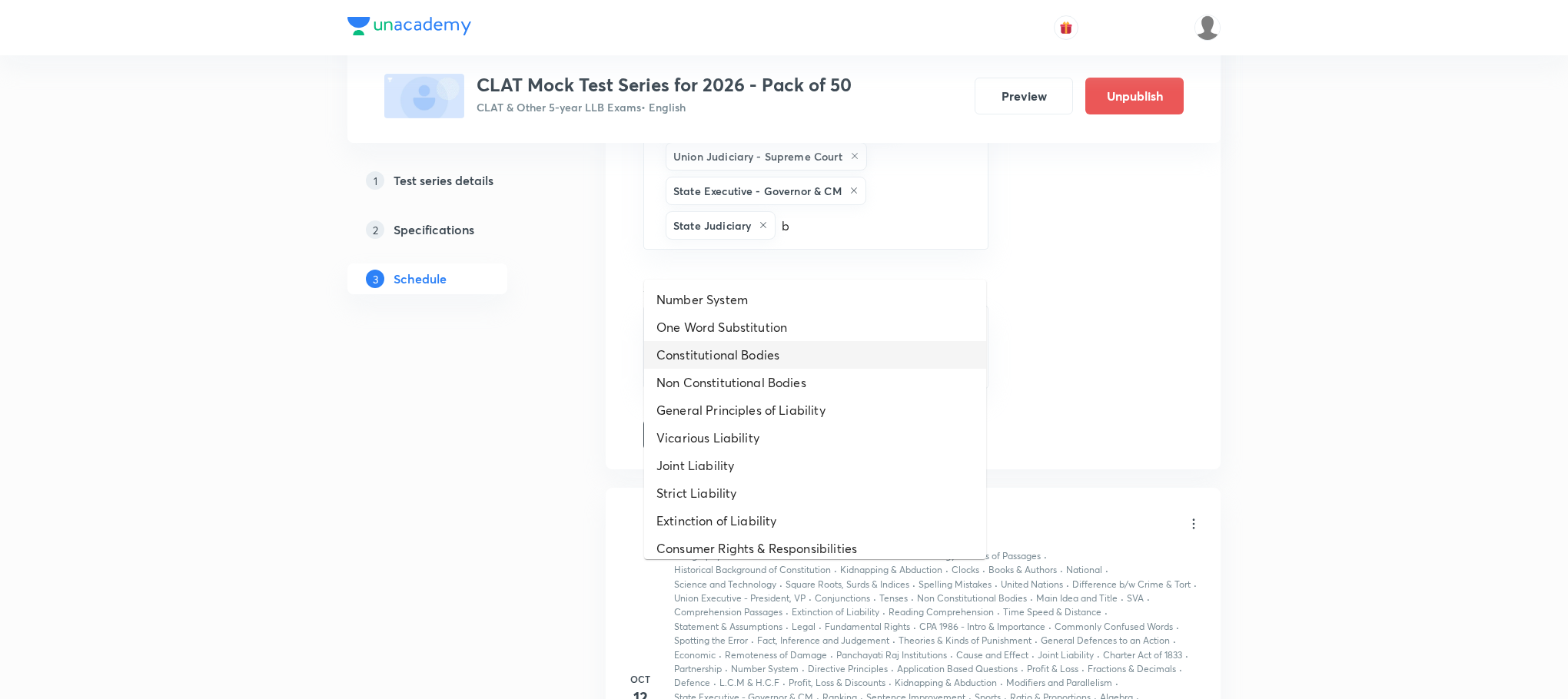
click at [796, 351] on li "Constitutional Bodies" at bounding box center [815, 354] width 342 height 27
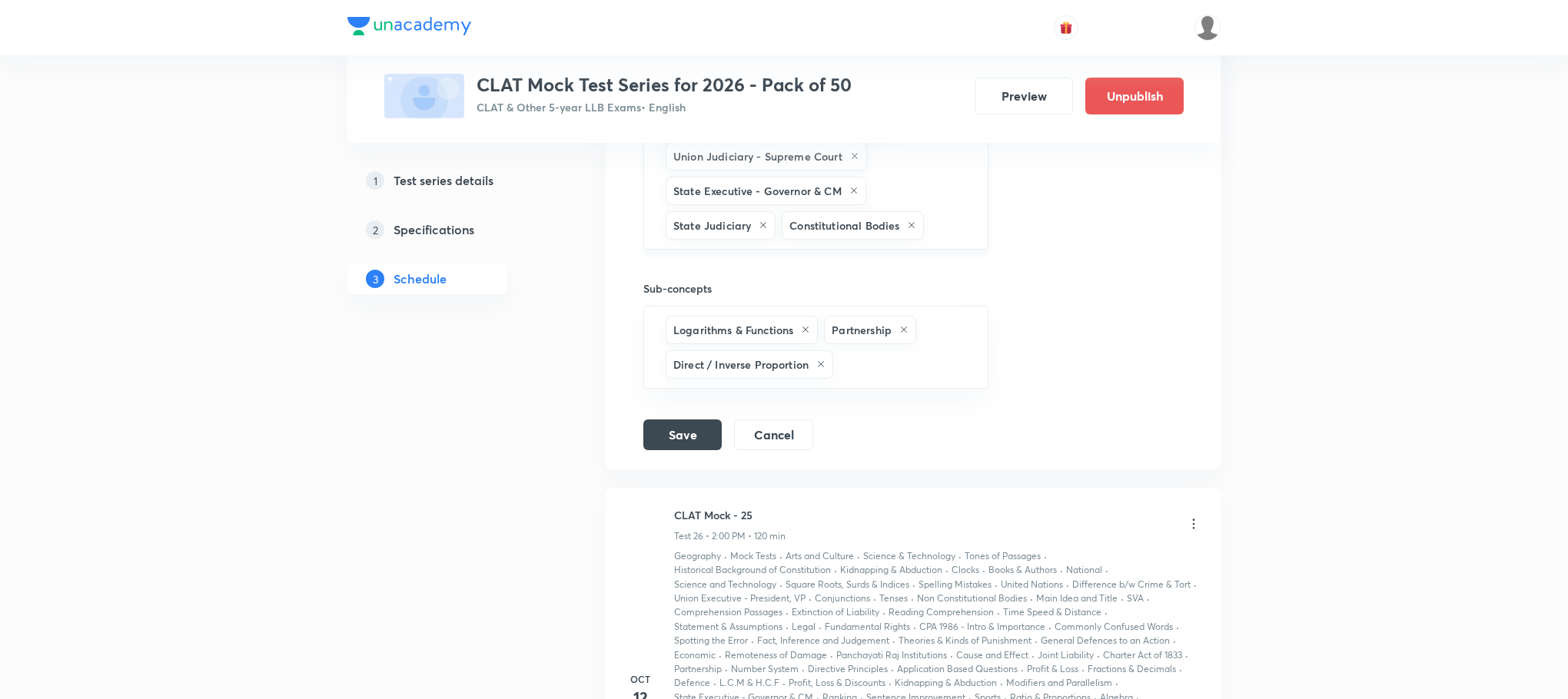
click at [930, 240] on input "text" at bounding box center [948, 226] width 42 height 28
type input "b"
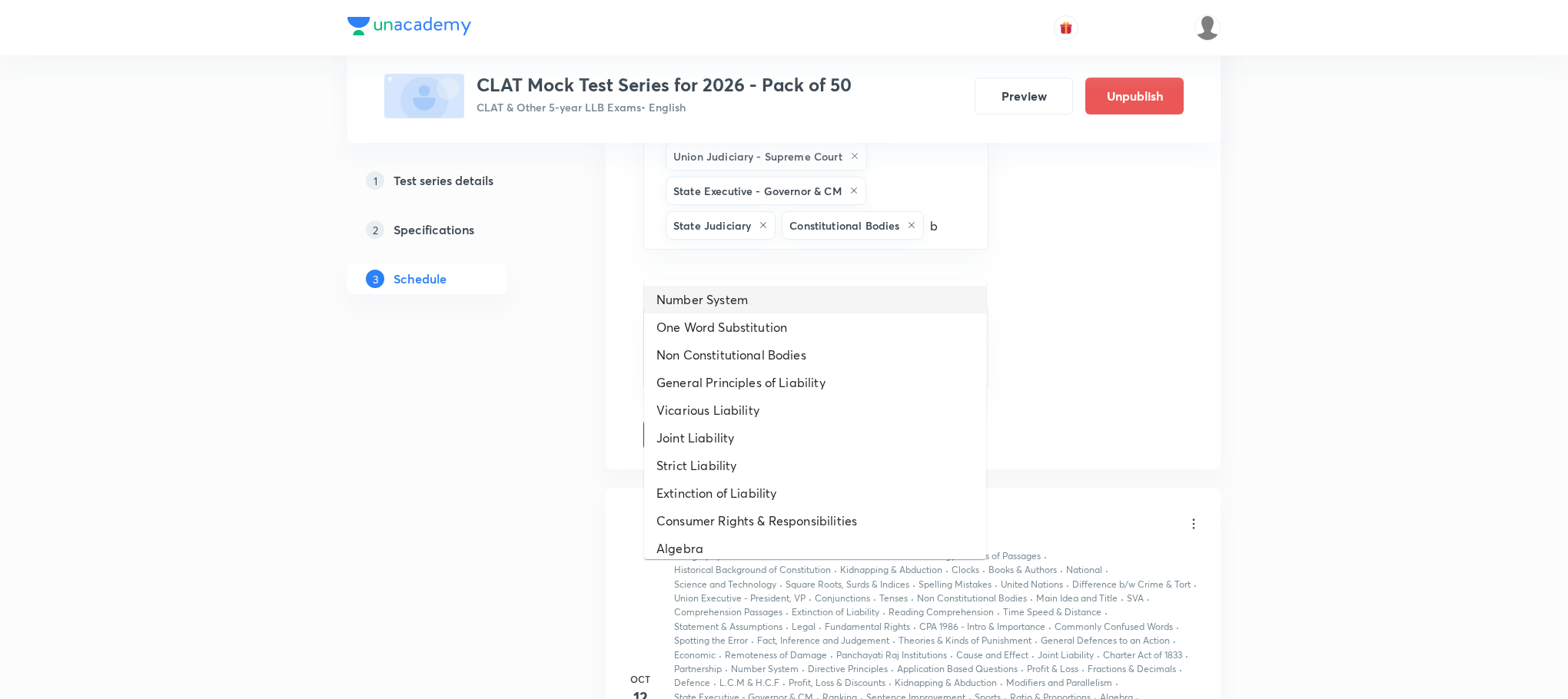
click at [910, 287] on li "Number System" at bounding box center [815, 300] width 342 height 27
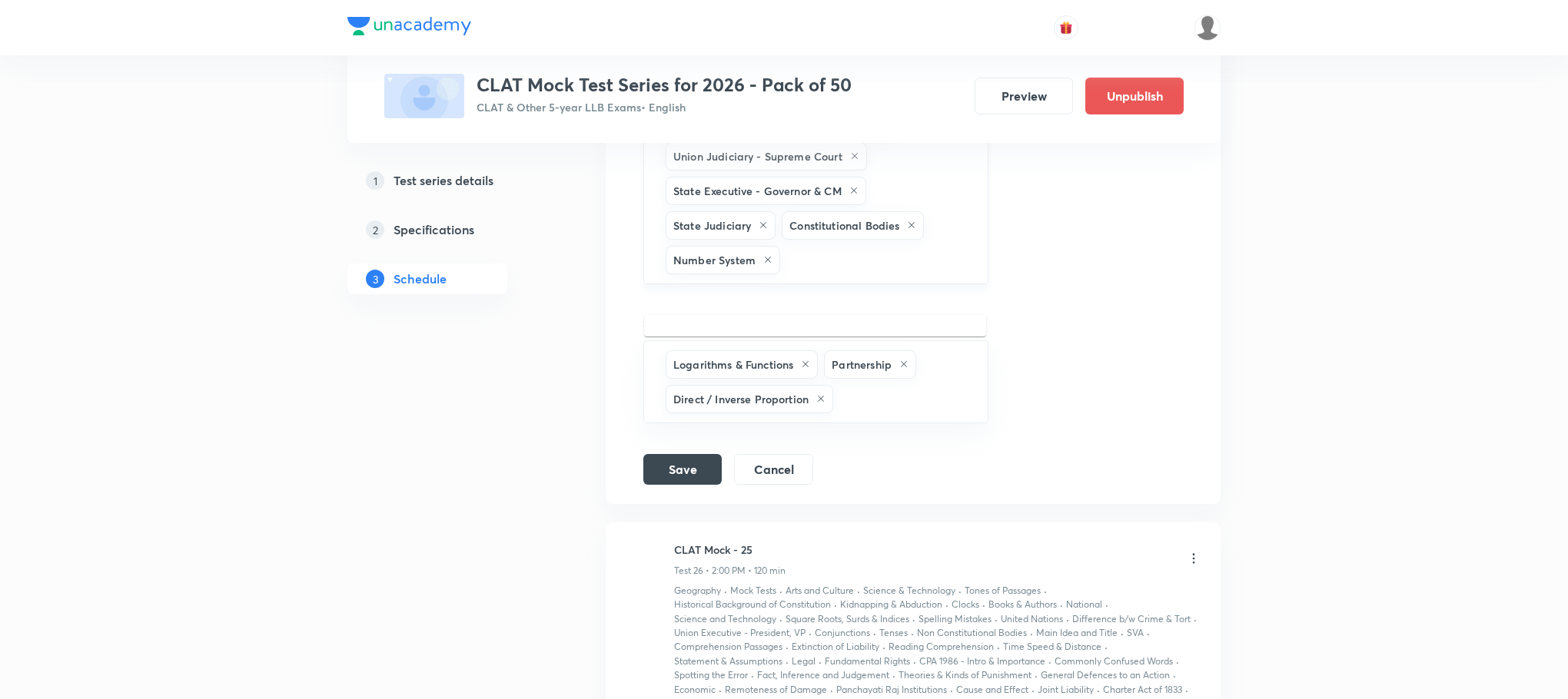
click at [862, 275] on input "text" at bounding box center [876, 260] width 186 height 28
type input "b"
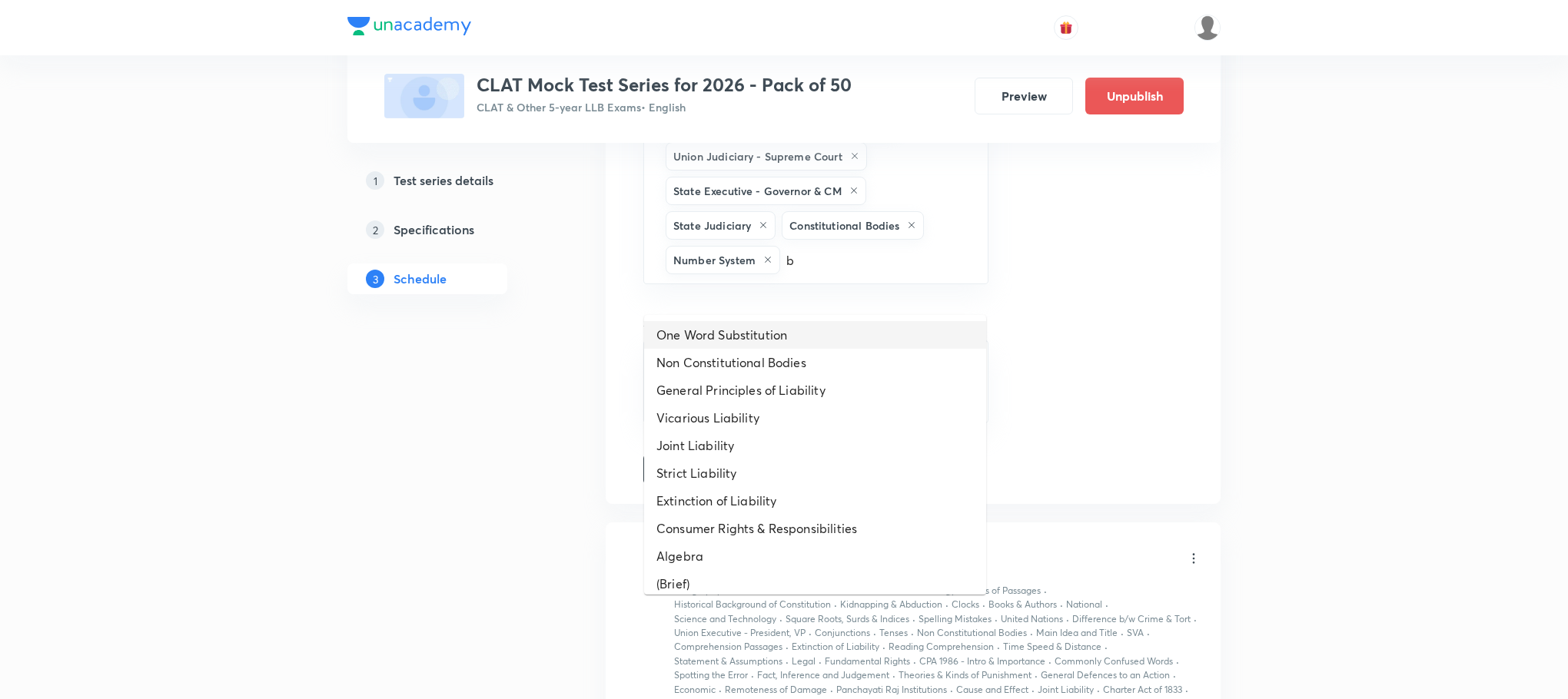
click at [745, 332] on li "One Word Substitution" at bounding box center [815, 335] width 342 height 27
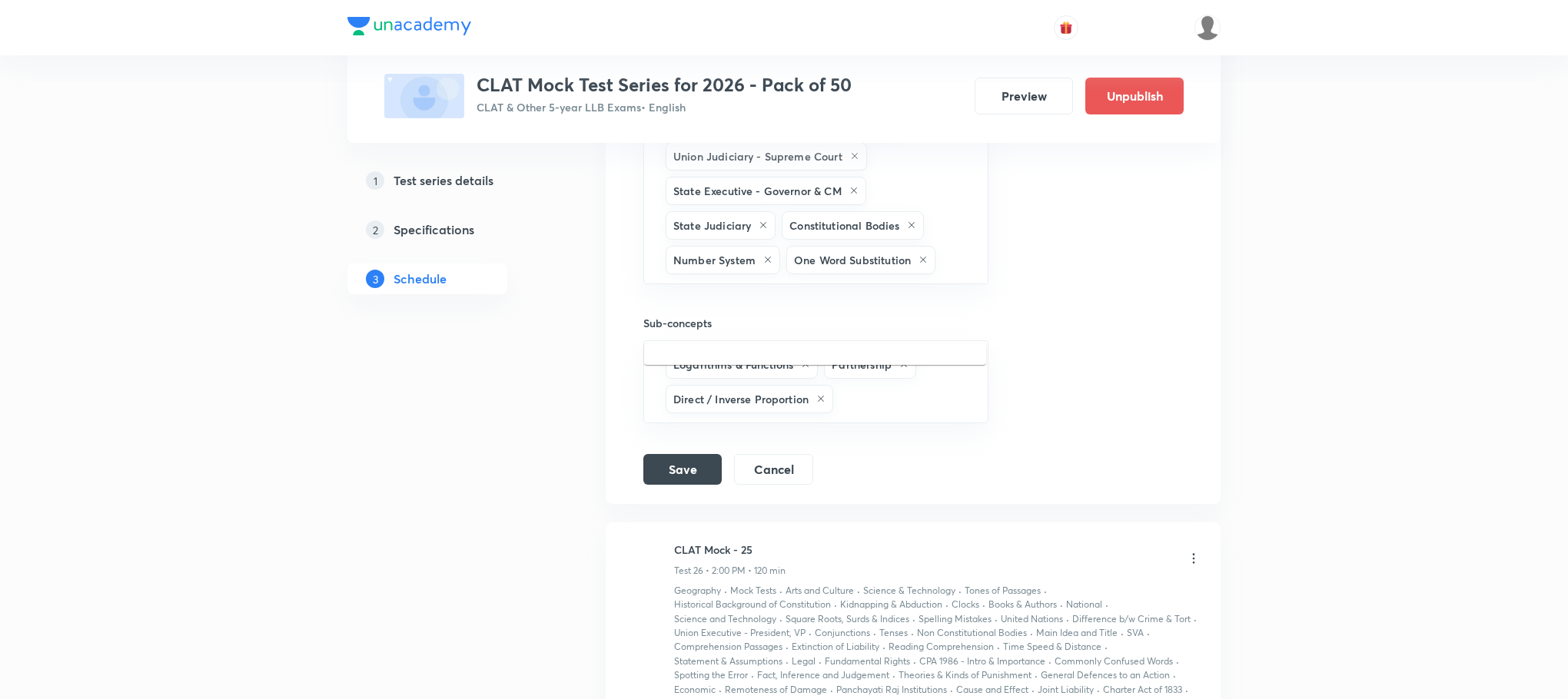
click at [939, 275] on input "text" at bounding box center [954, 260] width 30 height 28
type input "b"
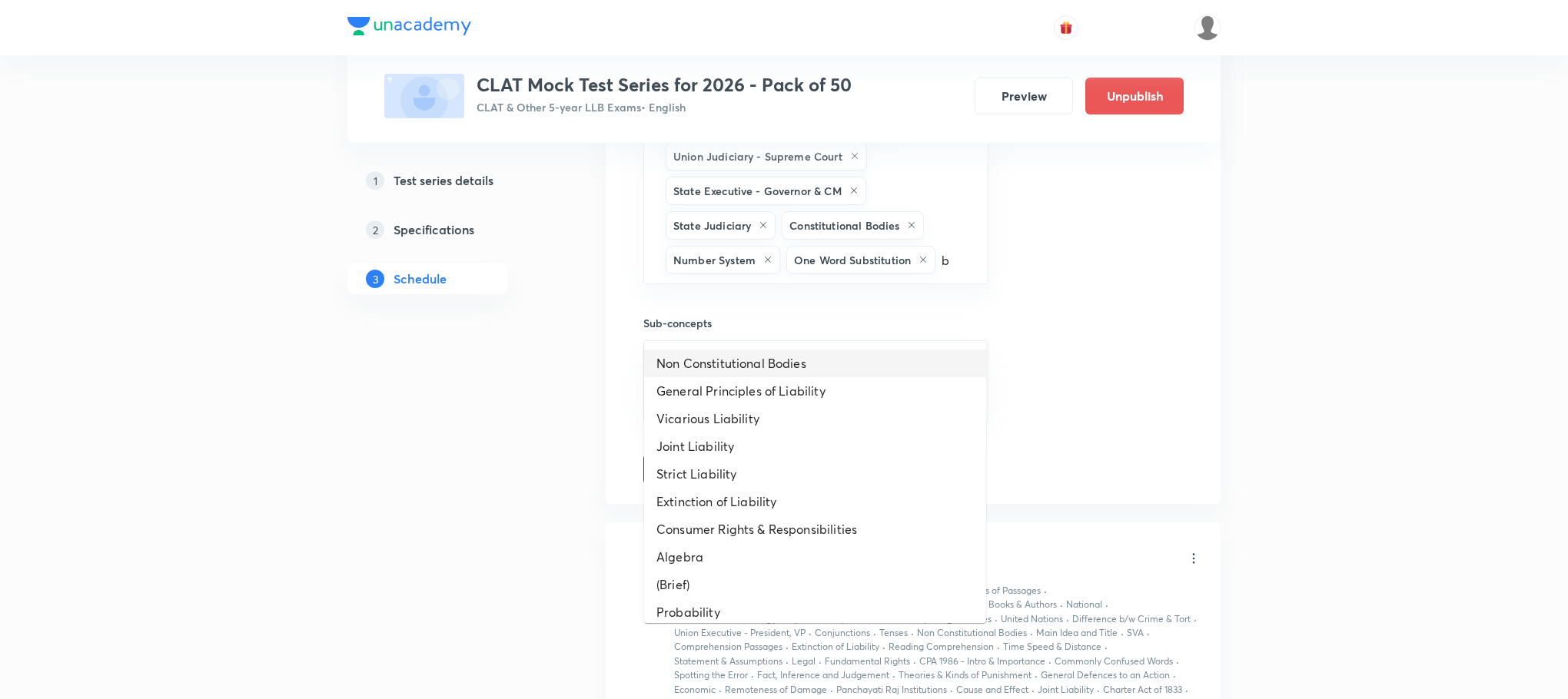
click at [711, 355] on li "Non Constitutional Bodies" at bounding box center [815, 363] width 342 height 27
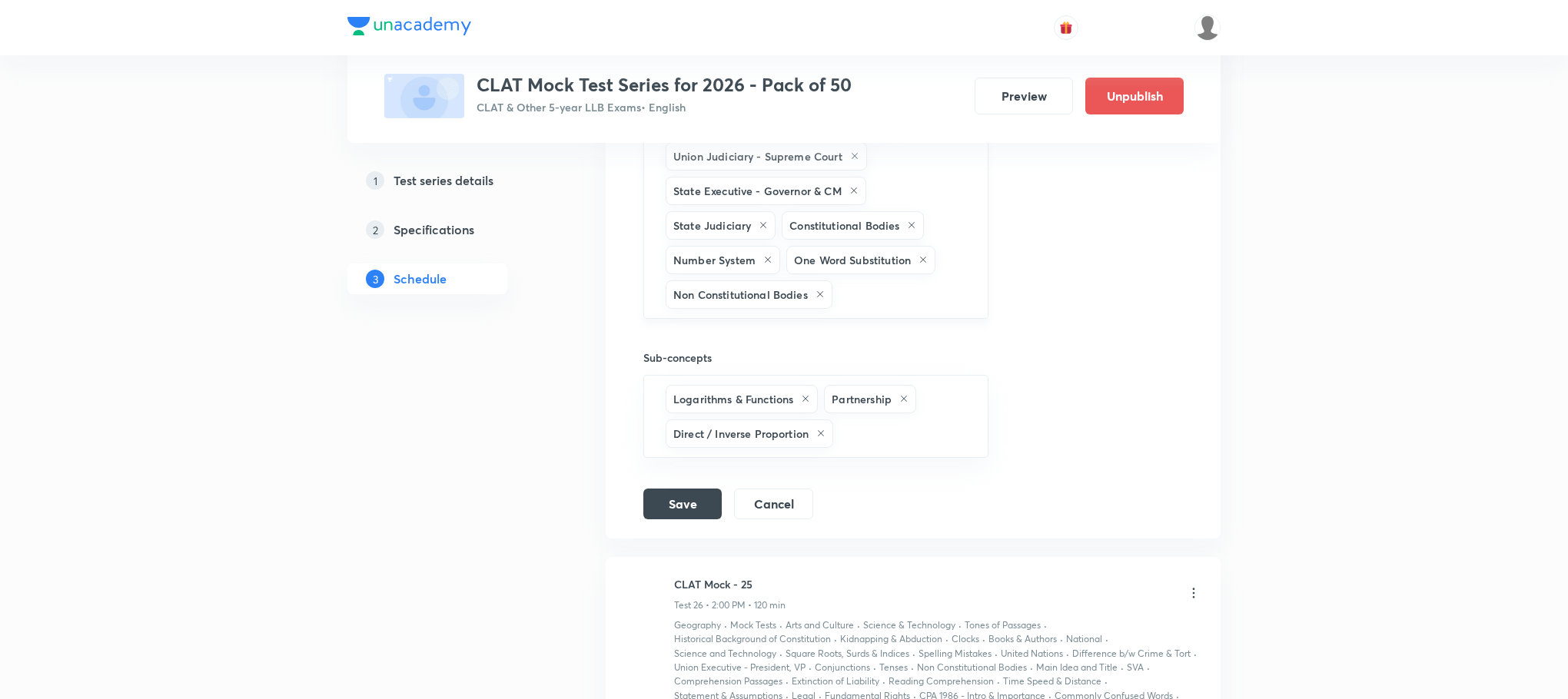
click at [889, 309] on input "text" at bounding box center [902, 295] width 134 height 28
type input "b"
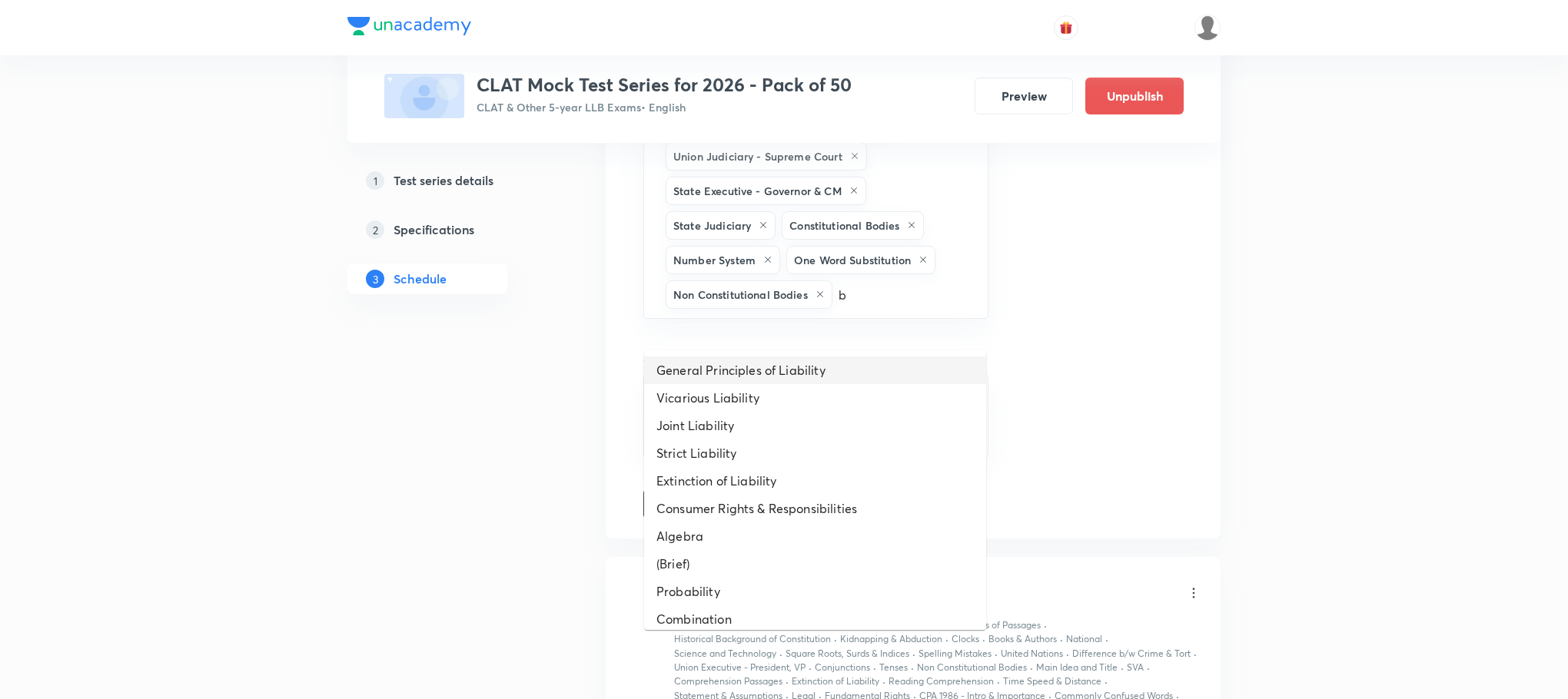
click at [821, 363] on li "General Principles of Liability" at bounding box center [815, 370] width 342 height 27
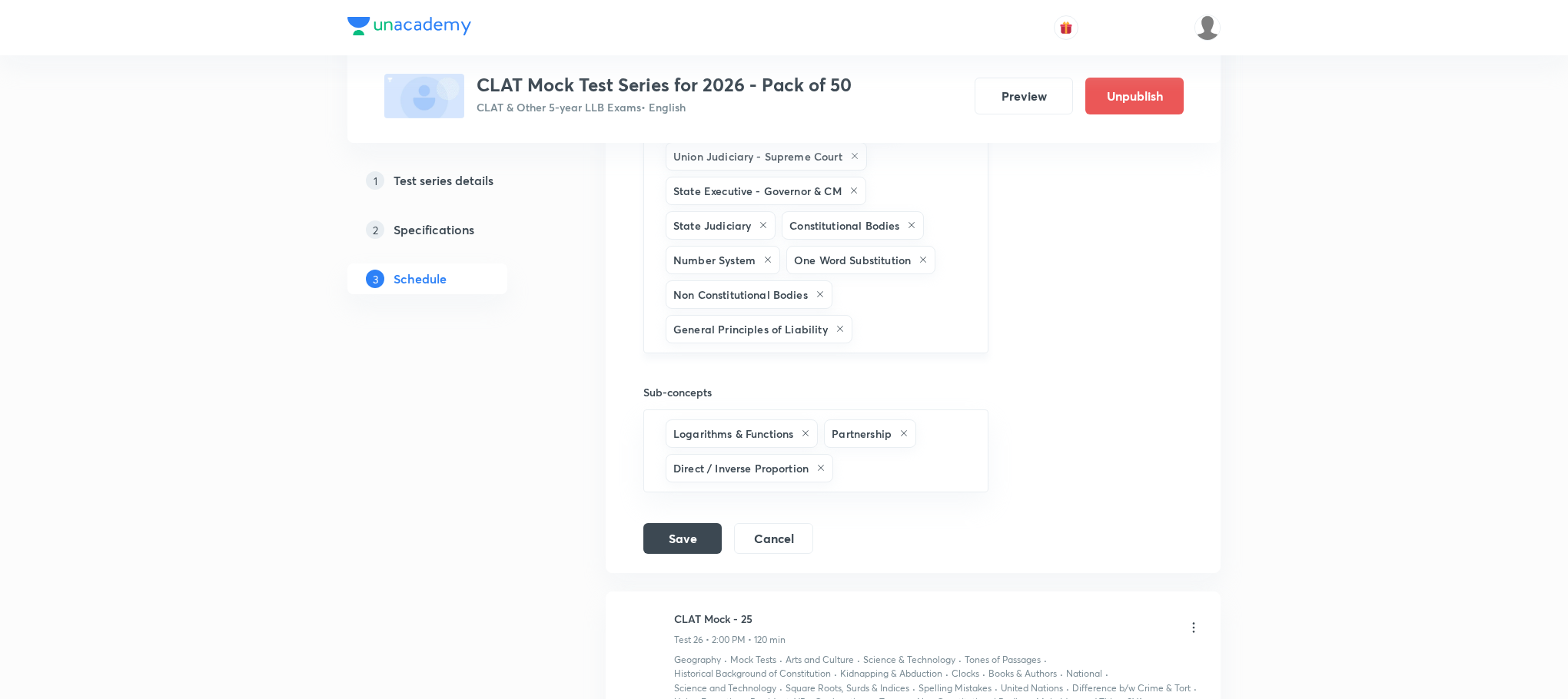
click at [891, 344] on input "text" at bounding box center [912, 330] width 114 height 28
type input "b"
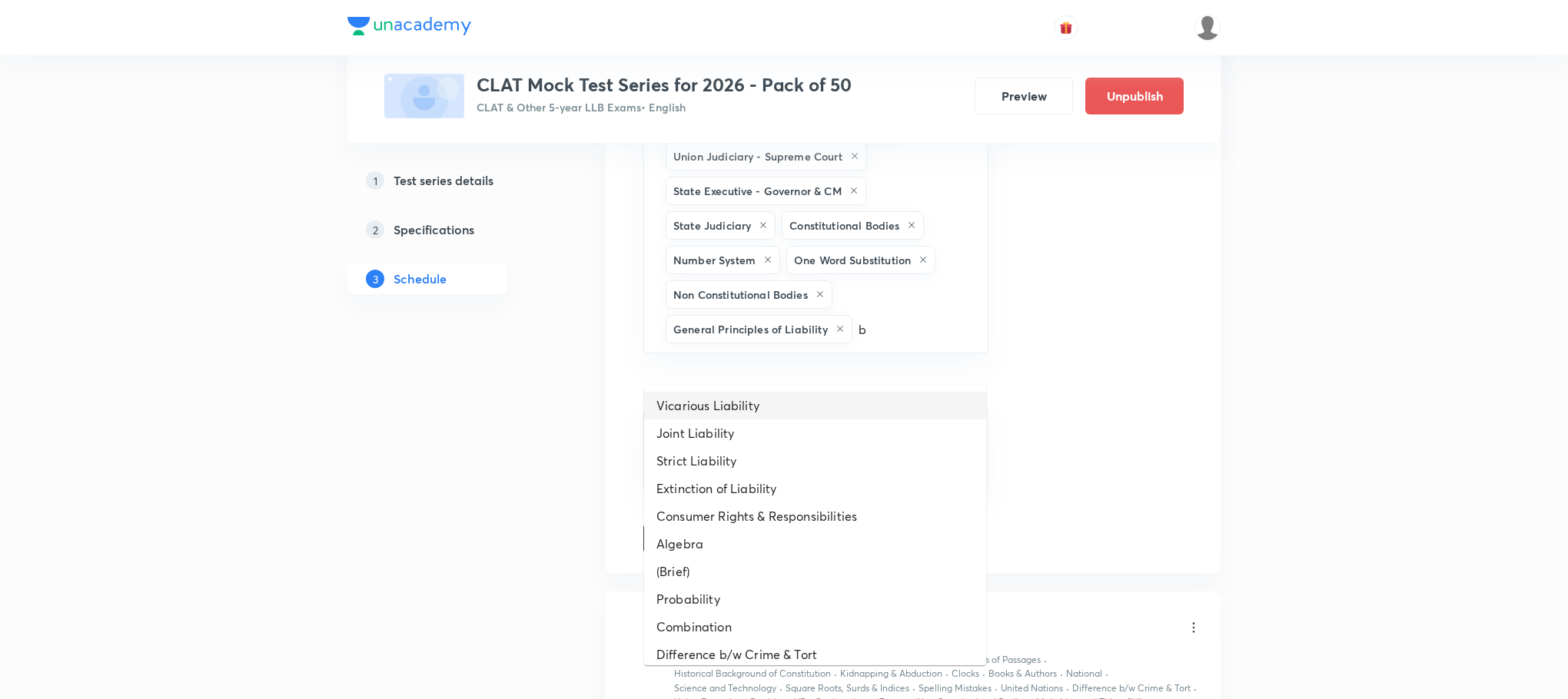
click at [757, 407] on li "Vicarious Liability" at bounding box center [815, 405] width 342 height 27
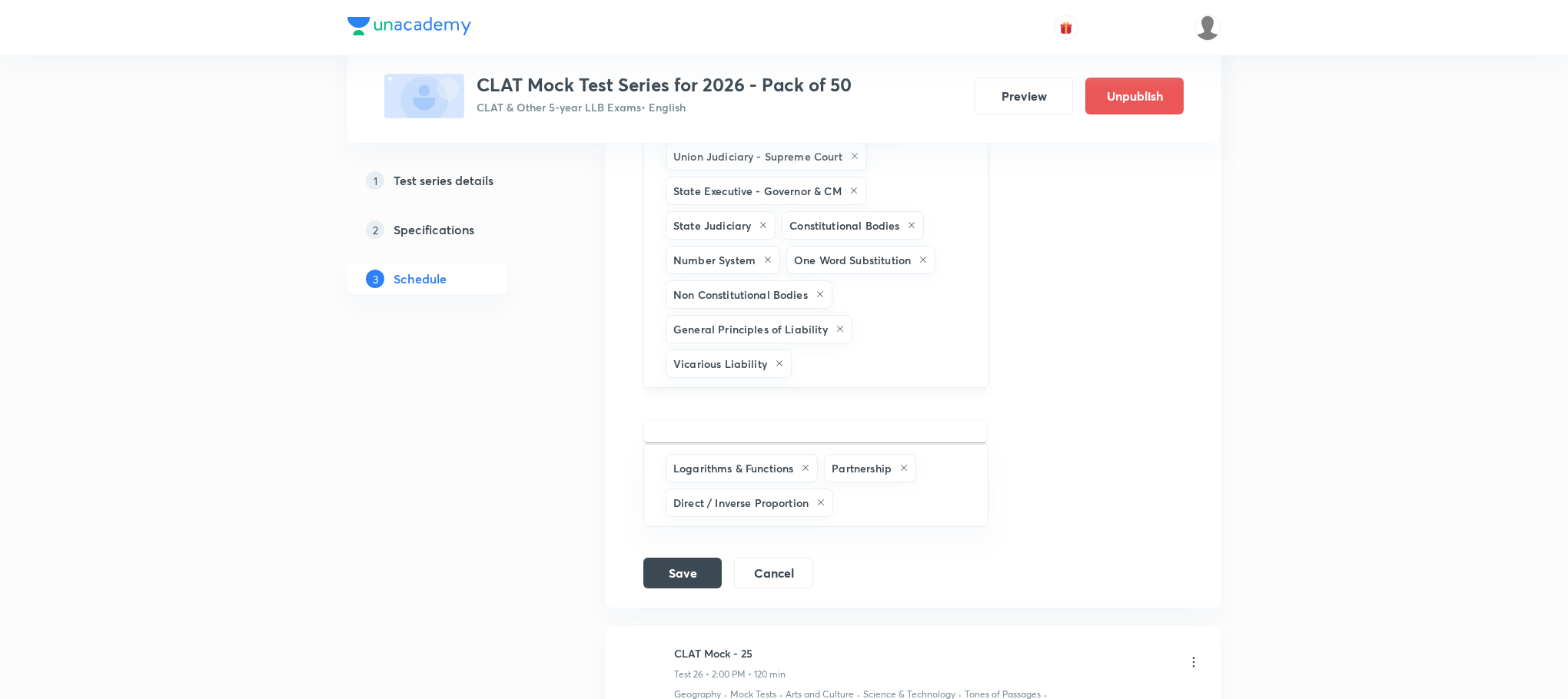
click at [811, 378] on input "text" at bounding box center [882, 364] width 175 height 28
type input "b"
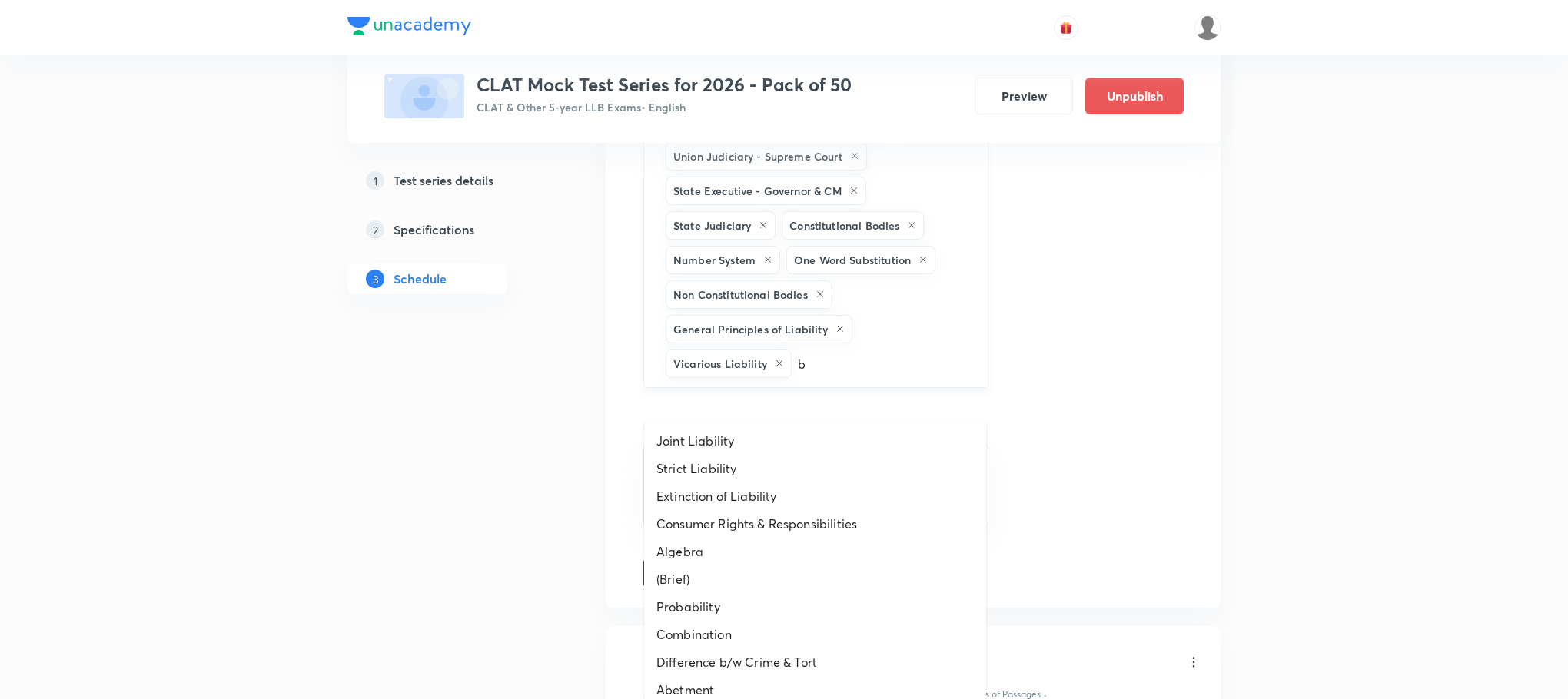
scroll to position [13155, 0]
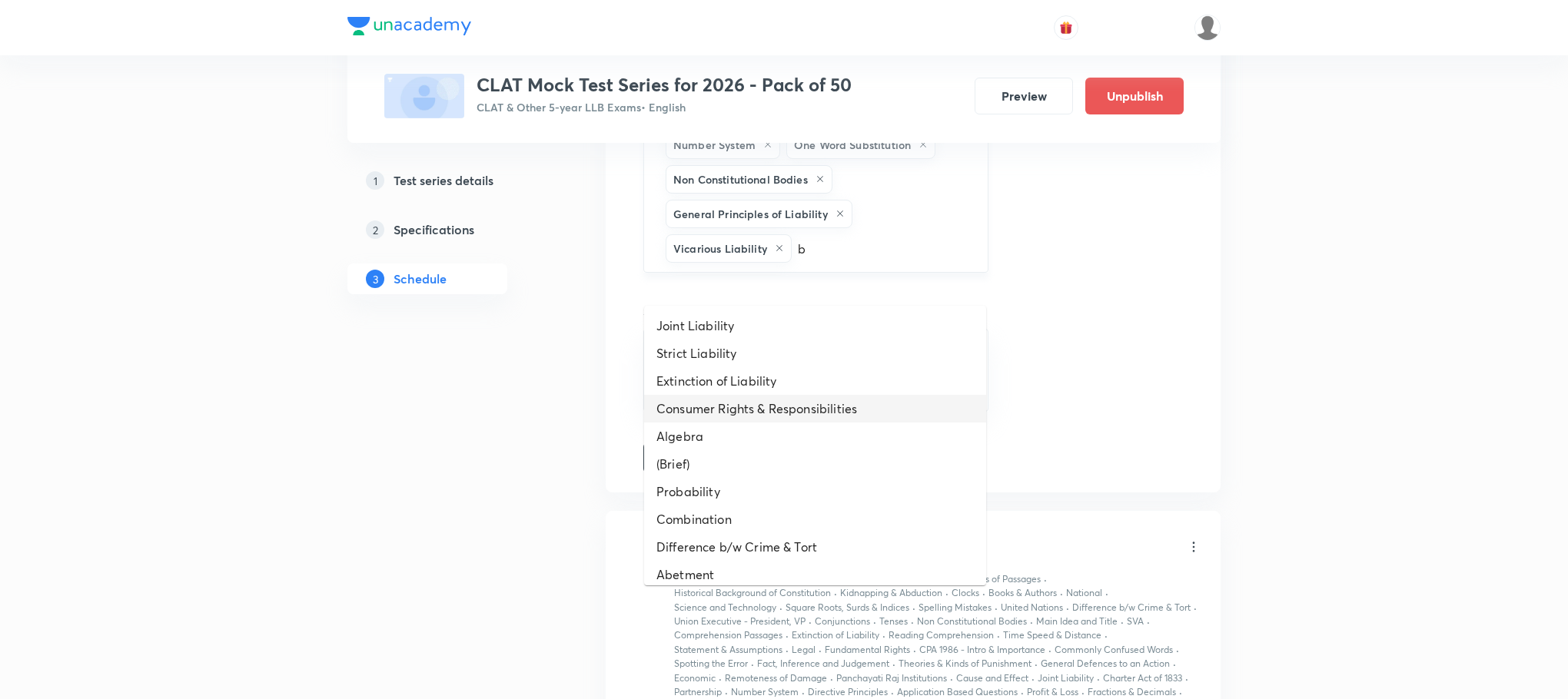
click at [811, 395] on li "Consumer Rights & Responsibilities" at bounding box center [815, 409] width 342 height 27
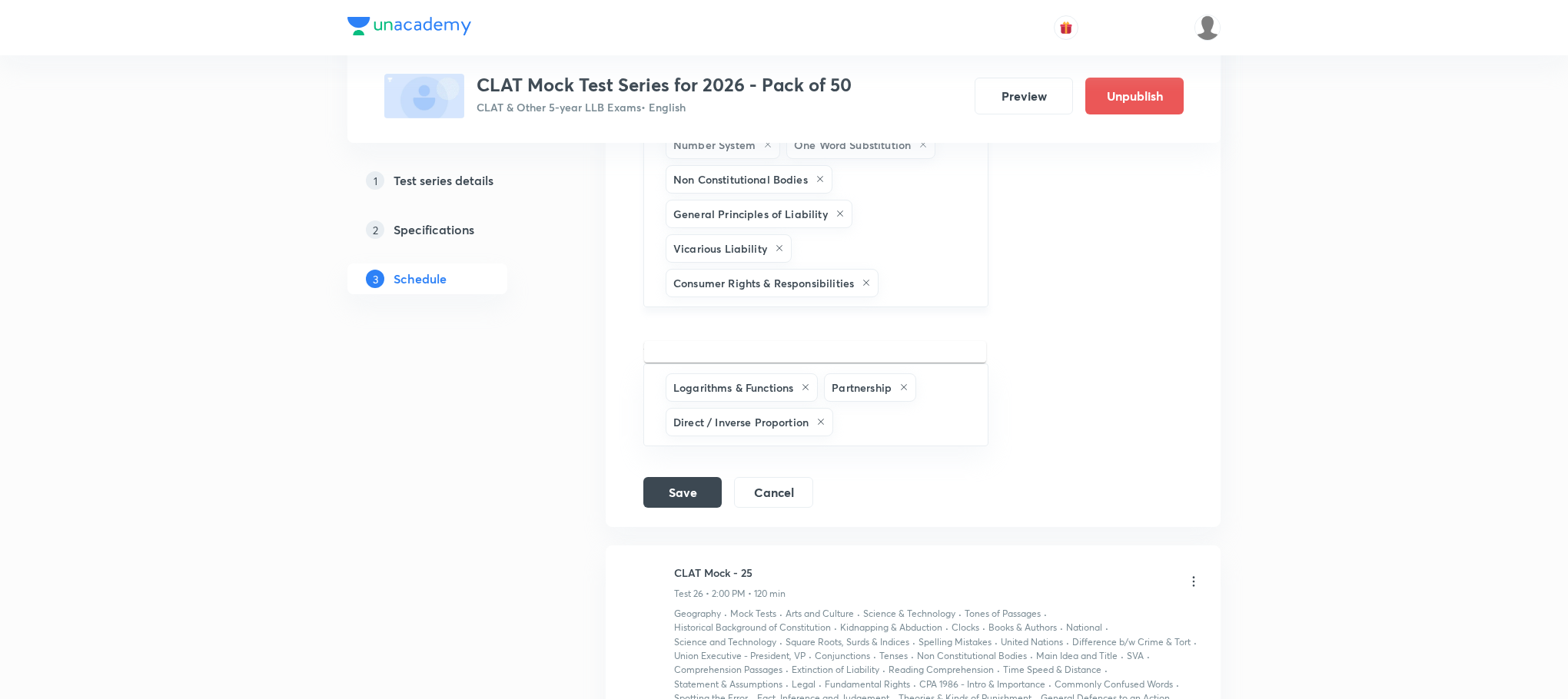
click at [891, 297] on input "text" at bounding box center [925, 283] width 87 height 28
type input "b"
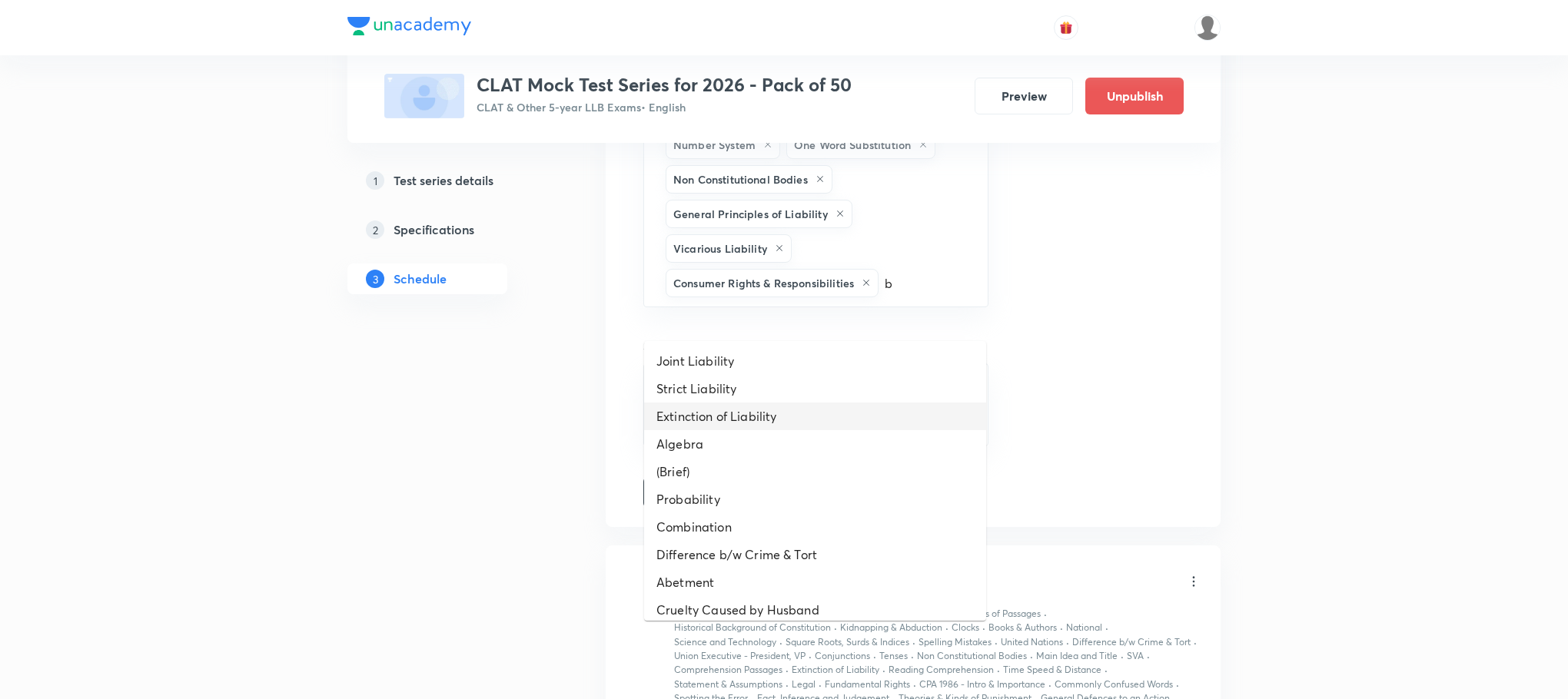
click at [803, 403] on li "Extinction of Liability" at bounding box center [815, 416] width 342 height 27
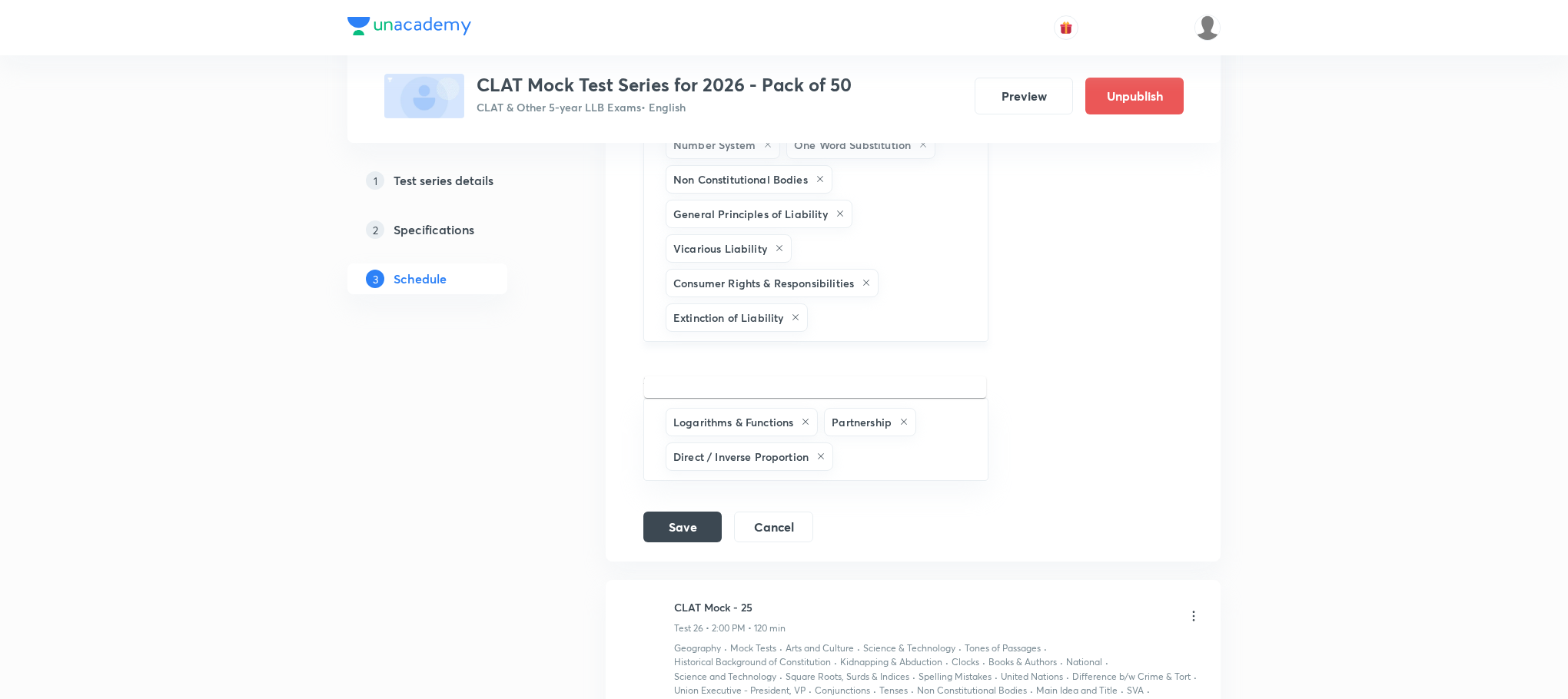
click at [836, 332] on input "text" at bounding box center [889, 318] width 157 height 28
type input "b"
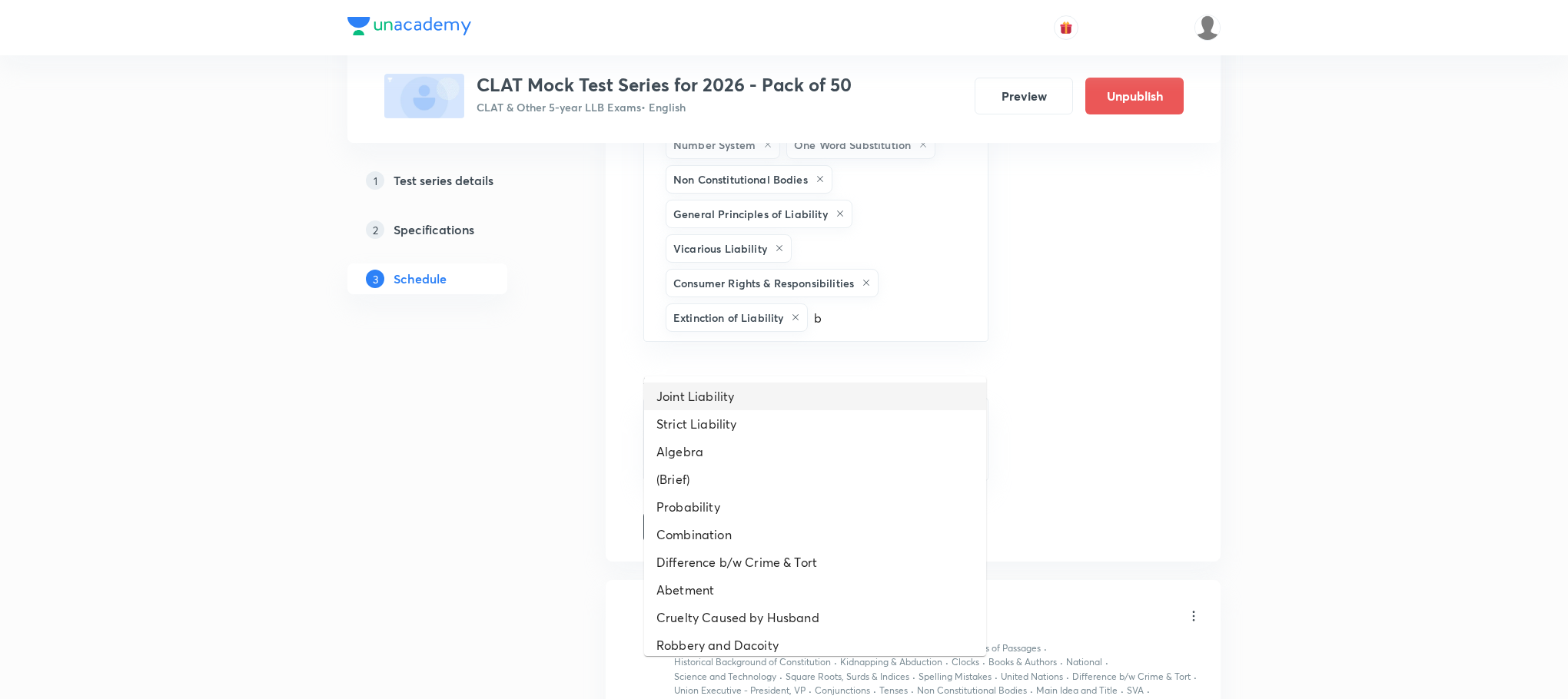
click at [725, 407] on li "Joint Liability" at bounding box center [815, 396] width 342 height 27
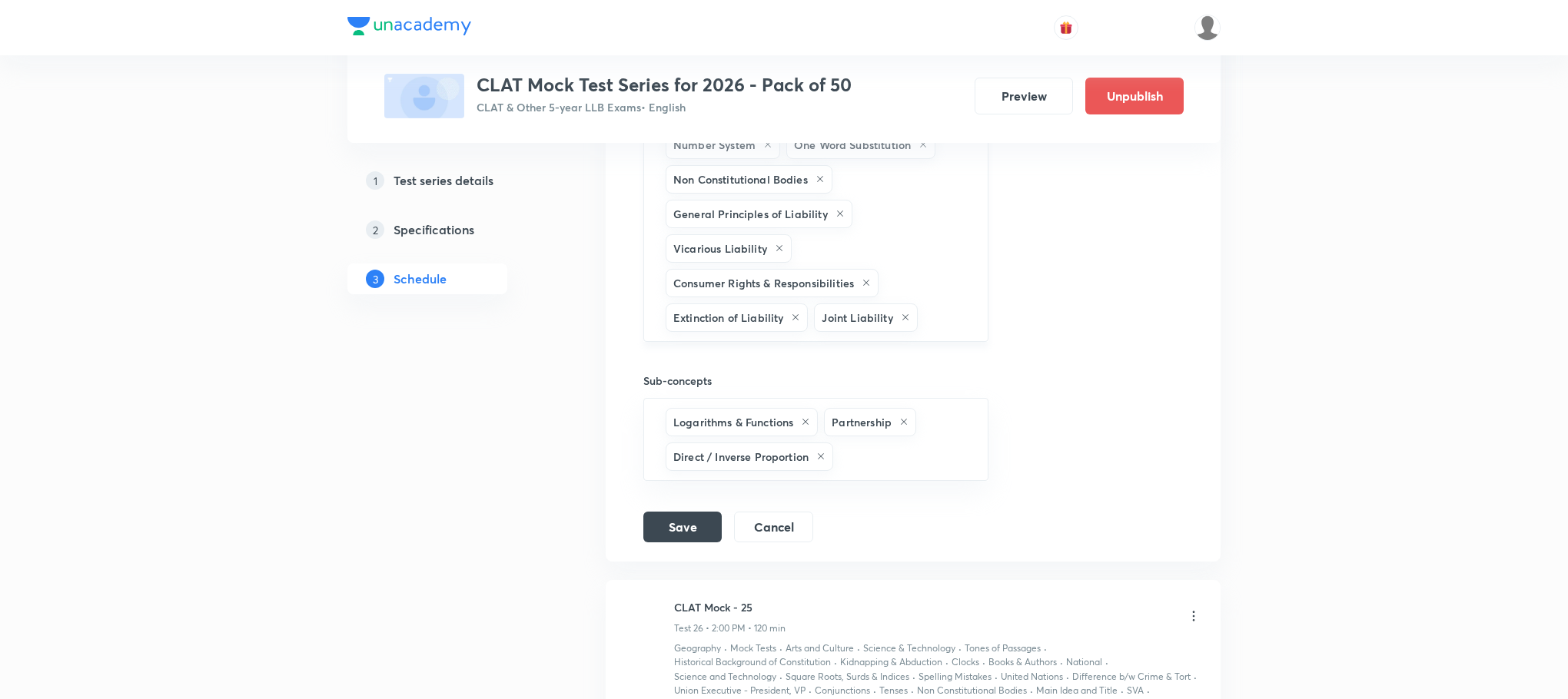
type input "b"
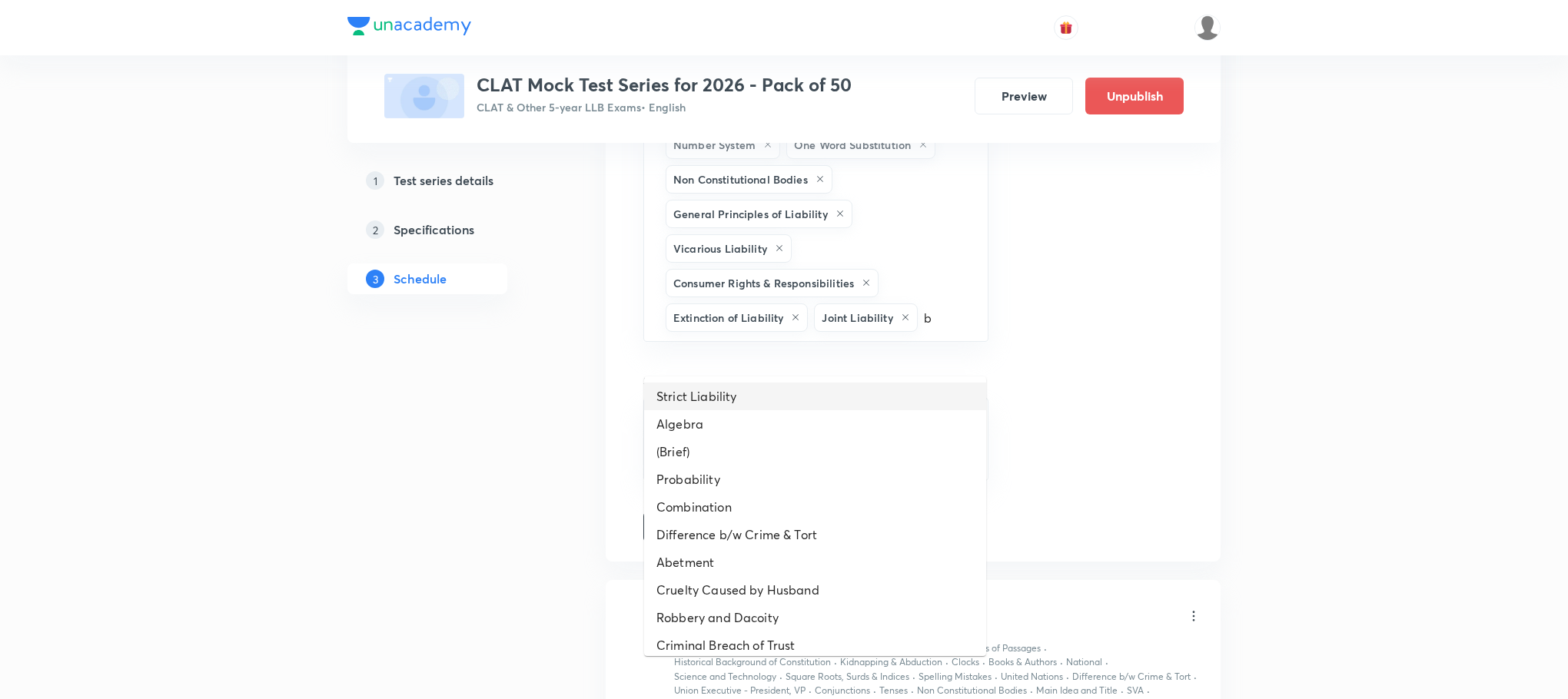
click at [874, 401] on li "Strict Liability" at bounding box center [815, 396] width 342 height 27
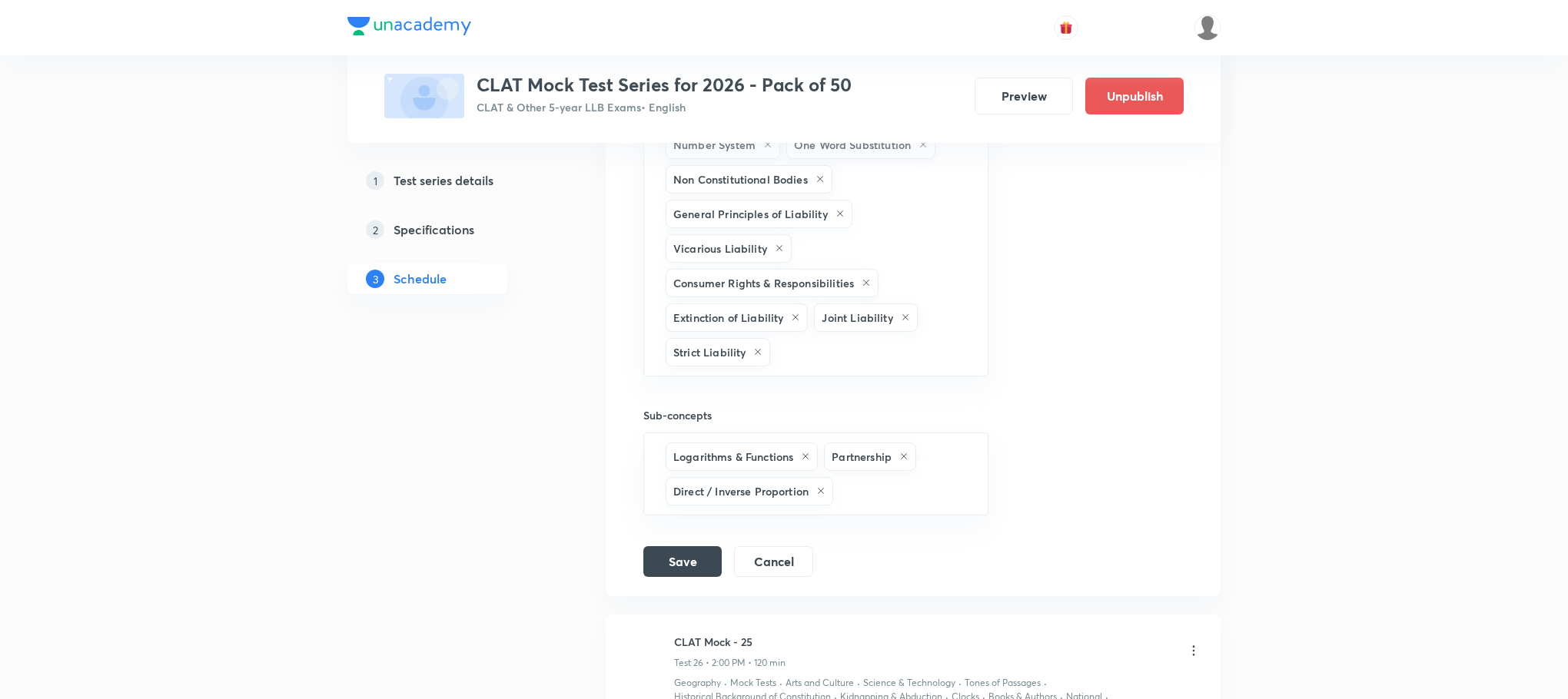
type input "c"
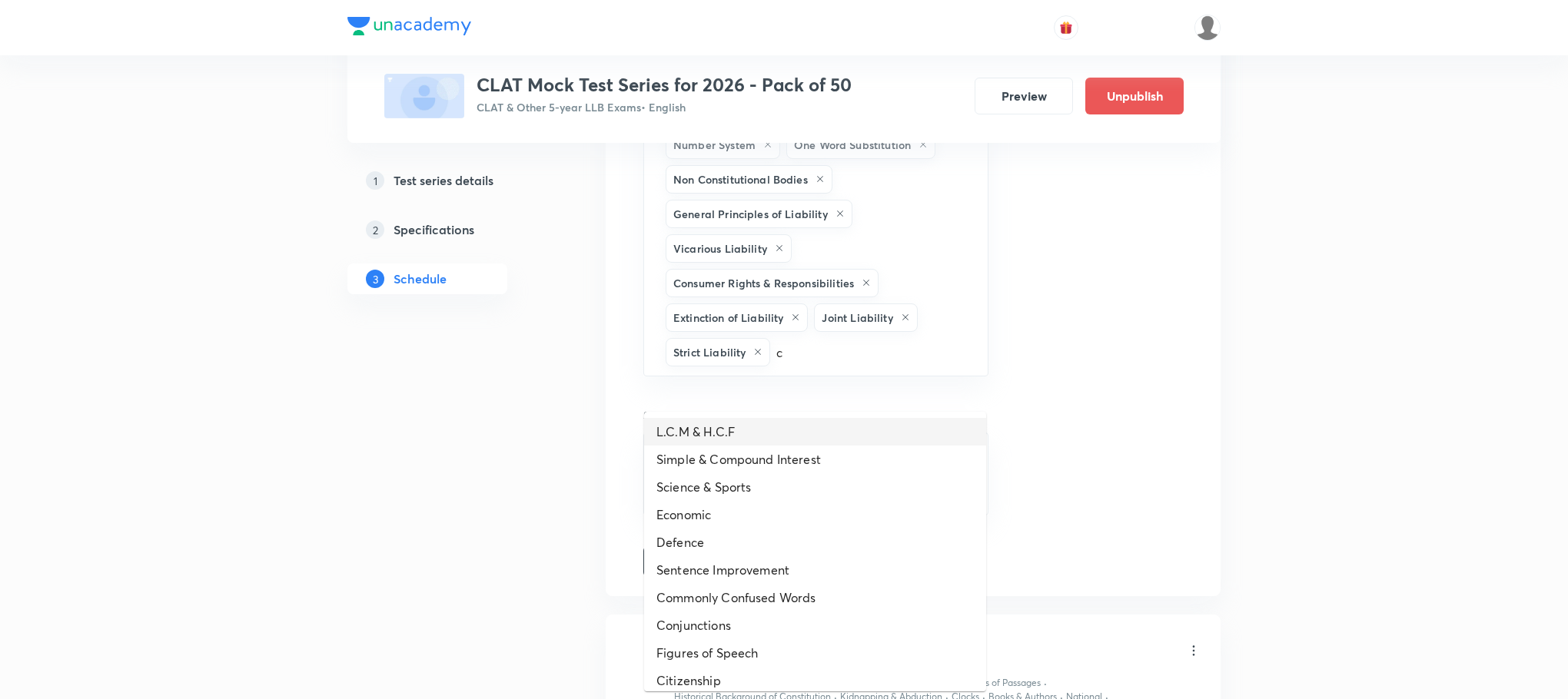
click at [811, 429] on li "L.C.M & H.C.F" at bounding box center [815, 431] width 342 height 27
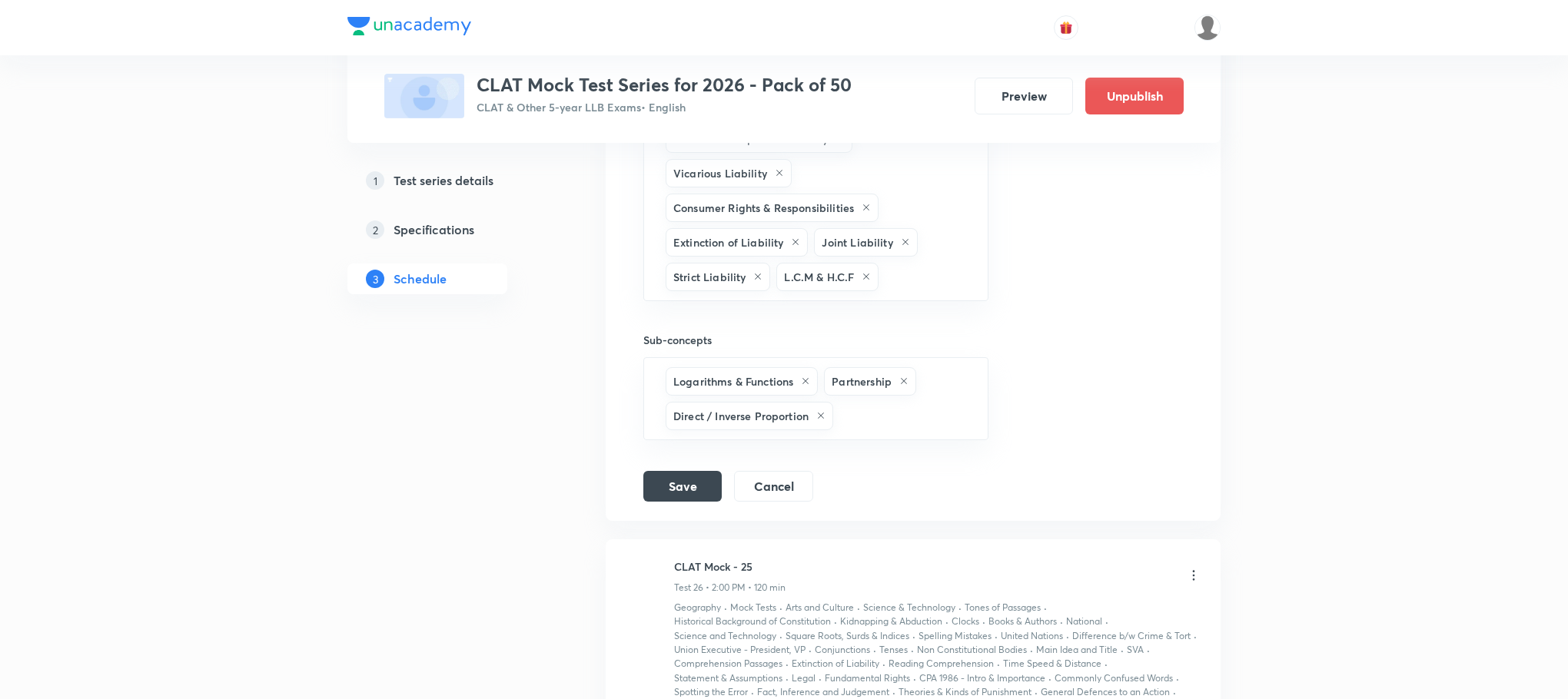
scroll to position [13385, 0]
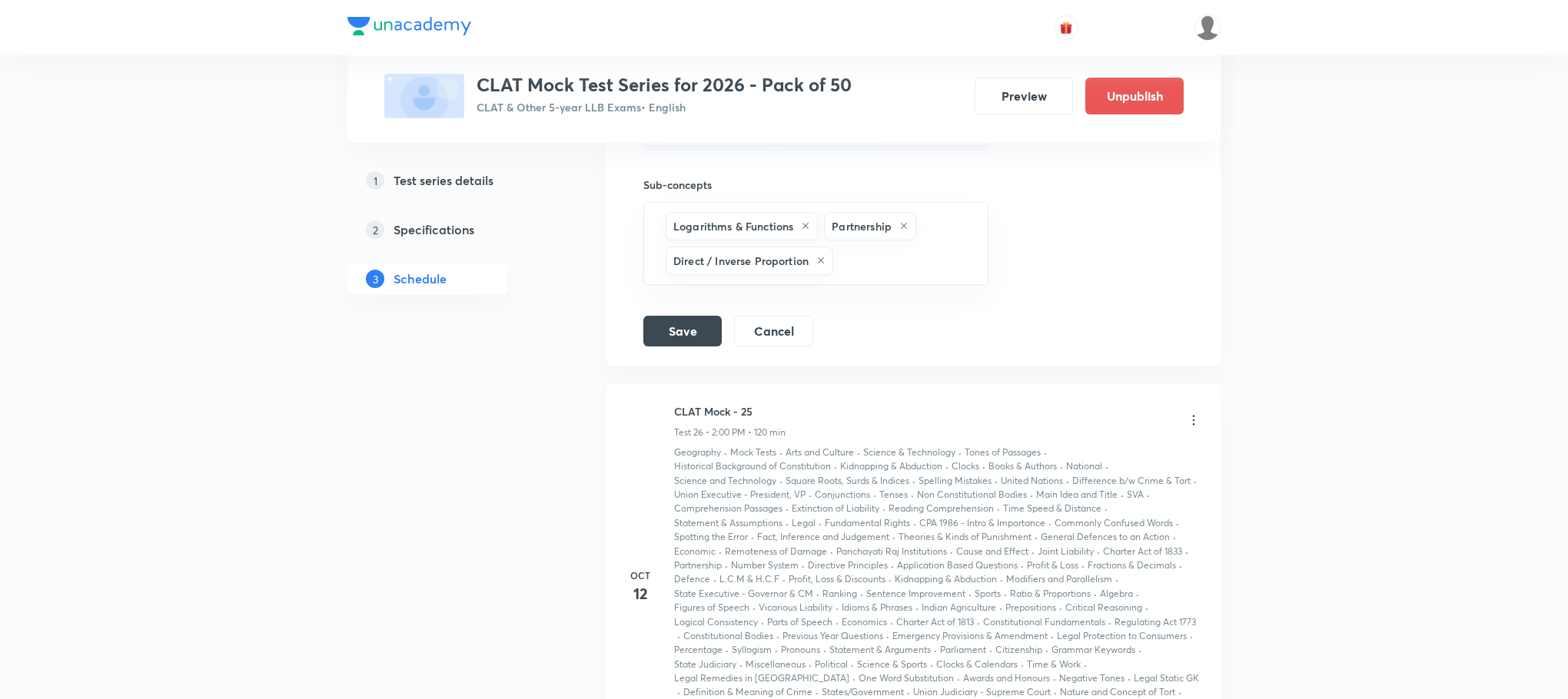
click at [892, 136] on input "text" at bounding box center [925, 121] width 87 height 28
type input "c"
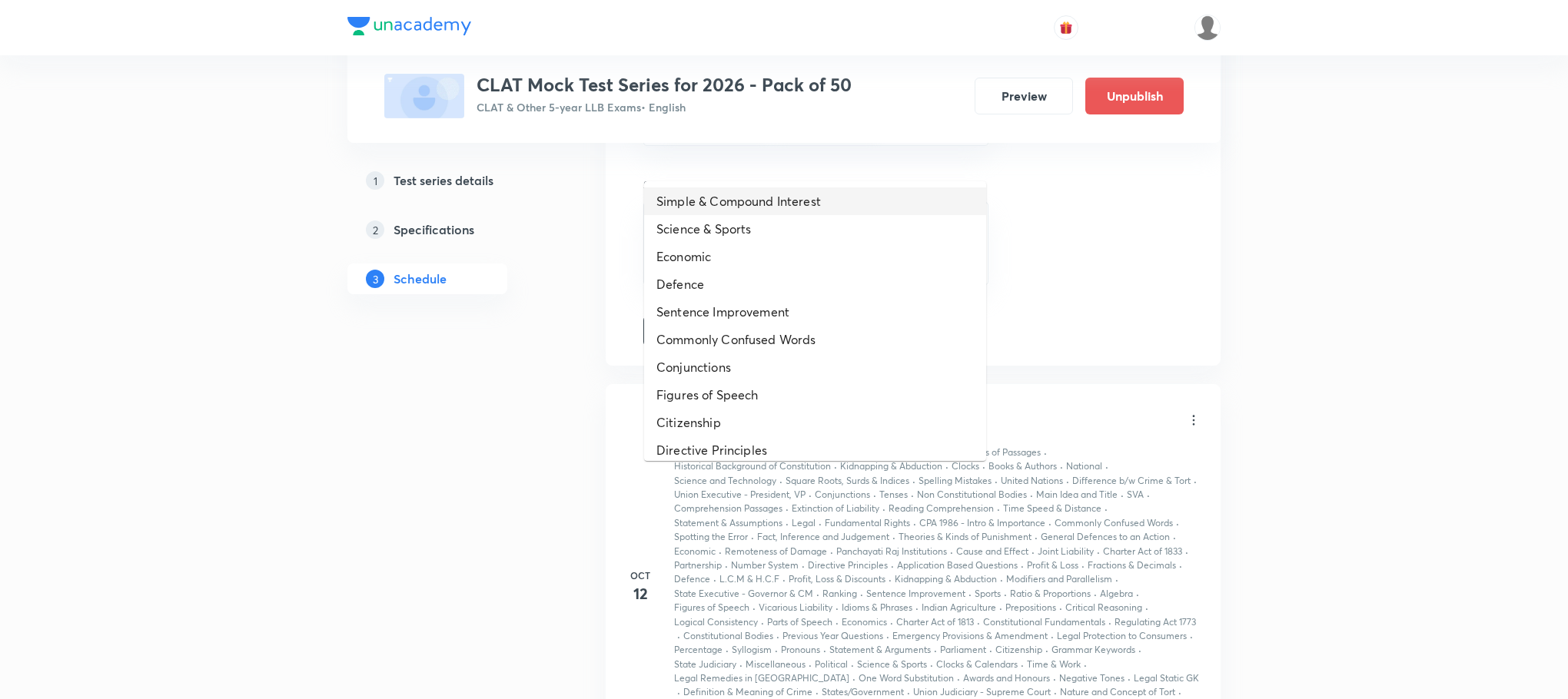
click at [862, 191] on li "Simple & Compound Interest" at bounding box center [815, 201] width 342 height 27
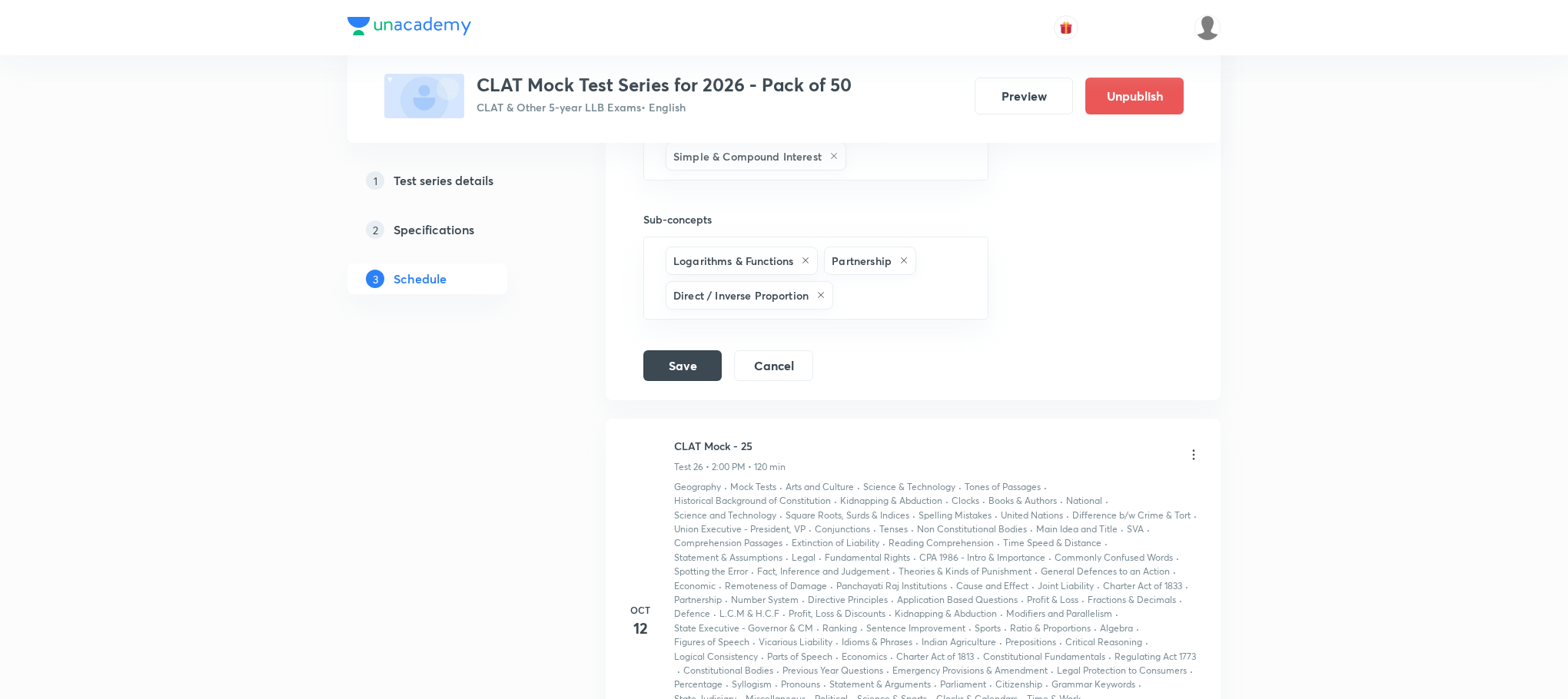
click at [862, 171] on input "text" at bounding box center [910, 156] width 120 height 28
type input "c"
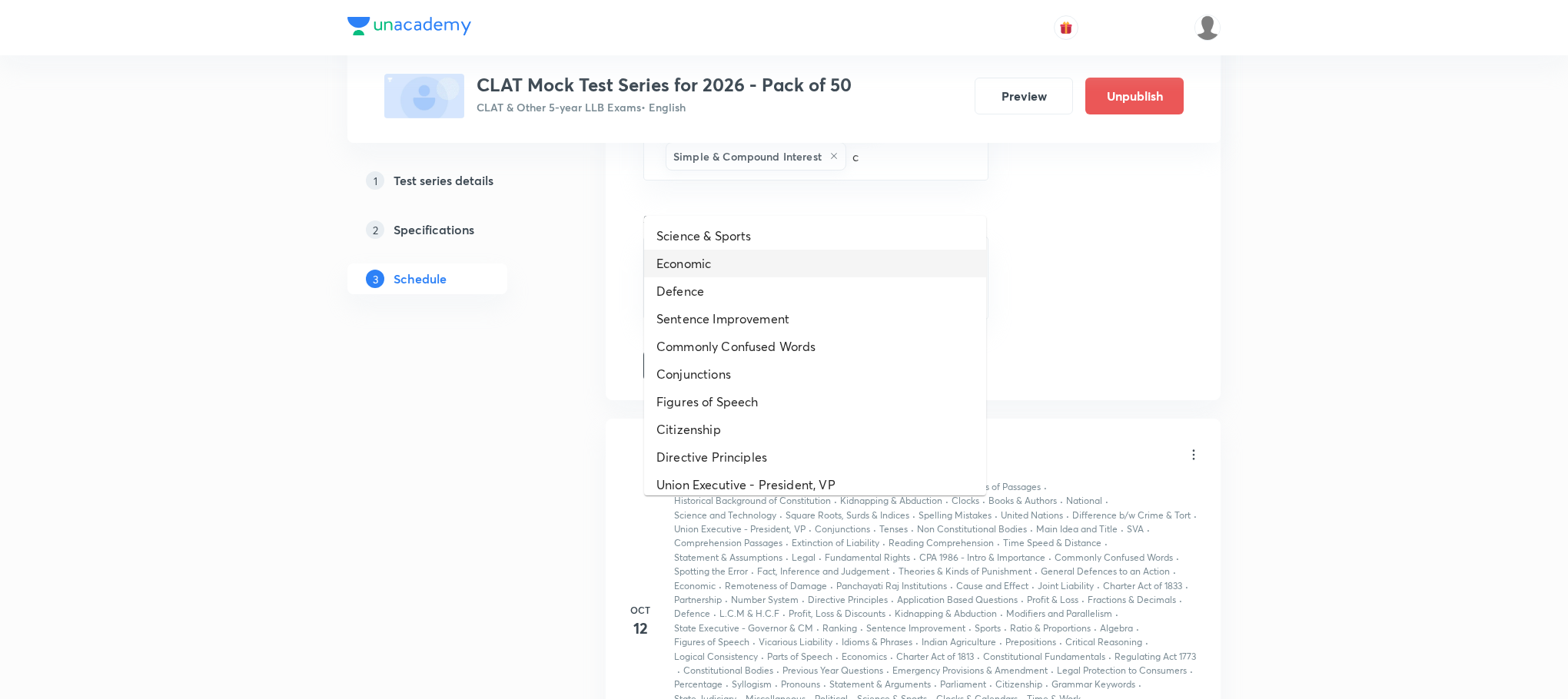
click at [828, 250] on li "Economic" at bounding box center [815, 263] width 342 height 27
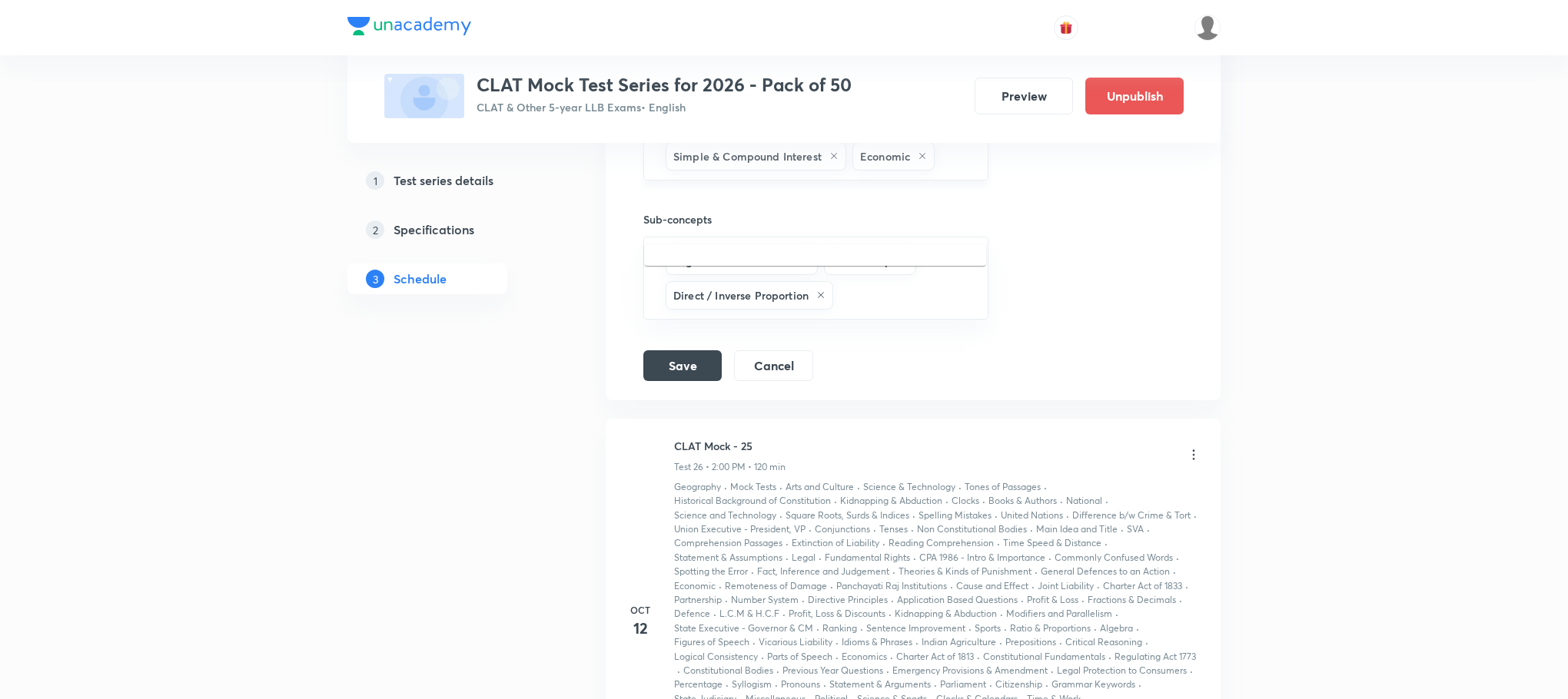
click at [938, 171] on input "text" at bounding box center [953, 156] width 31 height 28
type input "c"
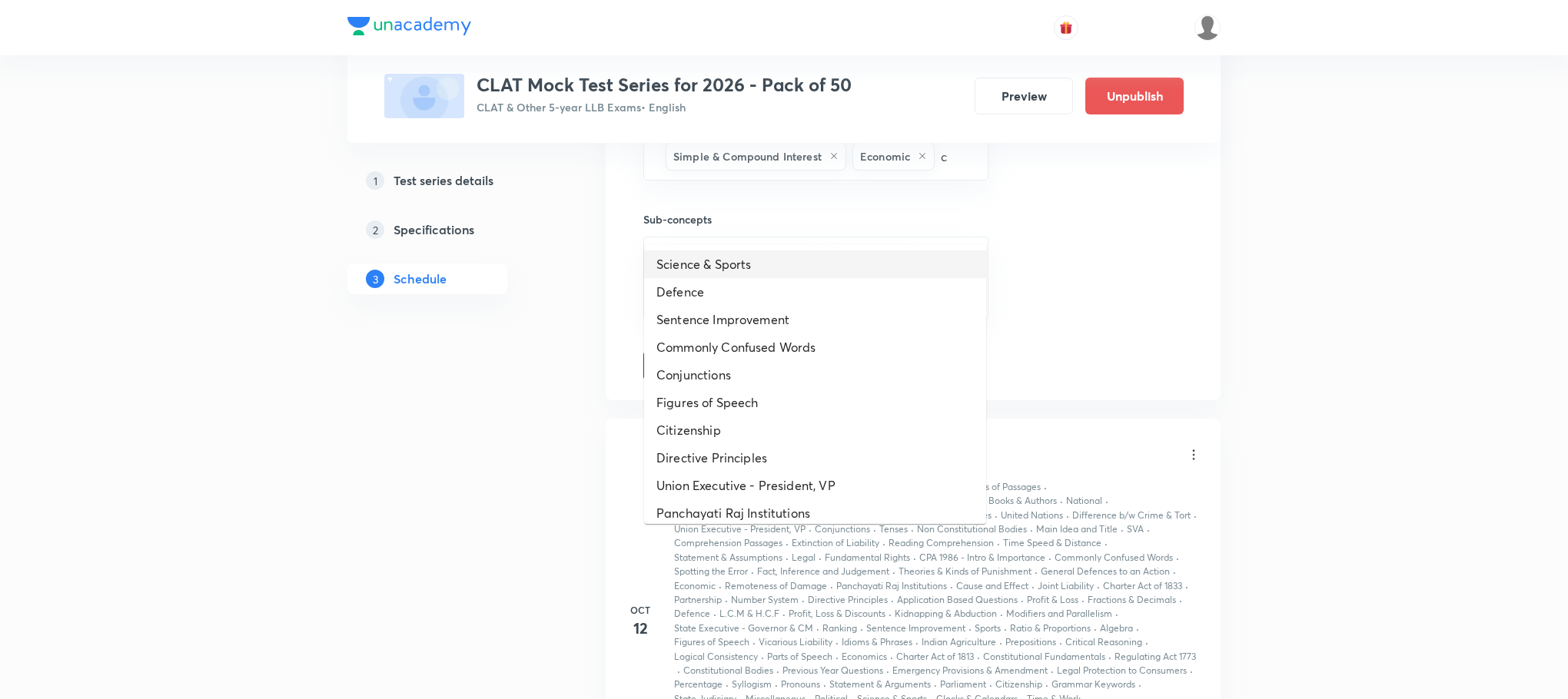
click at [772, 263] on li "Science & Sports" at bounding box center [815, 264] width 342 height 27
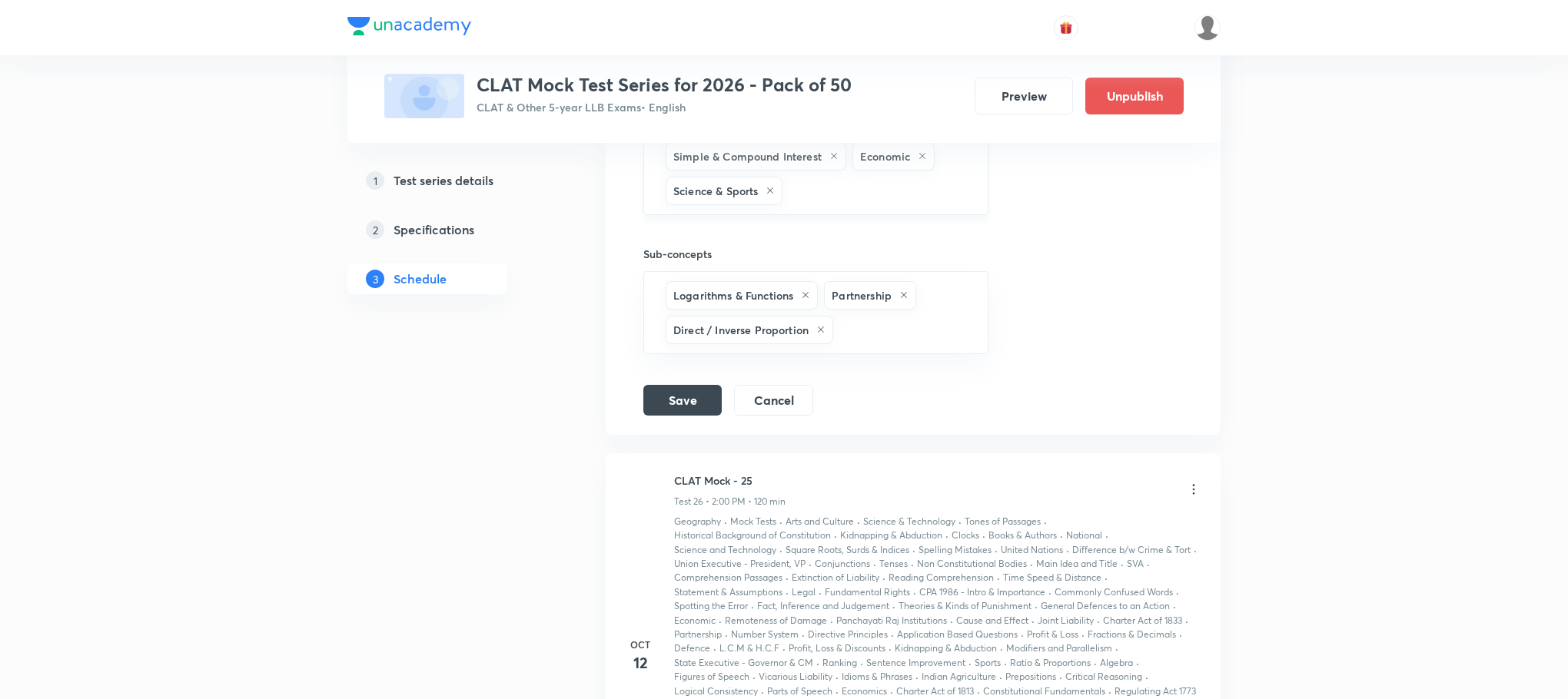
type input "c"
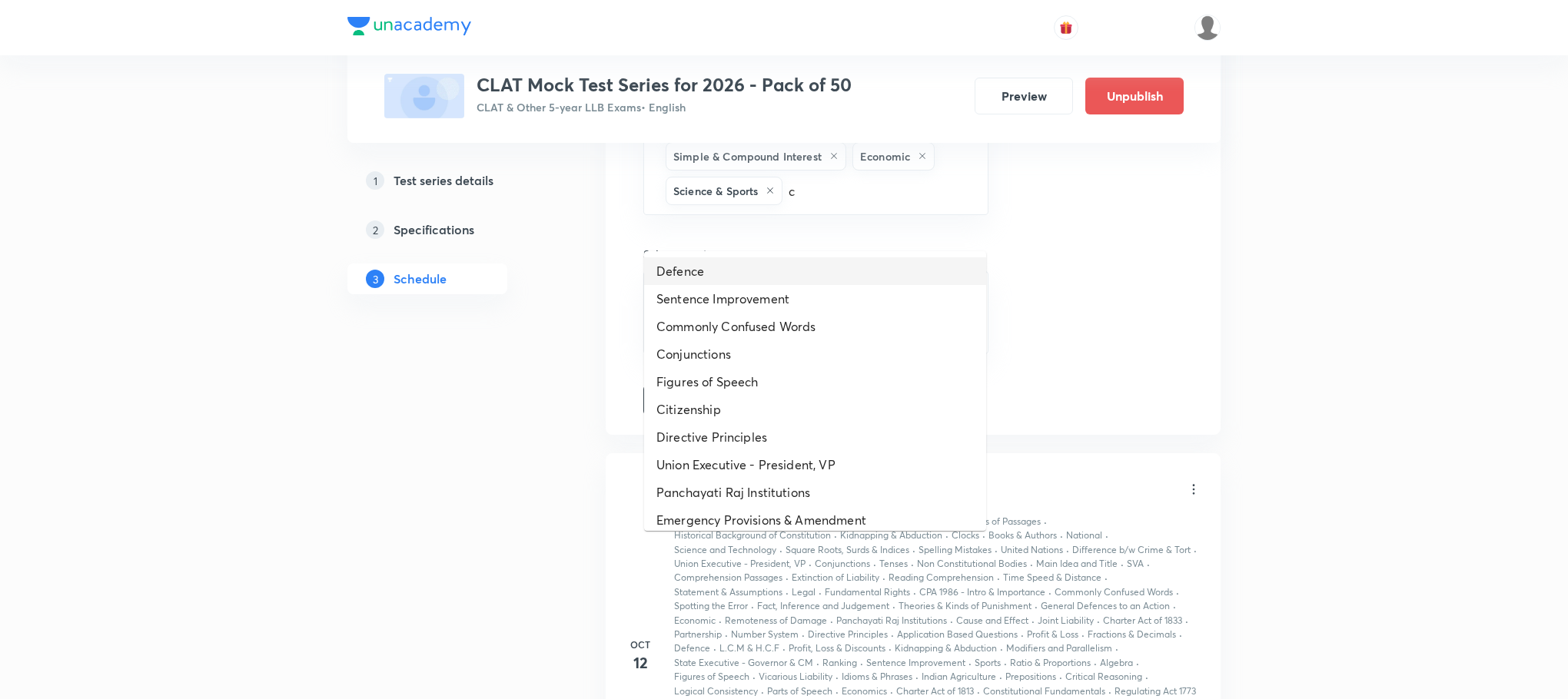
click at [777, 261] on li "Defence" at bounding box center [815, 270] width 342 height 27
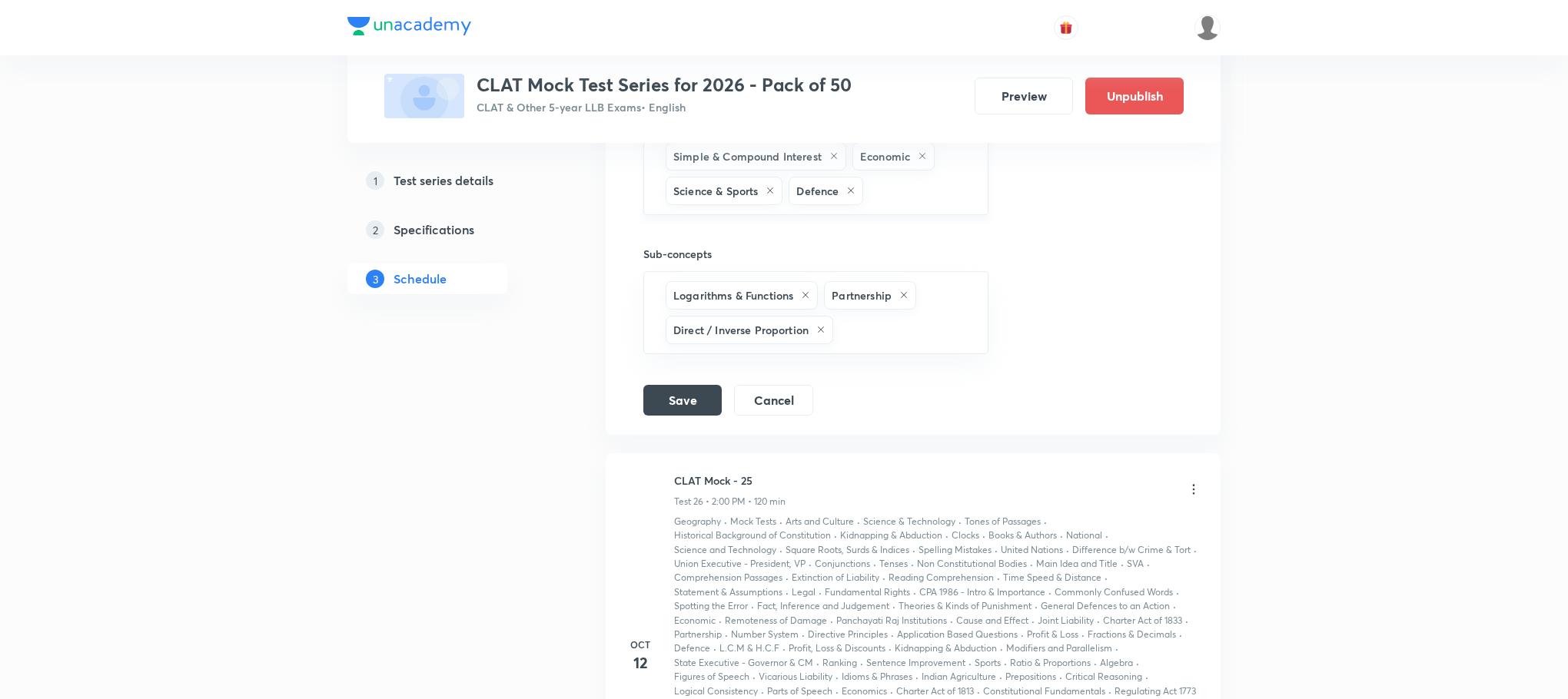
click at [892, 206] on input "text" at bounding box center [917, 191] width 102 height 28
type input "c"
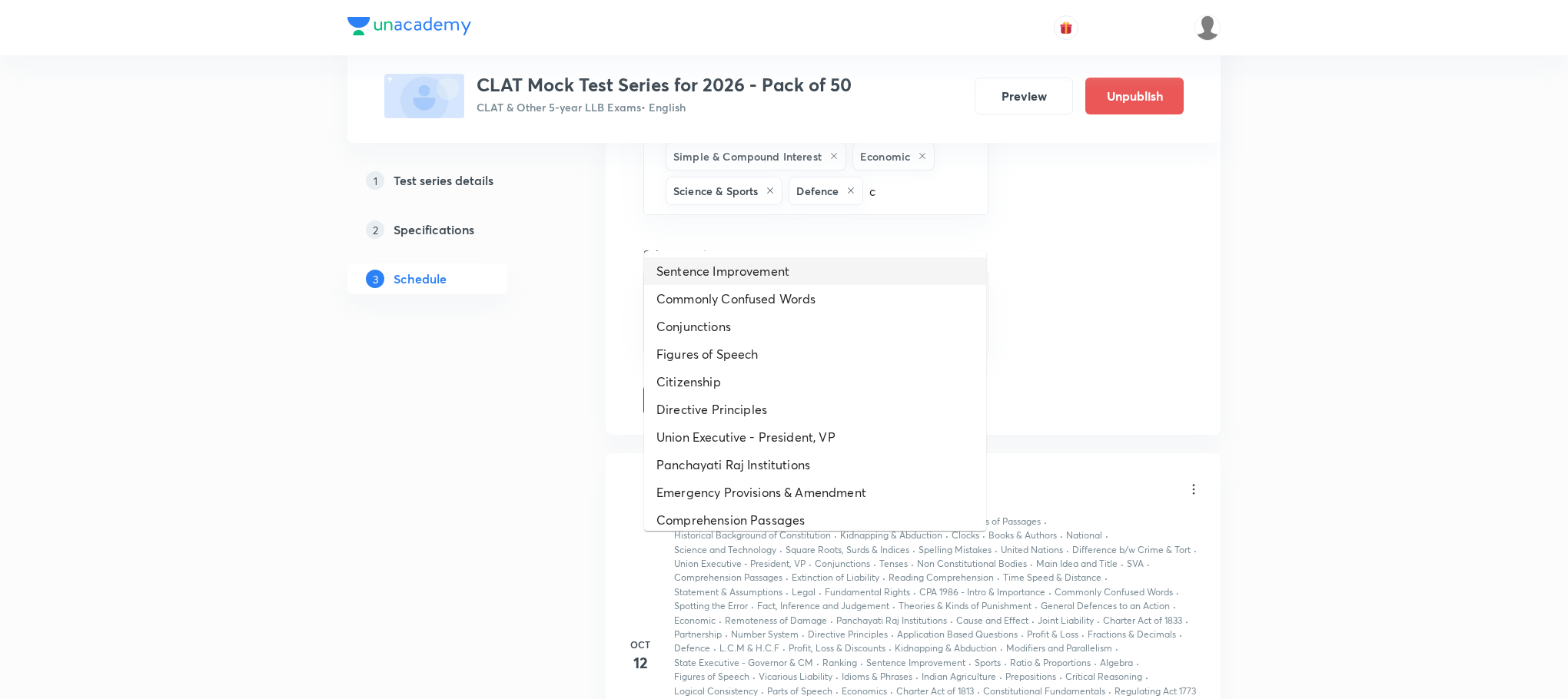
click at [801, 282] on li "Sentence Improvement" at bounding box center [815, 270] width 342 height 27
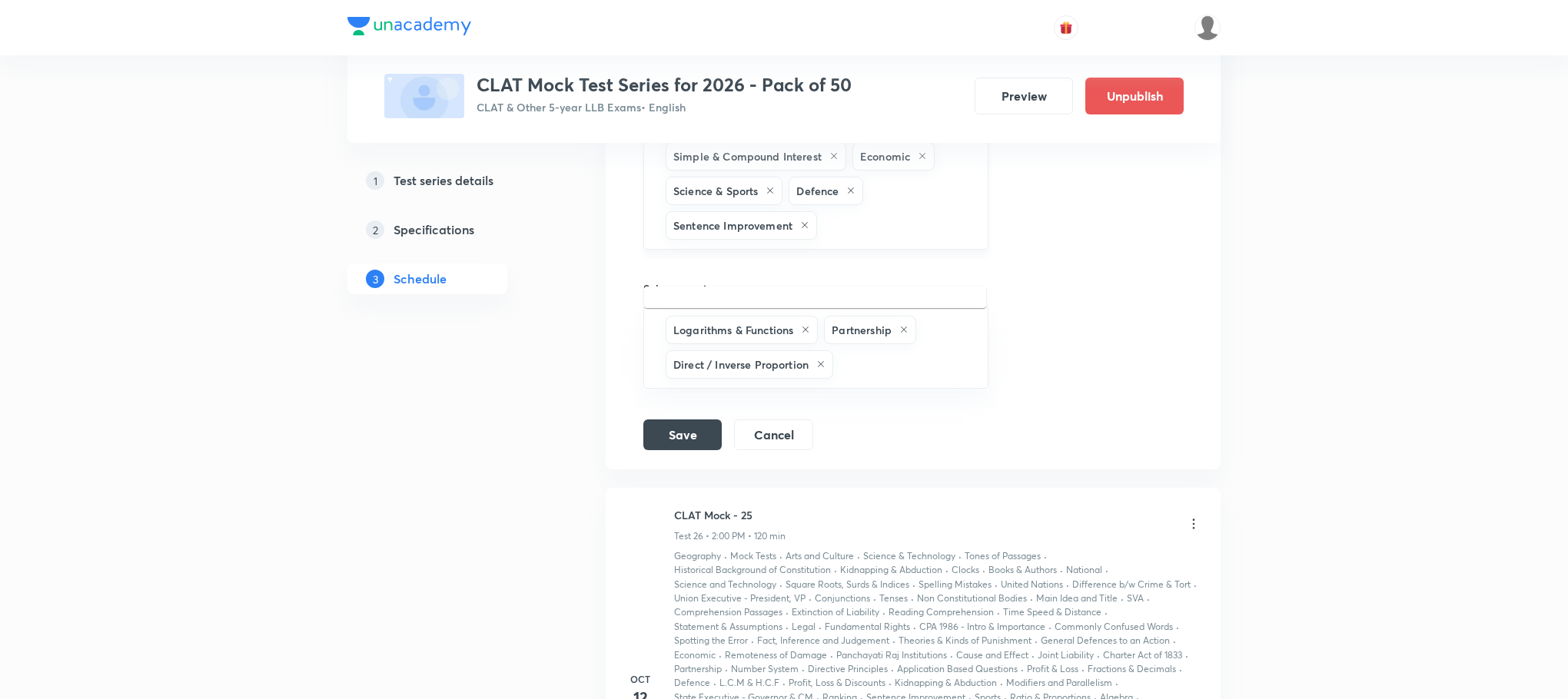
click at [856, 240] on input "text" at bounding box center [894, 226] width 149 height 28
type input "c"
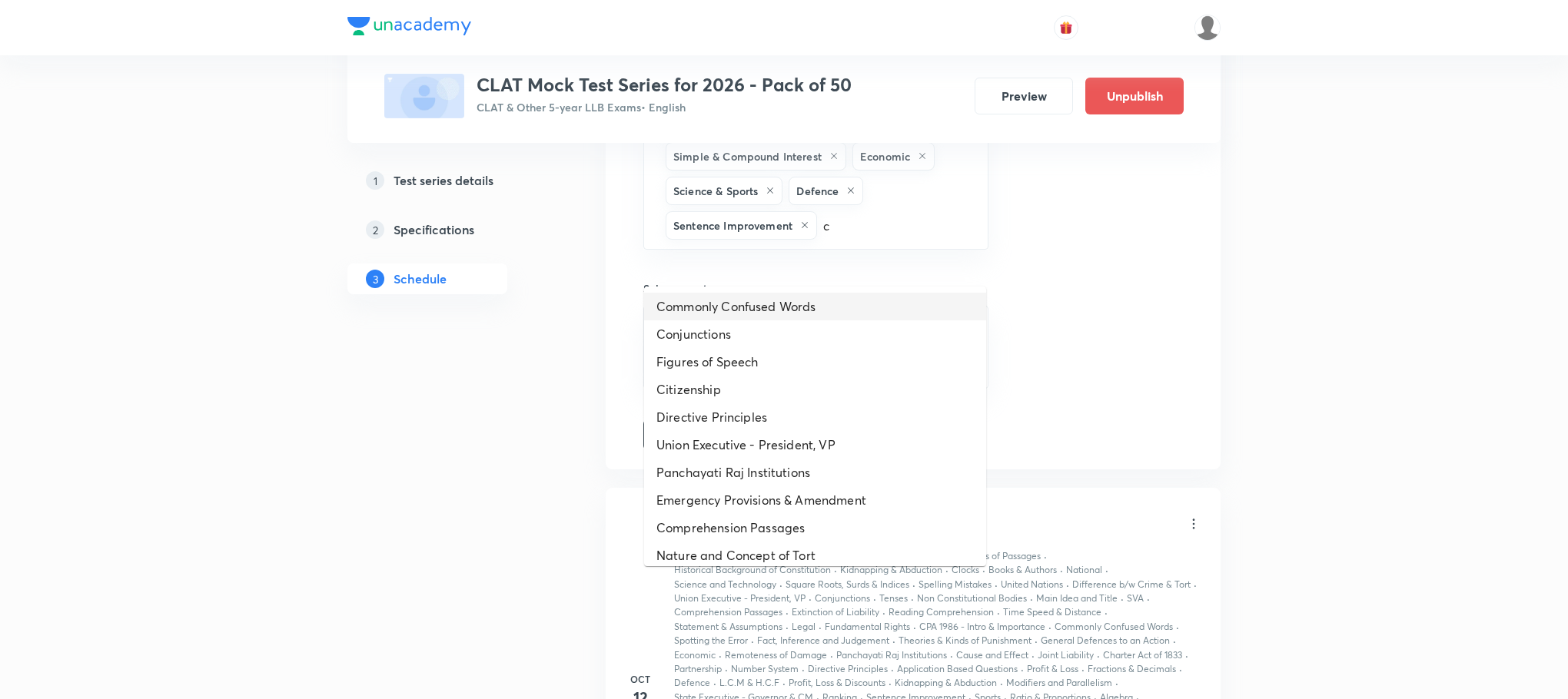
click at [817, 310] on li "Commonly Confused Words" at bounding box center [815, 306] width 342 height 27
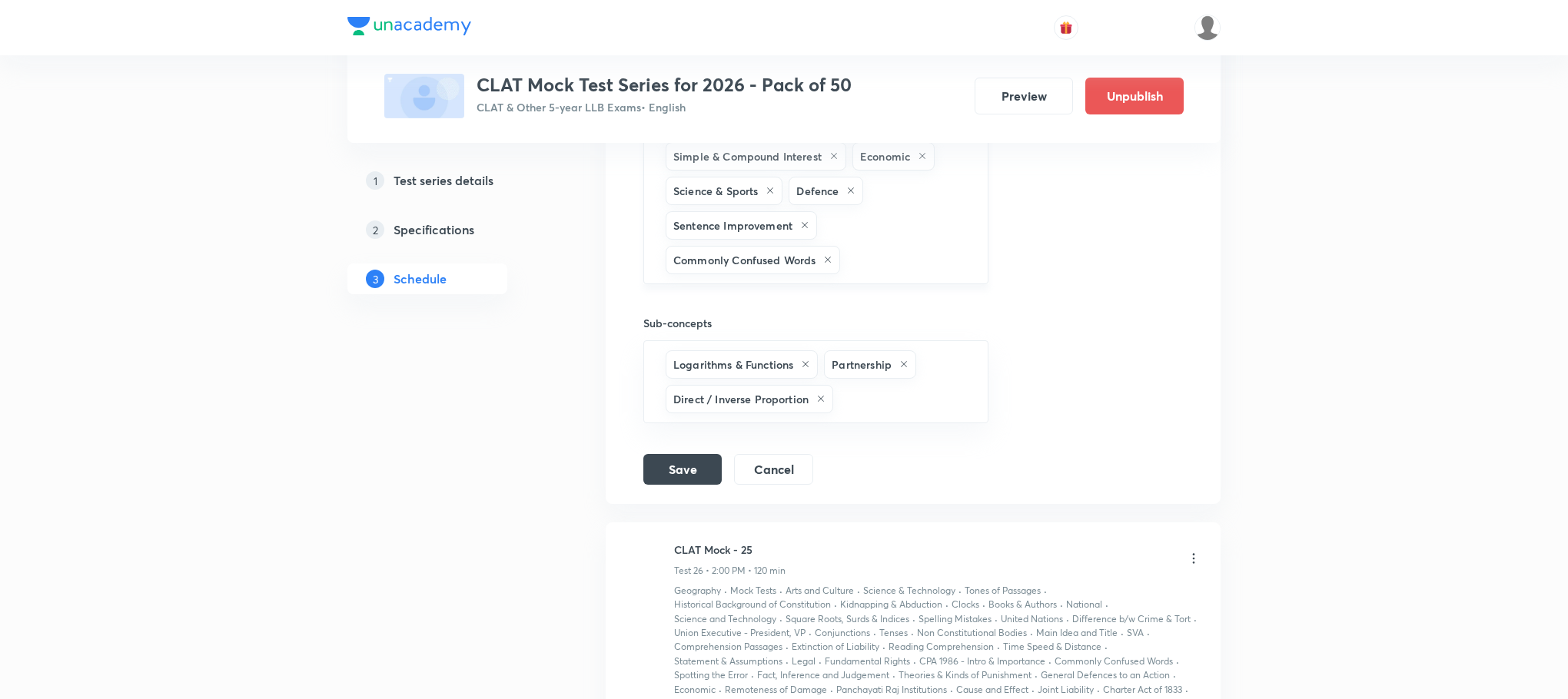
click at [883, 275] on input "text" at bounding box center [906, 260] width 126 height 28
type input "c"
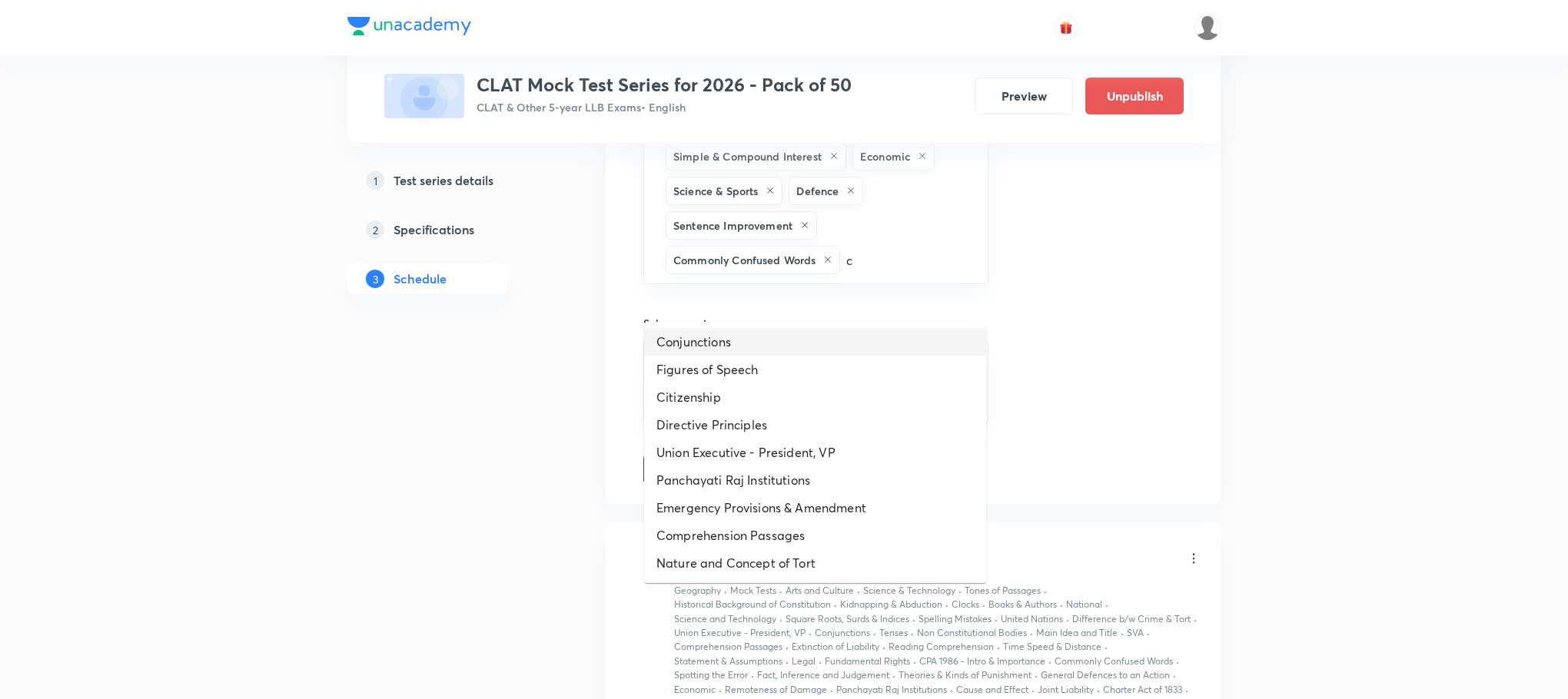
click at [794, 337] on li "Conjunctions" at bounding box center [815, 341] width 342 height 27
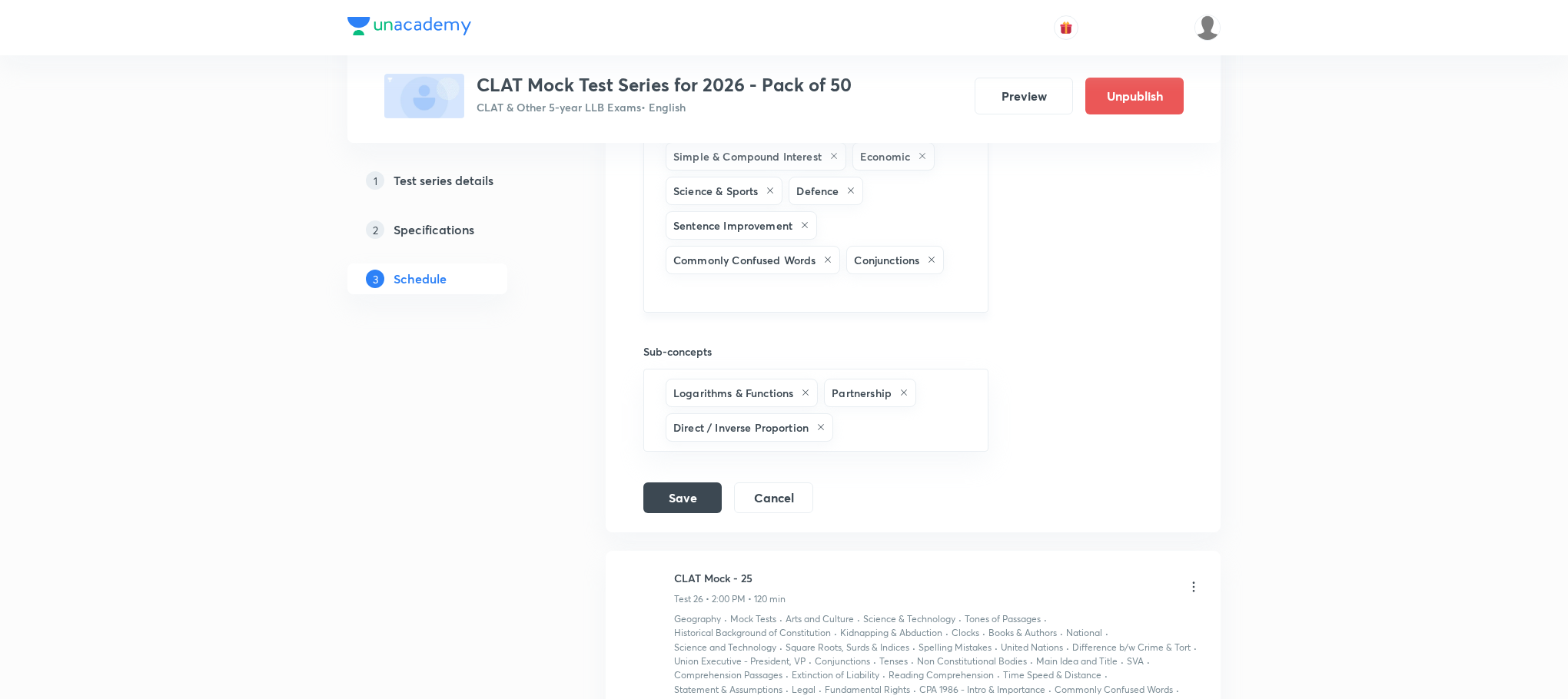
click at [884, 306] on input "text" at bounding box center [816, 291] width 307 height 28
type input "c"
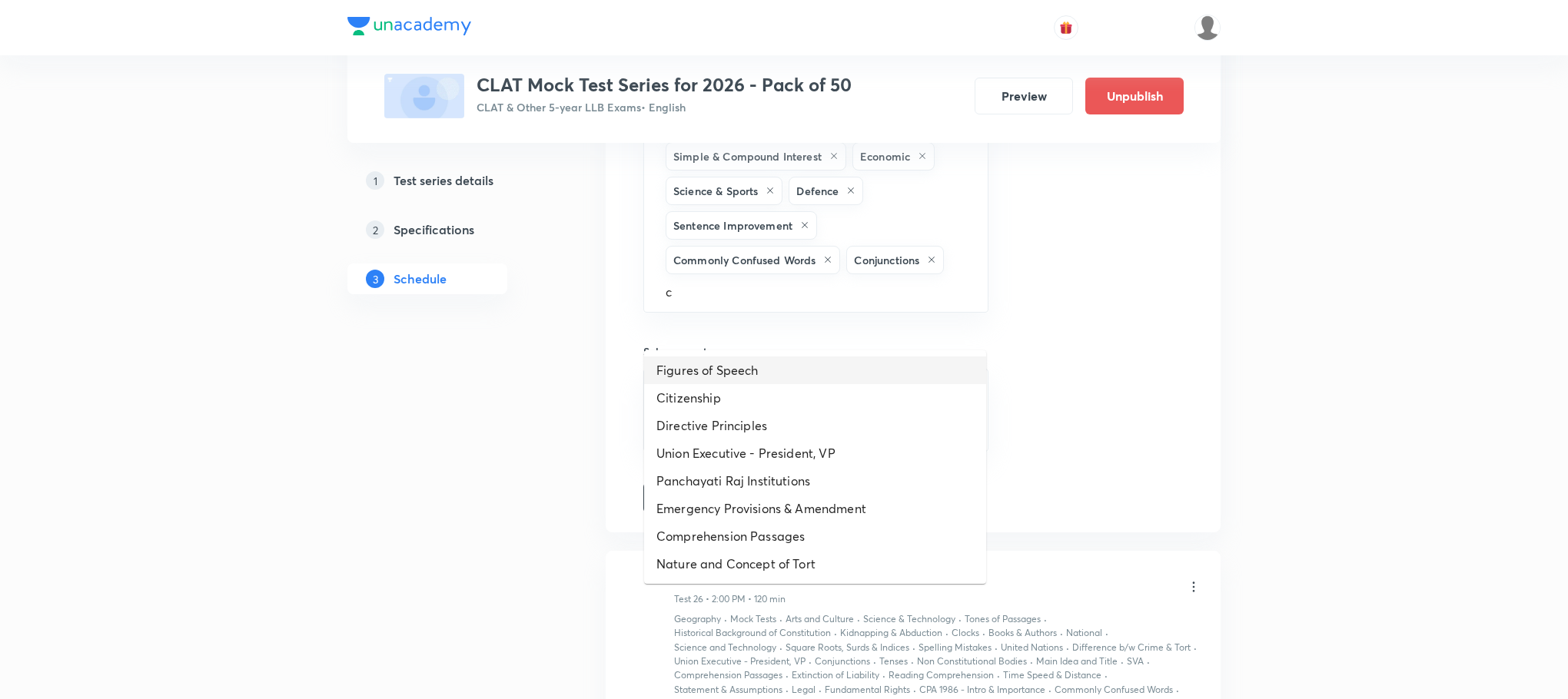
click at [742, 376] on li "Figures of Speech" at bounding box center [815, 370] width 342 height 27
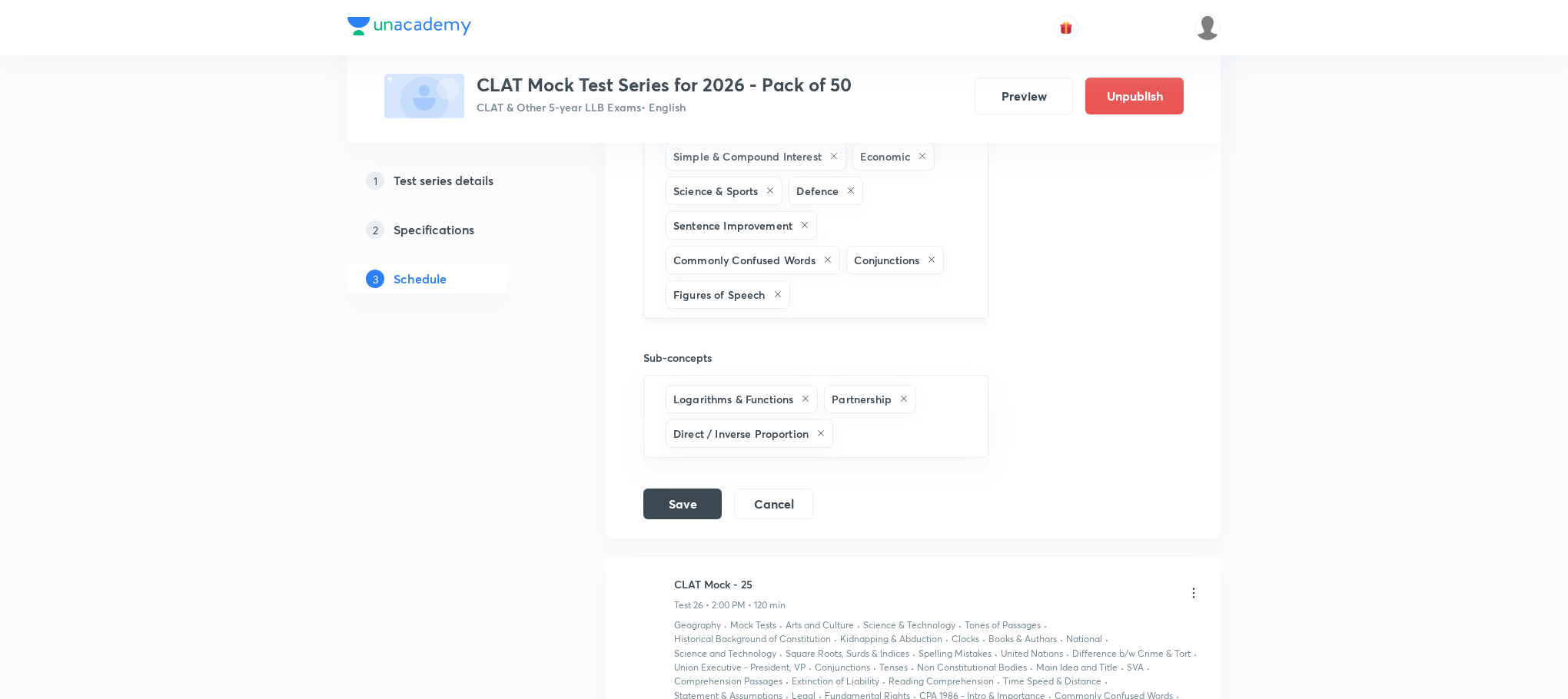
click at [832, 309] on input "text" at bounding box center [881, 295] width 176 height 28
type input "c"
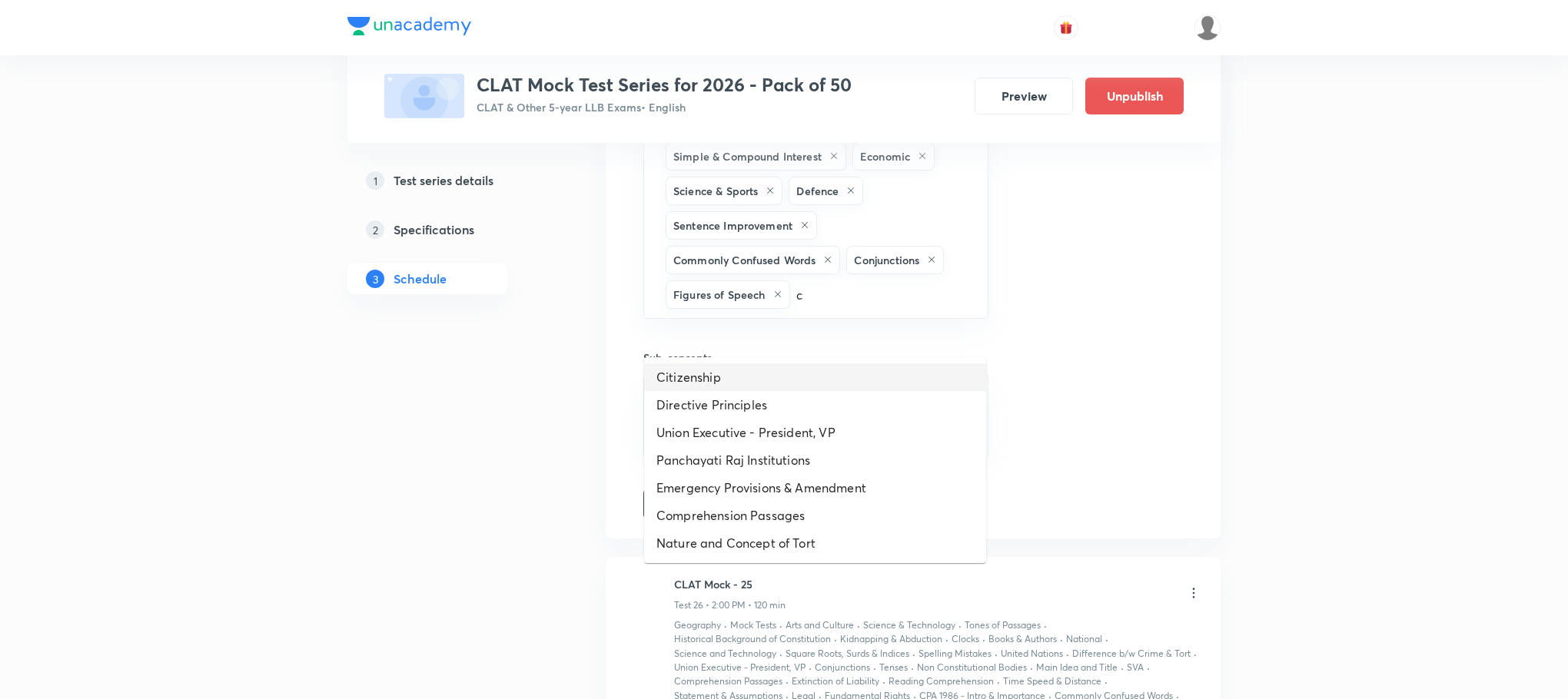
click at [811, 367] on li "Citizenship" at bounding box center [815, 377] width 342 height 27
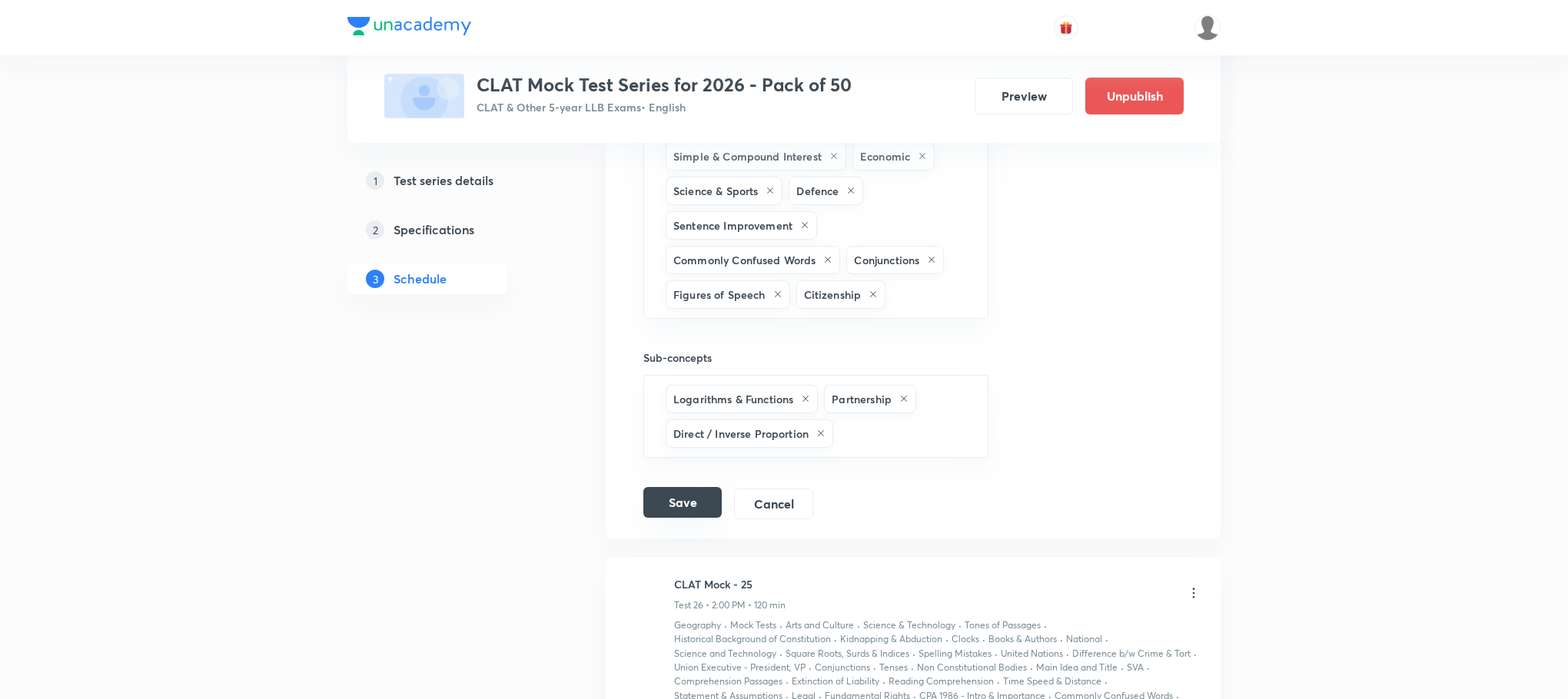
click at [692, 518] on button "Save" at bounding box center [682, 503] width 78 height 31
click at [709, 518] on button "Save" at bounding box center [682, 503] width 78 height 31
click at [709, 519] on button "Save" at bounding box center [682, 503] width 78 height 31
click at [695, 518] on button "Save" at bounding box center [682, 503] width 78 height 31
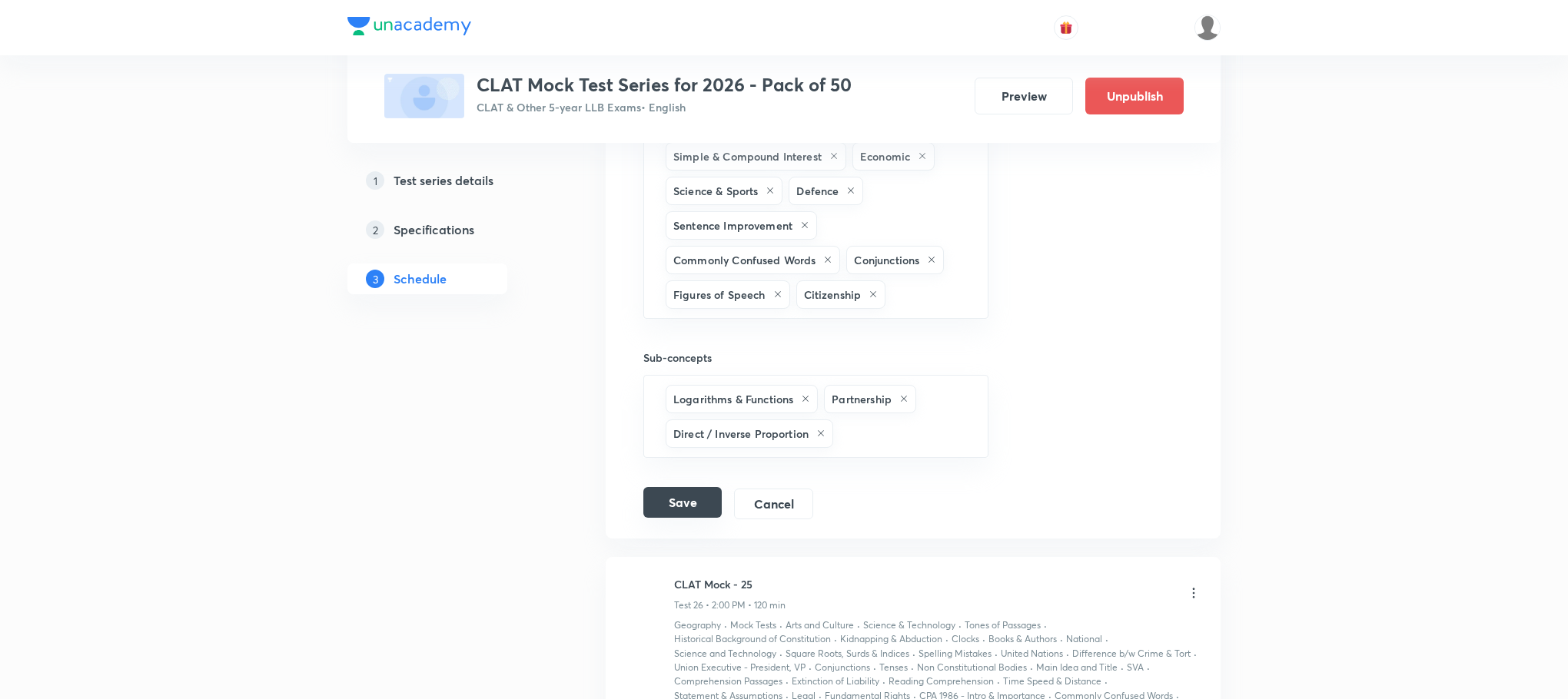
click at [678, 518] on button "Save" at bounding box center [682, 503] width 78 height 31
click at [692, 518] on button "Save" at bounding box center [682, 503] width 78 height 31
click at [697, 518] on button "Save" at bounding box center [682, 503] width 78 height 31
drag, startPoint x: 603, startPoint y: 538, endPoint x: 237, endPoint y: 436, distance: 379.9
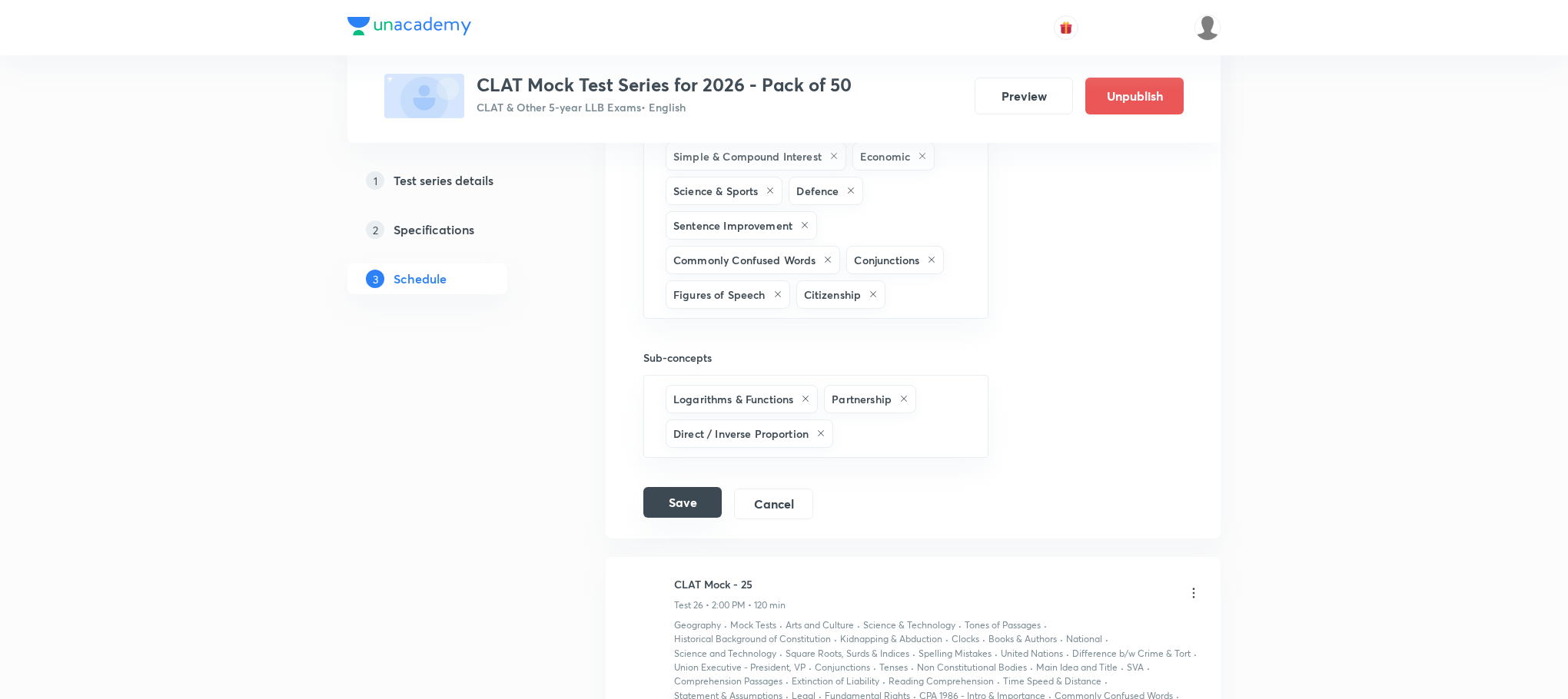
click at [658, 518] on button "Save" at bounding box center [682, 503] width 78 height 31
click at [672, 518] on button "Save" at bounding box center [682, 503] width 78 height 31
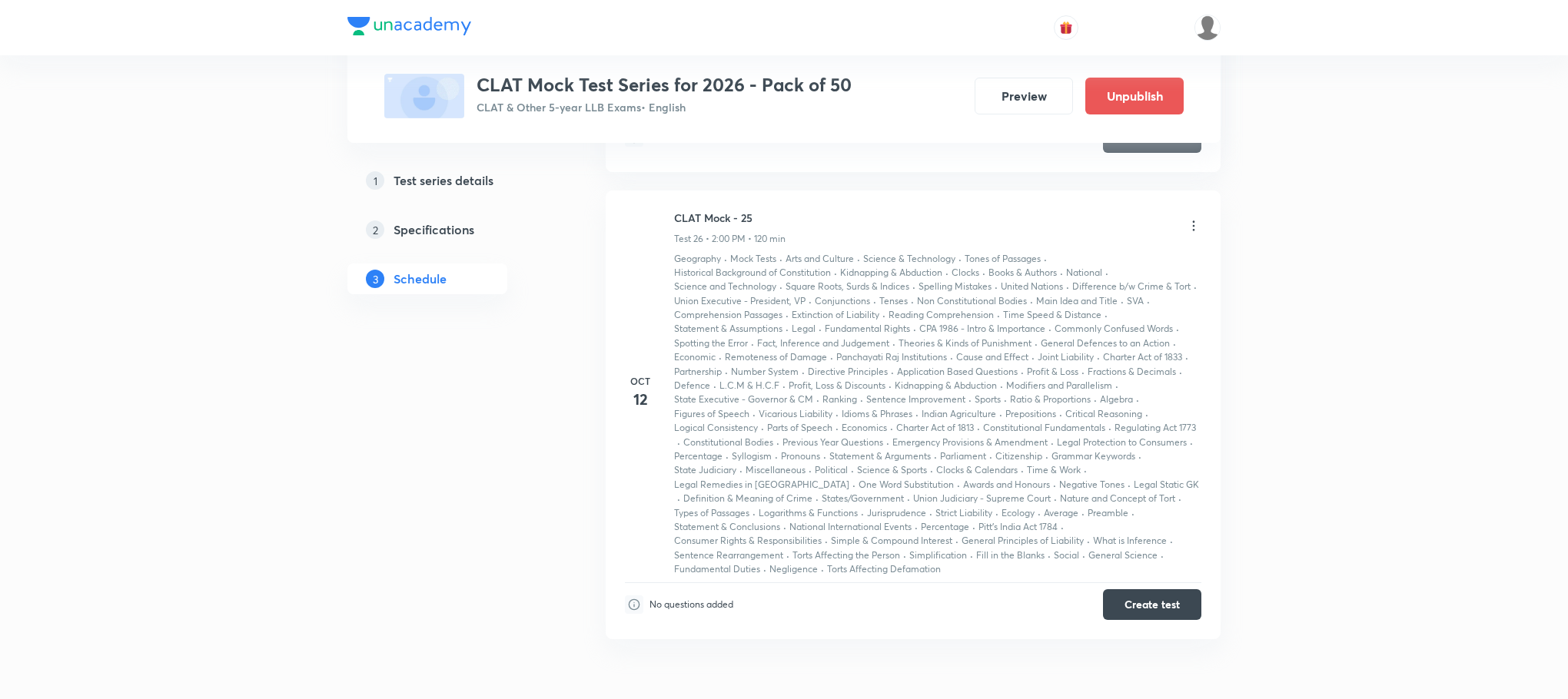
scroll to position [12627, 0]
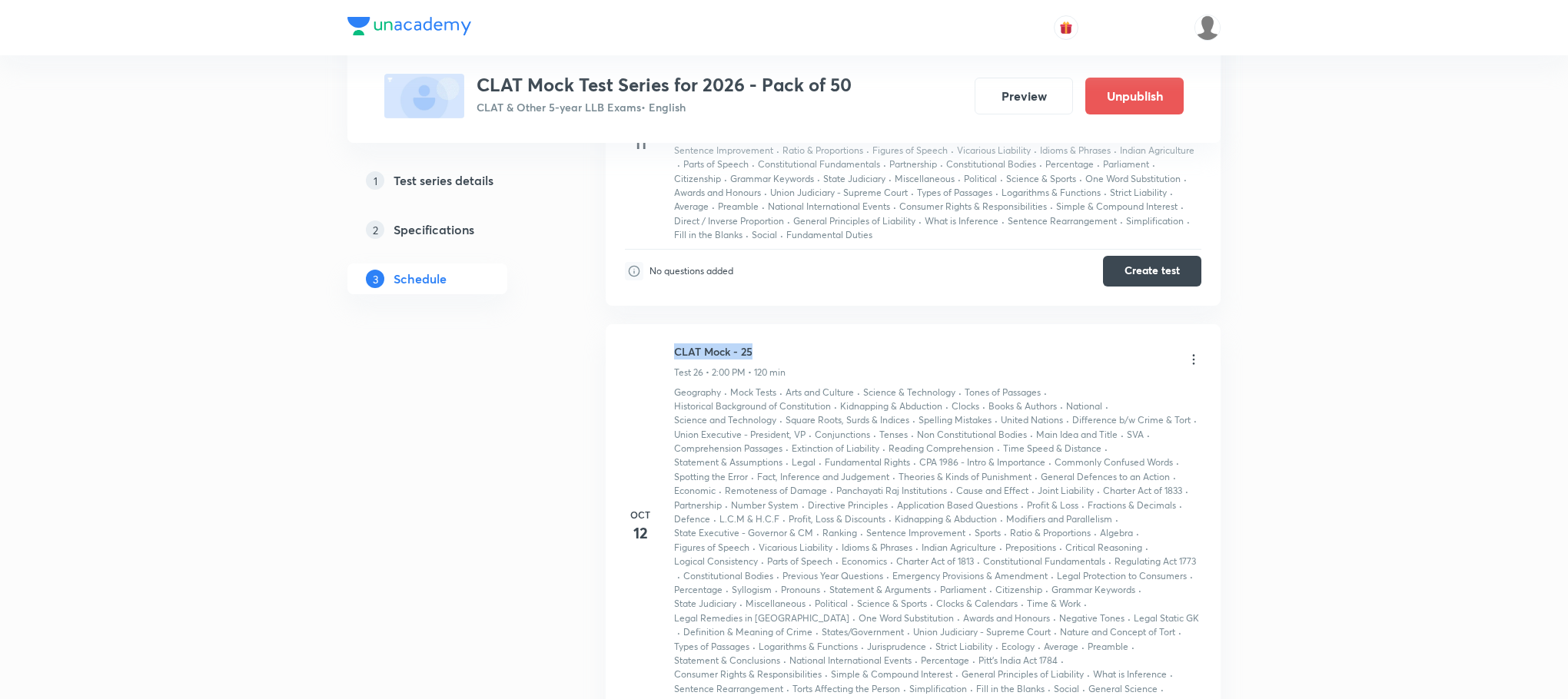
drag, startPoint x: 674, startPoint y: 357, endPoint x: 777, endPoint y: 357, distance: 103.0
click at [777, 357] on h6 "CLAT Mock - 25" at bounding box center [730, 351] width 112 height 16
copy h6 "CLAT Mock - 25"
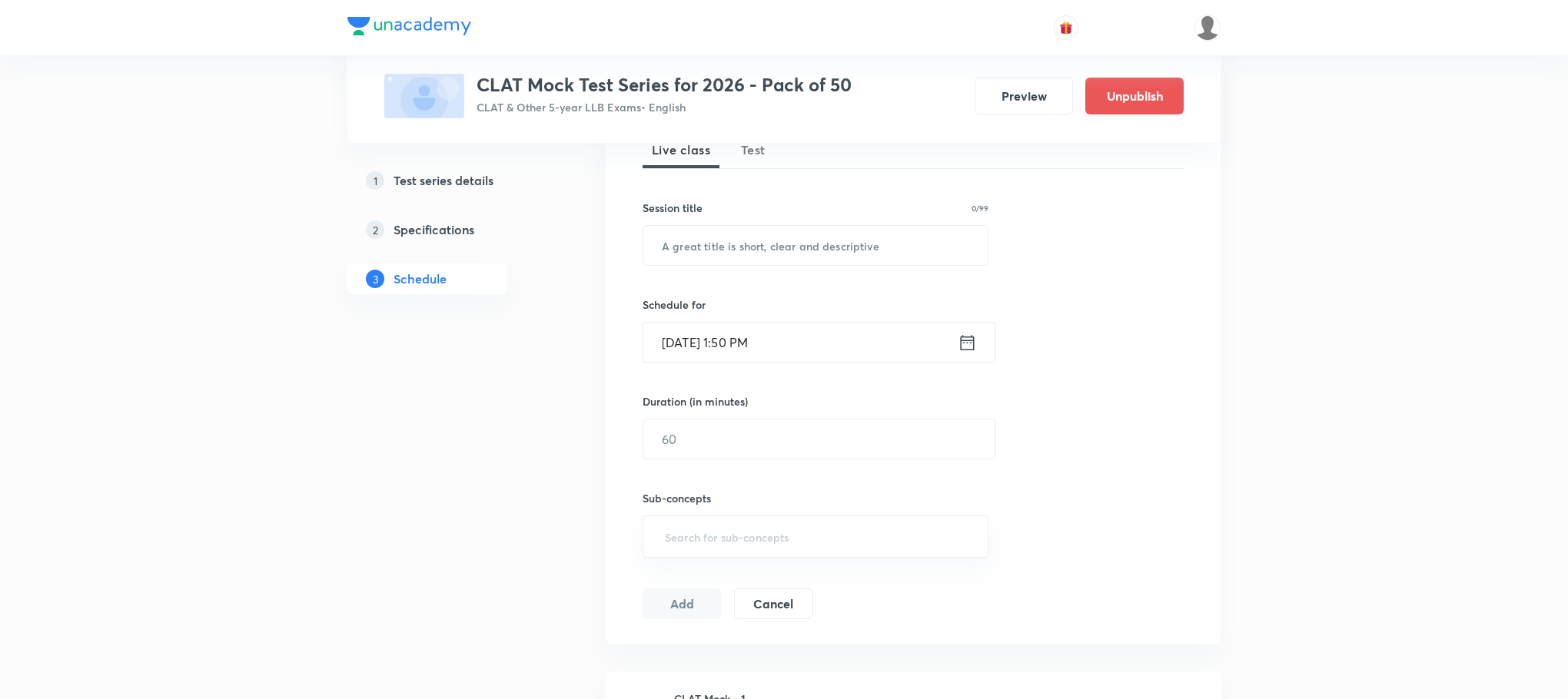
scroll to position [0, 0]
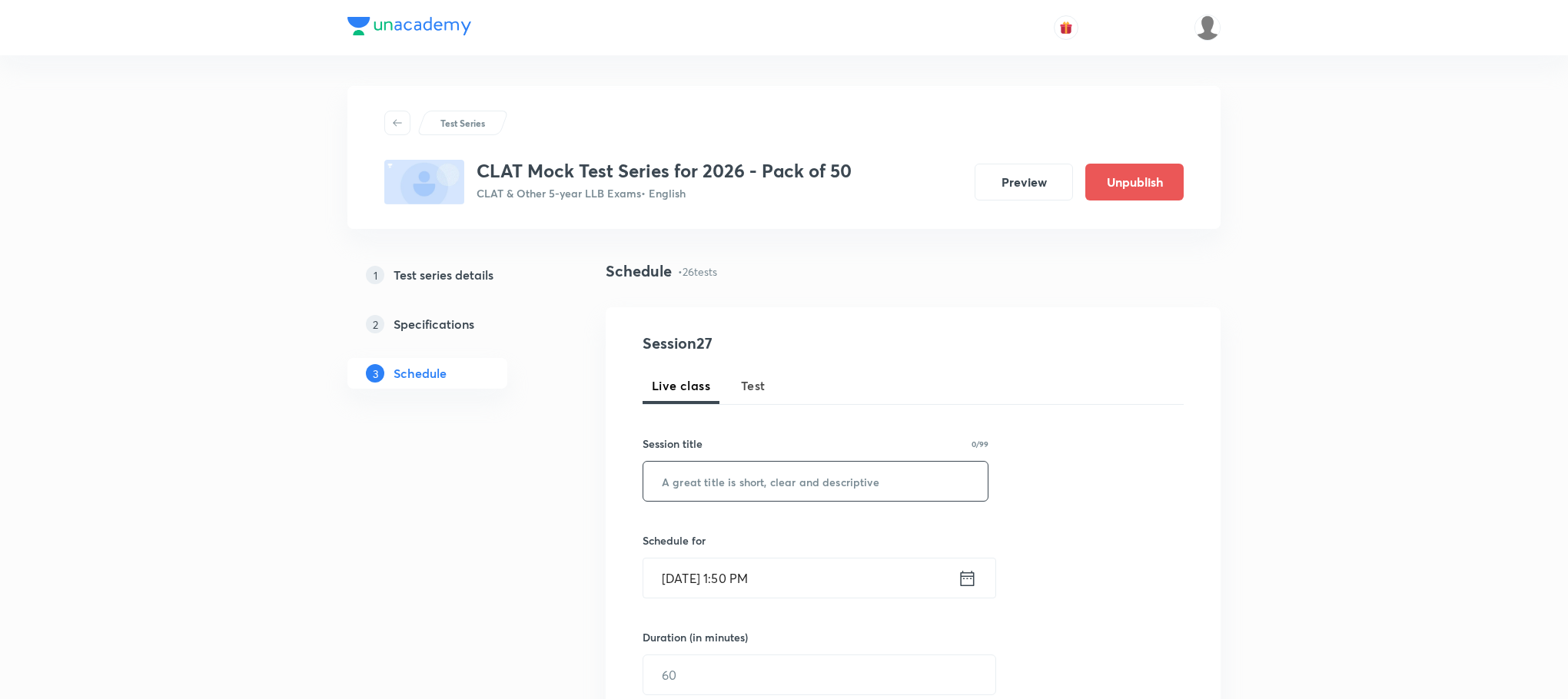
click at [742, 478] on input "text" at bounding box center [816, 481] width 345 height 39
click at [757, 385] on span "Test" at bounding box center [753, 386] width 25 height 18
click at [686, 478] on input "text" at bounding box center [816, 481] width 345 height 39
paste input "CLAT Mock - 25"
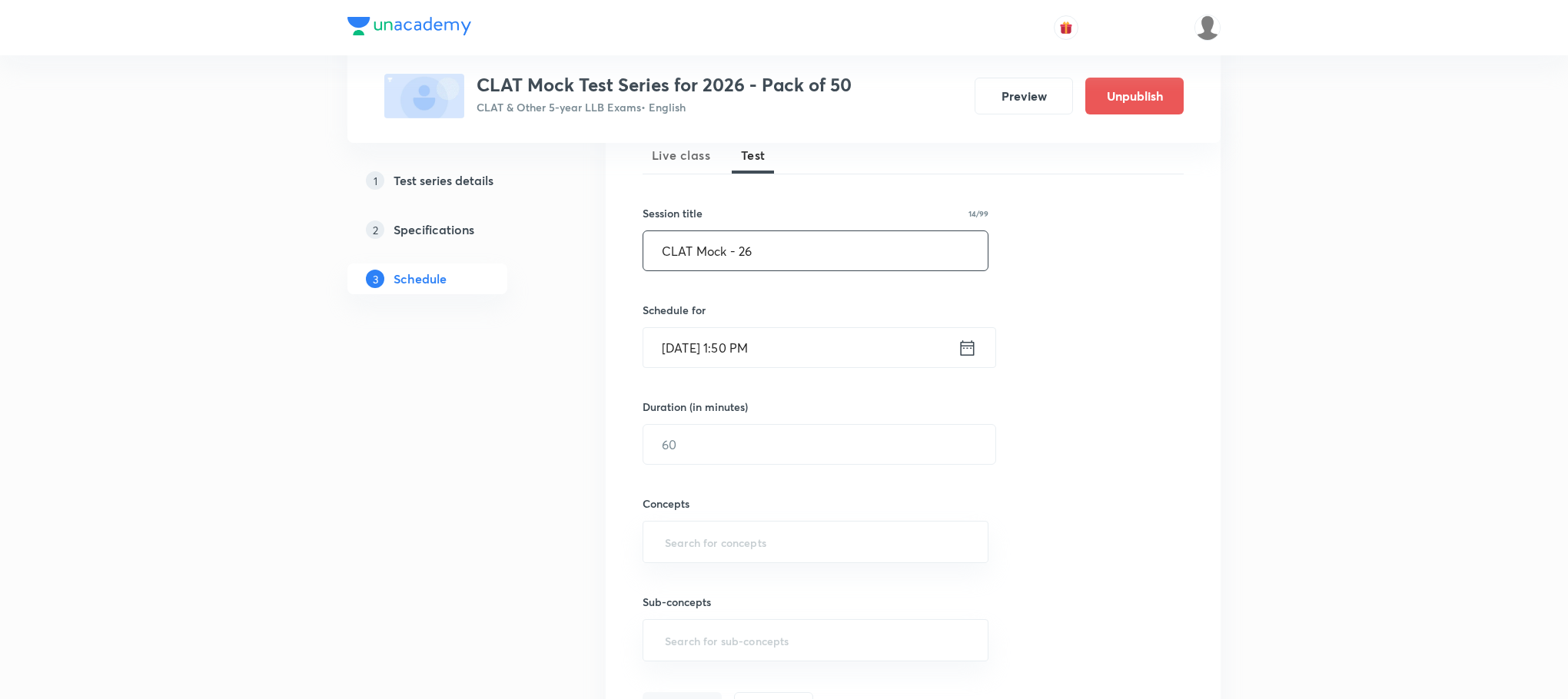
type input "CLAT Mock - 26"
click at [971, 355] on icon at bounding box center [967, 347] width 14 height 15
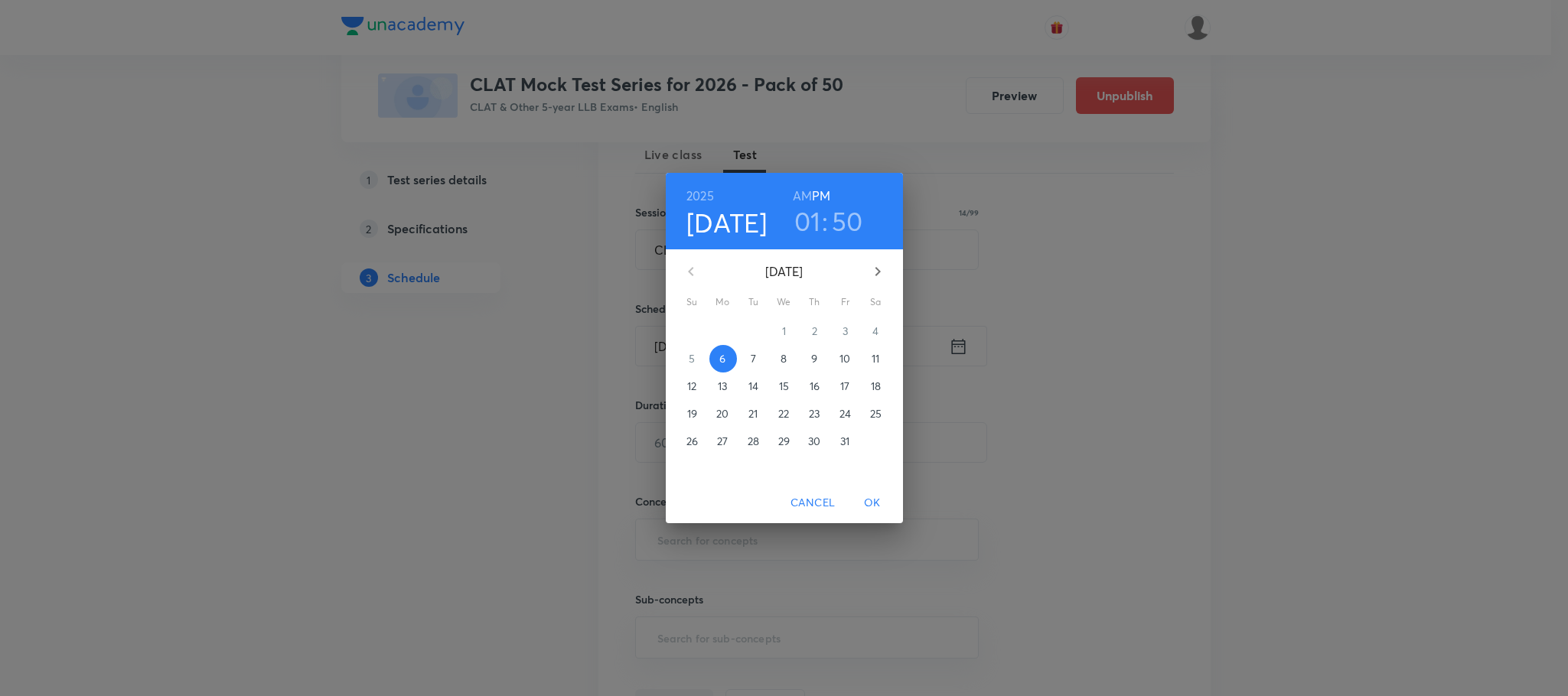
click at [877, 379] on p "18" at bounding box center [876, 386] width 10 height 15
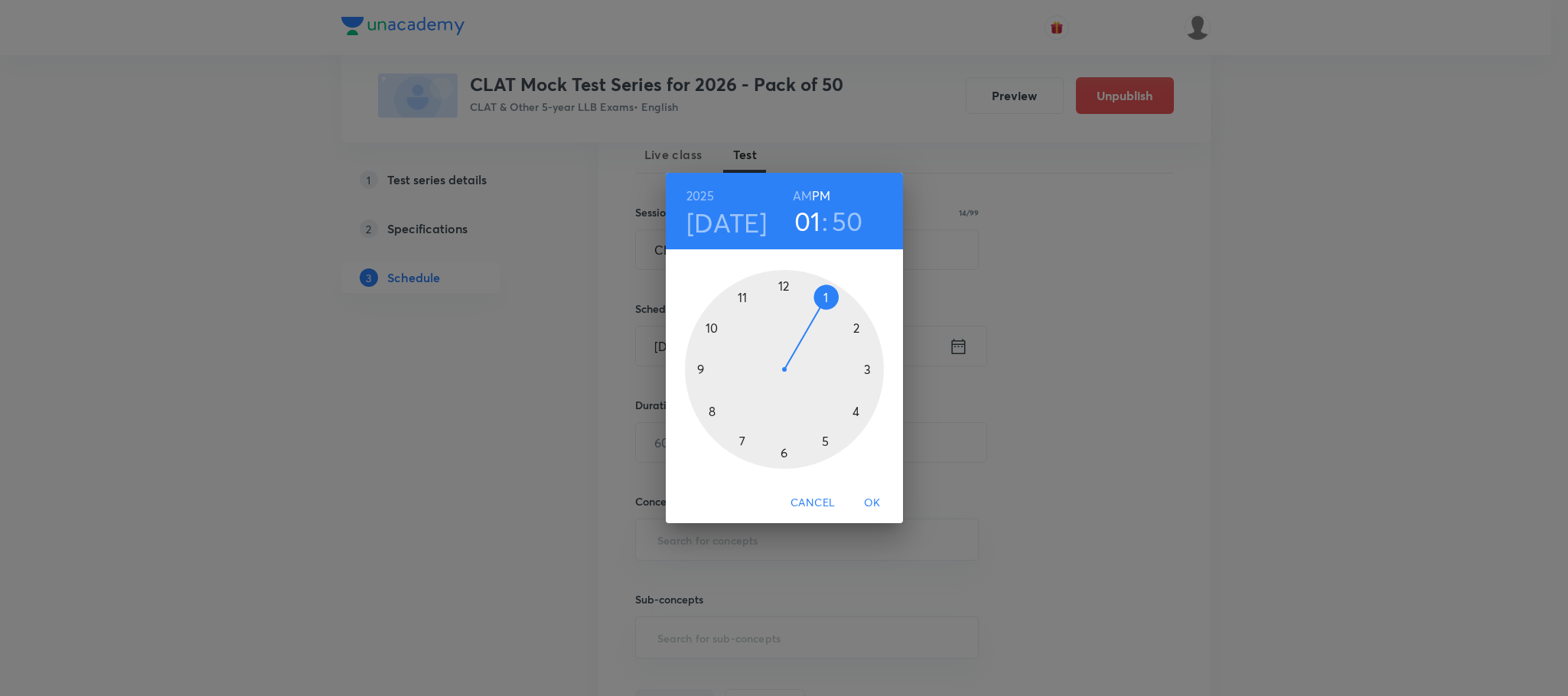
click at [854, 329] on div at bounding box center [785, 370] width 199 height 199
click at [783, 289] on div at bounding box center [785, 370] width 199 height 199
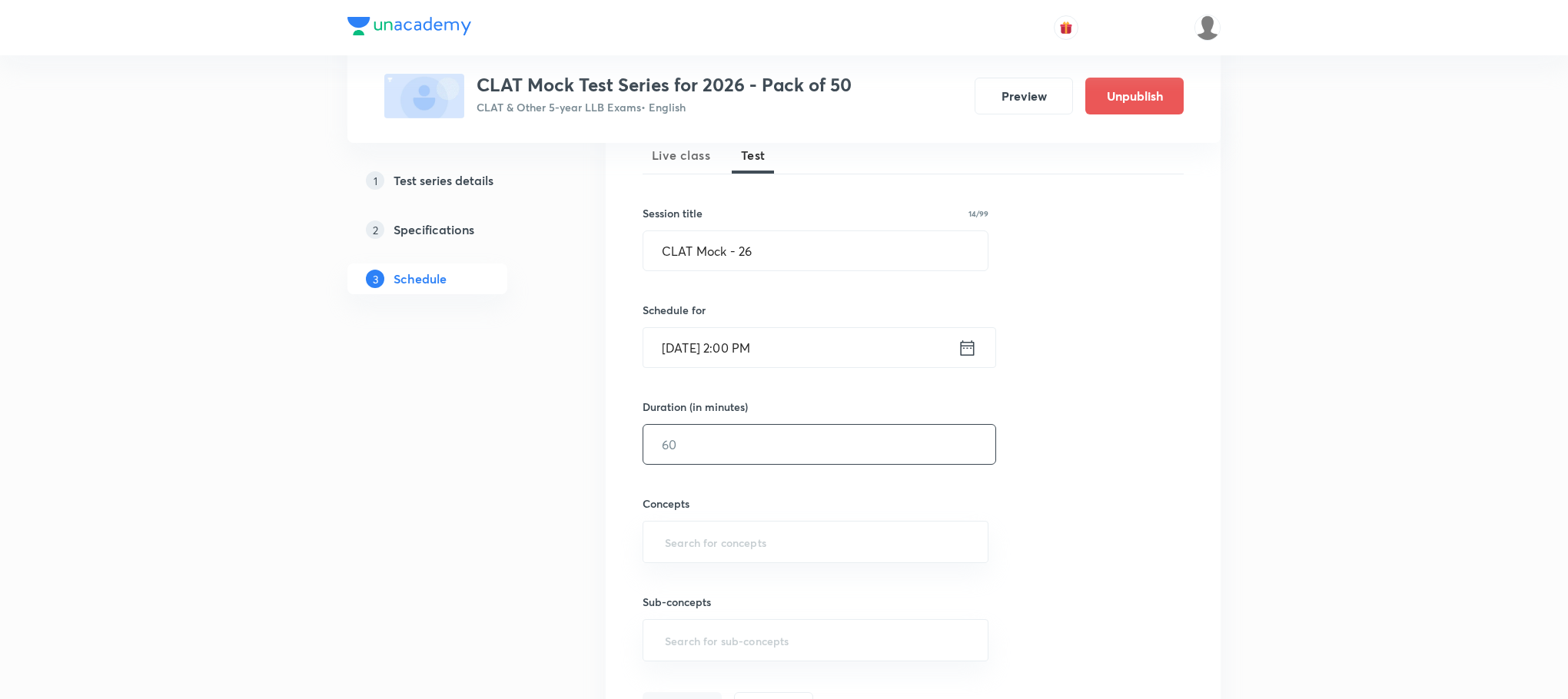
click at [697, 448] on input "text" at bounding box center [819, 444] width 352 height 39
type input "120"
click at [664, 540] on input "text" at bounding box center [815, 543] width 307 height 28
type input "a"
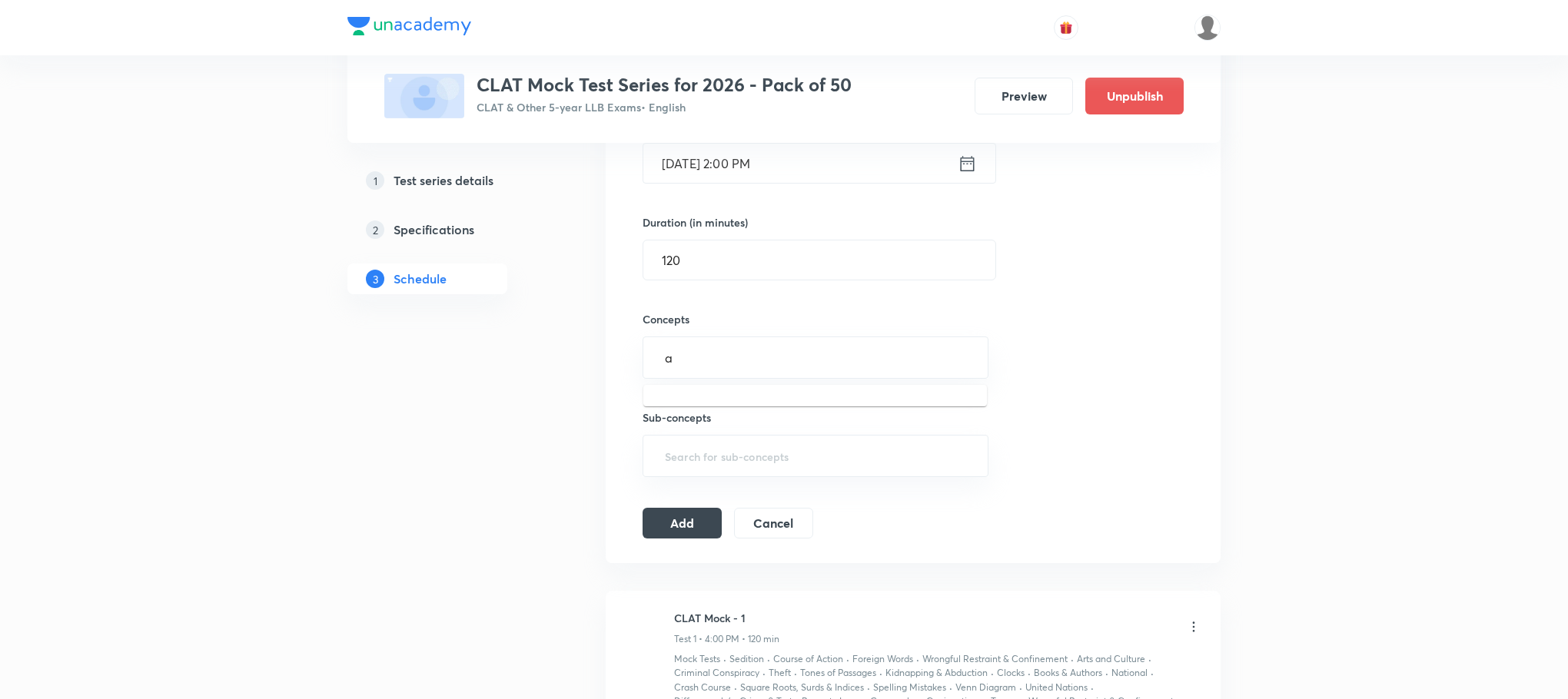
scroll to position [461, 0]
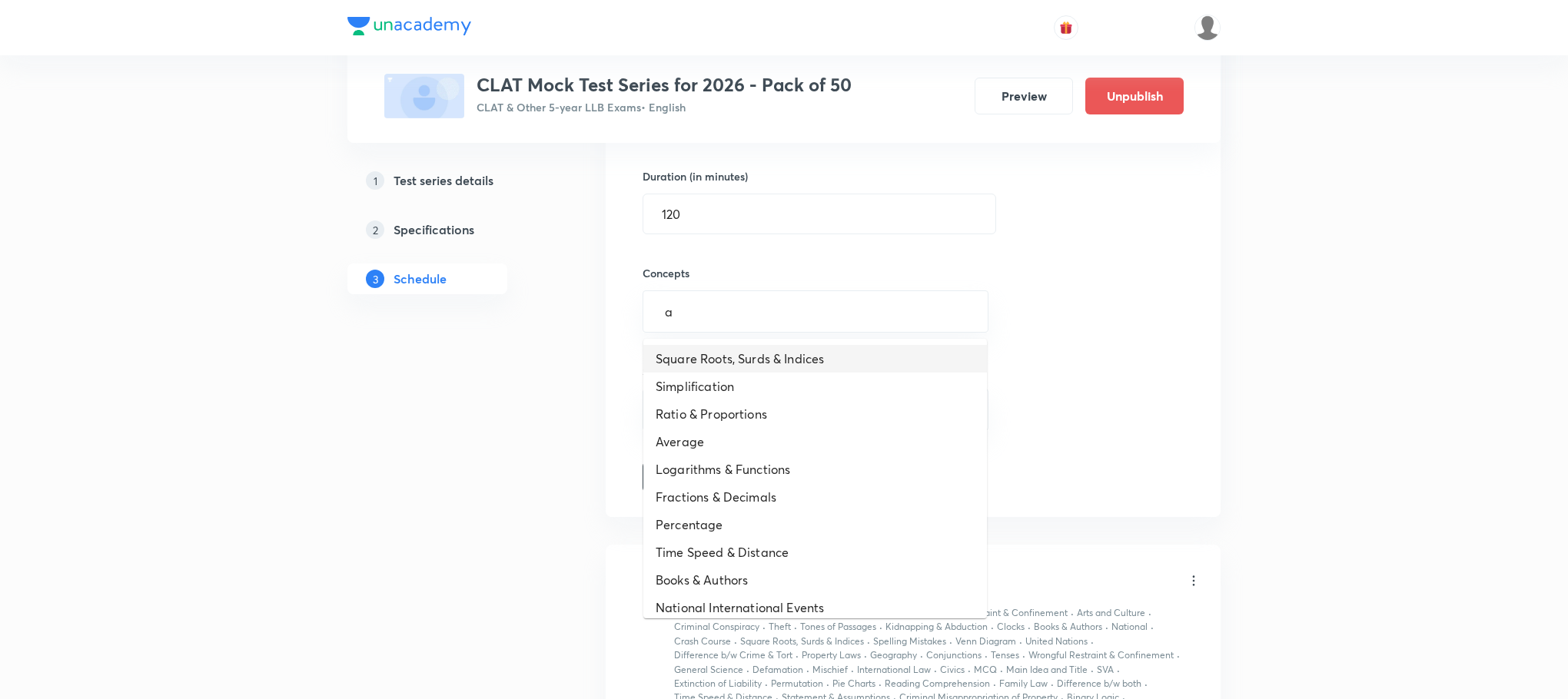
click at [665, 364] on li "Square Roots, Surds & Indices" at bounding box center [815, 359] width 344 height 27
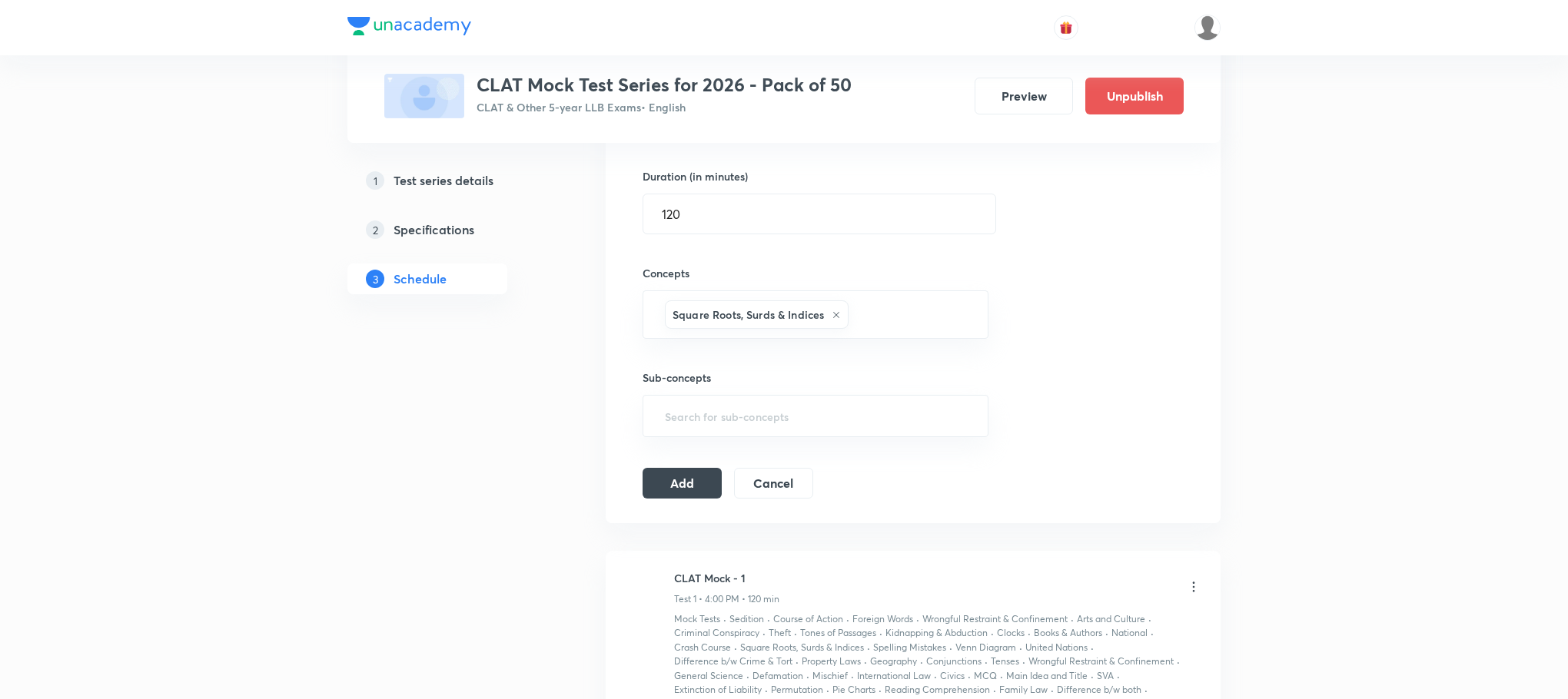
type input "a"
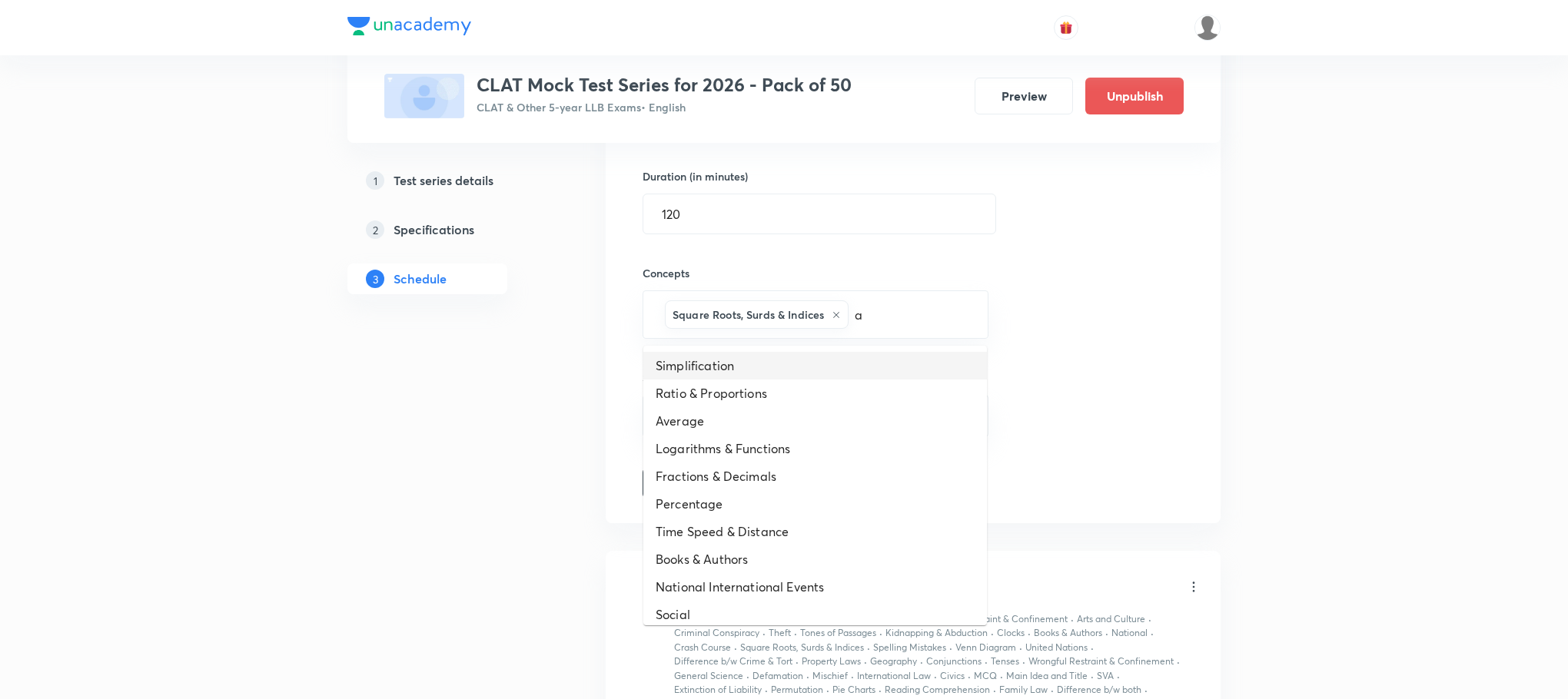
click at [727, 374] on li "Simplification" at bounding box center [815, 365] width 344 height 27
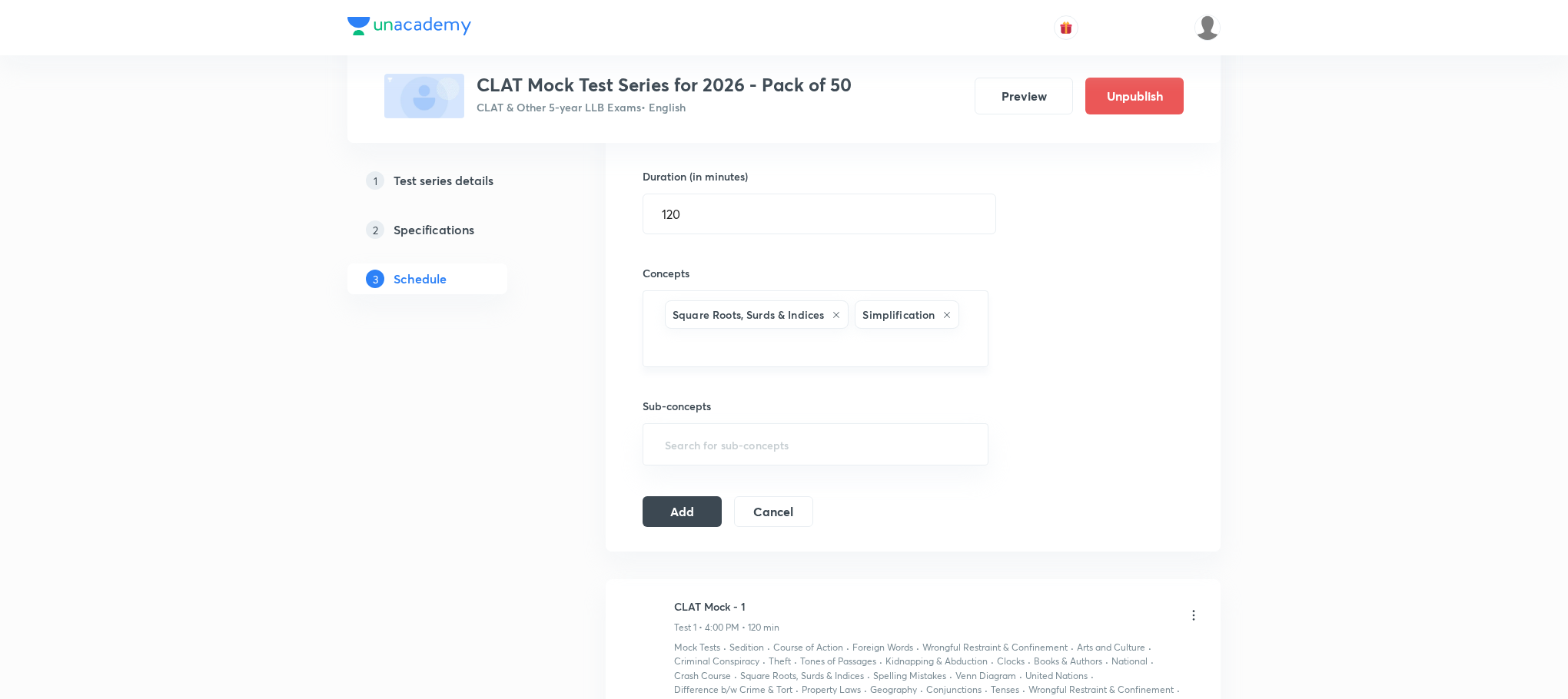
scroll to position [346, 0]
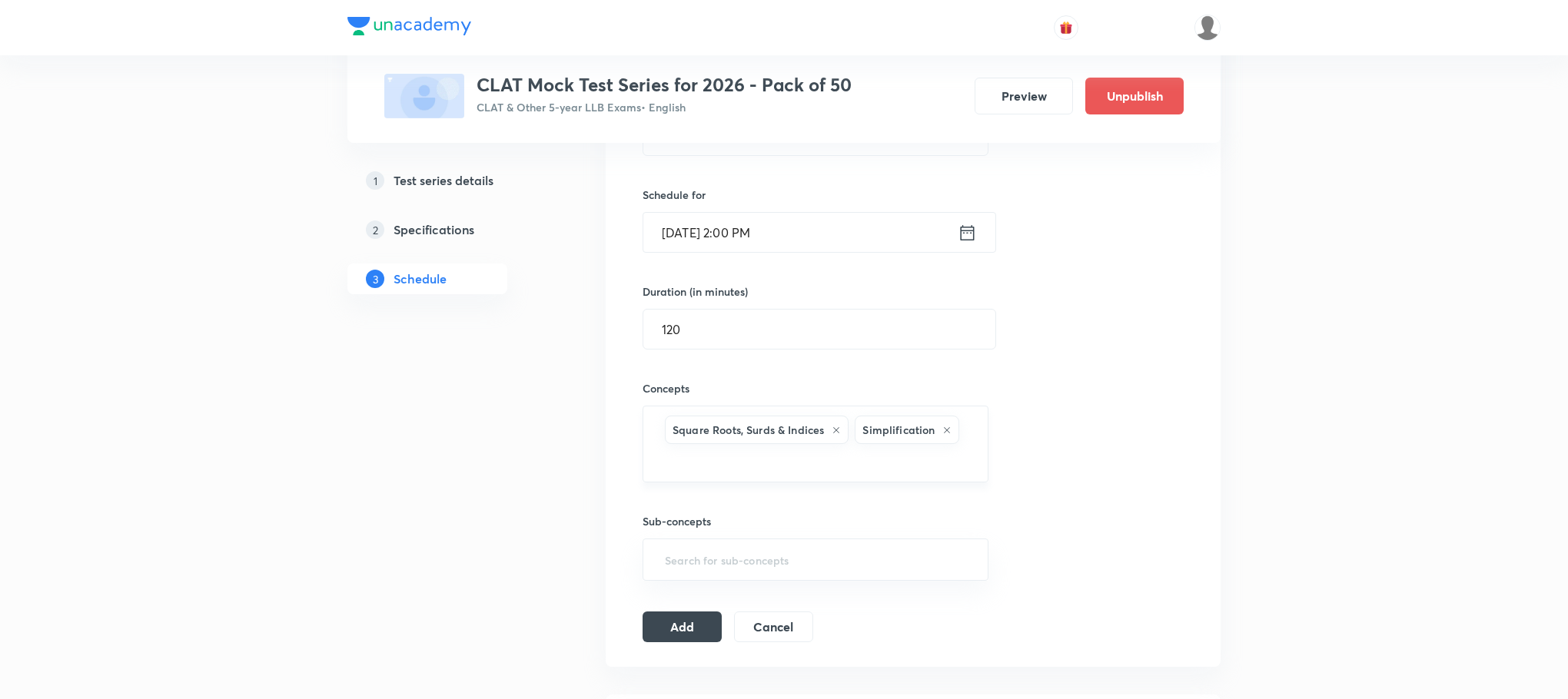
type input "a"
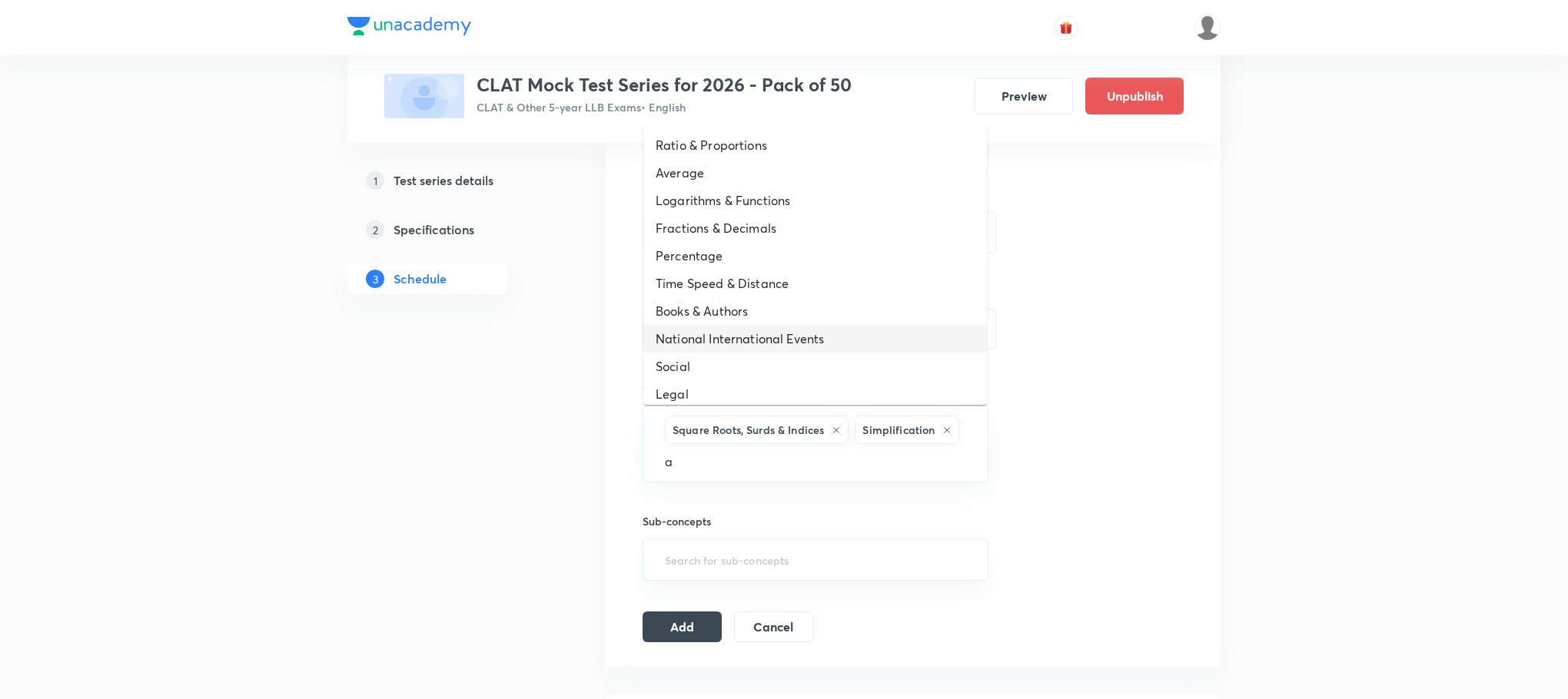
click at [719, 348] on li "National International Events" at bounding box center [815, 339] width 344 height 27
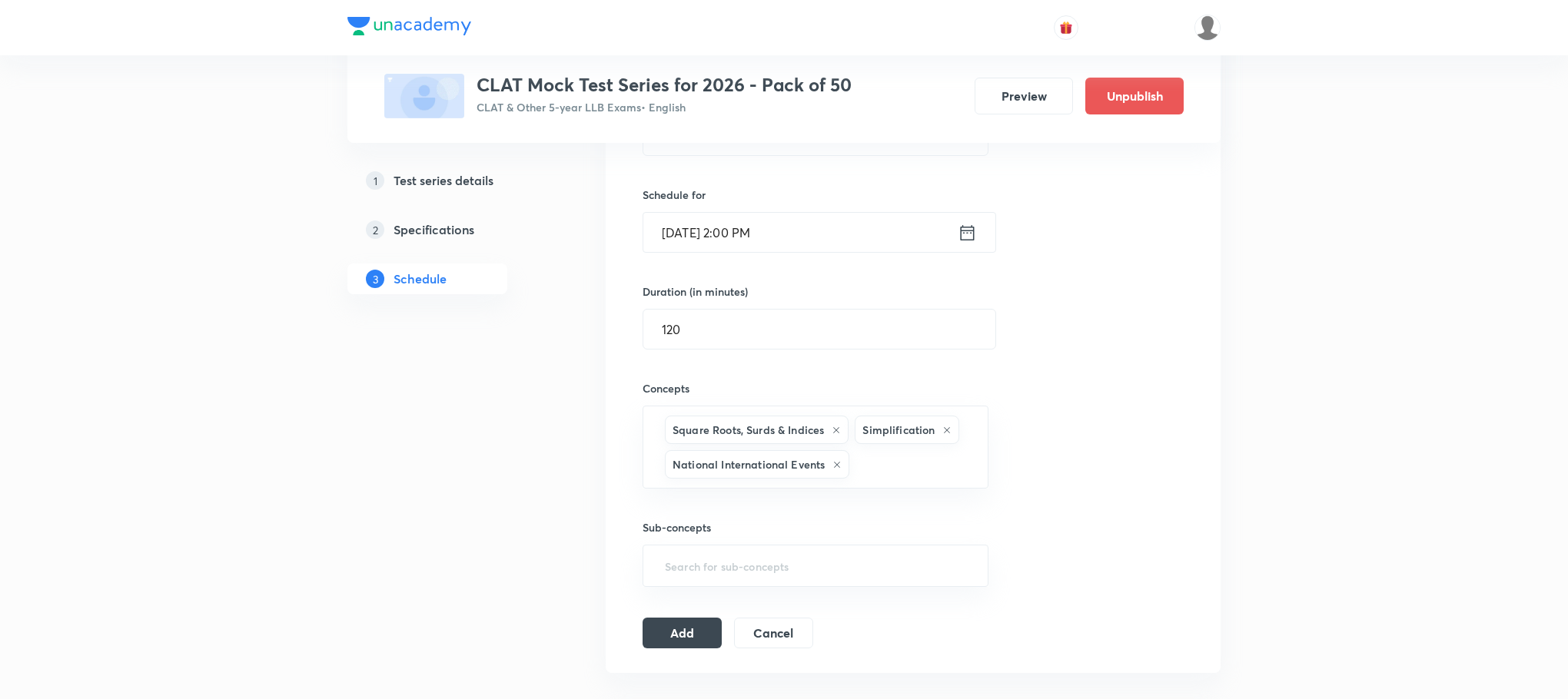
type input "a"
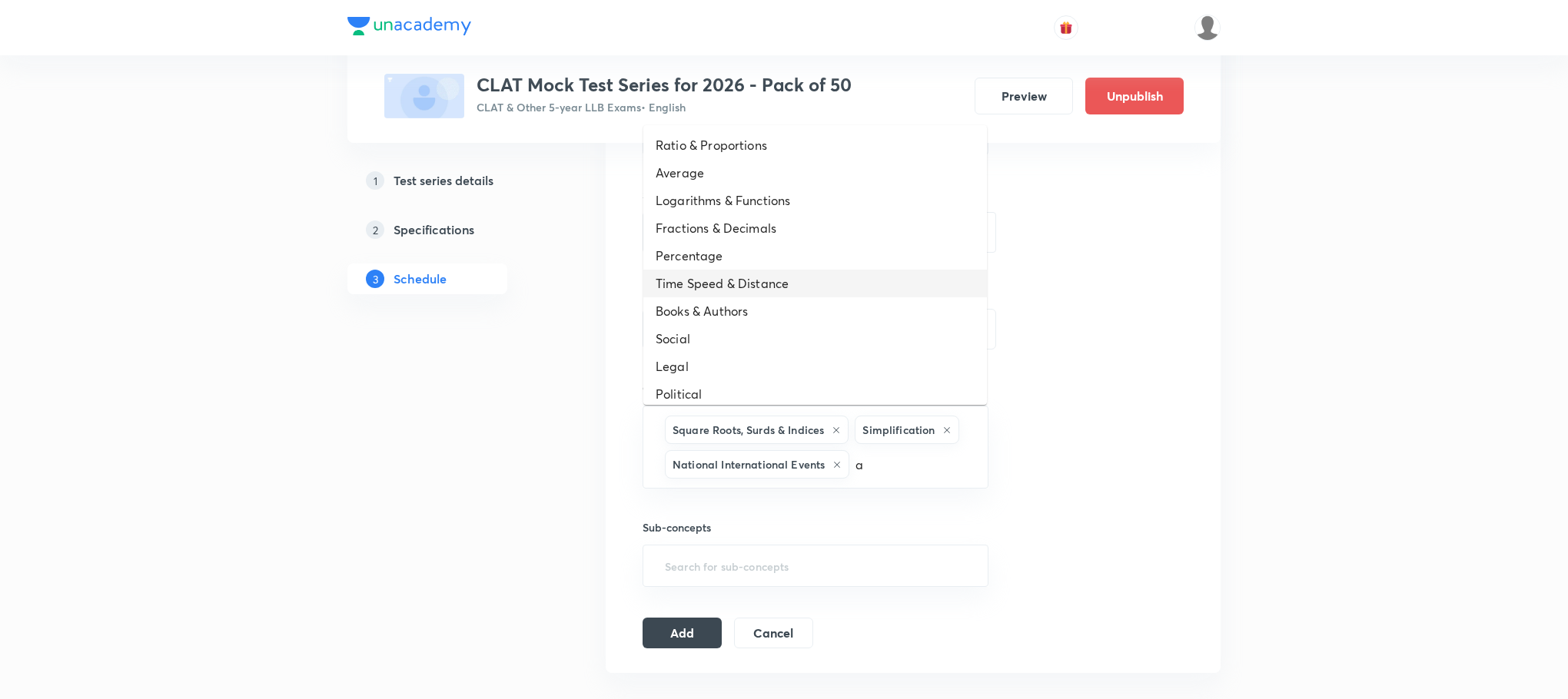
click at [747, 275] on li "Time Speed & Distance" at bounding box center [815, 283] width 344 height 27
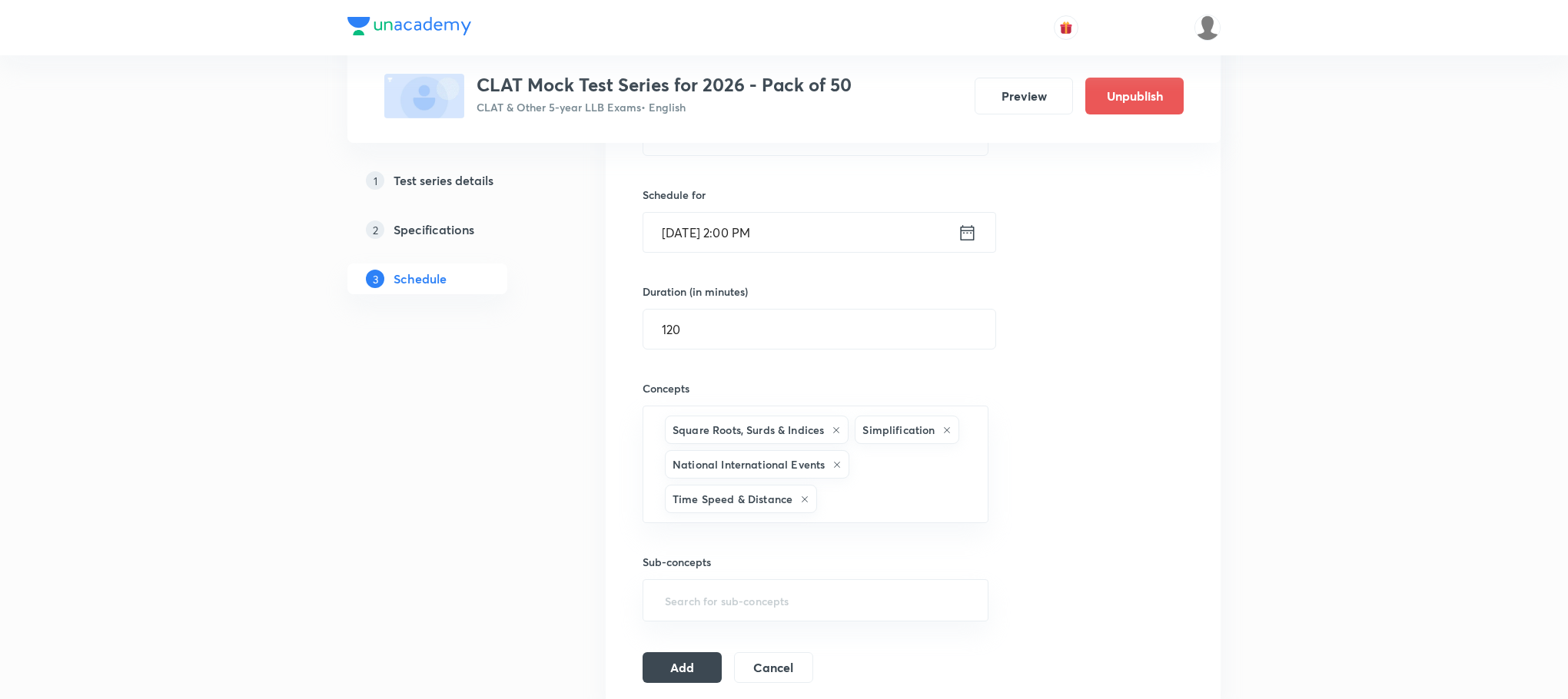
type input "a"
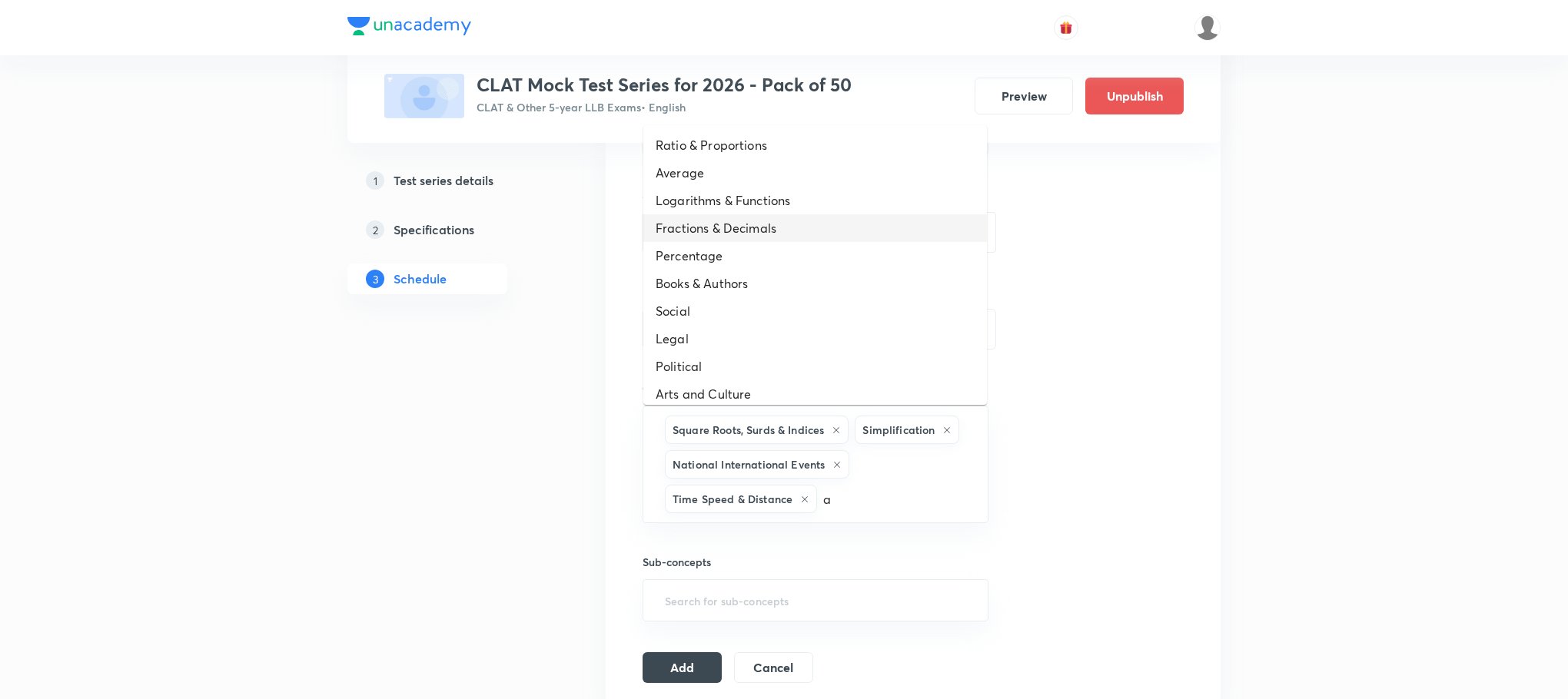
click at [736, 234] on li "Fractions & Decimals" at bounding box center [815, 228] width 344 height 27
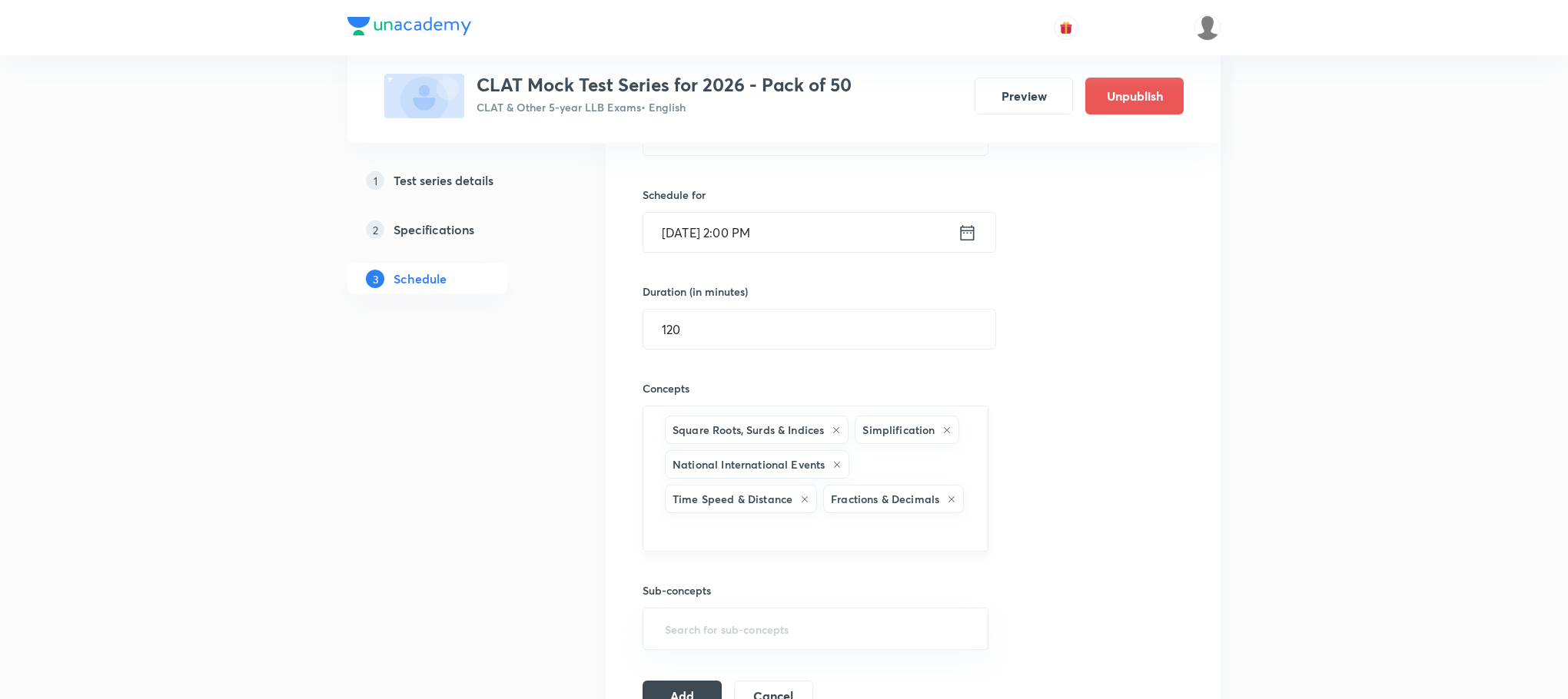
type input "a"
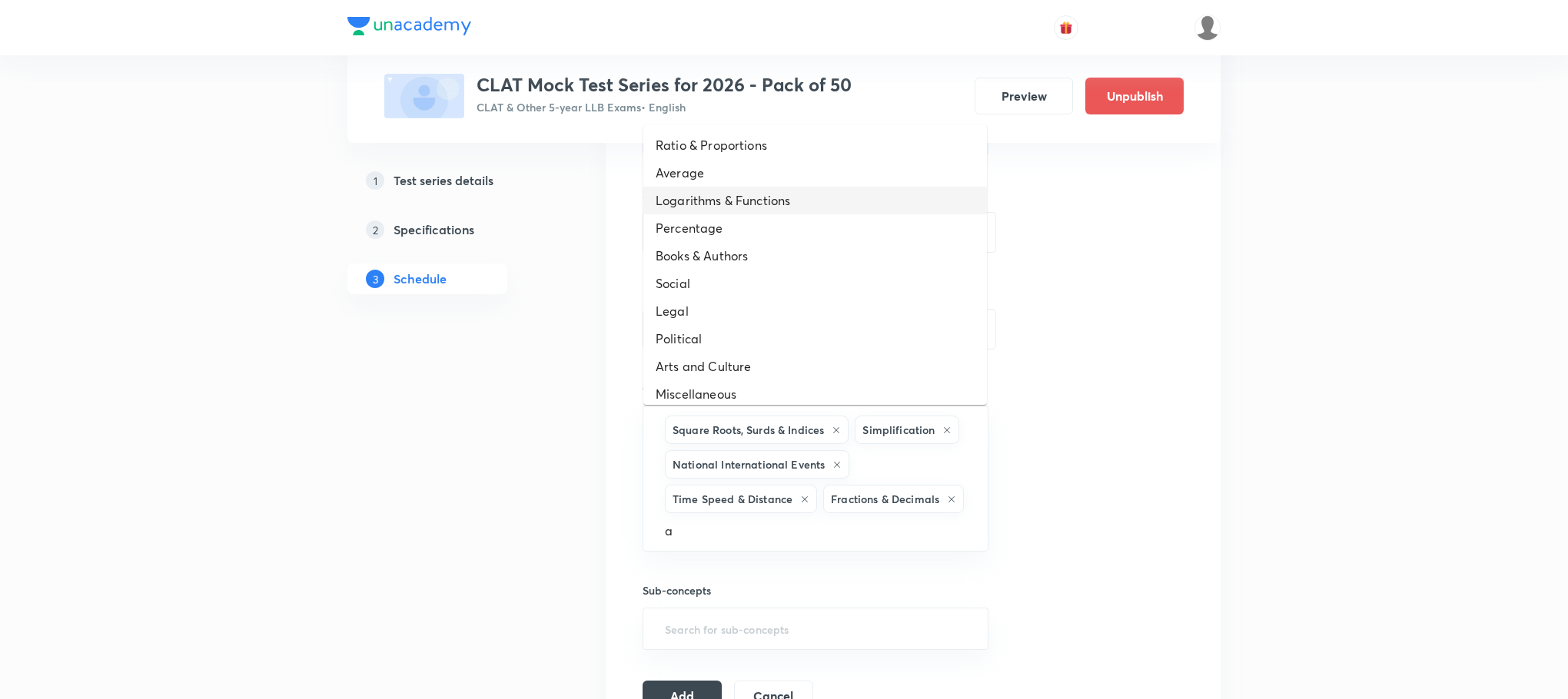
click at [784, 196] on li "Logarithms & Functions" at bounding box center [815, 200] width 344 height 27
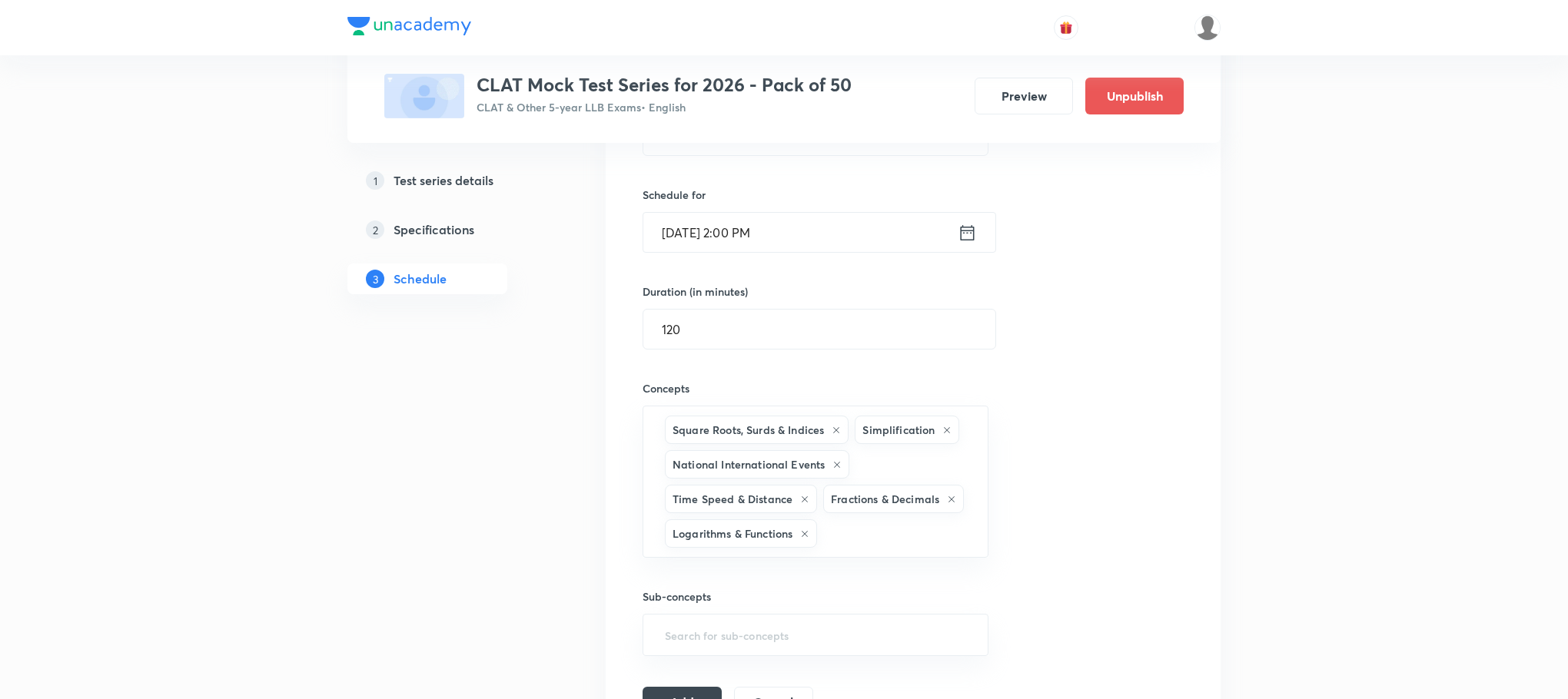
type input "a"
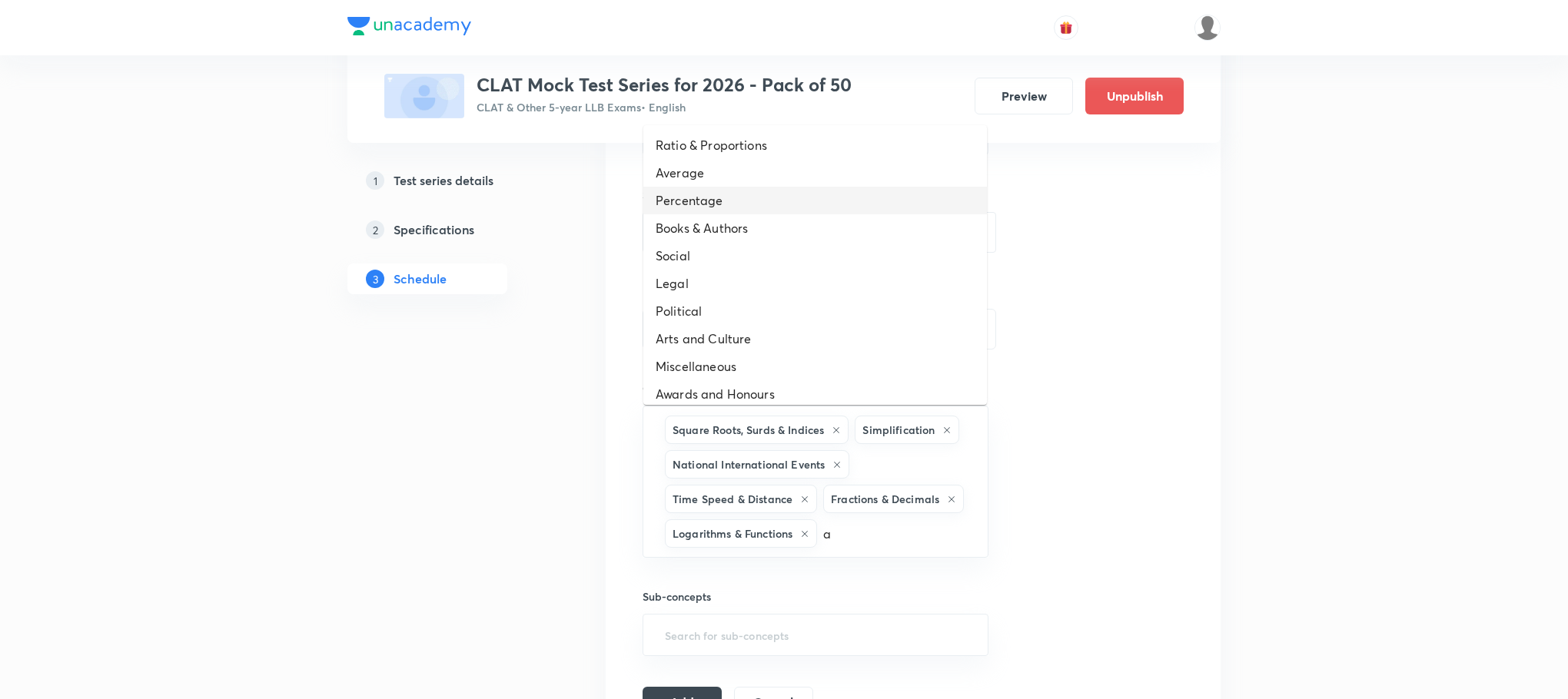
click at [755, 199] on li "Percentage" at bounding box center [815, 200] width 344 height 27
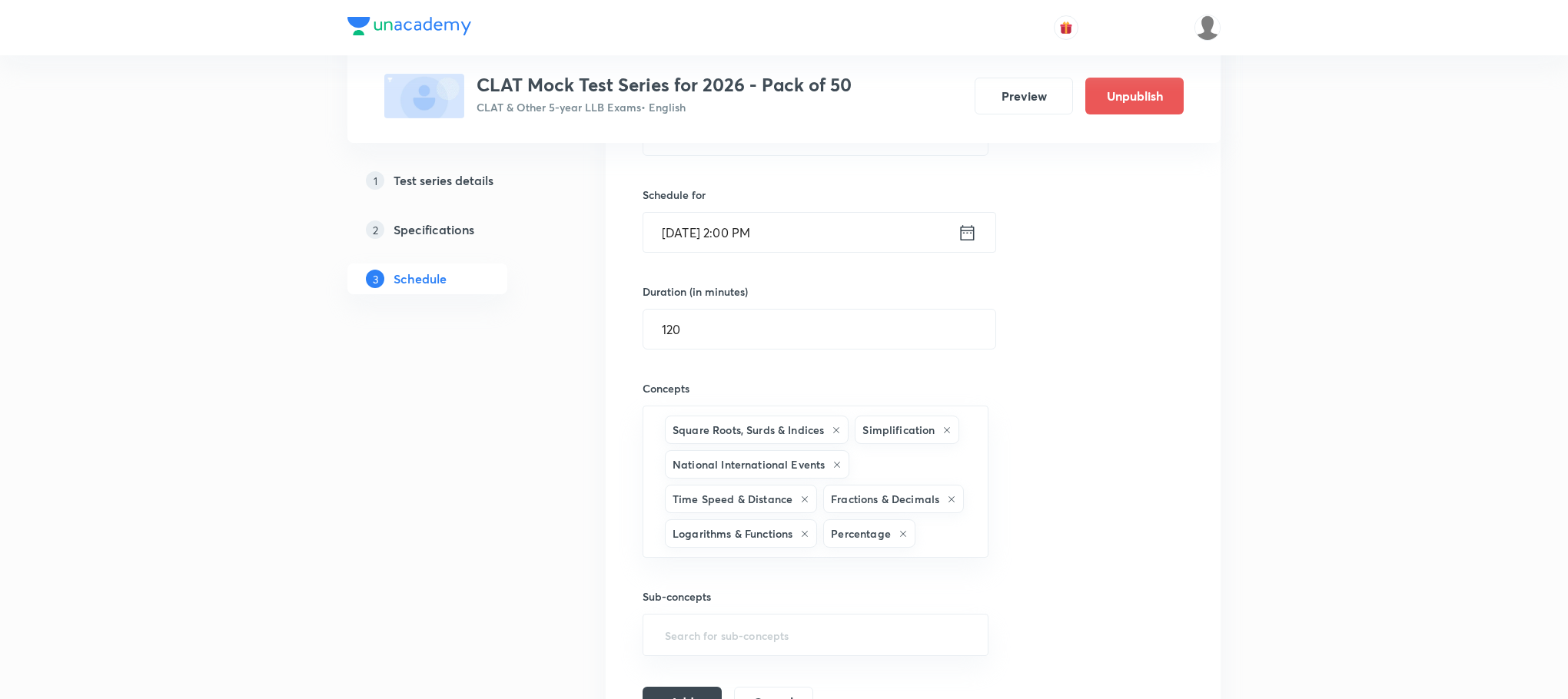
type input "a"
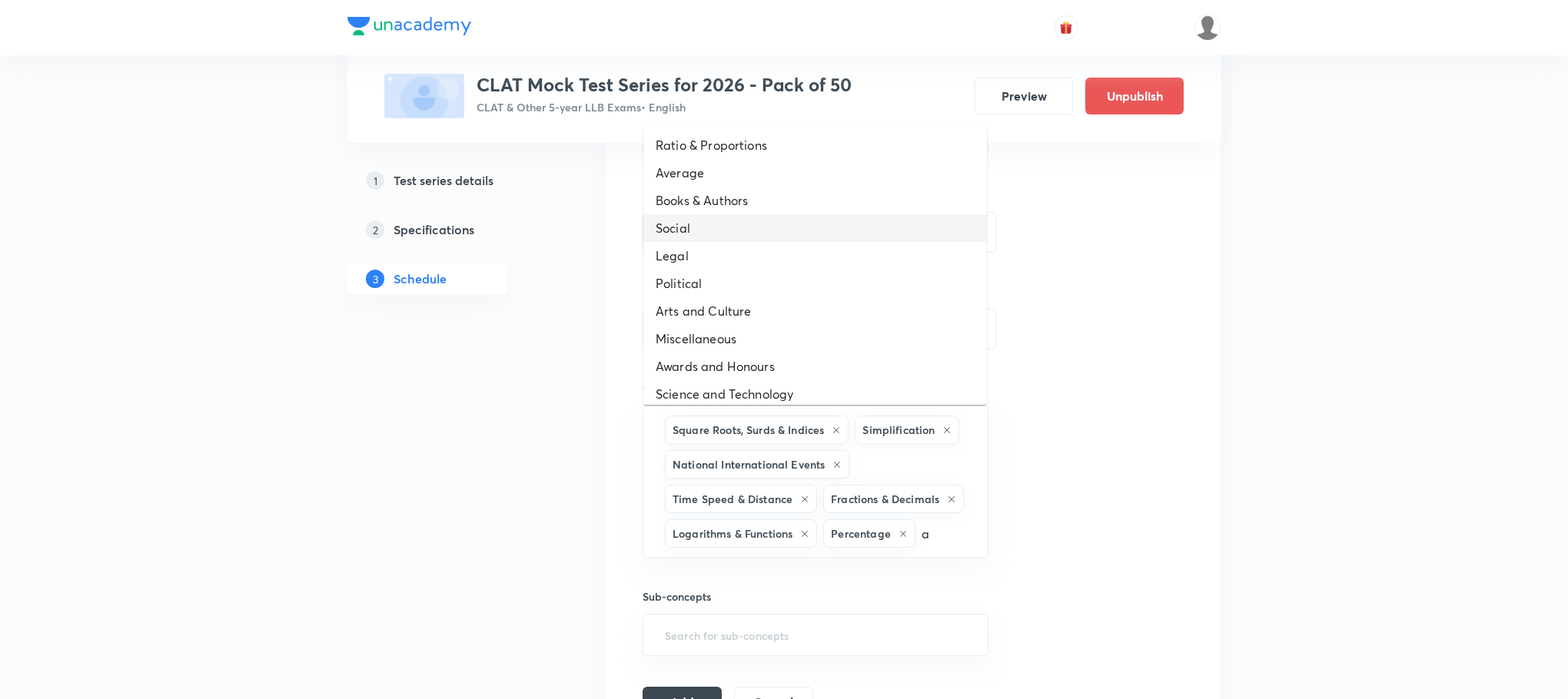
click at [752, 237] on li "Social" at bounding box center [815, 228] width 344 height 27
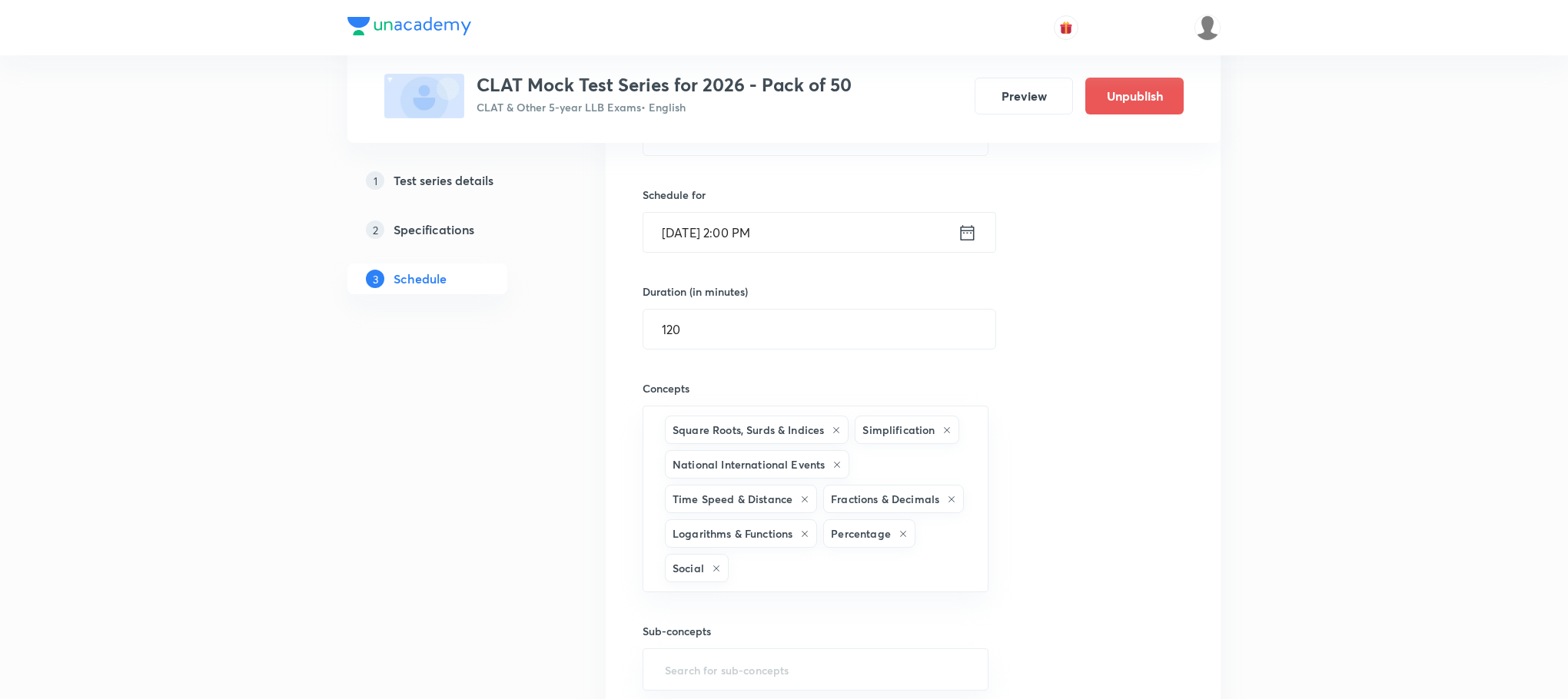
type input "a"
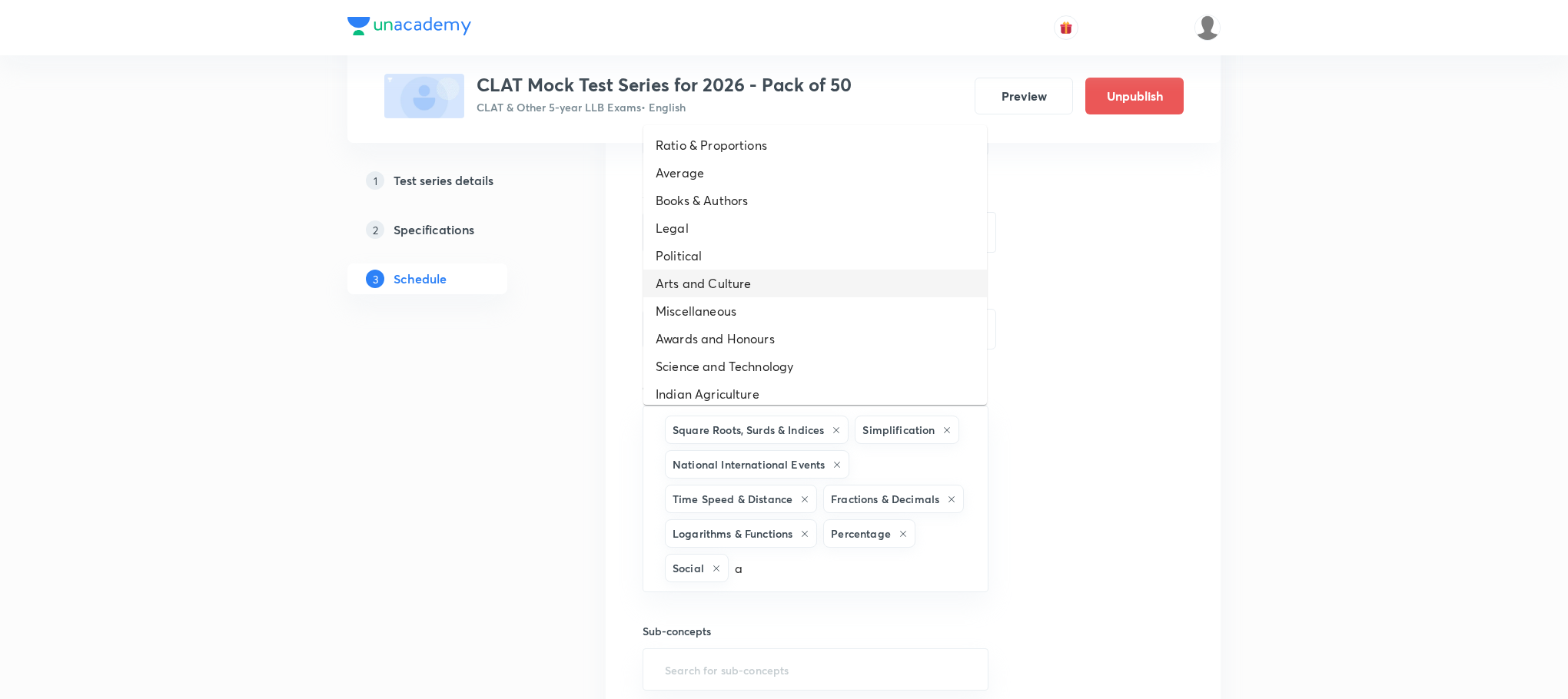
click at [731, 289] on li "Arts and Culture" at bounding box center [815, 283] width 344 height 27
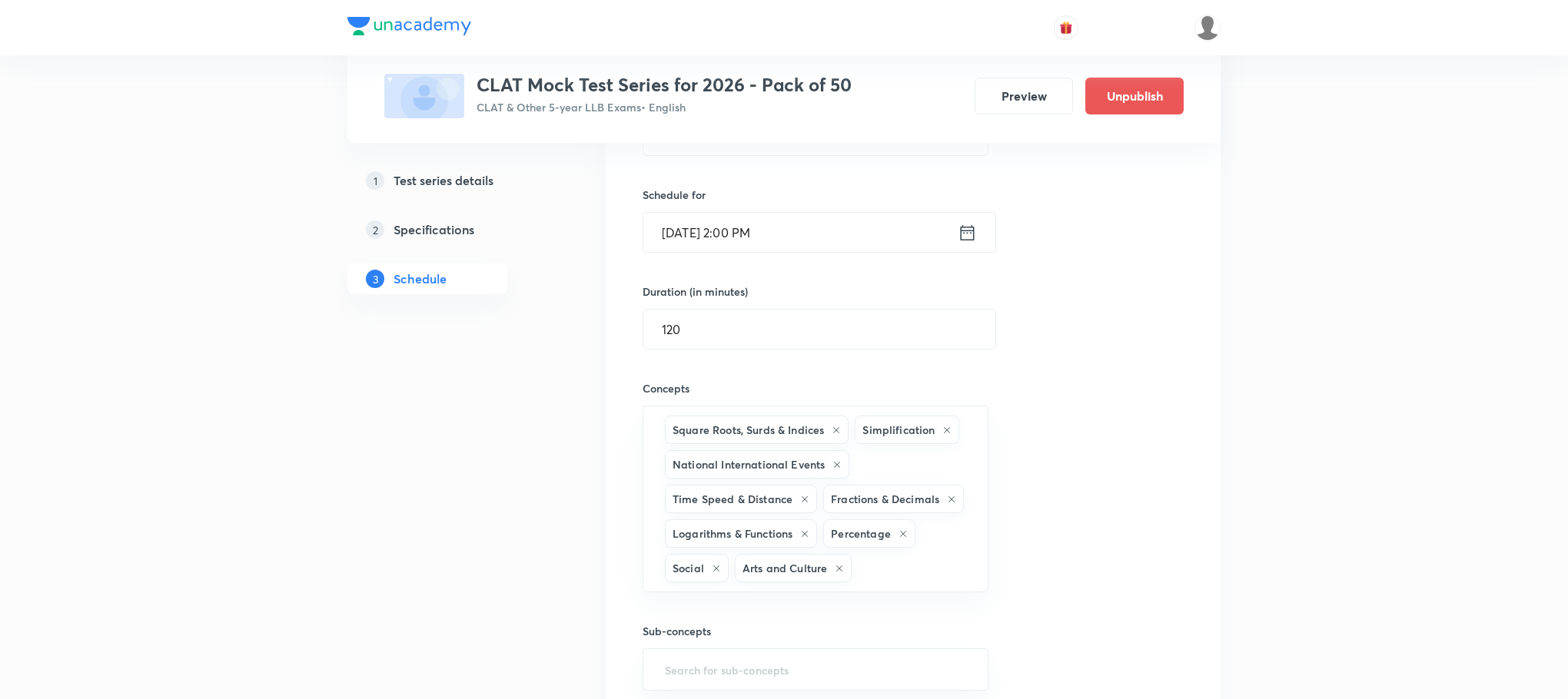
type input "a"
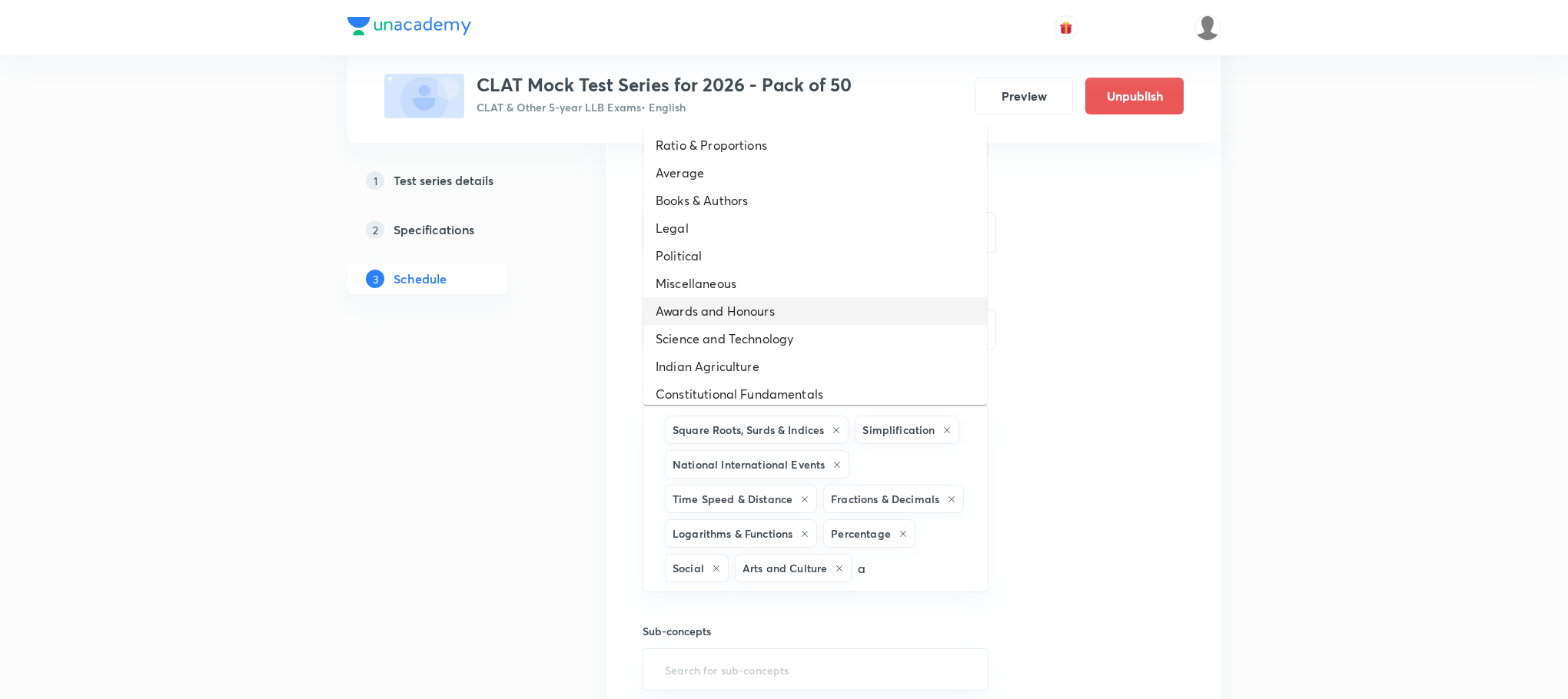
click at [732, 297] on li "Awards and Honours" at bounding box center [815, 310] width 344 height 27
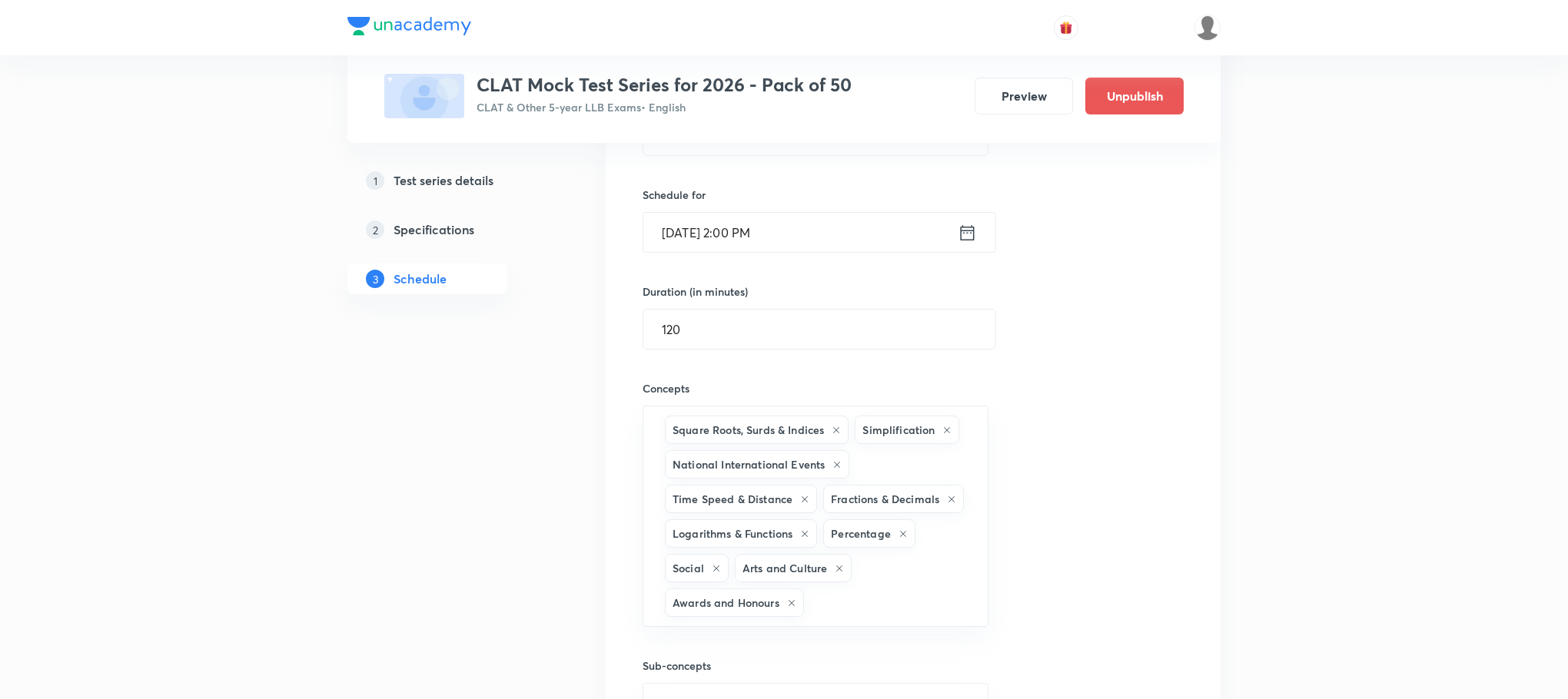
type input "a"
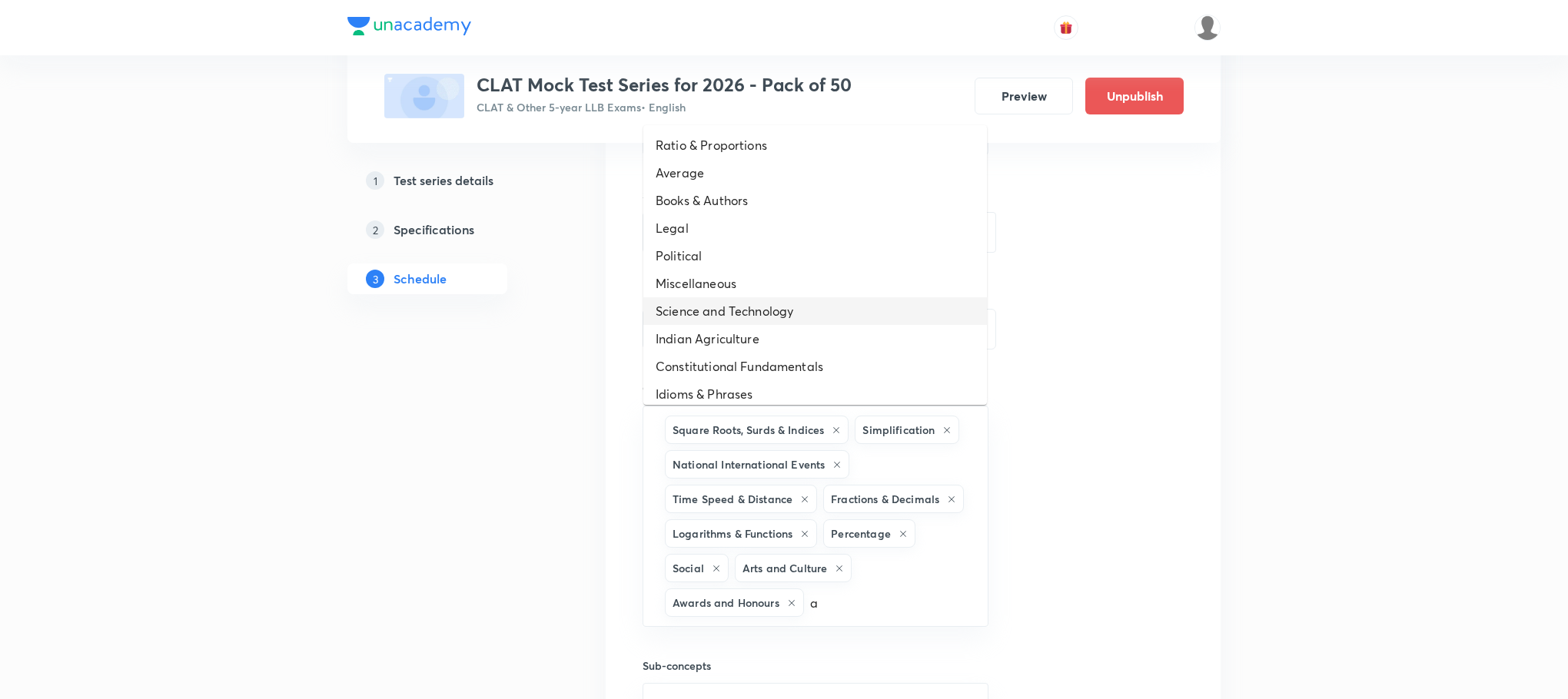
click at [732, 309] on li "Science and Technology" at bounding box center [815, 310] width 344 height 27
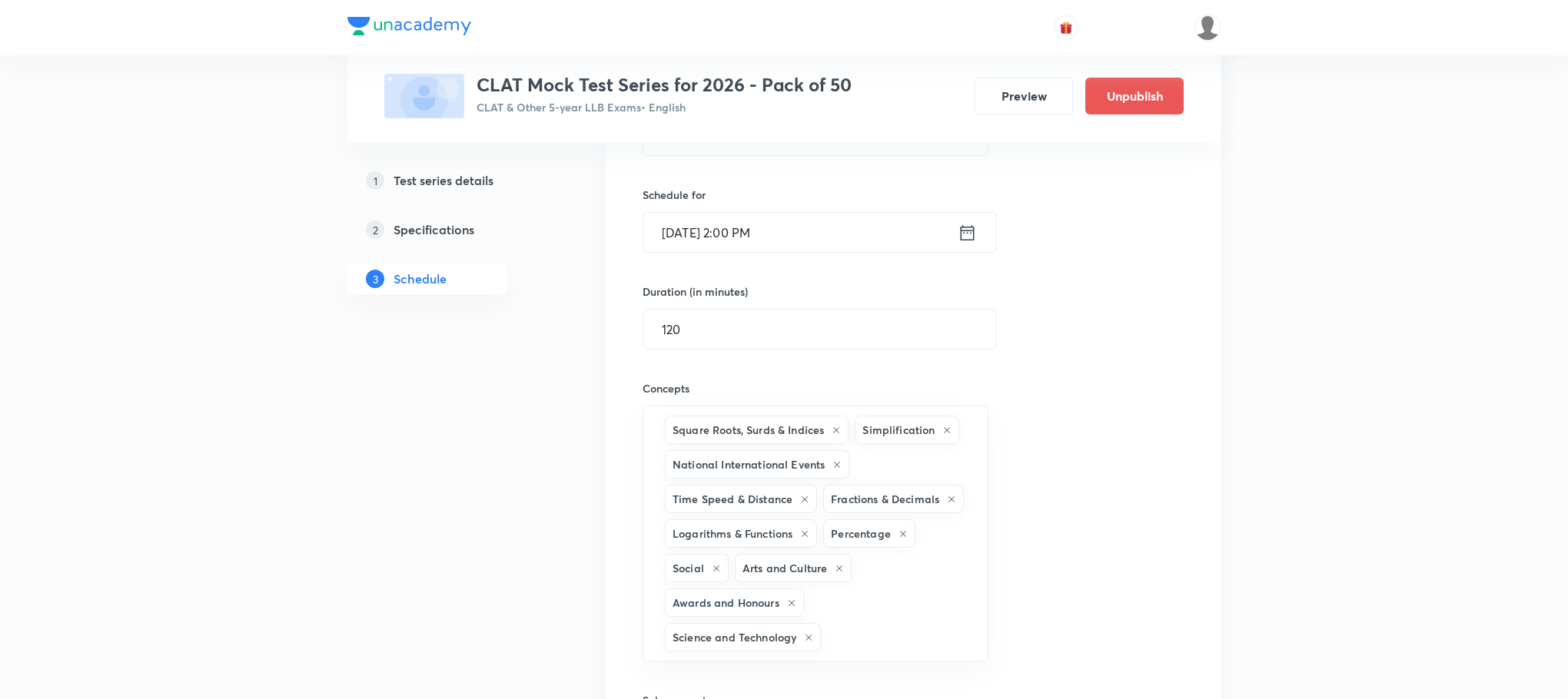
click at [710, 276] on div "Session 27 Live class Test Session title 14/99 CLAT Mock - 26 ​ Schedule for Oc…" at bounding box center [913, 404] width 541 height 835
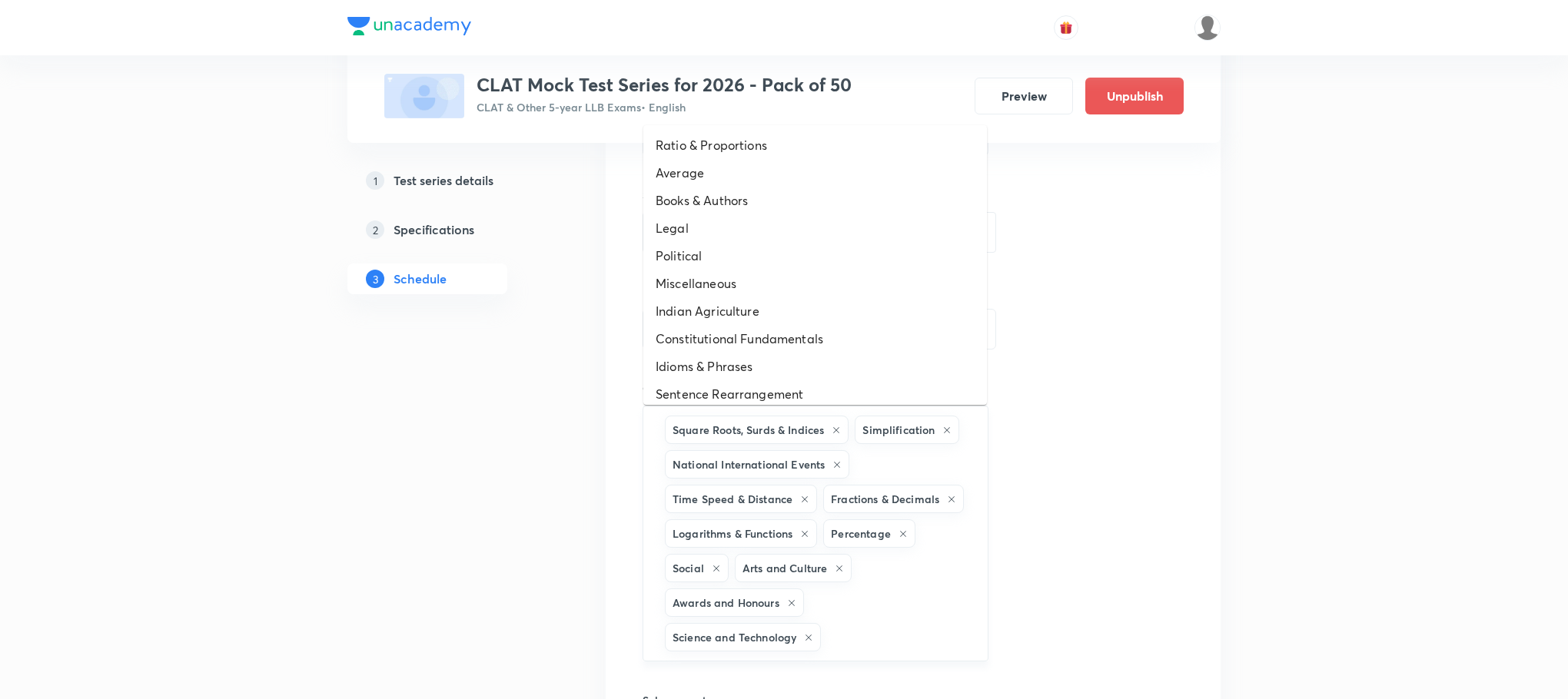
click at [876, 637] on input "text" at bounding box center [896, 637] width 146 height 28
type input "a"
click at [688, 359] on li "Idioms & Phrases" at bounding box center [815, 366] width 344 height 27
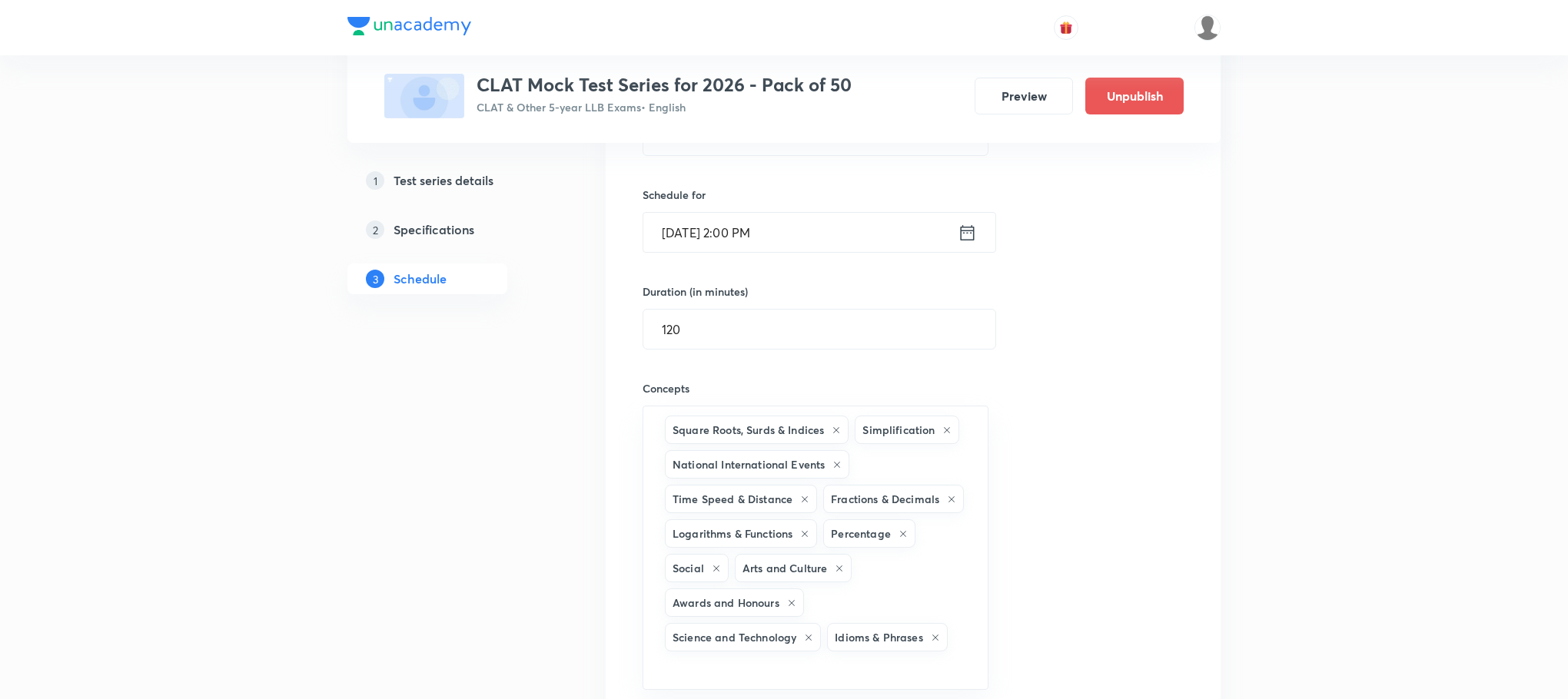
type input "a"
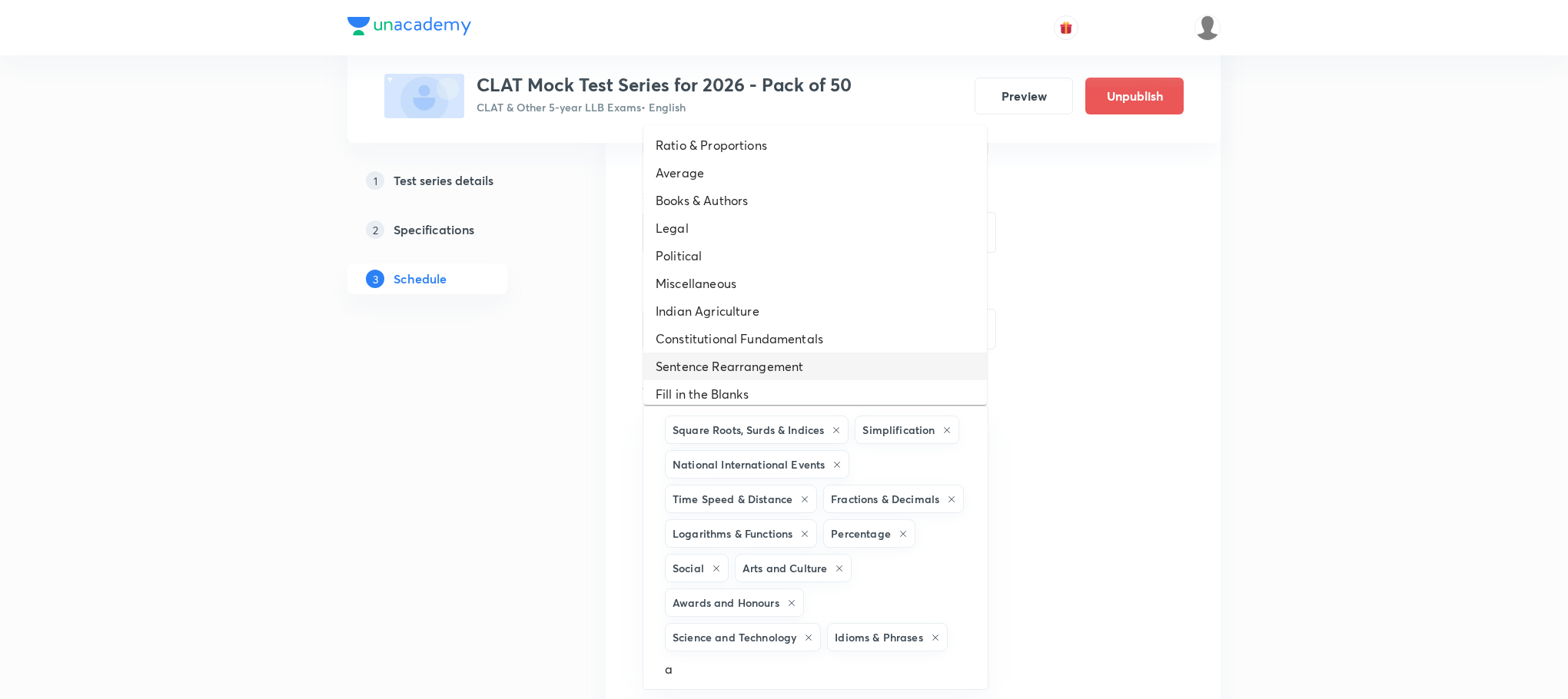
click at [688, 359] on li "Sentence Rearrangement" at bounding box center [815, 366] width 344 height 27
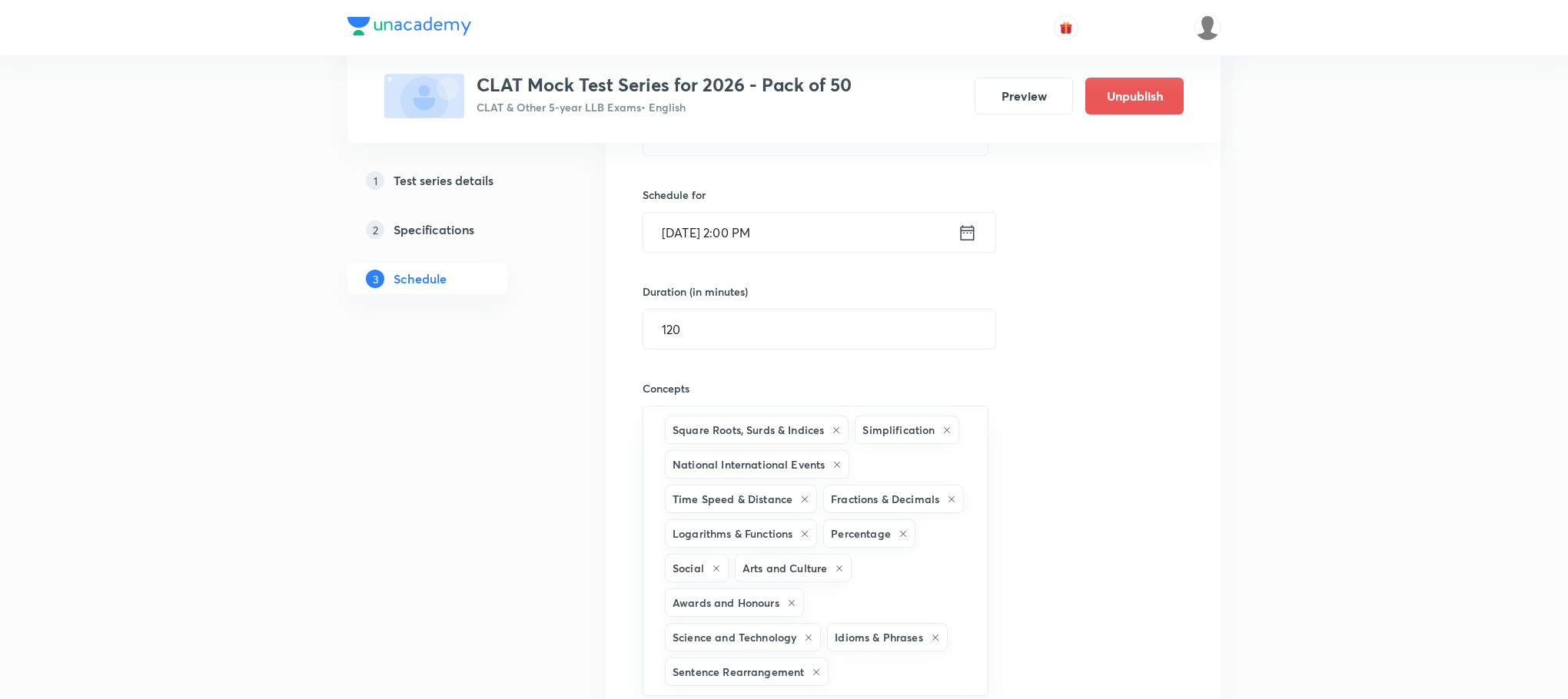
type input "a"
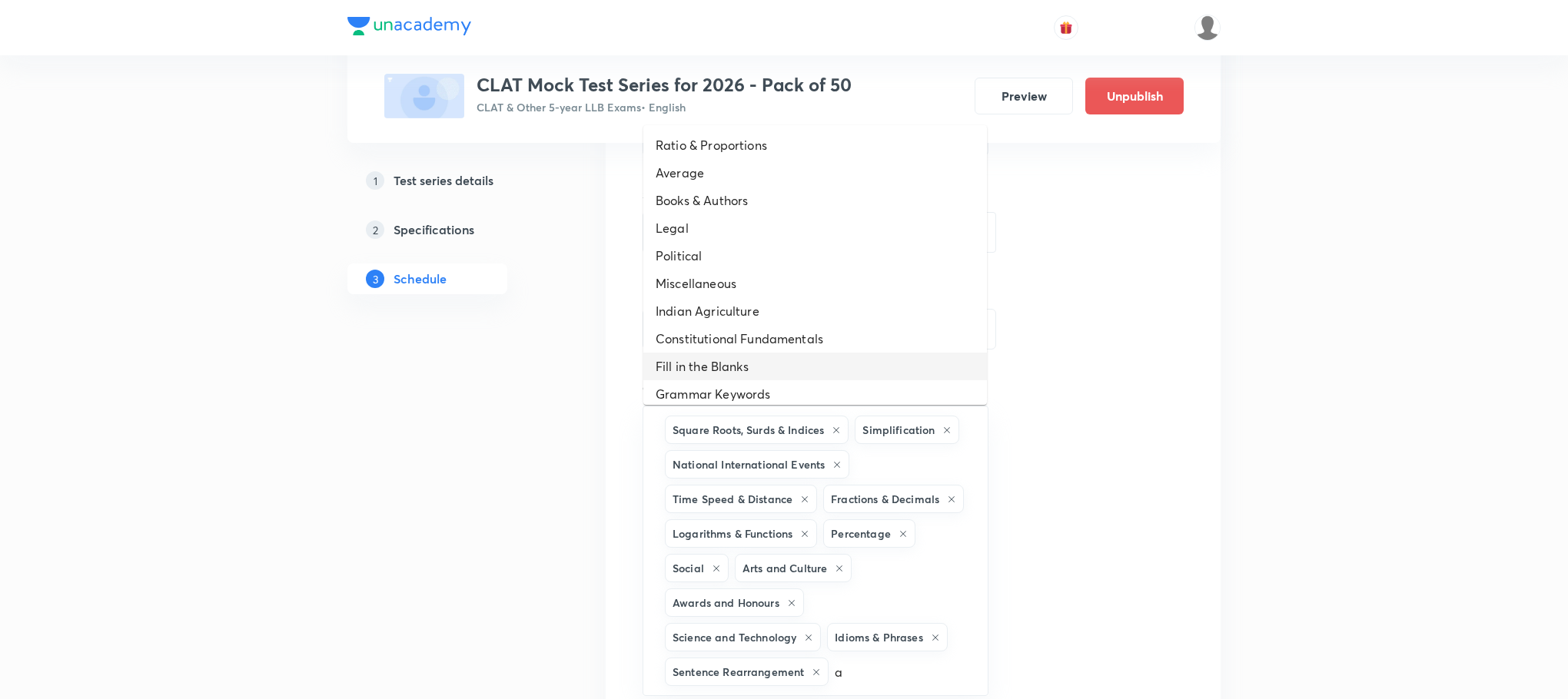
click at [688, 359] on li "Fill in the Blanks" at bounding box center [815, 366] width 344 height 27
type input "a"
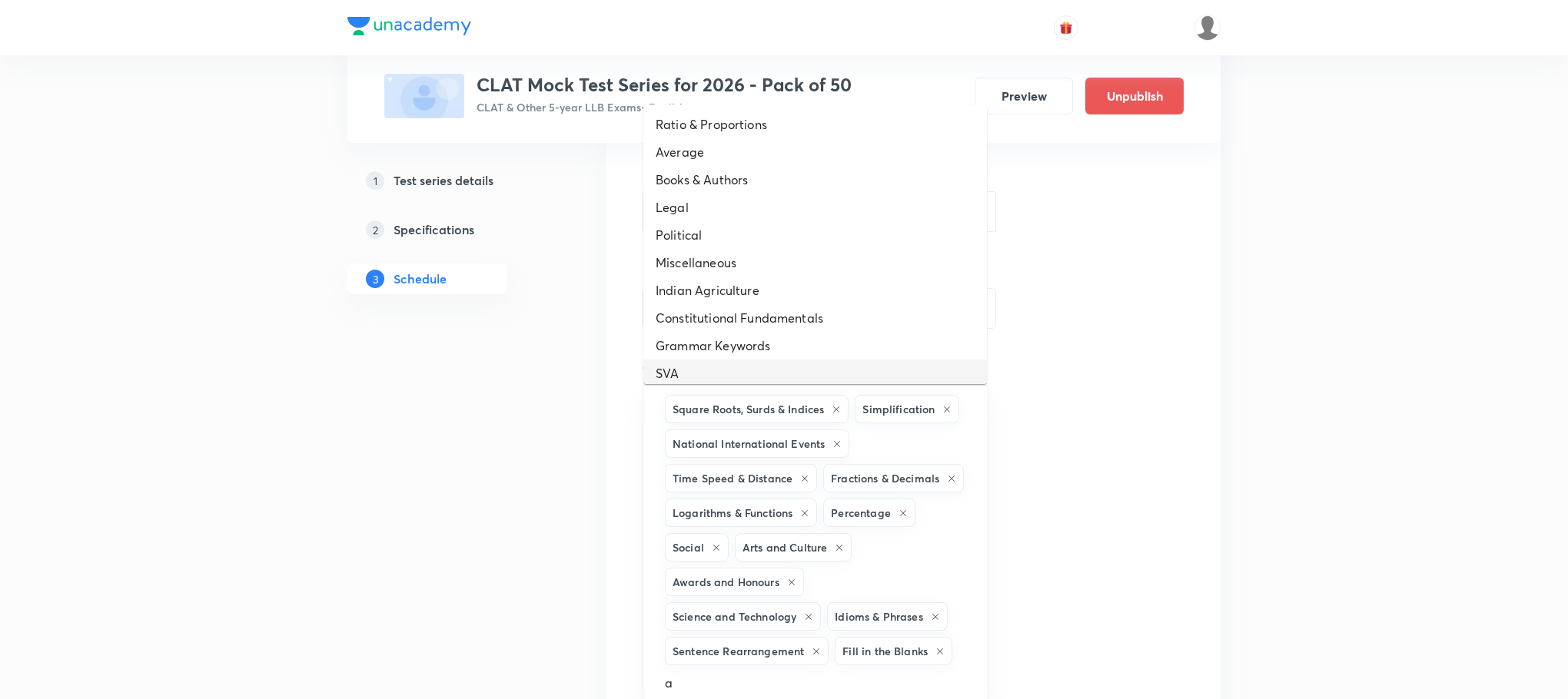
click at [688, 359] on li "SVA" at bounding box center [815, 373] width 344 height 27
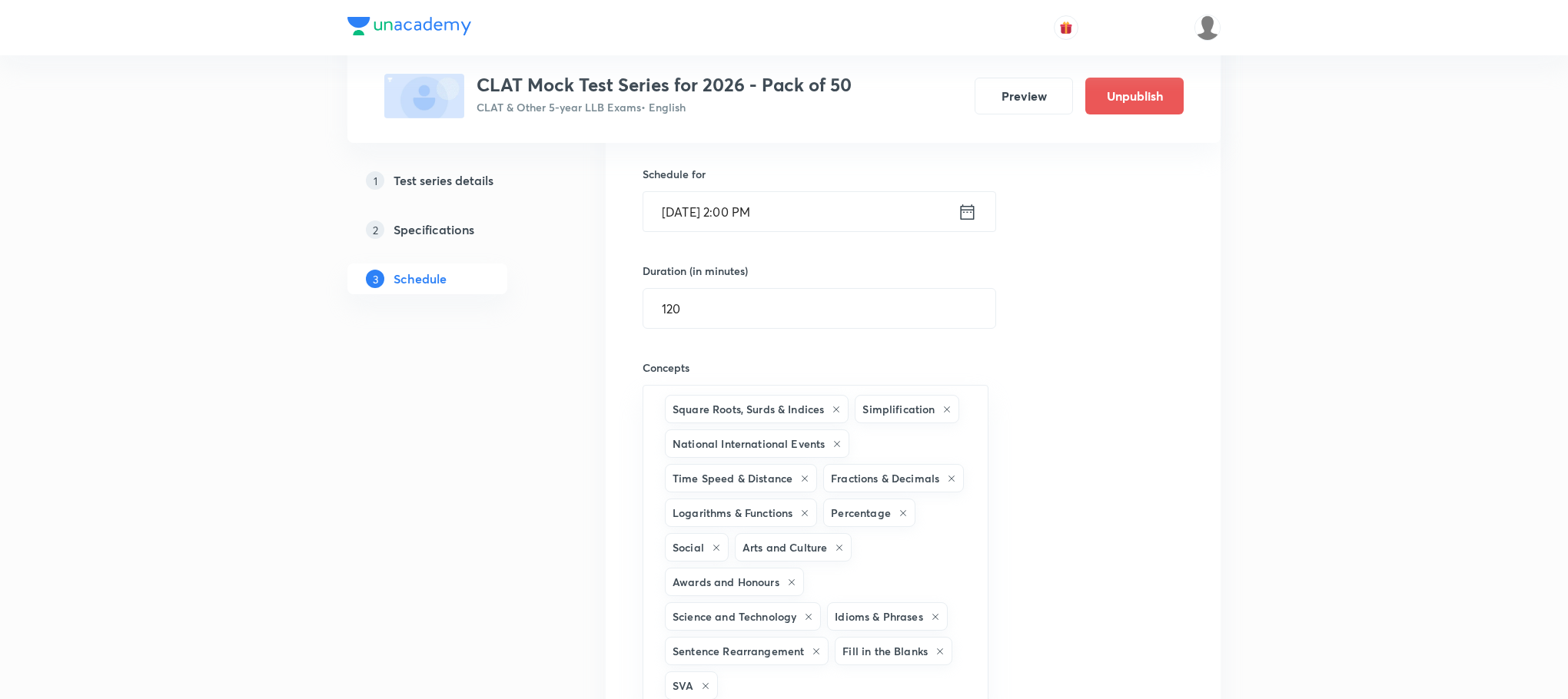
type input "a"
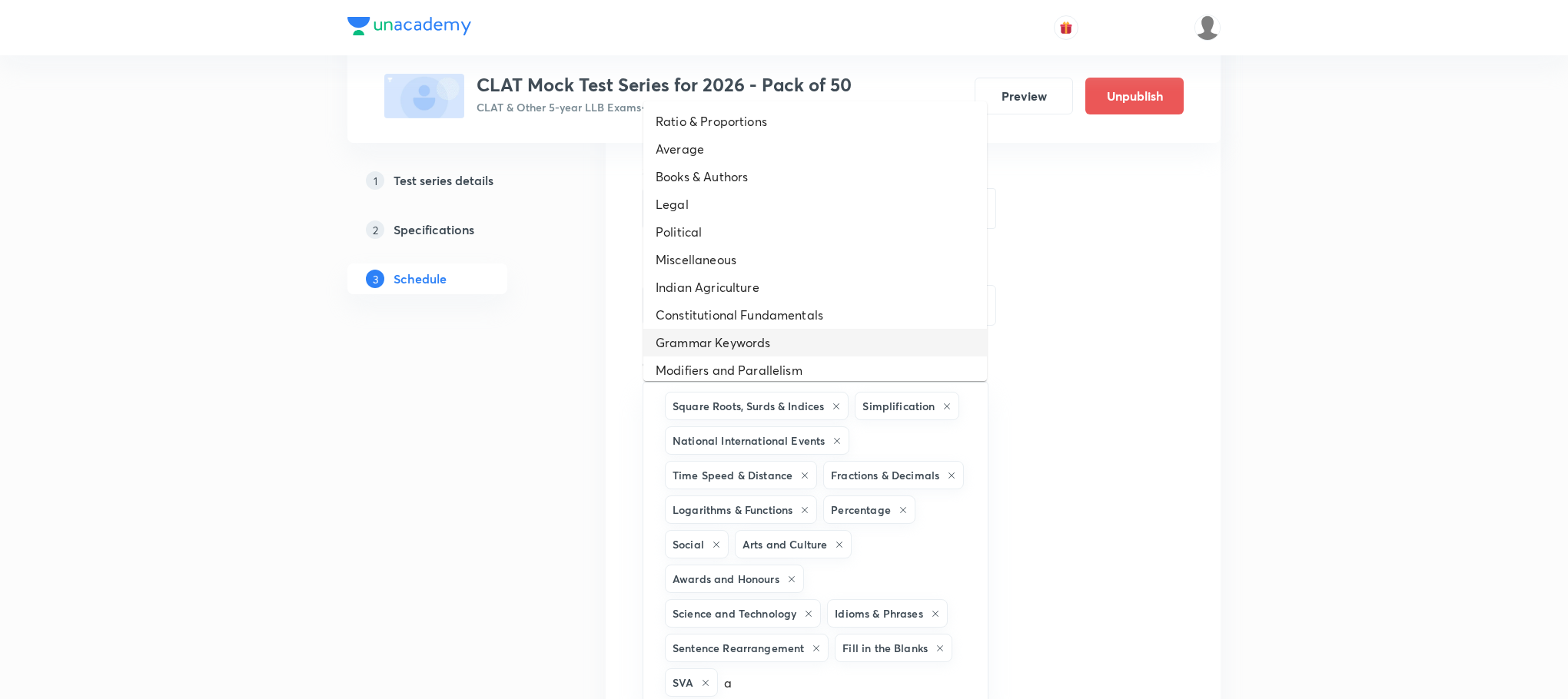
click at [688, 342] on li "Grammar Keywords" at bounding box center [815, 342] width 344 height 27
type input "a"
click at [695, 314] on li "Constitutional Fundamentals" at bounding box center [815, 315] width 344 height 27
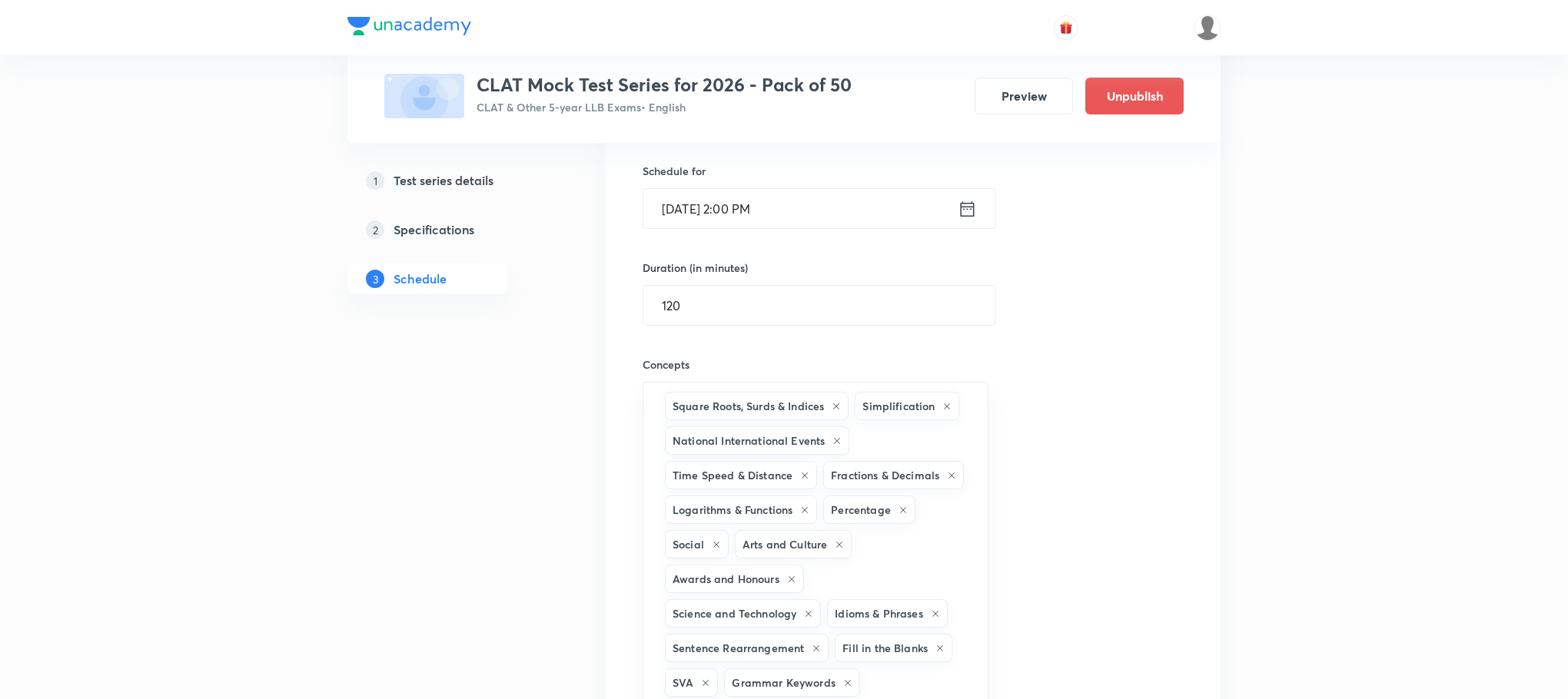
type input "a"
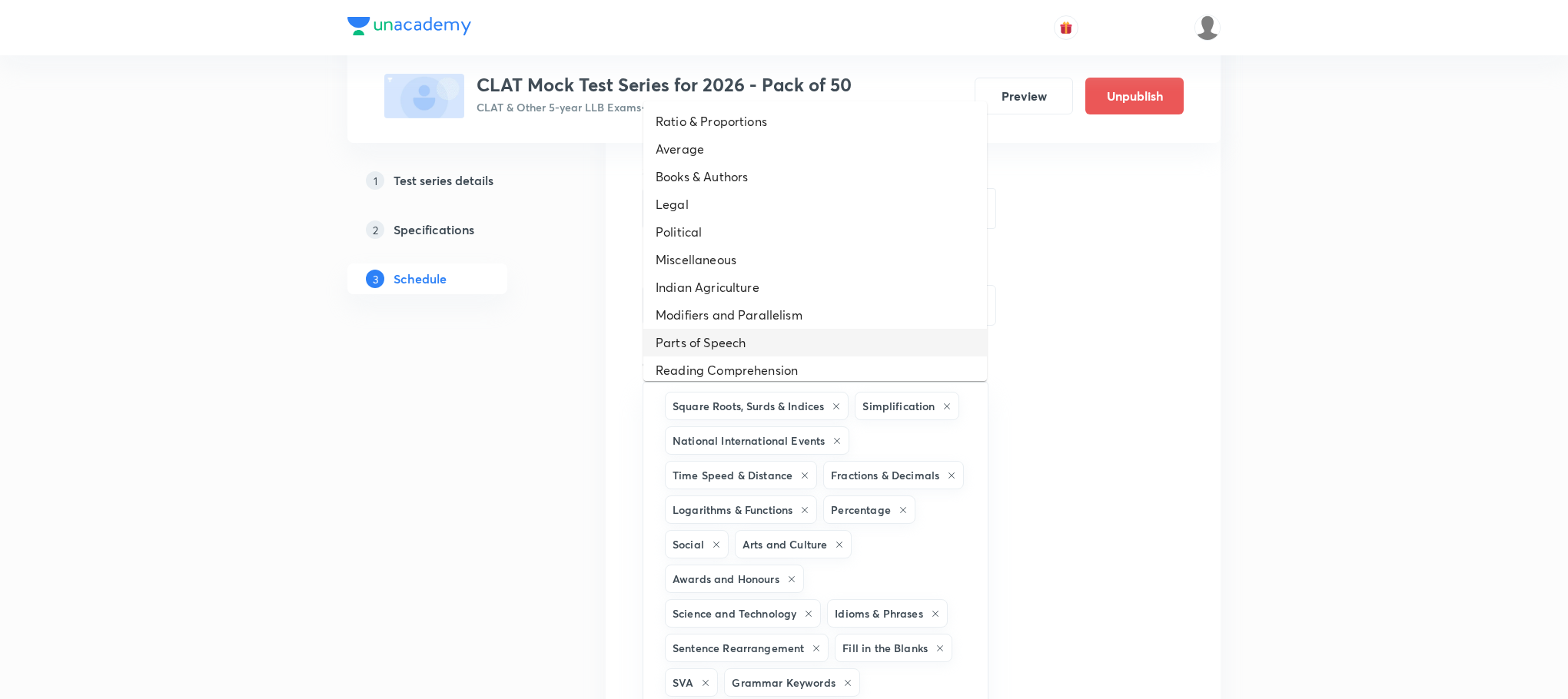
scroll to position [404, 0]
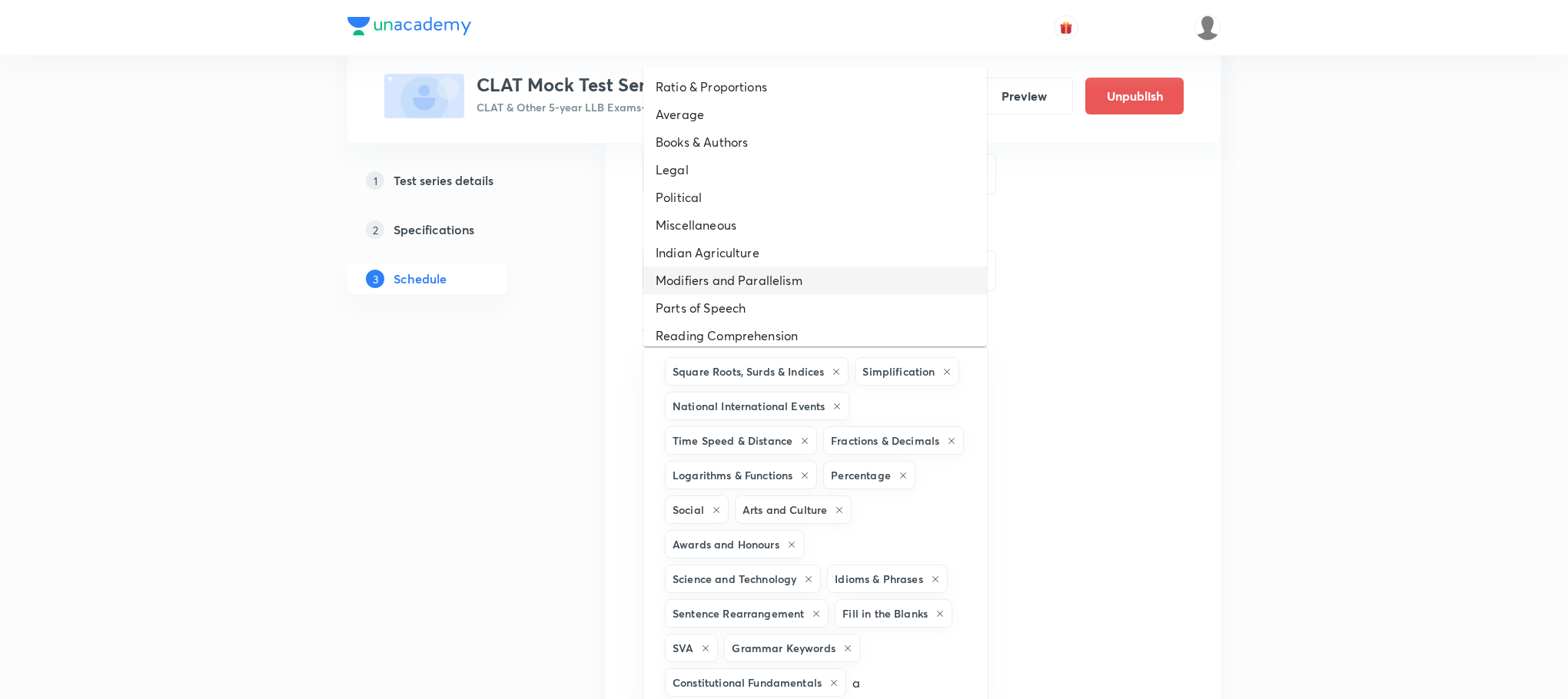
click at [690, 277] on li "Modifiers and Parallelism" at bounding box center [815, 280] width 344 height 27
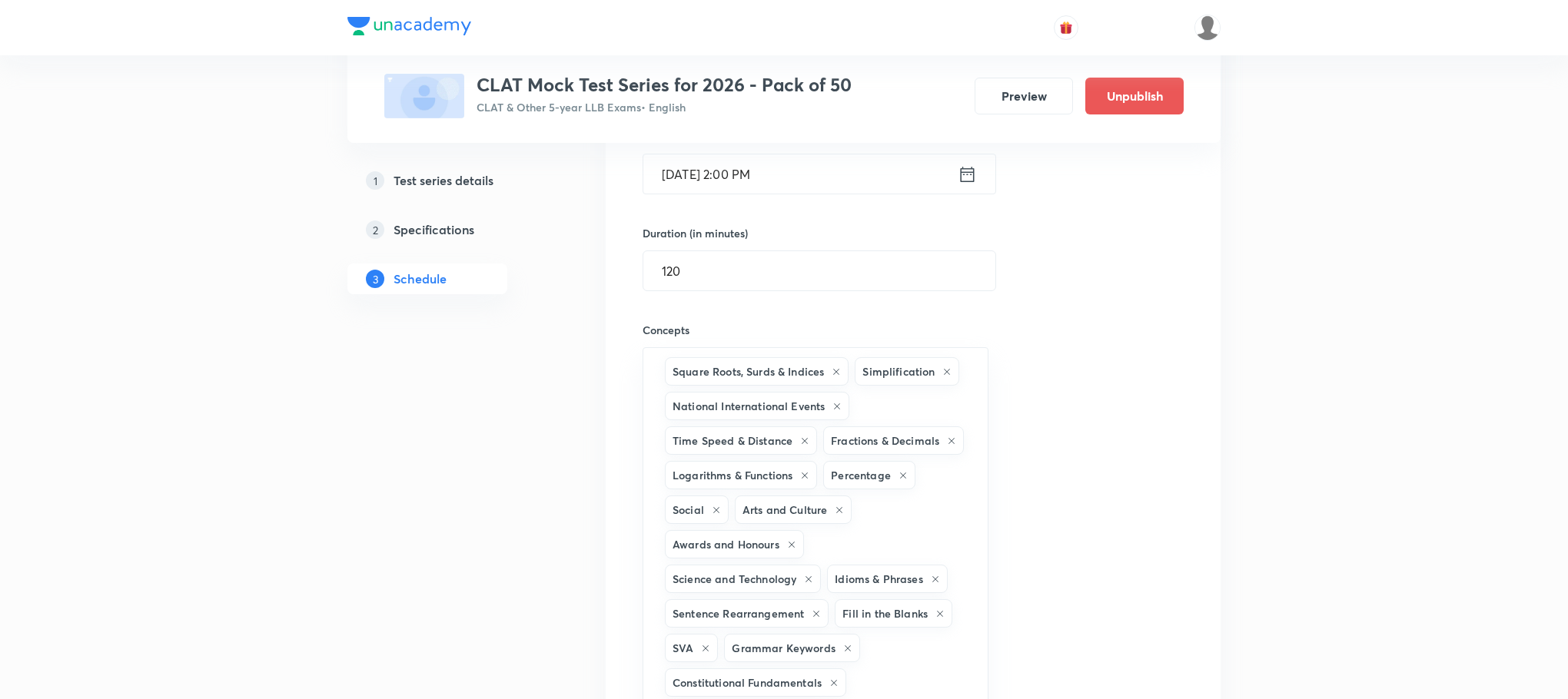
type input "a"
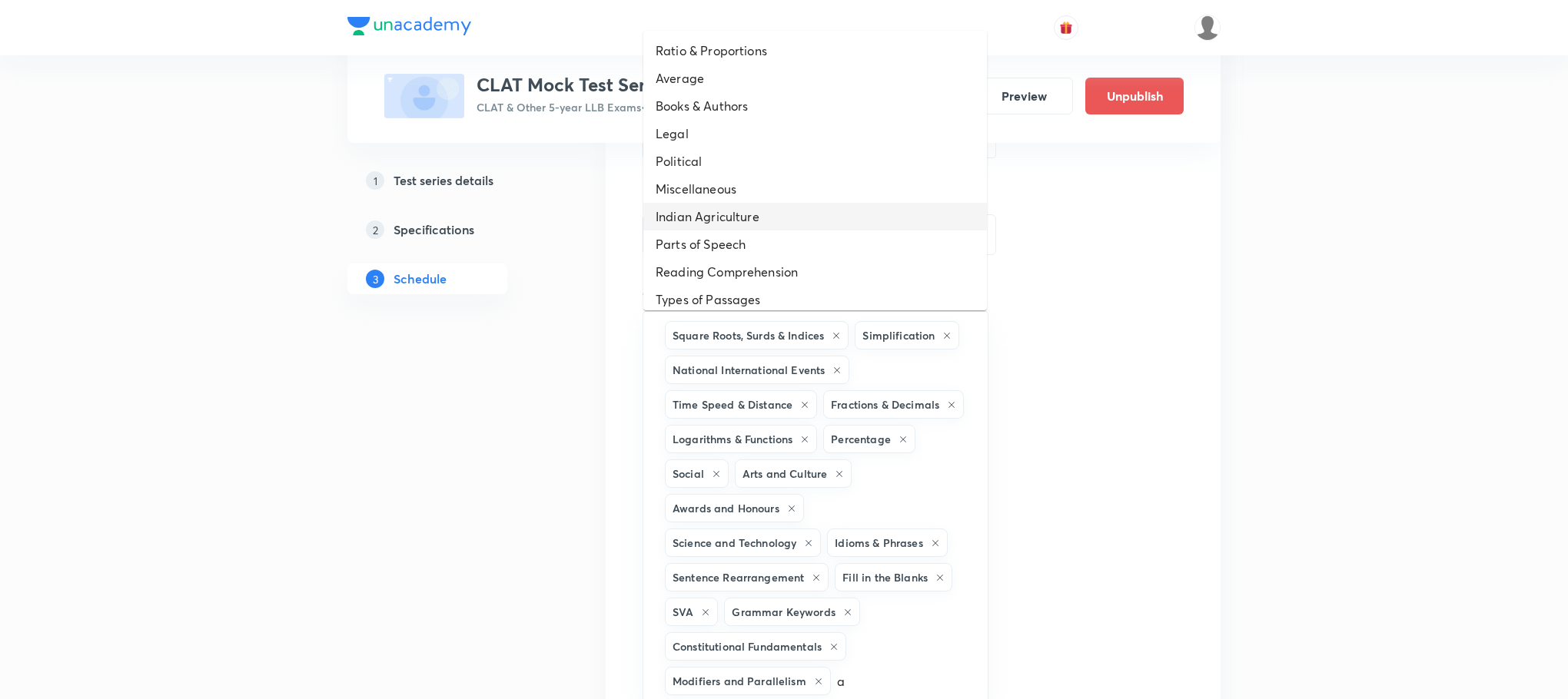
click at [722, 216] on li "Indian Agriculture" at bounding box center [815, 216] width 344 height 27
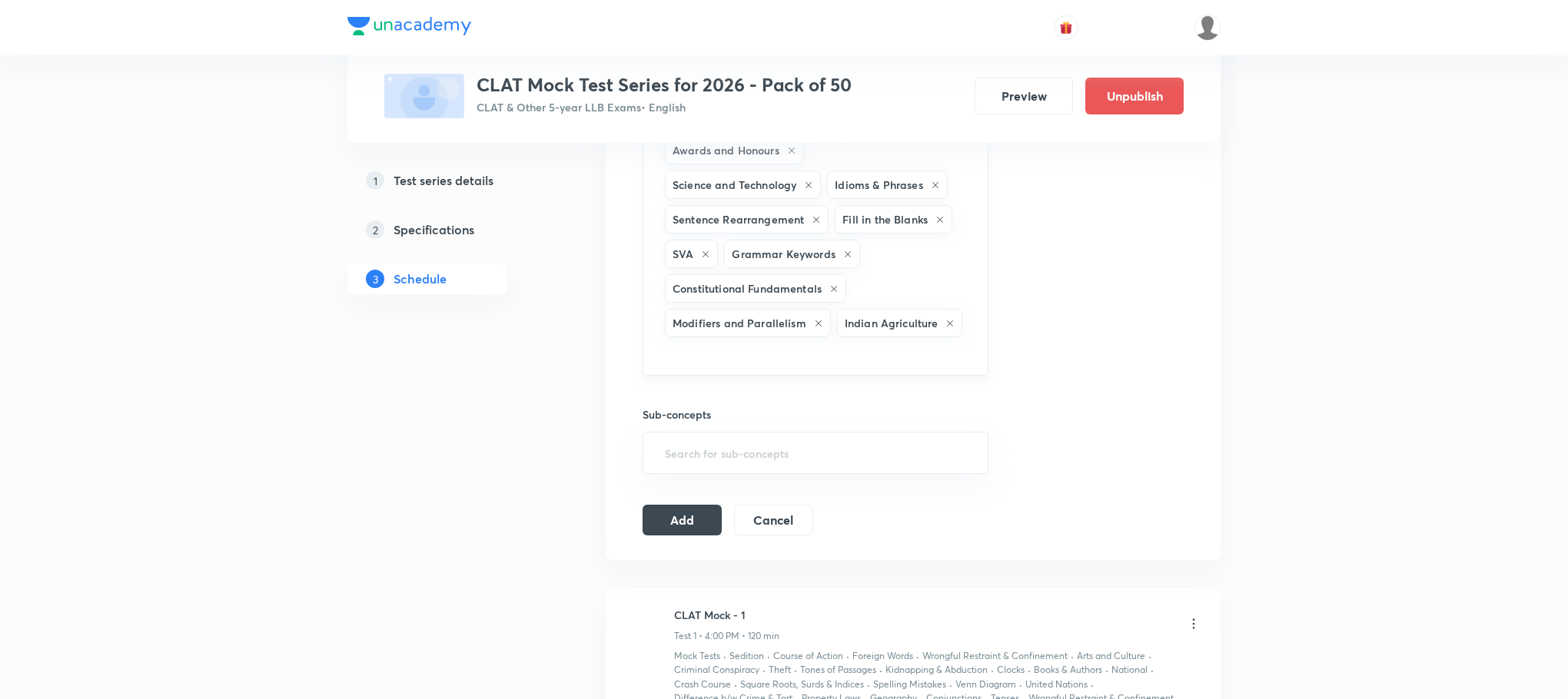
scroll to position [786, 0]
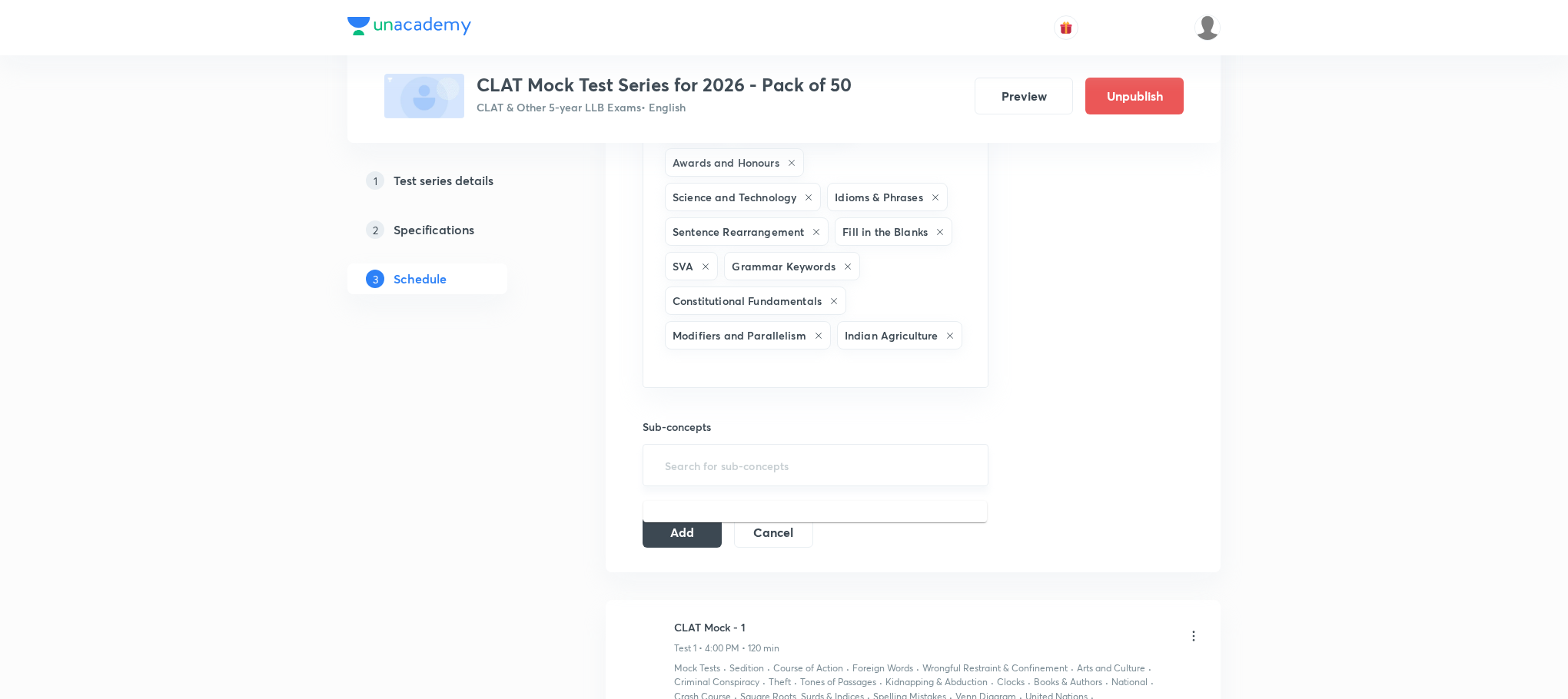
click at [732, 479] on input "text" at bounding box center [815, 465] width 307 height 28
type input "a"
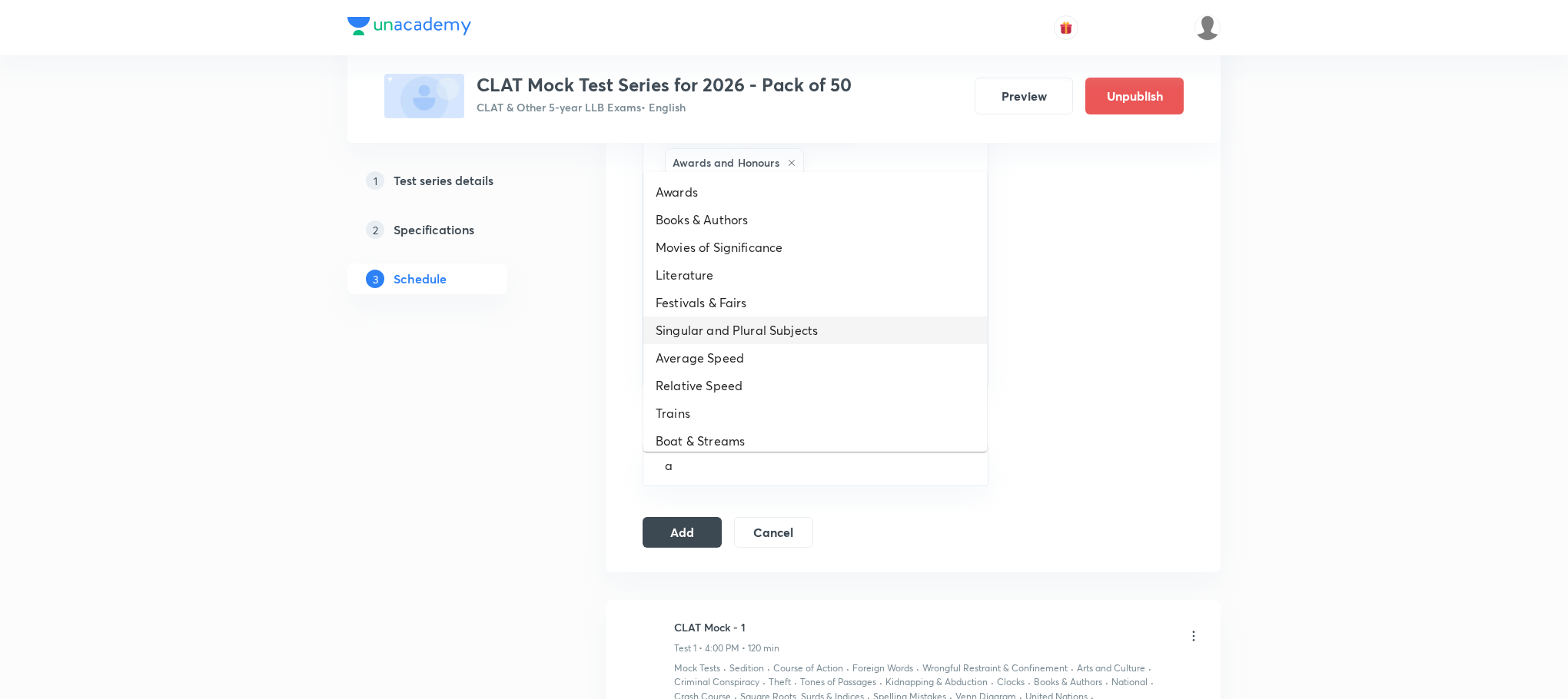
click at [768, 339] on li "Singular and Plural Subjects" at bounding box center [815, 330] width 344 height 27
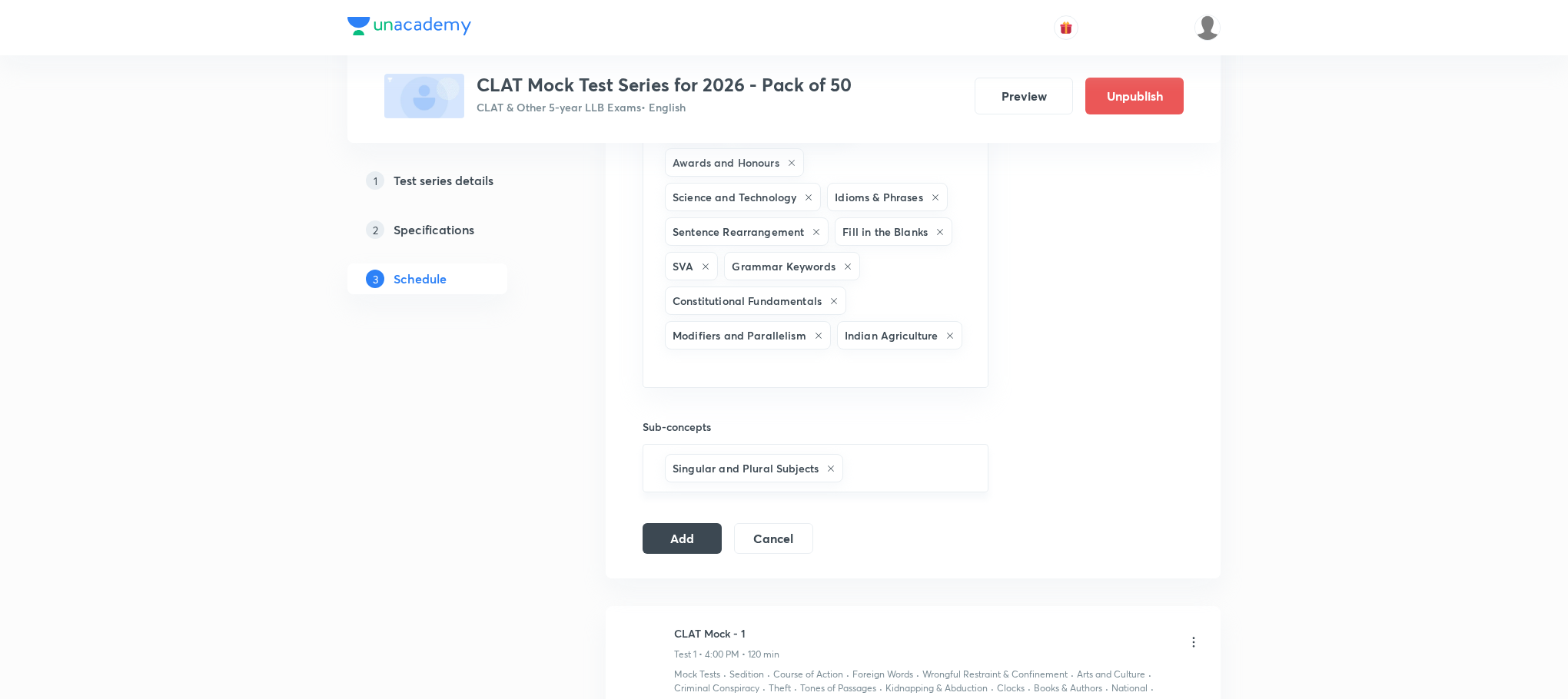
type input "a"
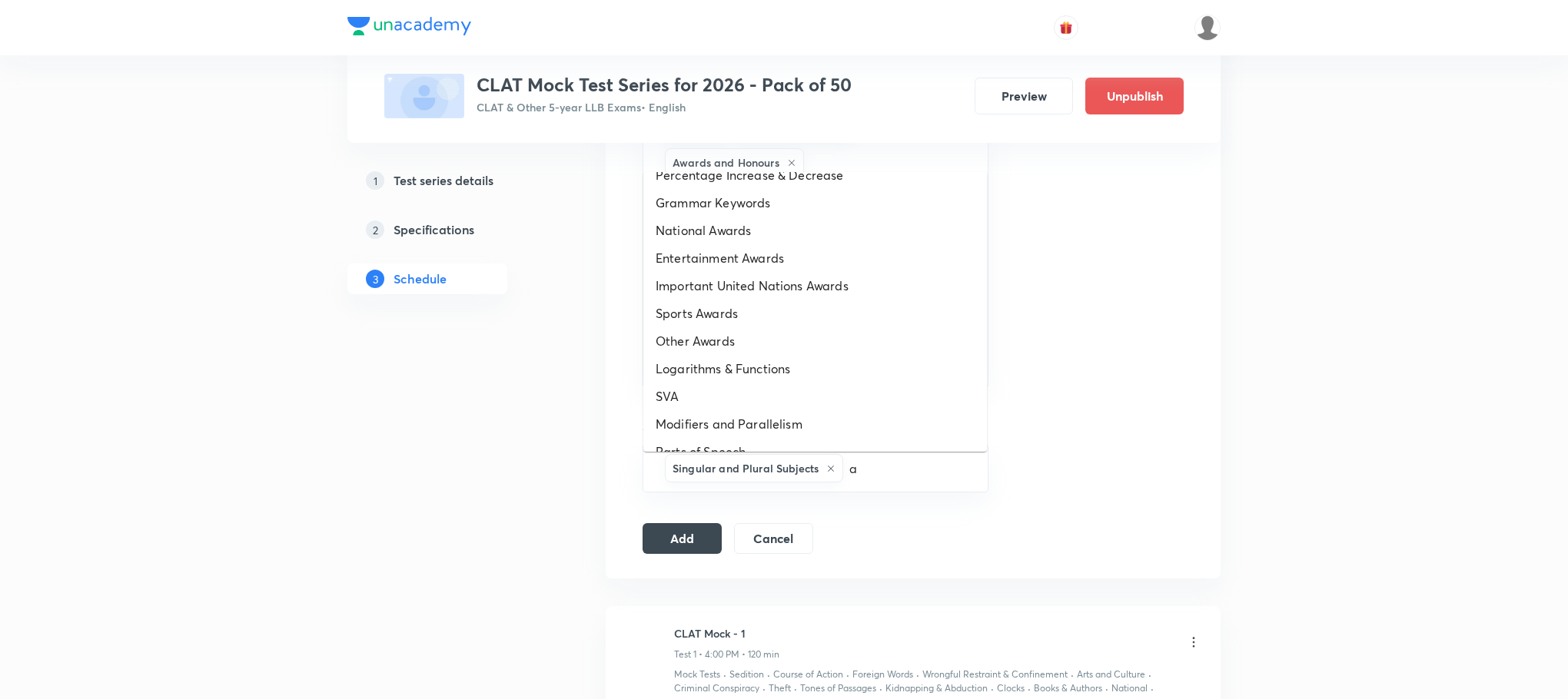
scroll to position [464, 0]
click at [851, 285] on li "Important United Nations Awards" at bounding box center [815, 281] width 344 height 27
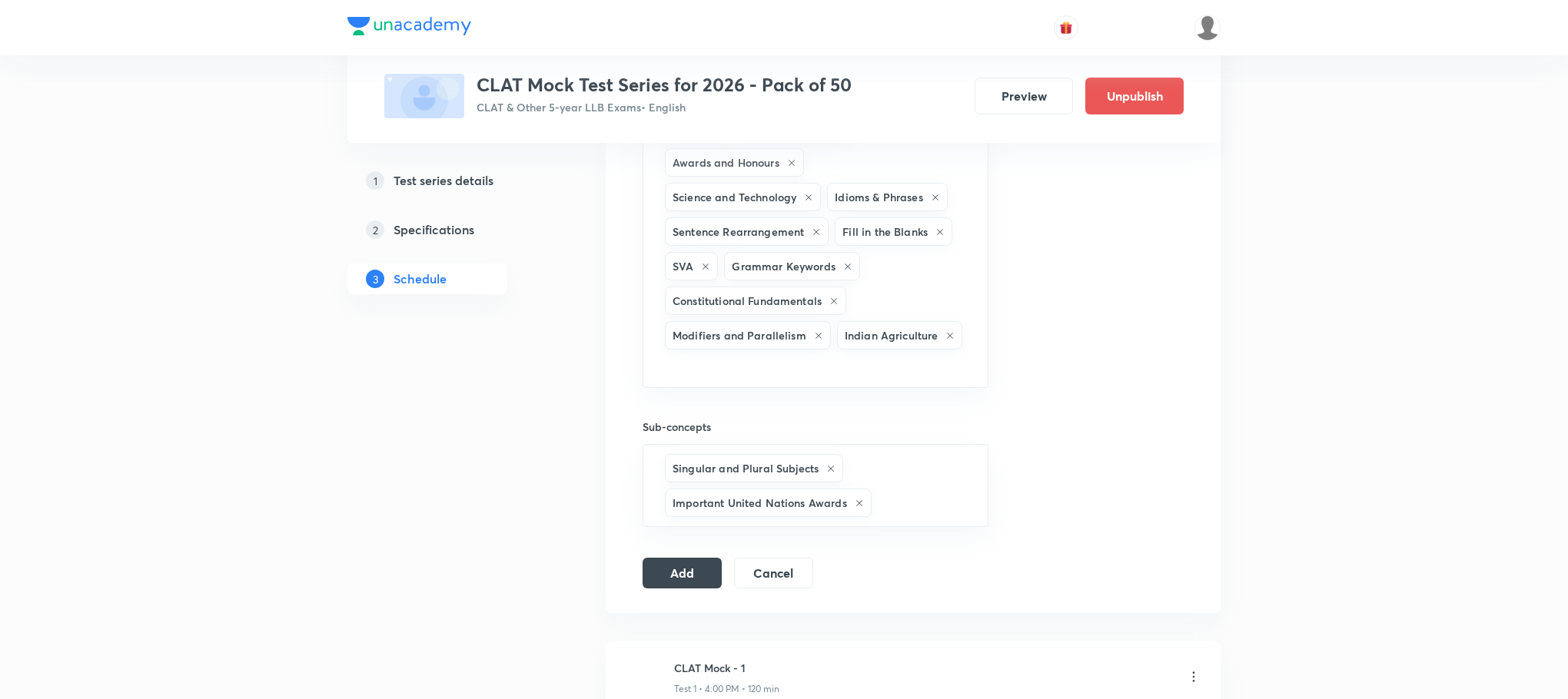
type input "a"
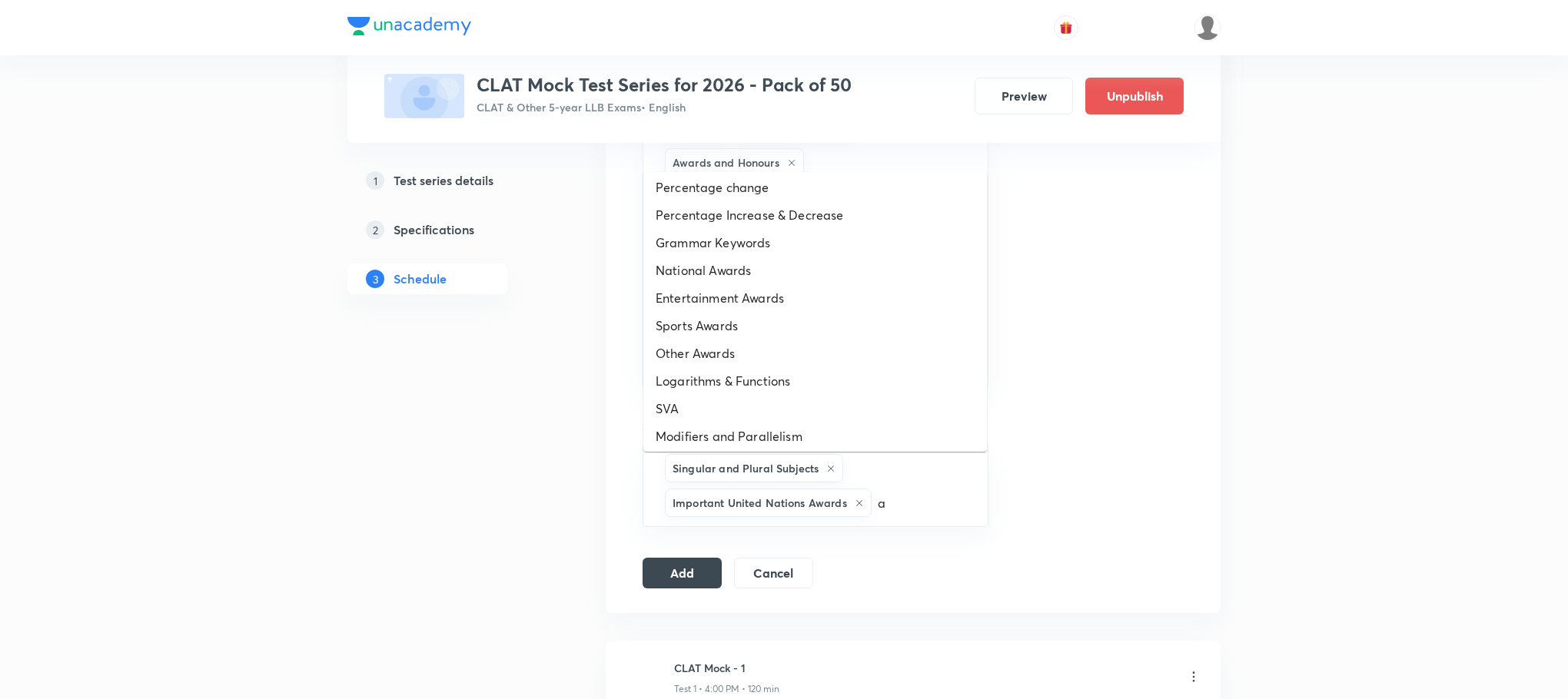
scroll to position [461, 0]
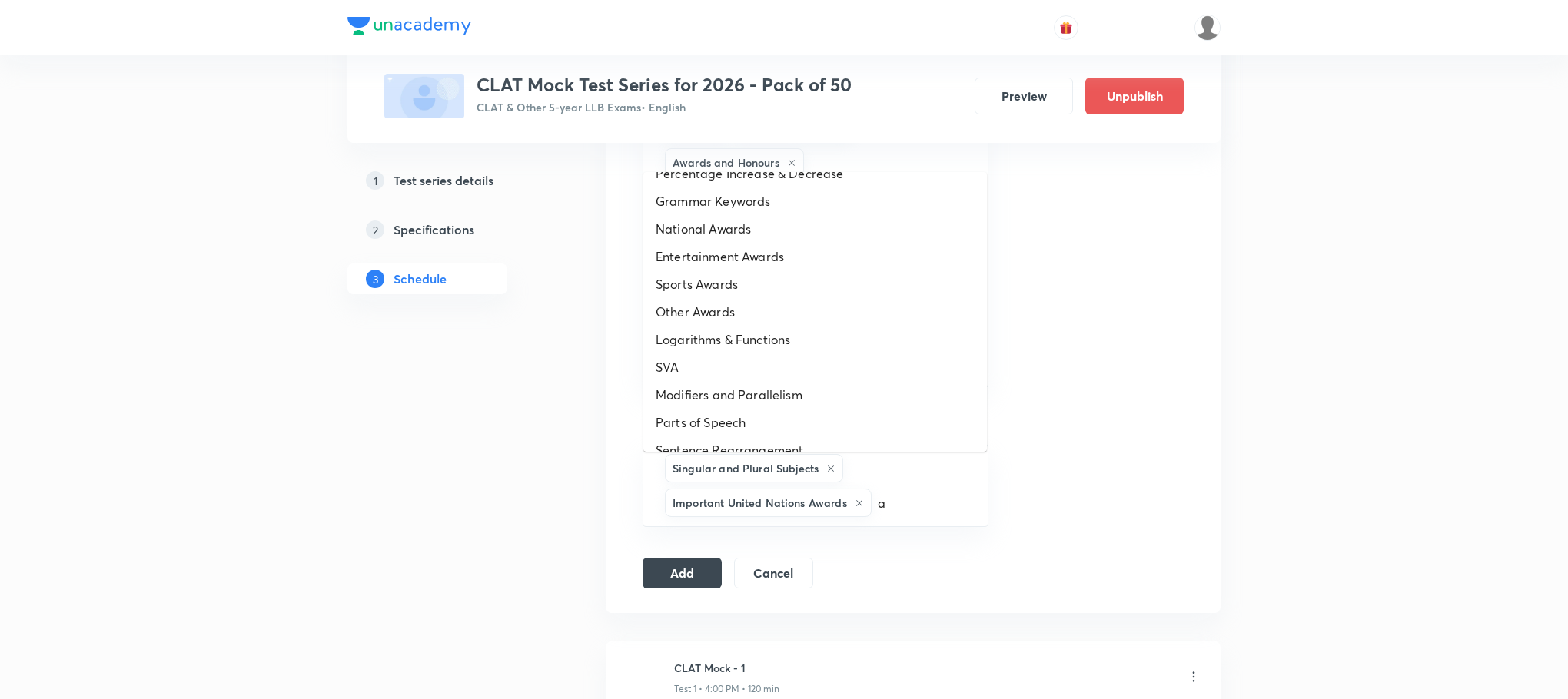
click at [829, 342] on li "Logarithms & Functions" at bounding box center [815, 340] width 344 height 27
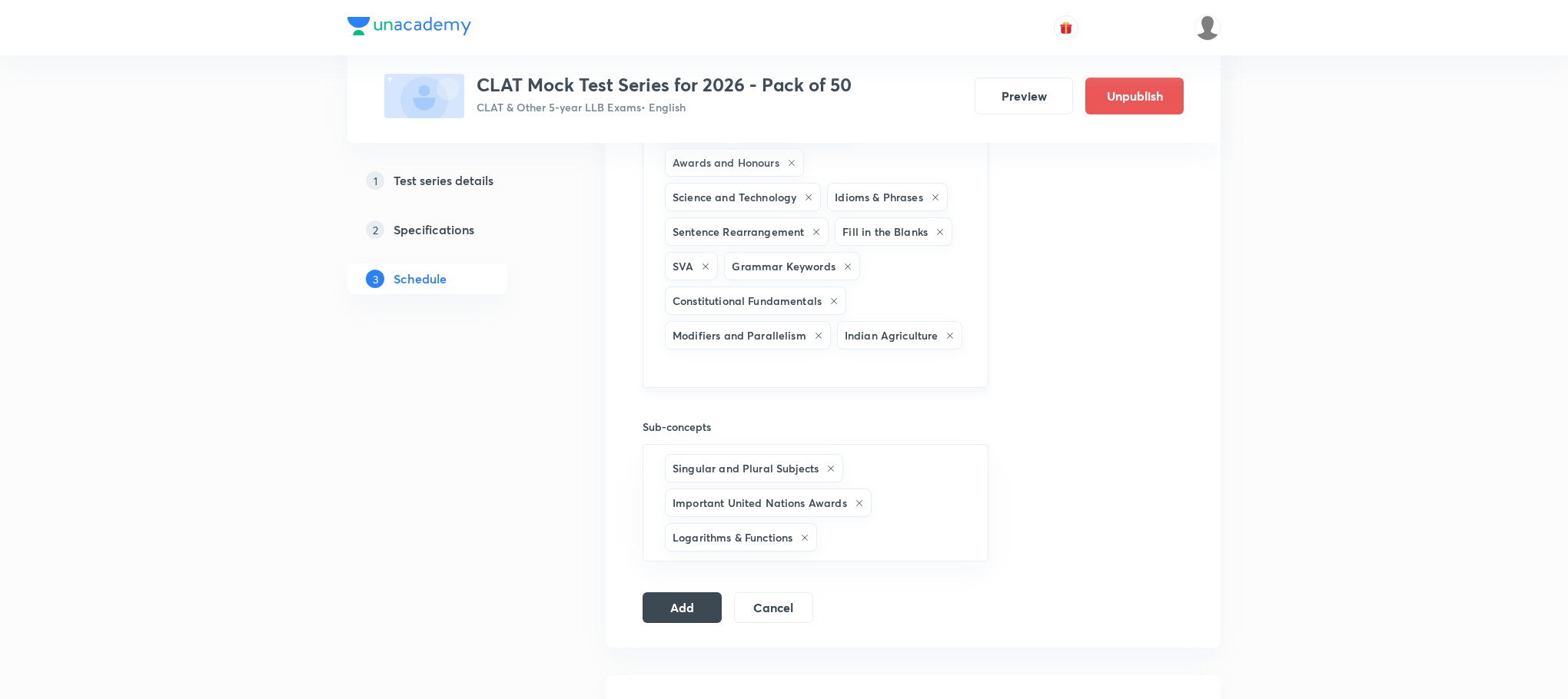
type input "a"
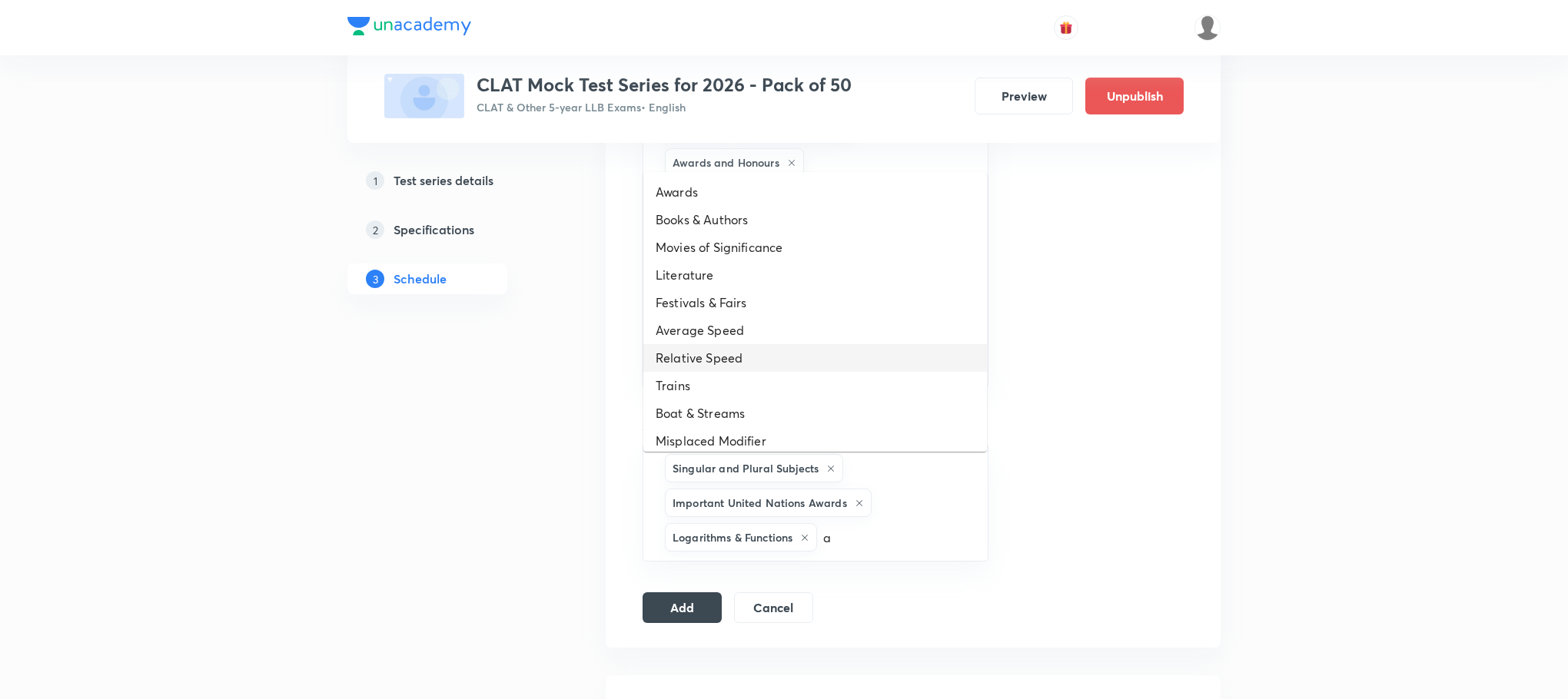
click at [823, 367] on li "Relative Speed" at bounding box center [815, 358] width 344 height 27
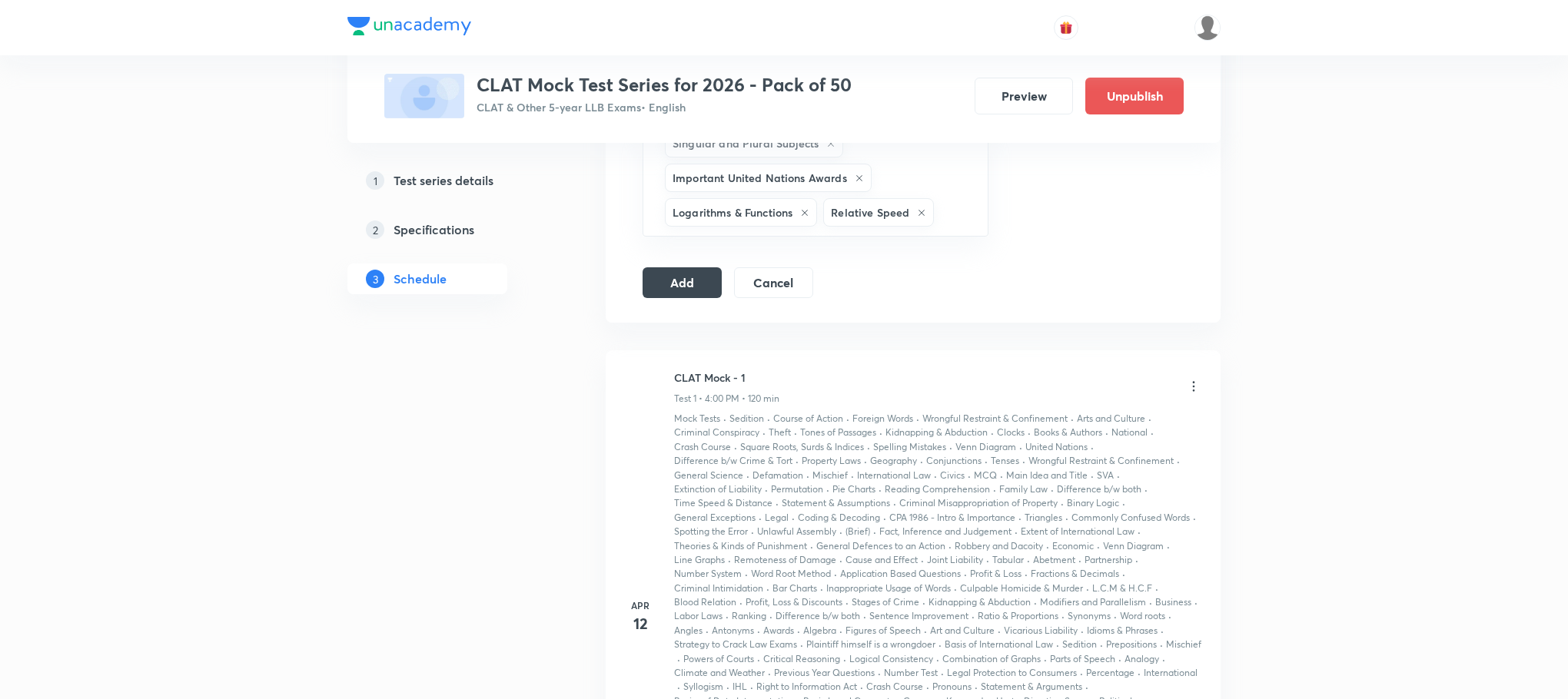
scroll to position [1132, 0]
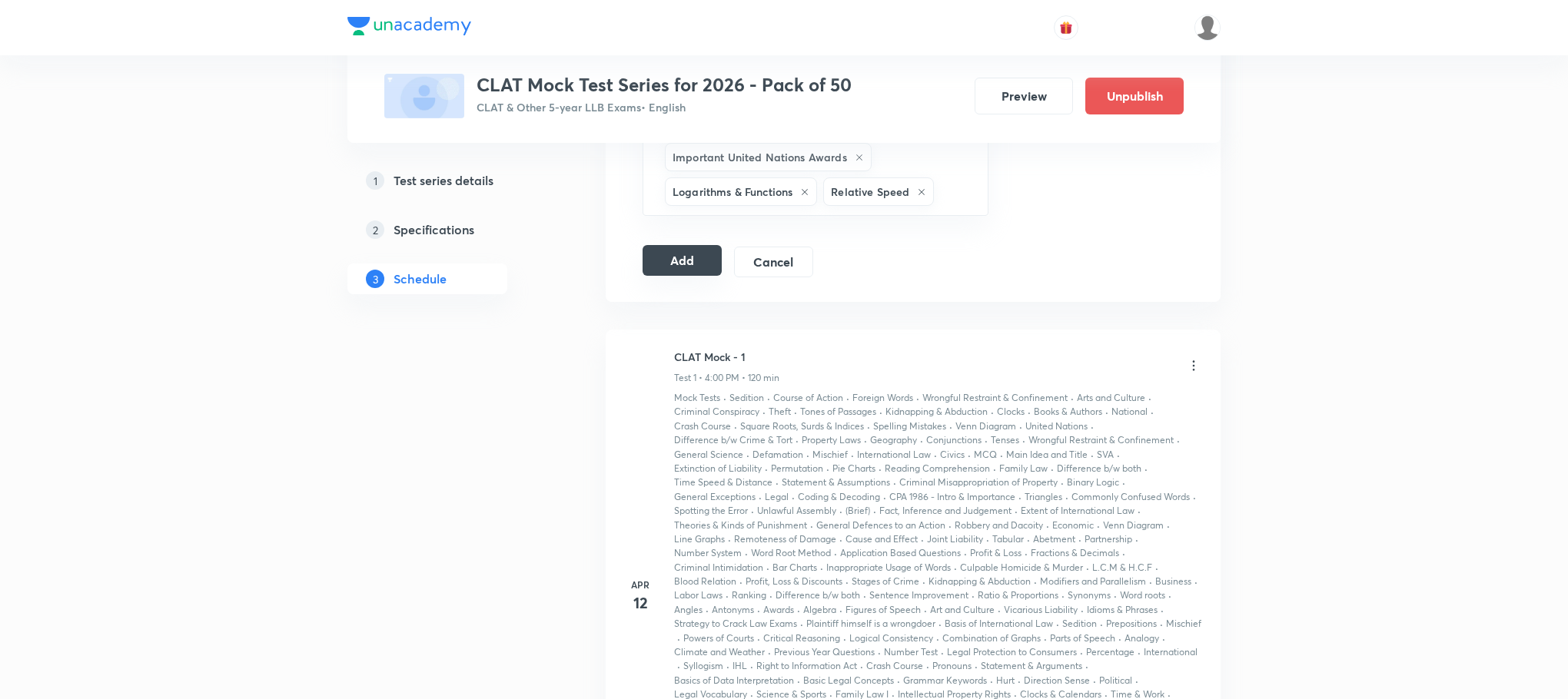
click at [685, 276] on button "Add" at bounding box center [682, 260] width 79 height 31
click at [687, 276] on button "Add" at bounding box center [682, 260] width 79 height 31
click at [677, 276] on button "Add" at bounding box center [682, 260] width 79 height 31
drag, startPoint x: 677, startPoint y: 303, endPoint x: 673, endPoint y: 286, distance: 17.5
click at [683, 277] on button "Add" at bounding box center [682, 261] width 79 height 31
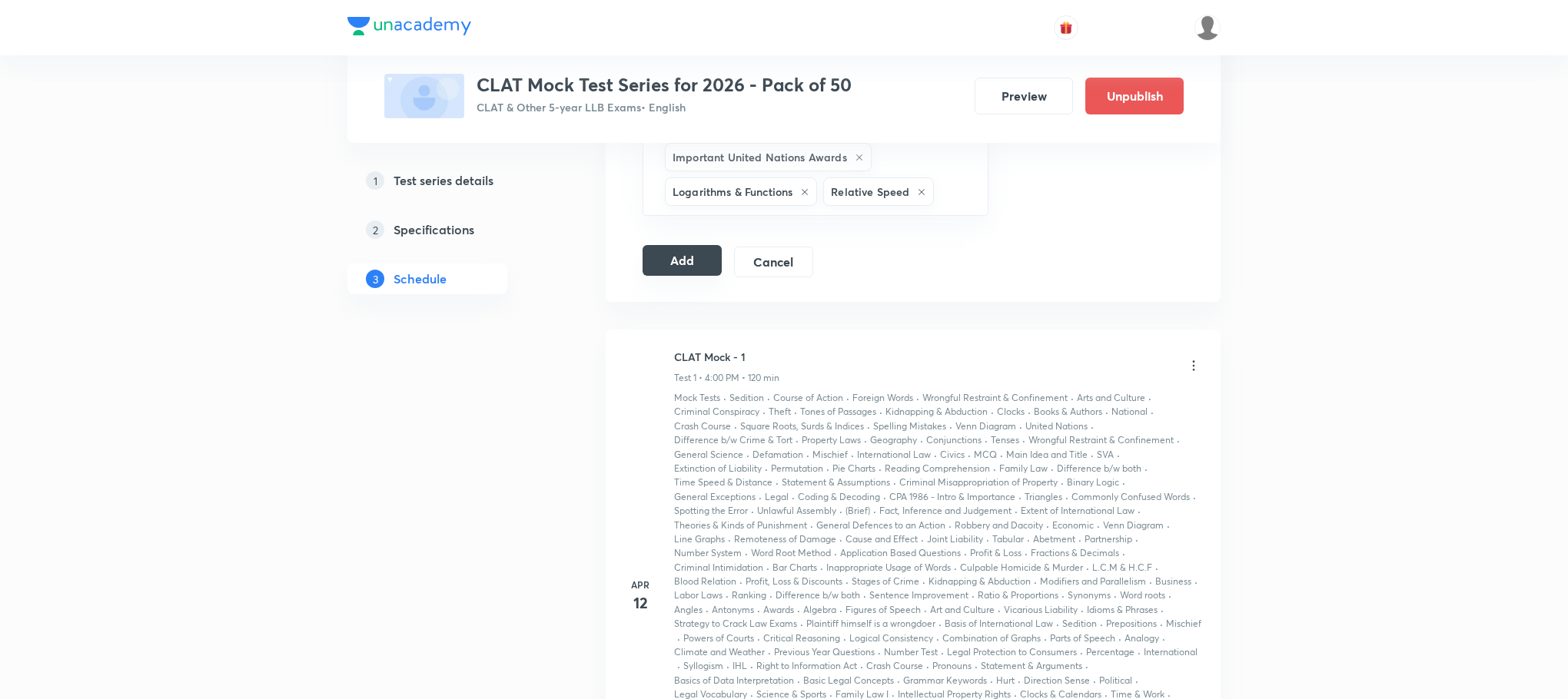
click at [683, 276] on button "Add" at bounding box center [682, 260] width 79 height 31
drag, startPoint x: 683, startPoint y: 300, endPoint x: 671, endPoint y: 300, distance: 12.0
click at [671, 276] on button "Add" at bounding box center [682, 260] width 79 height 31
click at [676, 276] on button "Add" at bounding box center [682, 260] width 79 height 31
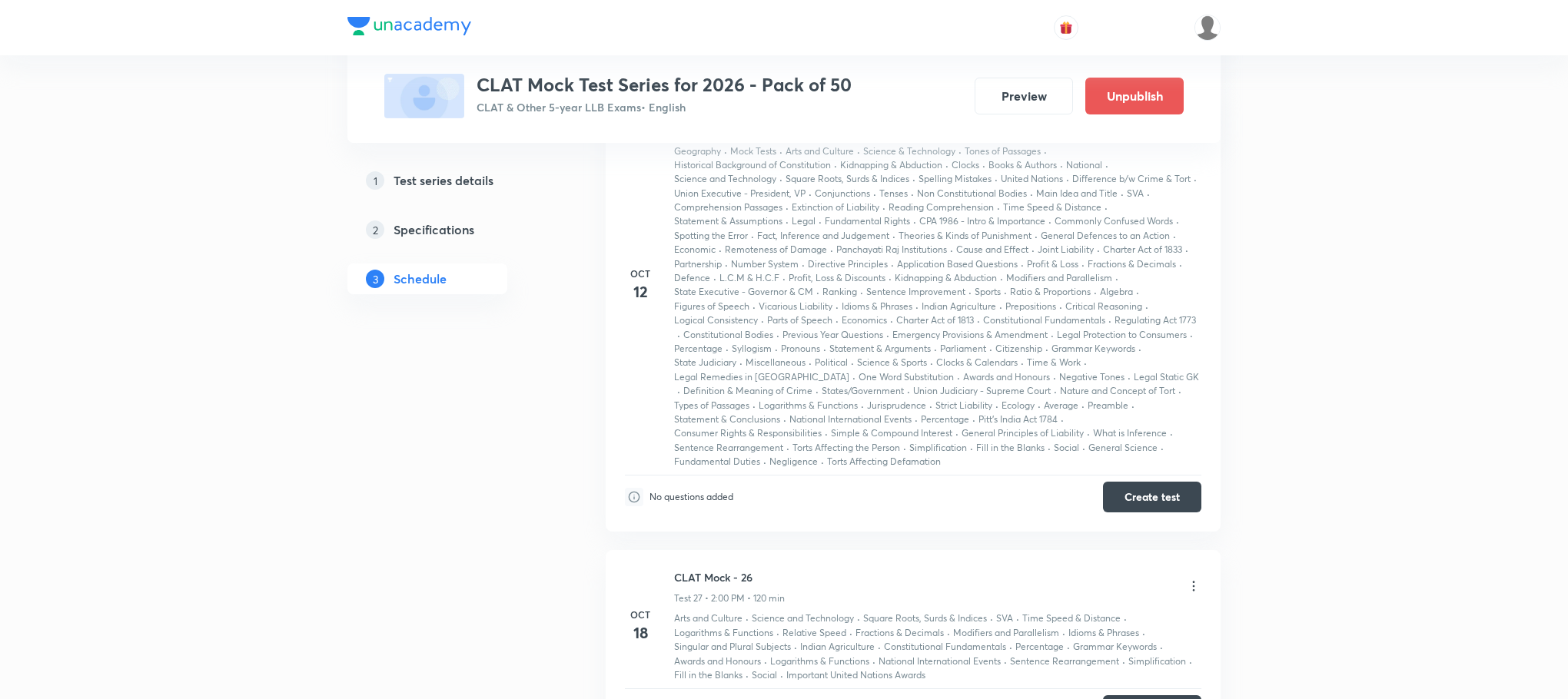
scroll to position [13072, 0]
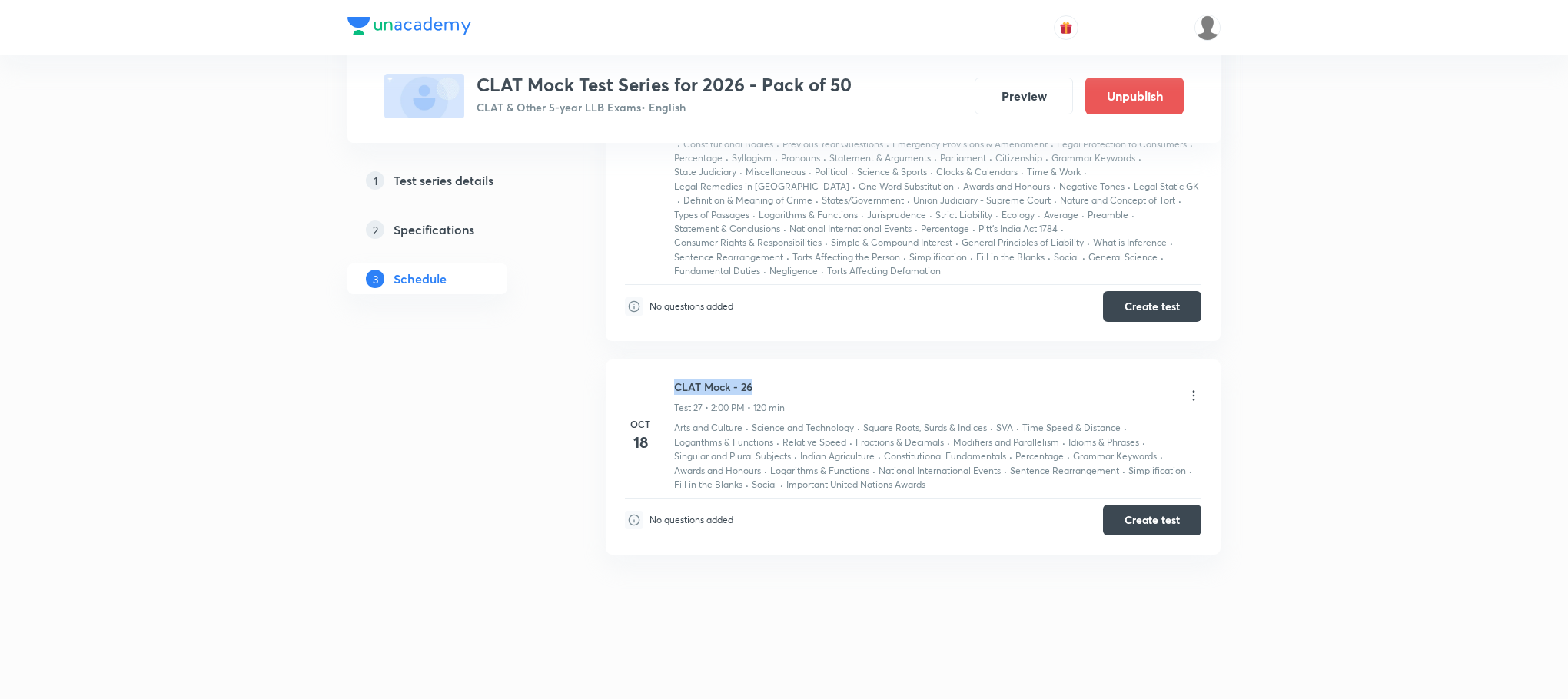
drag, startPoint x: 677, startPoint y: 385, endPoint x: 759, endPoint y: 386, distance: 82.0
click at [759, 386] on h6 "CLAT Mock - 26" at bounding box center [729, 386] width 111 height 16
copy h6 "CLAT Mock - 26"
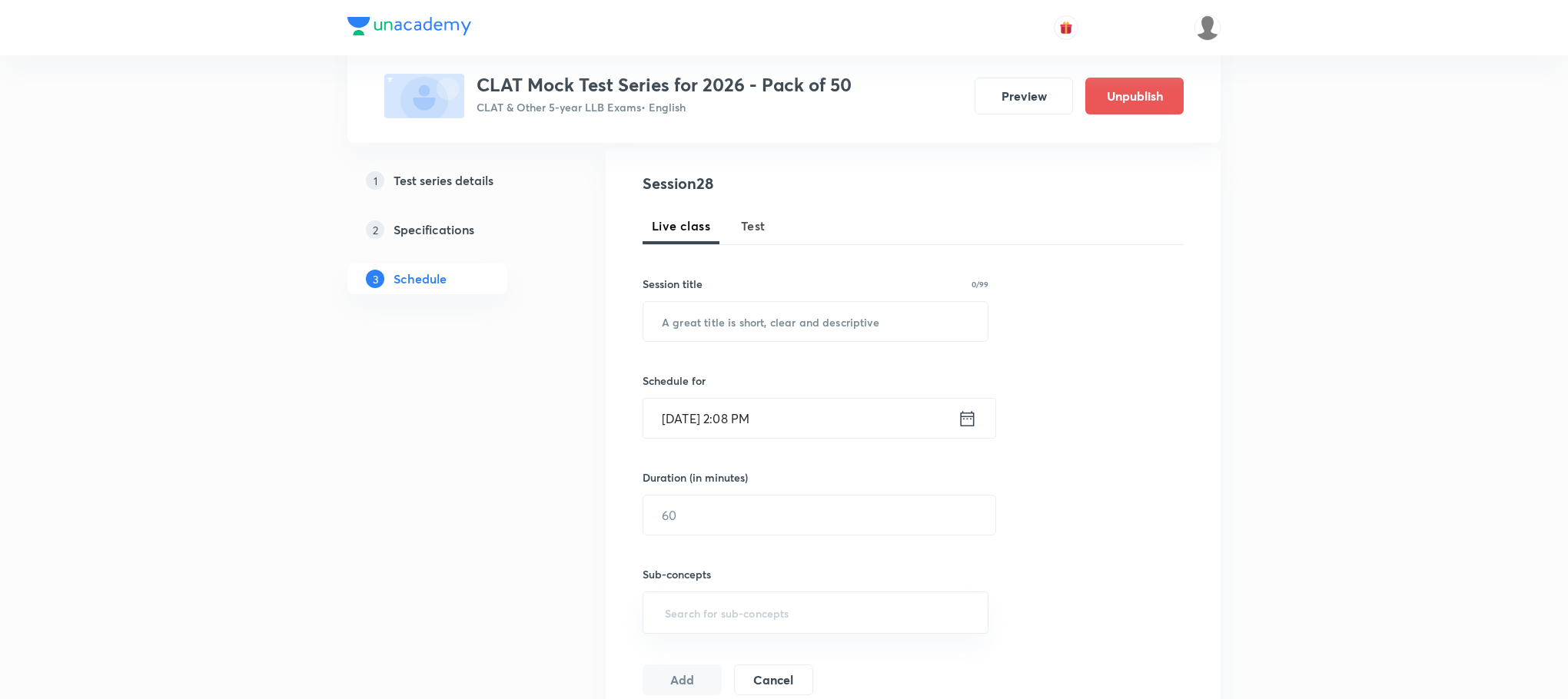
scroll to position [0, 0]
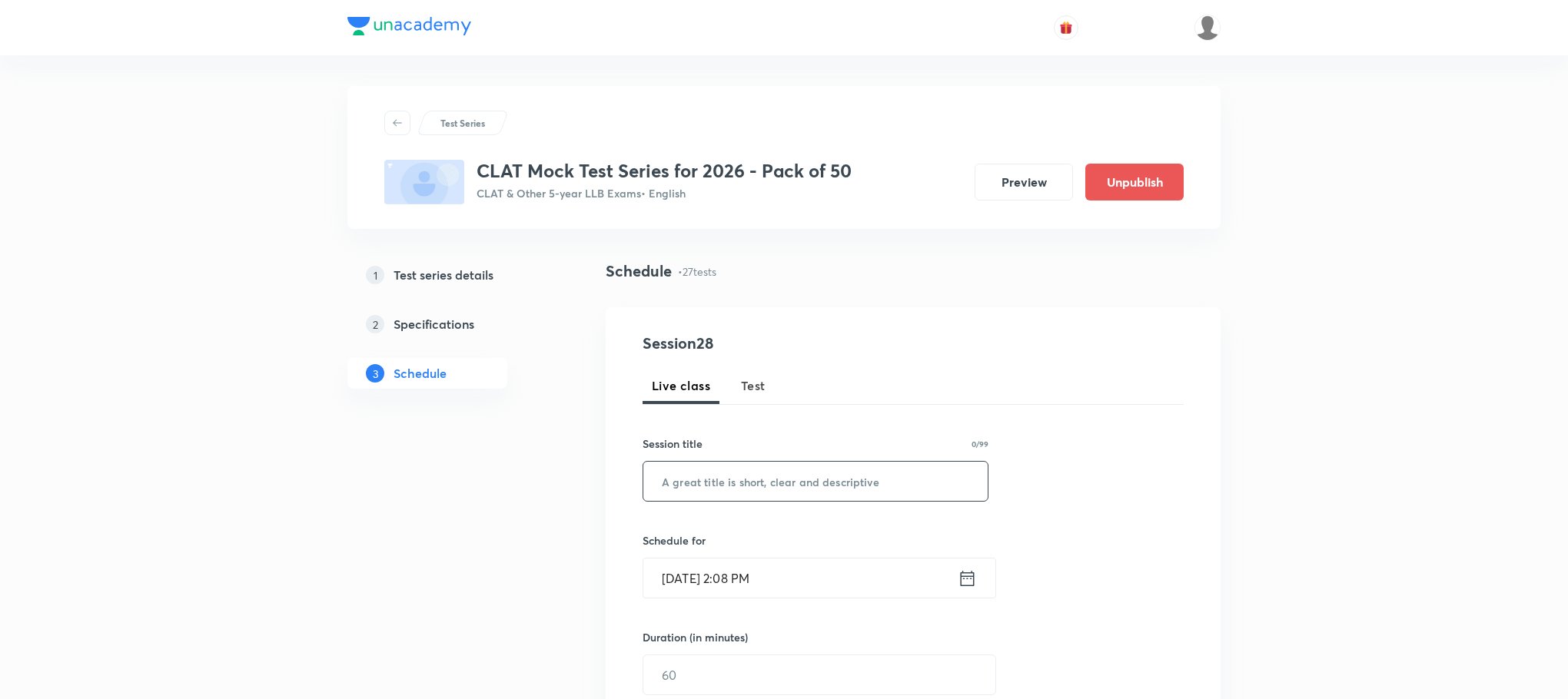
drag, startPoint x: 757, startPoint y: 393, endPoint x: 759, endPoint y: 492, distance: 99.0
click at [755, 393] on span "Test" at bounding box center [753, 386] width 25 height 18
click at [759, 492] on input "text" at bounding box center [816, 481] width 345 height 39
paste input "CLAT Mock - 26"
type input "CLAT Mock - 27"
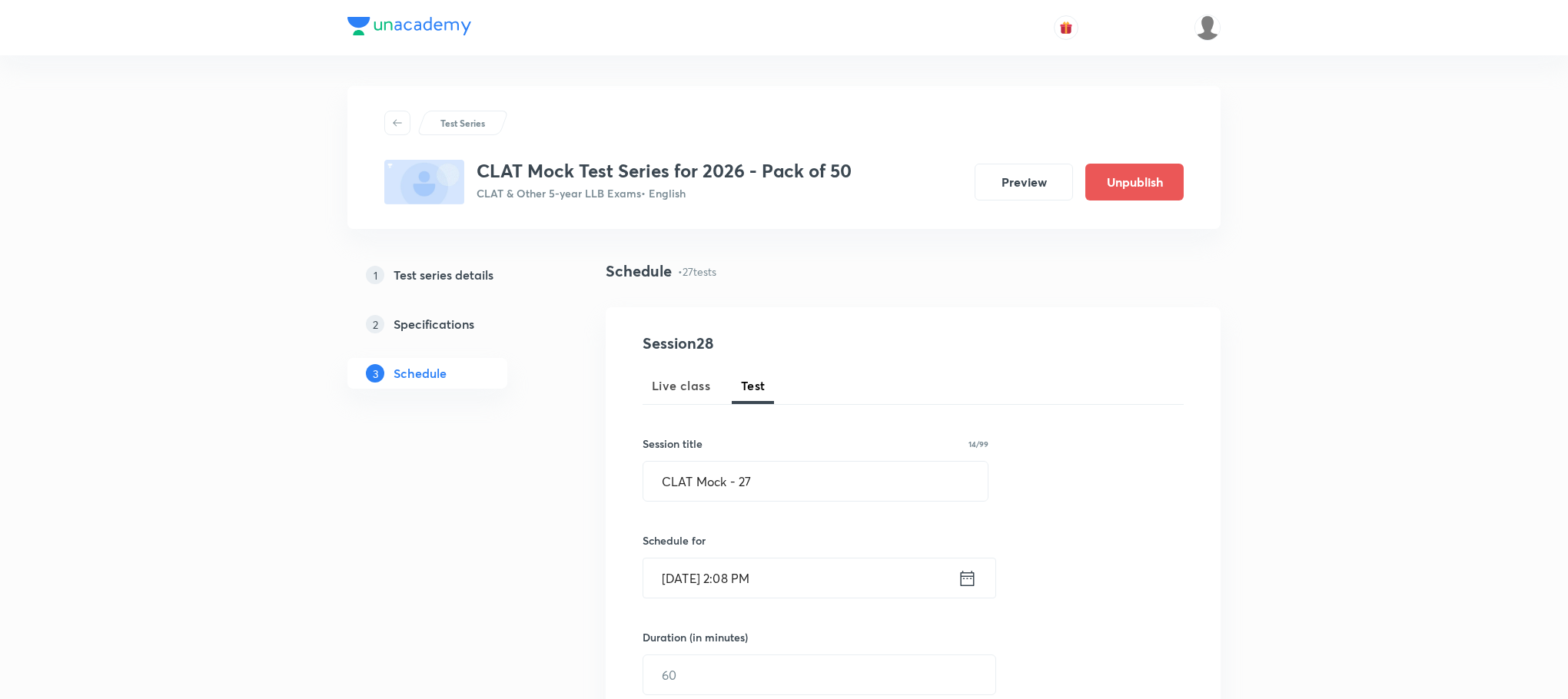
click at [971, 579] on icon at bounding box center [967, 579] width 19 height 22
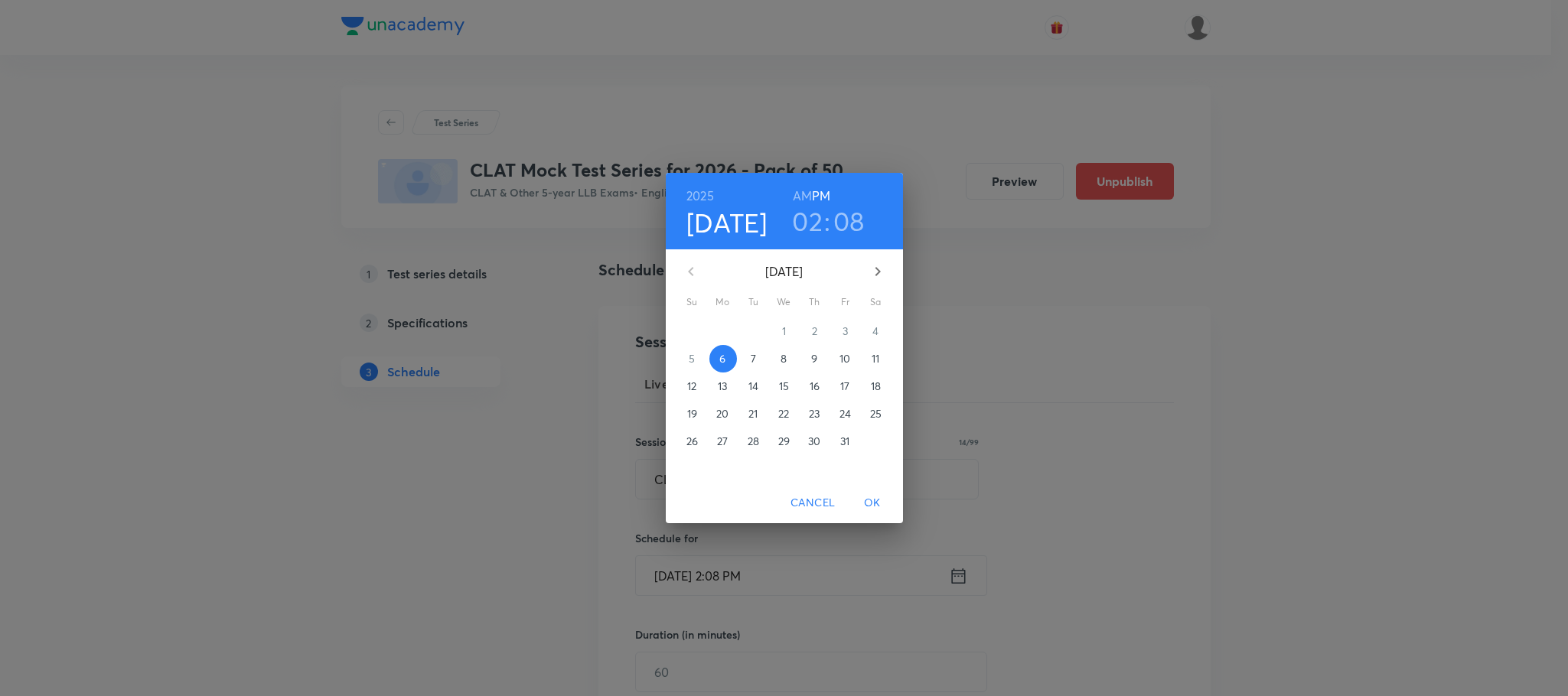
click at [694, 409] on p "19" at bounding box center [692, 413] width 10 height 15
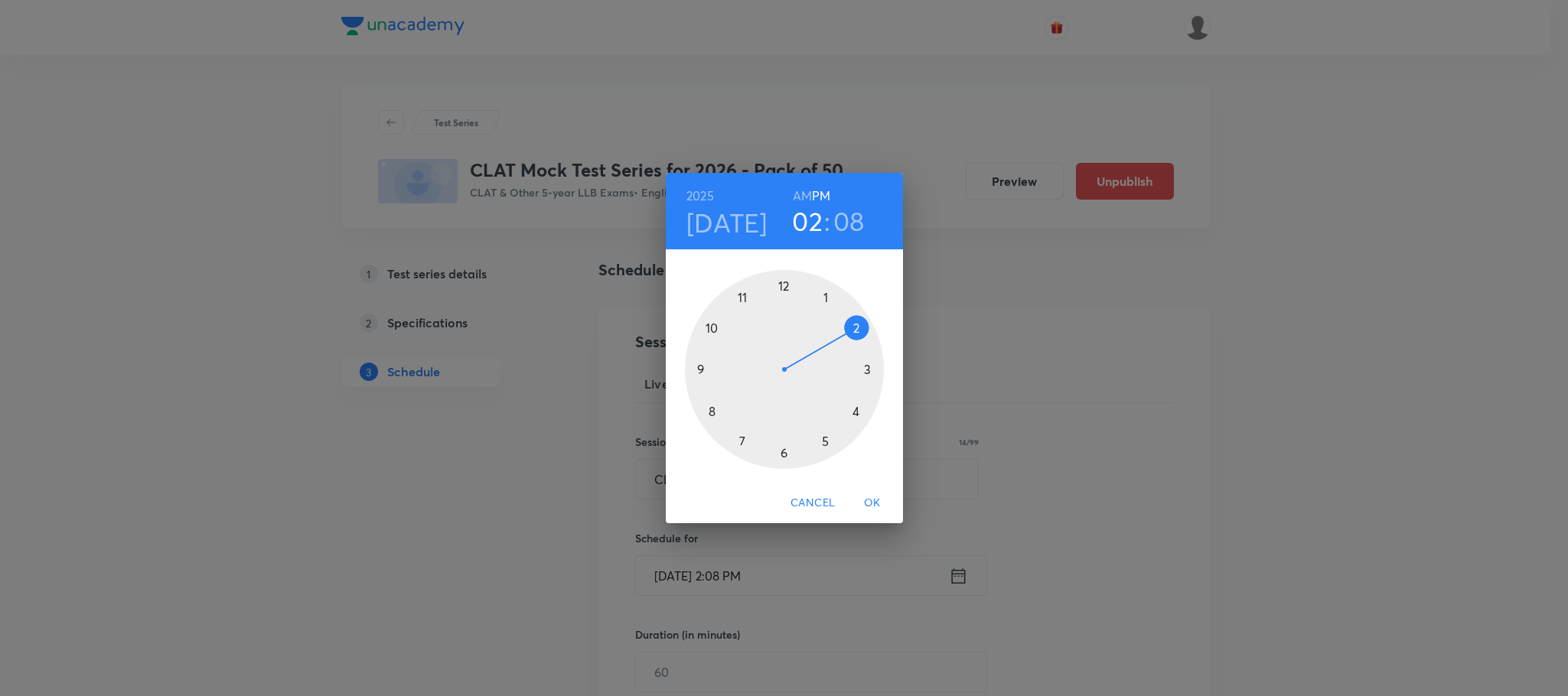
click at [857, 325] on div at bounding box center [785, 370] width 199 height 199
click at [786, 287] on div at bounding box center [785, 370] width 199 height 199
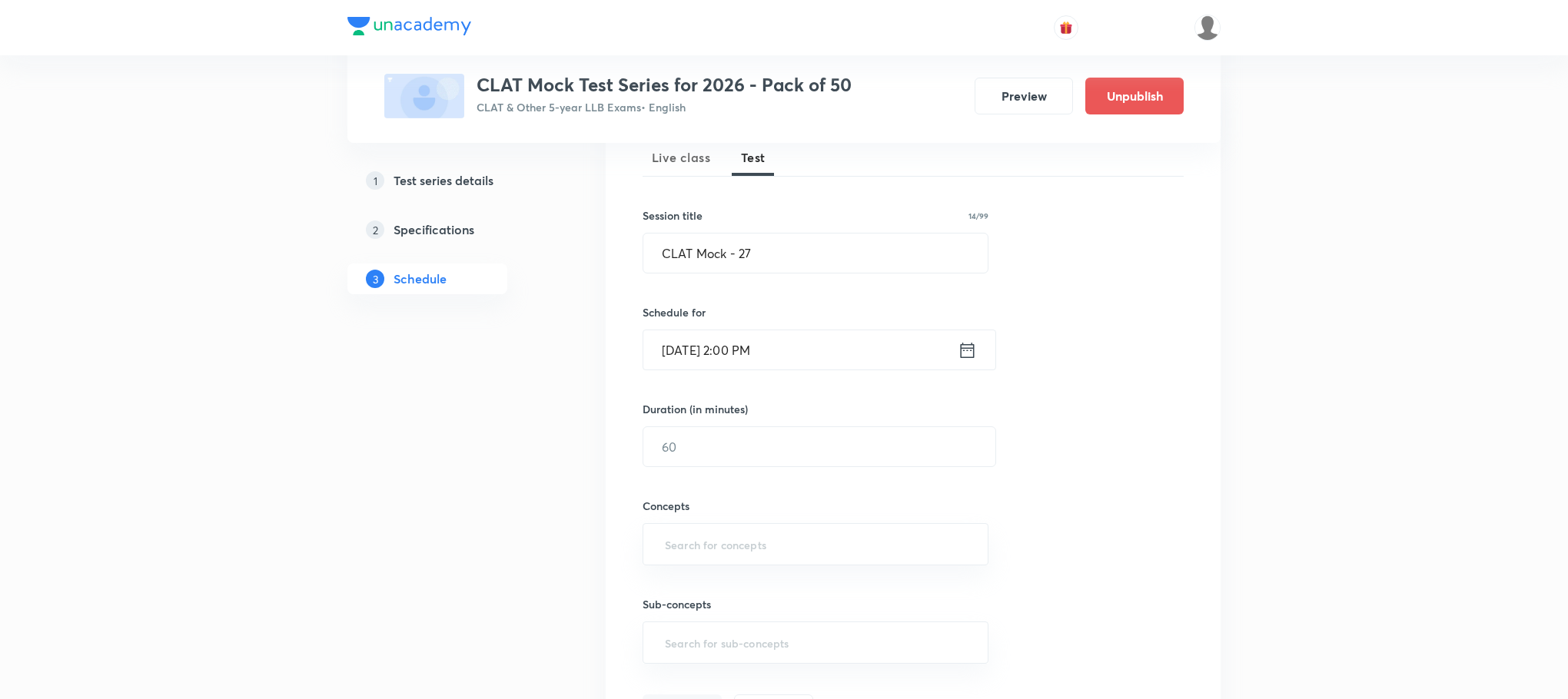
scroll to position [231, 0]
click at [772, 453] on input "text" at bounding box center [819, 444] width 352 height 39
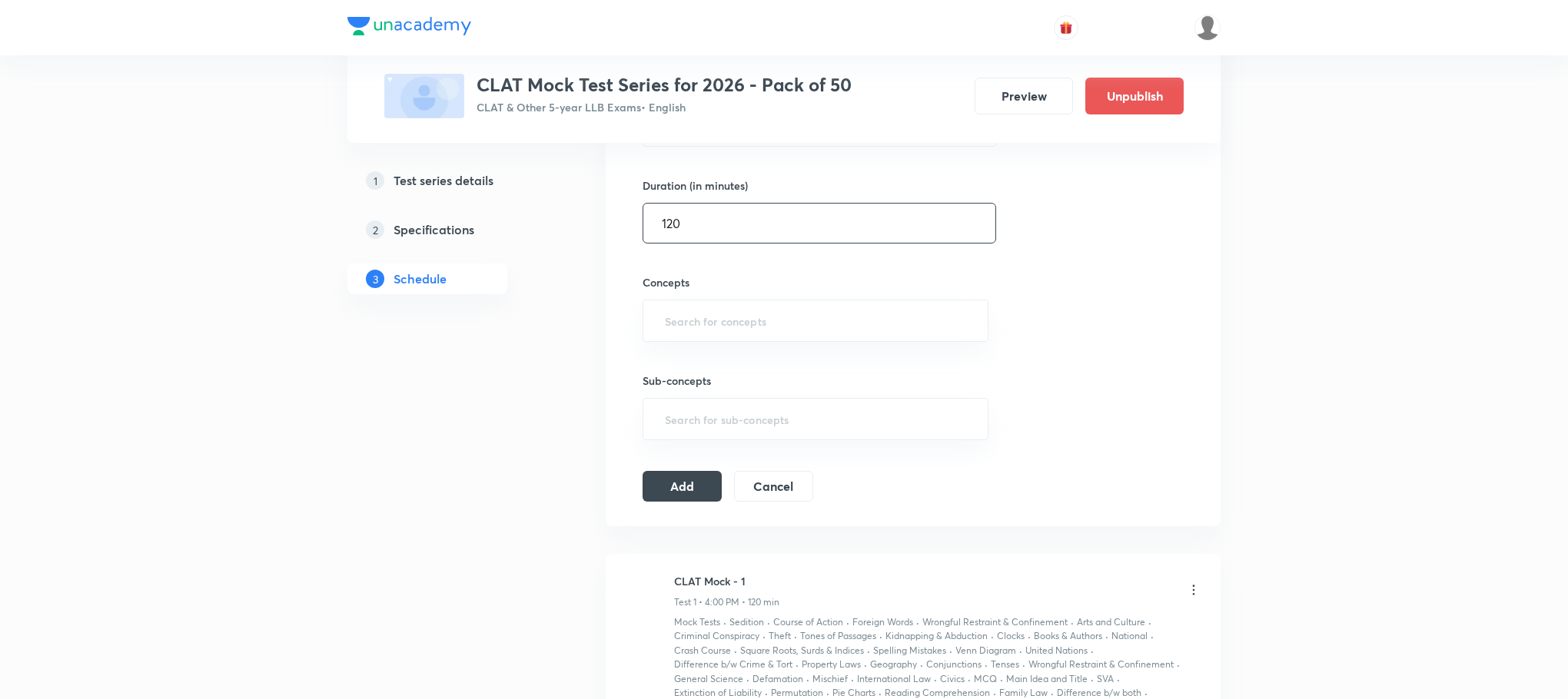
scroll to position [461, 0]
type input "120"
click at [677, 318] on input "text" at bounding box center [815, 311] width 307 height 28
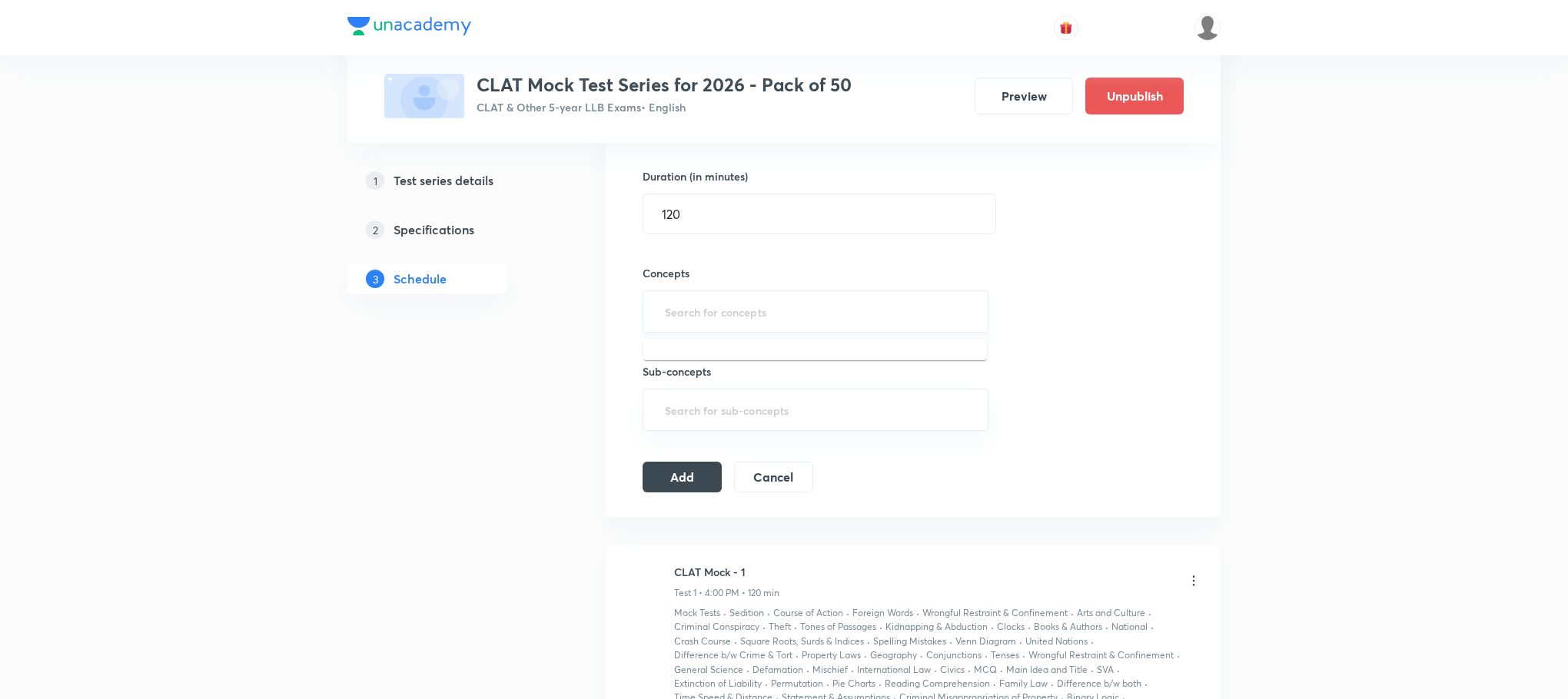
type input "a"
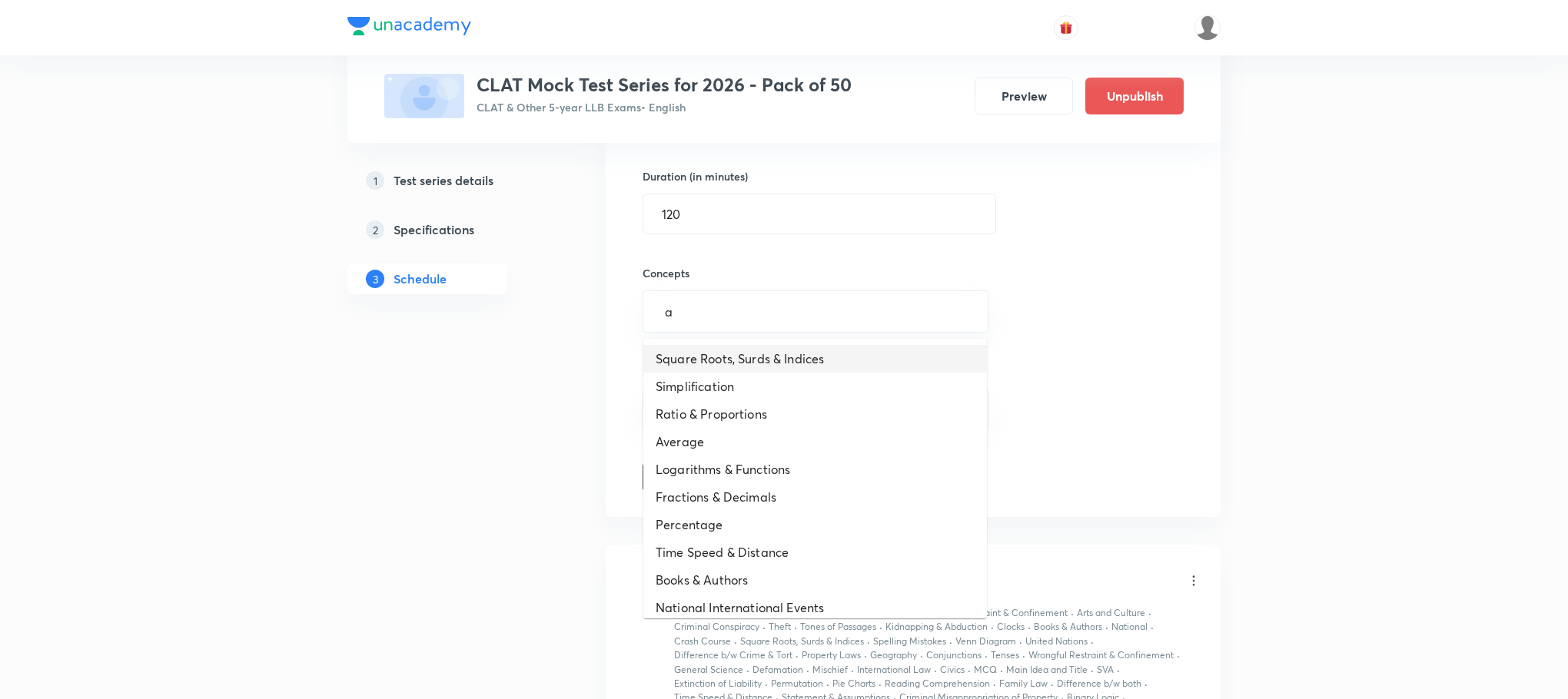
click at [673, 369] on li "Square Roots, Surds & Indices" at bounding box center [815, 359] width 344 height 27
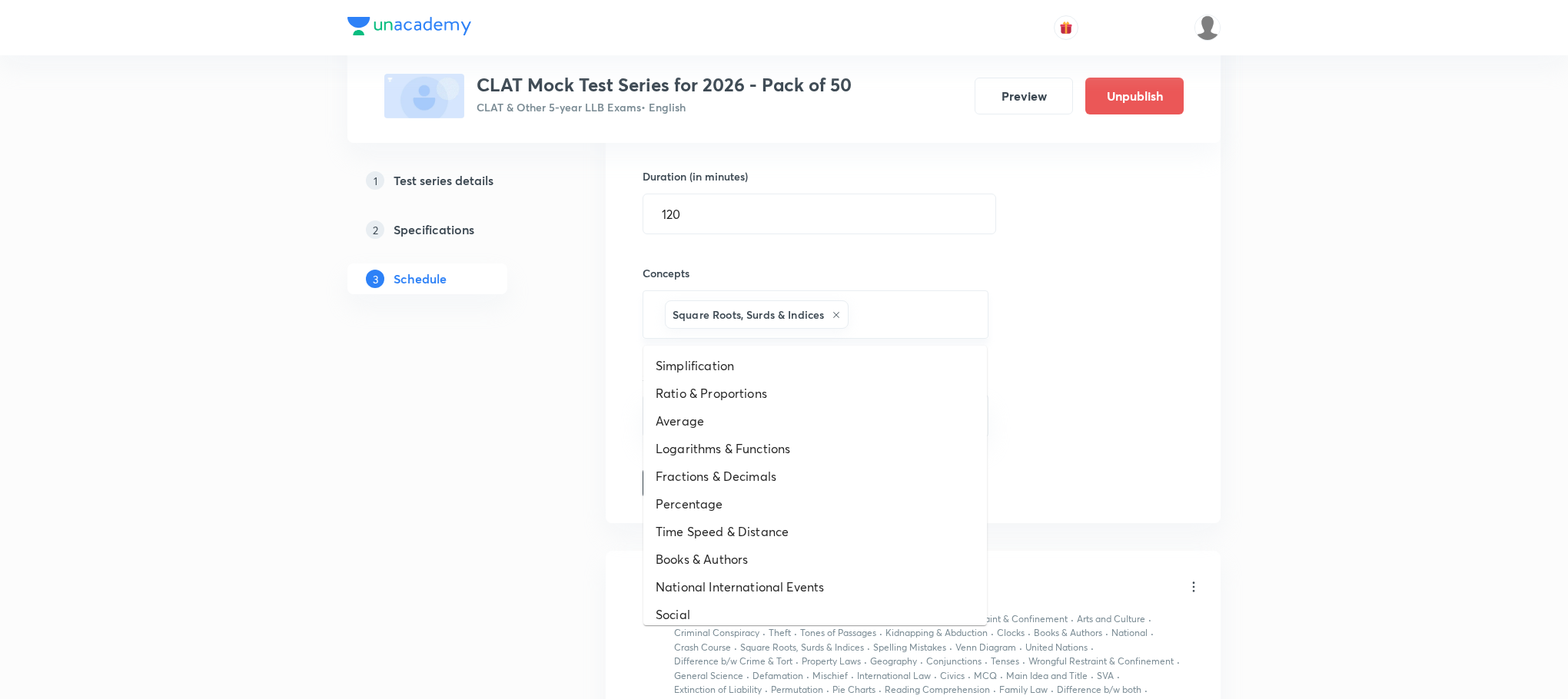
click at [875, 326] on input "text" at bounding box center [910, 315] width 117 height 28
click at [782, 397] on li "Ratio & Proportions" at bounding box center [815, 393] width 344 height 27
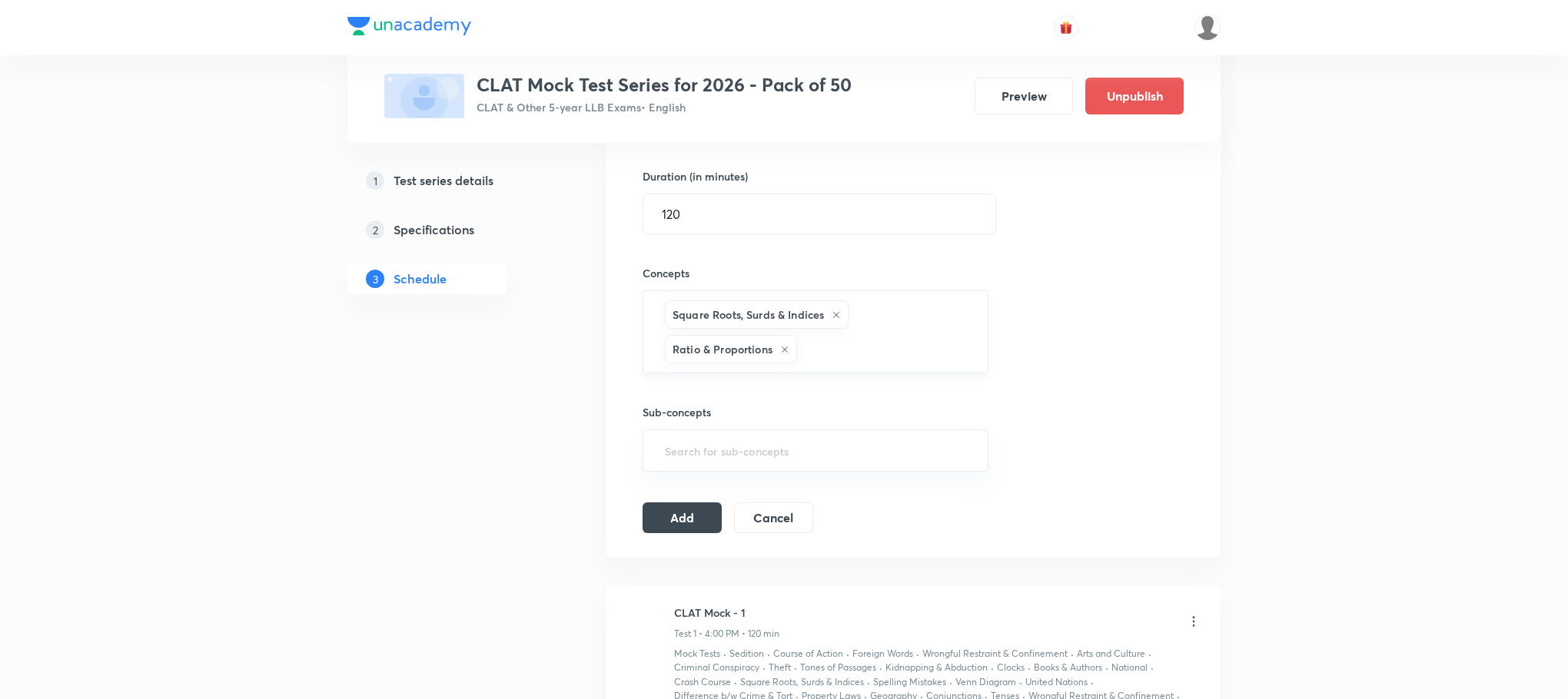
type input "a"
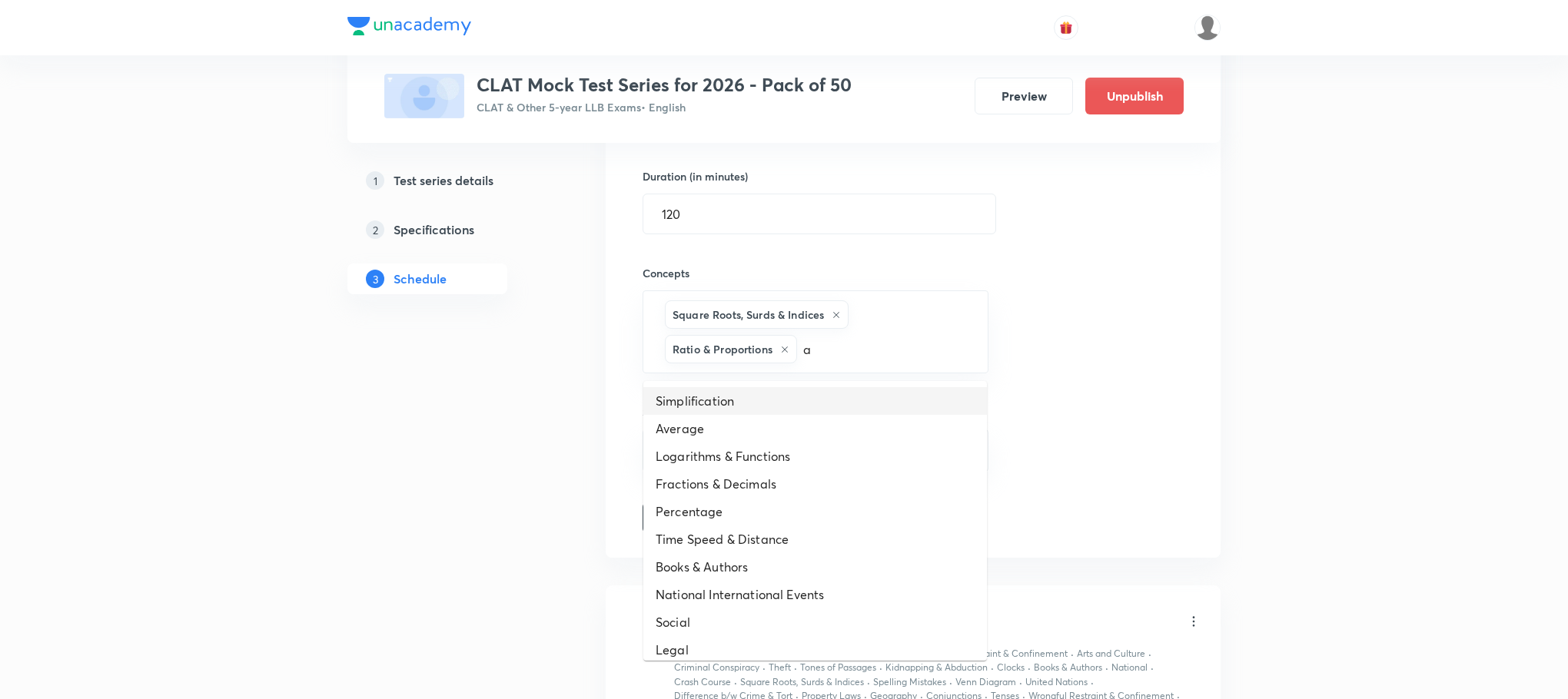
click at [725, 401] on li "Simplification" at bounding box center [815, 400] width 344 height 27
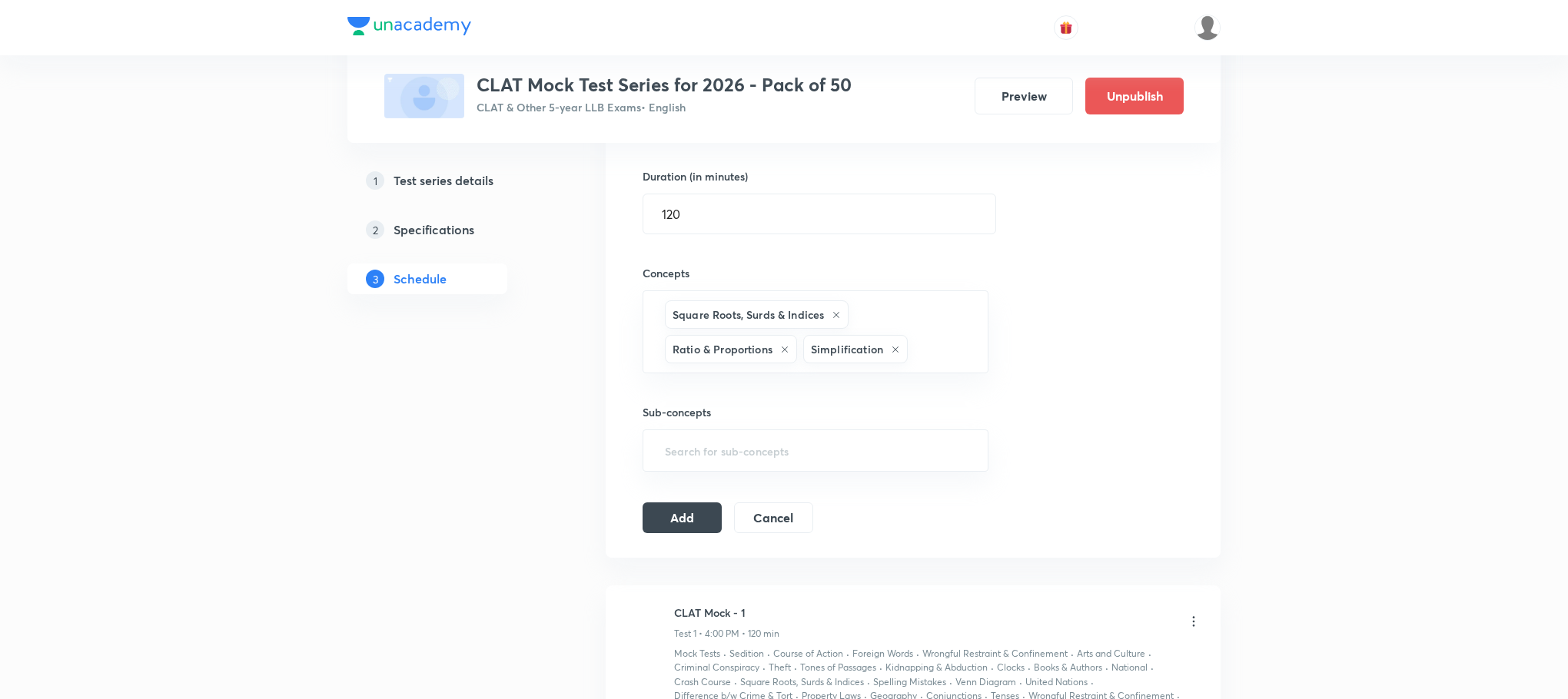
type input "a"
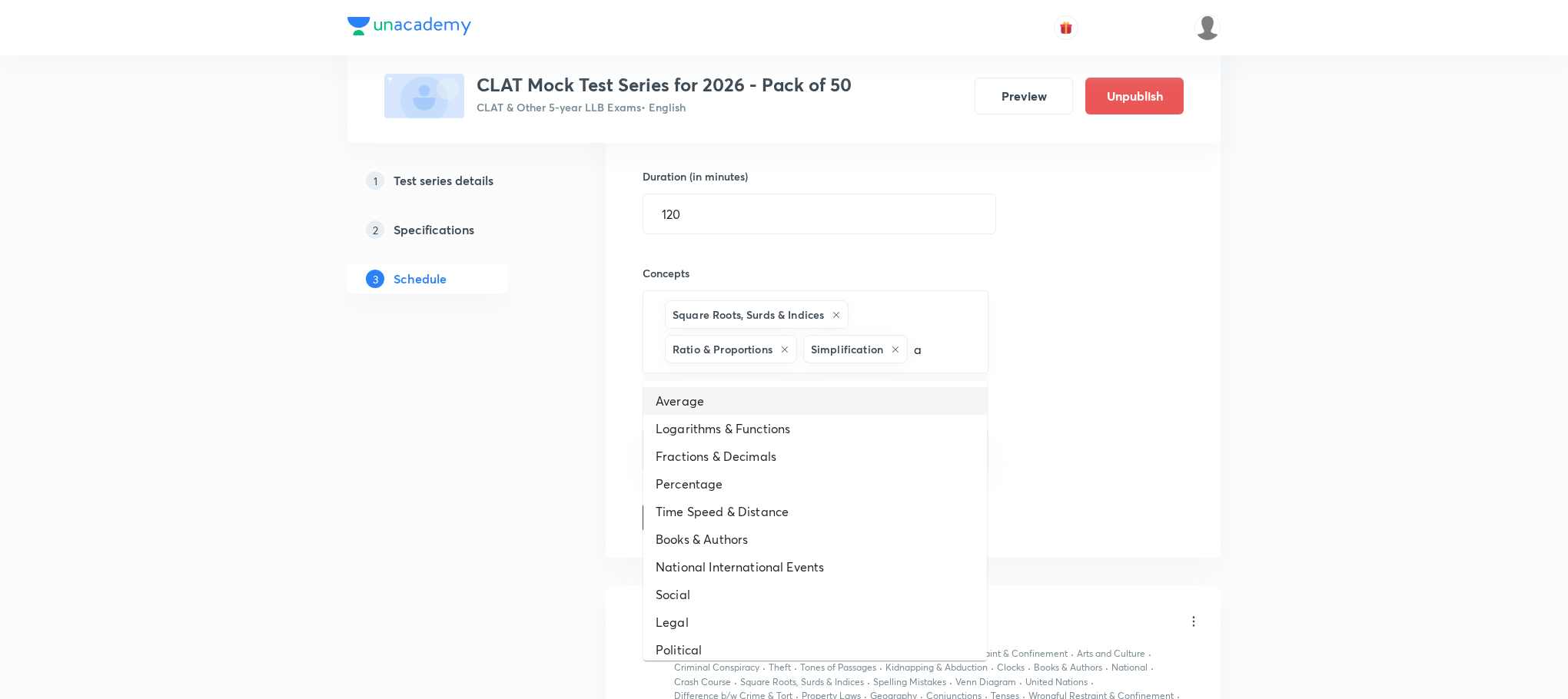
click at [722, 407] on li "Average" at bounding box center [815, 400] width 344 height 27
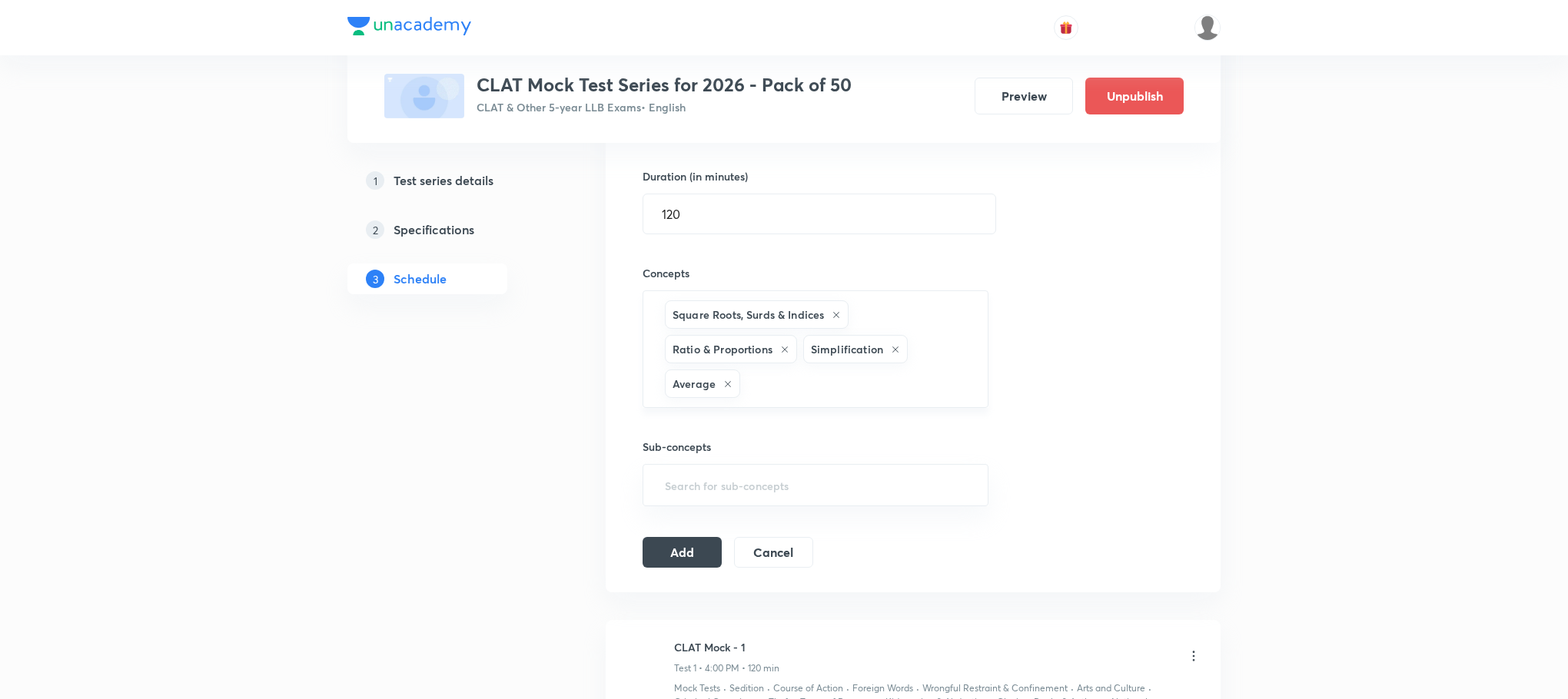
type input "a"
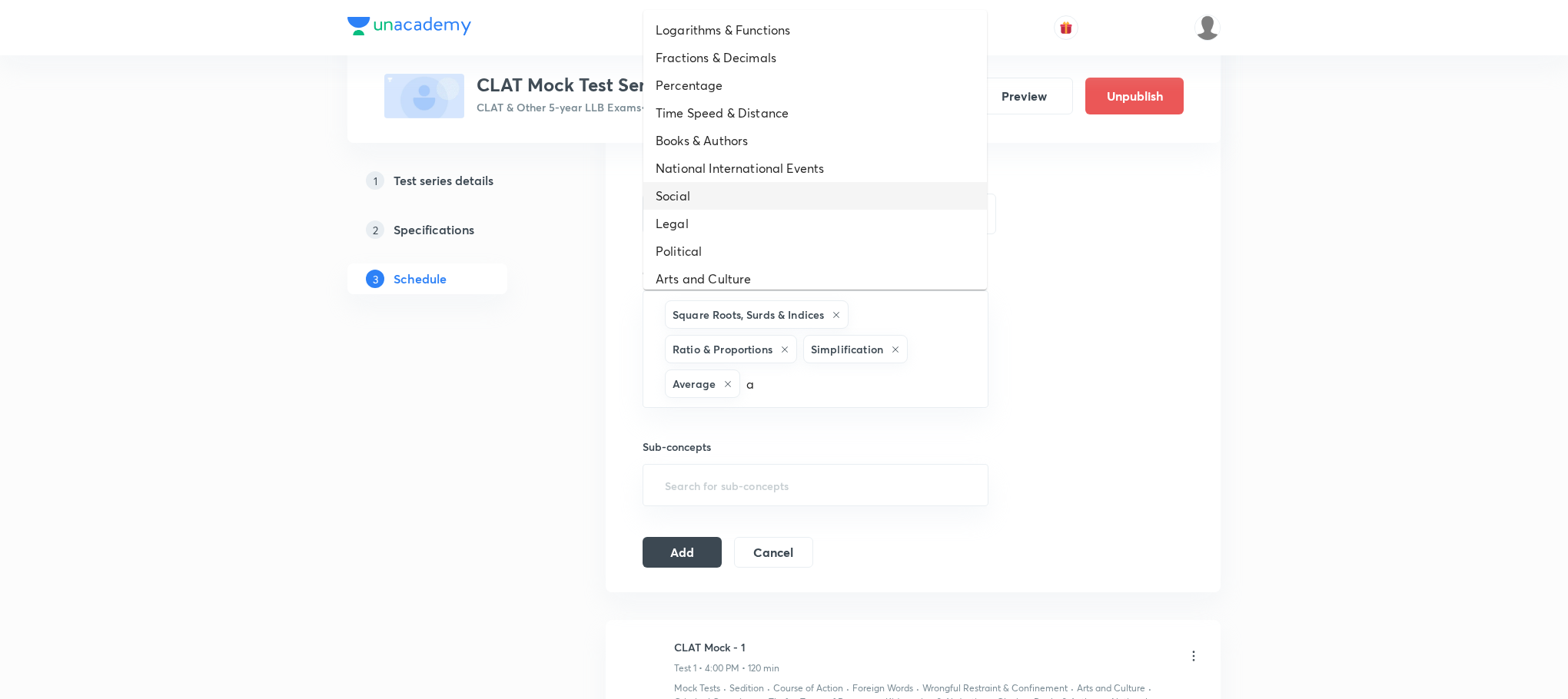
click at [747, 189] on li "Social" at bounding box center [815, 196] width 344 height 27
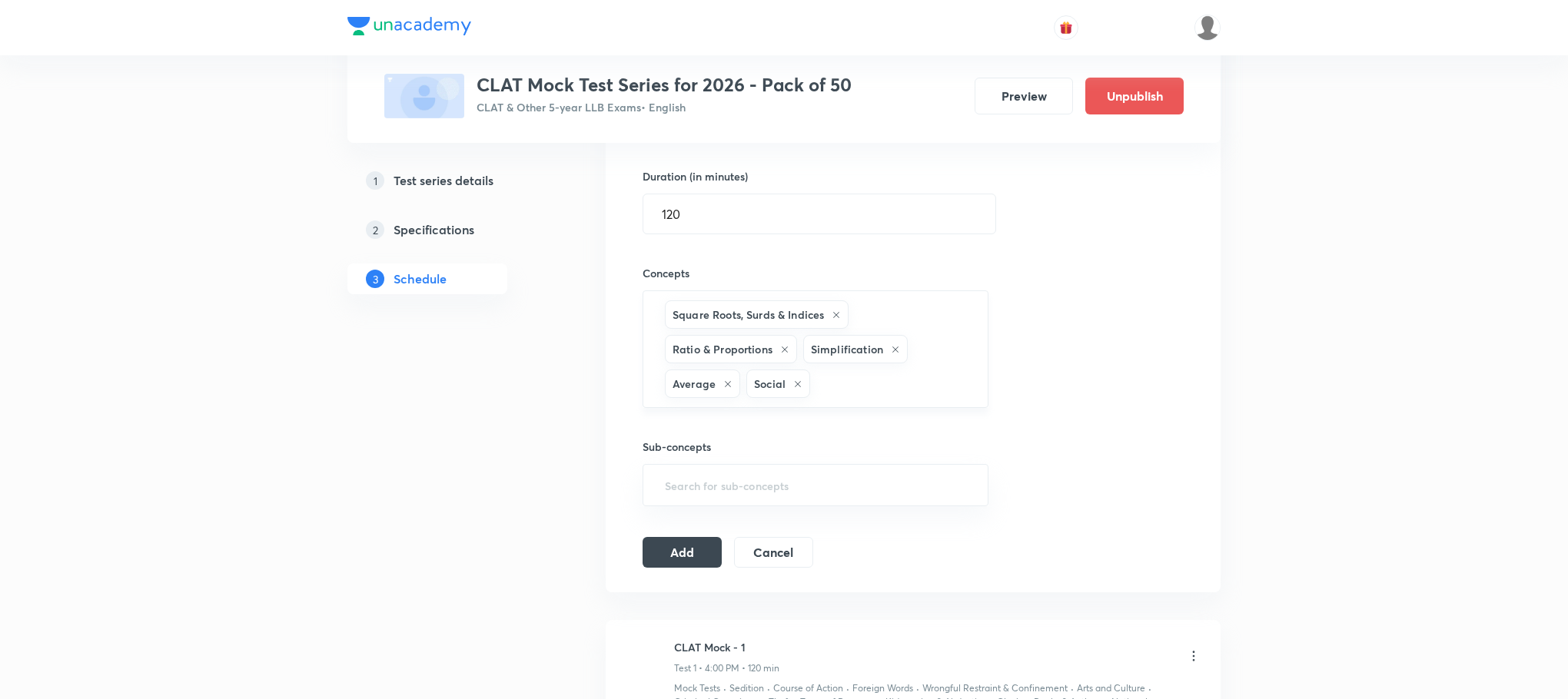
type input "a"
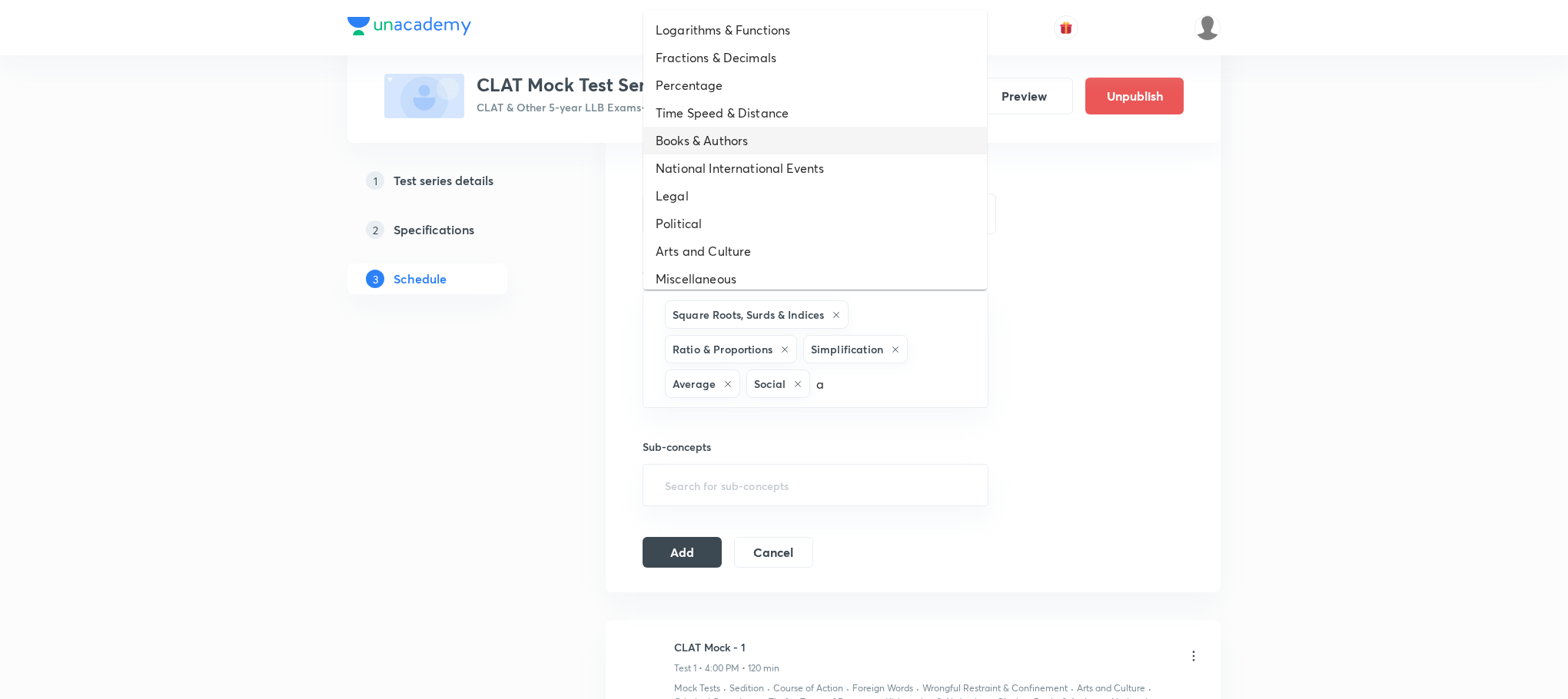
click at [763, 141] on li "Books & Authors" at bounding box center [815, 140] width 344 height 27
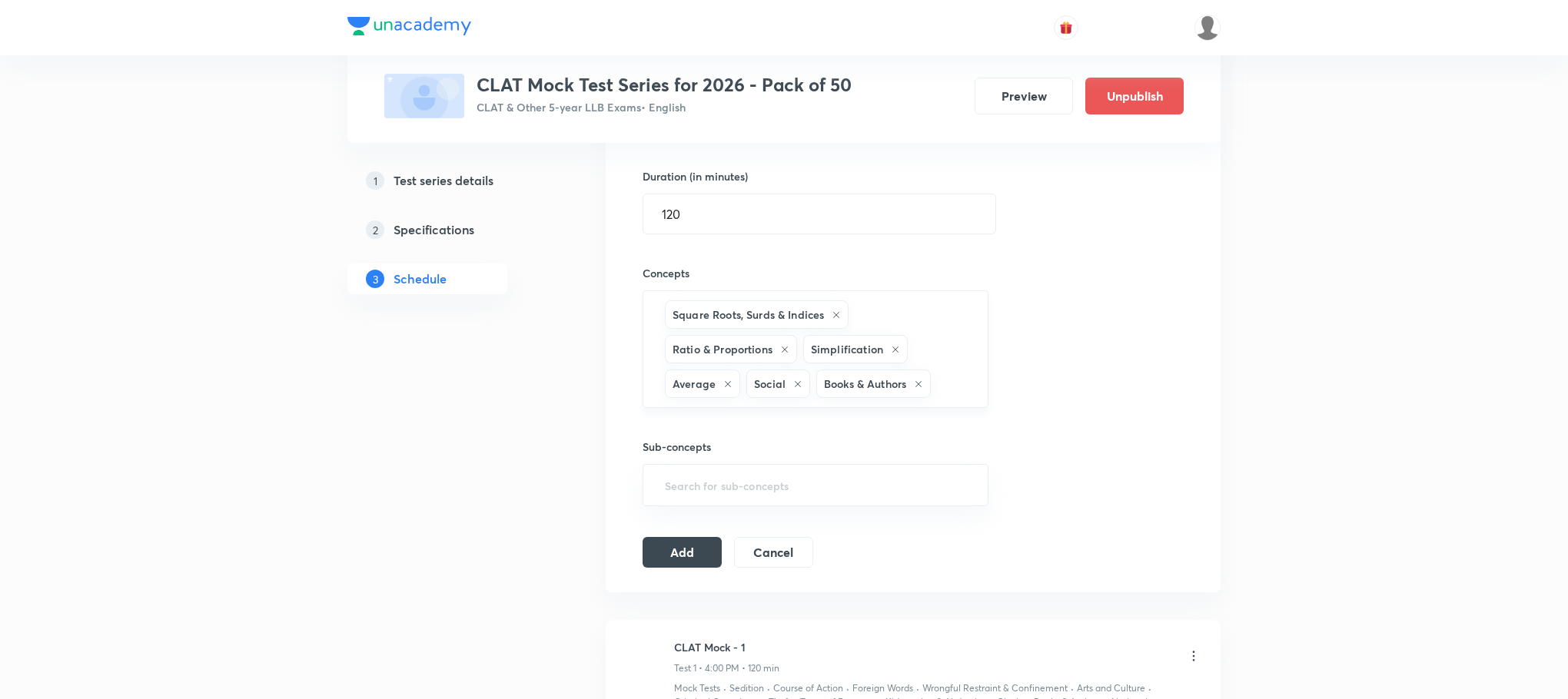
type input "a"
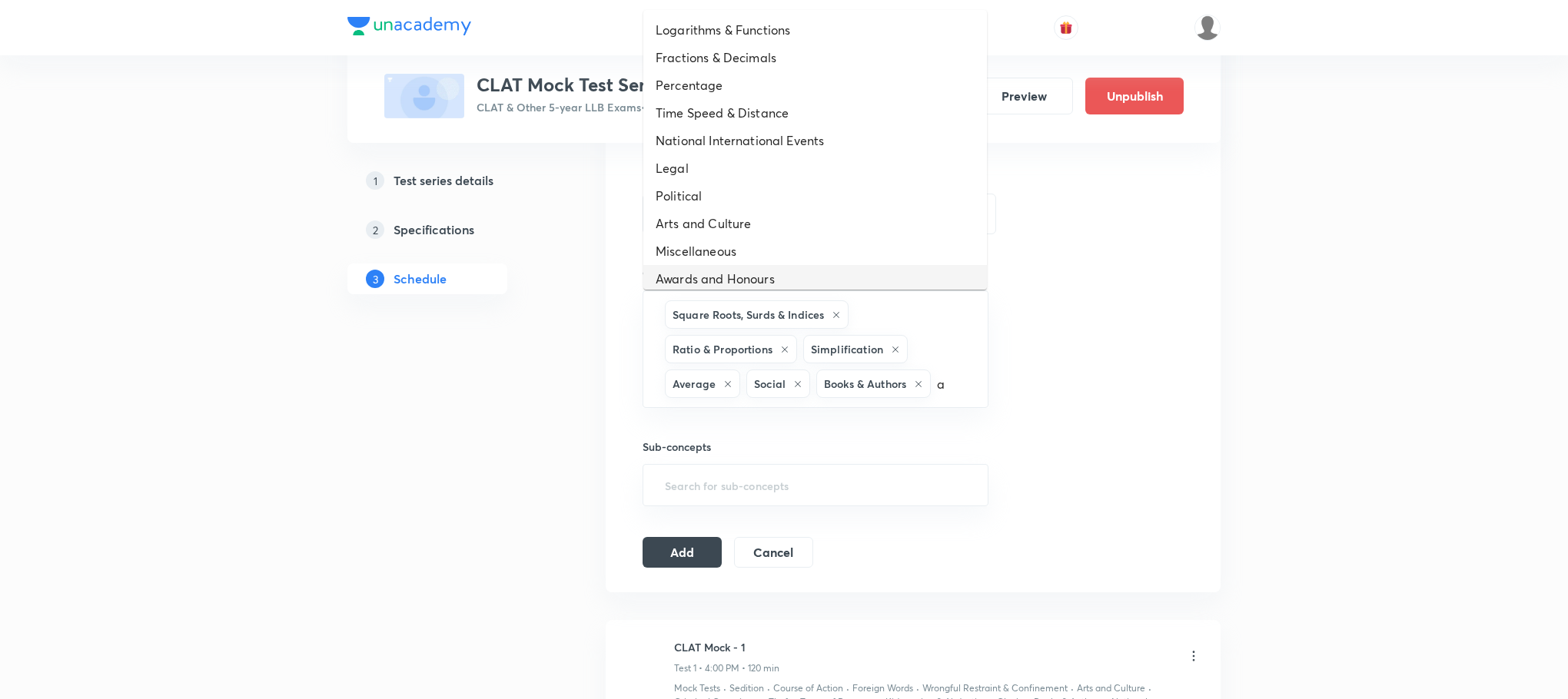
click at [722, 275] on li "Awards and Honours" at bounding box center [815, 279] width 344 height 27
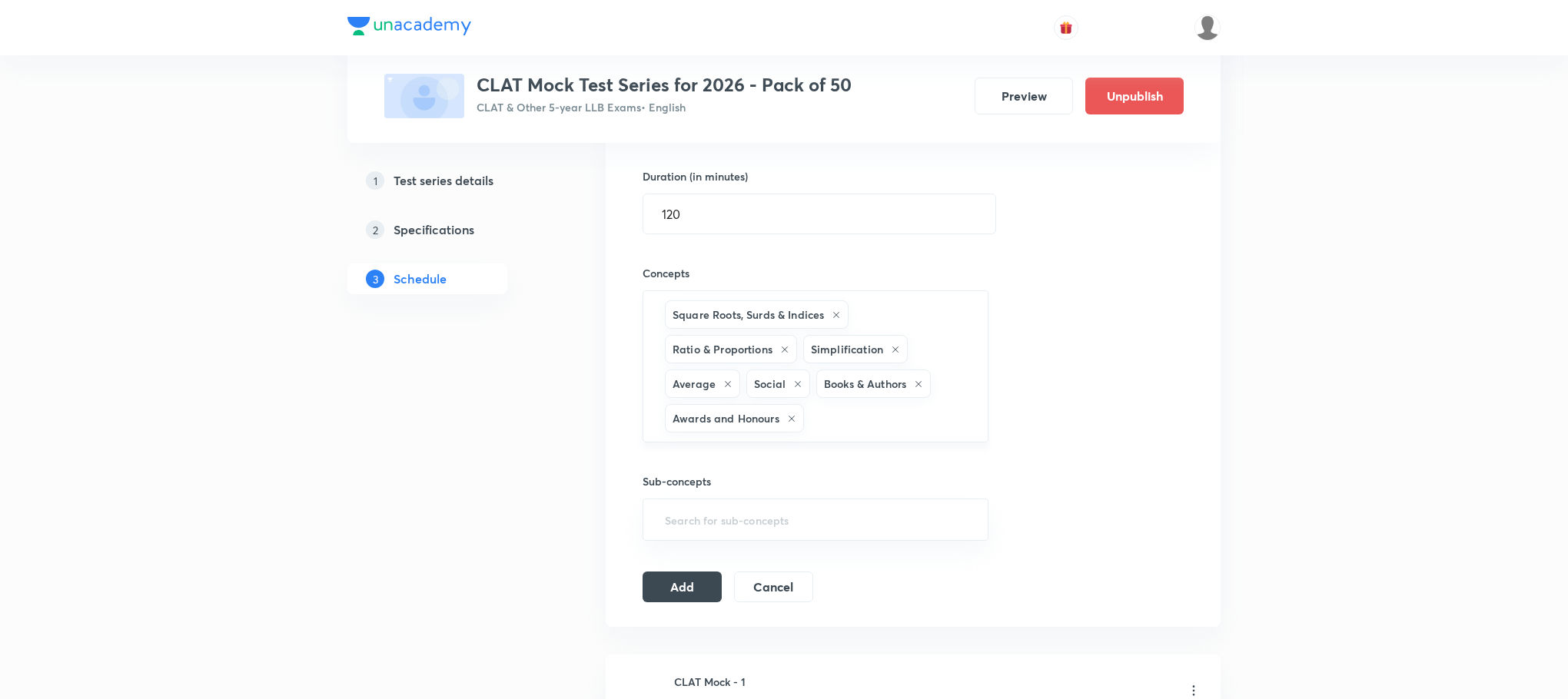
type input "a"
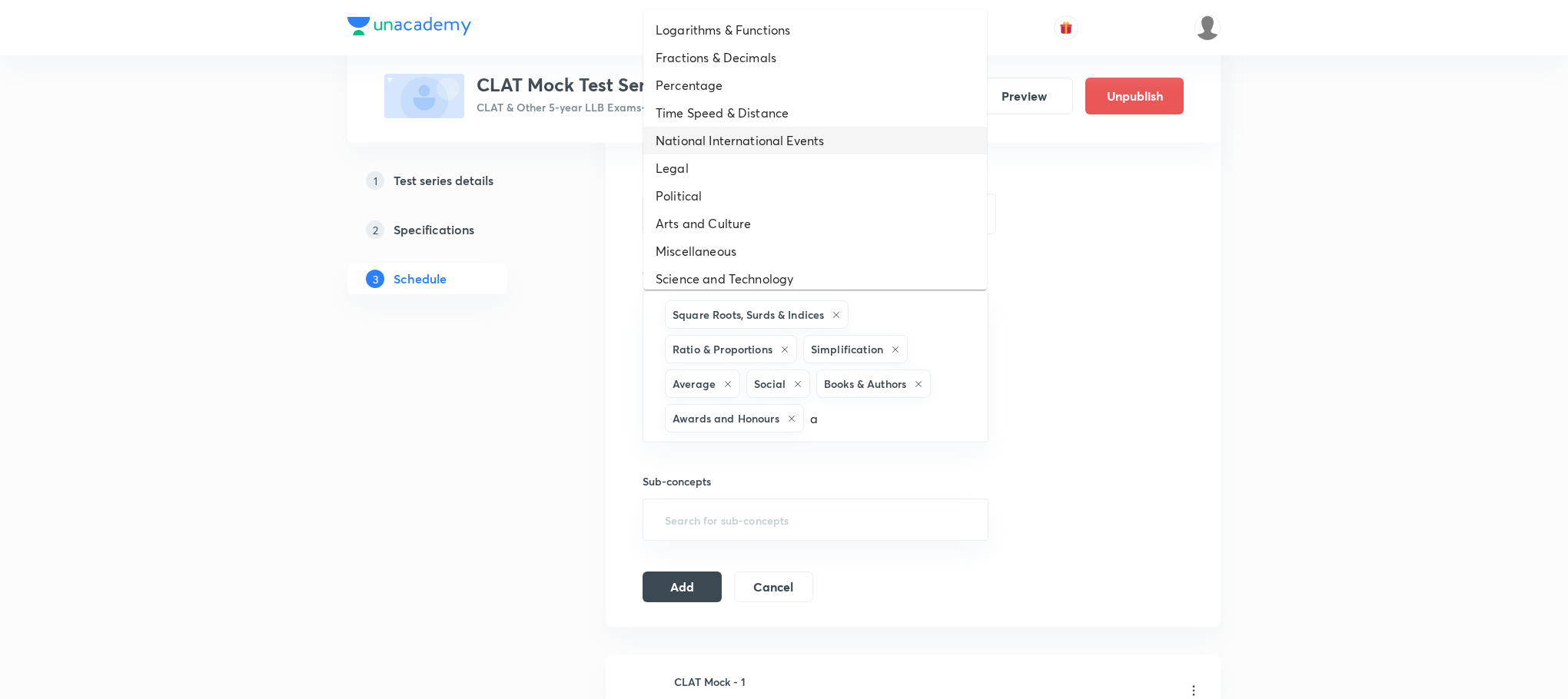
click at [768, 141] on li "National International Events" at bounding box center [815, 140] width 344 height 27
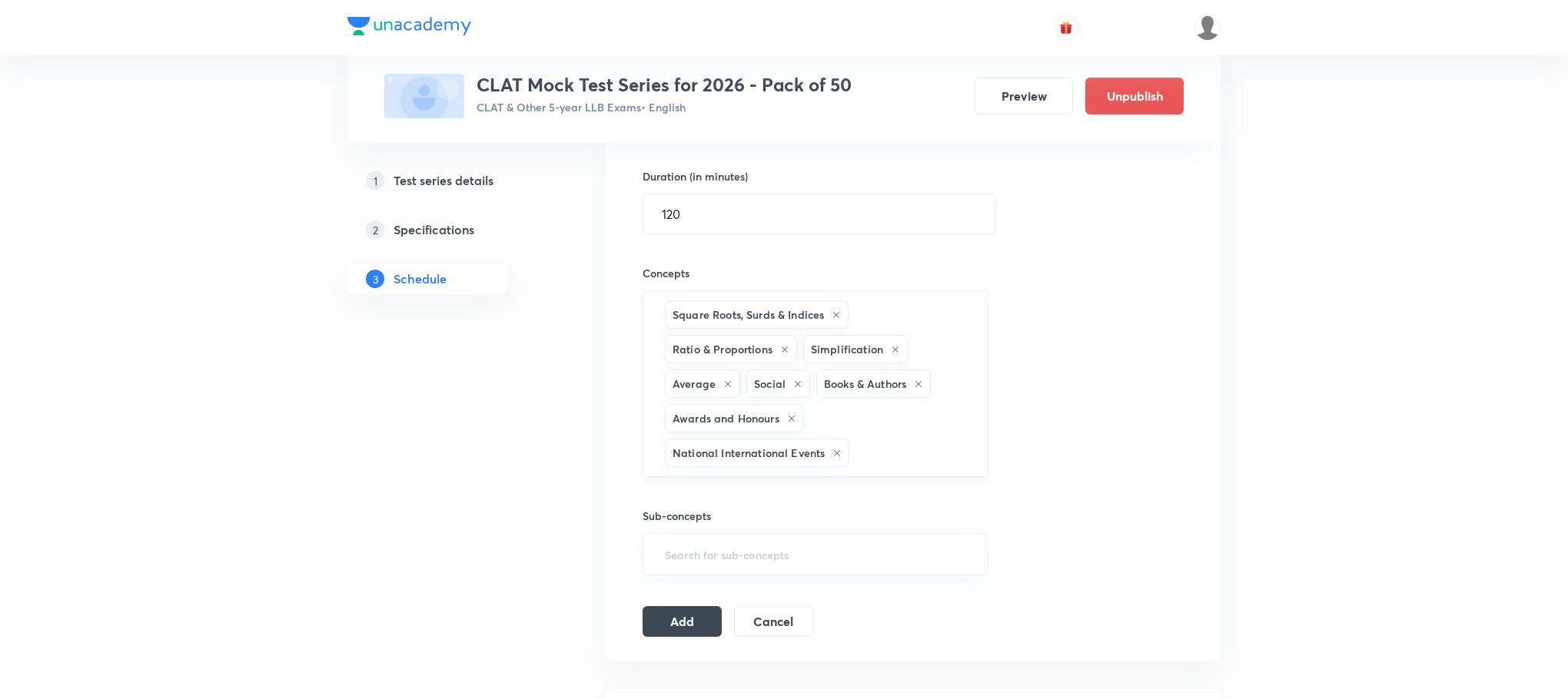
type input "a"
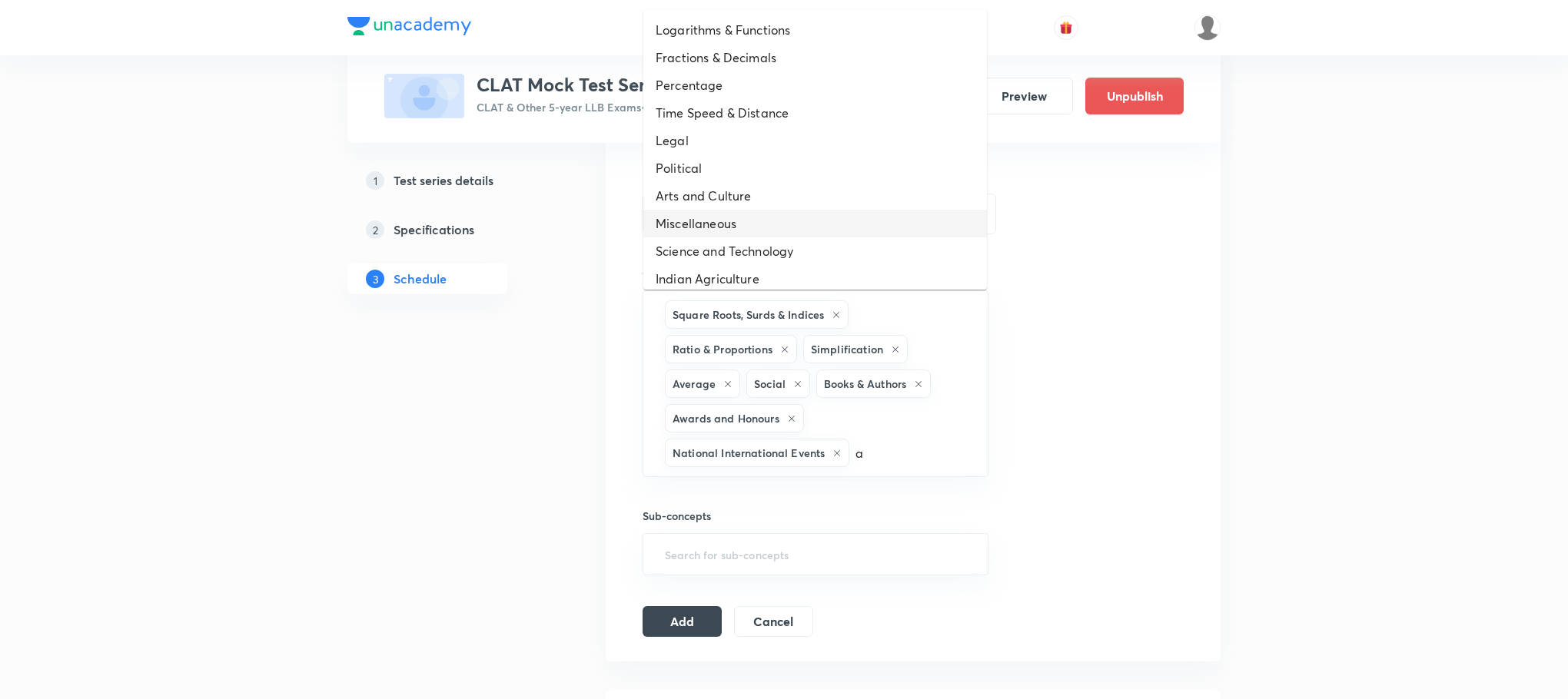
click at [807, 222] on li "Miscellaneous" at bounding box center [815, 223] width 344 height 27
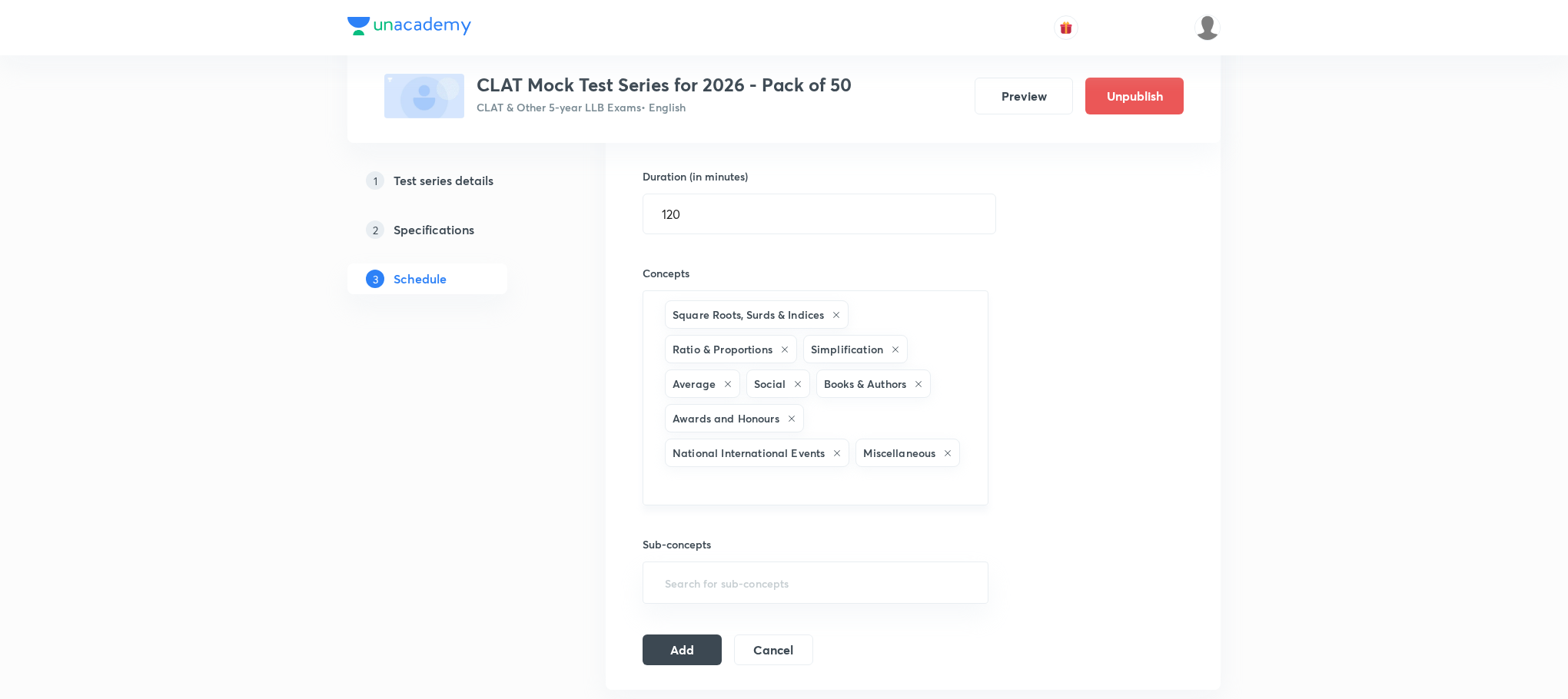
type input "a"
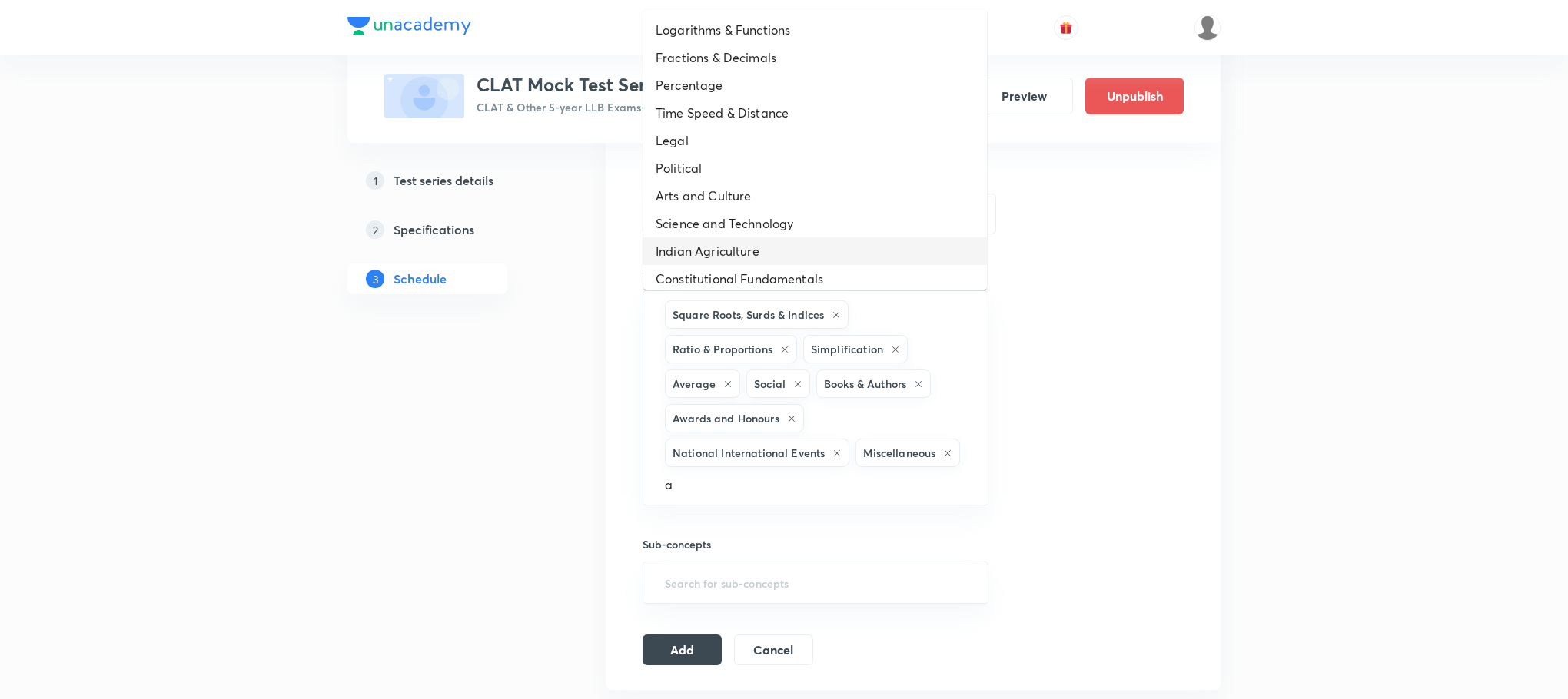
click at [731, 245] on li "Indian Agriculture" at bounding box center [815, 250] width 344 height 27
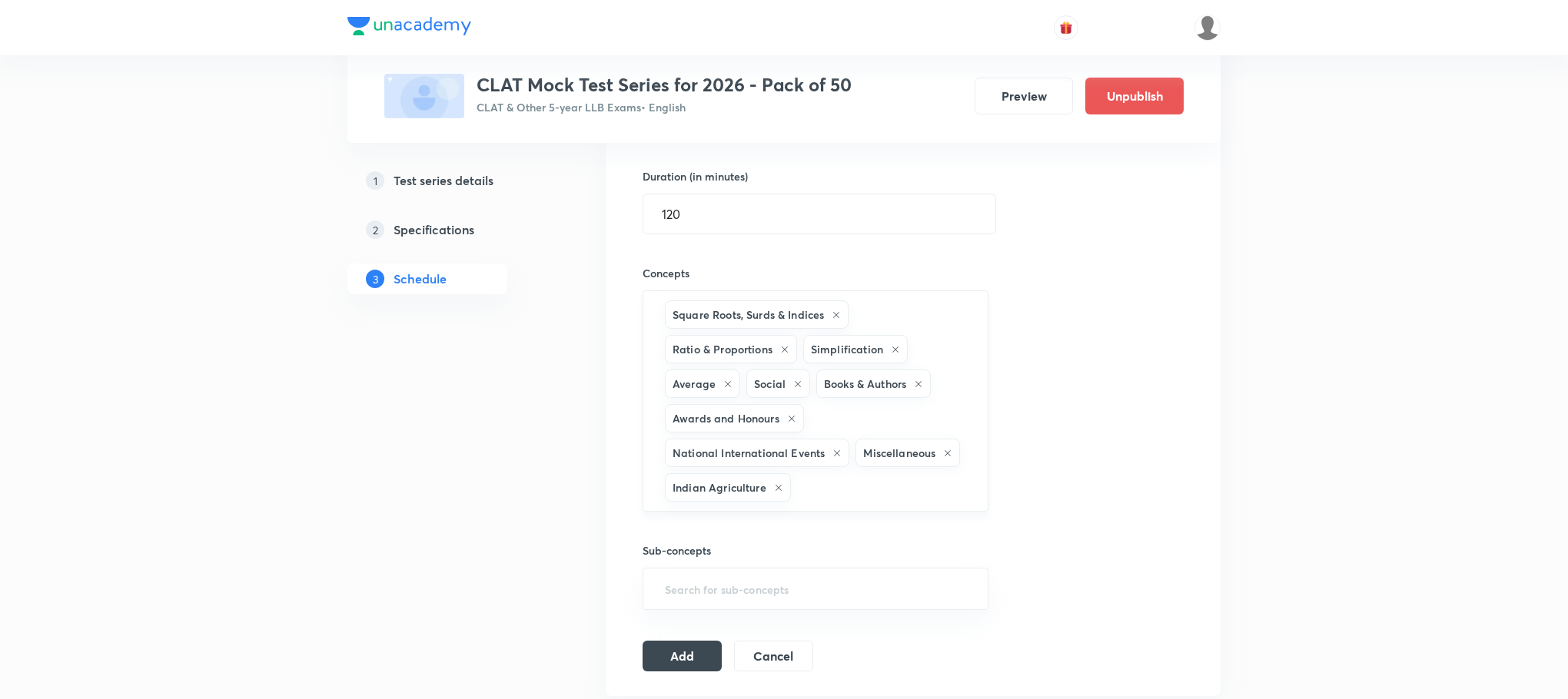
type input "a"
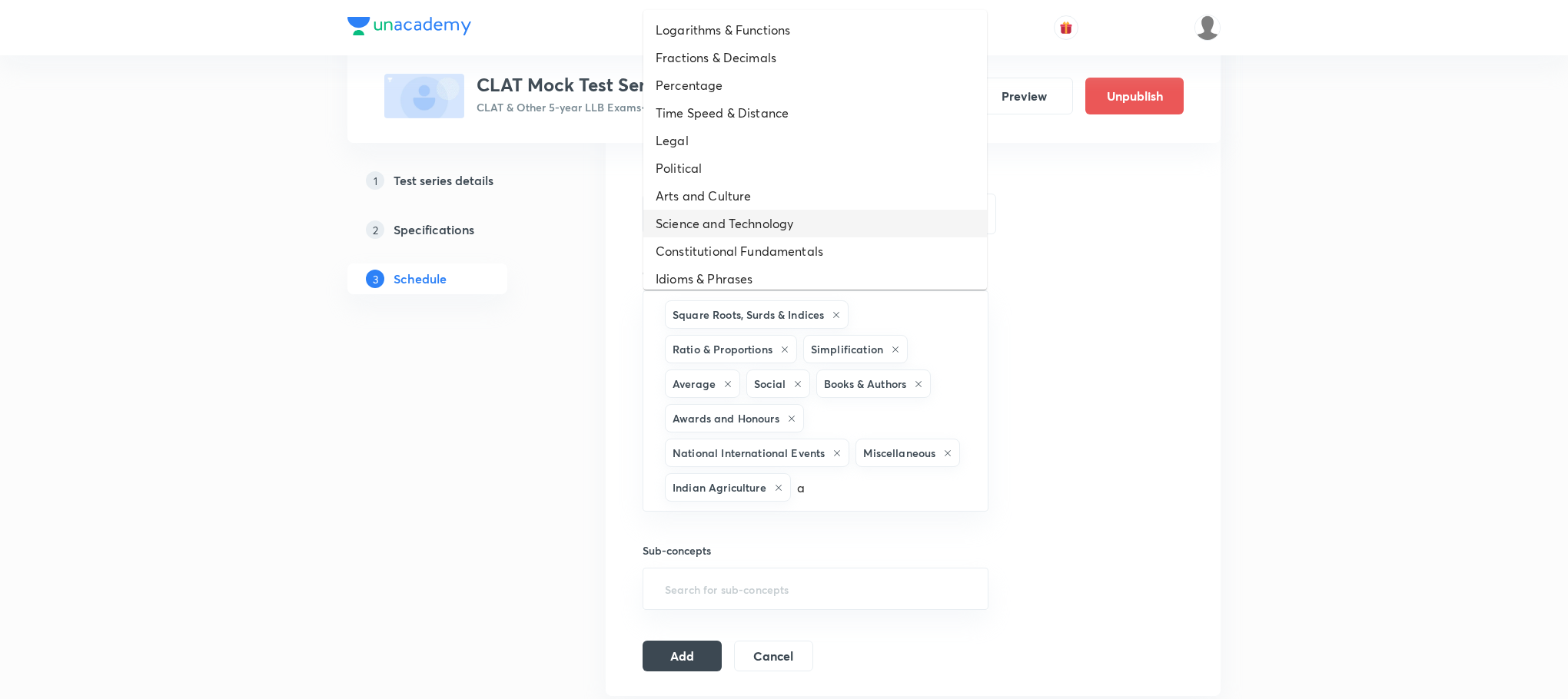
click at [748, 226] on li "Science and Technology" at bounding box center [815, 223] width 344 height 27
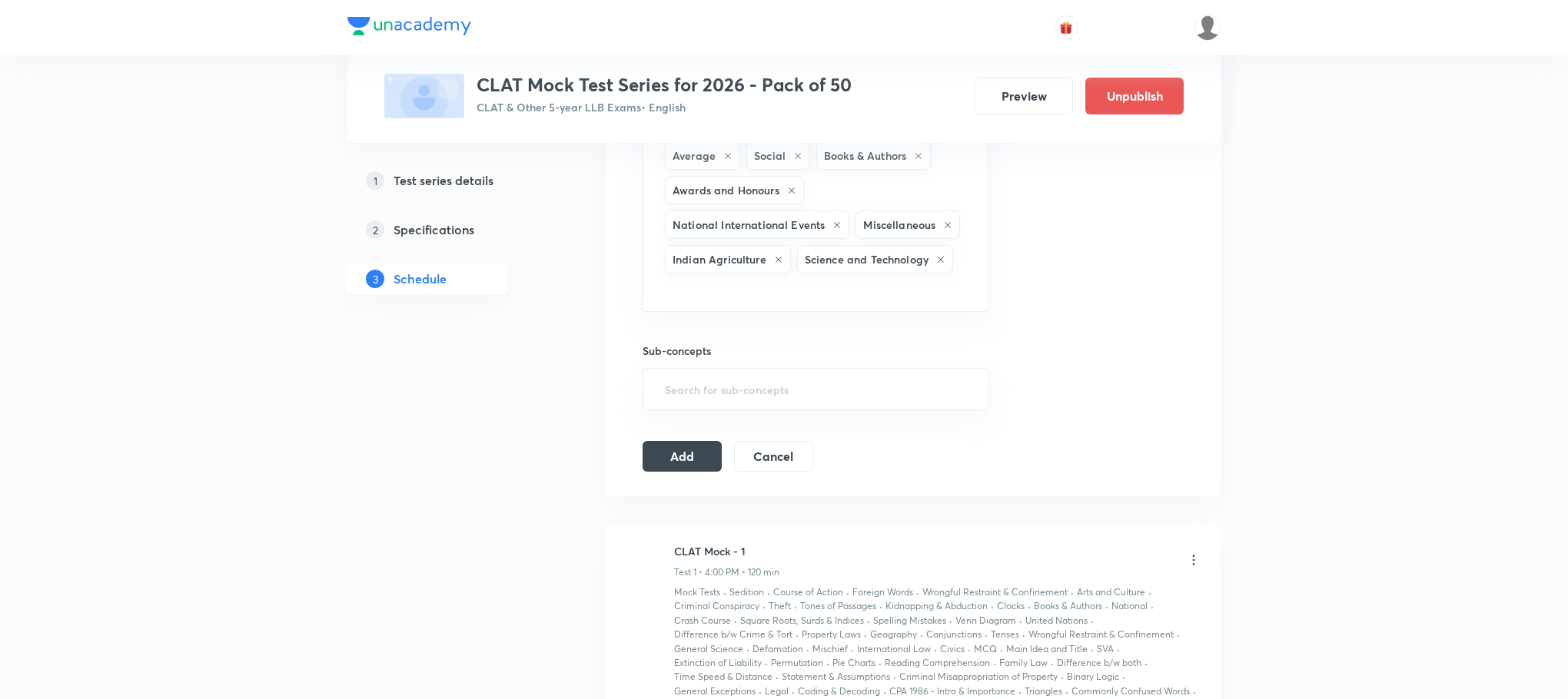
scroll to position [692, 0]
click at [695, 401] on input "text" at bounding box center [815, 387] width 307 height 28
type input "a"
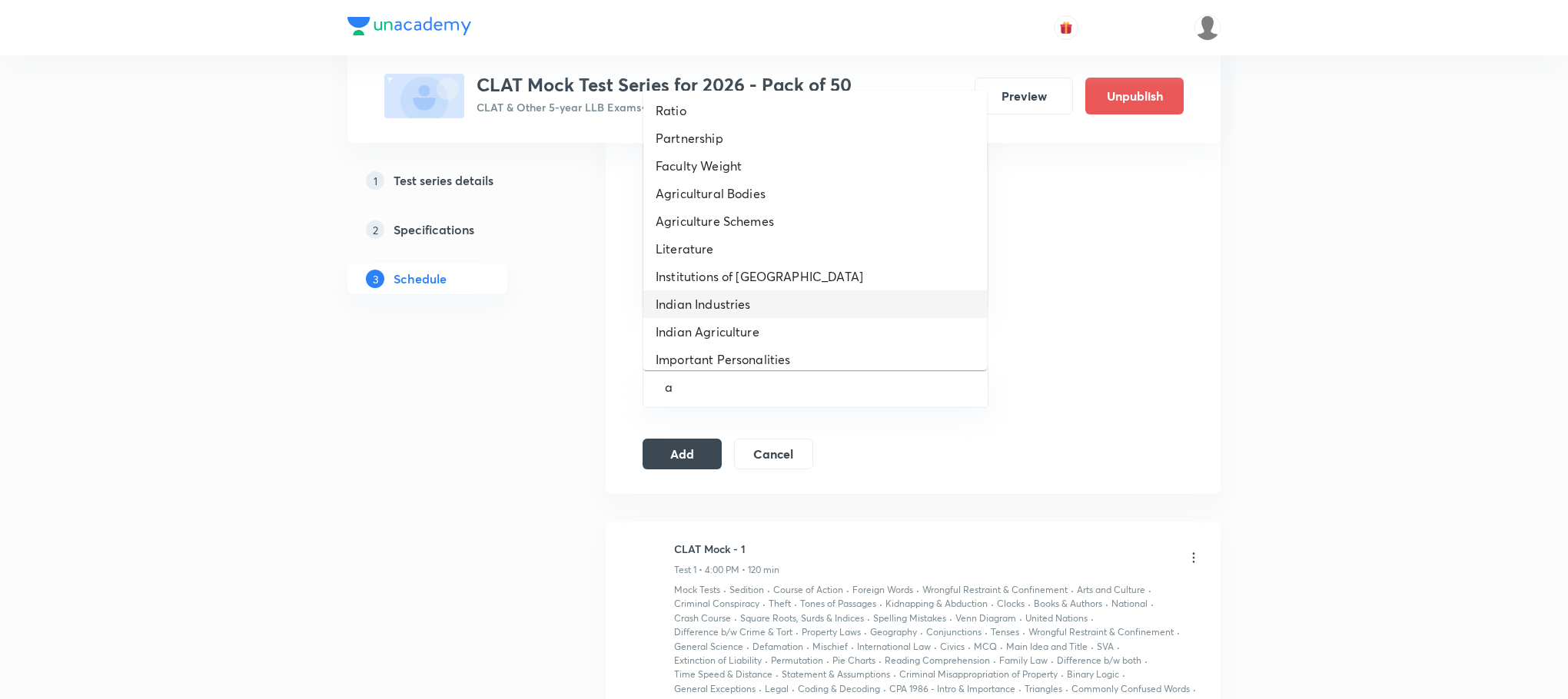
click at [709, 291] on li "Indian Industries" at bounding box center [815, 304] width 344 height 27
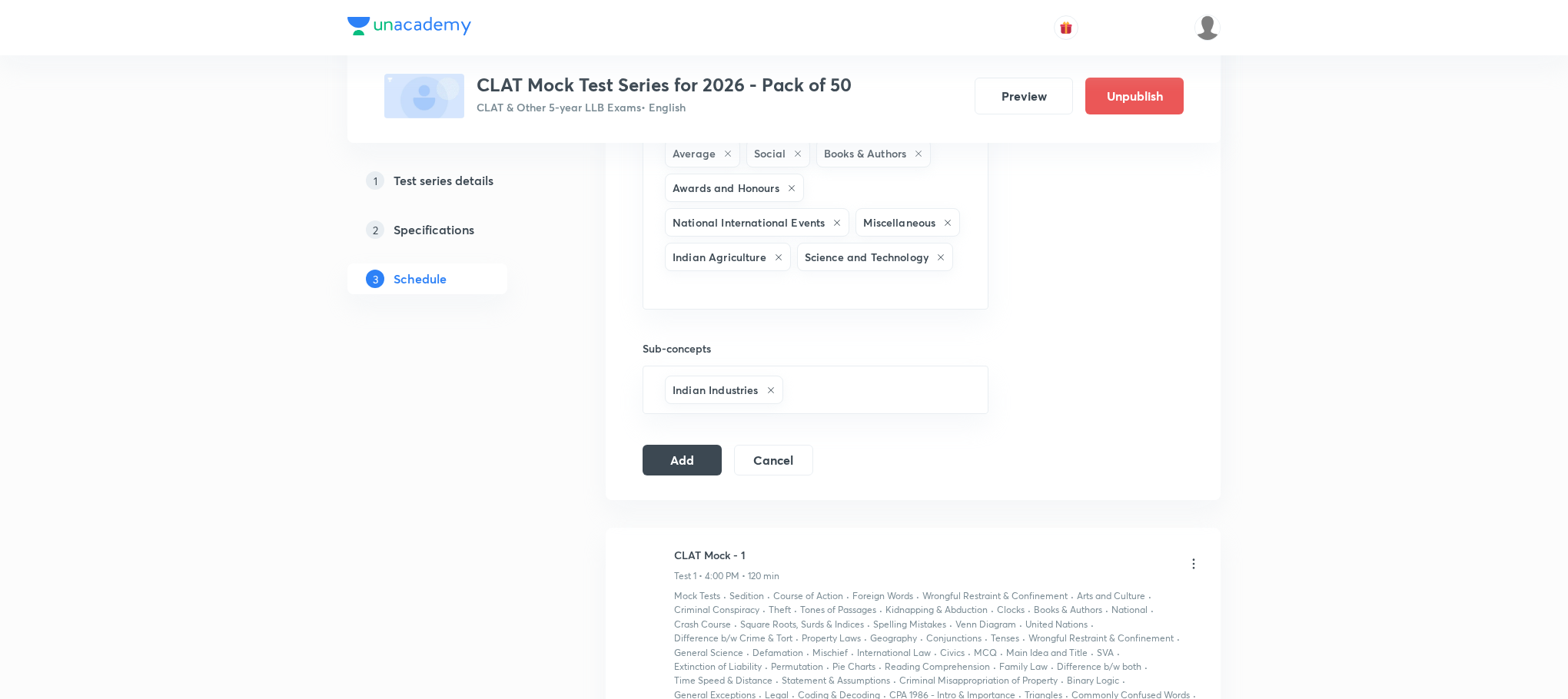
type input "a"
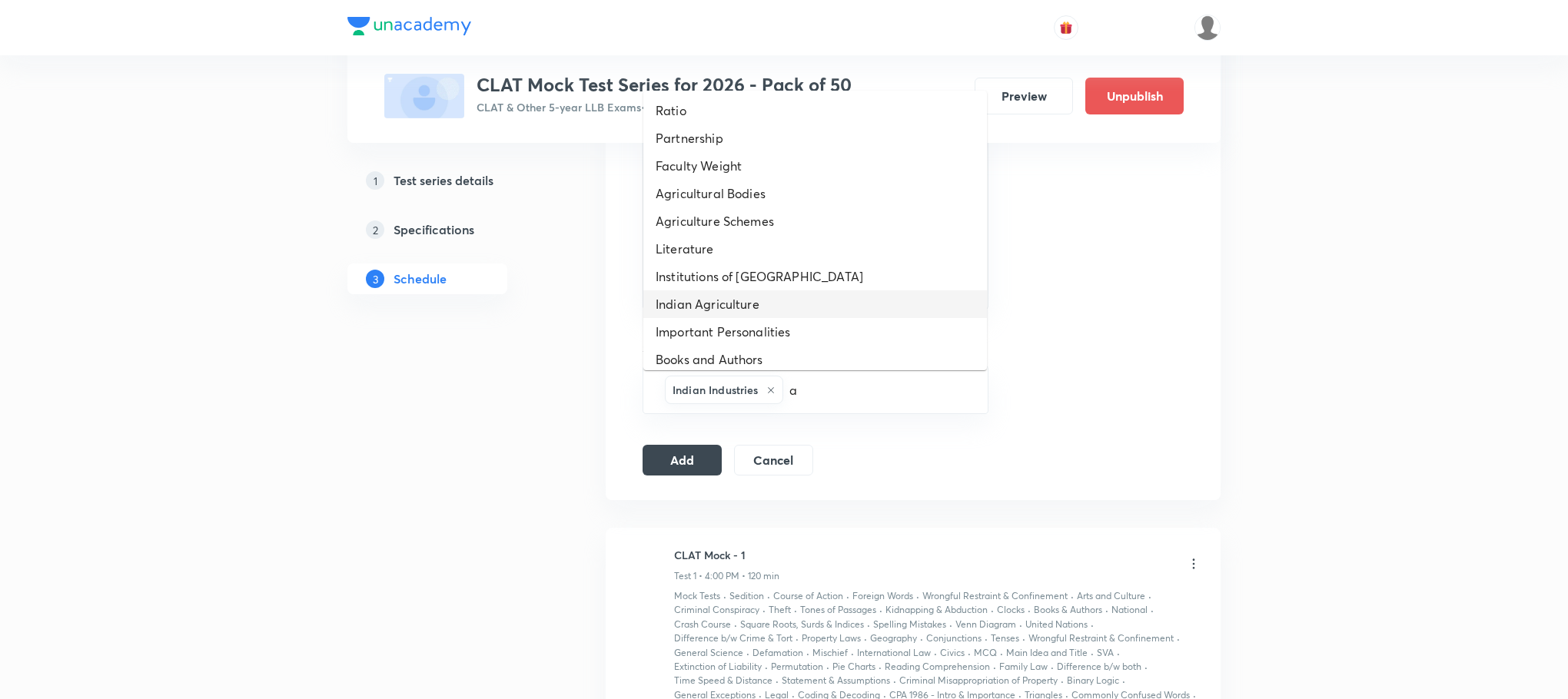
click at [752, 297] on li "Indian Agriculture" at bounding box center [815, 304] width 344 height 27
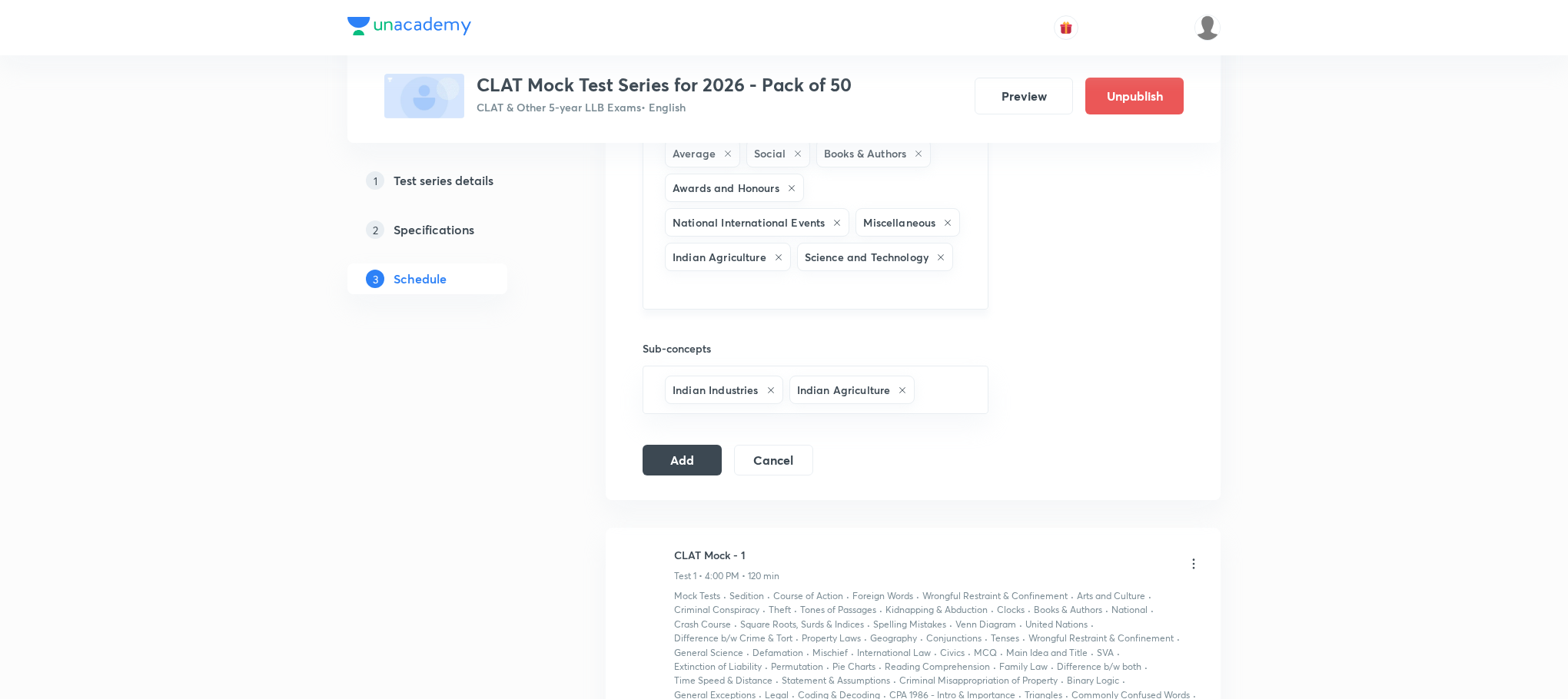
type input "a"
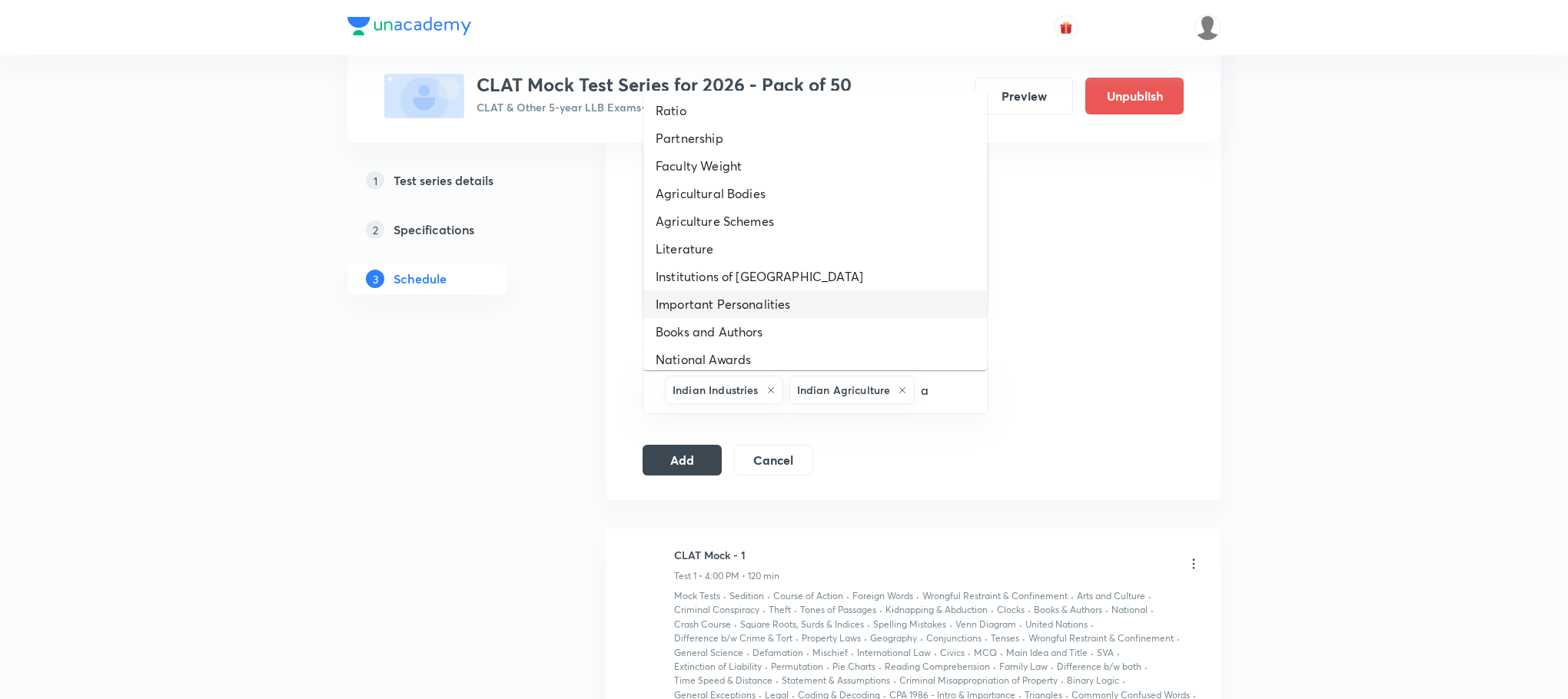
click at [752, 296] on li "Important Personalities" at bounding box center [815, 304] width 344 height 27
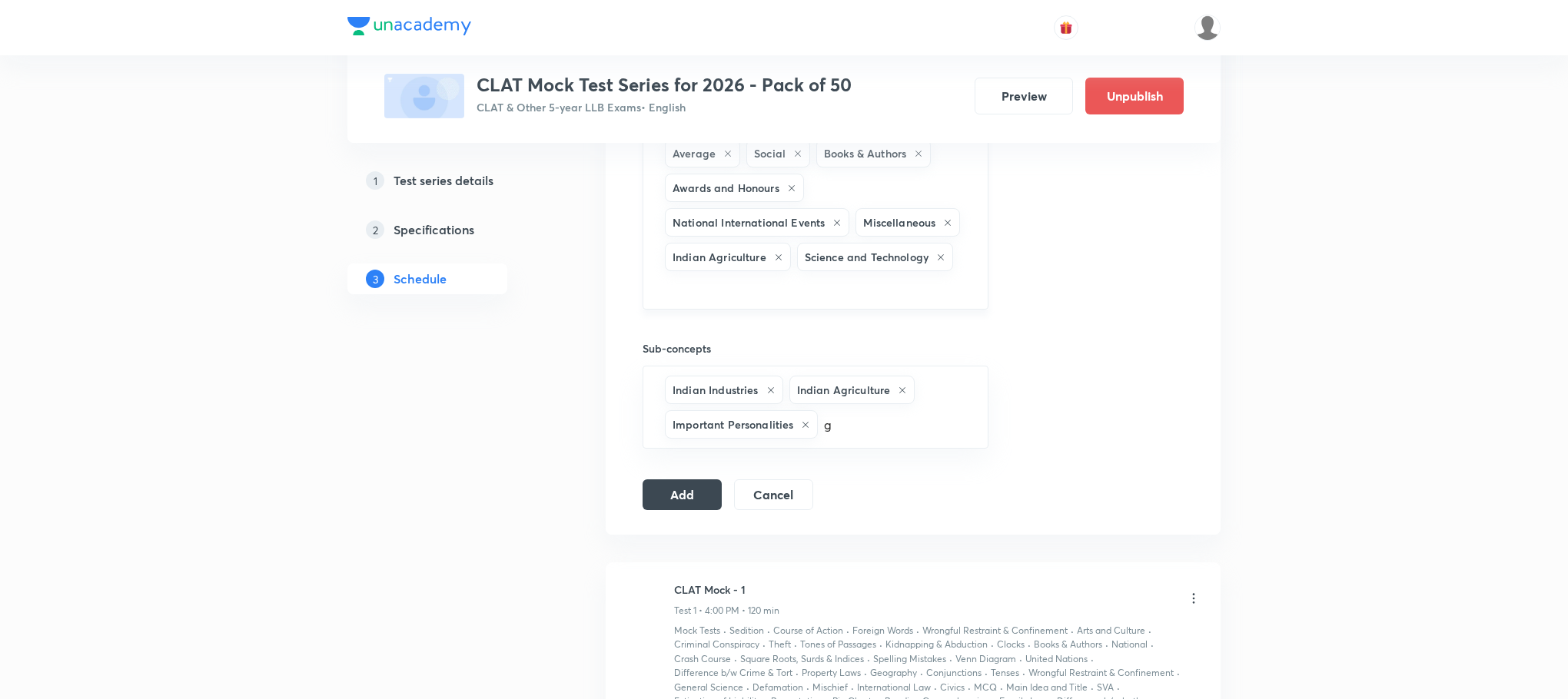
type input "gf"
click at [725, 523] on li "Agriculture Schemes" at bounding box center [815, 537] width 344 height 27
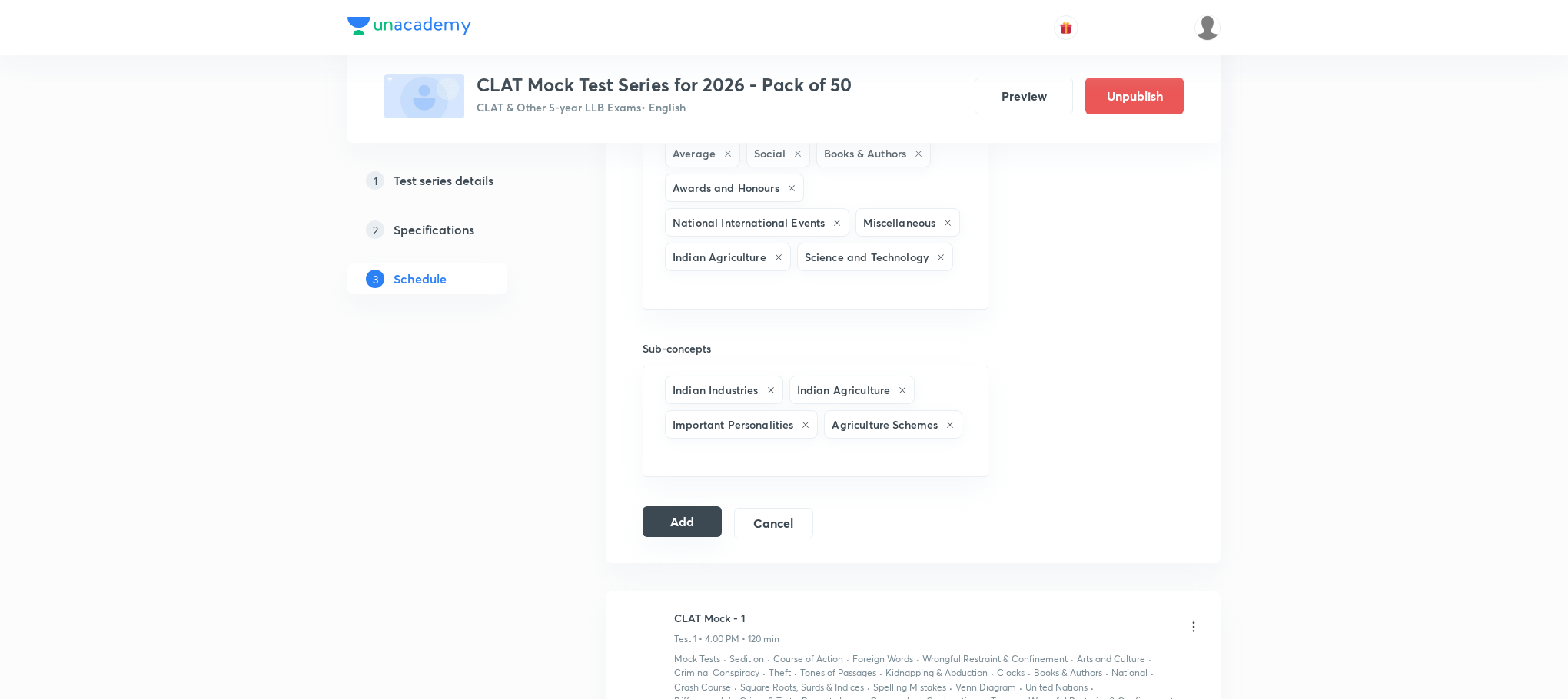
click at [694, 528] on button "Add" at bounding box center [682, 522] width 79 height 31
